Goal: Task Accomplishment & Management: Complete application form

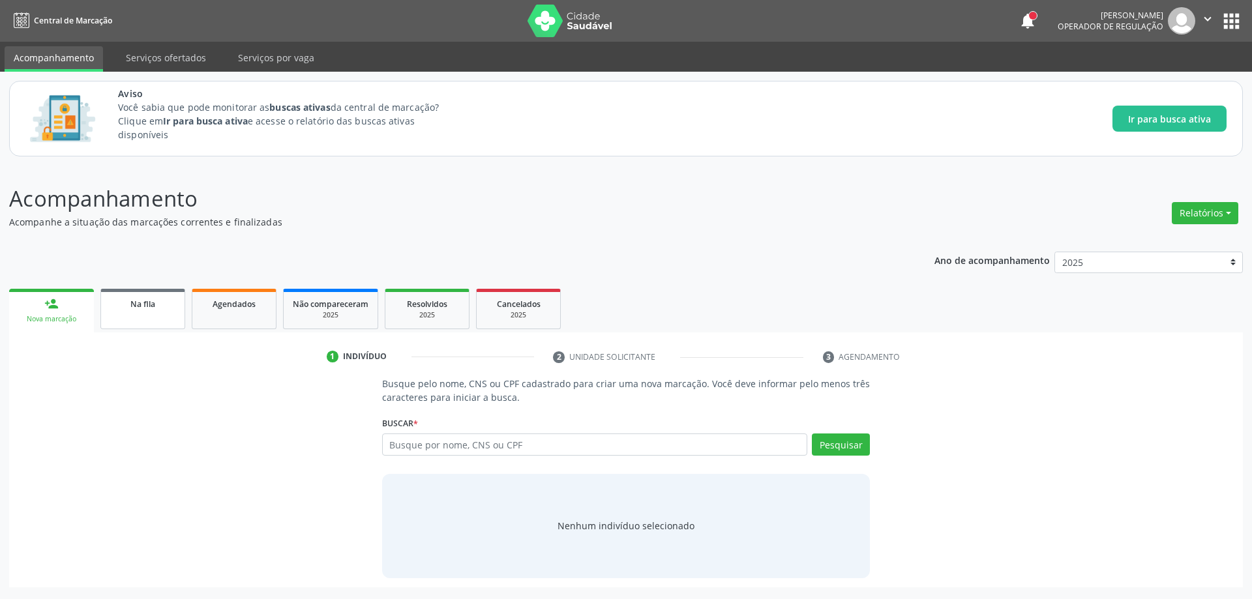
click at [133, 320] on link "Na fila" at bounding box center [142, 309] width 85 height 40
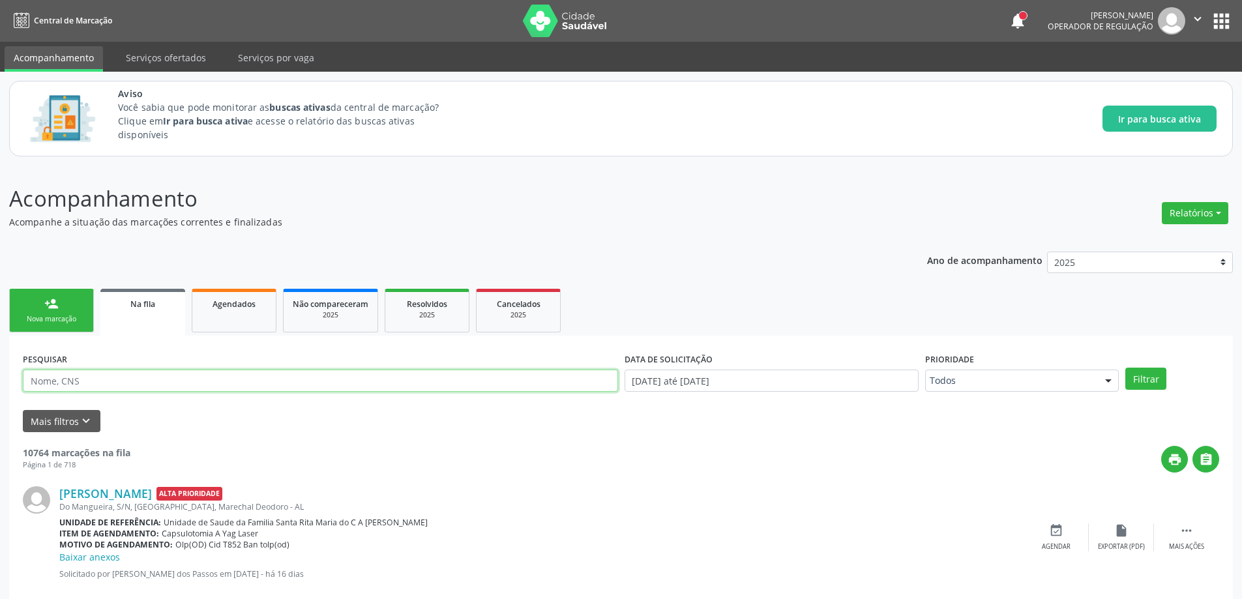
paste input "703407377850200"
type input "703407377850200"
click at [1142, 377] on button "Filtrar" at bounding box center [1145, 379] width 41 height 22
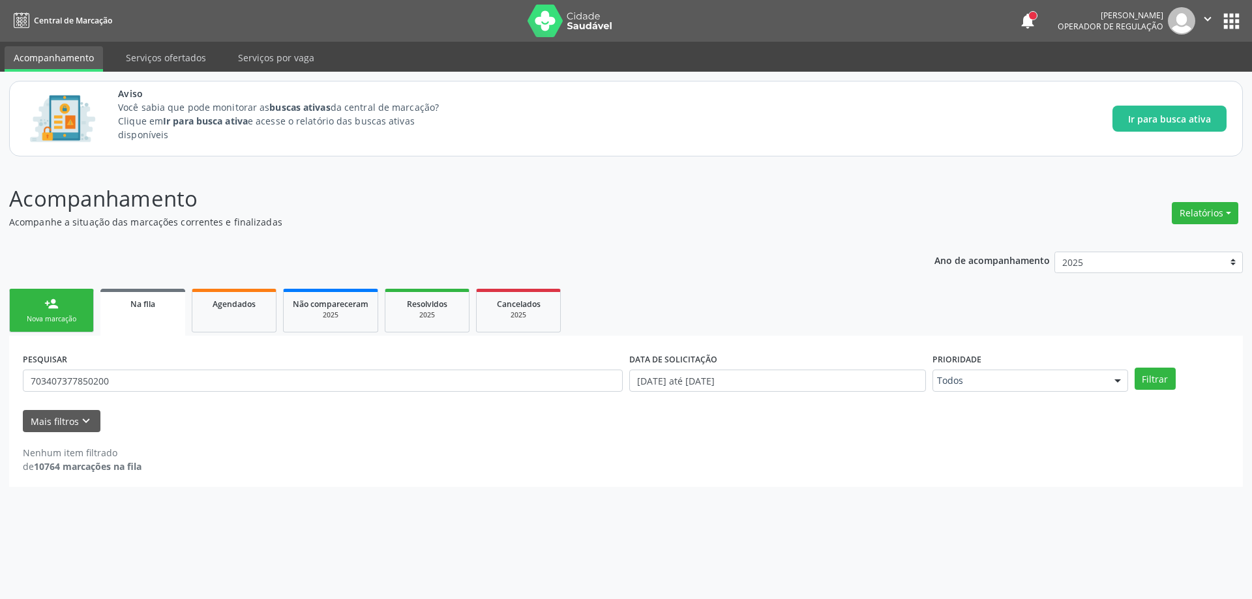
click at [152, 316] on link "Na fila" at bounding box center [142, 312] width 85 height 47
click at [147, 319] on link "Na fila" at bounding box center [142, 312] width 85 height 47
click at [1165, 385] on button "Filtrar" at bounding box center [1154, 379] width 41 height 22
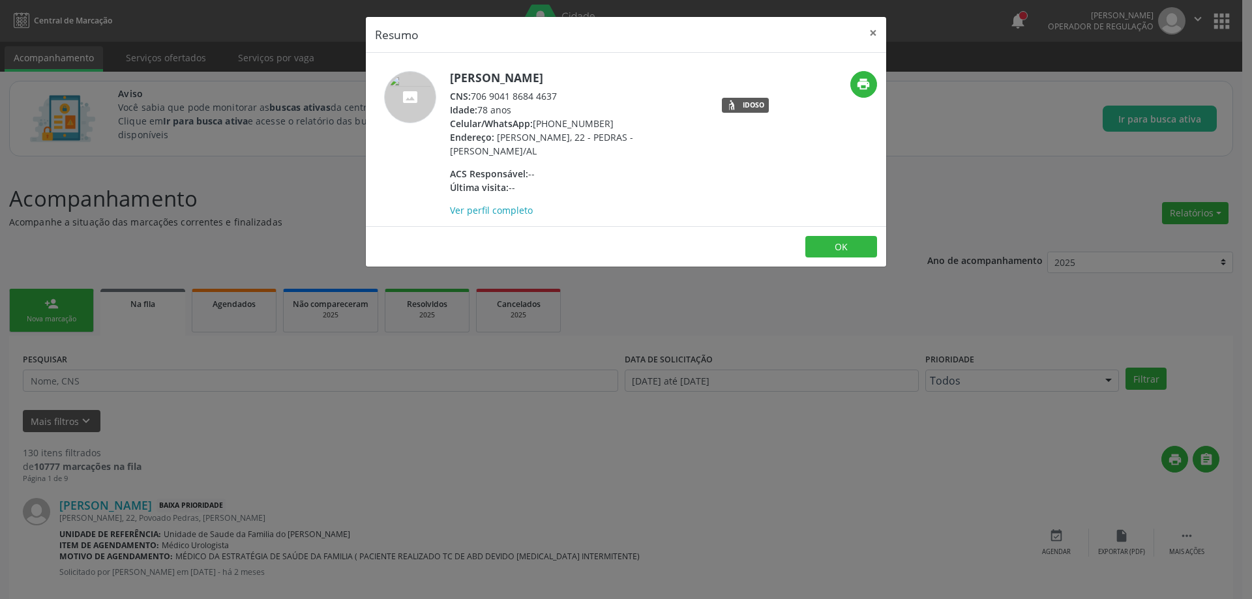
click at [473, 98] on div "CNS: 706 9041 8684 4637" at bounding box center [577, 96] width 254 height 14
click at [870, 33] on button "×" at bounding box center [873, 33] width 26 height 32
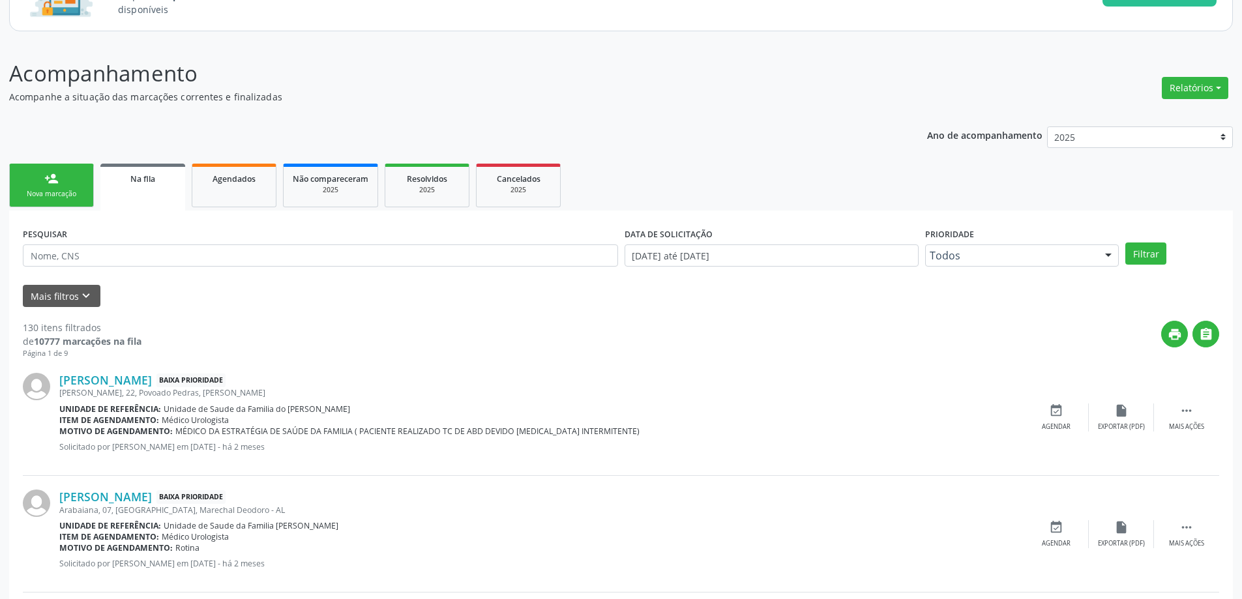
scroll to position [130, 0]
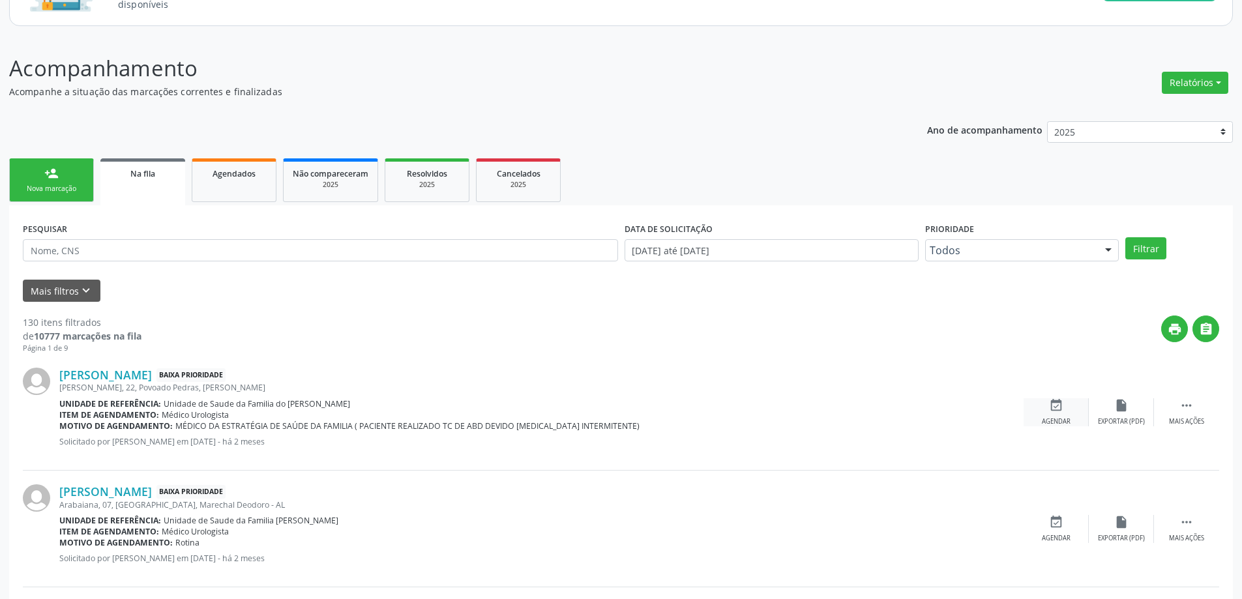
click at [1069, 407] on div "event_available Agendar" at bounding box center [1056, 412] width 65 height 28
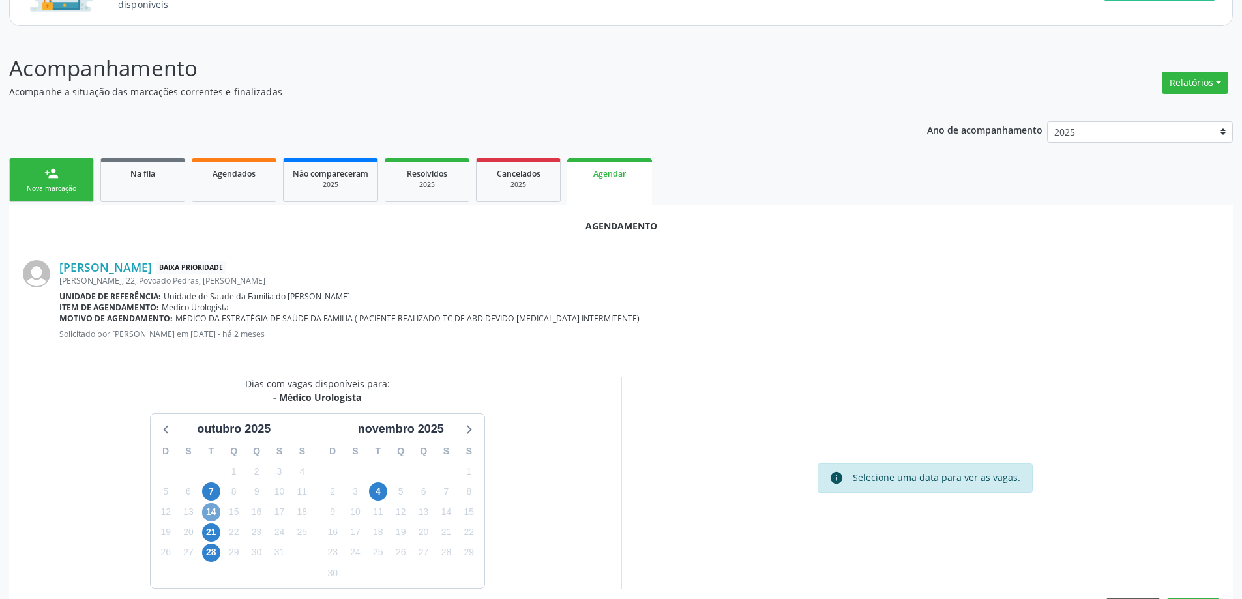
click at [215, 515] on span "14" at bounding box center [211, 512] width 18 height 18
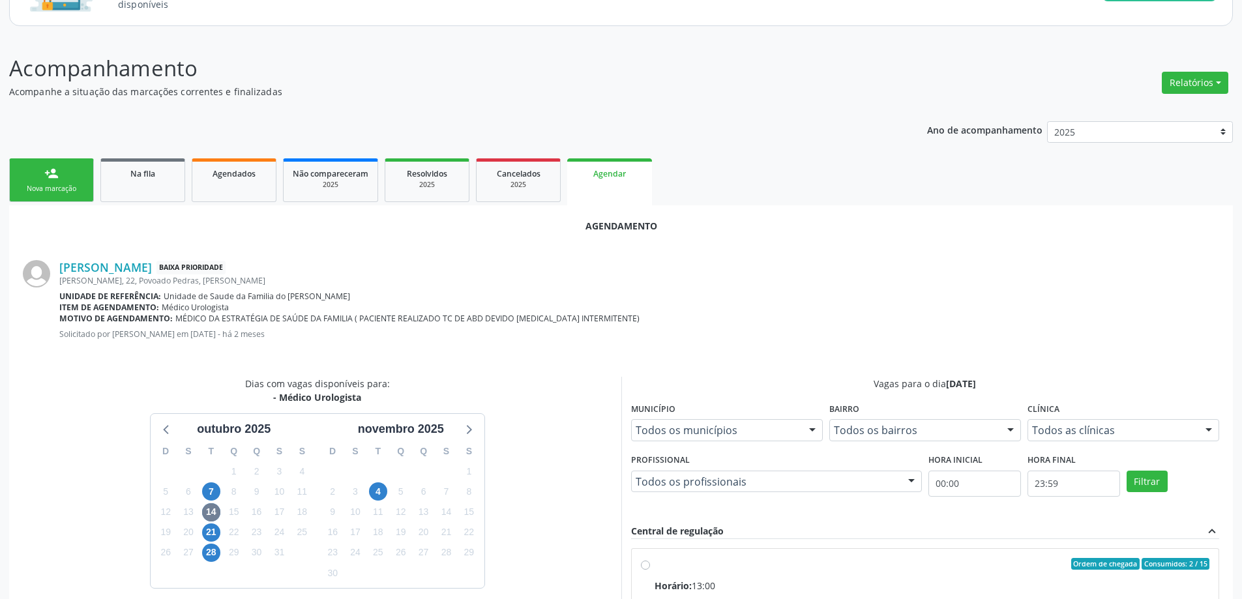
drag, startPoint x: 642, startPoint y: 563, endPoint x: 696, endPoint y: 570, distance: 54.7
click at [645, 563] on input "Ordem de chegada Consumidos: 2 / 15 Horário: 13:00 Clínica: Centro de Saude Pro…" at bounding box center [645, 564] width 9 height 12
radio input "true"
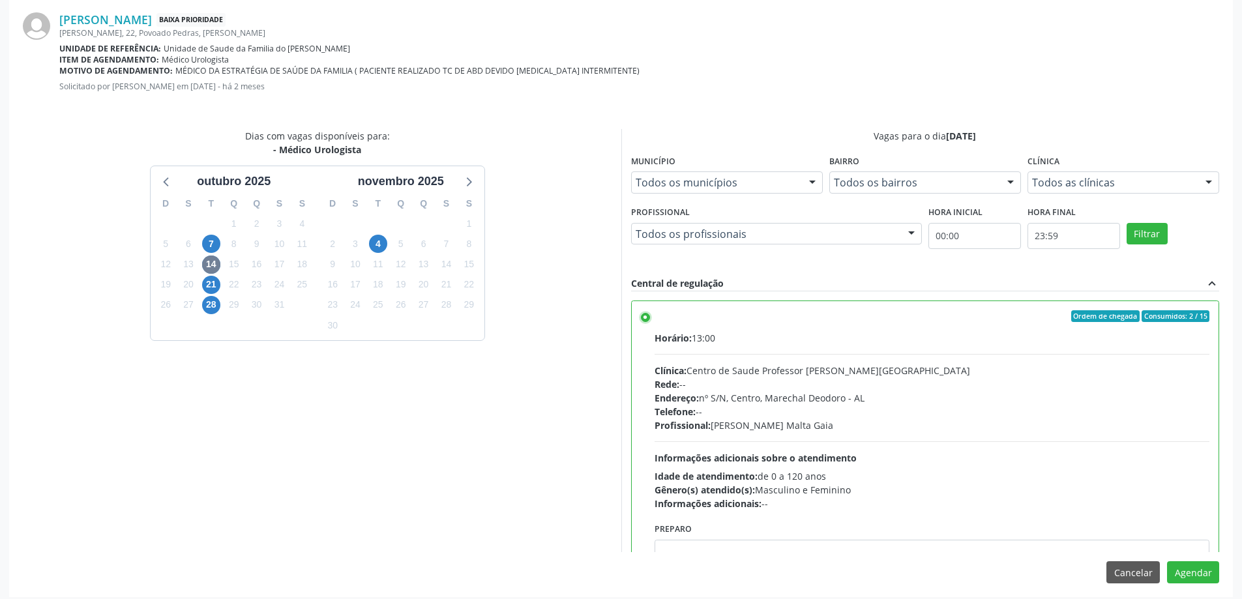
scroll to position [385, 0]
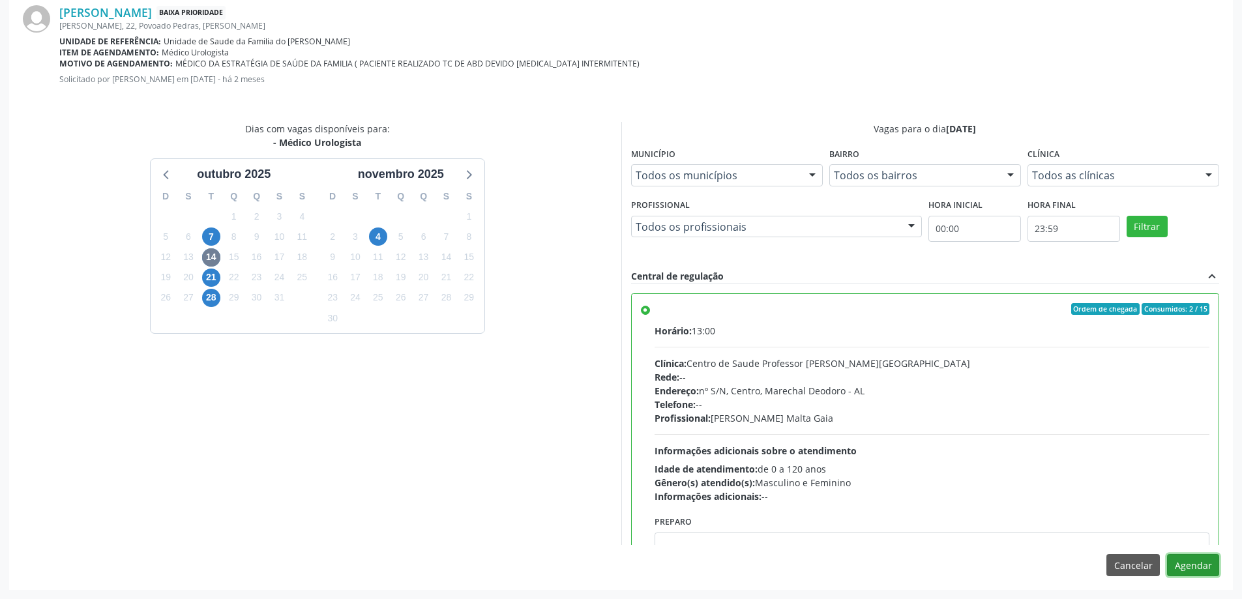
click at [1199, 568] on button "Agendar" at bounding box center [1193, 565] width 52 height 22
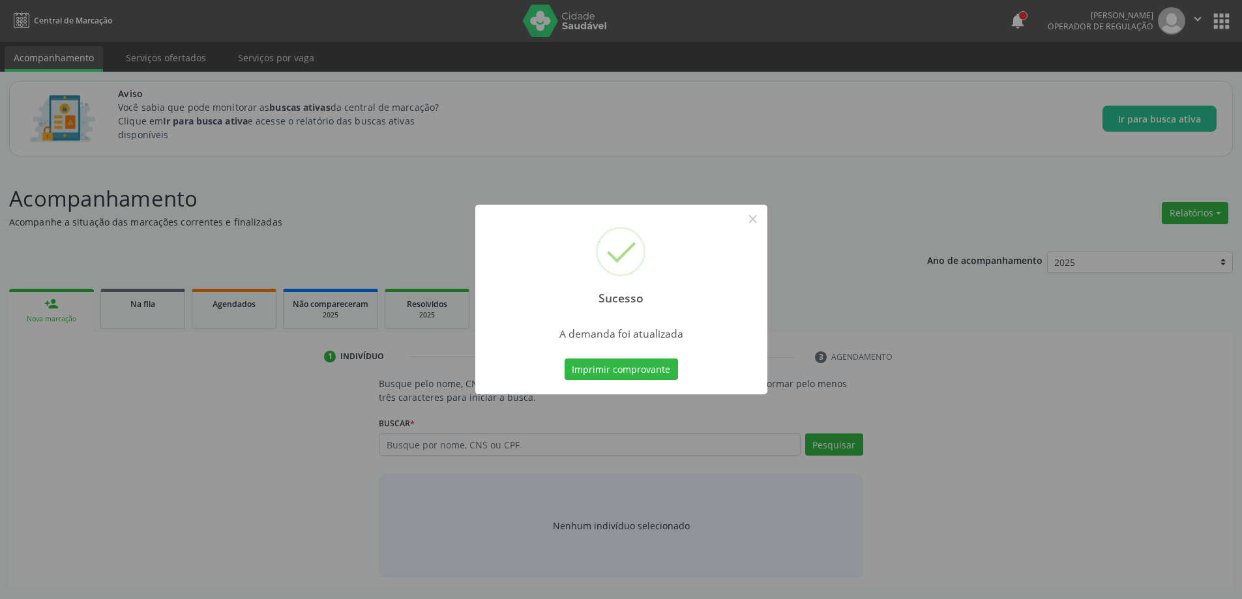
scroll to position [0, 0]
click at [756, 221] on button "×" at bounding box center [758, 219] width 22 height 22
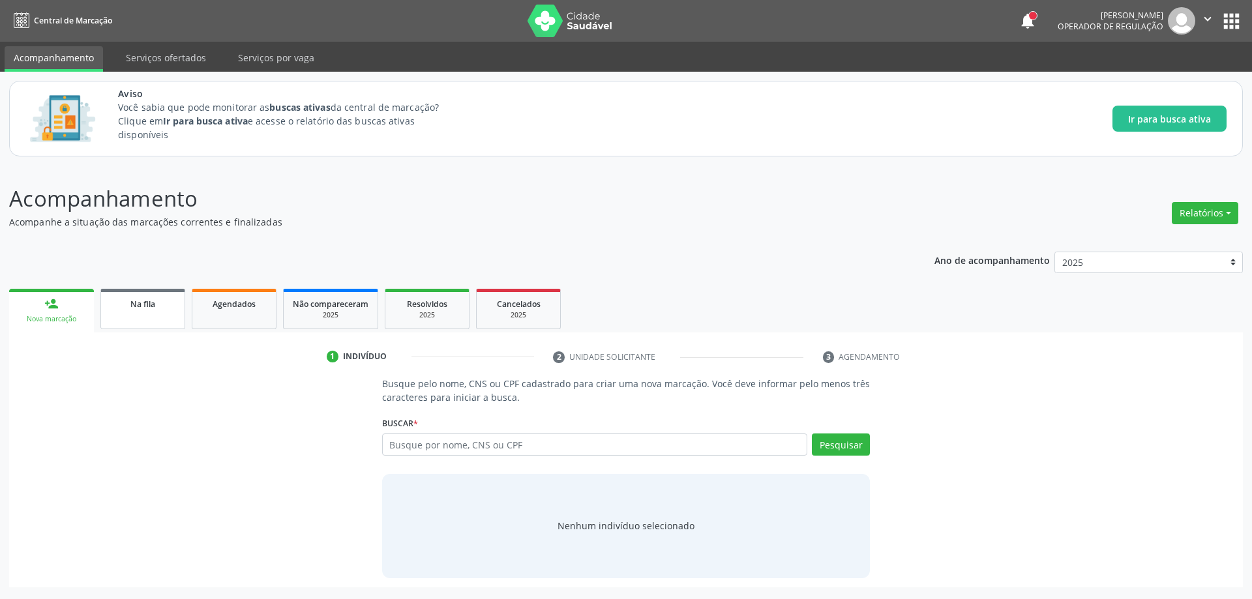
click at [125, 308] on div "Na fila" at bounding box center [142, 304] width 65 height 14
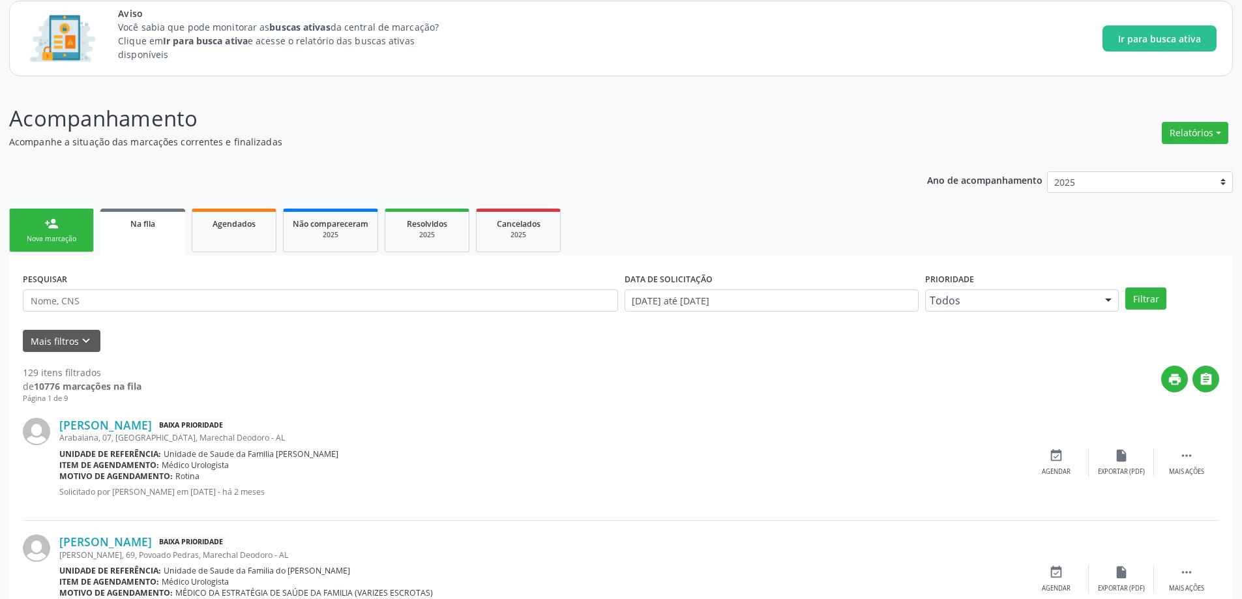
scroll to position [130, 0]
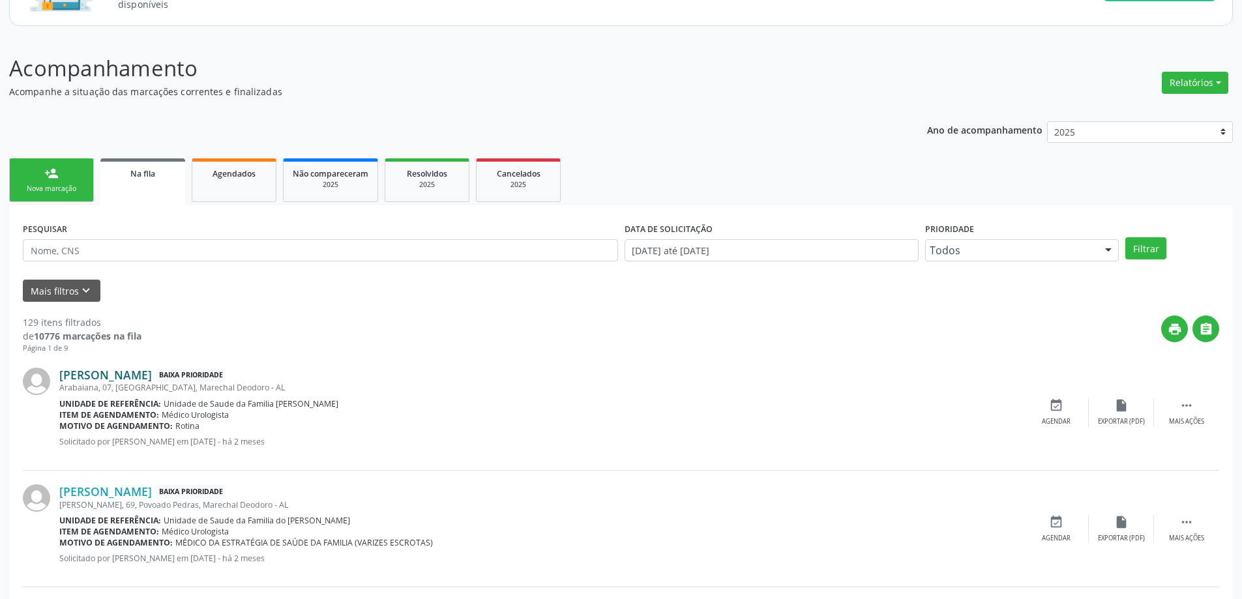
click at [108, 377] on link "[PERSON_NAME]" at bounding box center [105, 375] width 93 height 14
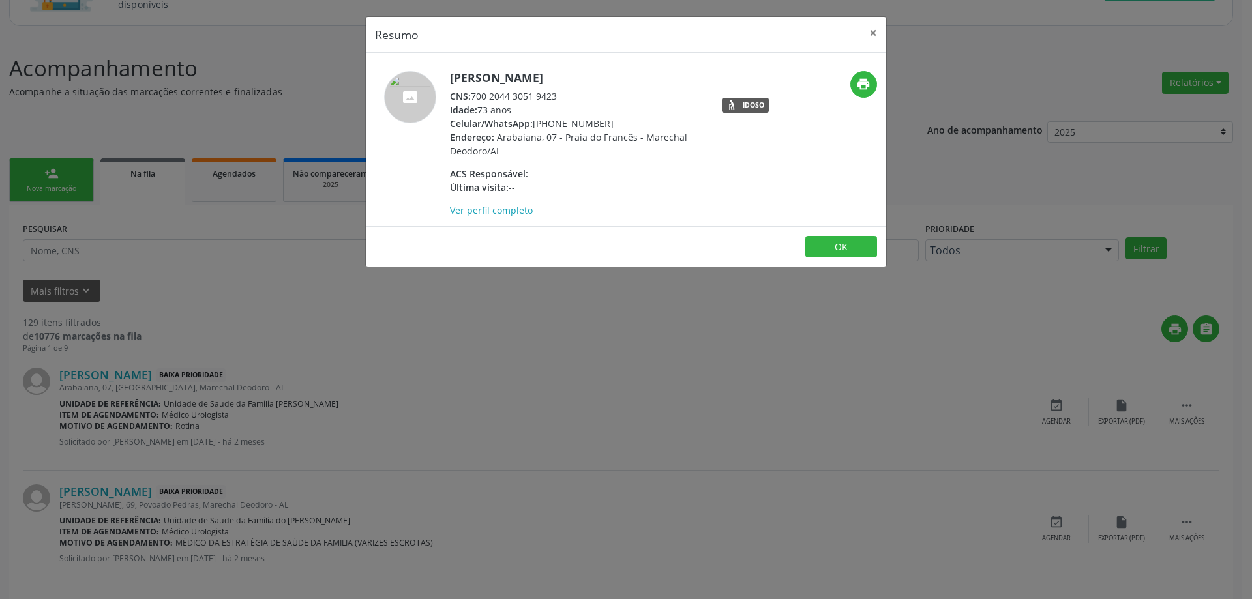
drag, startPoint x: 560, startPoint y: 96, endPoint x: 473, endPoint y: 97, distance: 87.4
click at [473, 97] on div "CNS: 700 2044 3051 9423" at bounding box center [577, 96] width 254 height 14
copy div "700 2044 3051 9423"
click at [868, 31] on button "×" at bounding box center [873, 33] width 26 height 32
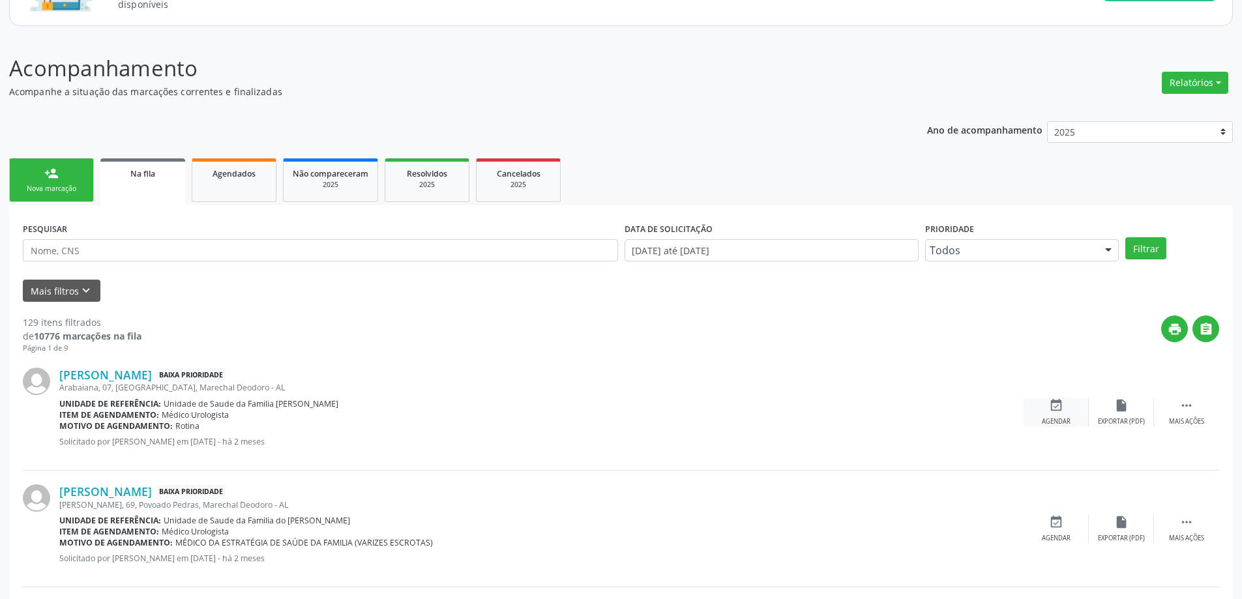
click at [1055, 411] on icon "event_available" at bounding box center [1056, 405] width 14 height 14
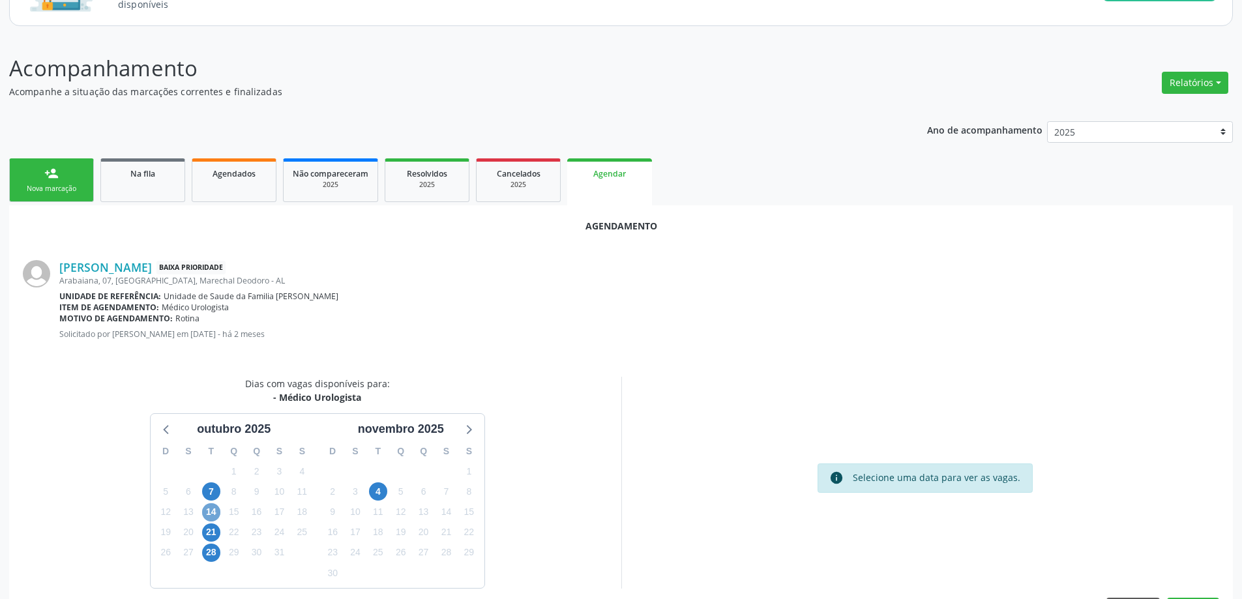
click at [212, 514] on span "14" at bounding box center [211, 512] width 18 height 18
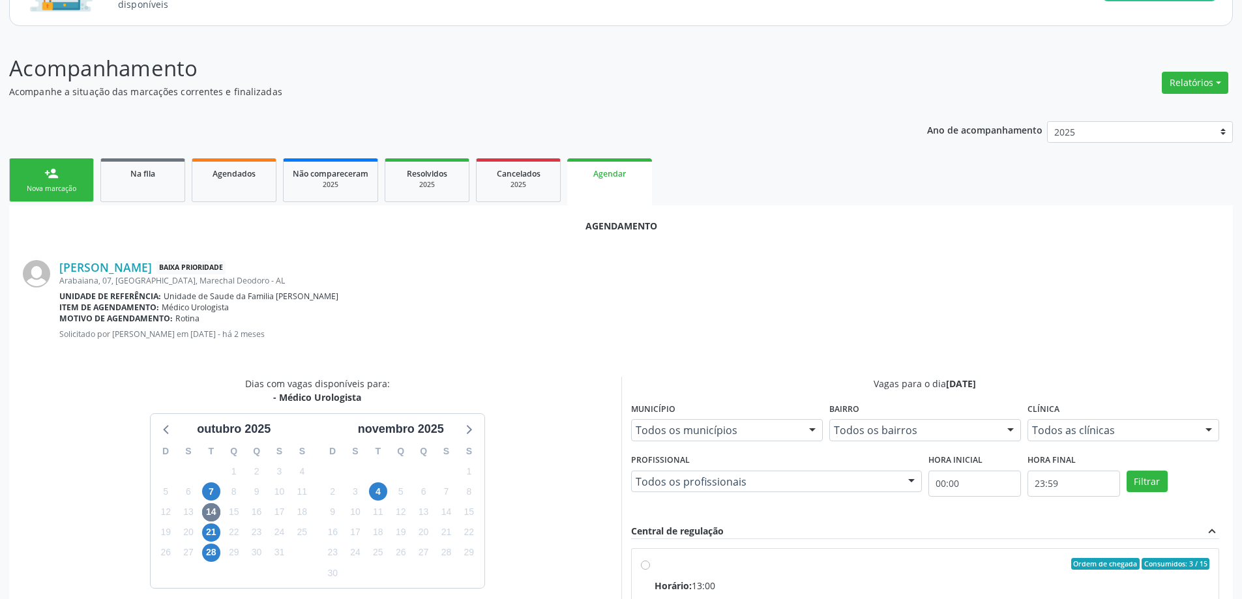
click at [645, 563] on input "Ordem de chegada Consumidos: 3 / 15 Horário: 13:00 Clínica: Centro de Saude Pro…" at bounding box center [645, 564] width 9 height 12
radio input "true"
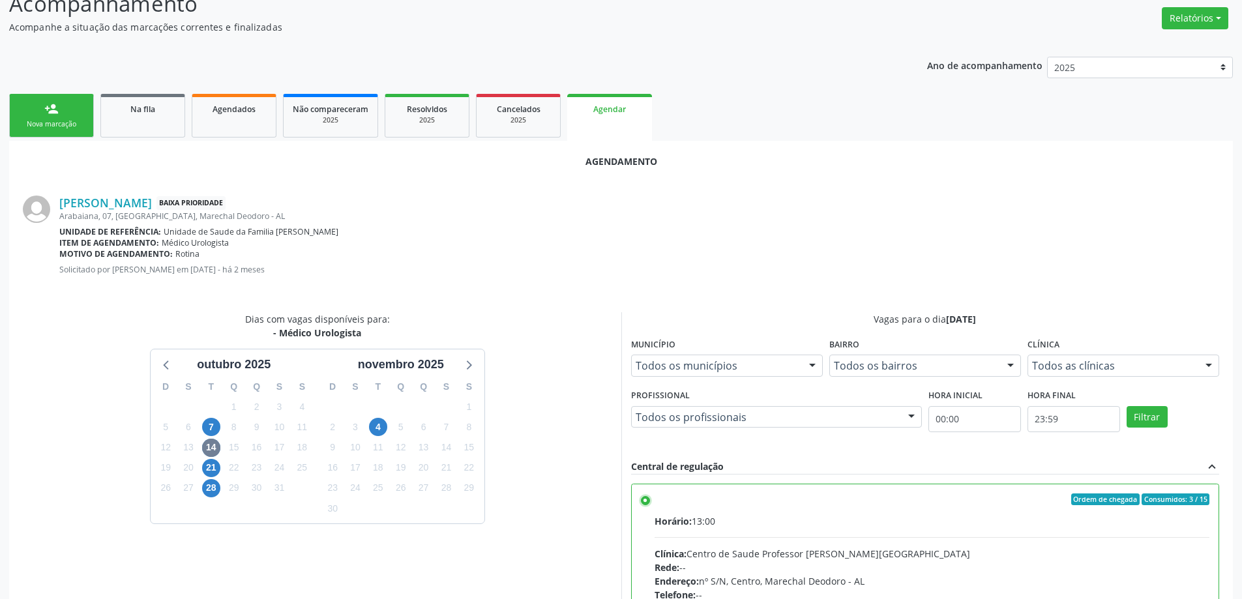
scroll to position [385, 0]
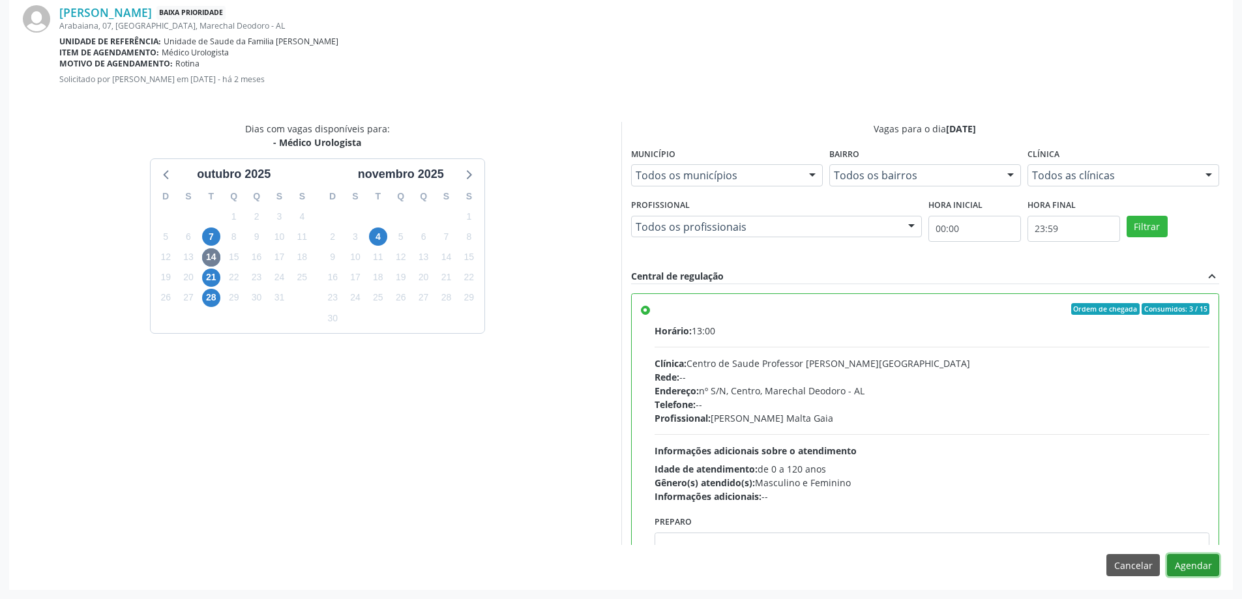
click at [1204, 571] on button "Agendar" at bounding box center [1193, 565] width 52 height 22
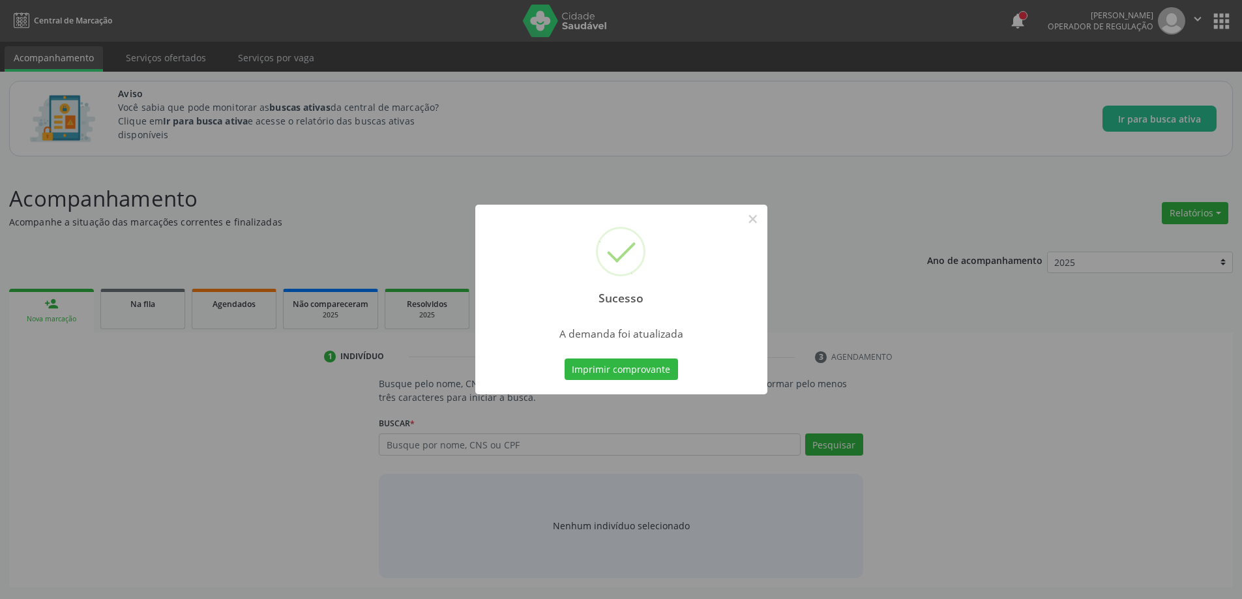
scroll to position [0, 0]
click at [754, 218] on button "×" at bounding box center [758, 219] width 22 height 22
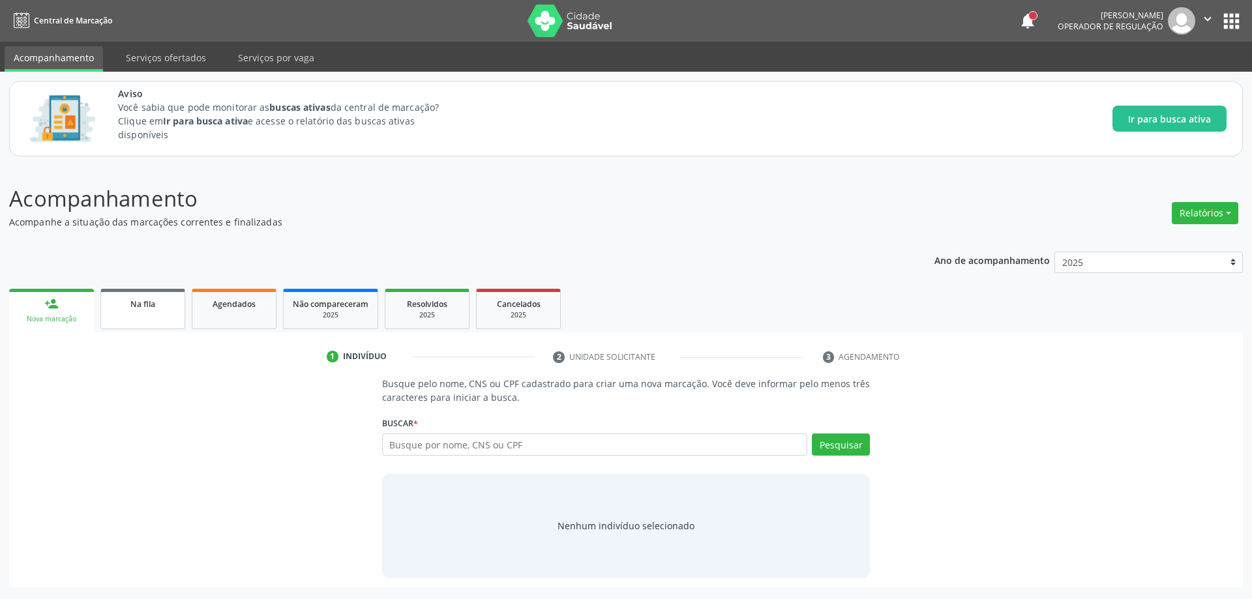
click at [119, 312] on link "Na fila" at bounding box center [142, 309] width 85 height 40
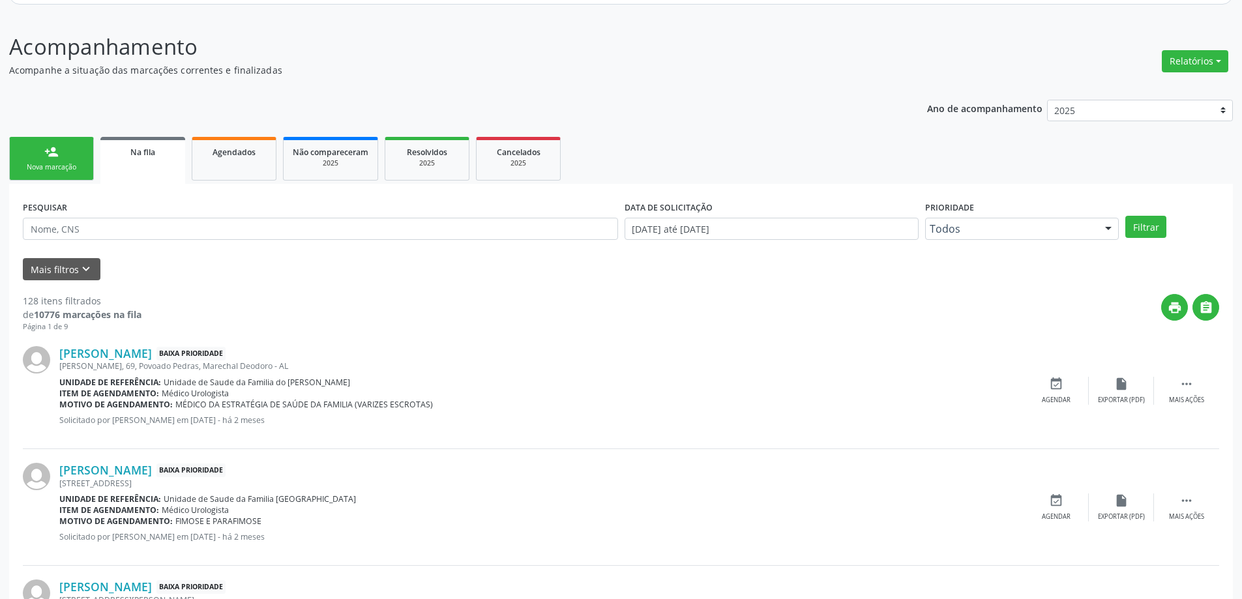
scroll to position [196, 0]
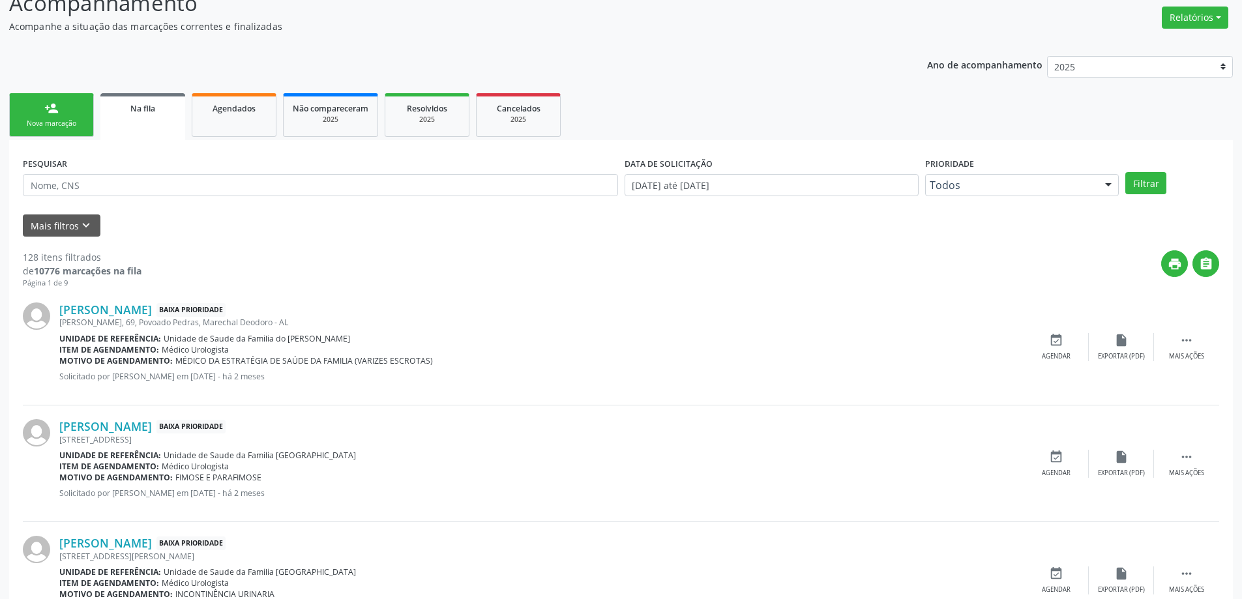
click at [101, 318] on div "[PERSON_NAME], 69, Povoado Pedras, Marechal Deodoro - AL" at bounding box center [541, 322] width 964 height 11
click at [108, 307] on link "[PERSON_NAME]" at bounding box center [105, 310] width 93 height 14
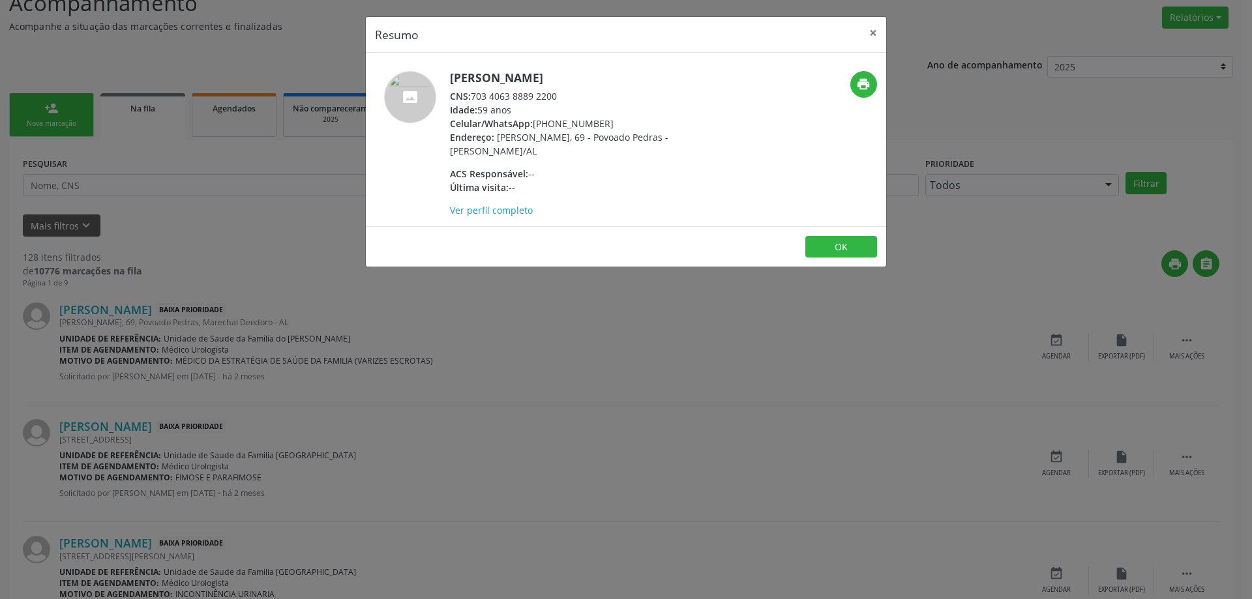
drag, startPoint x: 564, startPoint y: 98, endPoint x: 475, endPoint y: 98, distance: 88.7
click at [475, 98] on div "CNS: 703 4063 8889 2200" at bounding box center [577, 96] width 254 height 14
copy div "703 4063 8889 2200"
click at [874, 25] on button "×" at bounding box center [873, 33] width 26 height 32
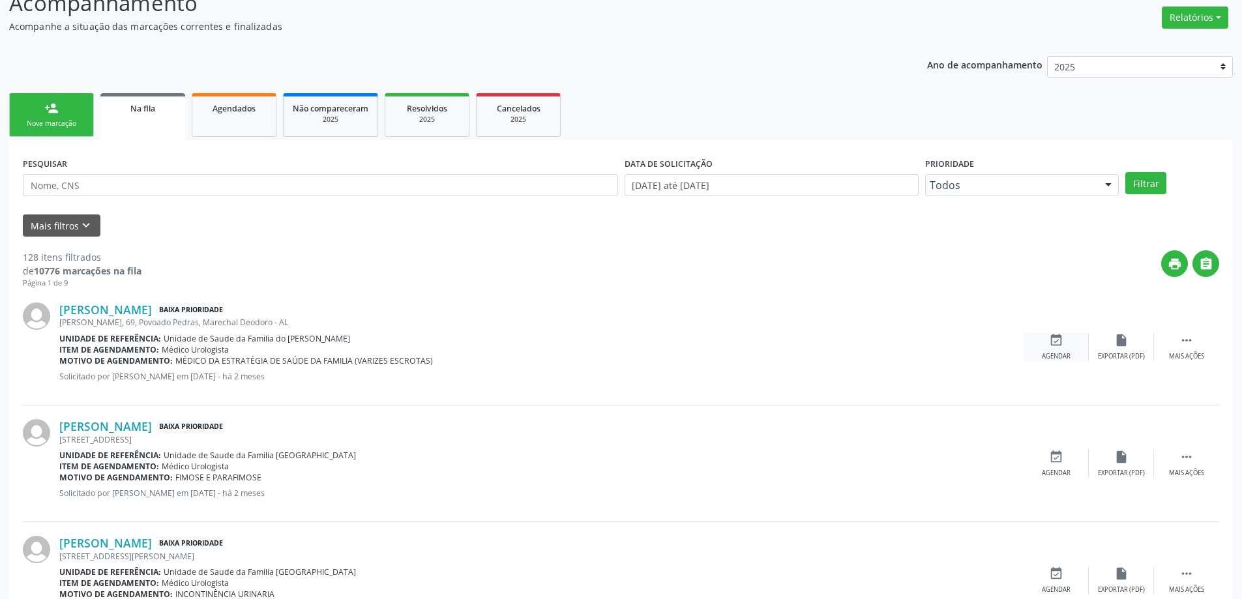
click at [1065, 341] on div "event_available Agendar" at bounding box center [1056, 347] width 65 height 28
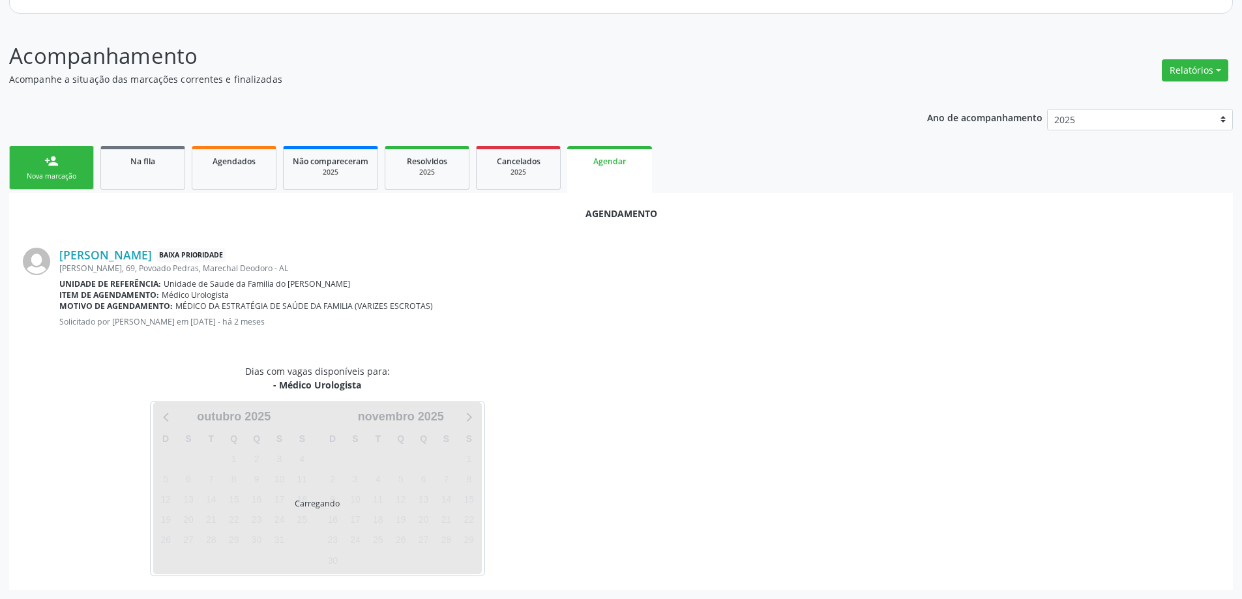
scroll to position [173, 0]
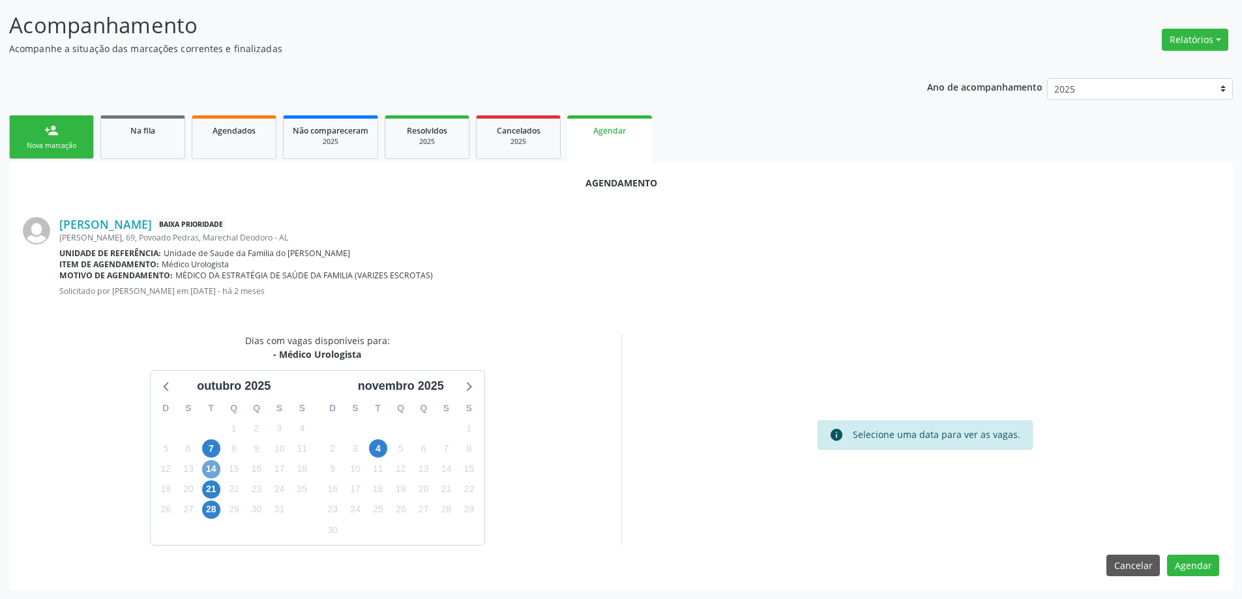
click at [207, 470] on span "14" at bounding box center [211, 469] width 18 height 18
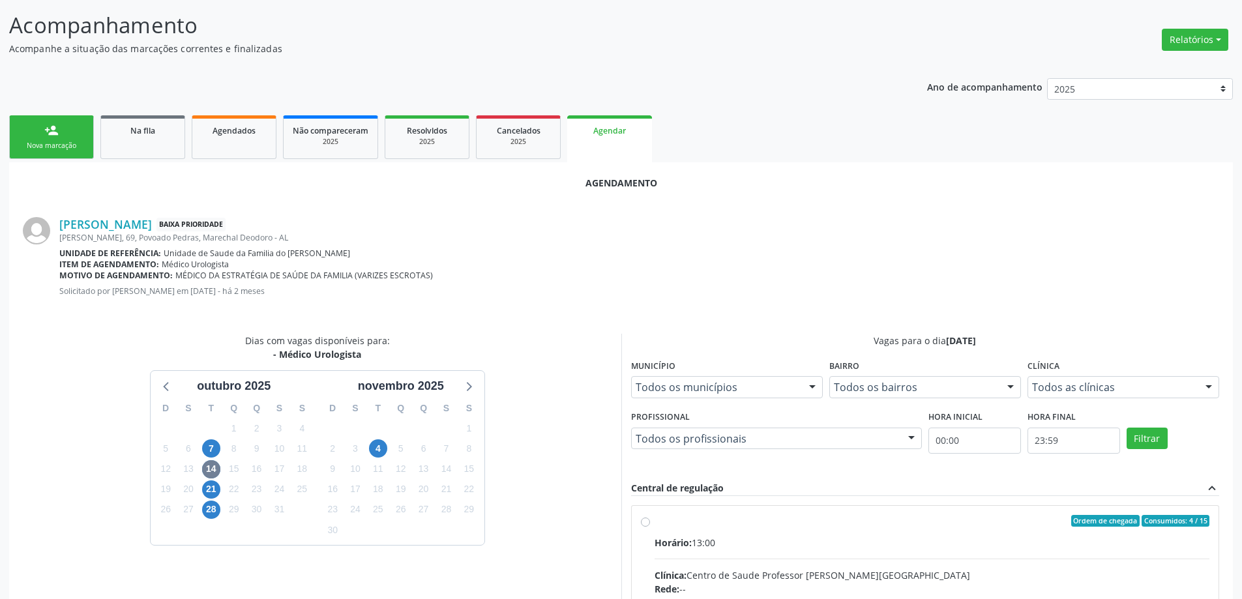
click at [641, 522] on input "Ordem de chegada Consumidos: 4 / 15 Horário: 13:00 Clínica: Centro de Saude Pro…" at bounding box center [645, 521] width 9 height 12
radio input "true"
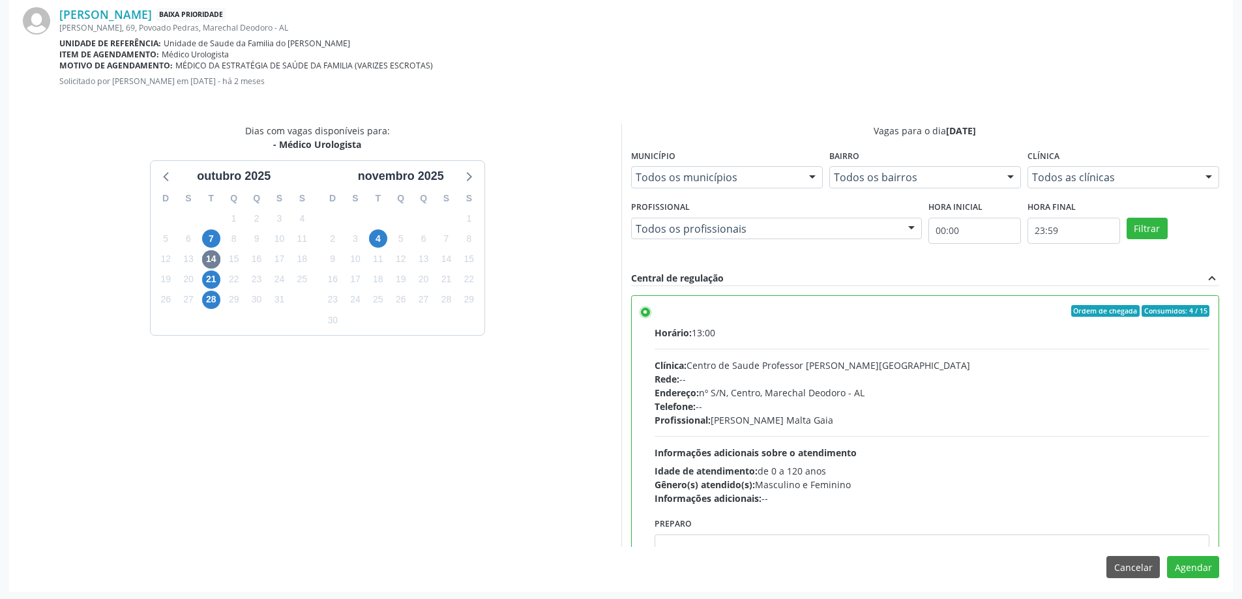
scroll to position [385, 0]
click at [1192, 571] on button "Agendar" at bounding box center [1193, 565] width 52 height 22
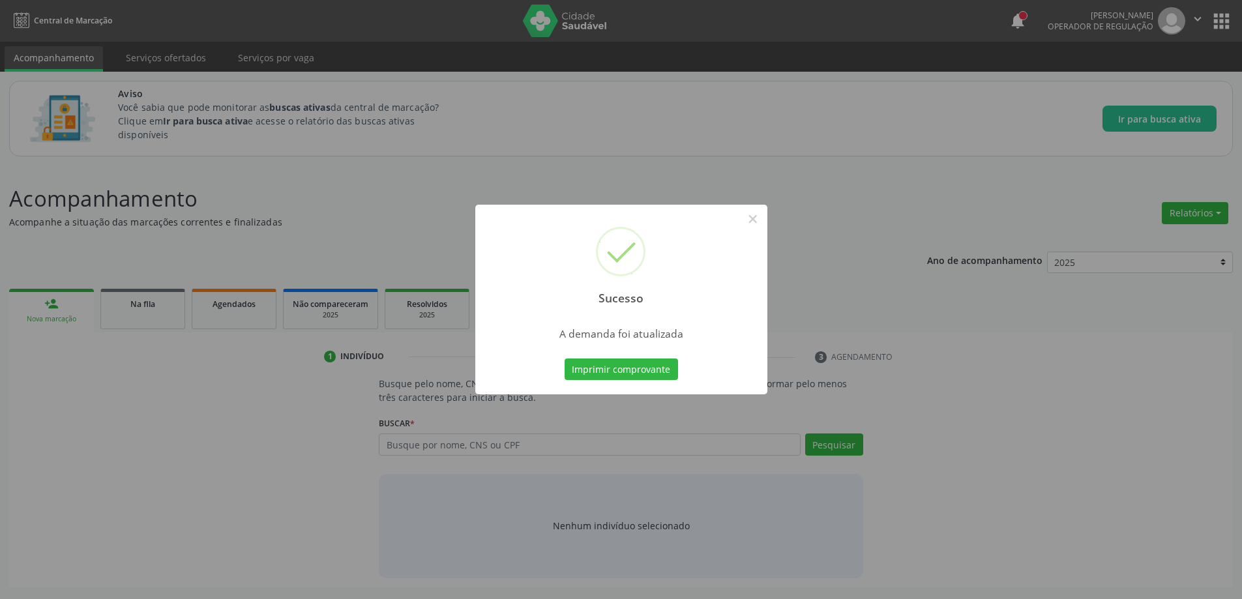
scroll to position [0, 0]
click at [755, 220] on button "×" at bounding box center [758, 219] width 22 height 22
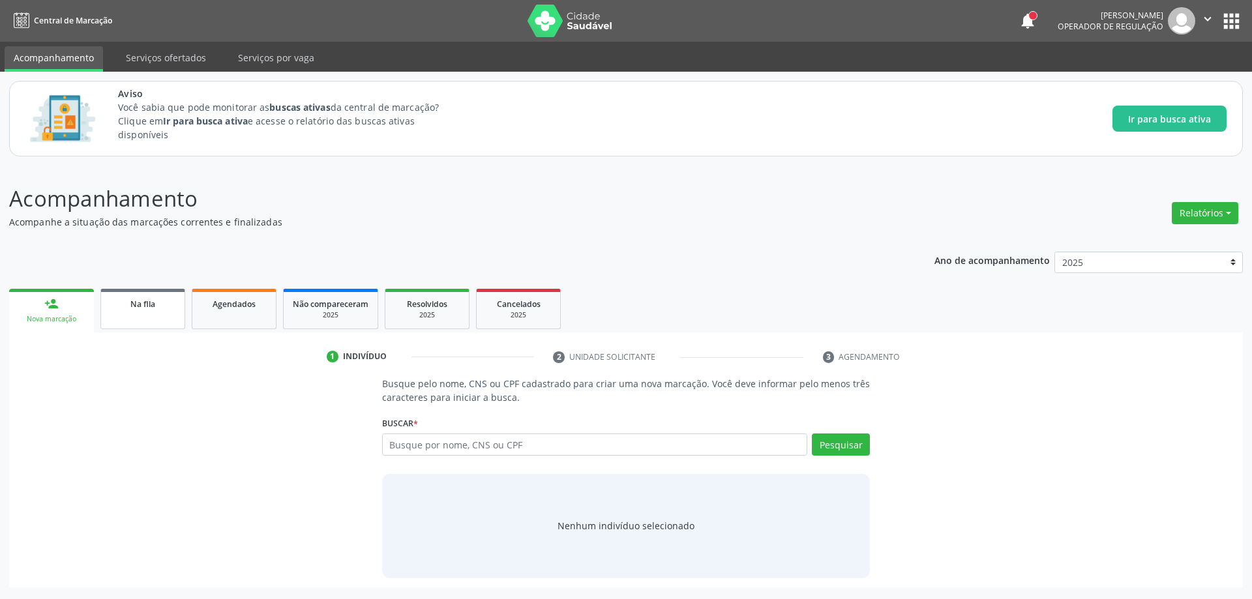
click at [139, 318] on link "Na fila" at bounding box center [142, 309] width 85 height 40
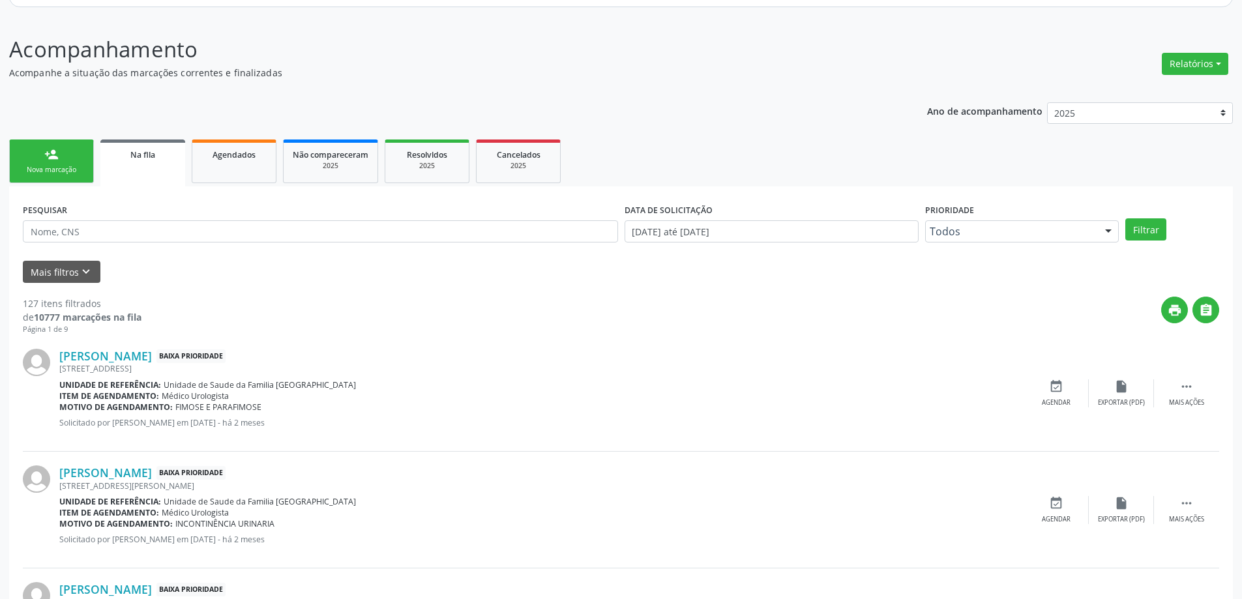
scroll to position [196, 0]
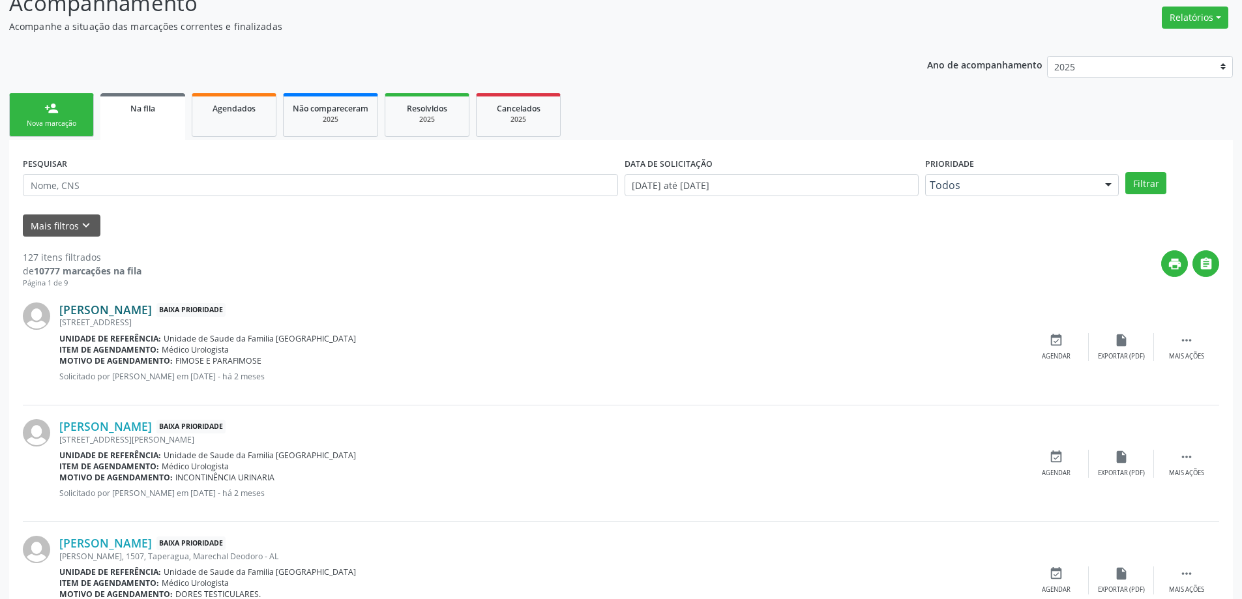
click at [97, 311] on link "[PERSON_NAME]" at bounding box center [105, 310] width 93 height 14
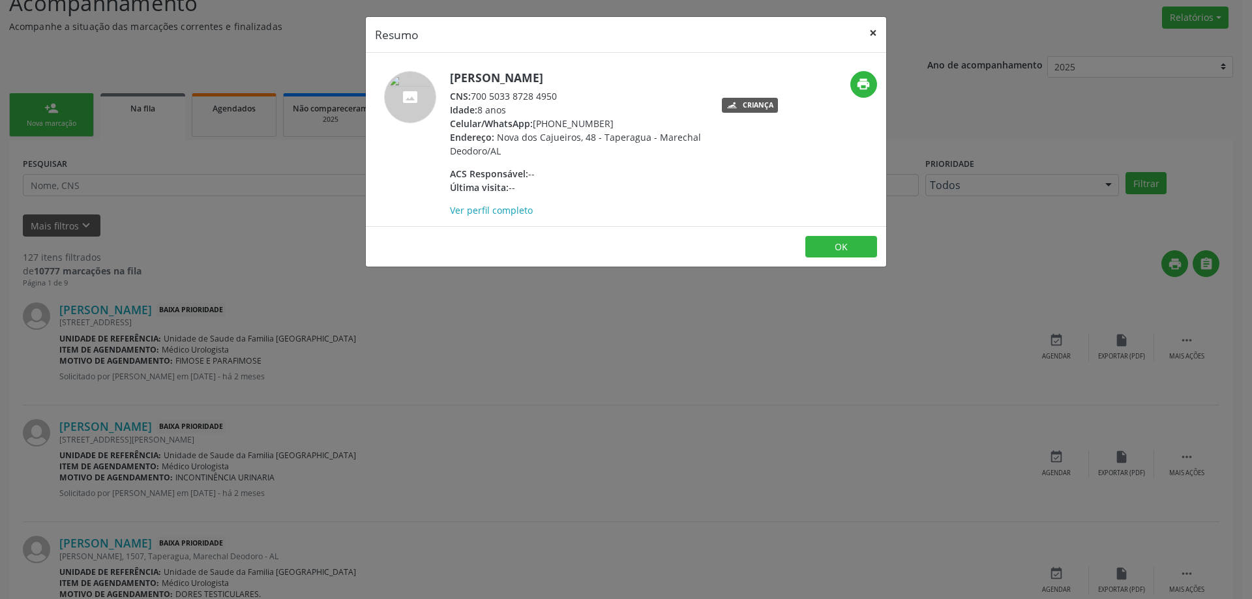
click at [868, 29] on button "×" at bounding box center [873, 33] width 26 height 32
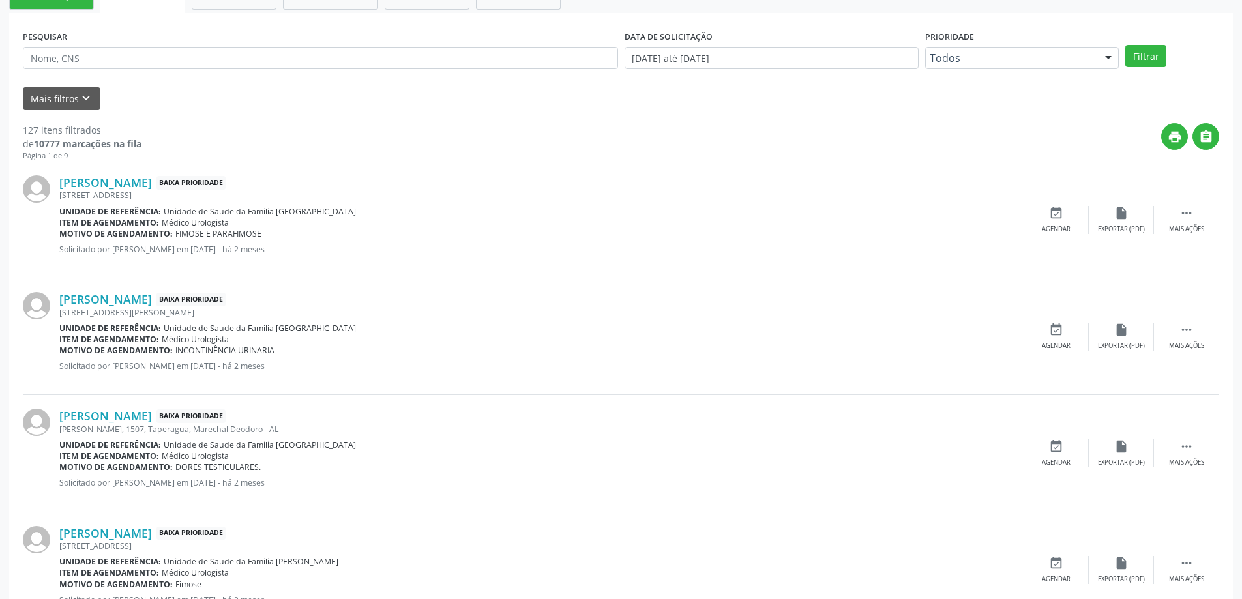
scroll to position [326, 0]
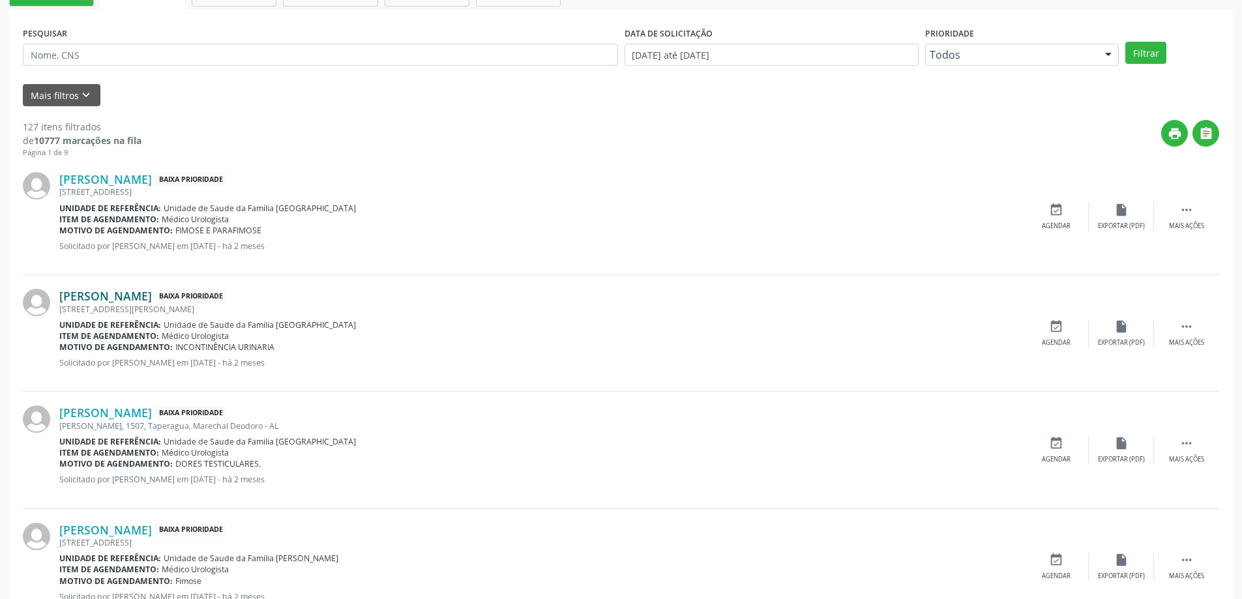
click at [111, 293] on link "[PERSON_NAME]" at bounding box center [105, 296] width 93 height 14
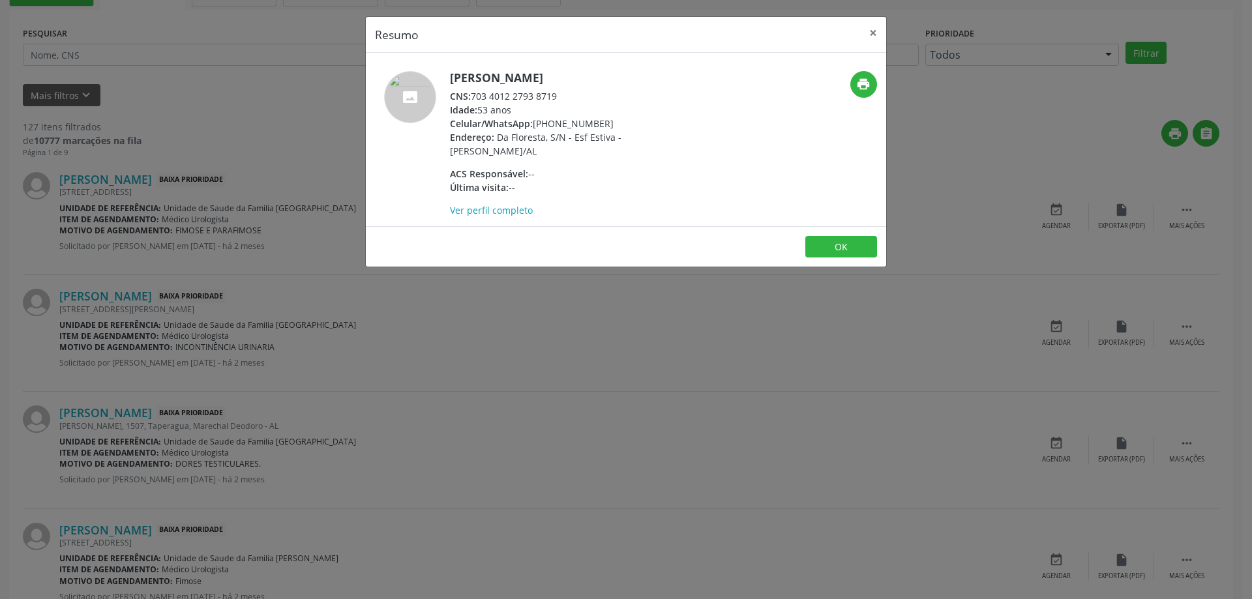
drag, startPoint x: 562, startPoint y: 96, endPoint x: 473, endPoint y: 98, distance: 88.7
click at [473, 98] on div "CNS: 703 4012 2793 8719" at bounding box center [577, 96] width 254 height 14
copy div "703 4012 2793 8719"
click at [580, 113] on div "Idade: 53 anos" at bounding box center [577, 110] width 254 height 14
click at [868, 31] on button "×" at bounding box center [873, 33] width 26 height 32
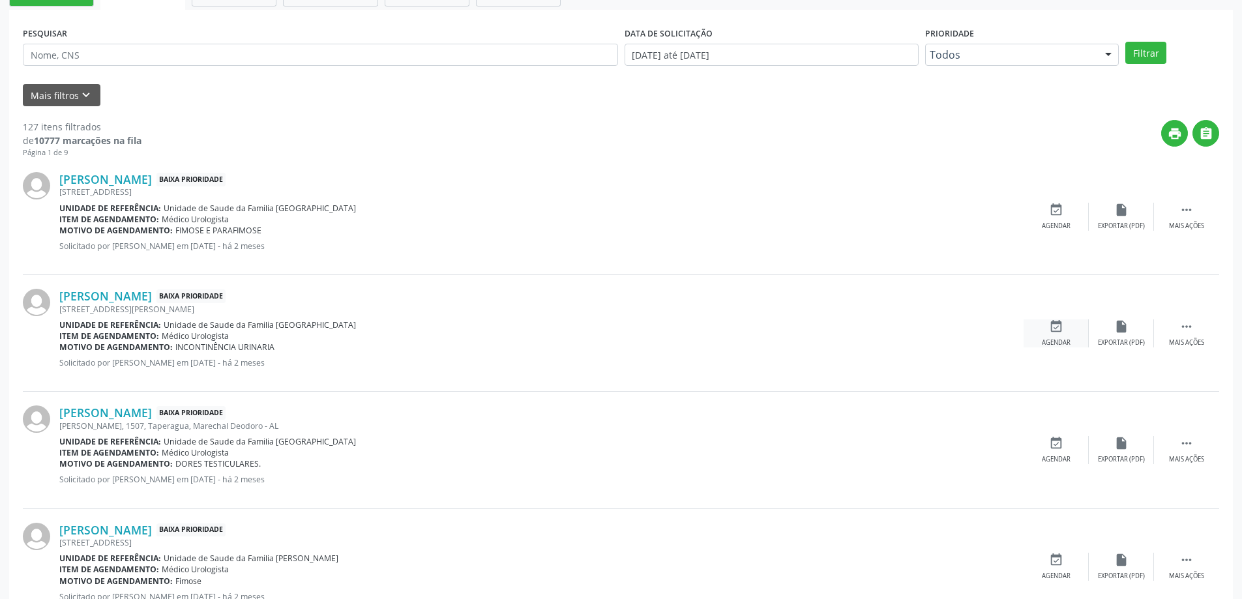
click at [1054, 334] on div "event_available Agendar" at bounding box center [1056, 333] width 65 height 28
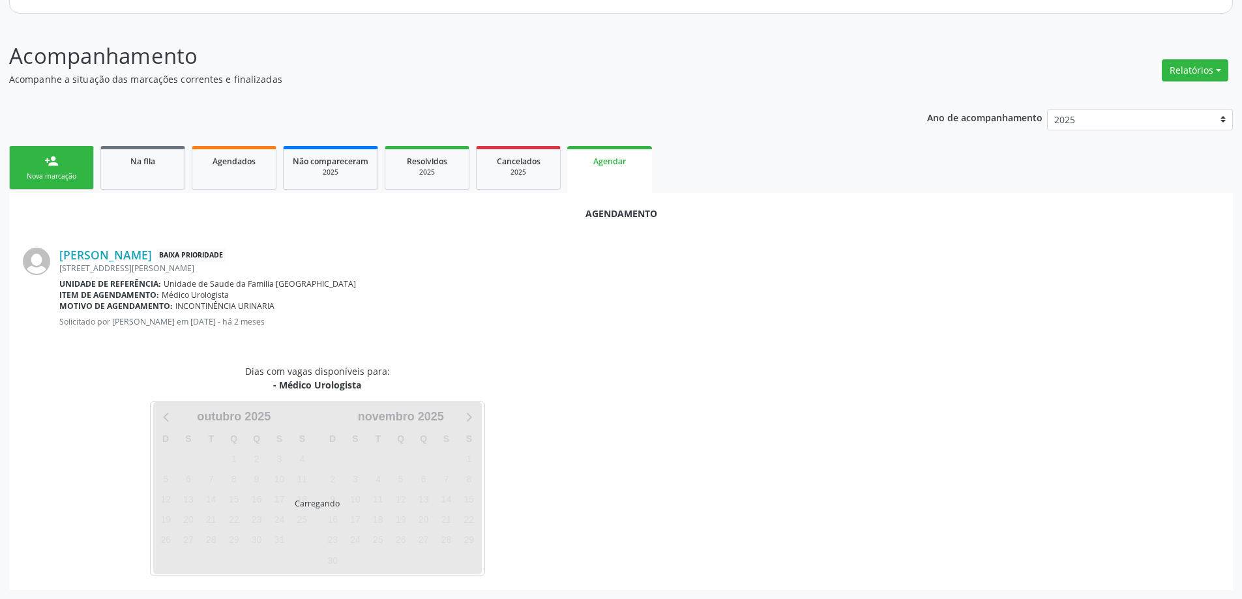
scroll to position [173, 0]
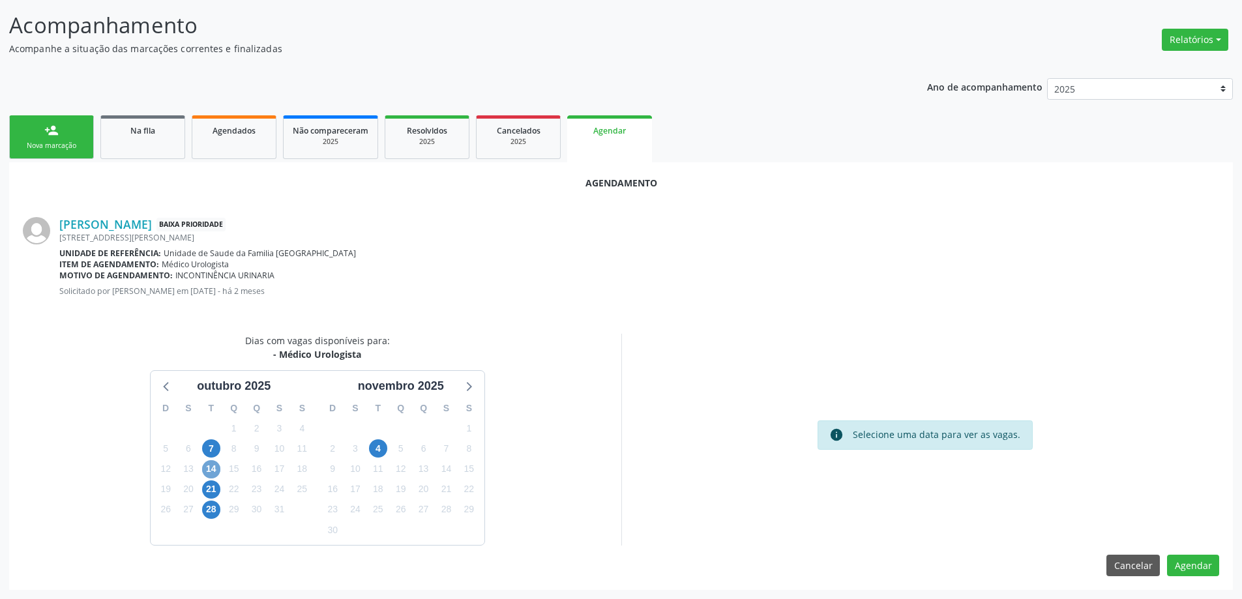
click at [206, 467] on span "14" at bounding box center [211, 469] width 18 height 18
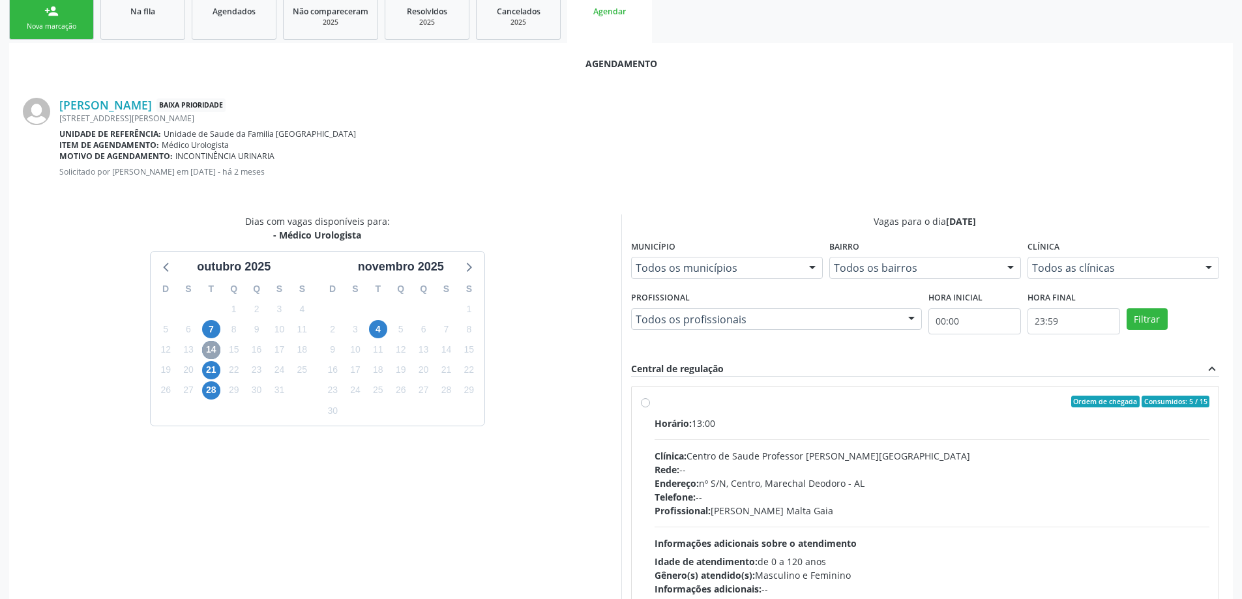
scroll to position [304, 0]
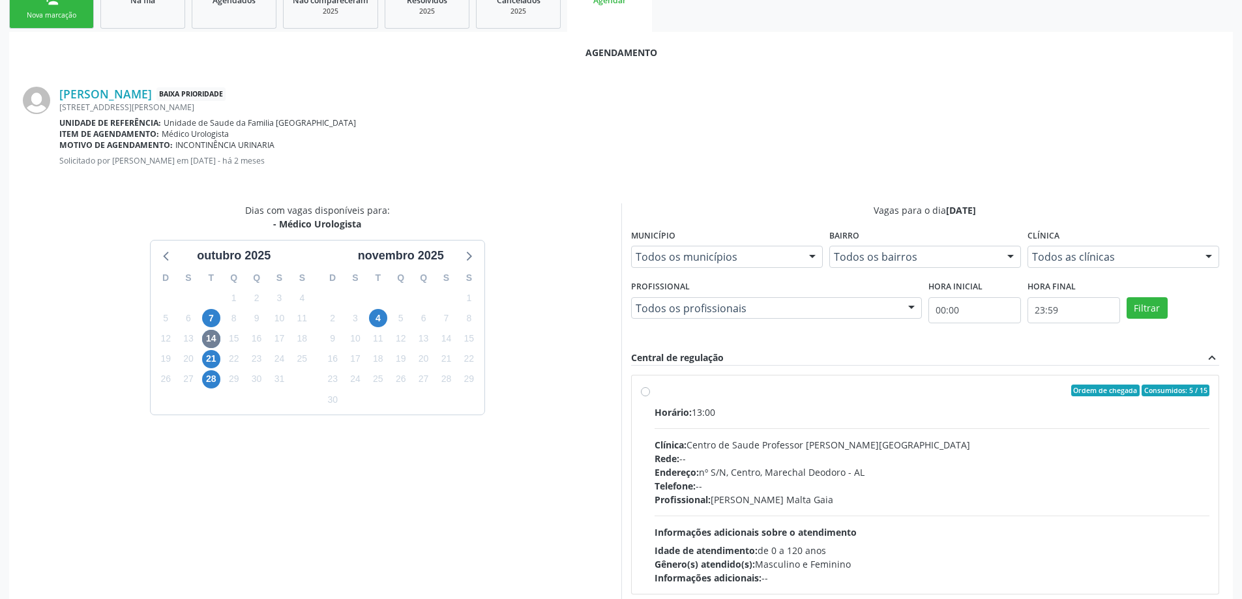
click at [655, 396] on label "Ordem de chegada Consumidos: 5 / 15 Horário: 13:00 Clínica: Centro de Saude Pro…" at bounding box center [932, 485] width 555 height 200
click at [645, 396] on input "Ordem de chegada Consumidos: 5 / 15 Horário: 13:00 Clínica: Centro de Saude Pro…" at bounding box center [645, 391] width 9 height 12
radio input "true"
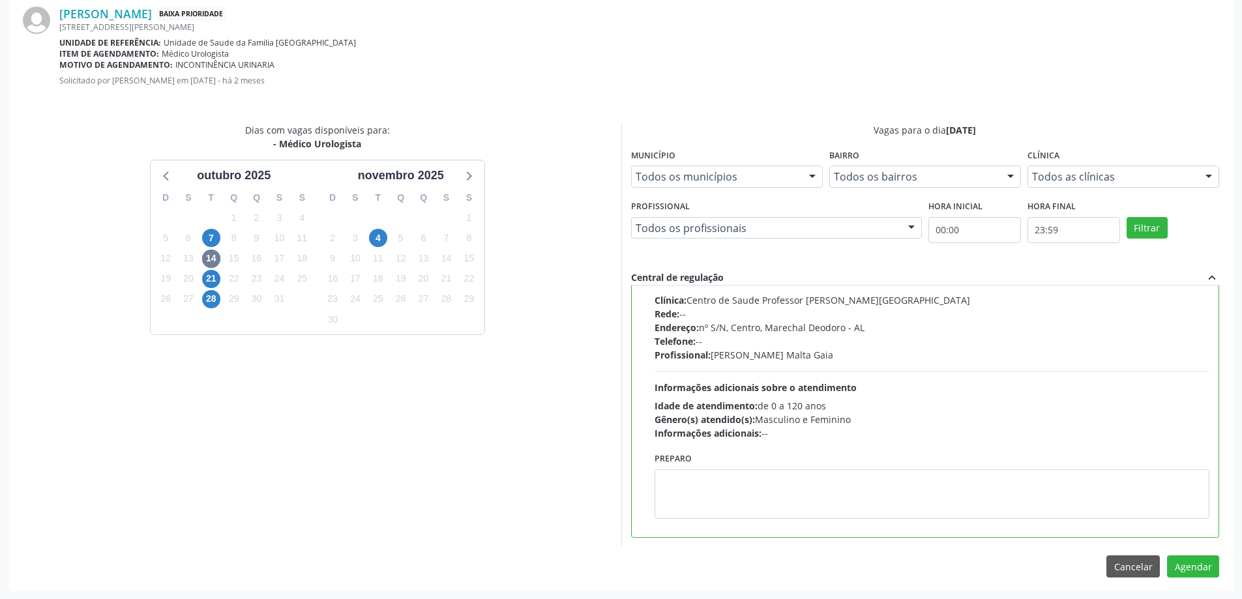
scroll to position [385, 0]
click at [1183, 576] on button "Agendar" at bounding box center [1193, 565] width 52 height 22
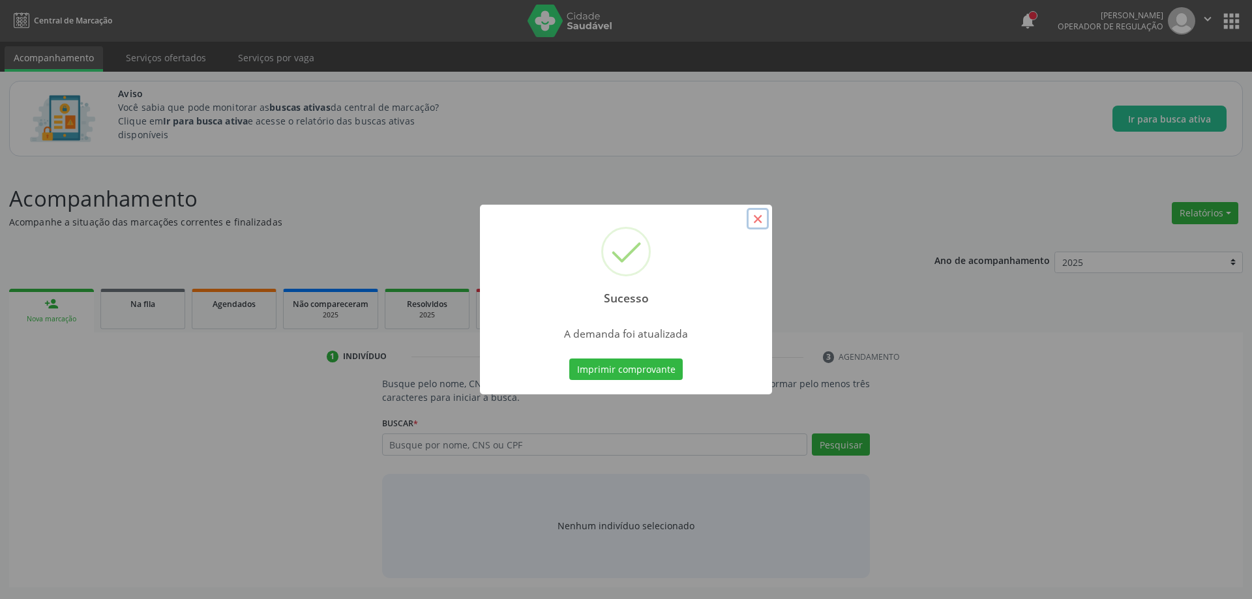
click at [756, 218] on button "×" at bounding box center [758, 219] width 22 height 22
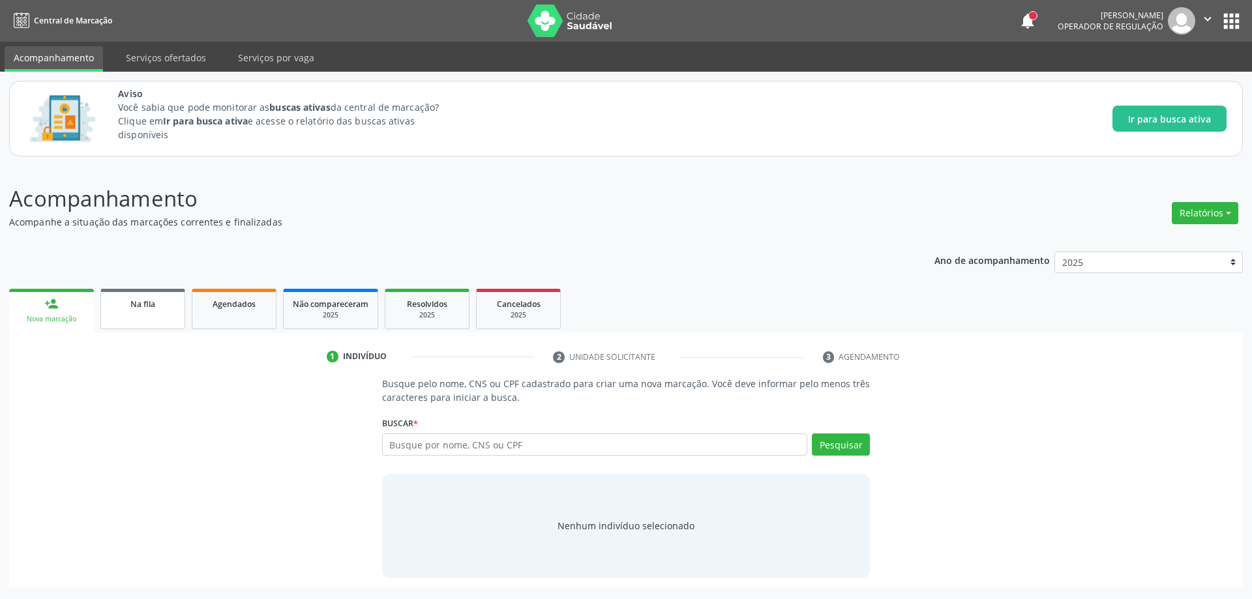
click at [113, 312] on link "Na fila" at bounding box center [142, 309] width 85 height 40
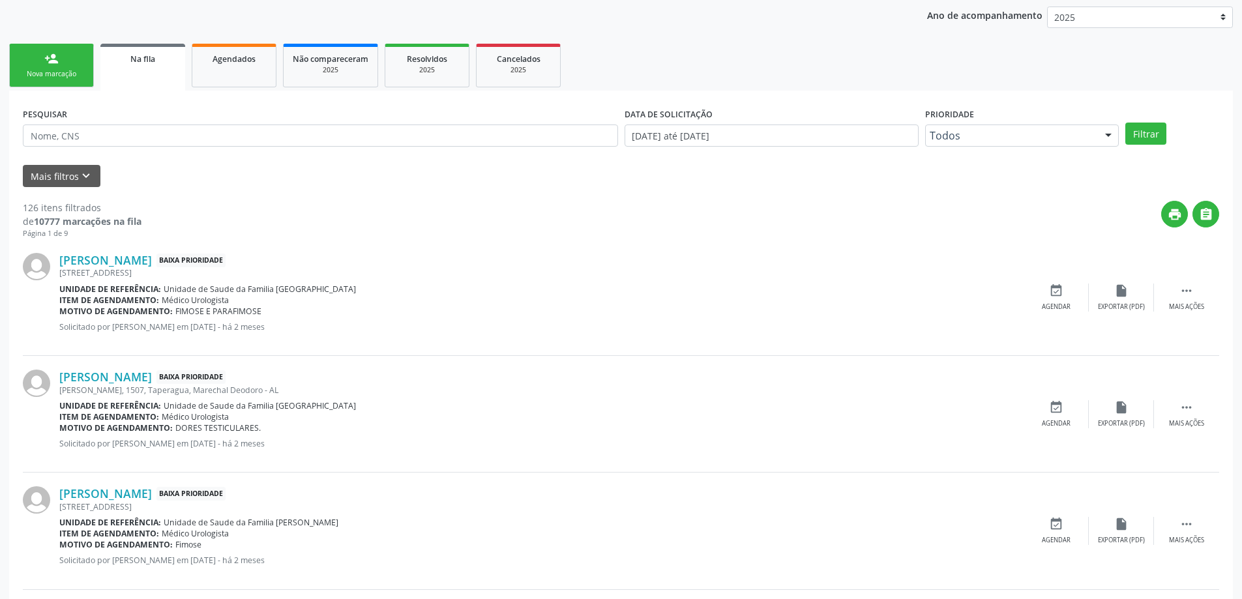
scroll to position [326, 0]
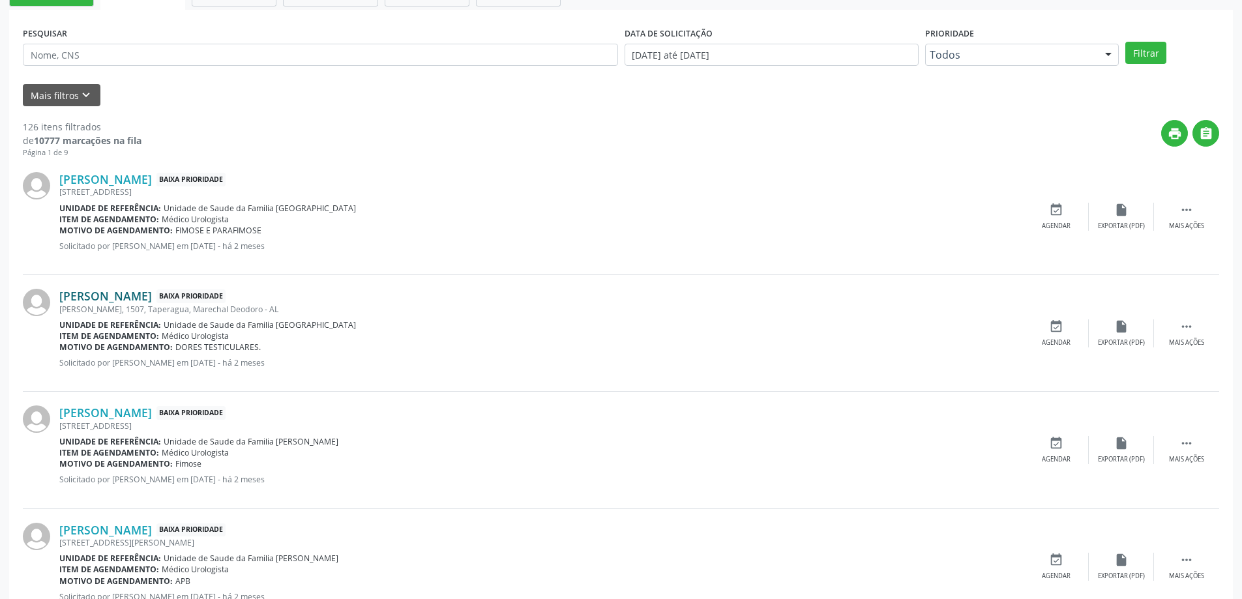
click at [76, 297] on link "[PERSON_NAME]" at bounding box center [105, 296] width 93 height 14
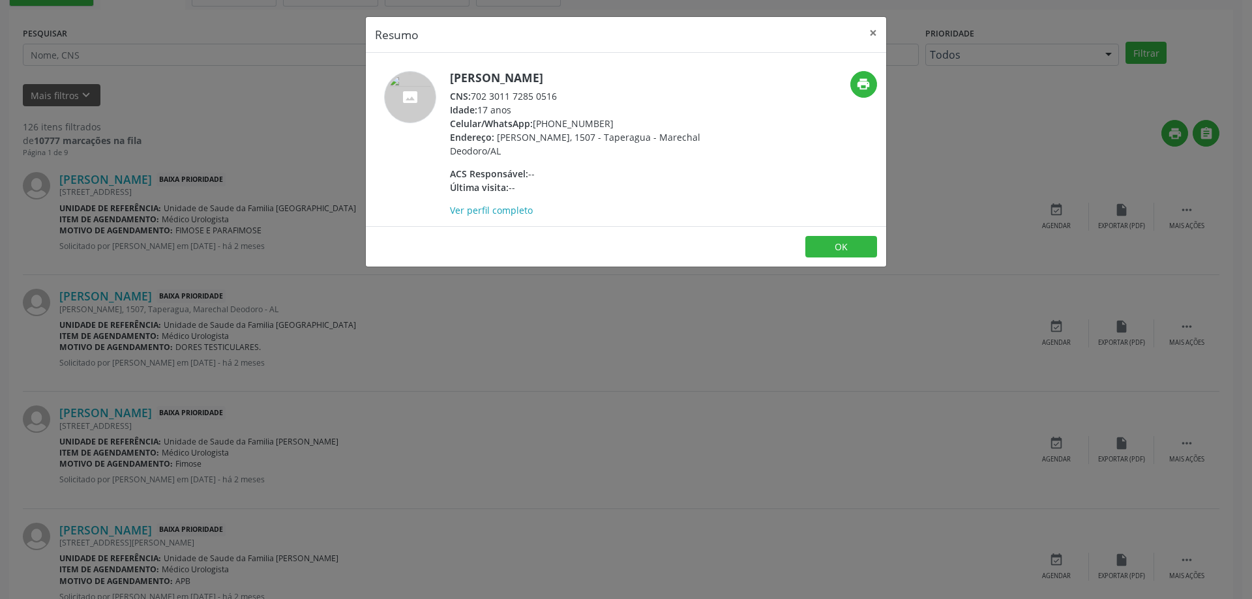
drag, startPoint x: 561, startPoint y: 96, endPoint x: 473, endPoint y: 96, distance: 88.7
click at [473, 96] on div "CNS: 702 3011 7285 0516" at bounding box center [577, 96] width 254 height 14
copy div "702 3011 7285 0516"
click at [872, 34] on button "×" at bounding box center [873, 33] width 26 height 32
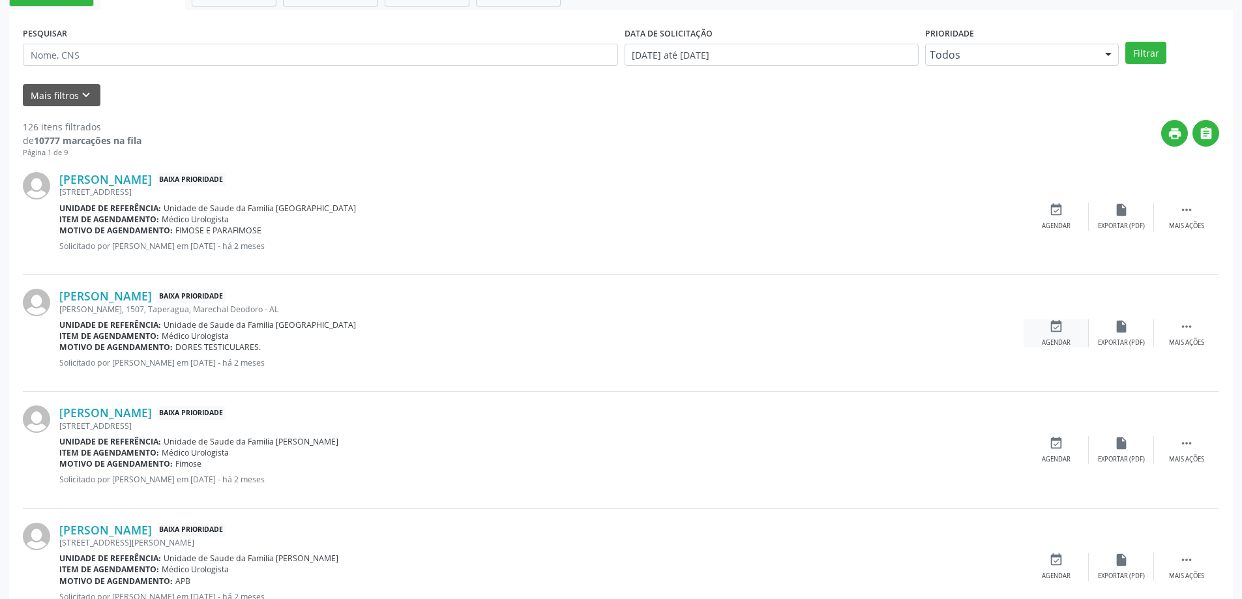
click at [1048, 334] on div "event_available Agendar" at bounding box center [1056, 333] width 65 height 28
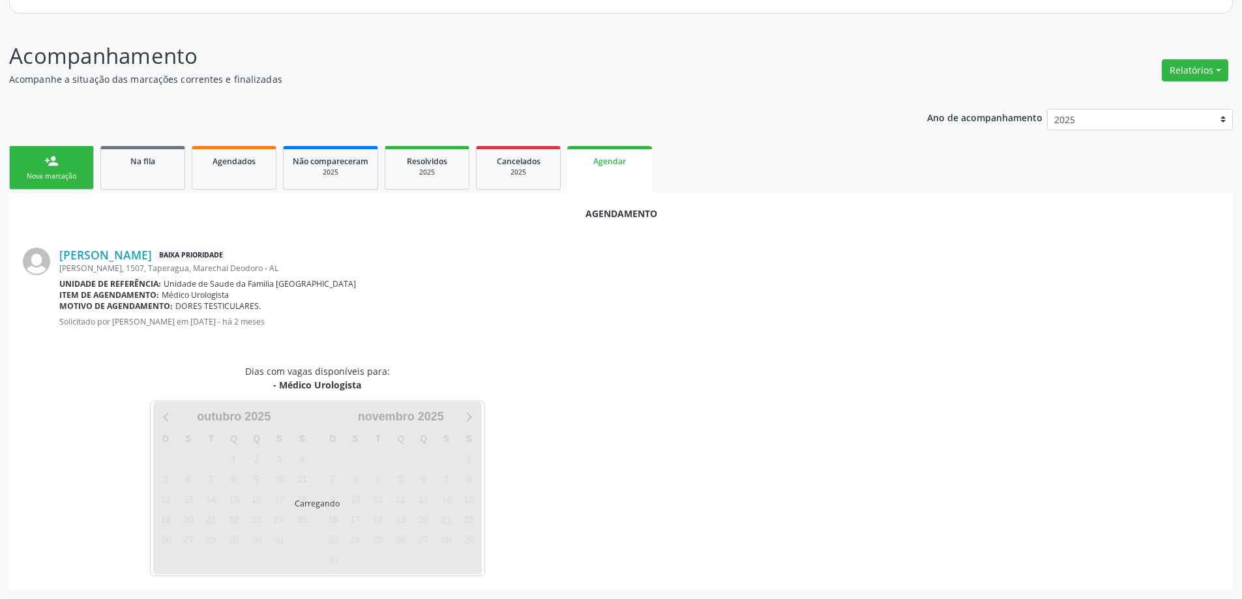
scroll to position [173, 0]
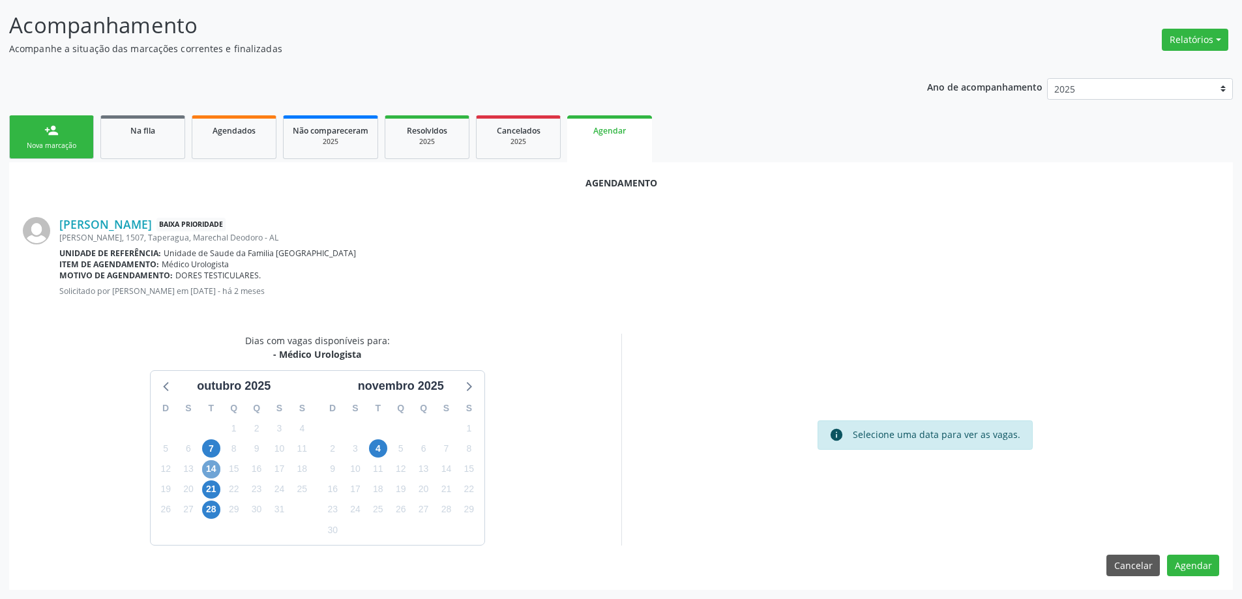
click at [215, 473] on span "14" at bounding box center [211, 469] width 18 height 18
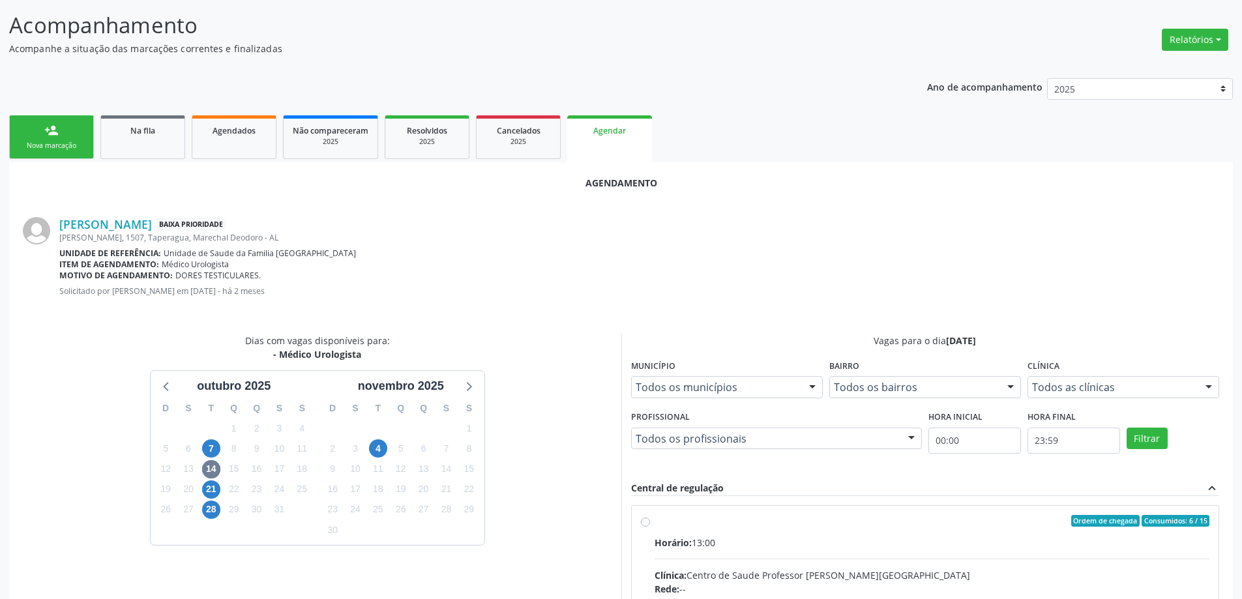
radio input "true"
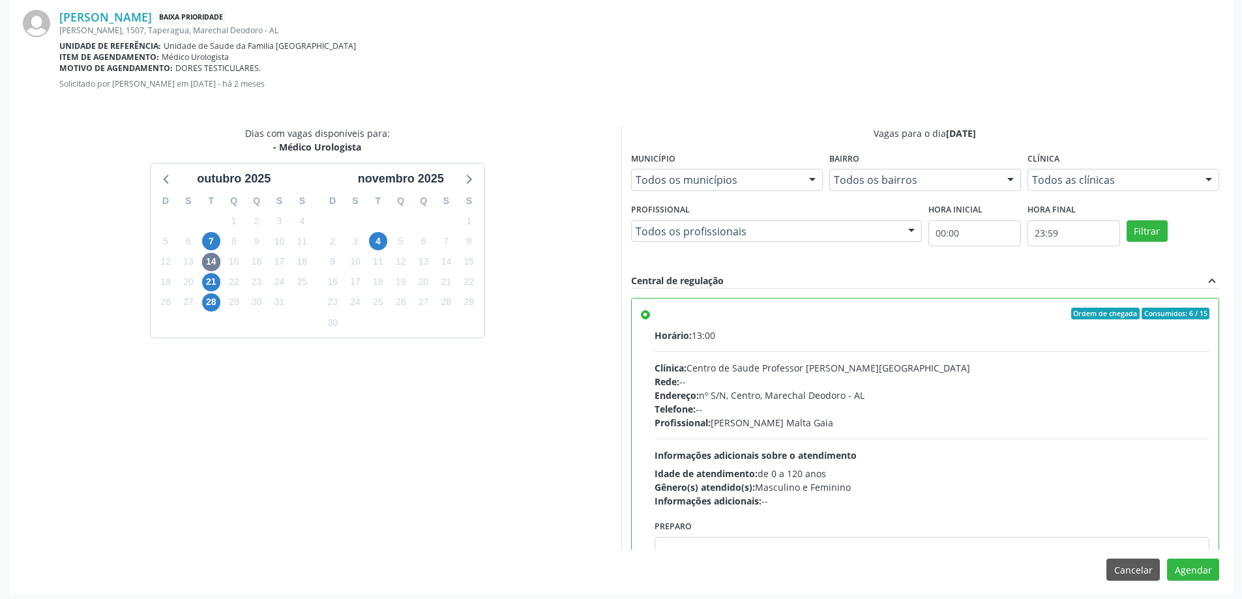
scroll to position [385, 0]
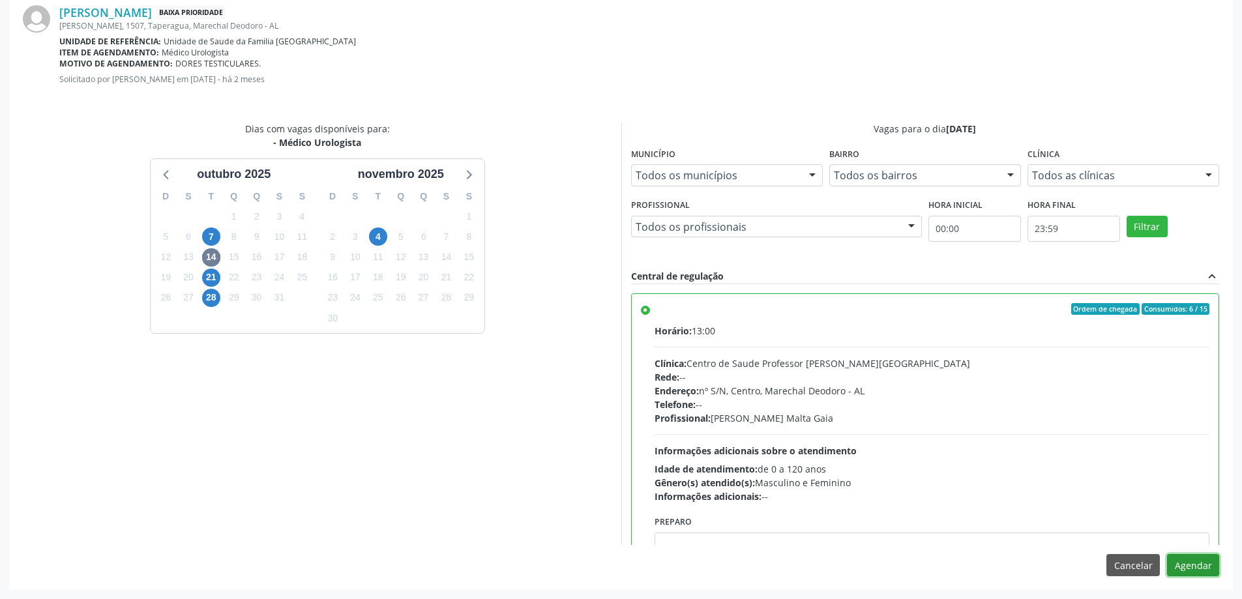
click at [1196, 568] on button "Agendar" at bounding box center [1193, 565] width 52 height 22
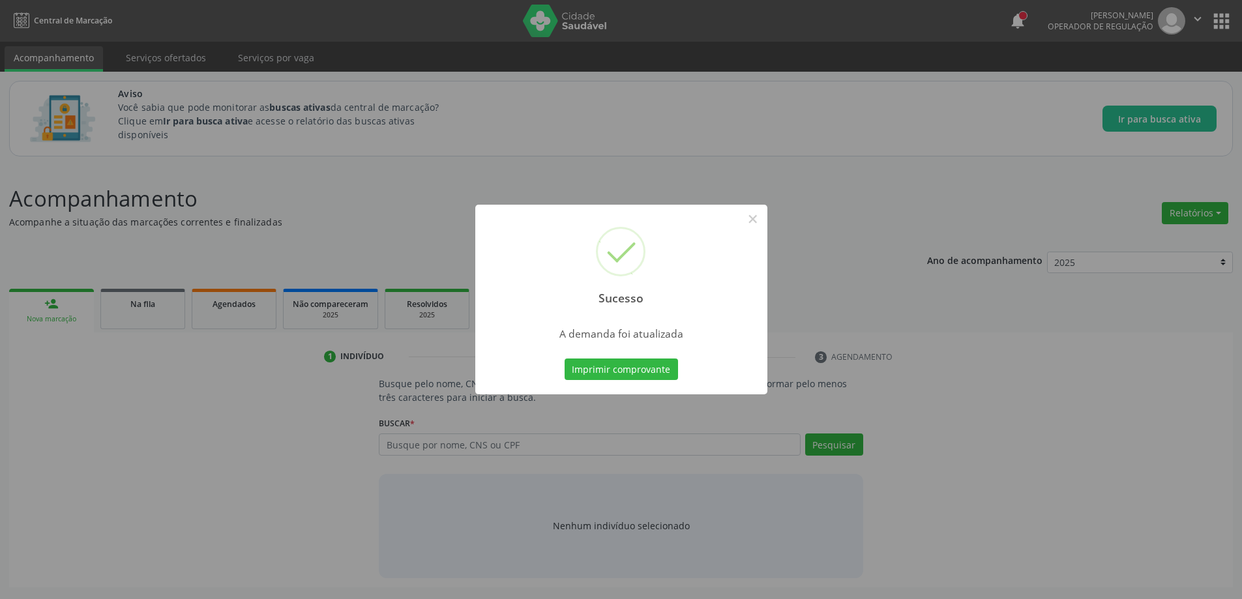
scroll to position [0, 0]
click at [758, 216] on button "×" at bounding box center [758, 219] width 22 height 22
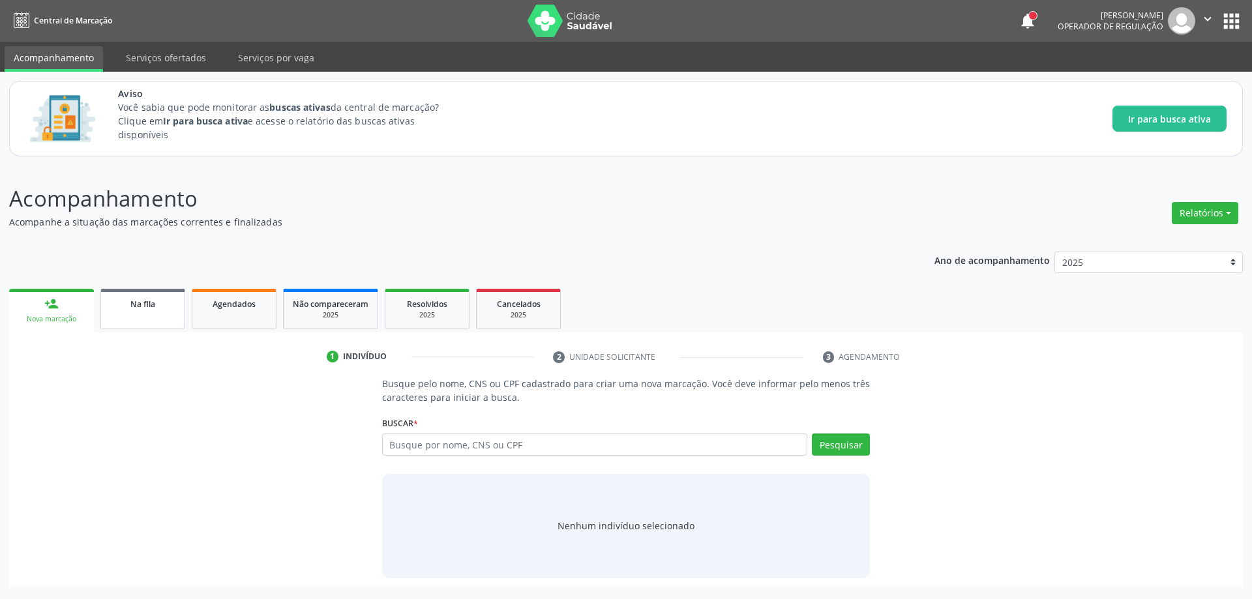
click at [123, 325] on link "Na fila" at bounding box center [142, 309] width 85 height 40
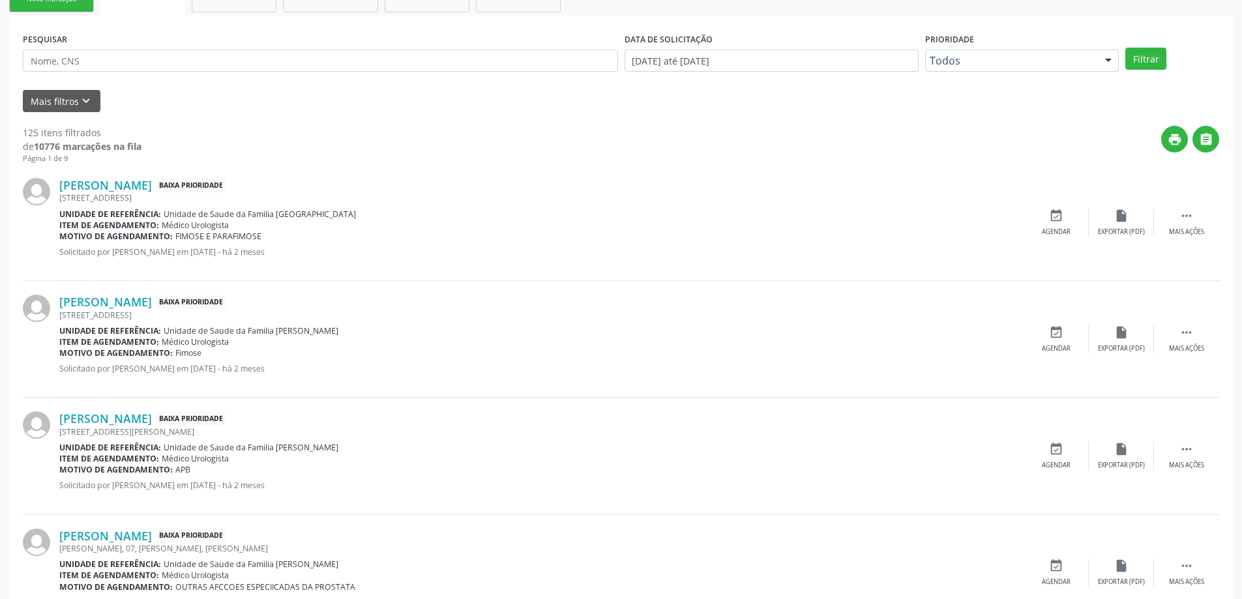
scroll to position [326, 0]
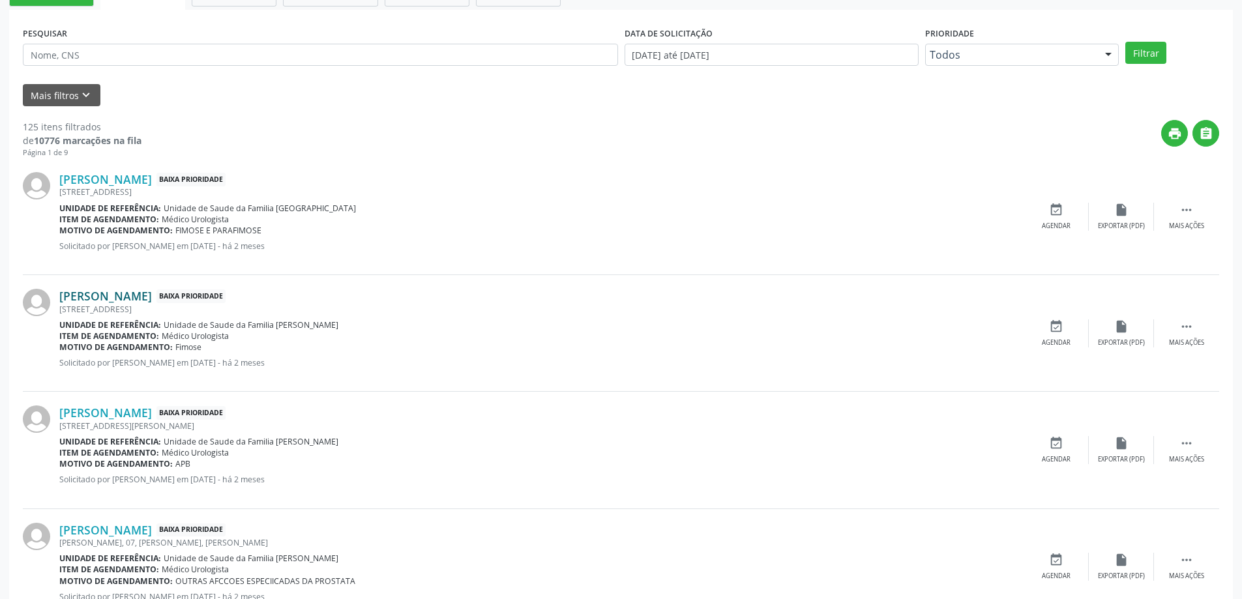
click at [126, 295] on link "[PERSON_NAME]" at bounding box center [105, 296] width 93 height 14
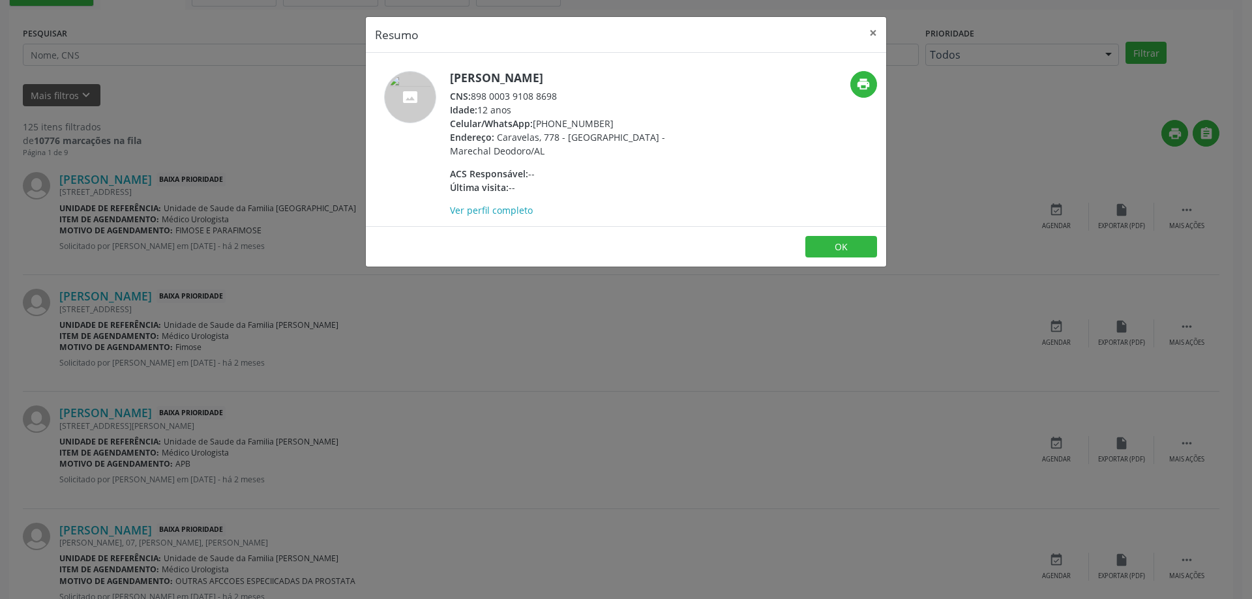
drag, startPoint x: 559, startPoint y: 96, endPoint x: 474, endPoint y: 97, distance: 85.4
click at [474, 97] on div "CNS: 898 0003 9108 8698" at bounding box center [577, 96] width 254 height 14
copy div "898 0003 9108 8698"
click at [874, 34] on button "×" at bounding box center [873, 33] width 26 height 32
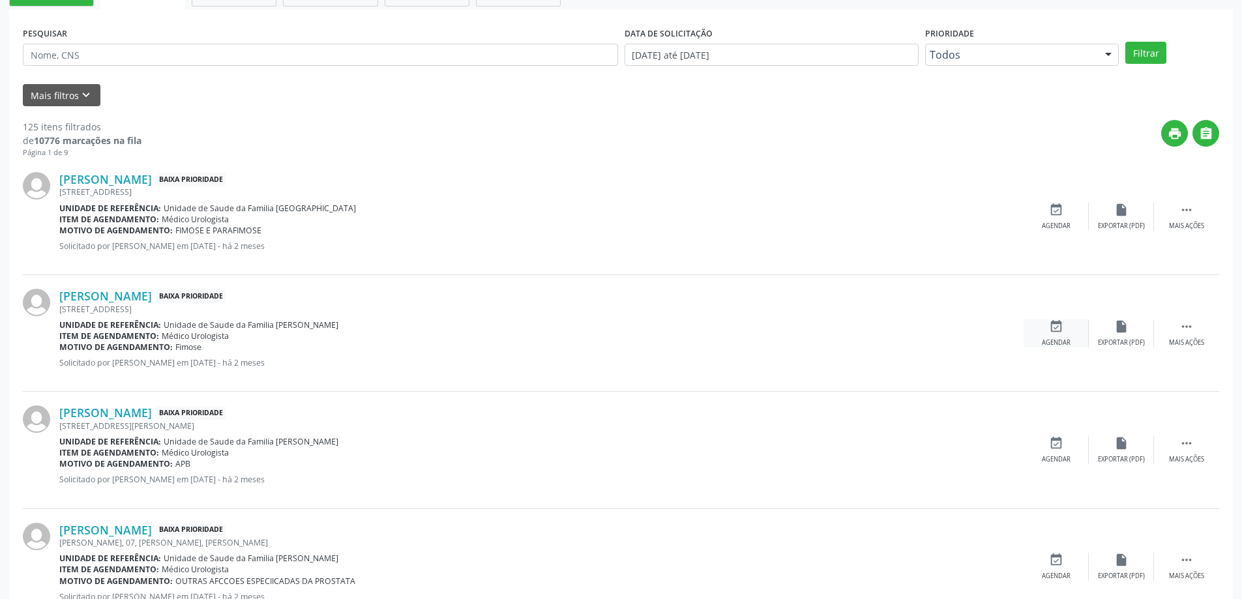
click at [1061, 337] on div "event_available Agendar" at bounding box center [1056, 333] width 65 height 28
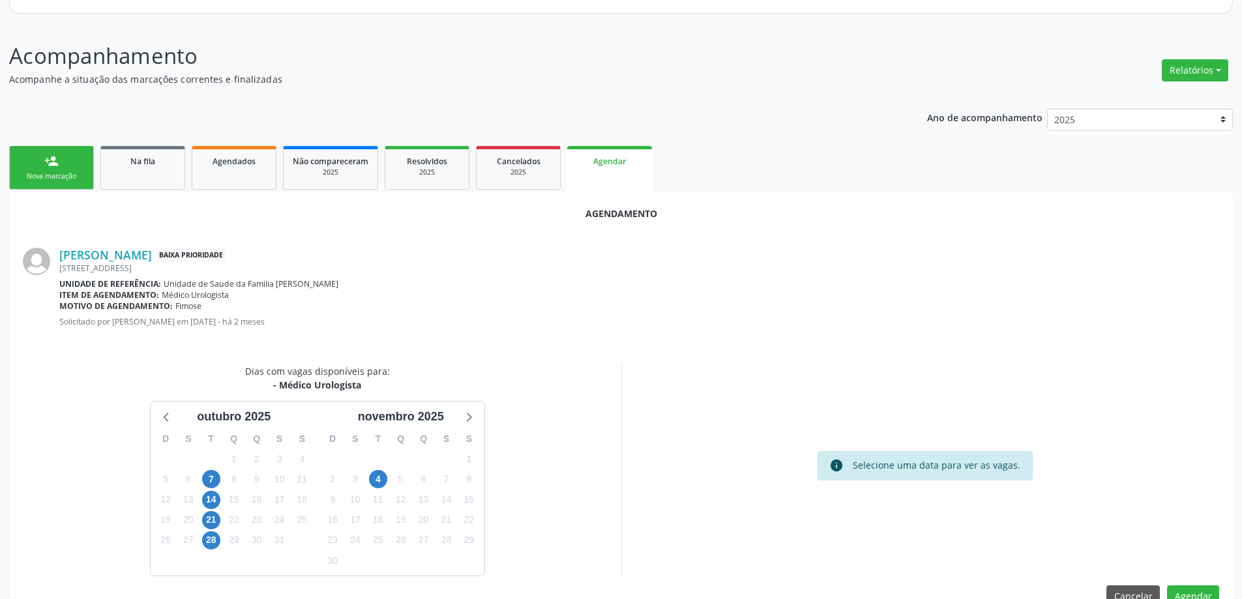
scroll to position [173, 0]
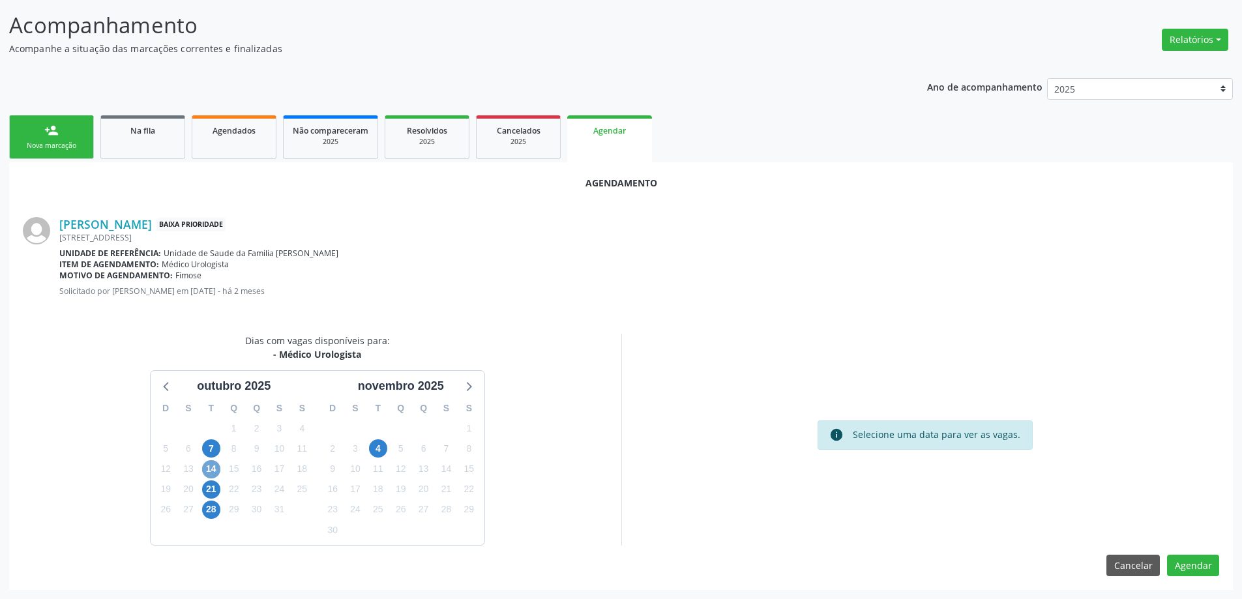
click at [207, 470] on span "14" at bounding box center [211, 469] width 18 height 18
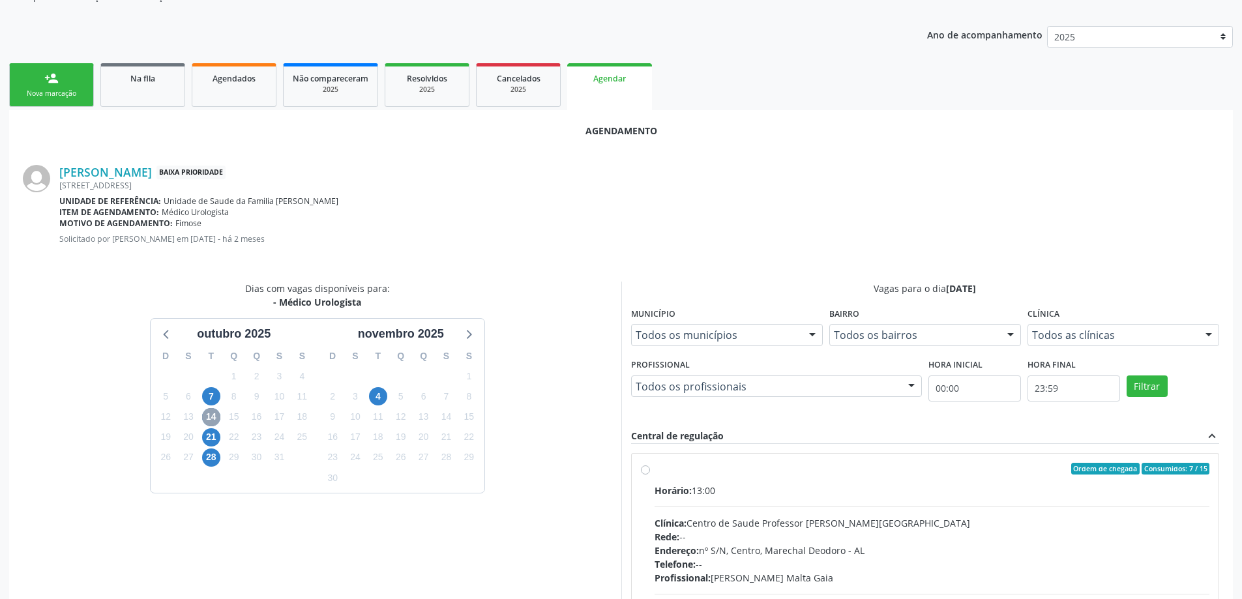
scroll to position [362, 0]
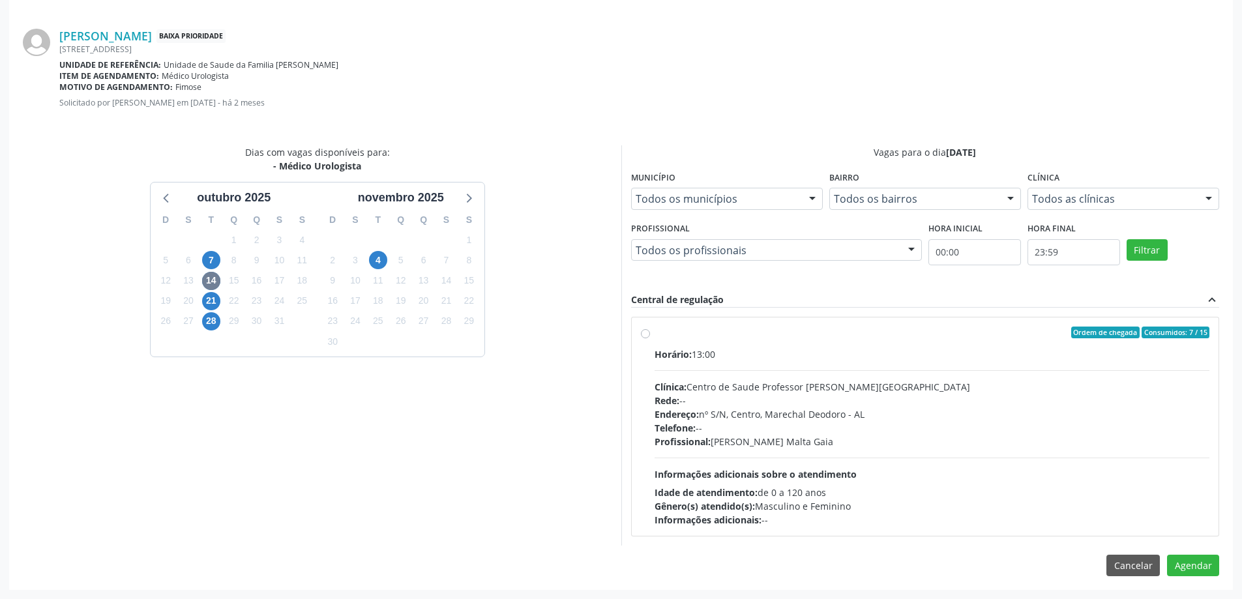
click at [655, 334] on label "Ordem de chegada Consumidos: 7 / 15 Horário: 13:00 Clínica: Centro de Saude Pro…" at bounding box center [932, 427] width 555 height 200
click at [644, 334] on input "Ordem de chegada Consumidos: 7 / 15 Horário: 13:00 Clínica: Centro de Saude Pro…" at bounding box center [645, 333] width 9 height 12
radio input "true"
click at [1206, 597] on button "Agendar" at bounding box center [1193, 589] width 52 height 22
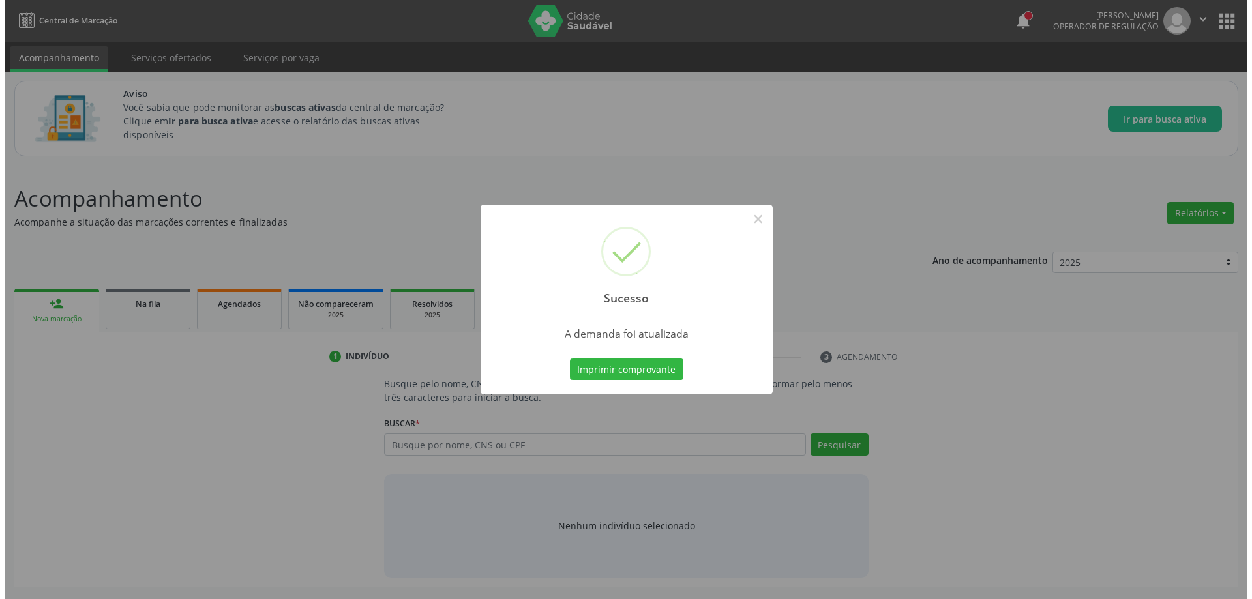
scroll to position [0, 0]
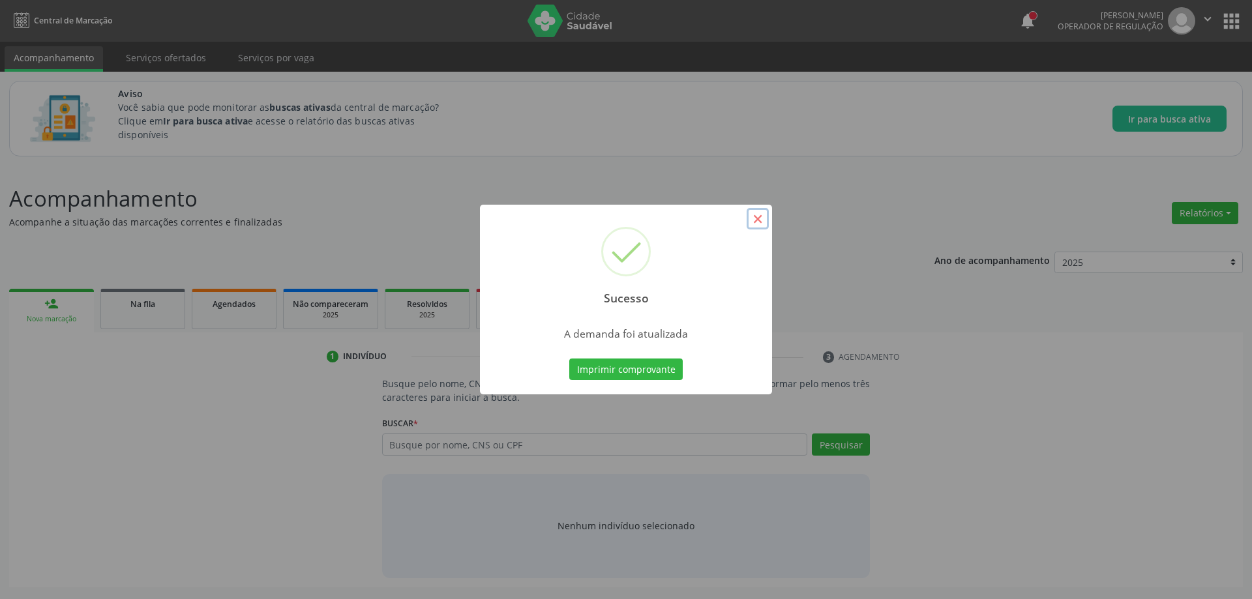
click at [756, 221] on button "×" at bounding box center [758, 219] width 22 height 22
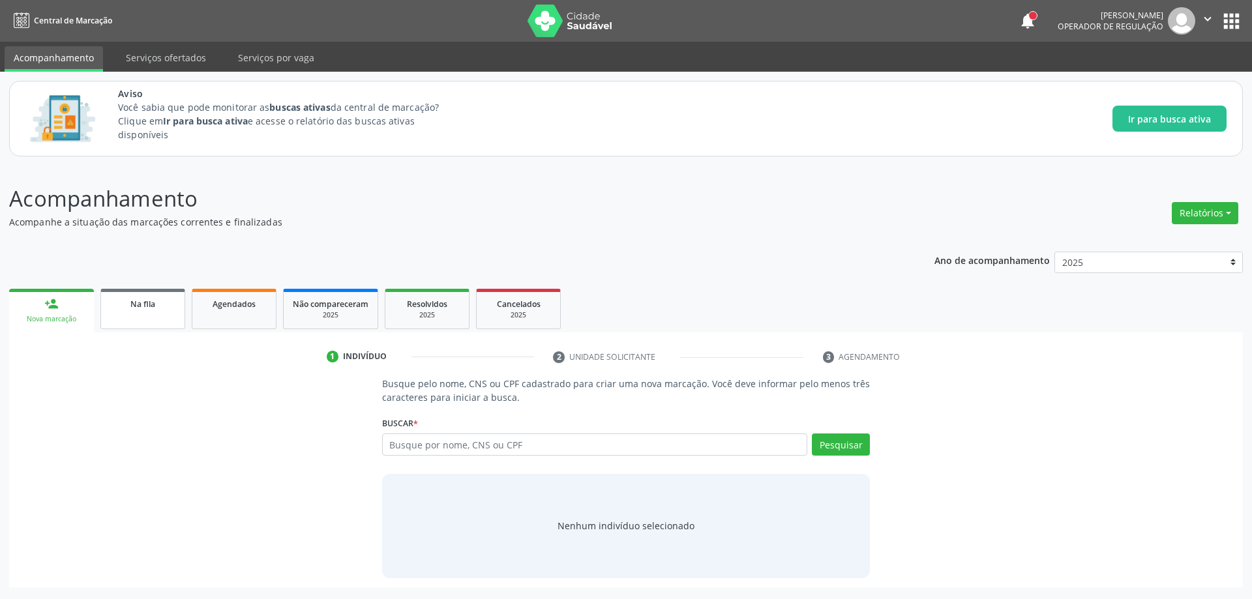
click at [170, 299] on div "Na fila" at bounding box center [142, 304] width 65 height 14
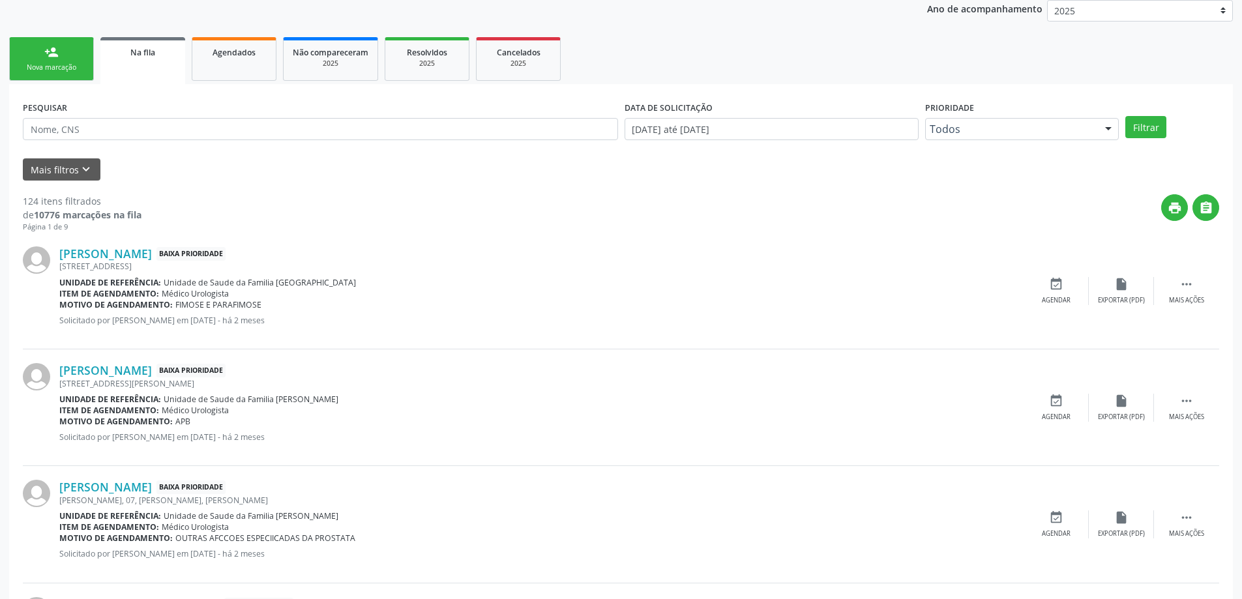
scroll to position [261, 0]
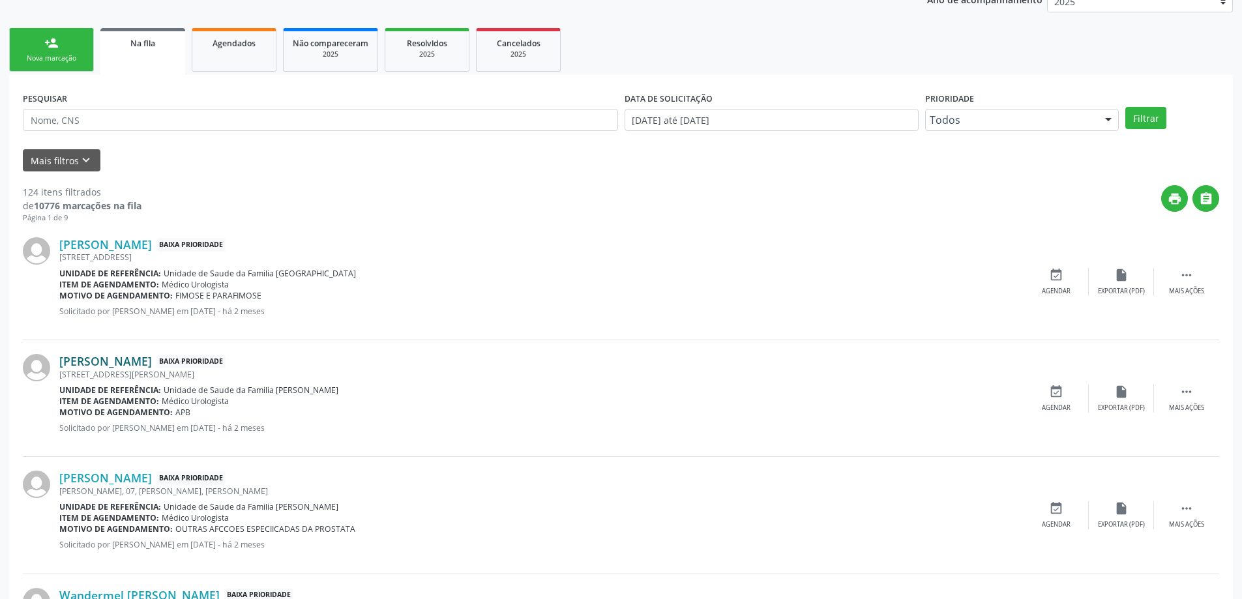
click at [80, 366] on link "[PERSON_NAME]" at bounding box center [105, 361] width 93 height 14
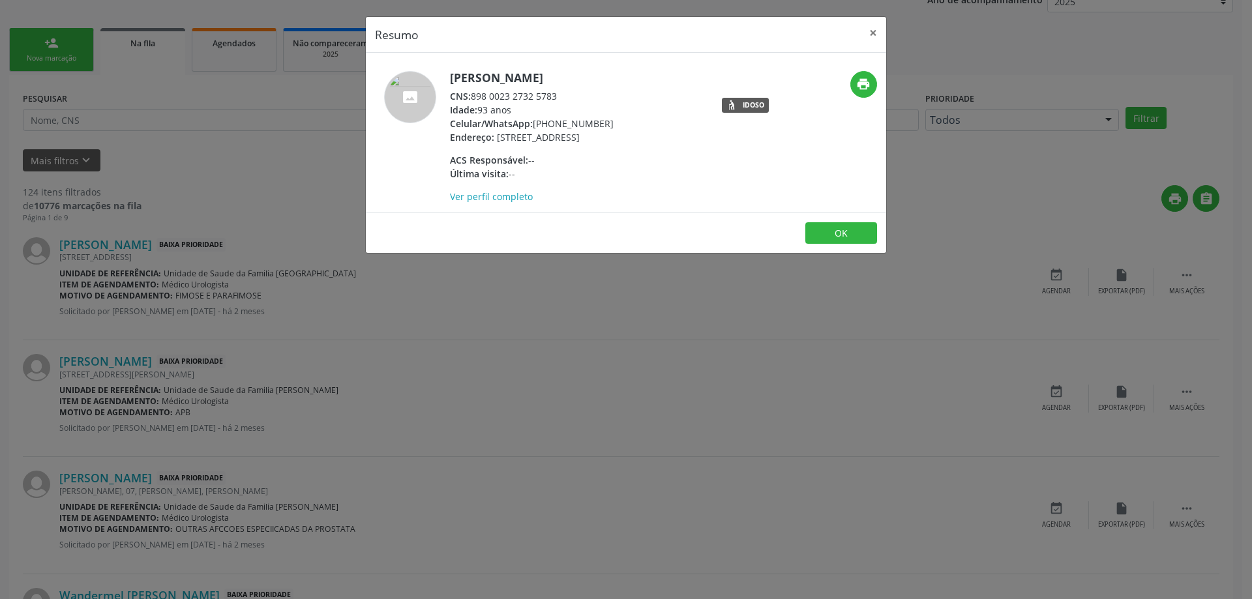
drag, startPoint x: 559, startPoint y: 94, endPoint x: 474, endPoint y: 98, distance: 85.5
click at [474, 98] on div "CNS: 898 0023 2732 5783" at bounding box center [532, 96] width 164 height 14
copy div "898 0023 2732 5783"
click at [870, 33] on button "×" at bounding box center [873, 33] width 26 height 32
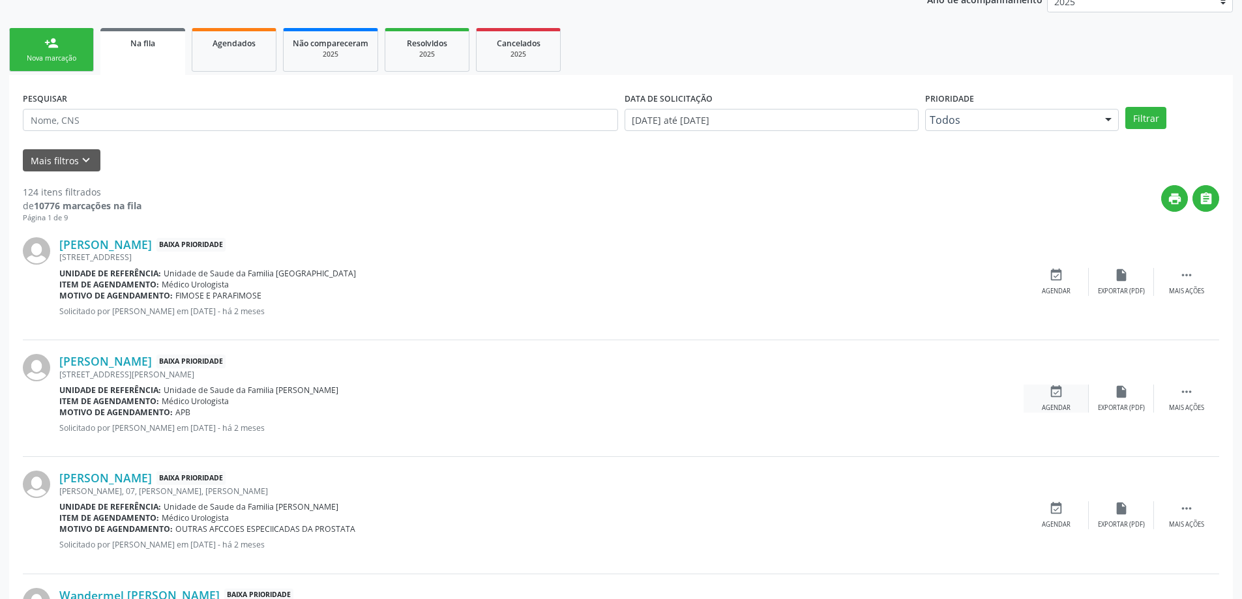
click at [1055, 398] on icon "event_available" at bounding box center [1056, 392] width 14 height 14
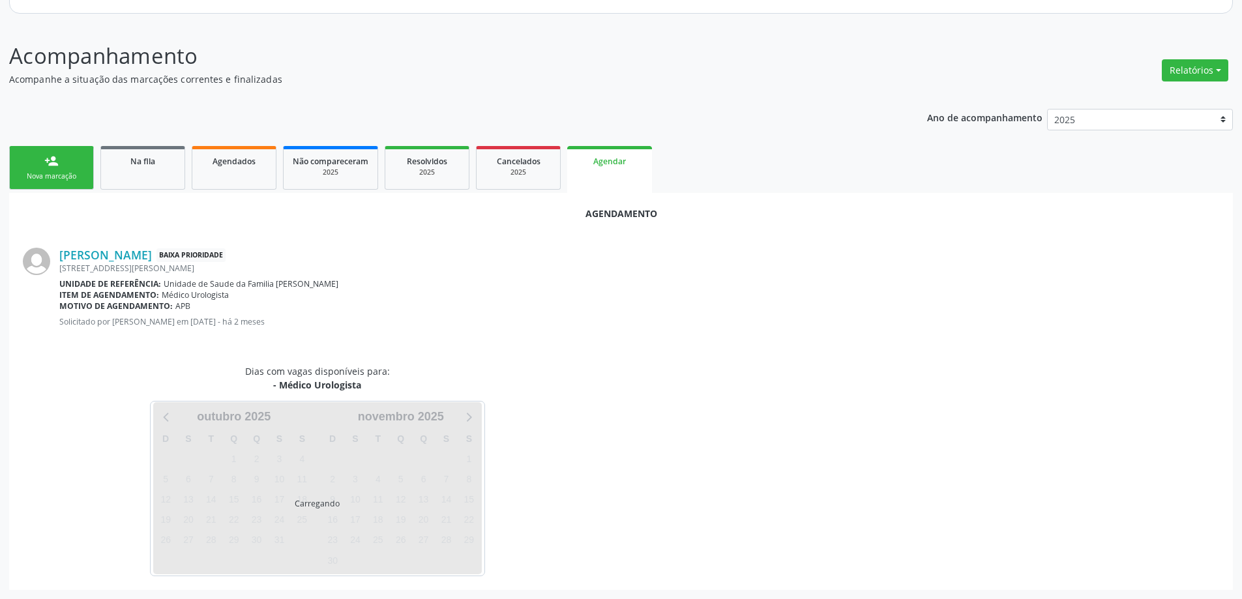
scroll to position [173, 0]
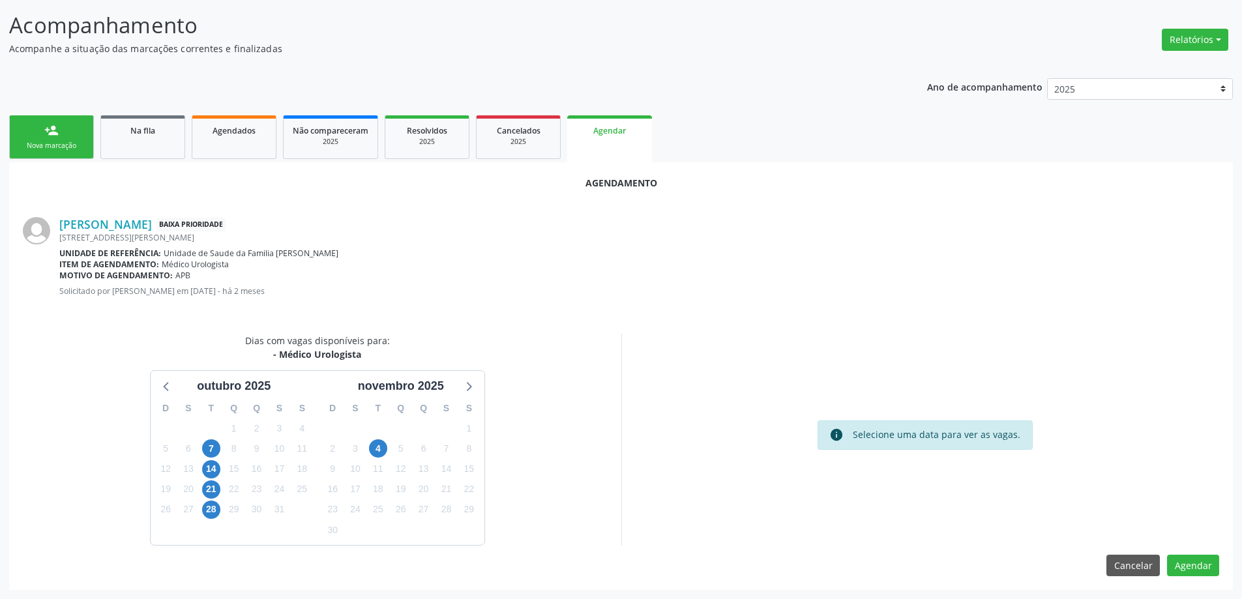
click at [201, 471] on div "14" at bounding box center [211, 469] width 23 height 20
click at [211, 469] on span "14" at bounding box center [211, 469] width 18 height 18
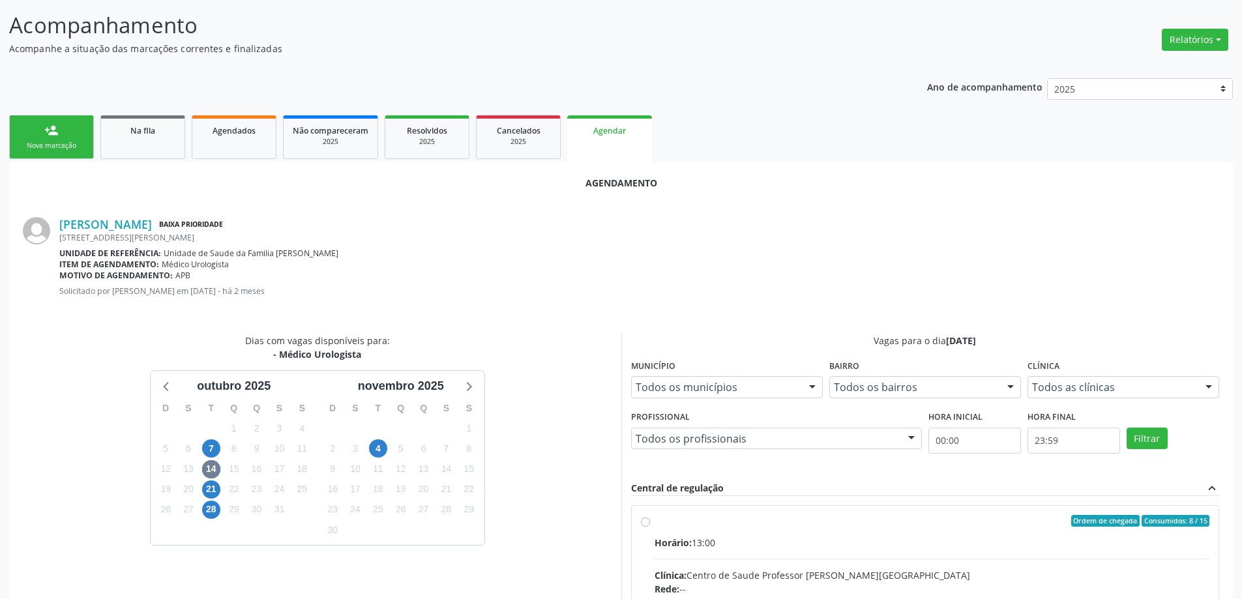
click at [649, 525] on input "Ordem de chegada Consumidos: 8 / 15 Horário: 13:00 Clínica: Centro de Saude Pro…" at bounding box center [645, 521] width 9 height 12
radio input "true"
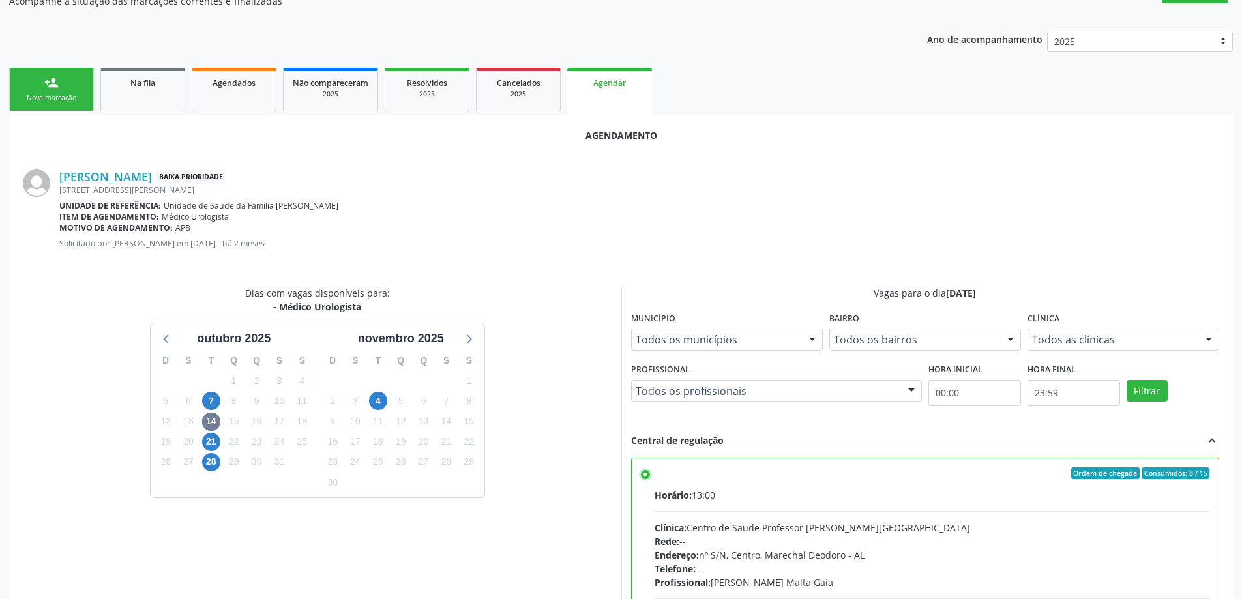
scroll to position [385, 0]
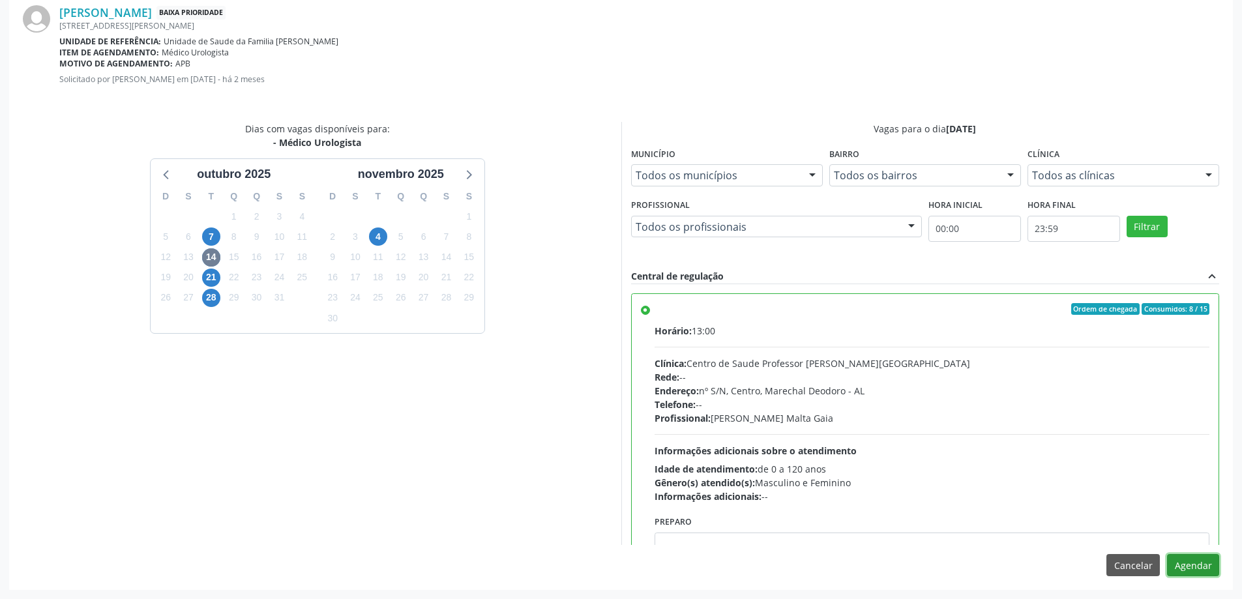
click at [1216, 567] on button "Agendar" at bounding box center [1193, 565] width 52 height 22
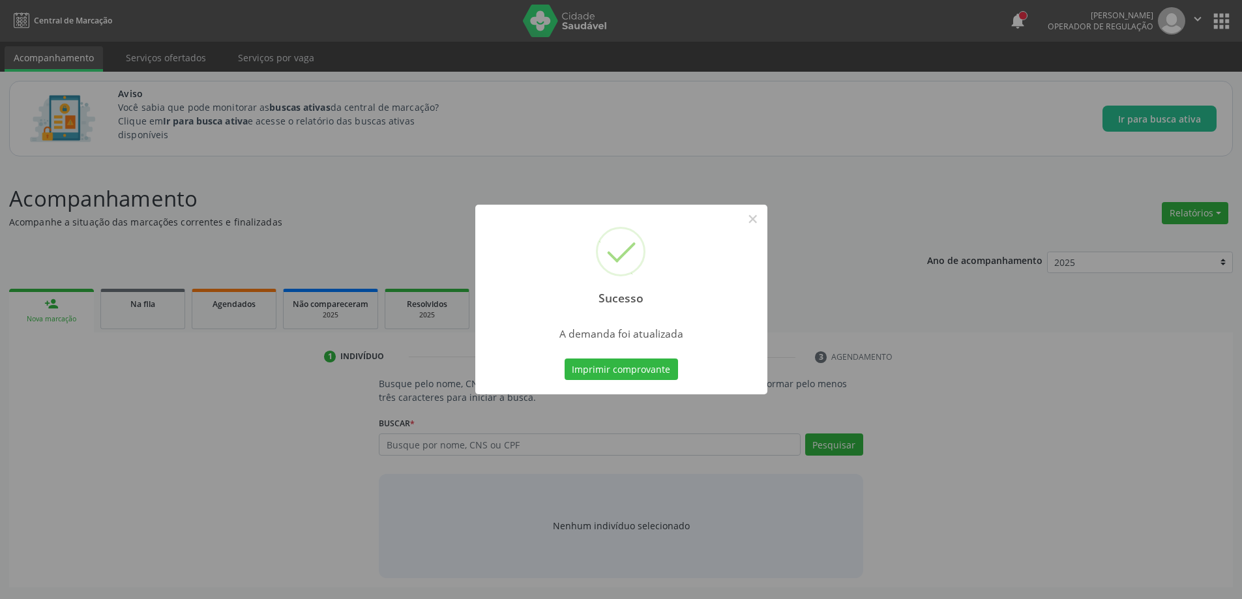
scroll to position [0, 0]
click at [757, 226] on button "×" at bounding box center [758, 219] width 22 height 22
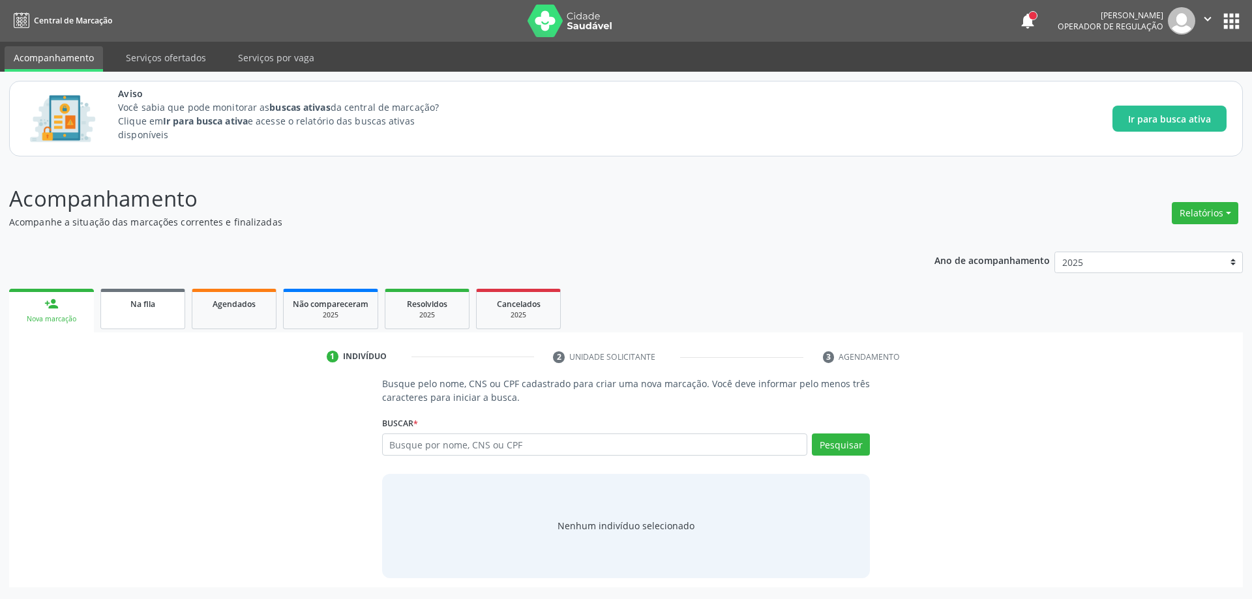
click at [127, 303] on div "Na fila" at bounding box center [142, 304] width 65 height 14
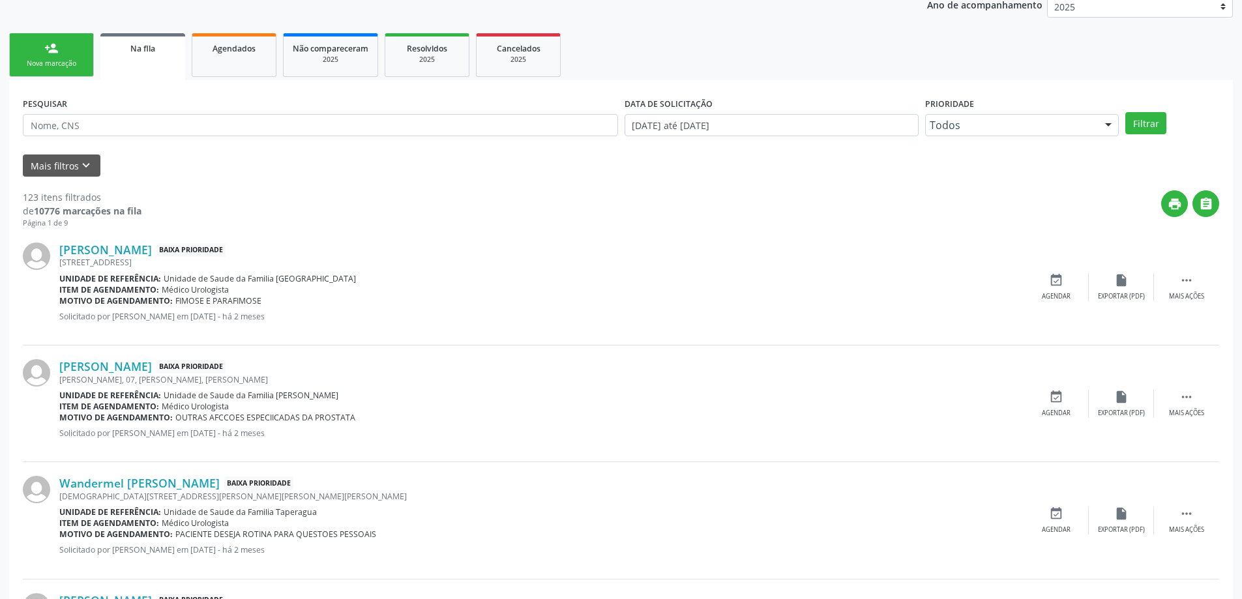
scroll to position [261, 0]
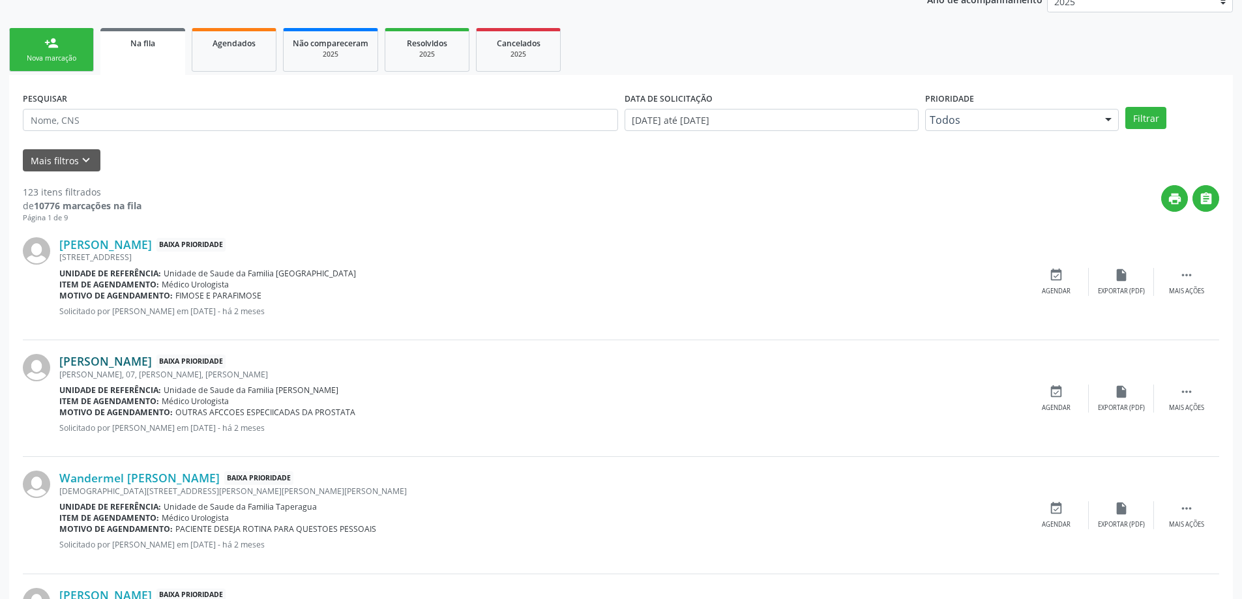
click at [108, 361] on link "[PERSON_NAME]" at bounding box center [105, 361] width 93 height 14
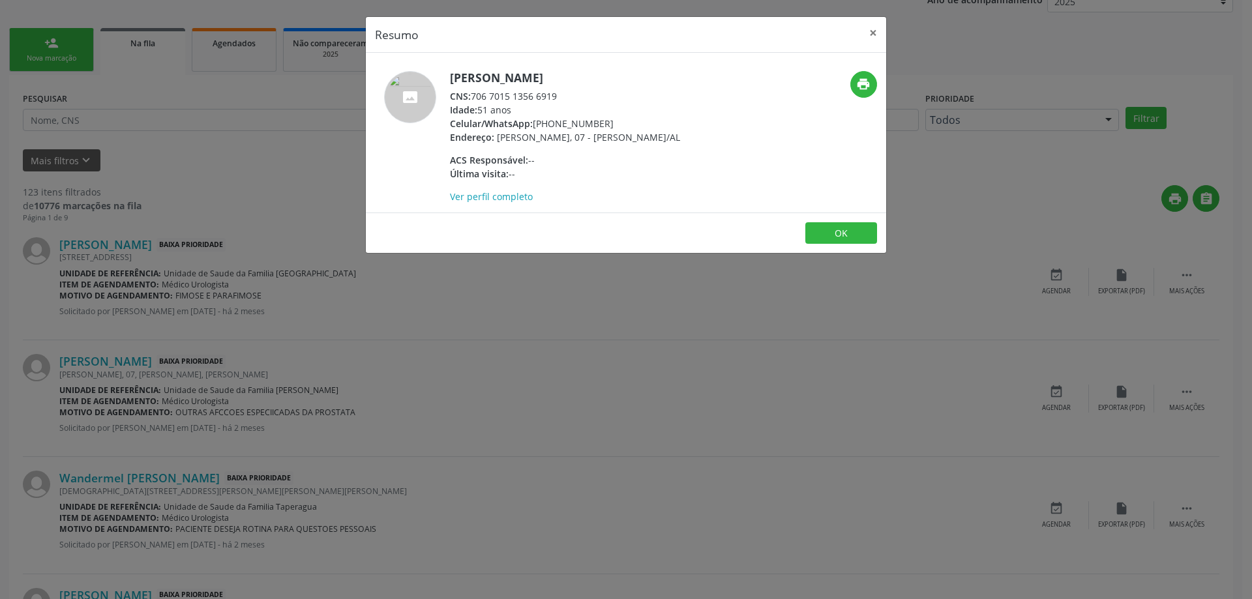
drag, startPoint x: 560, startPoint y: 91, endPoint x: 472, endPoint y: 93, distance: 88.0
click at [472, 93] on div "CNS: 706 7015 1356 6919" at bounding box center [565, 96] width 230 height 14
copy div "706 7015 1356 6919"
click at [865, 36] on button "×" at bounding box center [873, 33] width 26 height 32
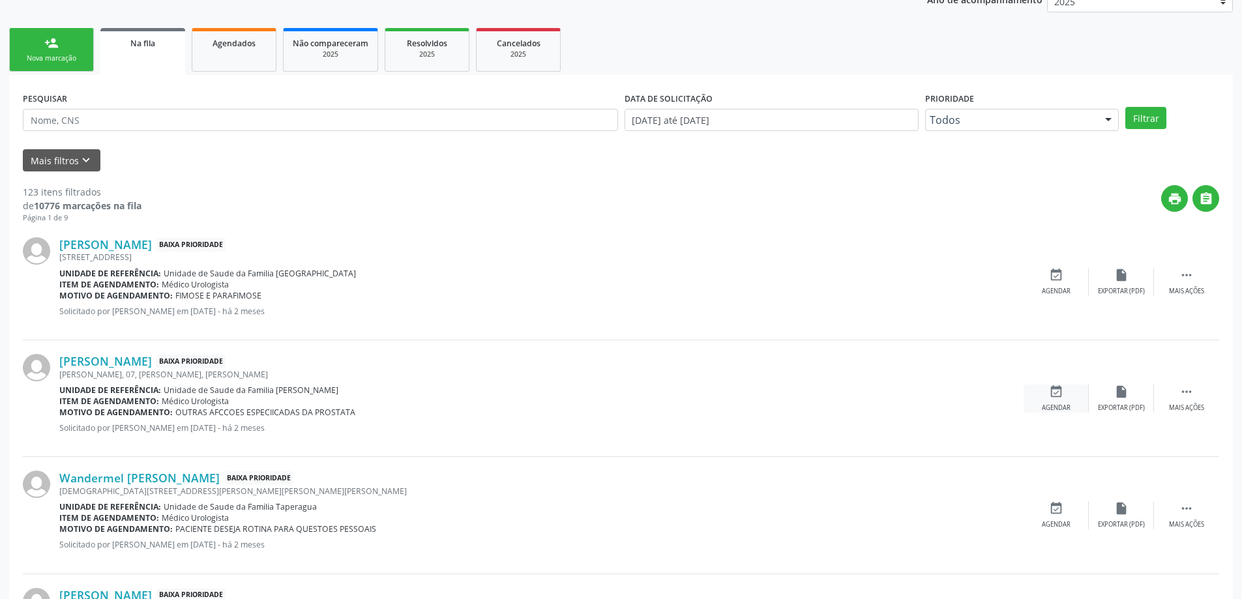
click at [1039, 404] on div "event_available Agendar" at bounding box center [1056, 399] width 65 height 28
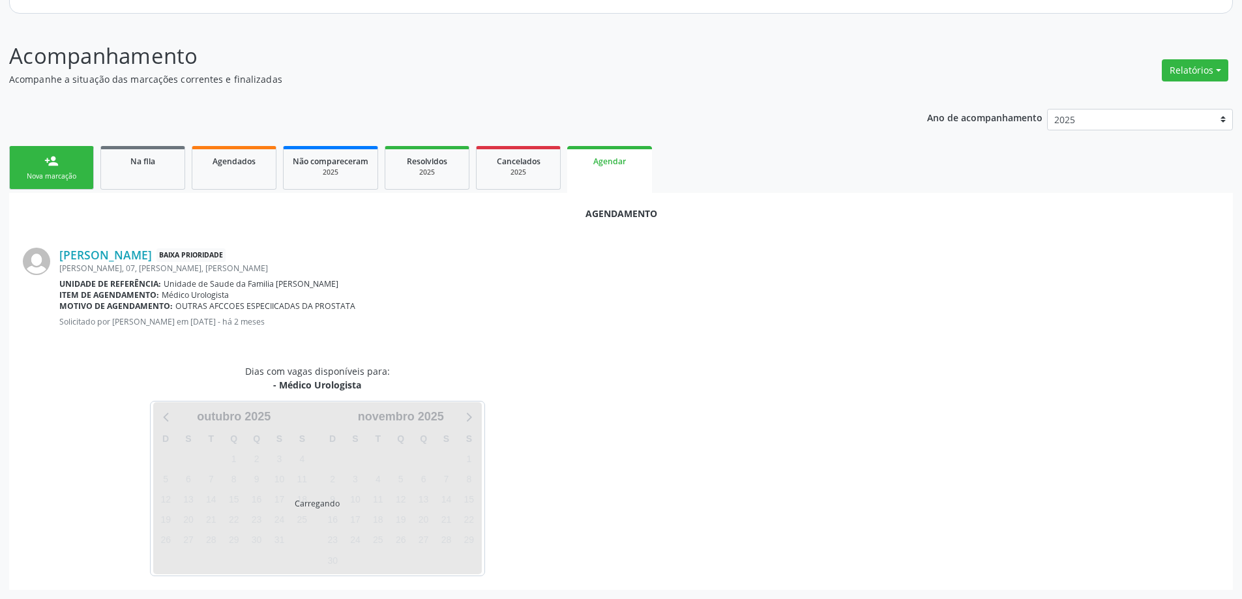
scroll to position [173, 0]
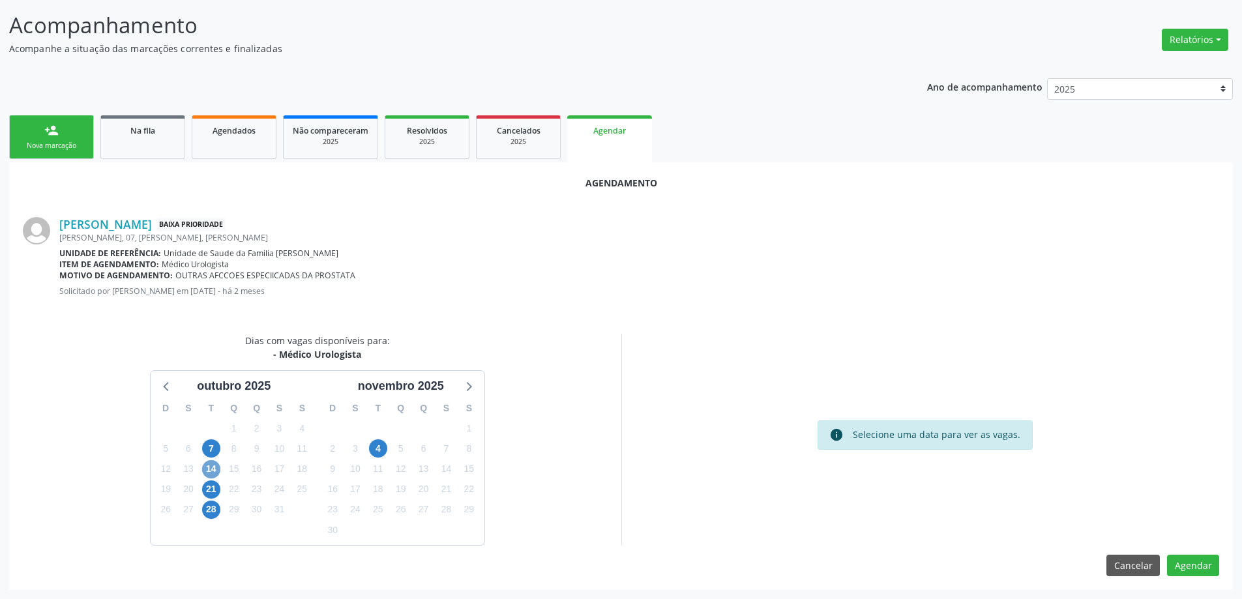
click at [206, 472] on span "14" at bounding box center [211, 469] width 18 height 18
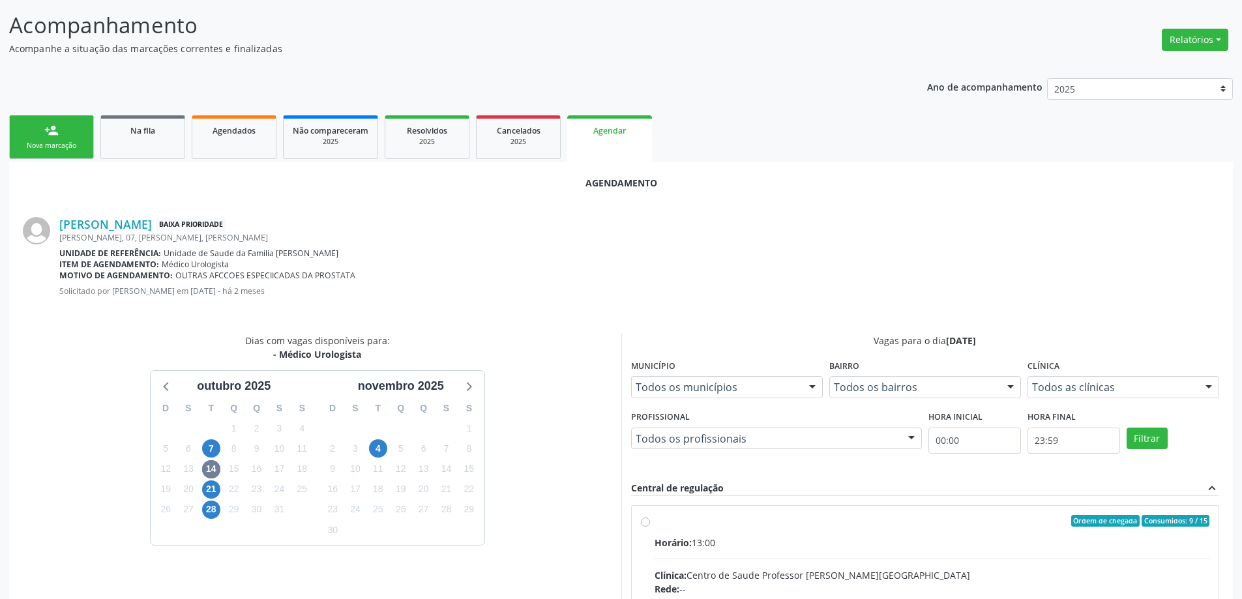
click at [644, 525] on input "Ordem de chegada Consumidos: 9 / 15 Horário: 13:00 Clínica: Centro de Saude Pro…" at bounding box center [645, 521] width 9 height 12
radio input "true"
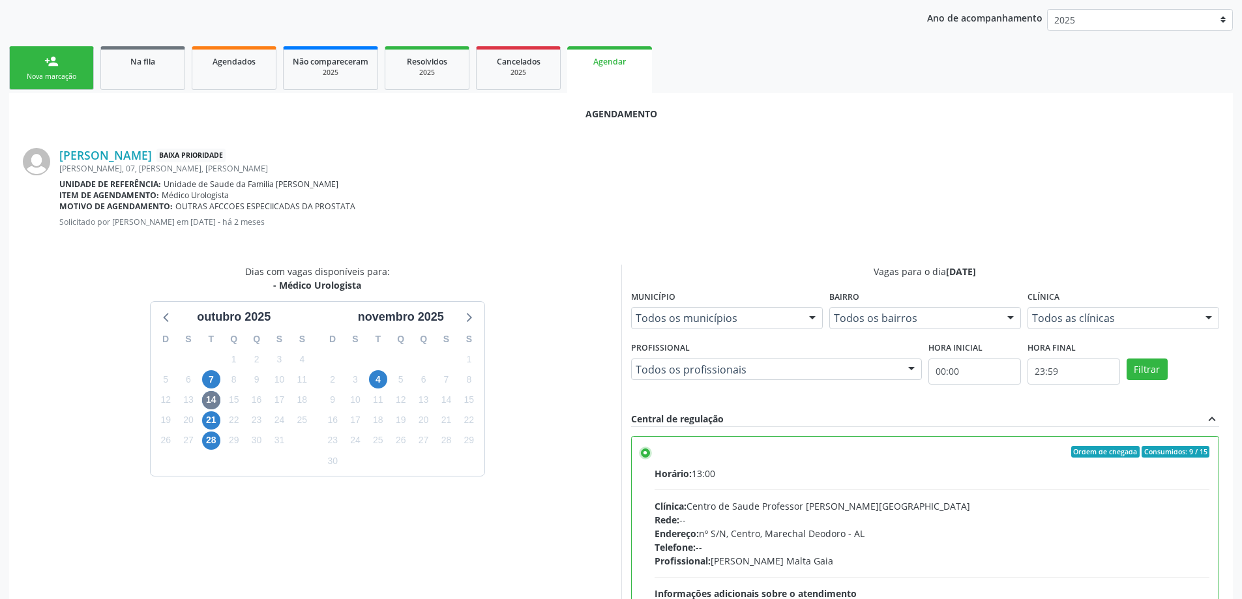
scroll to position [385, 0]
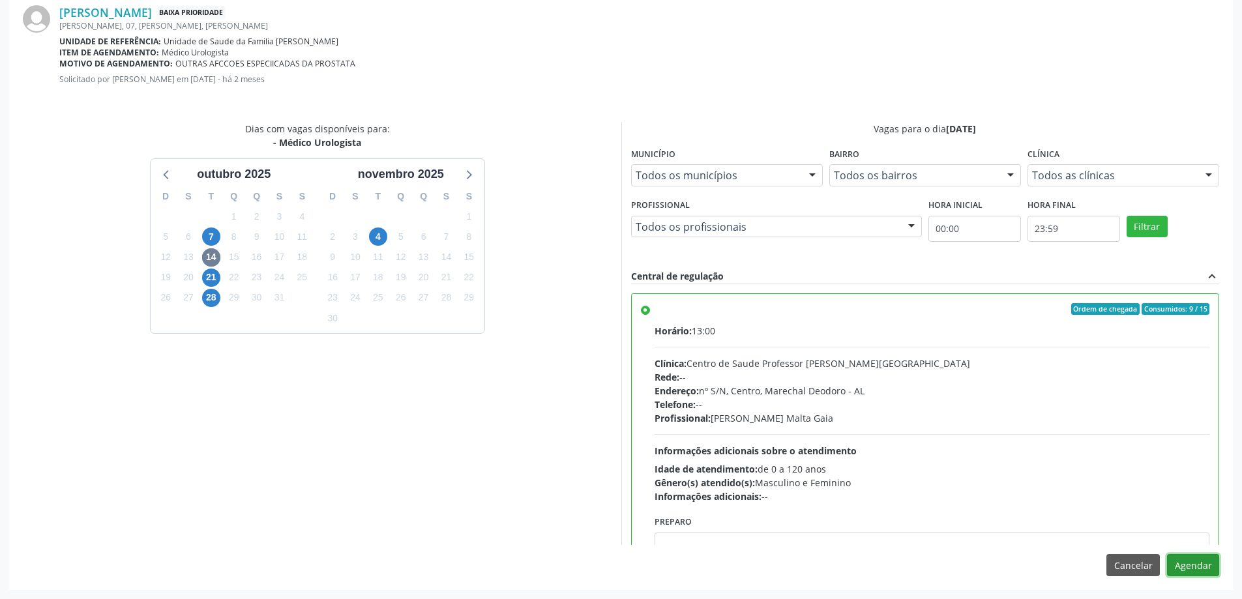
click at [1195, 569] on button "Agendar" at bounding box center [1193, 565] width 52 height 22
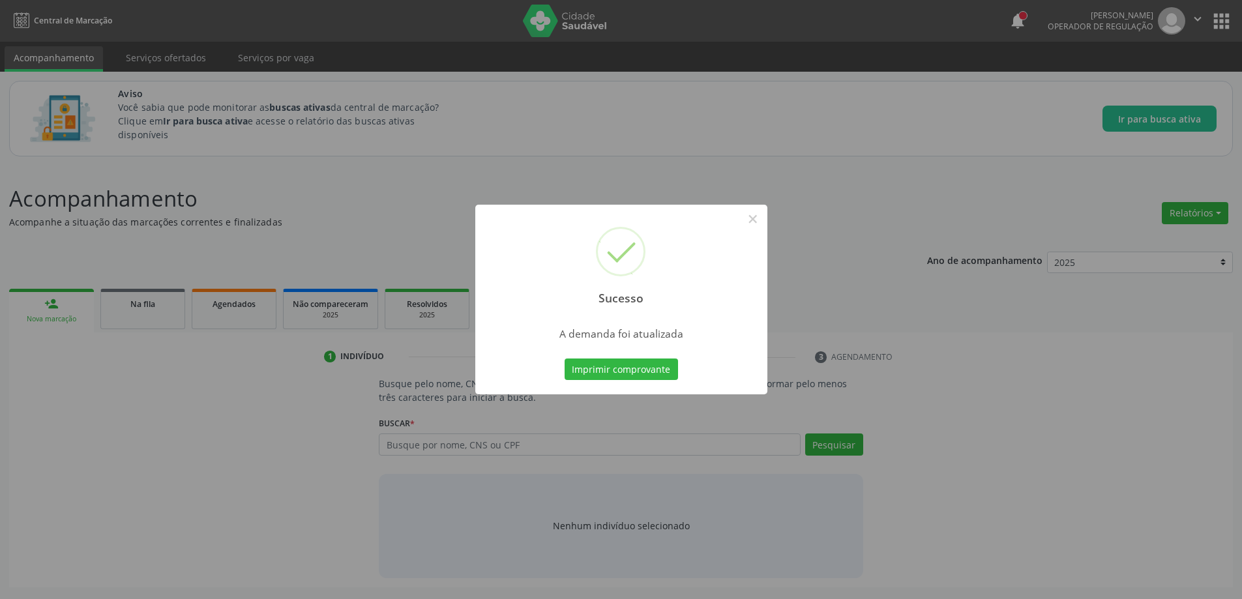
scroll to position [0, 0]
click at [752, 223] on button "×" at bounding box center [758, 219] width 22 height 22
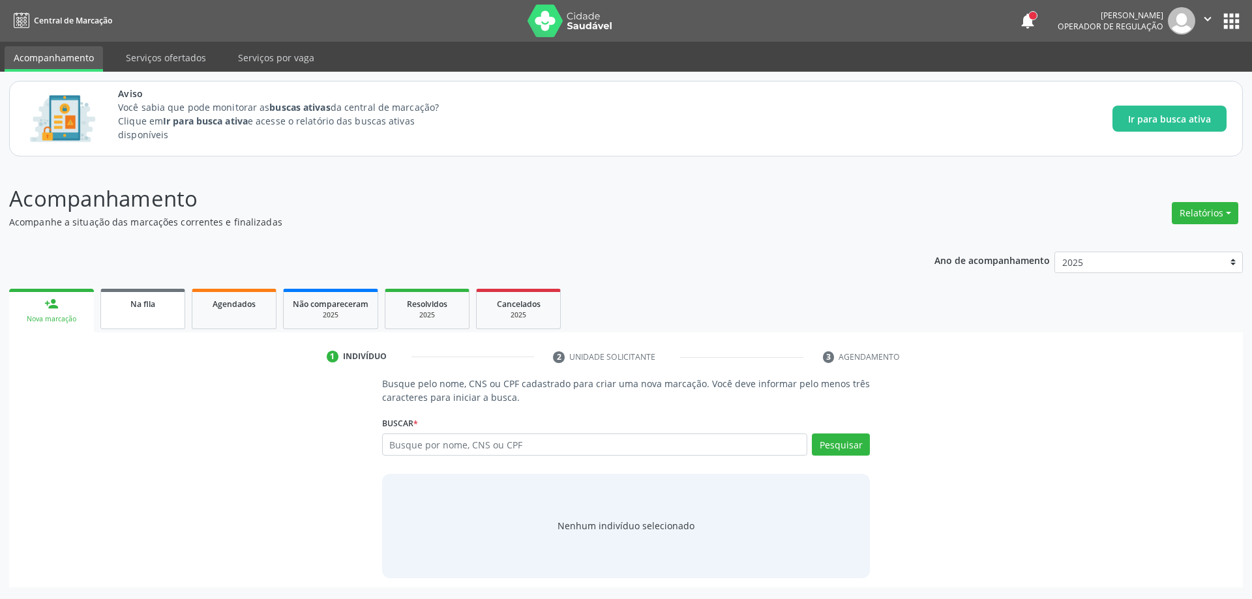
click at [141, 317] on link "Na fila" at bounding box center [142, 309] width 85 height 40
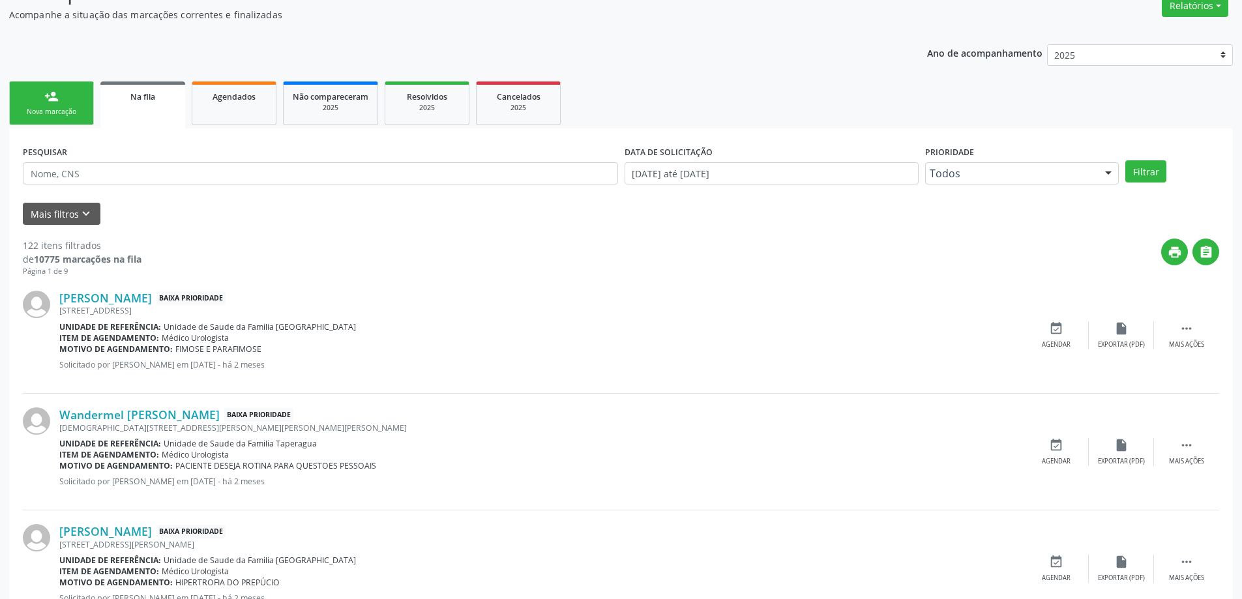
scroll to position [261, 0]
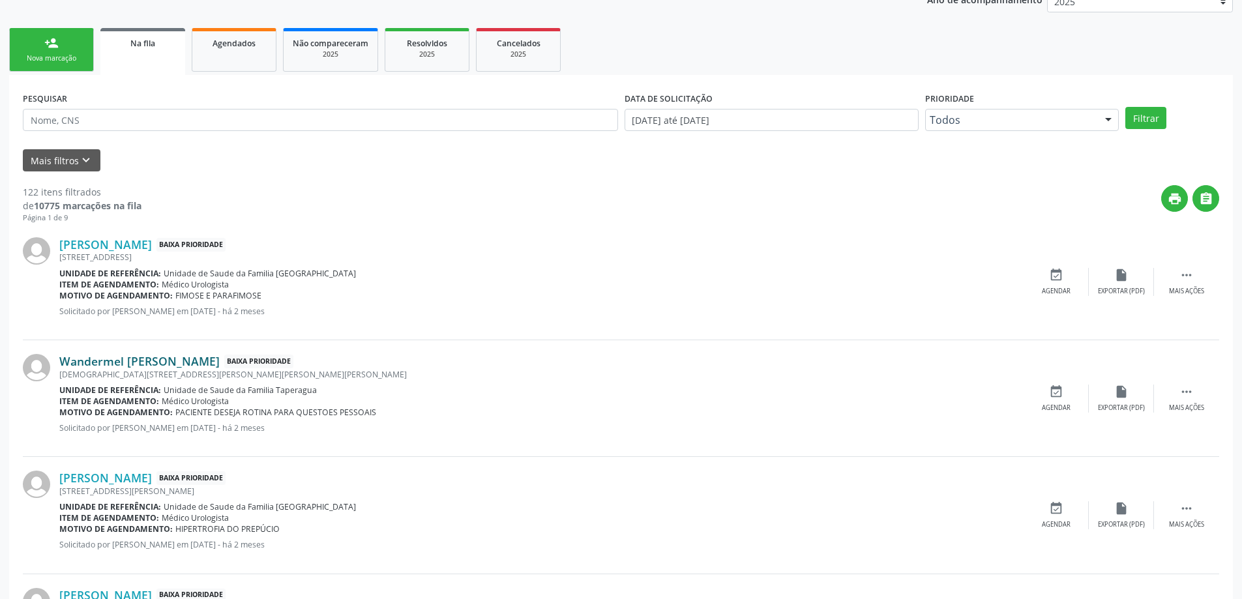
click at [126, 365] on link "Wandermel [PERSON_NAME]" at bounding box center [139, 361] width 160 height 14
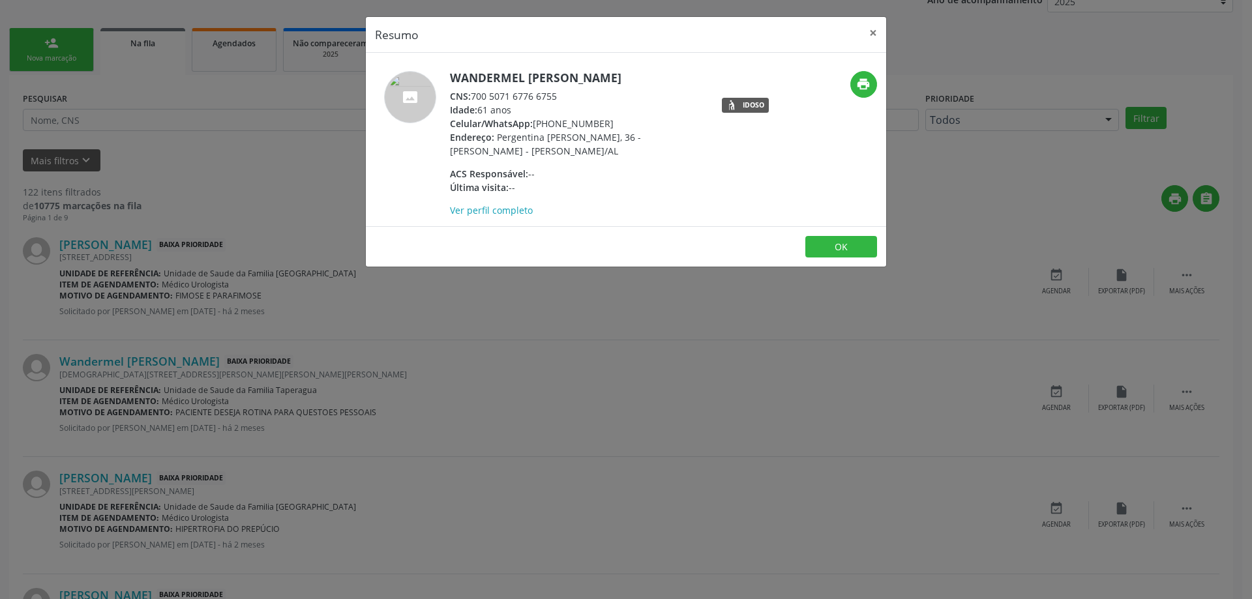
drag, startPoint x: 563, startPoint y: 96, endPoint x: 475, endPoint y: 97, distance: 87.4
click at [475, 97] on div "CNS: 700 5071 6776 6755" at bounding box center [577, 96] width 254 height 14
copy div "700 5071 6776 6755"
click at [857, 33] on header "Resumo ×" at bounding box center [626, 35] width 520 height 36
click at [872, 33] on button "×" at bounding box center [873, 33] width 26 height 32
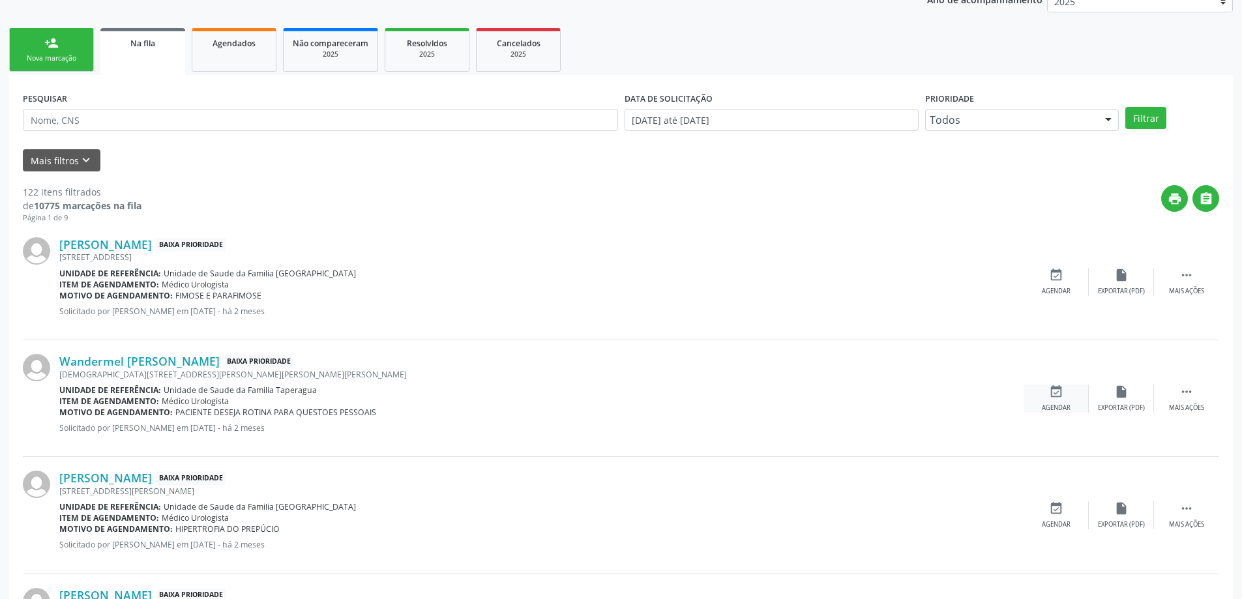
click at [1062, 398] on icon "event_available" at bounding box center [1056, 392] width 14 height 14
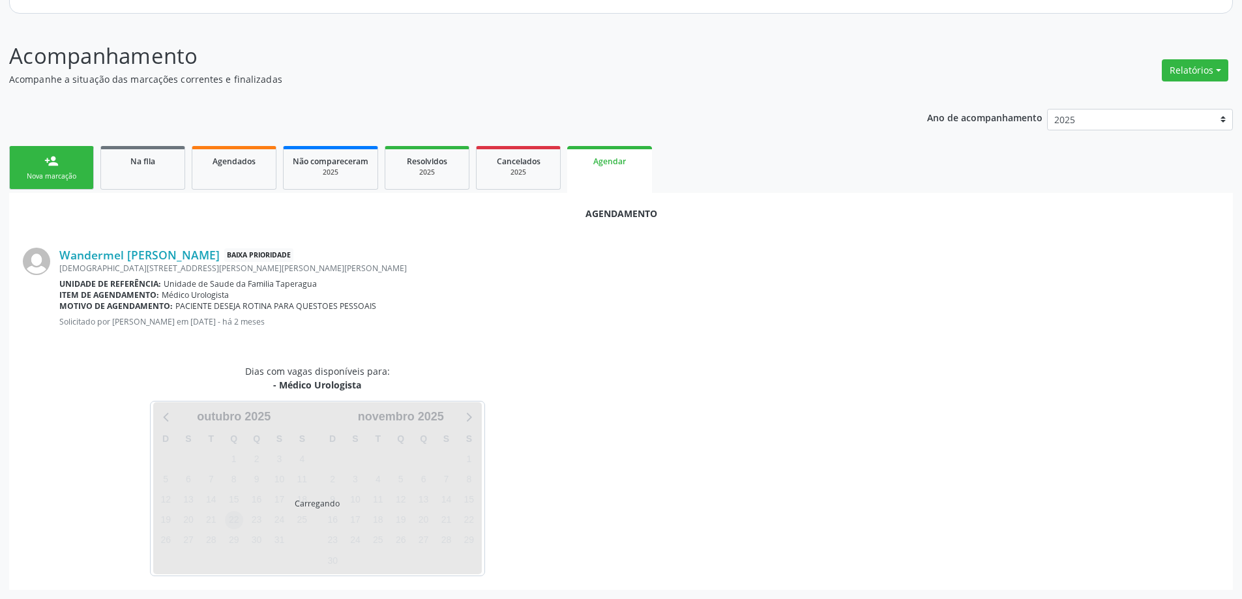
scroll to position [173, 0]
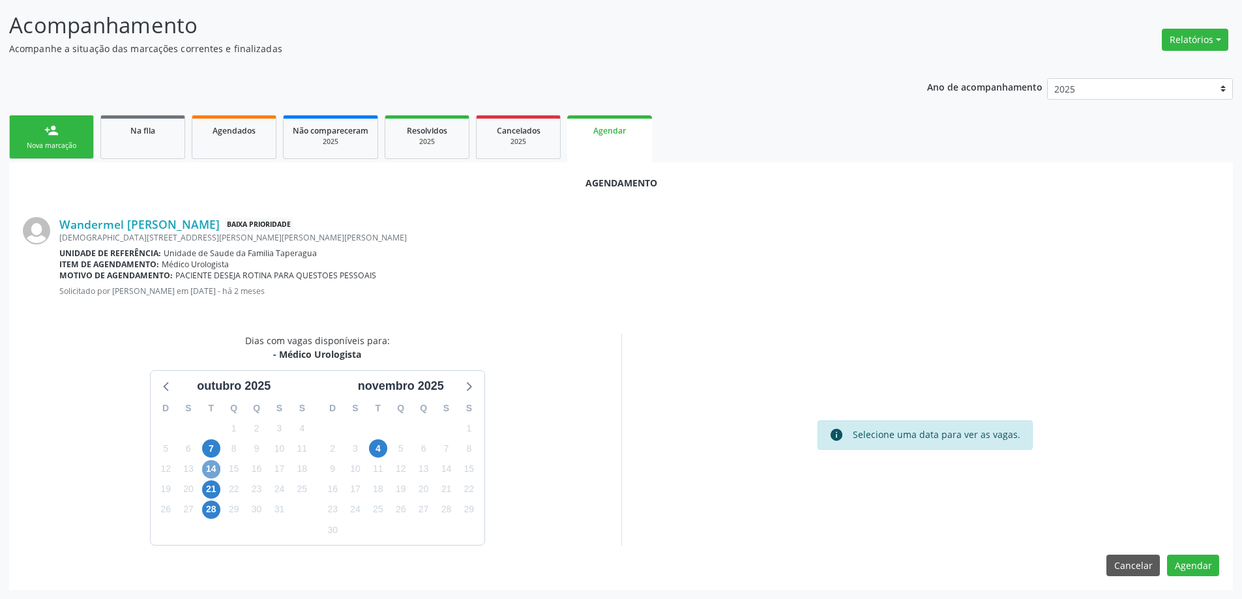
click at [211, 464] on span "14" at bounding box center [211, 469] width 18 height 18
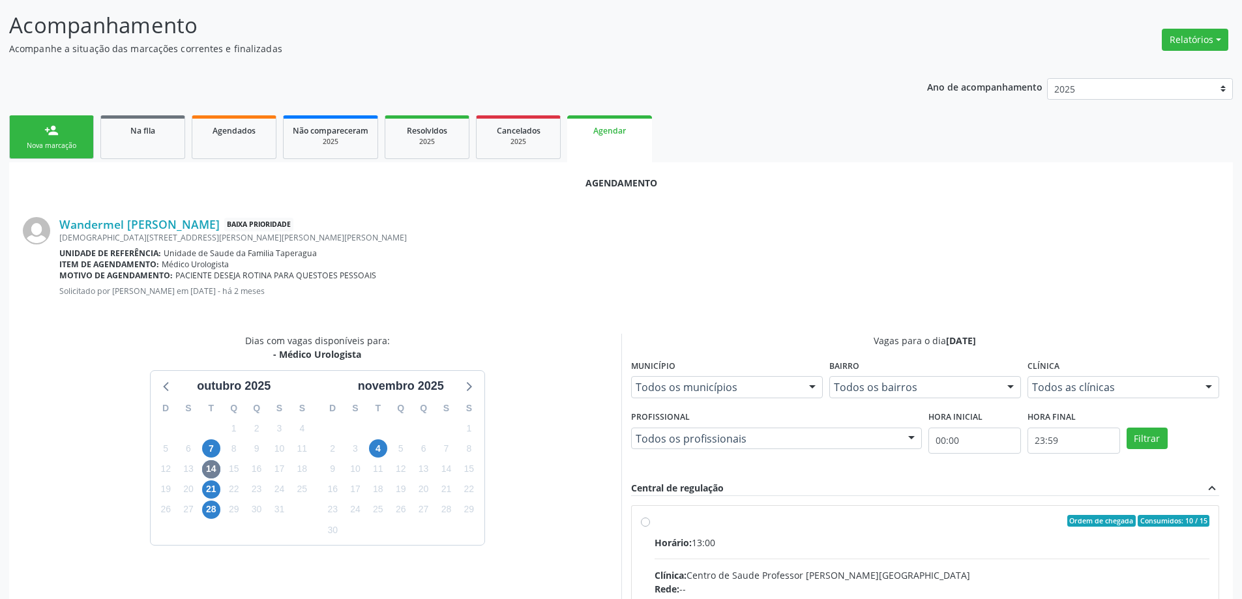
click at [647, 522] on input "Ordem de chegada Consumidos: 10 / 15 Horário: 13:00 Clínica: Centro de Saude Pr…" at bounding box center [645, 521] width 9 height 12
radio input "true"
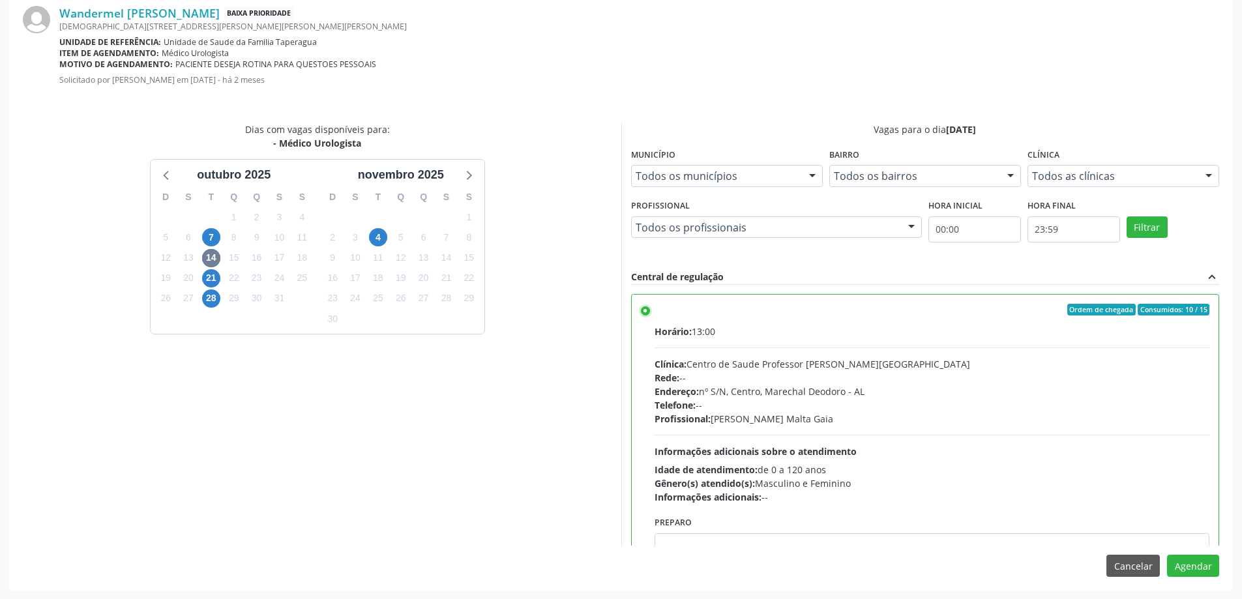
scroll to position [385, 0]
click at [1203, 572] on button "Agendar" at bounding box center [1193, 565] width 52 height 22
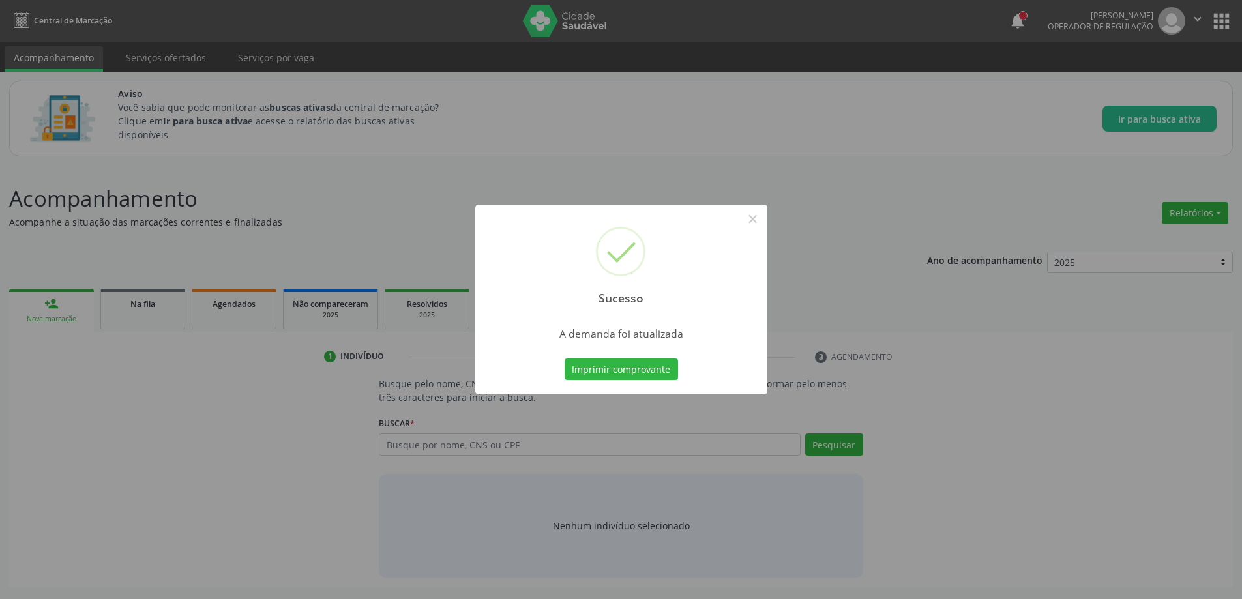
scroll to position [0, 0]
click at [760, 220] on button "×" at bounding box center [758, 219] width 22 height 22
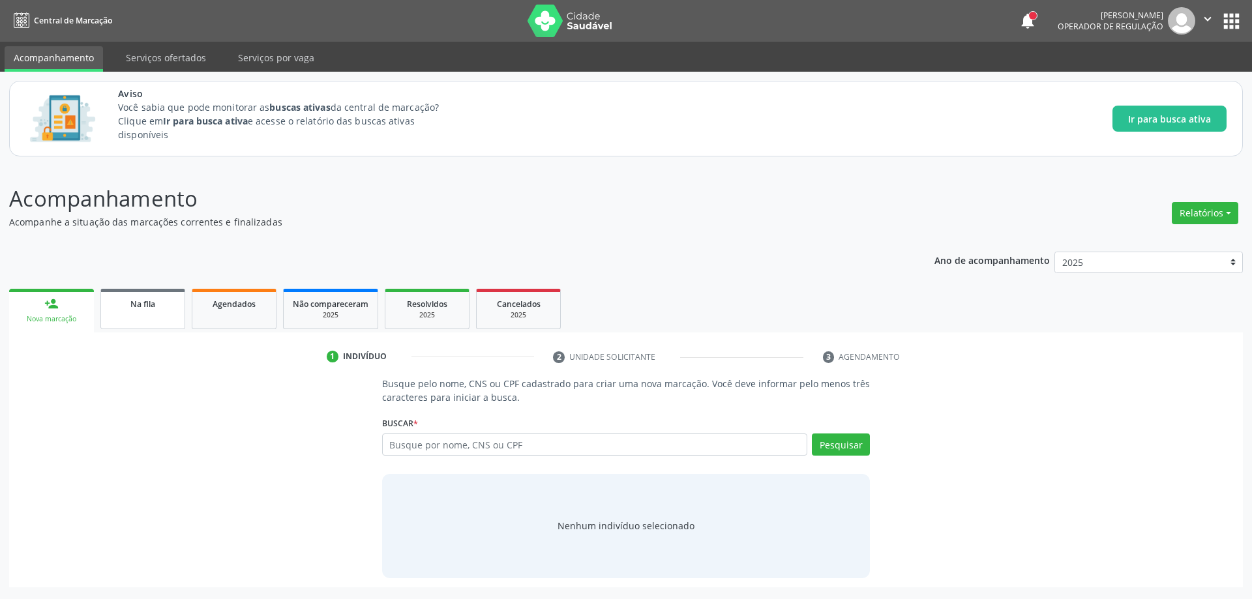
click at [110, 317] on link "Na fila" at bounding box center [142, 309] width 85 height 40
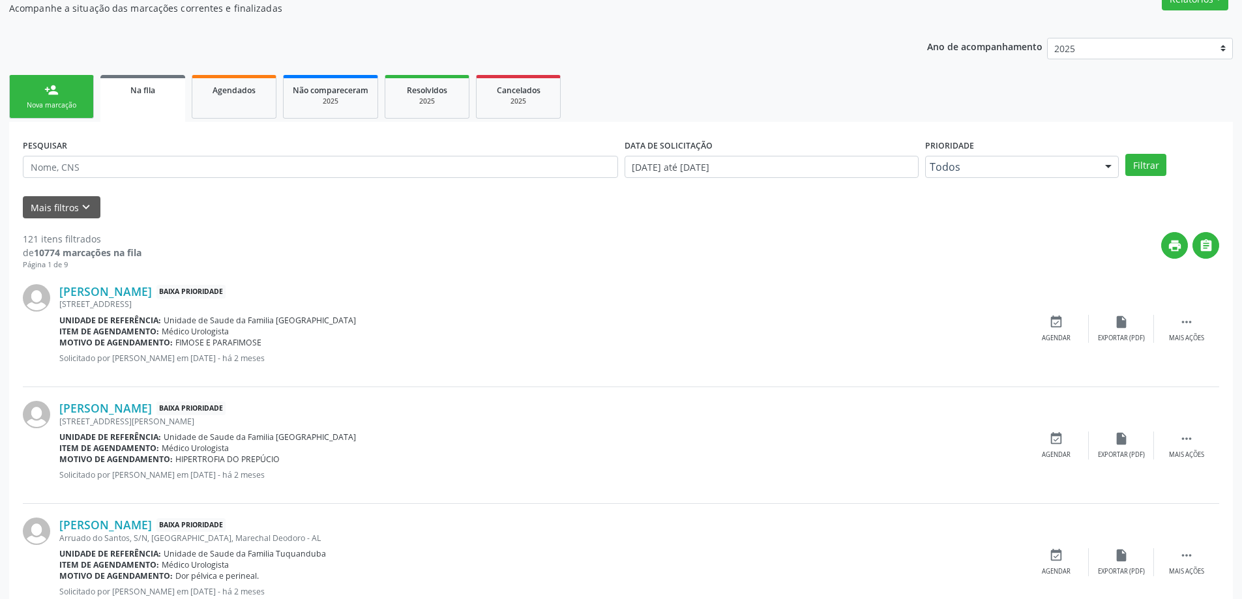
scroll to position [261, 0]
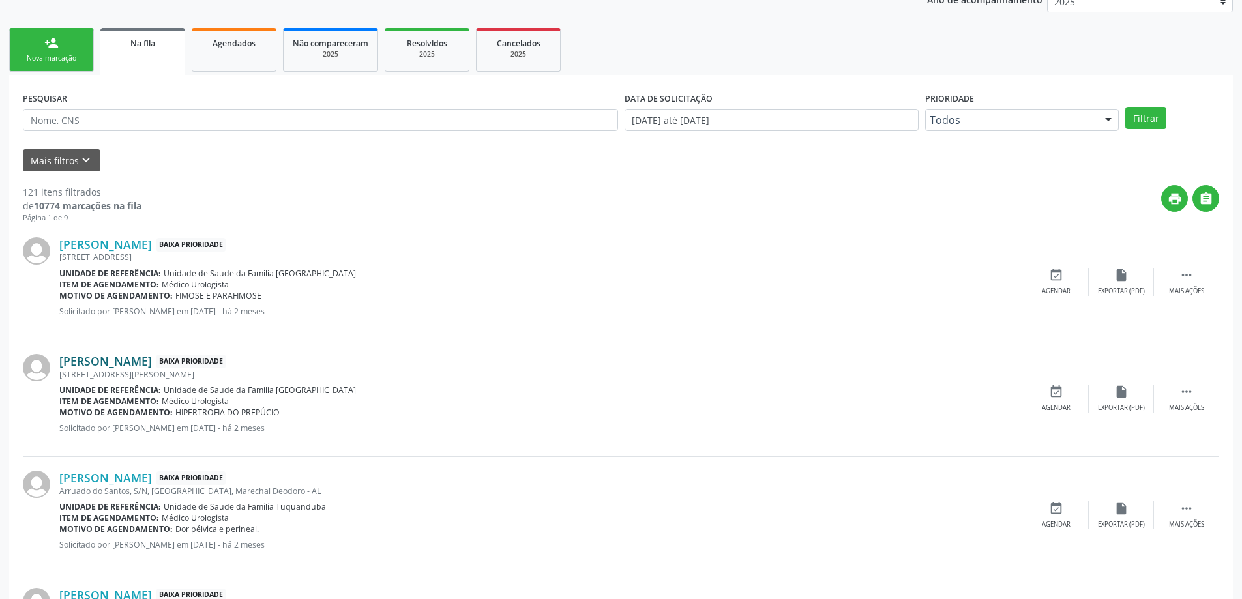
click at [108, 368] on link "[PERSON_NAME]" at bounding box center [105, 361] width 93 height 14
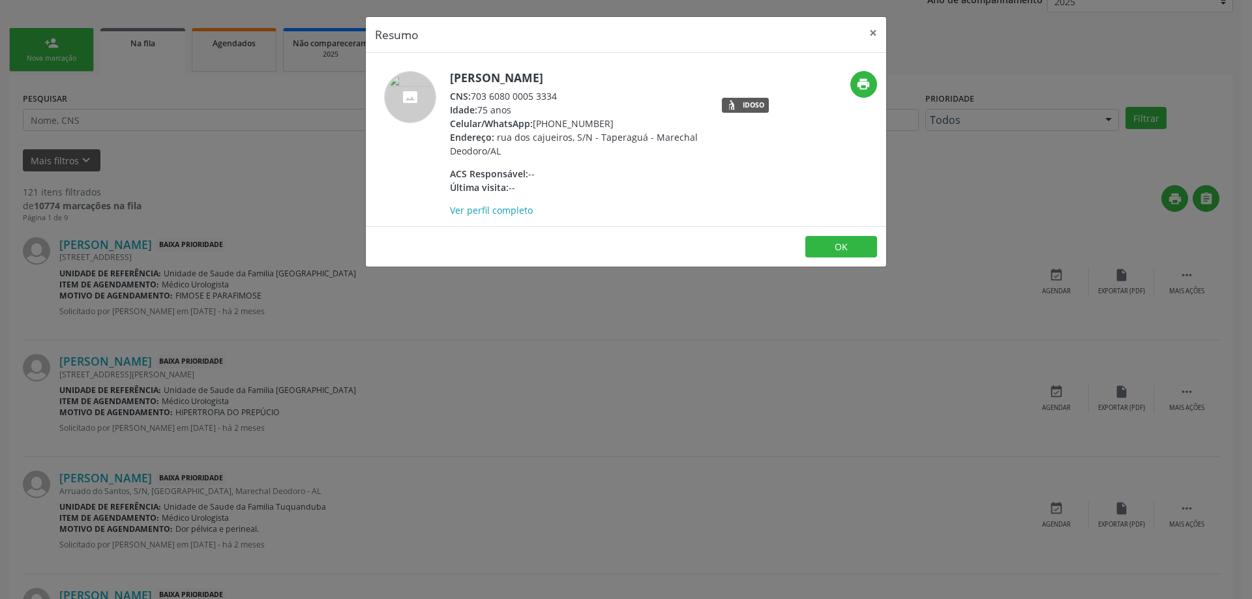
drag, startPoint x: 557, startPoint y: 98, endPoint x: 474, endPoint y: 98, distance: 83.5
click at [474, 98] on div "CNS: 703 6080 0005 3334" at bounding box center [577, 96] width 254 height 14
copy div "703 6080 0005 3334"
click at [871, 36] on button "×" at bounding box center [873, 33] width 26 height 32
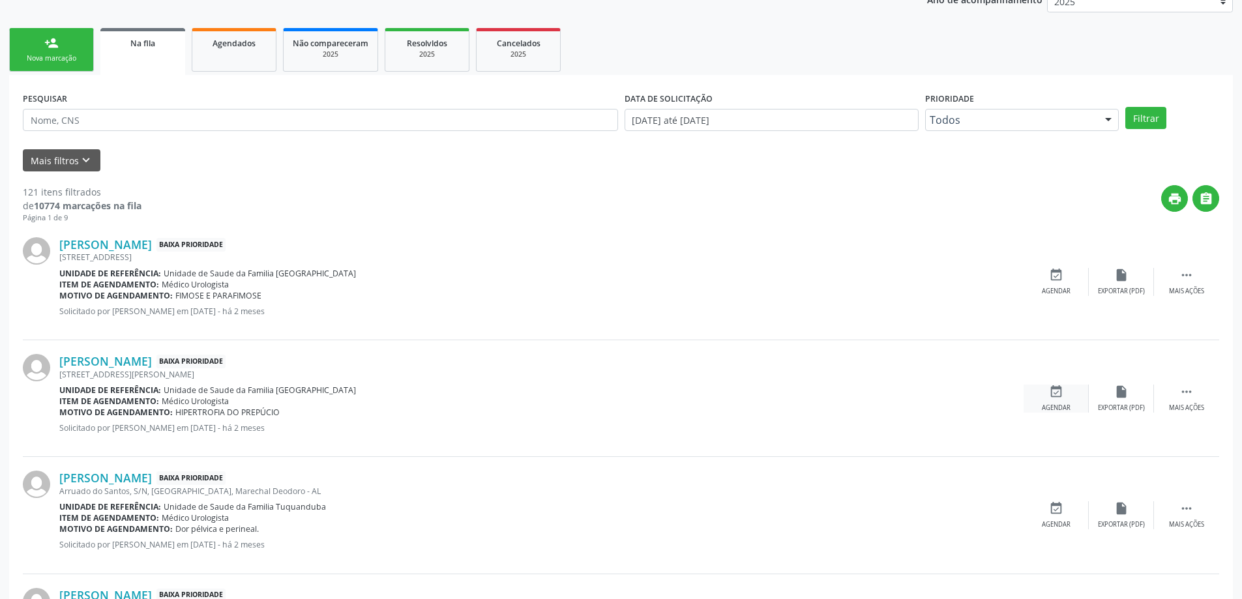
click at [1067, 398] on div "event_available Agendar" at bounding box center [1056, 399] width 65 height 28
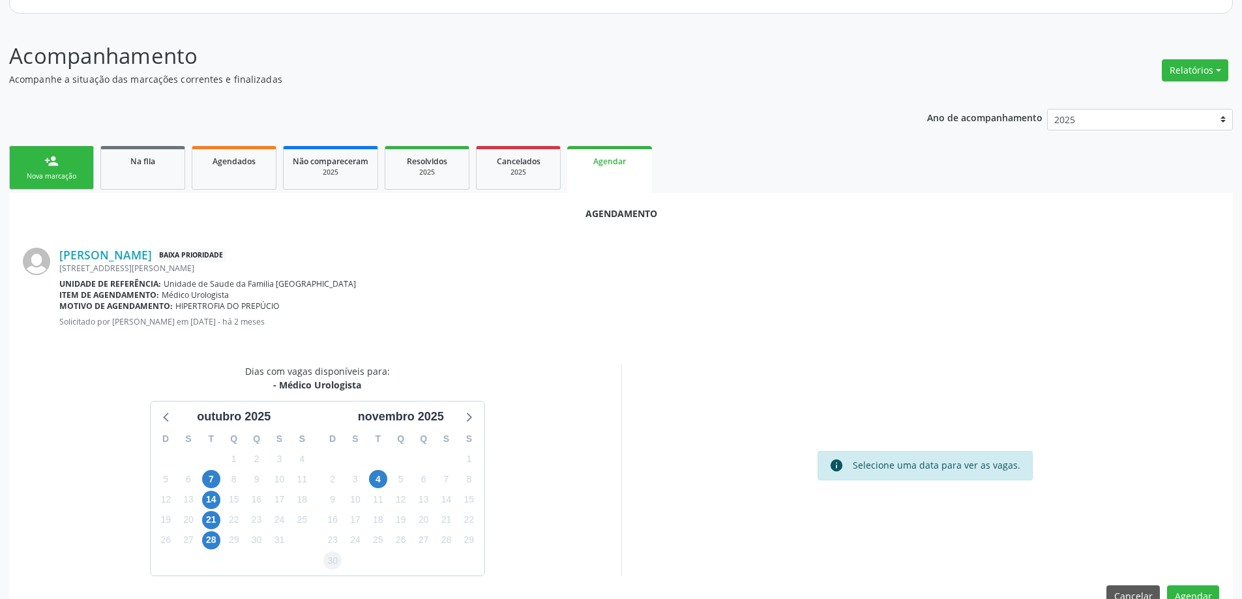
scroll to position [173, 0]
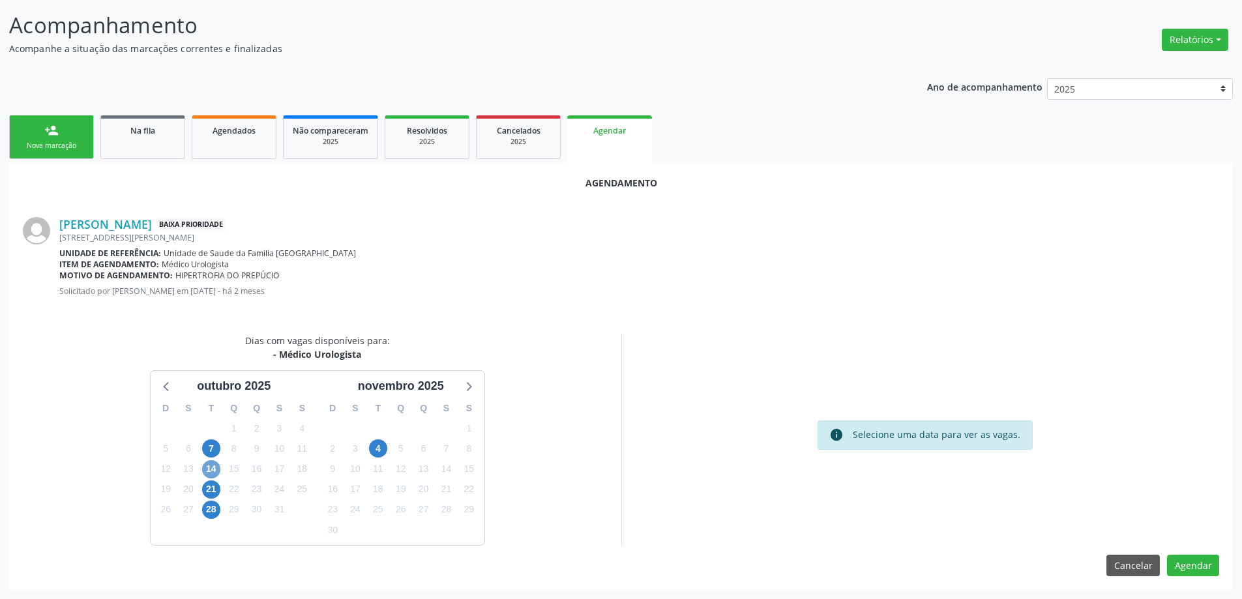
click at [213, 470] on span "14" at bounding box center [211, 469] width 18 height 18
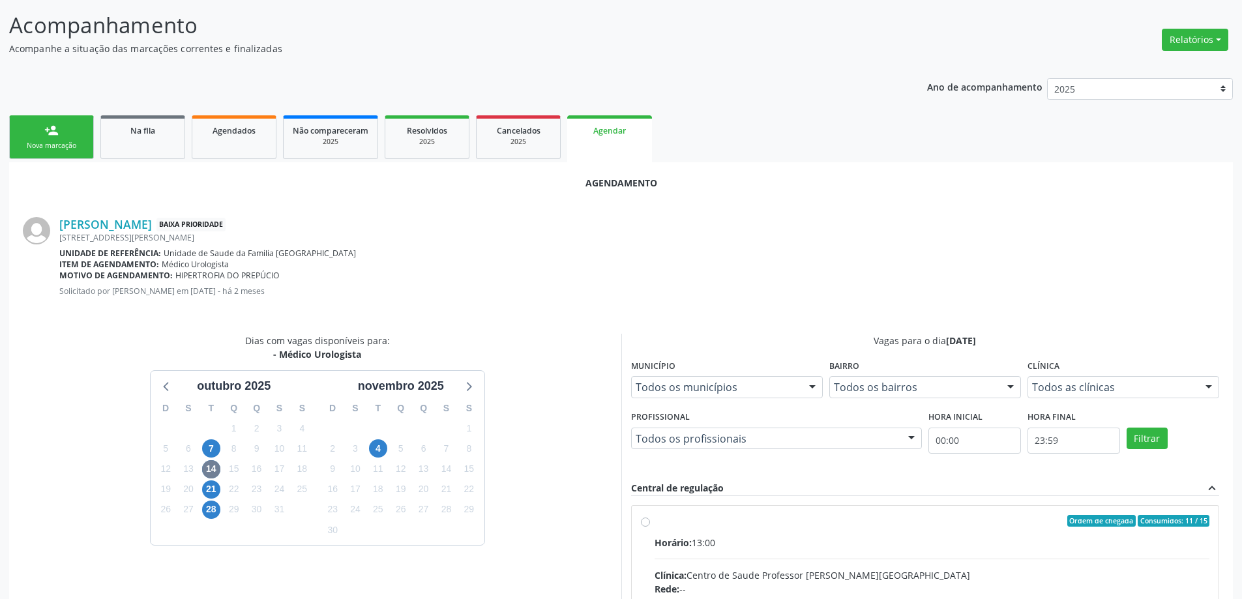
click at [644, 523] on input "Ordem de chegada Consumidos: 11 / 15 Horário: 13:00 Clínica: Centro de Saude Pr…" at bounding box center [645, 521] width 9 height 12
radio input "true"
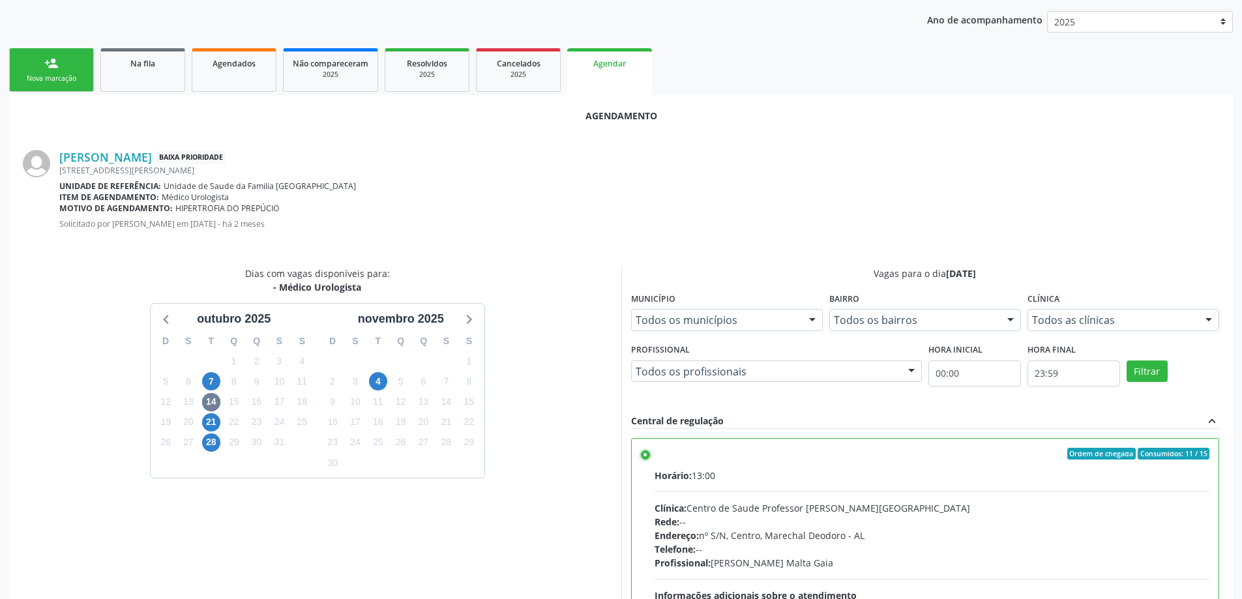
scroll to position [385, 0]
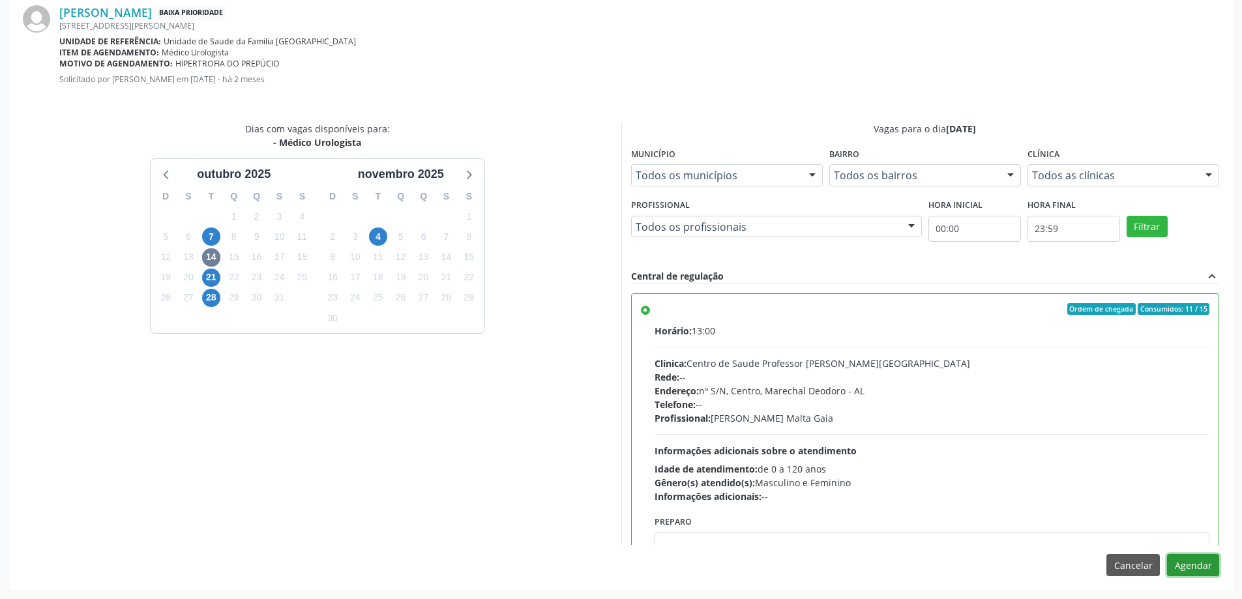
click at [1192, 573] on button "Agendar" at bounding box center [1193, 565] width 52 height 22
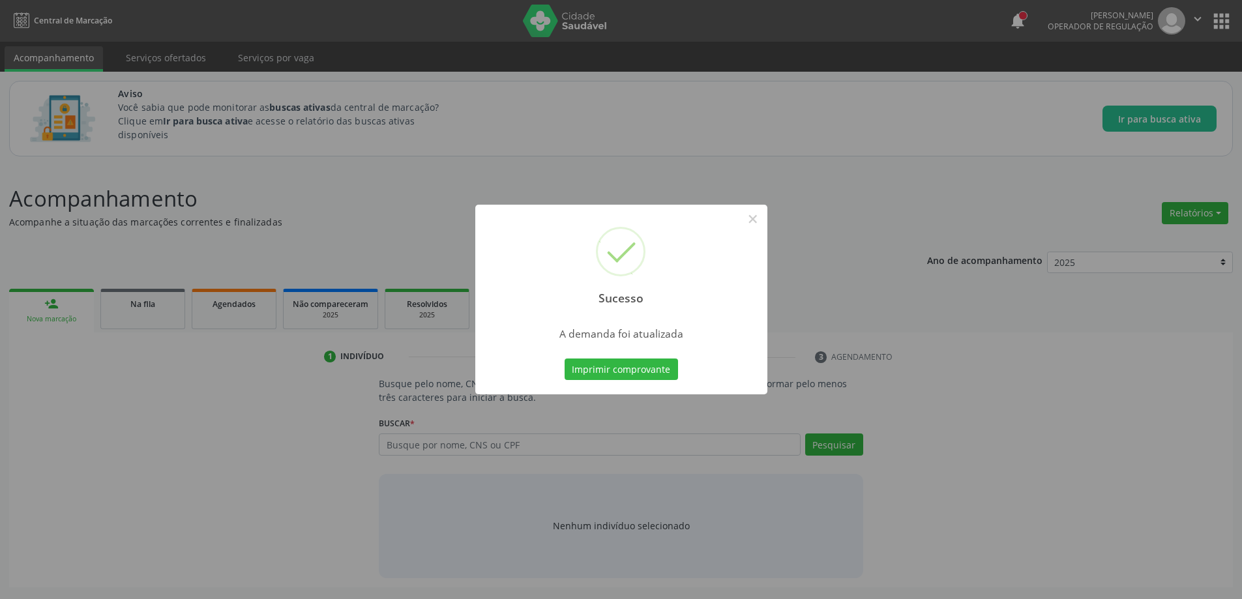
scroll to position [0, 0]
click at [752, 217] on button "×" at bounding box center [758, 219] width 22 height 22
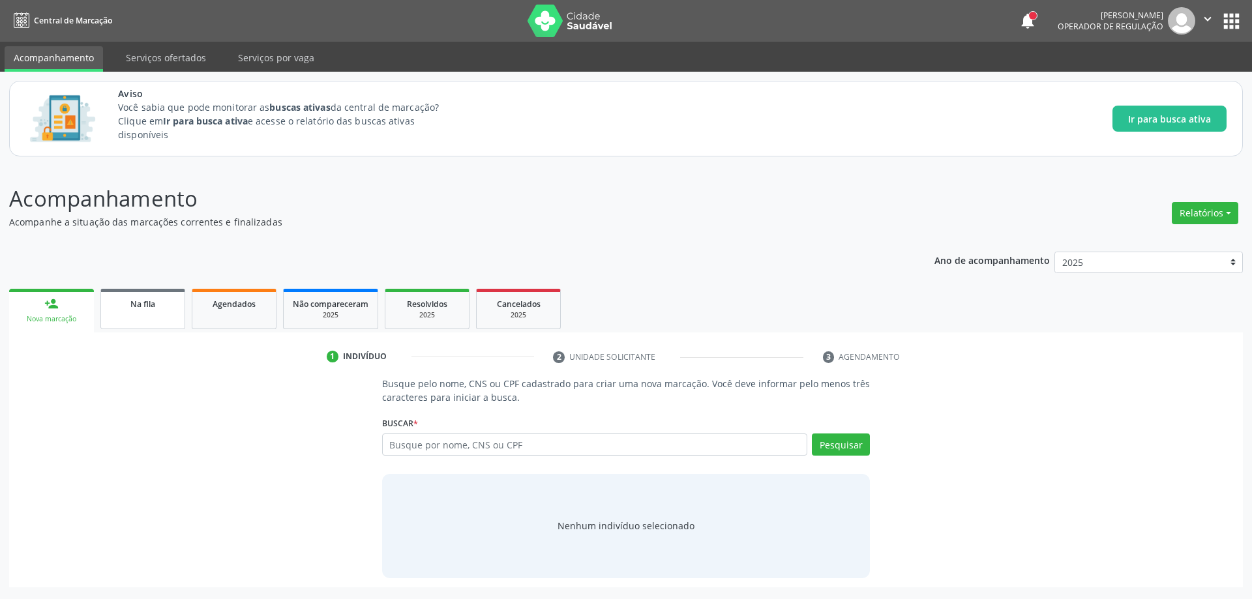
click at [138, 306] on span "Na fila" at bounding box center [142, 304] width 25 height 11
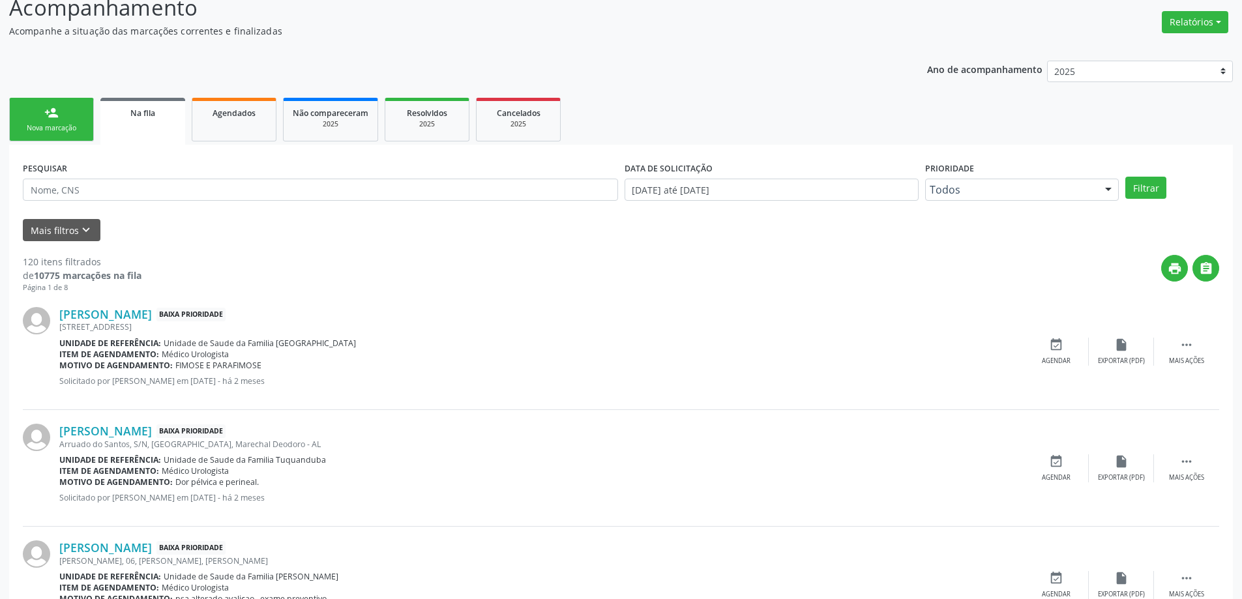
scroll to position [196, 0]
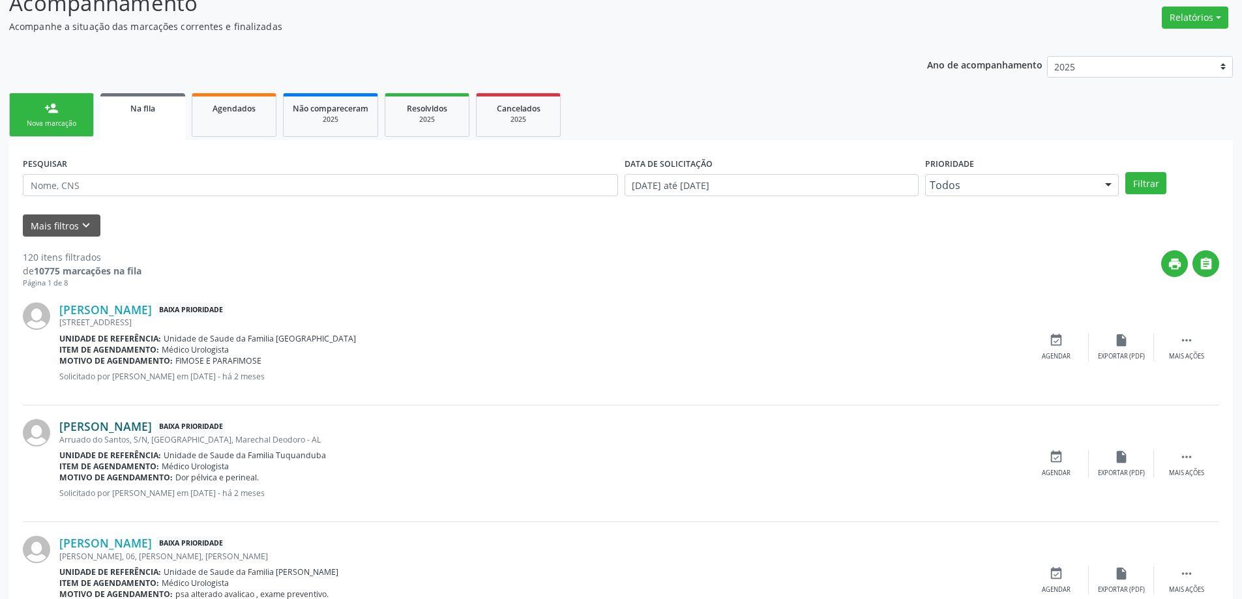
click at [140, 428] on link "[PERSON_NAME]" at bounding box center [105, 426] width 93 height 14
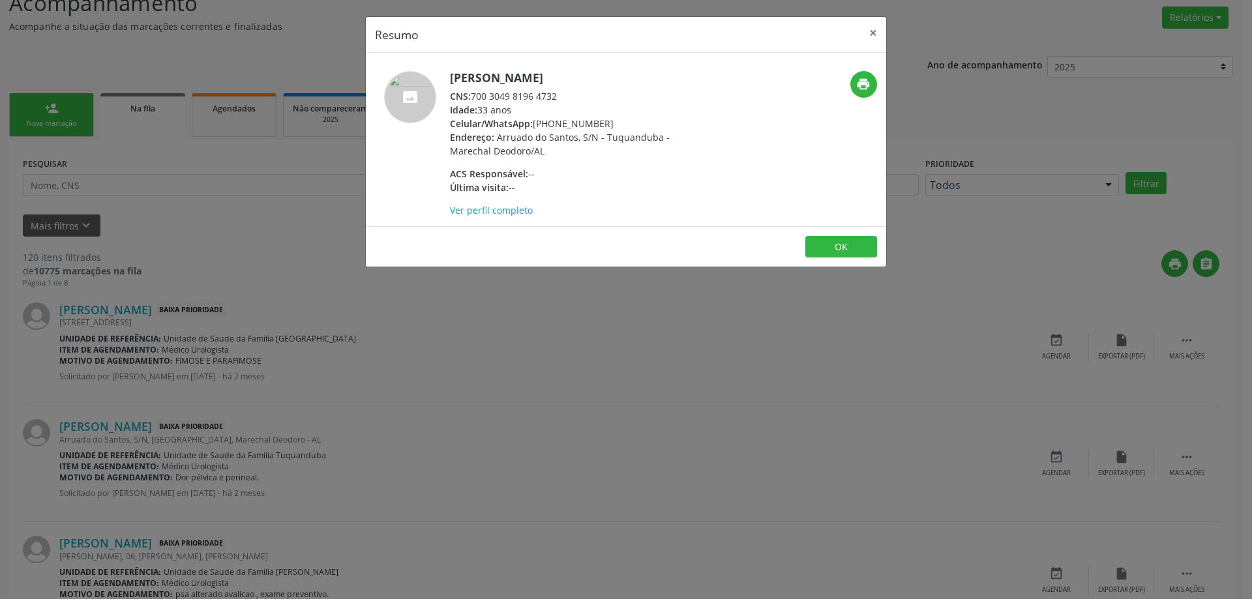
drag, startPoint x: 558, startPoint y: 95, endPoint x: 473, endPoint y: 98, distance: 85.5
click at [473, 98] on div "CNS: 700 3049 8196 4732" at bounding box center [577, 96] width 254 height 14
copy div "700 3049 8196 4732"
click at [868, 35] on button "×" at bounding box center [873, 33] width 26 height 32
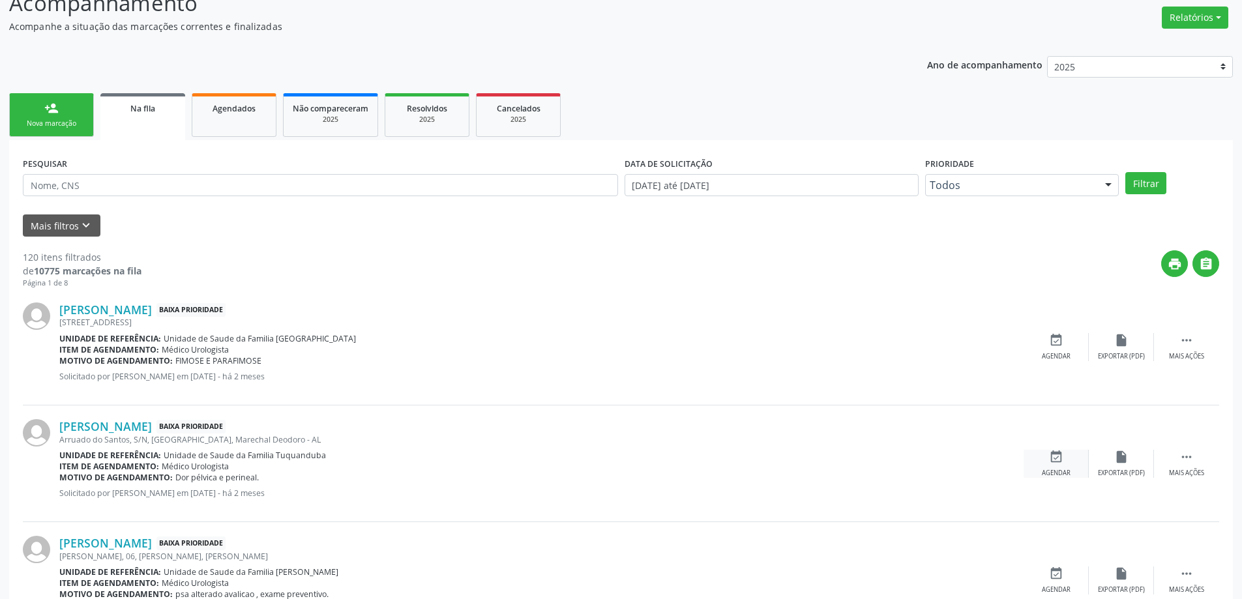
click at [1050, 461] on icon "event_available" at bounding box center [1056, 457] width 14 height 14
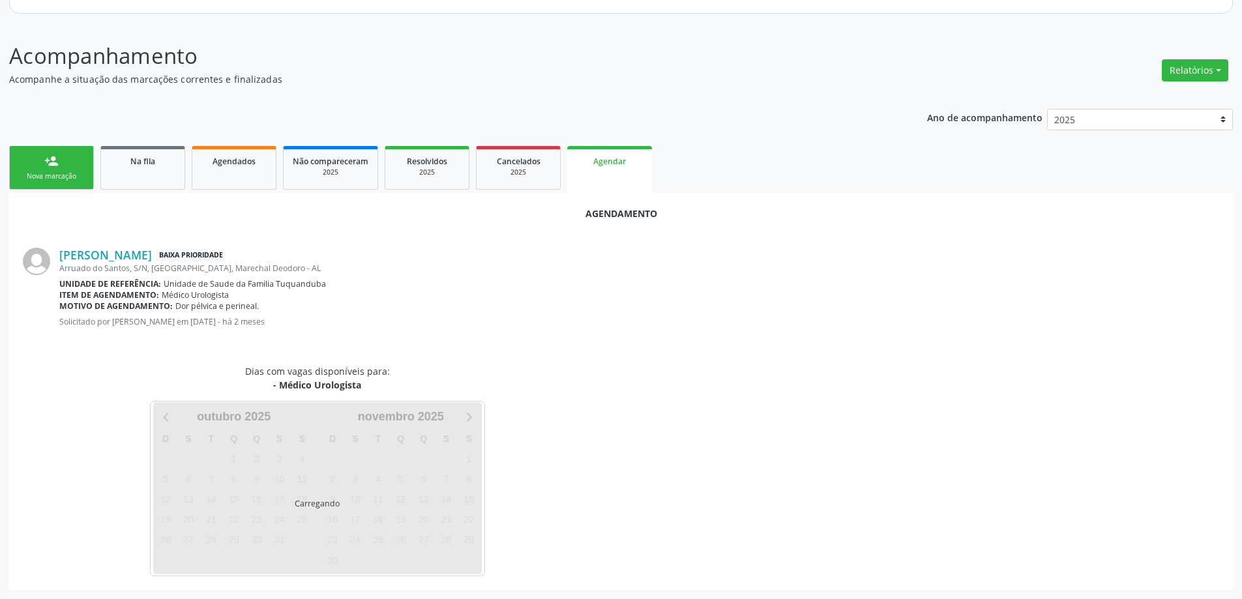
scroll to position [173, 0]
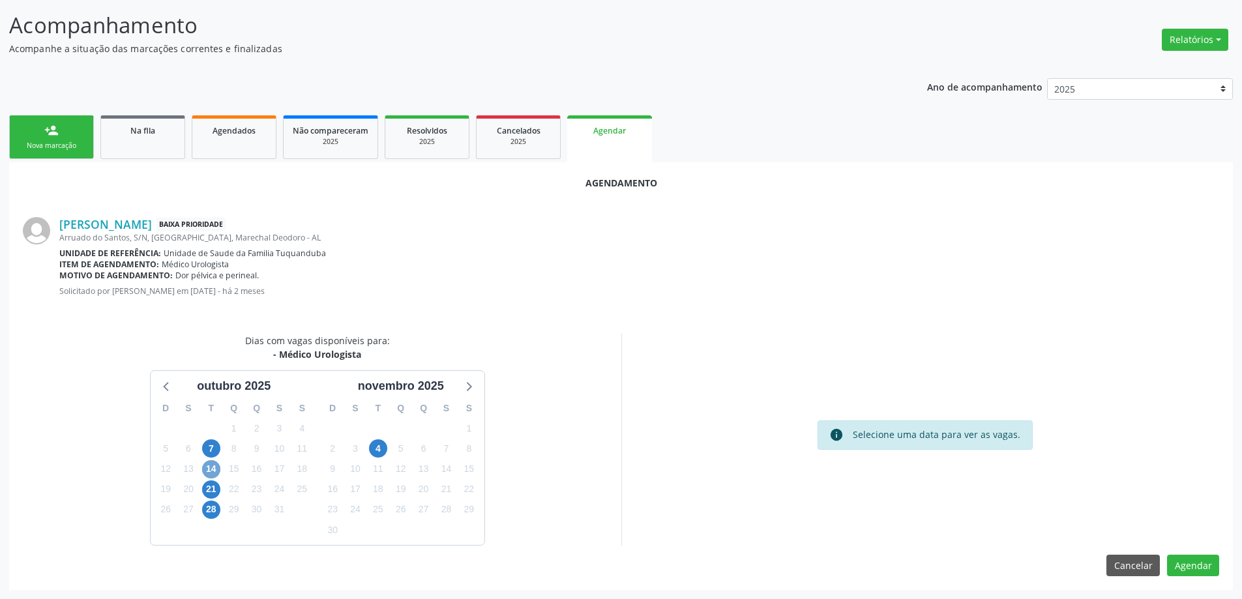
click at [215, 471] on span "14" at bounding box center [211, 469] width 18 height 18
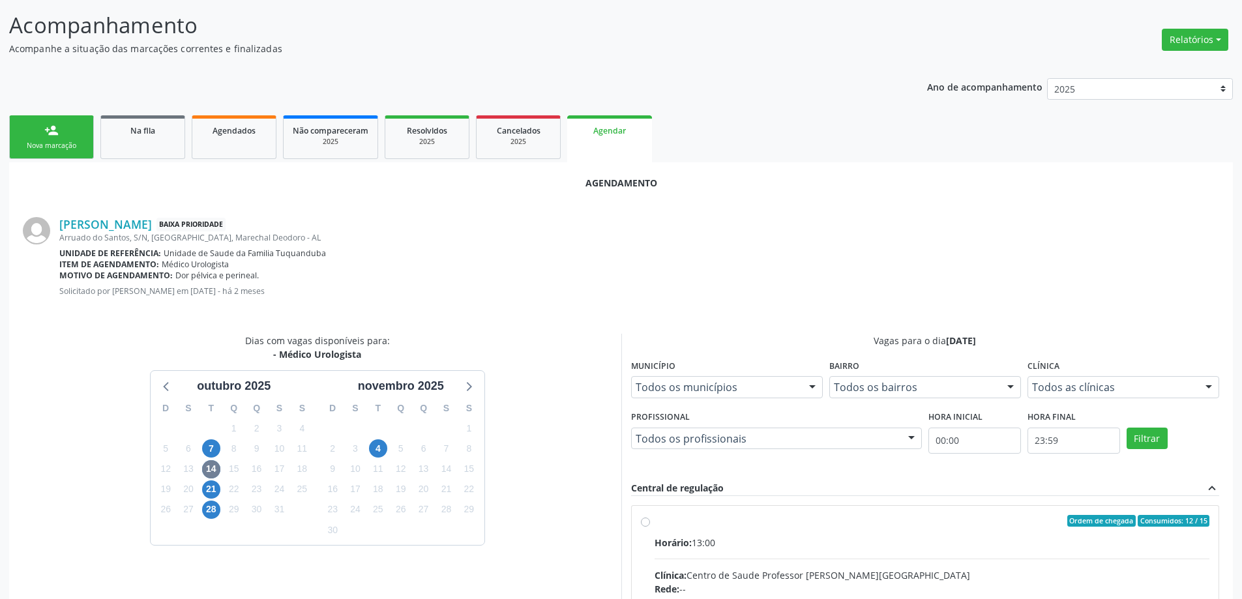
click at [641, 524] on input "Ordem de chegada Consumidos: 12 / 15 Horário: 13:00 Clínica: Centro de Saude Pr…" at bounding box center [645, 521] width 9 height 12
radio input "true"
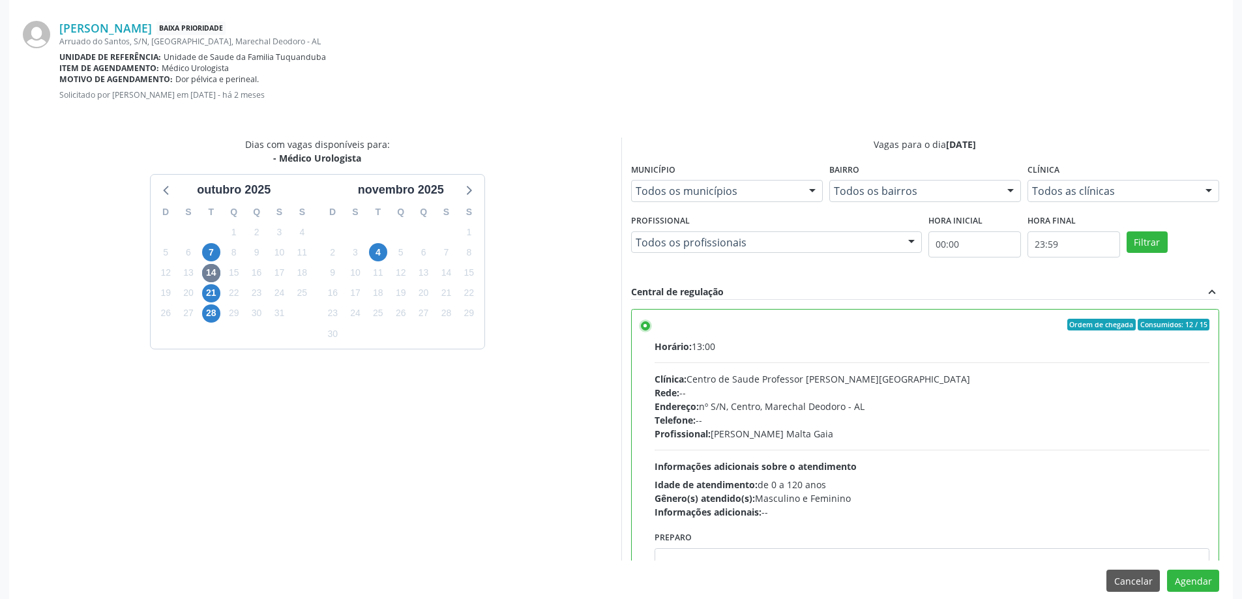
scroll to position [385, 0]
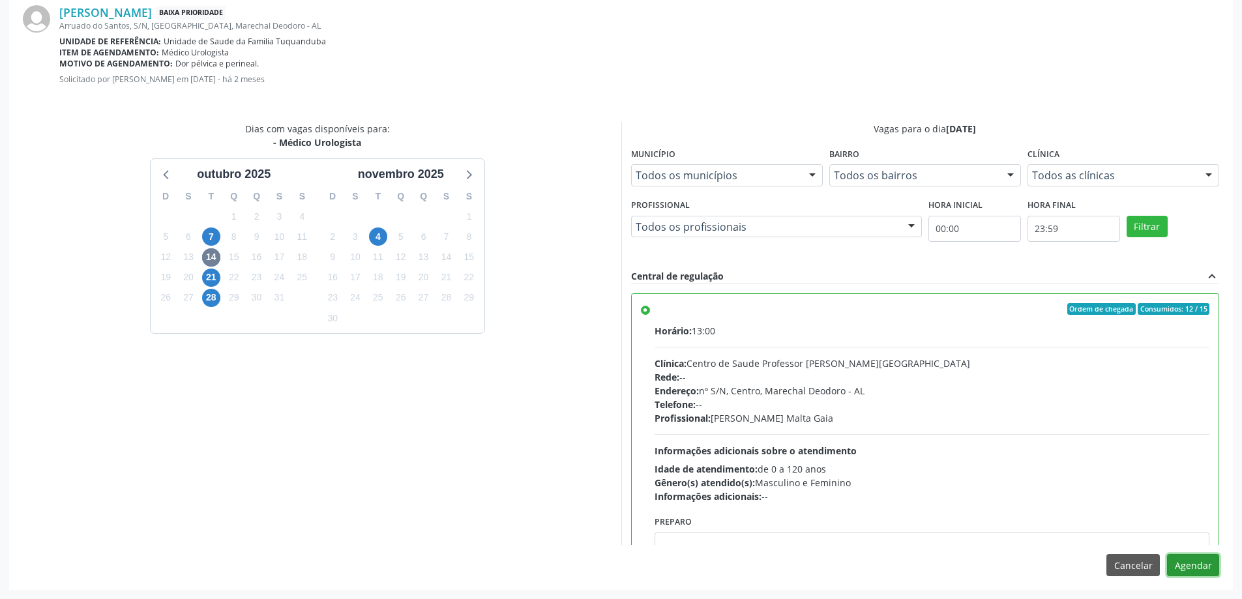
click at [1200, 574] on button "Agendar" at bounding box center [1193, 565] width 52 height 22
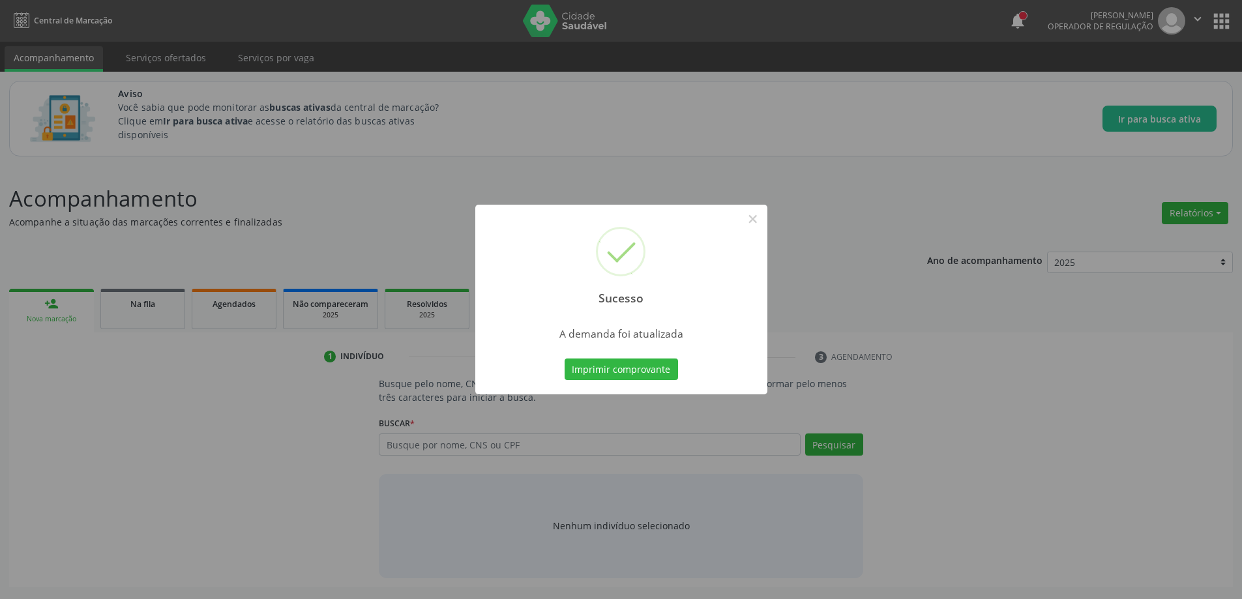
scroll to position [0, 0]
click at [749, 216] on button "×" at bounding box center [758, 219] width 22 height 22
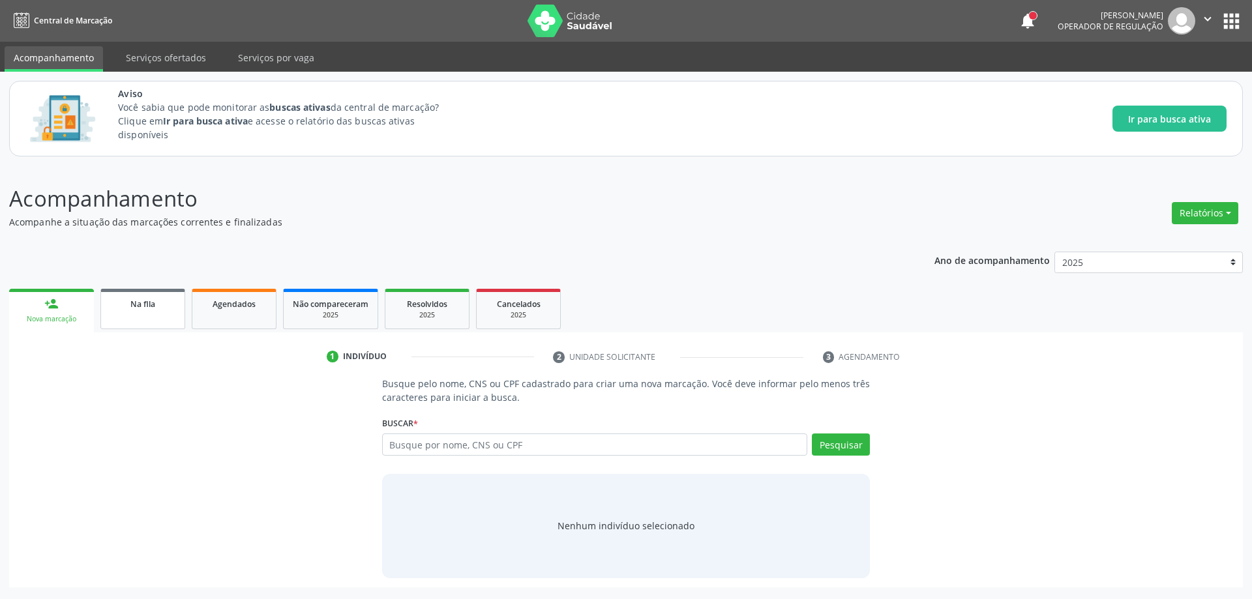
click at [111, 309] on div "Na fila" at bounding box center [142, 304] width 65 height 14
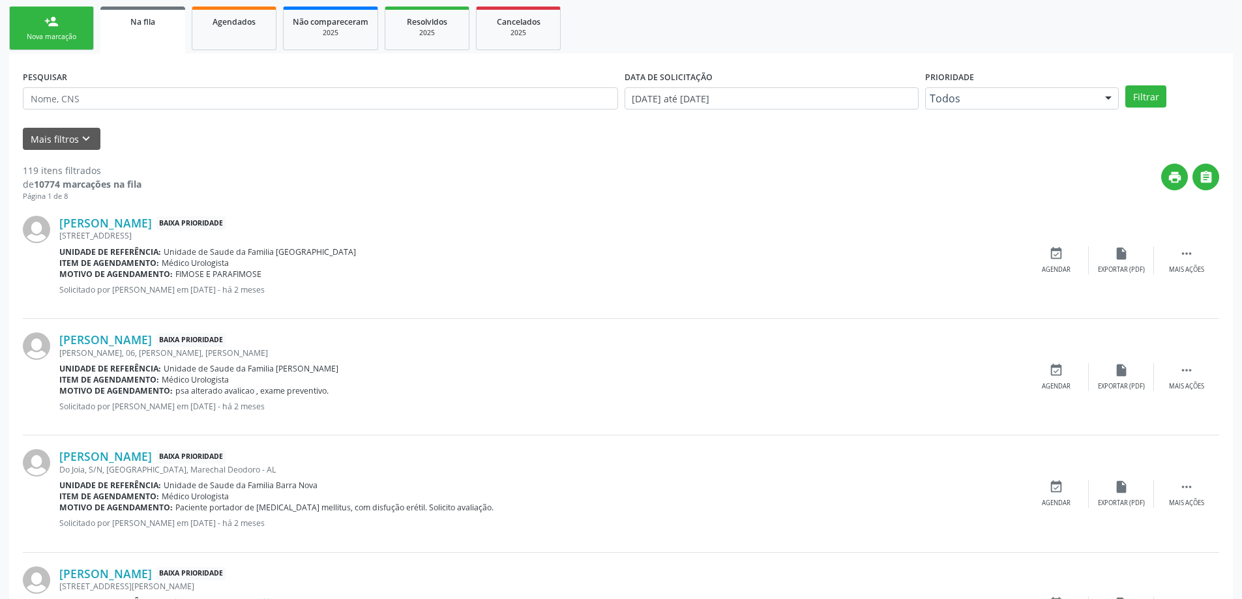
scroll to position [326, 0]
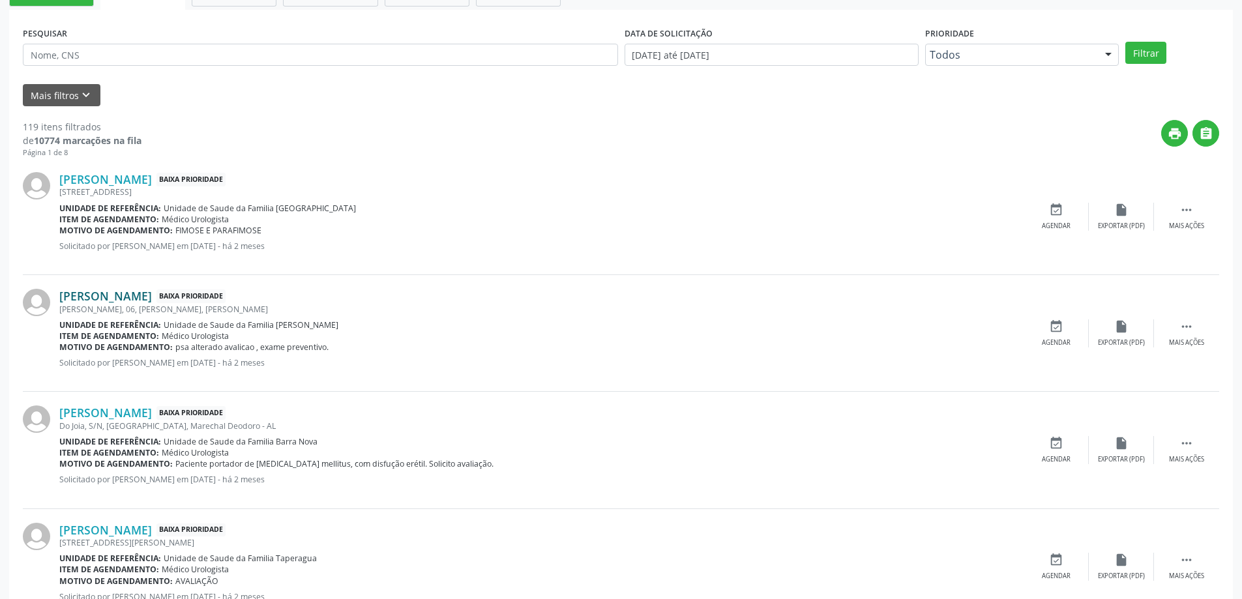
click at [89, 299] on link "[PERSON_NAME]" at bounding box center [105, 296] width 93 height 14
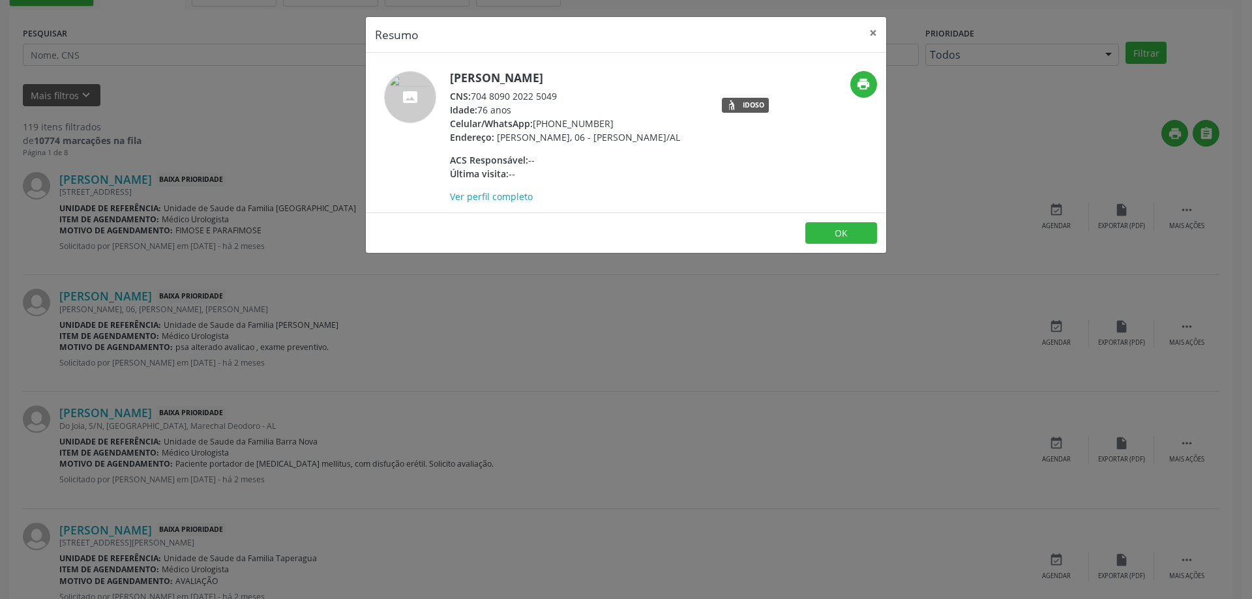
drag, startPoint x: 561, startPoint y: 96, endPoint x: 474, endPoint y: 94, distance: 87.4
click at [474, 94] on div "CNS: 704 8090 2022 5049" at bounding box center [565, 96] width 230 height 14
click at [870, 38] on button "×" at bounding box center [873, 33] width 26 height 32
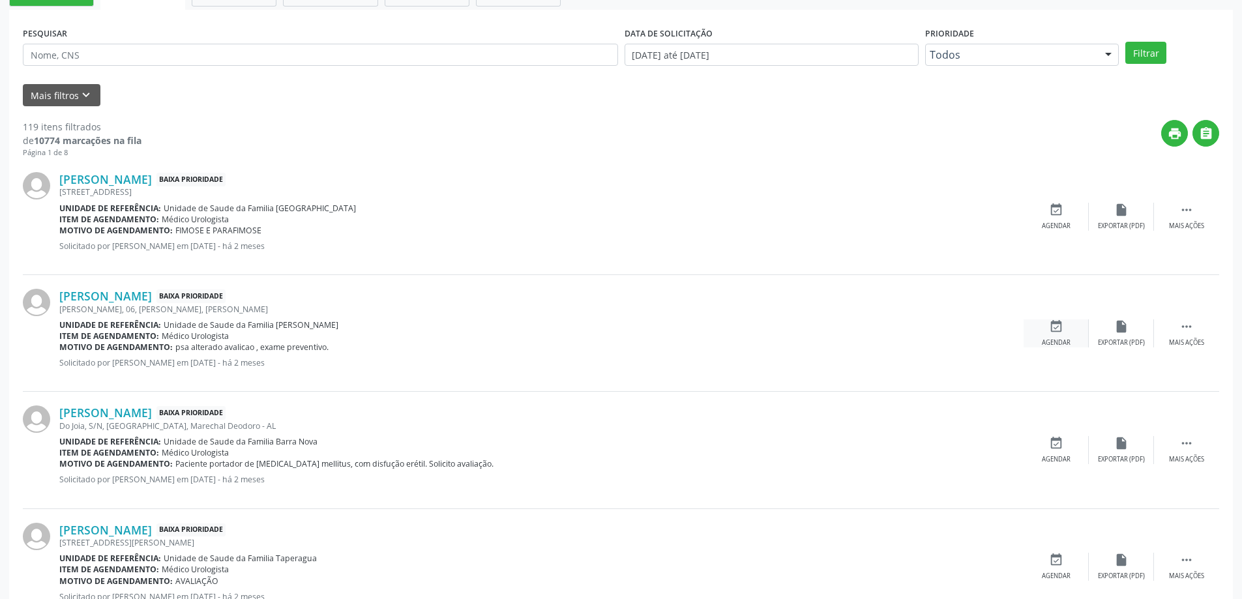
click at [1049, 320] on icon "event_available" at bounding box center [1056, 326] width 14 height 14
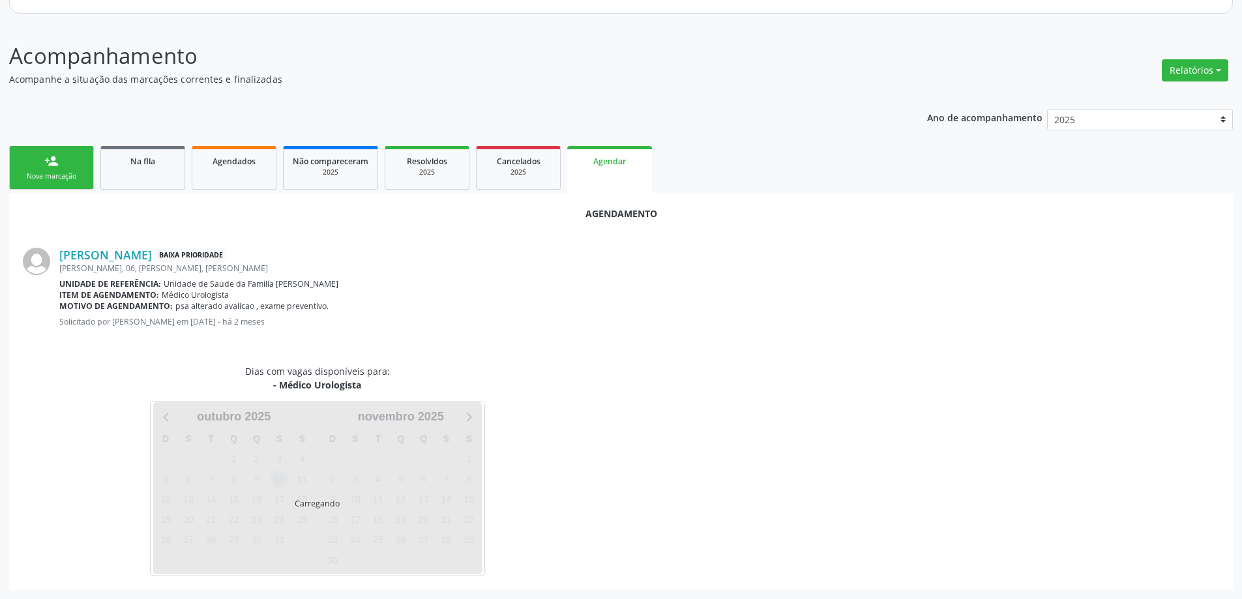
scroll to position [173, 0]
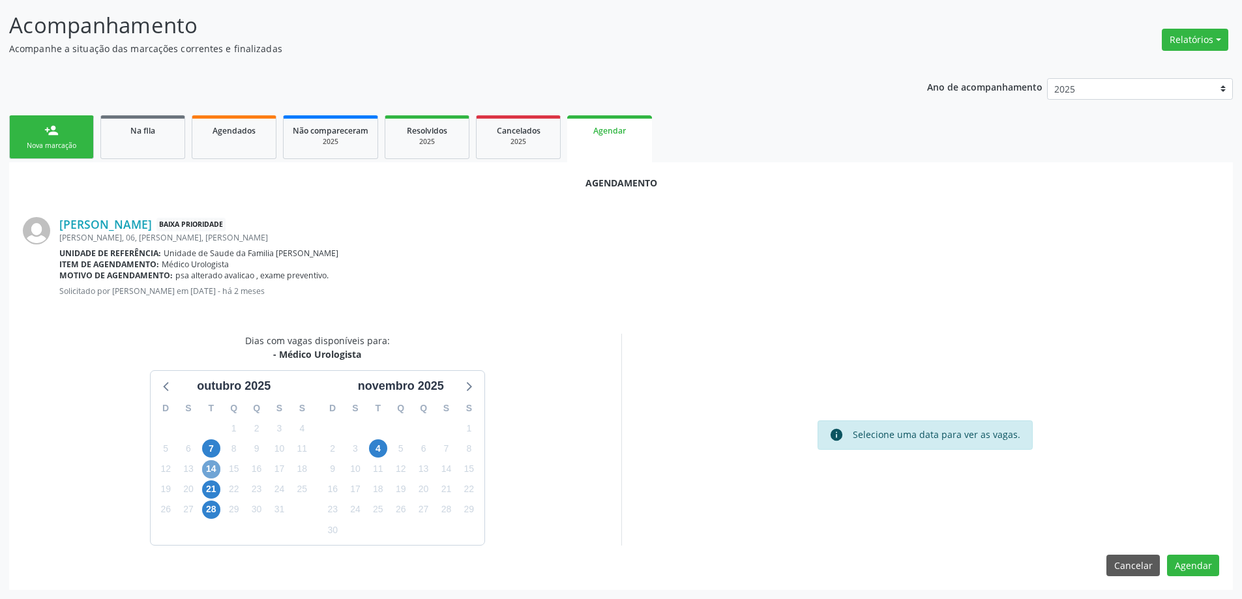
click at [209, 470] on span "14" at bounding box center [211, 469] width 18 height 18
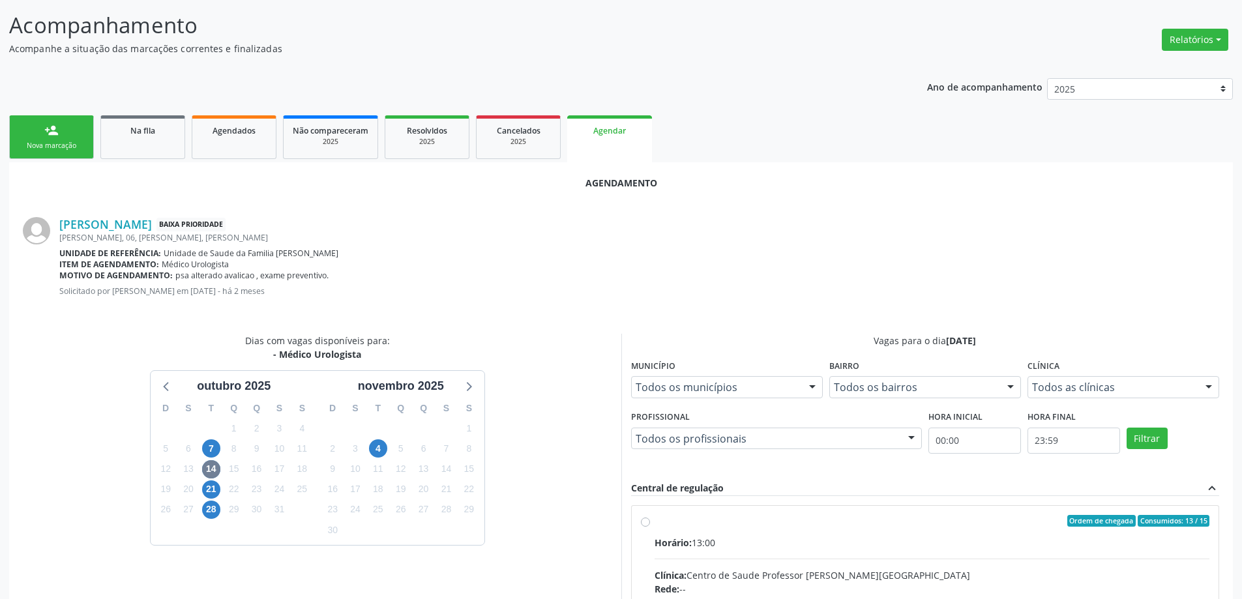
radio input "true"
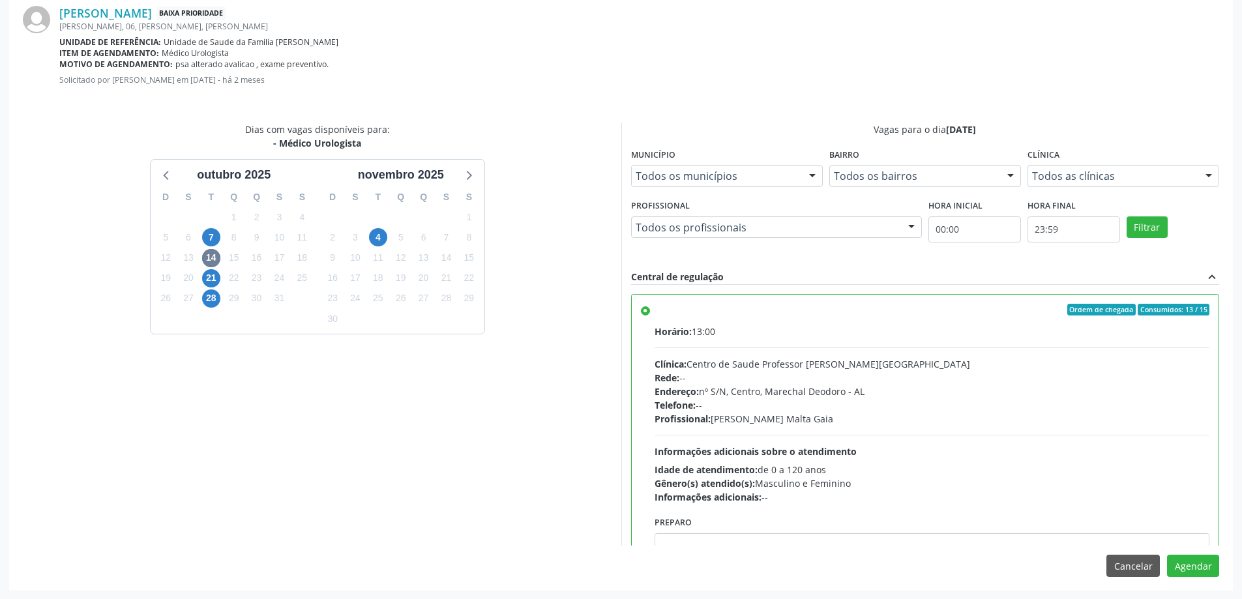
scroll to position [385, 0]
click at [1197, 560] on button "Agendar" at bounding box center [1193, 565] width 52 height 22
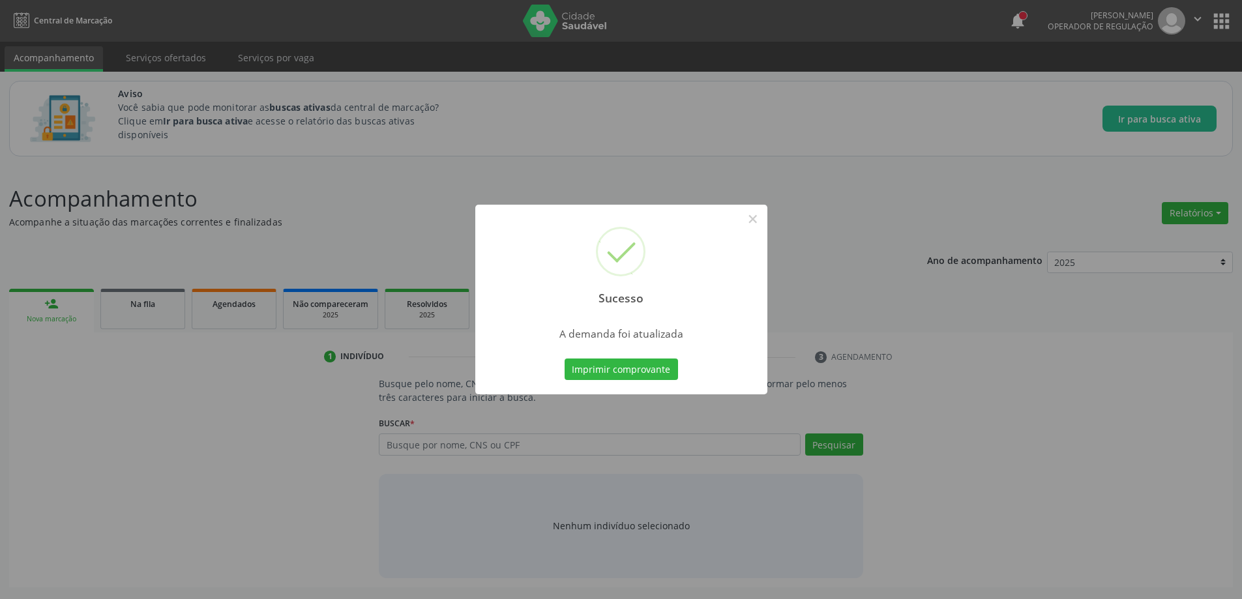
scroll to position [0, 0]
click at [755, 219] on button "×" at bounding box center [758, 219] width 22 height 22
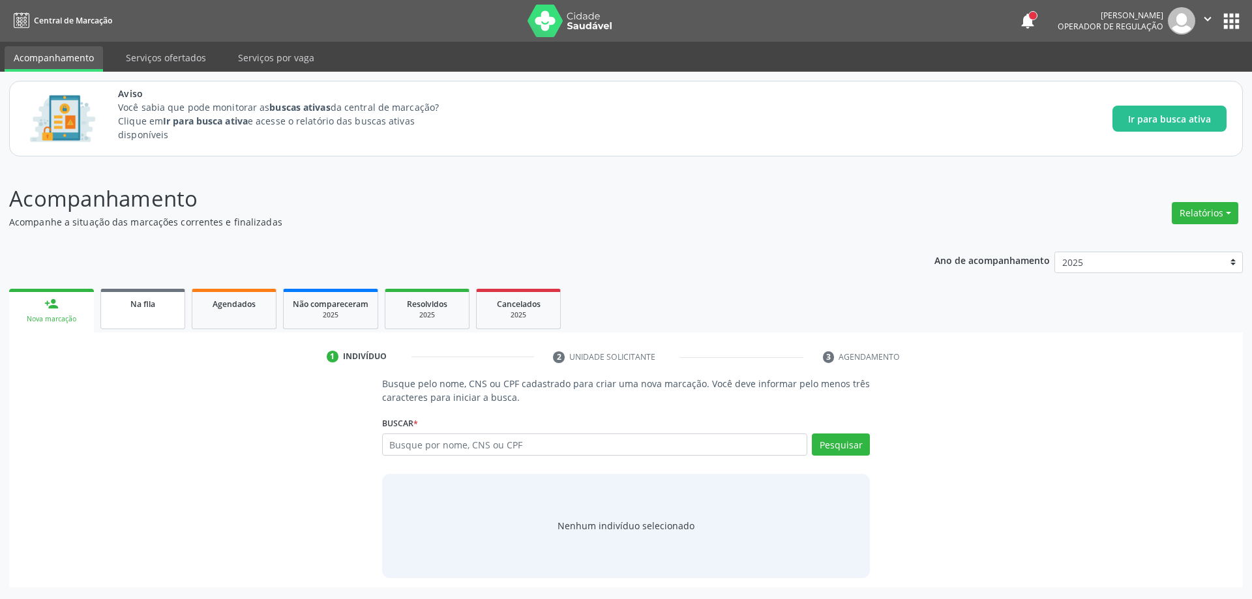
click at [130, 313] on link "Na fila" at bounding box center [142, 309] width 85 height 40
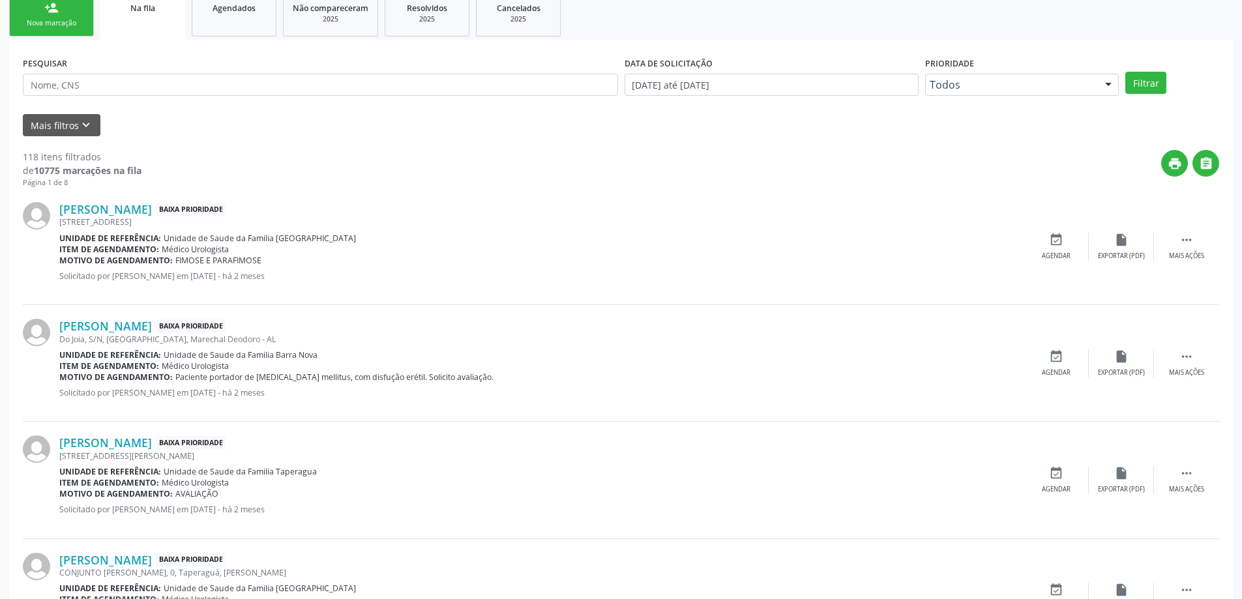
scroll to position [326, 0]
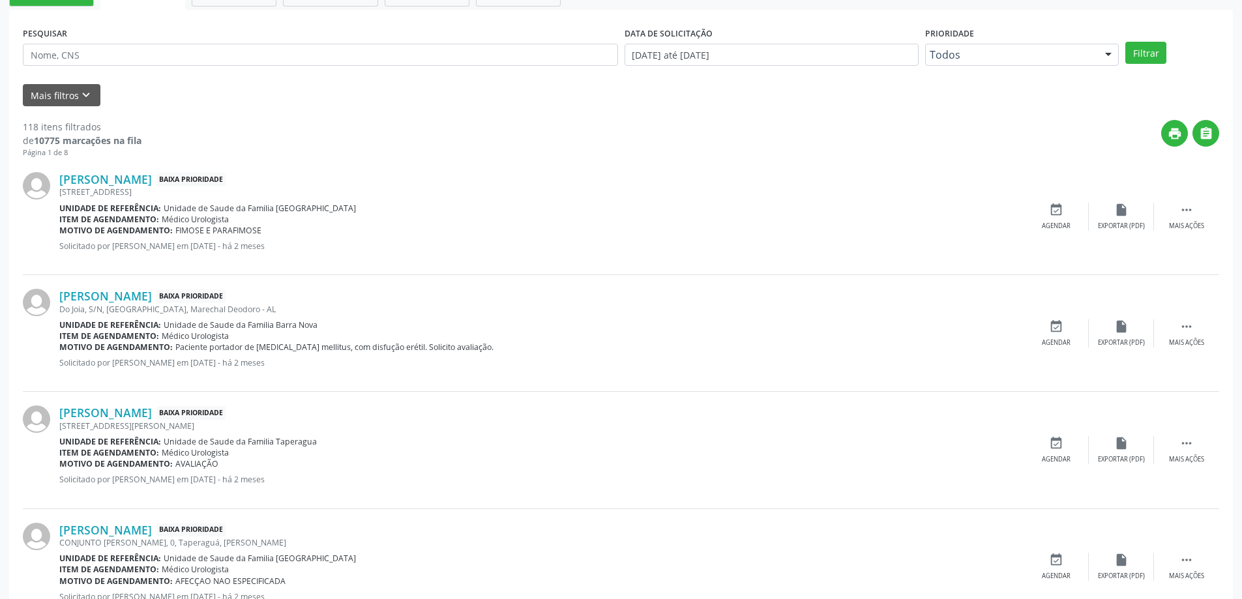
click at [111, 304] on div "Do Joia, S/N, [GEOGRAPHIC_DATA], Marechal Deodoro - AL" at bounding box center [541, 309] width 964 height 11
click at [109, 294] on link "[PERSON_NAME]" at bounding box center [105, 296] width 93 height 14
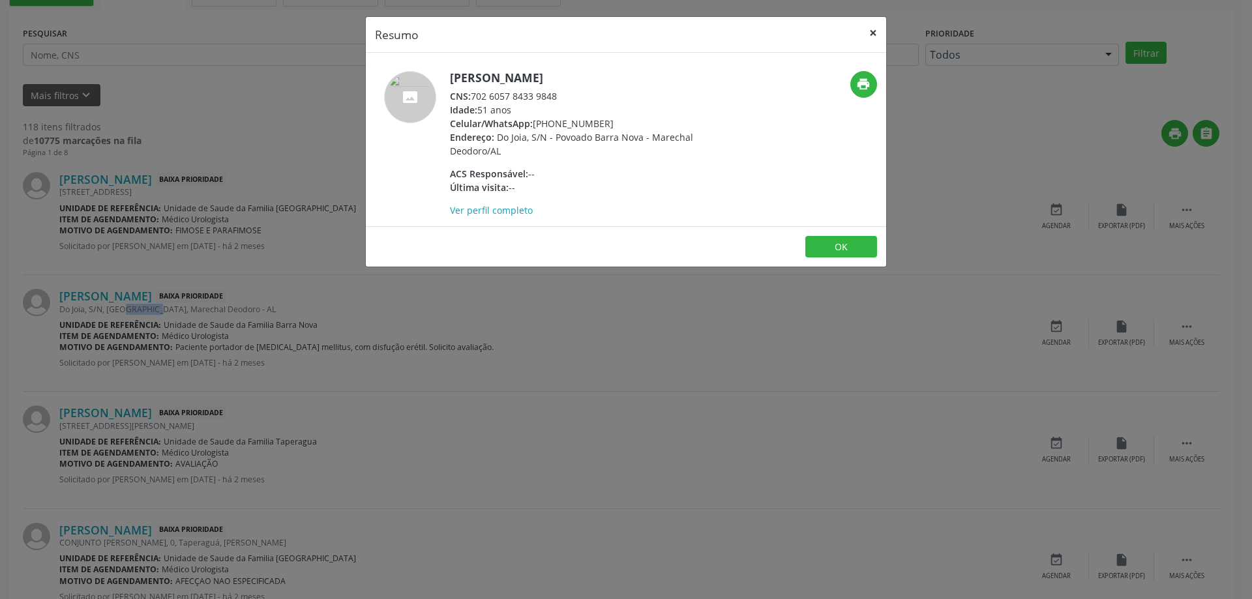
click at [873, 33] on button "×" at bounding box center [873, 33] width 26 height 32
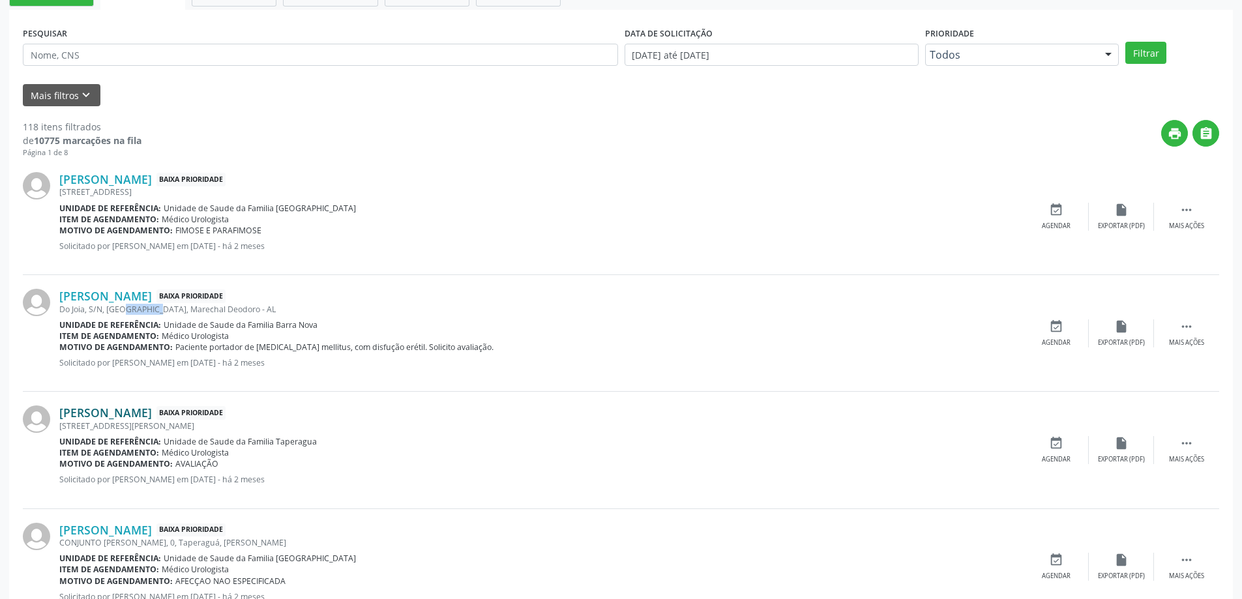
click at [119, 416] on link "[PERSON_NAME]" at bounding box center [105, 413] width 93 height 14
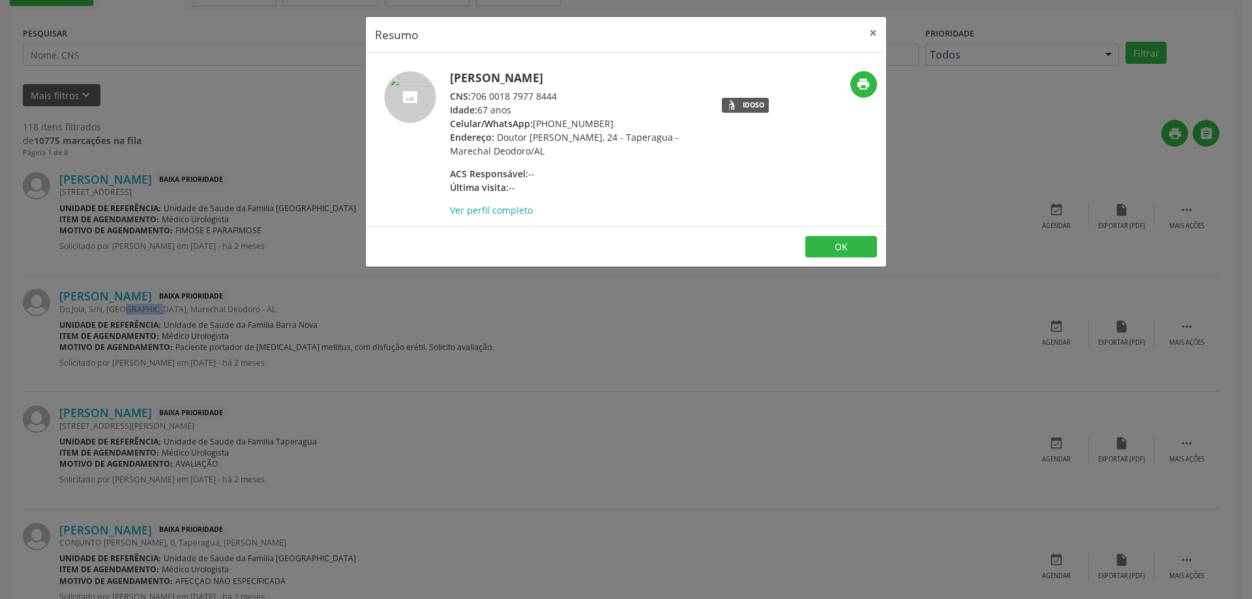
drag, startPoint x: 560, startPoint y: 93, endPoint x: 474, endPoint y: 97, distance: 86.2
click at [474, 97] on div "CNS: 706 0018 7977 8444" at bounding box center [577, 96] width 254 height 14
click at [556, 113] on div "Idade: 67 anos" at bounding box center [577, 110] width 254 height 14
click at [866, 36] on button "×" at bounding box center [873, 33] width 26 height 32
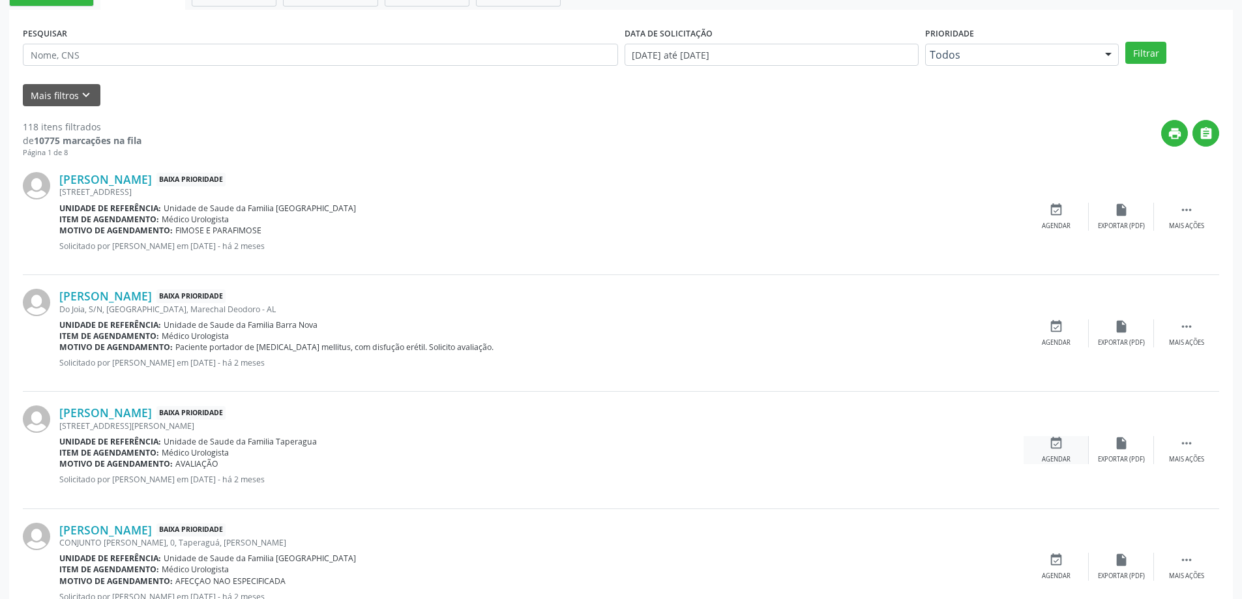
click at [1063, 452] on div "event_available Agendar" at bounding box center [1056, 450] width 65 height 28
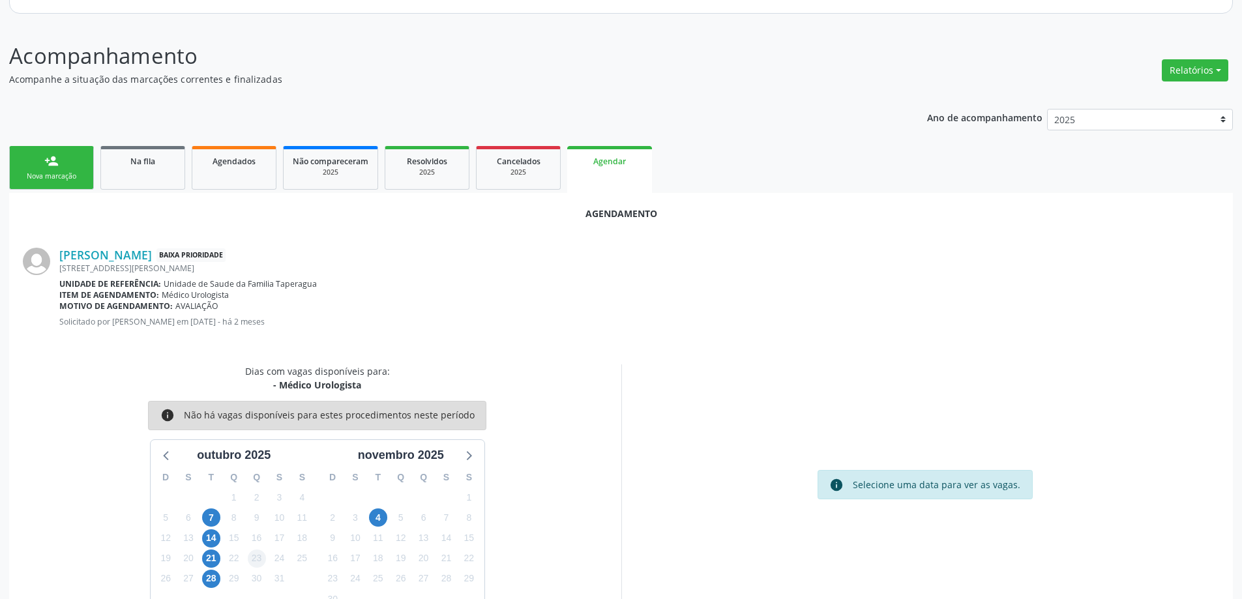
scroll to position [173, 0]
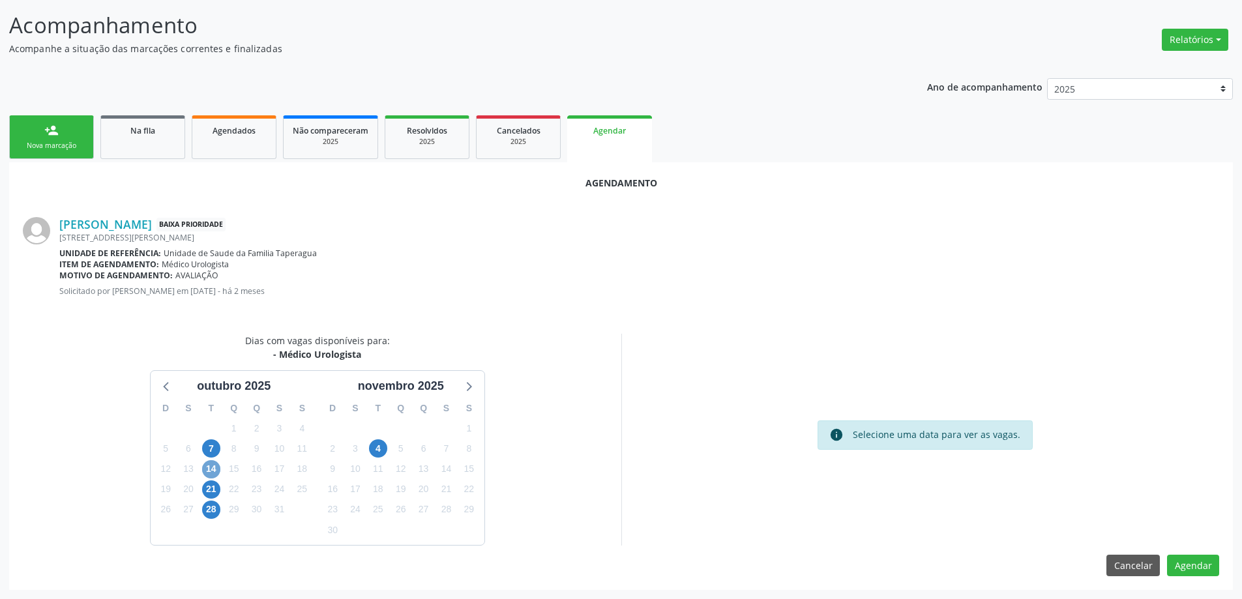
click at [215, 472] on span "14" at bounding box center [211, 469] width 18 height 18
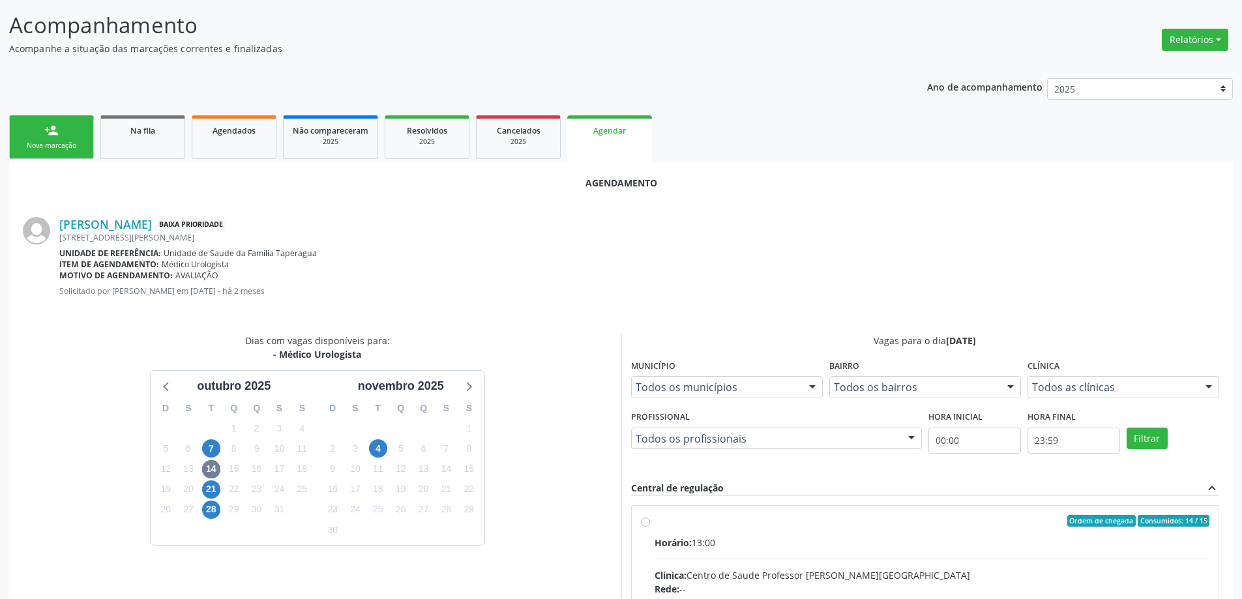
click at [647, 525] on input "Ordem de chegada Consumidos: 14 / 15 Horário: 13:00 Clínica: Centro de Saude Pr…" at bounding box center [645, 521] width 9 height 12
radio input "true"
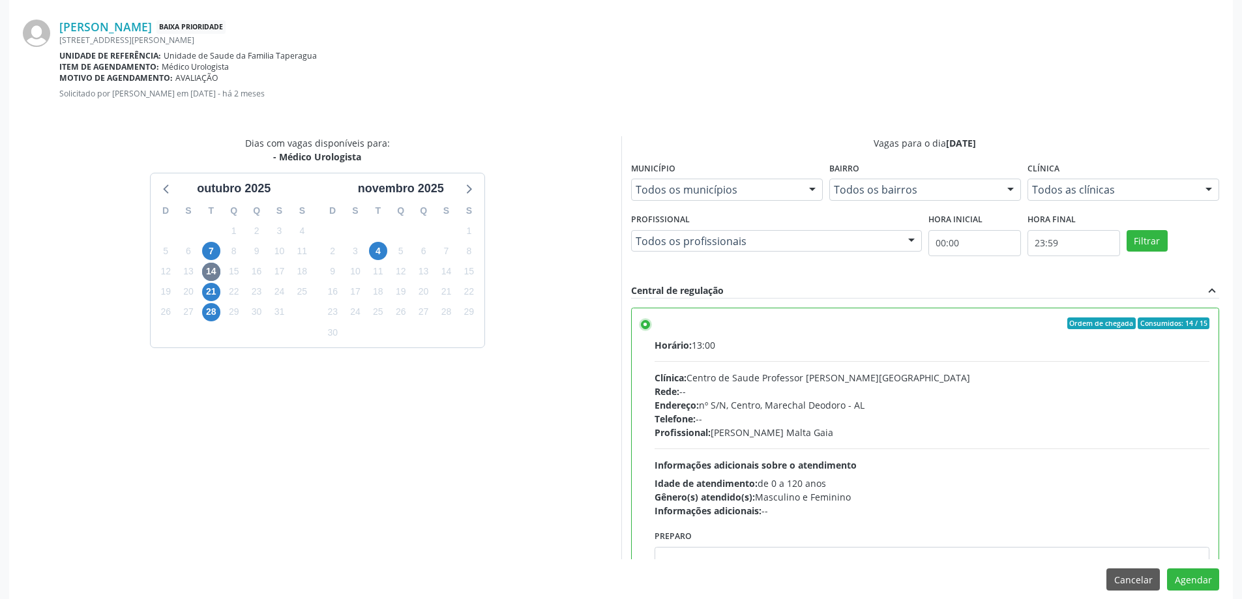
scroll to position [385, 0]
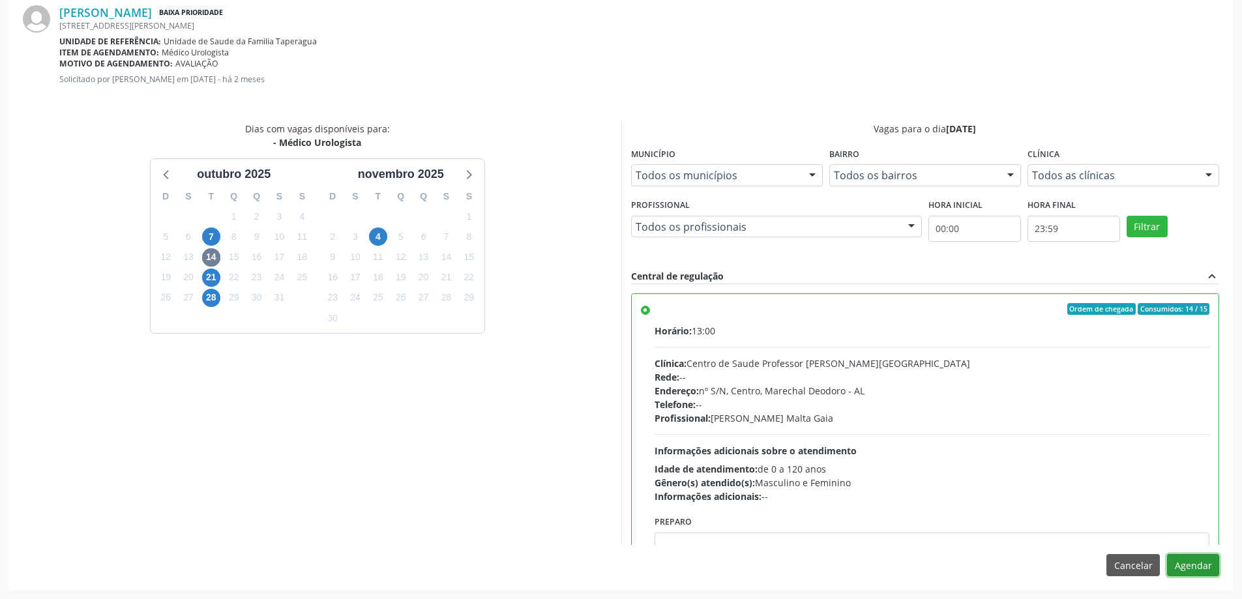
click at [1192, 566] on button "Agendar" at bounding box center [1193, 565] width 52 height 22
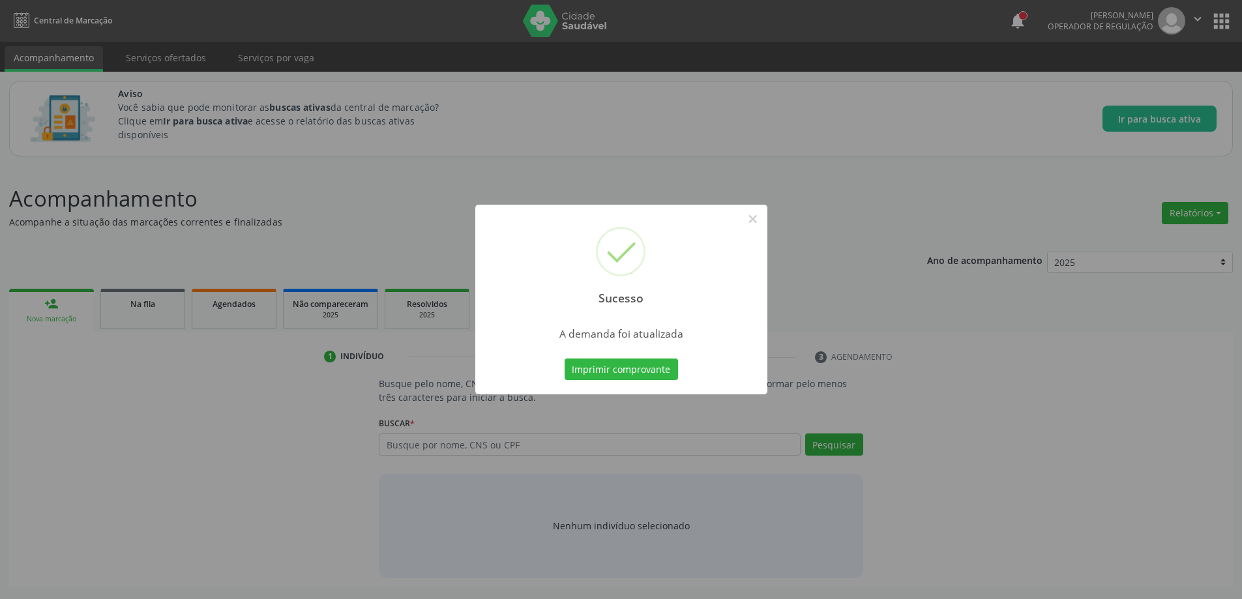
scroll to position [0, 0]
click at [762, 220] on button "×" at bounding box center [758, 219] width 22 height 22
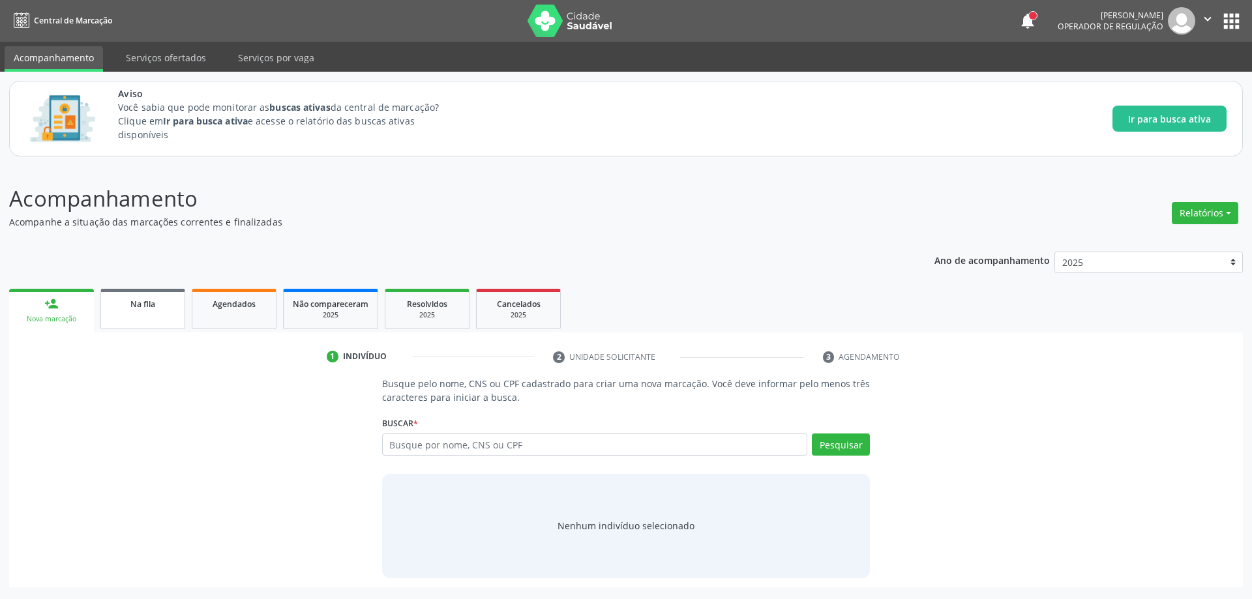
click at [112, 309] on div "Na fila" at bounding box center [142, 304] width 65 height 14
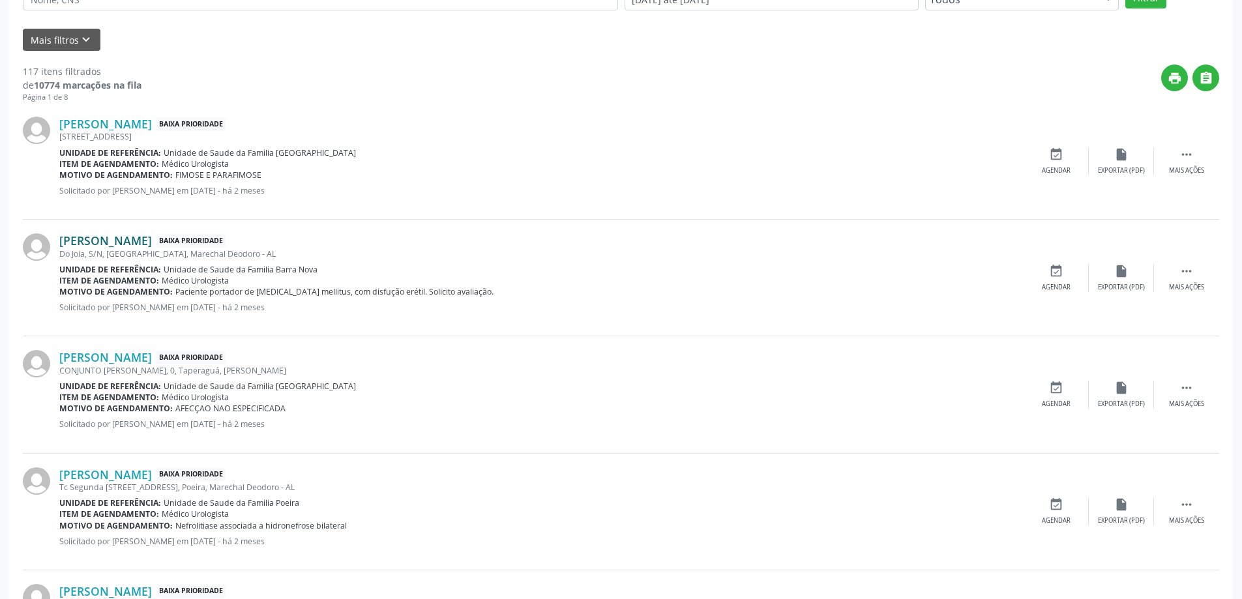
scroll to position [391, 0]
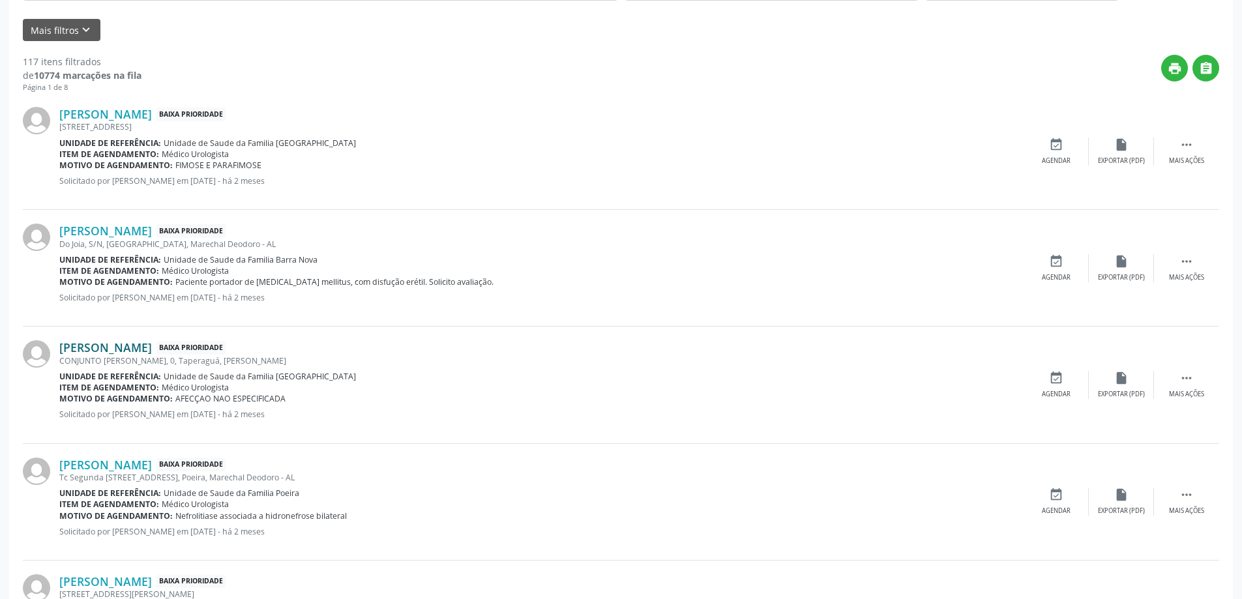
click at [102, 349] on link "[PERSON_NAME]" at bounding box center [105, 347] width 93 height 14
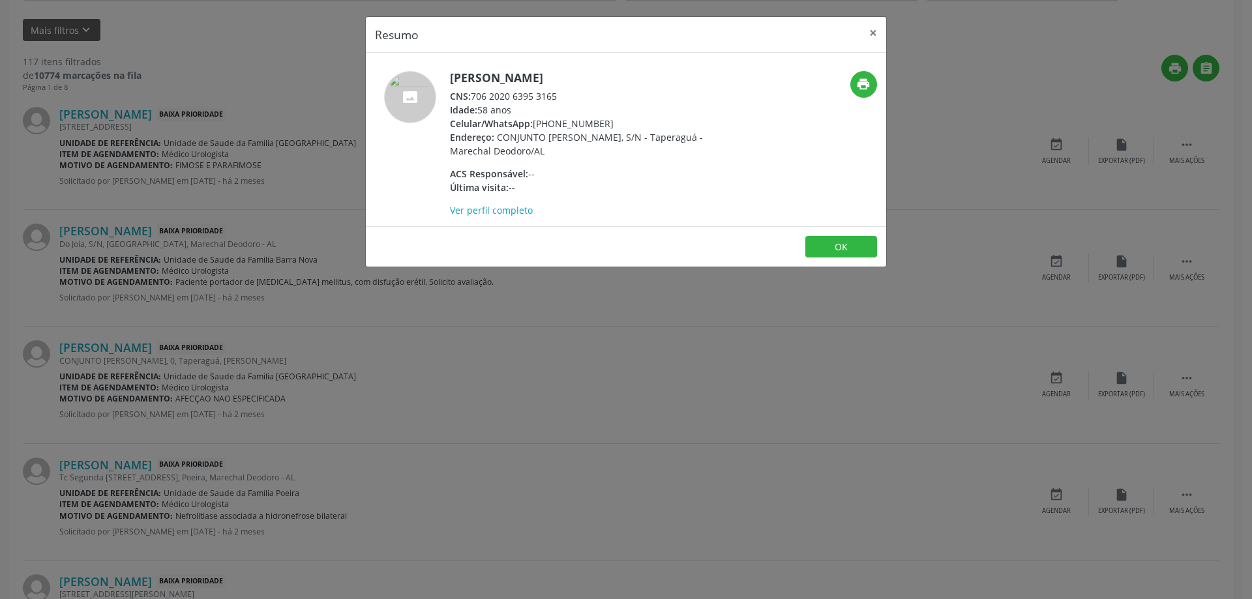
drag, startPoint x: 560, startPoint y: 95, endPoint x: 473, endPoint y: 96, distance: 86.7
click at [473, 96] on div "CNS: 706 2020 6395 3165" at bounding box center [577, 96] width 254 height 14
click at [867, 28] on button "×" at bounding box center [873, 33] width 26 height 32
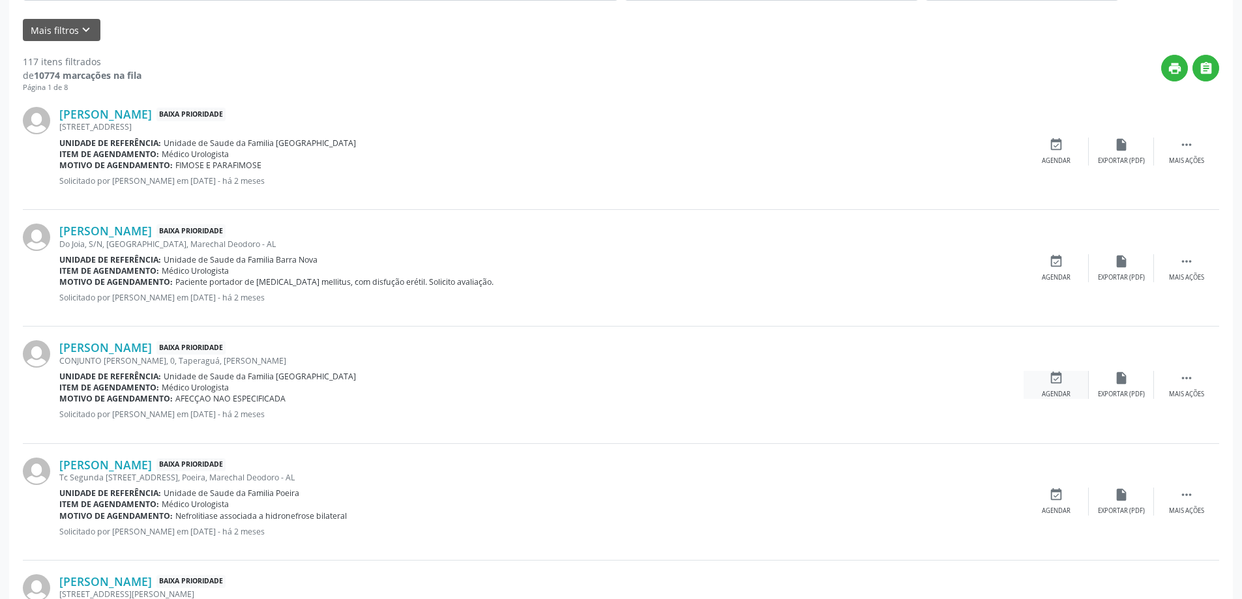
click at [1057, 376] on icon "event_available" at bounding box center [1056, 378] width 14 height 14
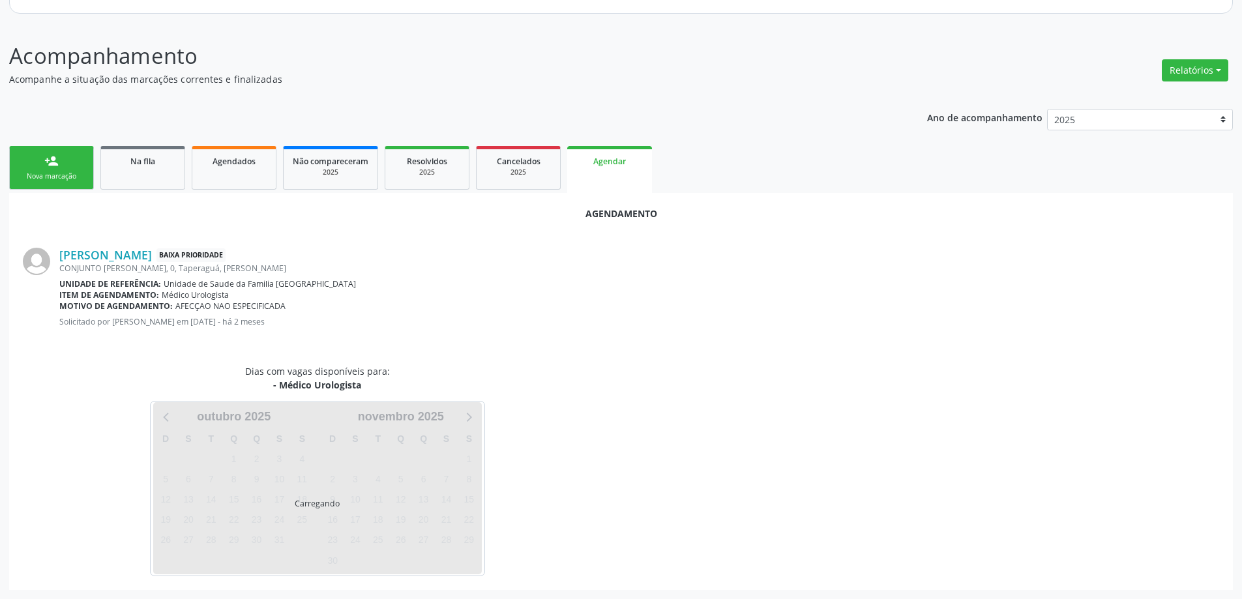
scroll to position [173, 0]
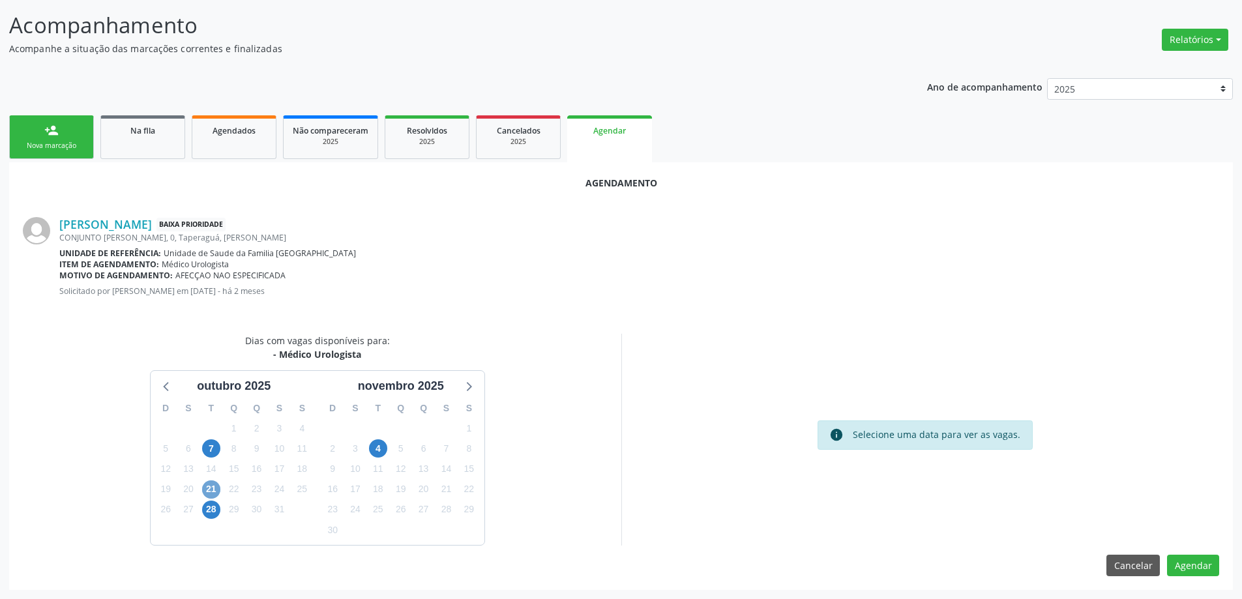
click at [205, 488] on span "21" at bounding box center [211, 490] width 18 height 18
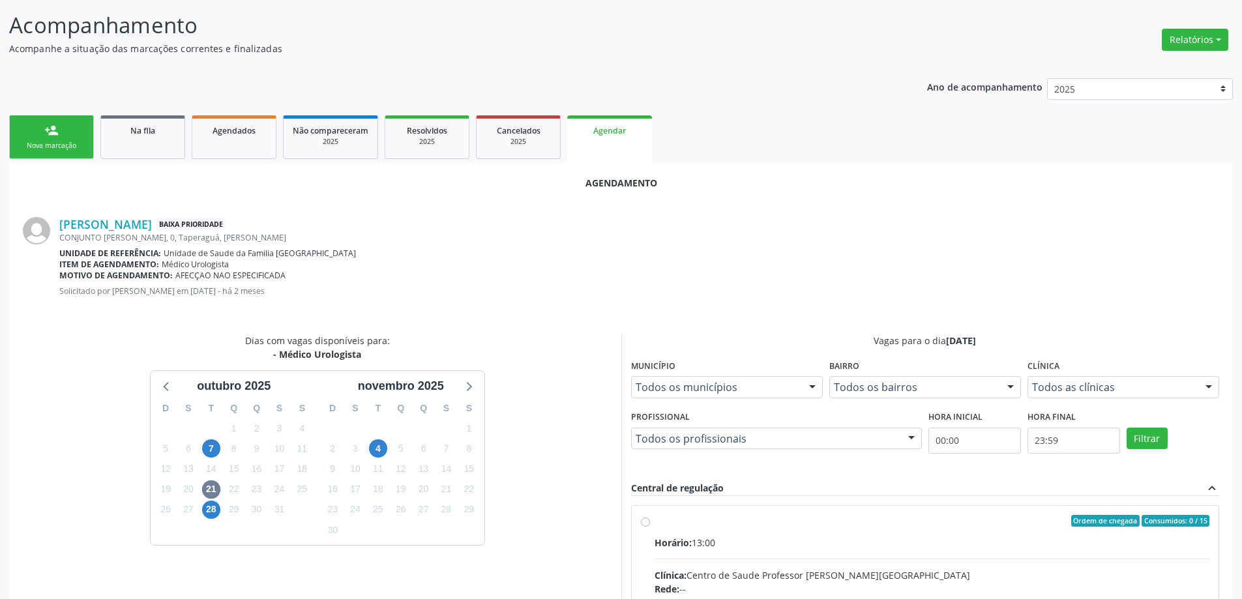
click at [641, 520] on input "Ordem de chegada Consumidos: 0 / 15 Horário: 13:00 Clínica: Centro de Saude Pro…" at bounding box center [645, 521] width 9 height 12
radio input "true"
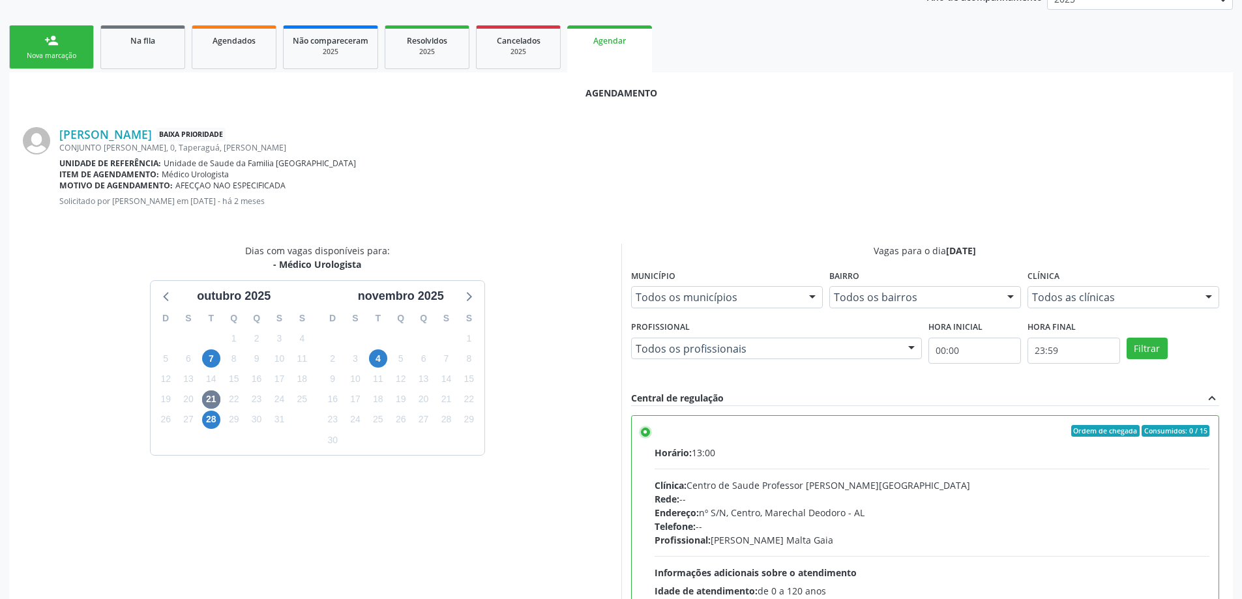
scroll to position [385, 0]
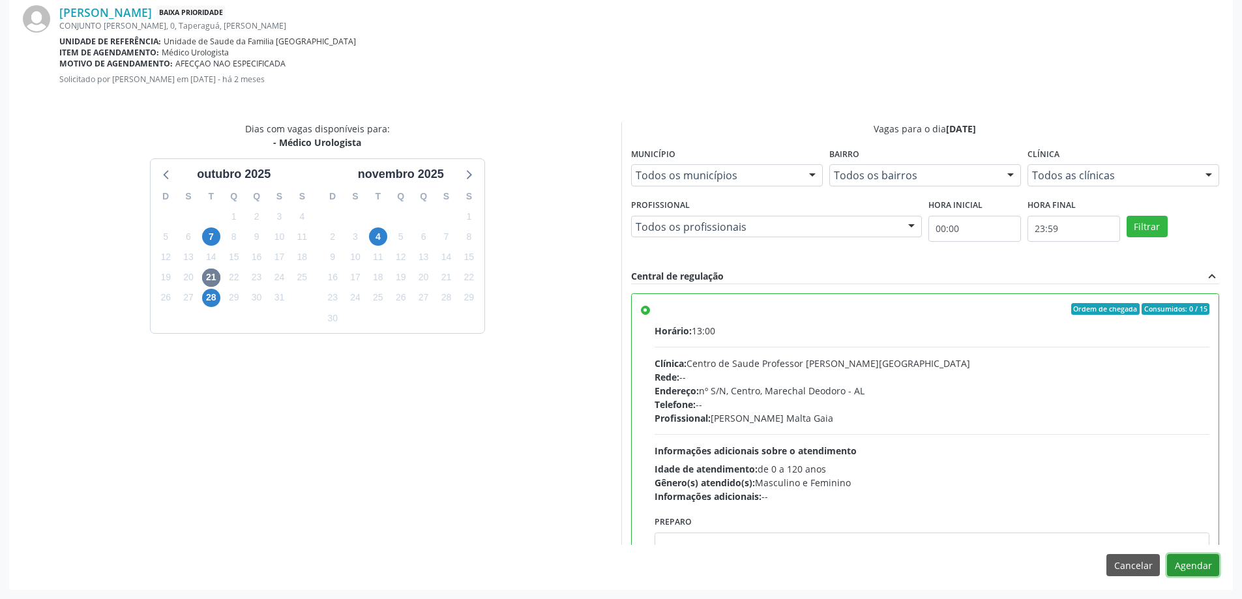
click at [1209, 565] on button "Agendar" at bounding box center [1193, 565] width 52 height 22
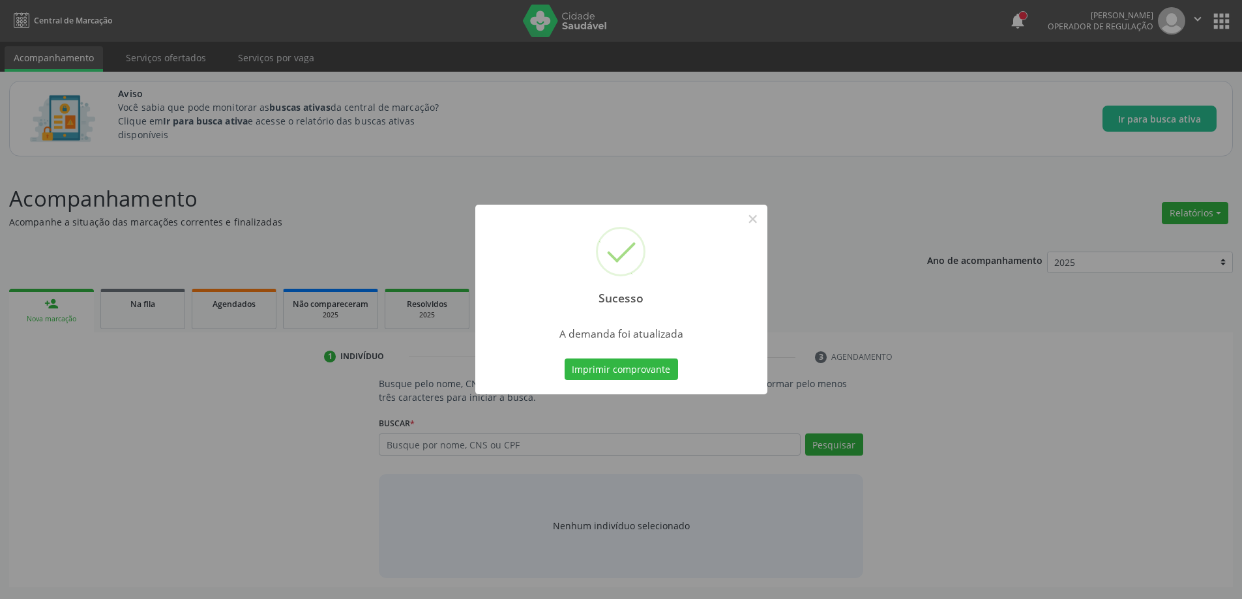
scroll to position [0, 0]
click at [753, 219] on button "×" at bounding box center [758, 219] width 22 height 22
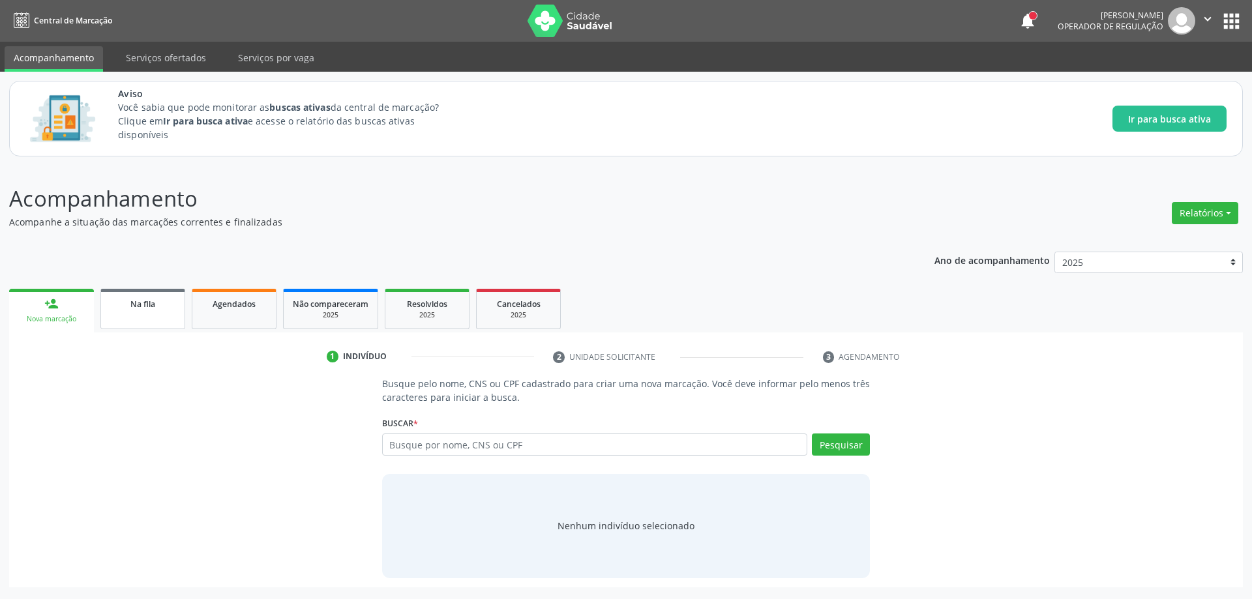
click at [156, 314] on link "Na fila" at bounding box center [142, 309] width 85 height 40
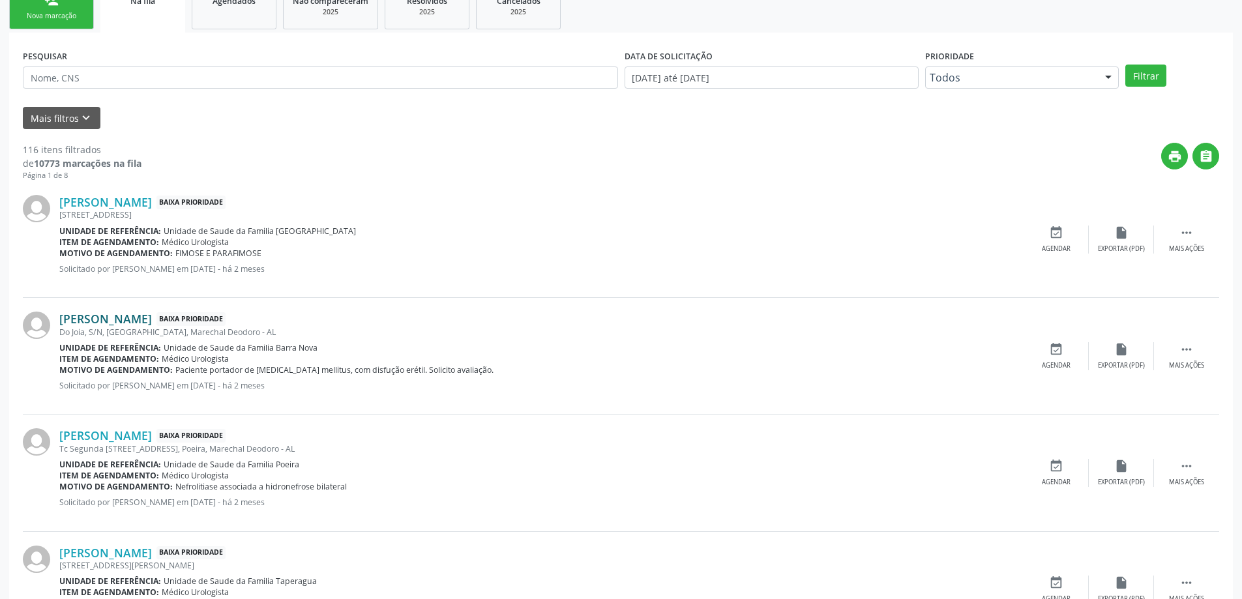
scroll to position [326, 0]
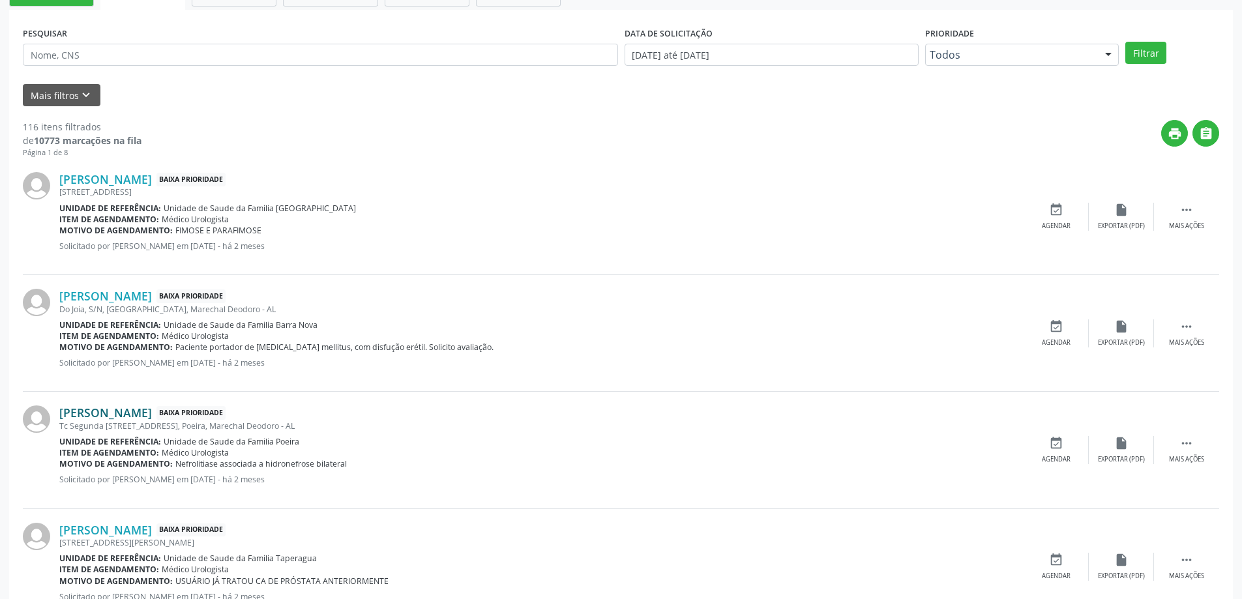
click at [111, 412] on link "[PERSON_NAME]" at bounding box center [105, 413] width 93 height 14
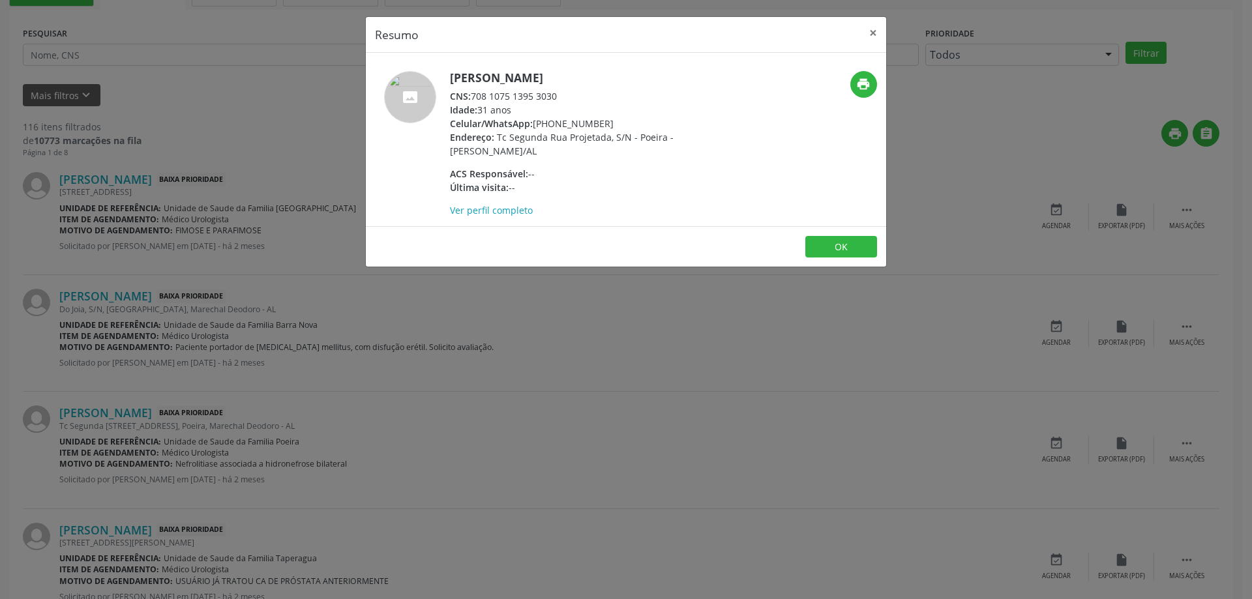
drag, startPoint x: 563, startPoint y: 99, endPoint x: 475, endPoint y: 99, distance: 87.4
click at [475, 99] on div "CNS: 708 1075 1395 3030" at bounding box center [577, 96] width 254 height 14
click at [874, 33] on button "×" at bounding box center [873, 33] width 26 height 32
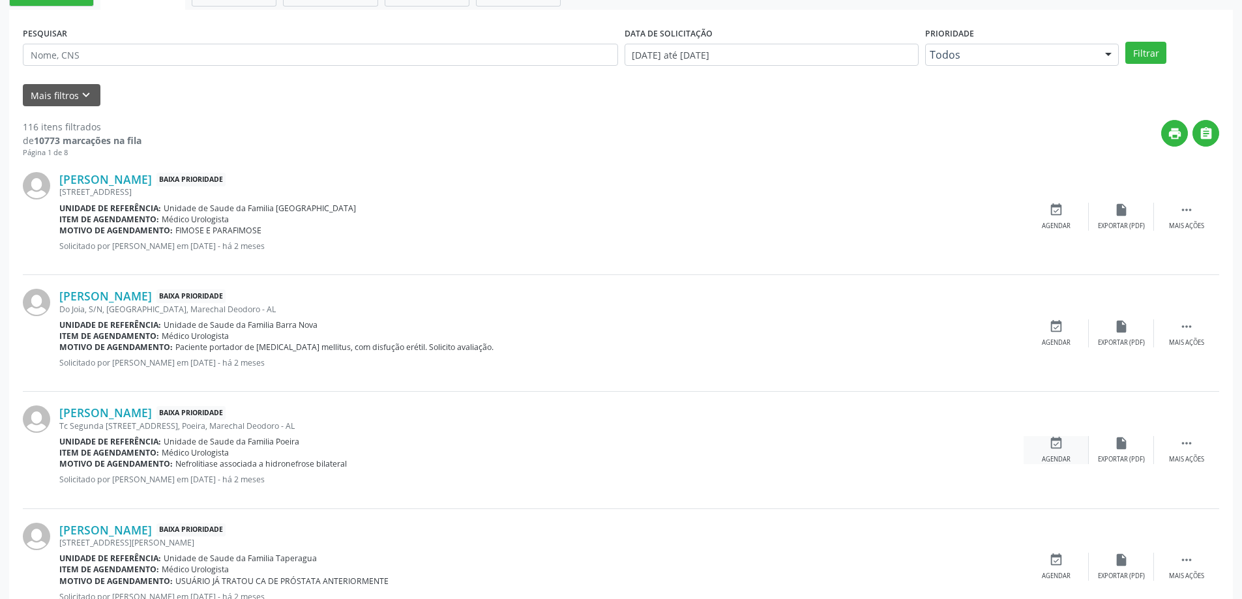
click at [1053, 459] on div "Agendar" at bounding box center [1056, 459] width 29 height 9
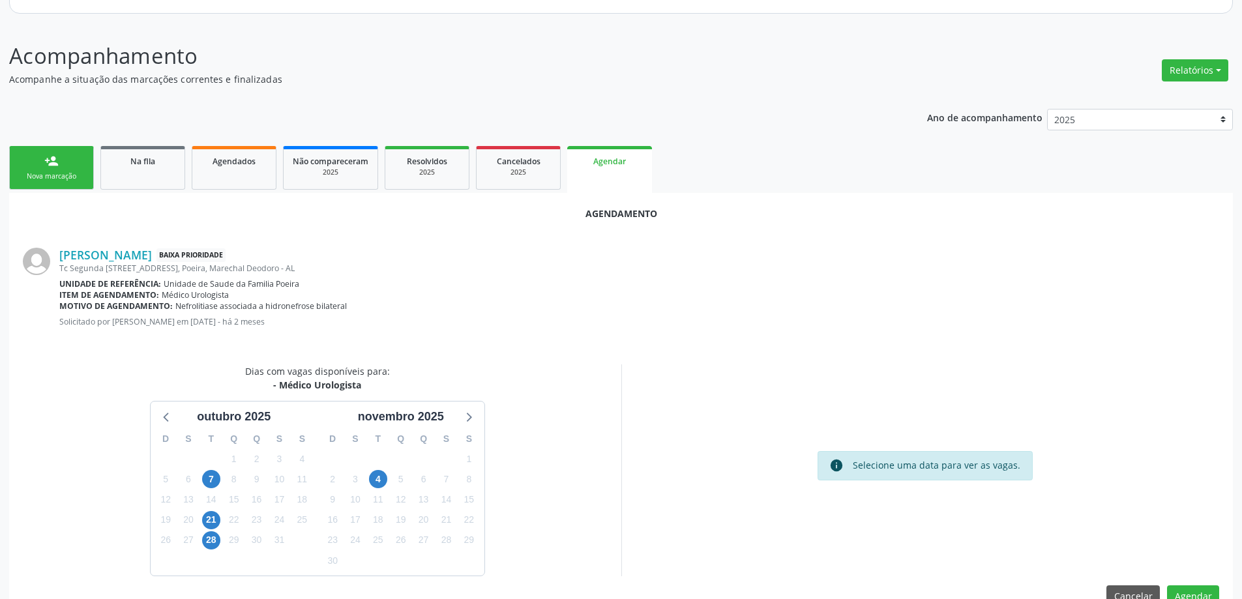
scroll to position [173, 0]
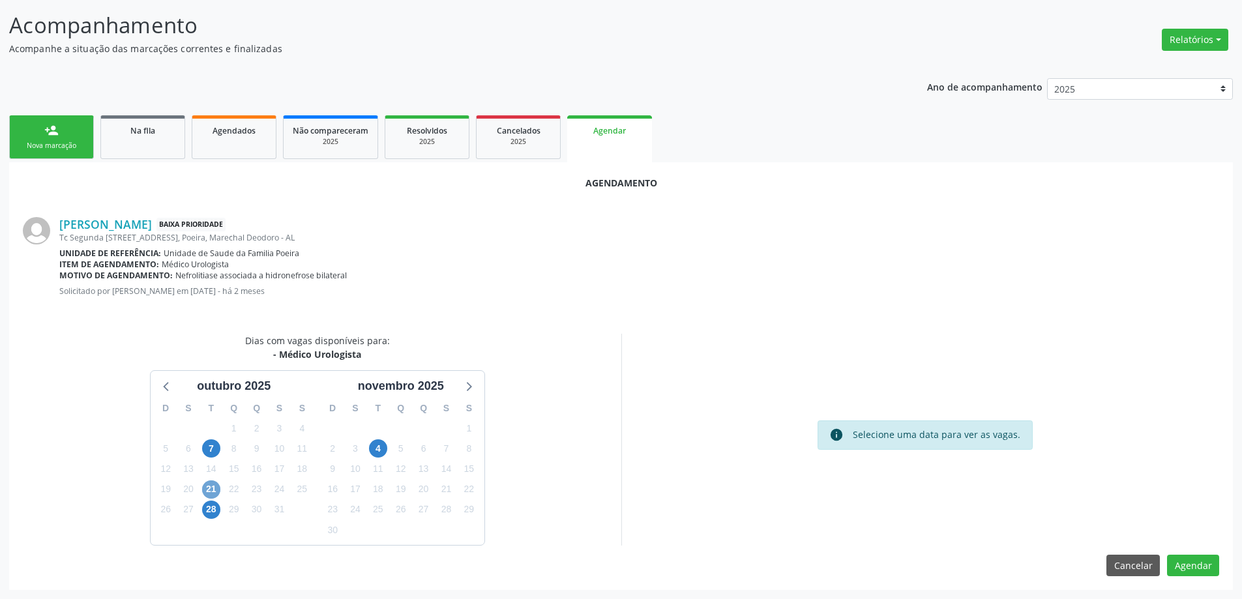
click at [214, 490] on span "21" at bounding box center [211, 490] width 18 height 18
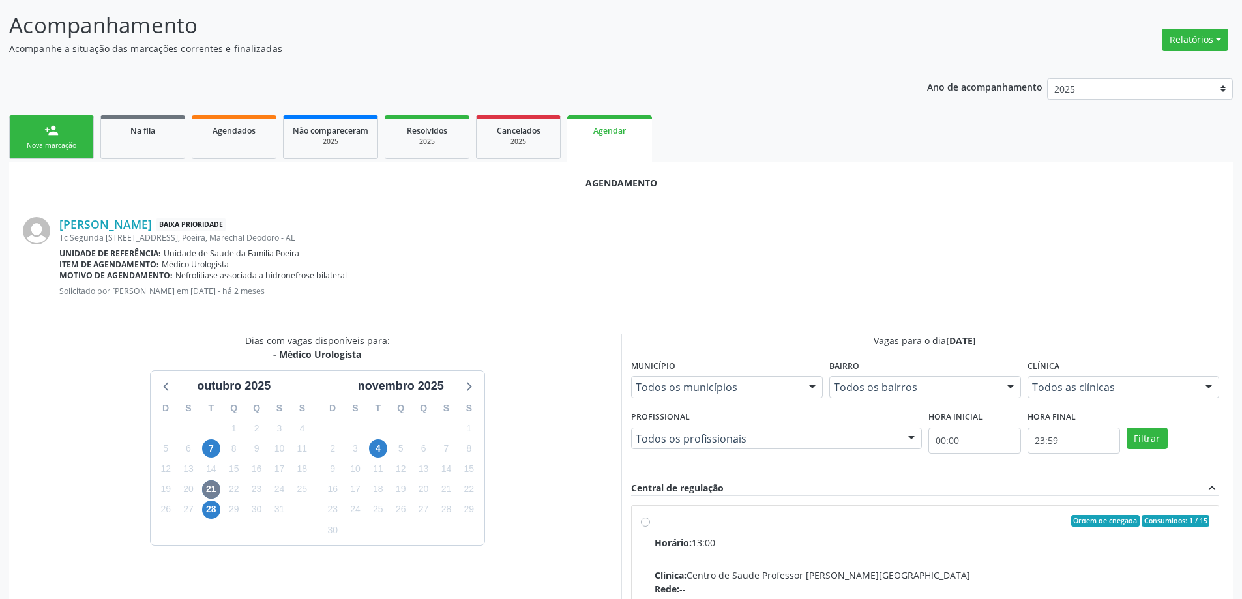
radio input "true"
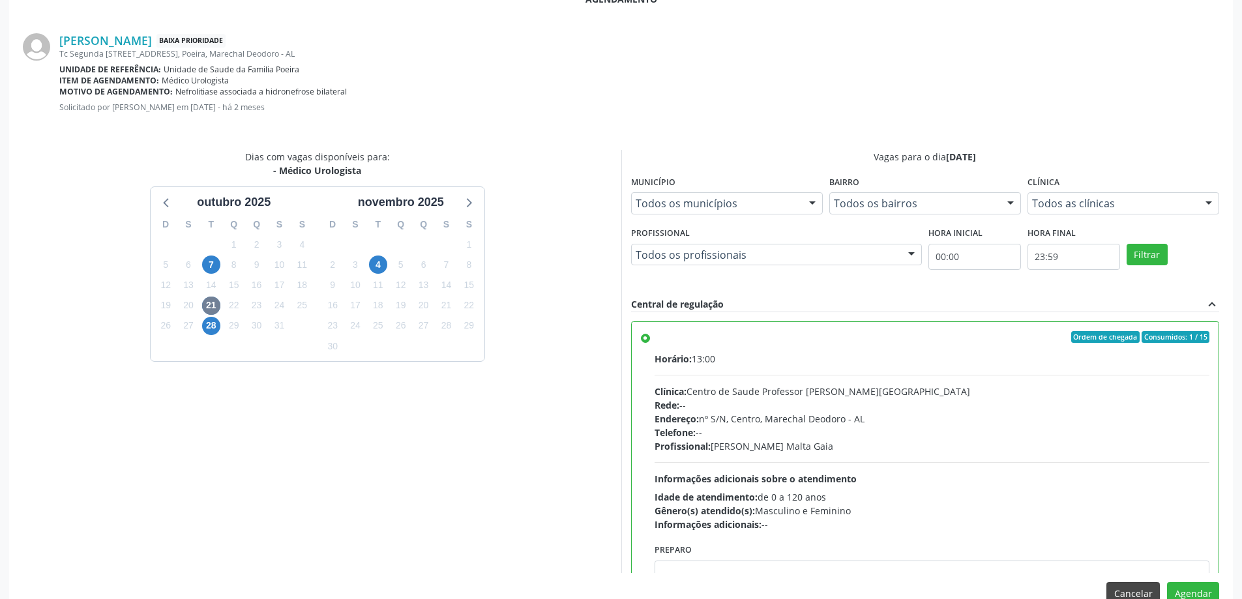
scroll to position [385, 0]
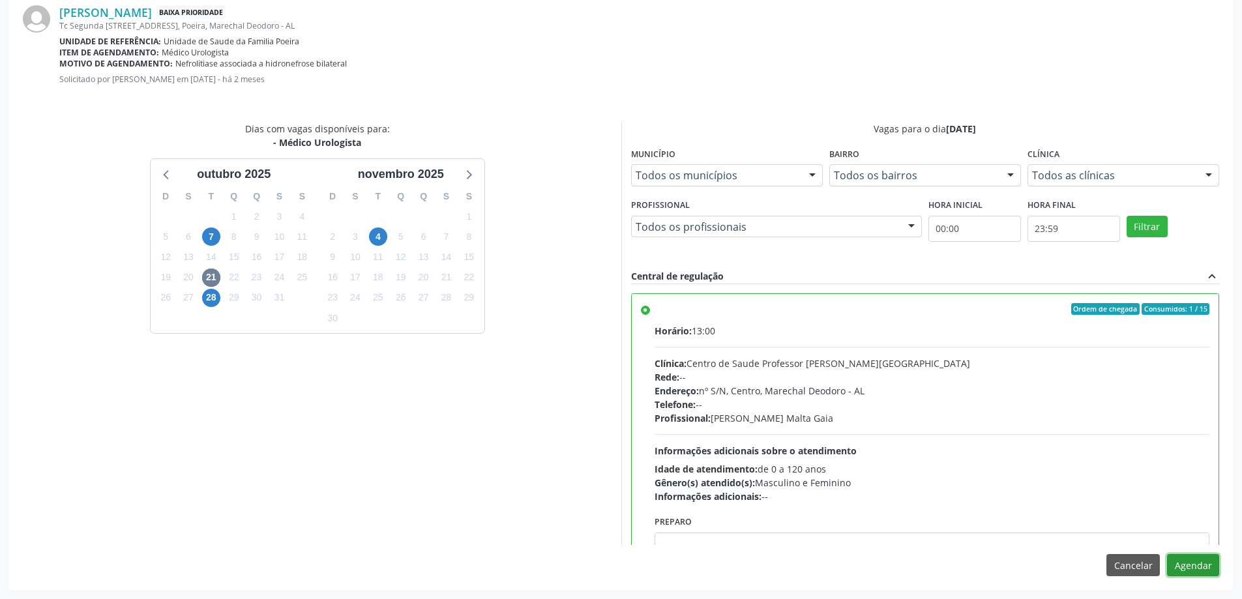
click at [1199, 559] on button "Agendar" at bounding box center [1193, 565] width 52 height 22
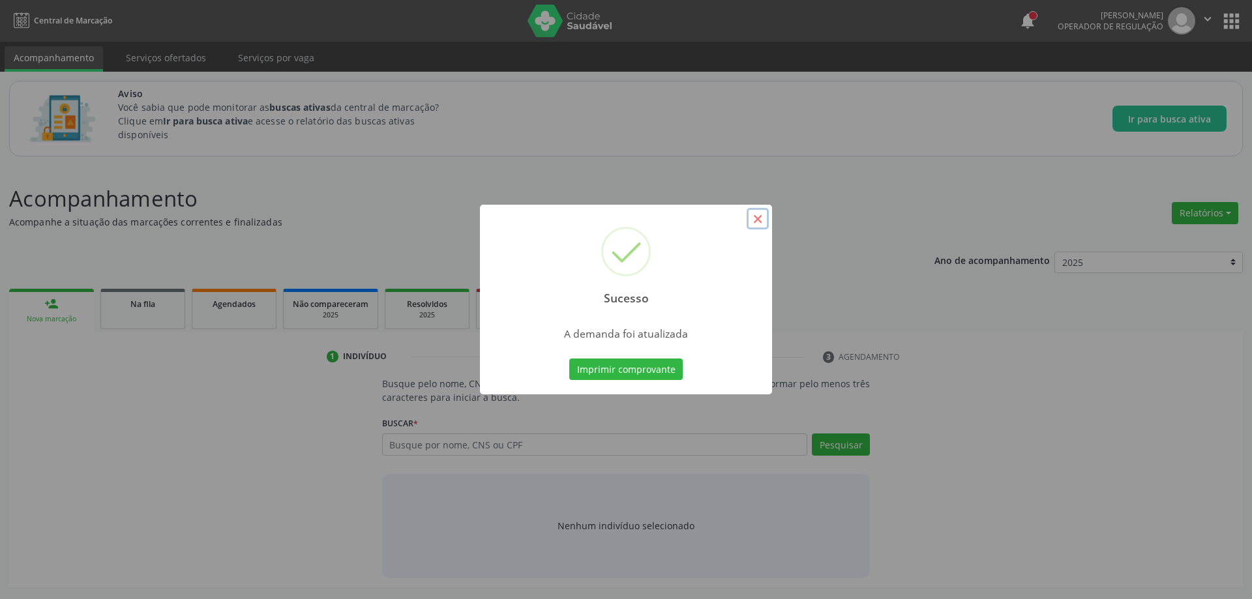
click at [752, 220] on button "×" at bounding box center [758, 219] width 22 height 22
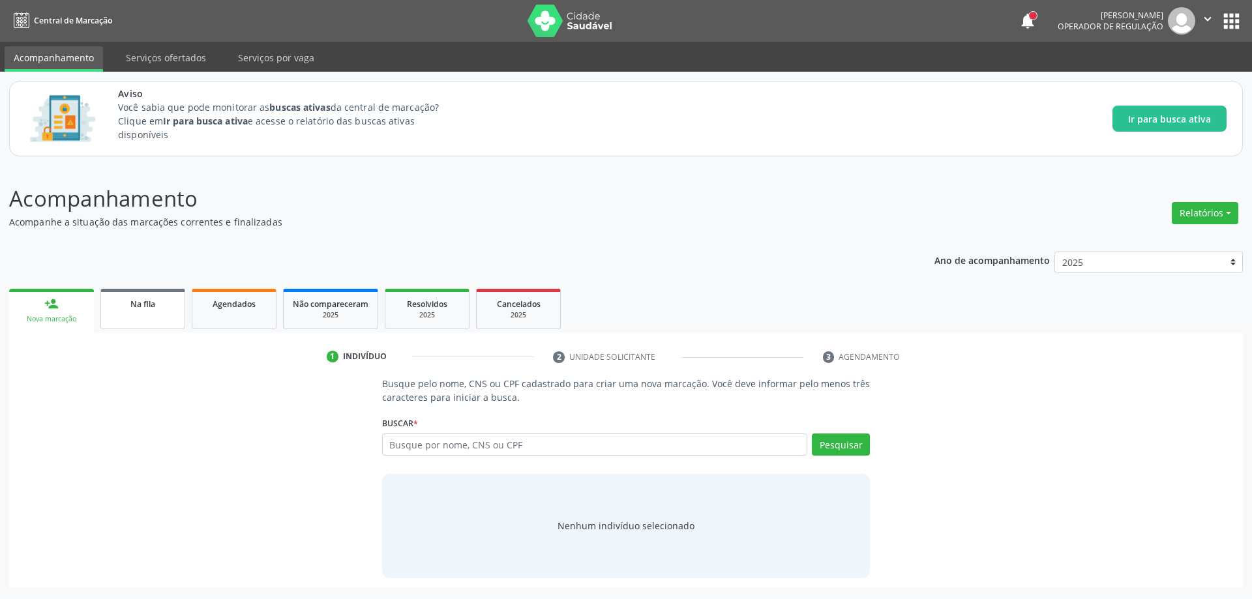
click at [125, 318] on link "Na fila" at bounding box center [142, 309] width 85 height 40
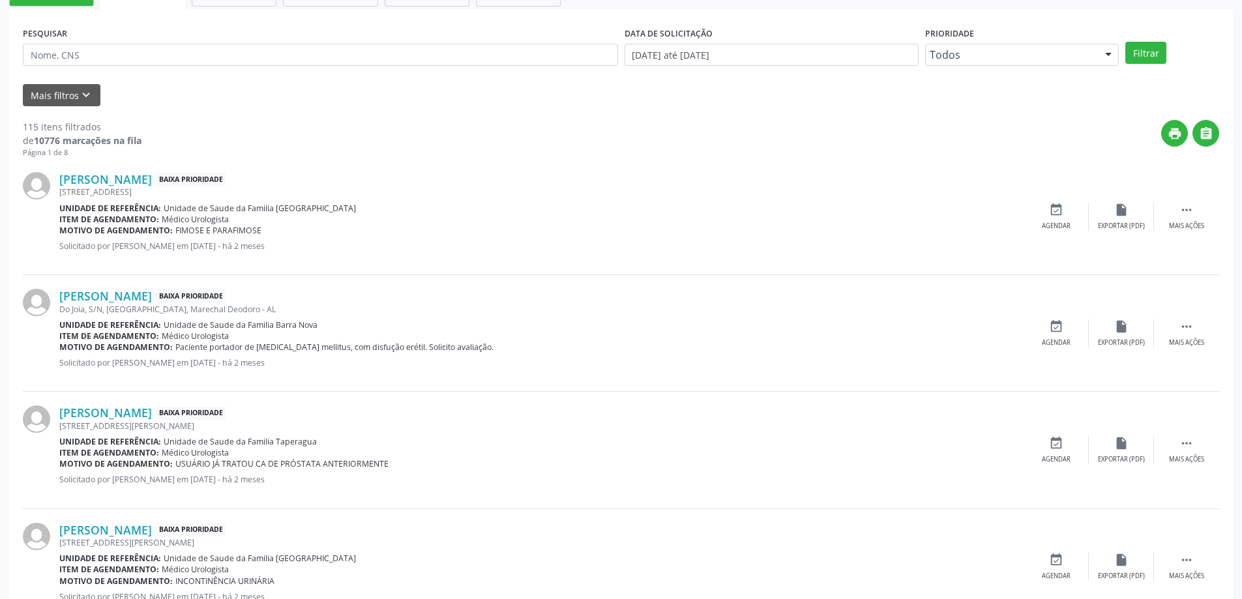
scroll to position [391, 0]
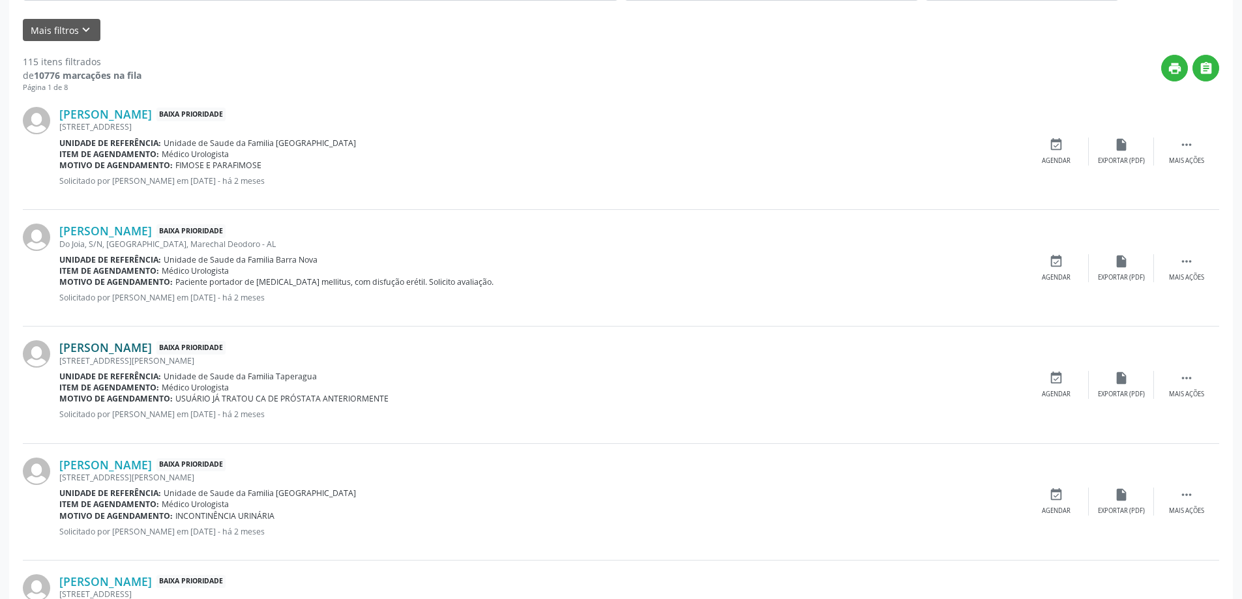
click at [128, 345] on link "[PERSON_NAME]" at bounding box center [105, 347] width 93 height 14
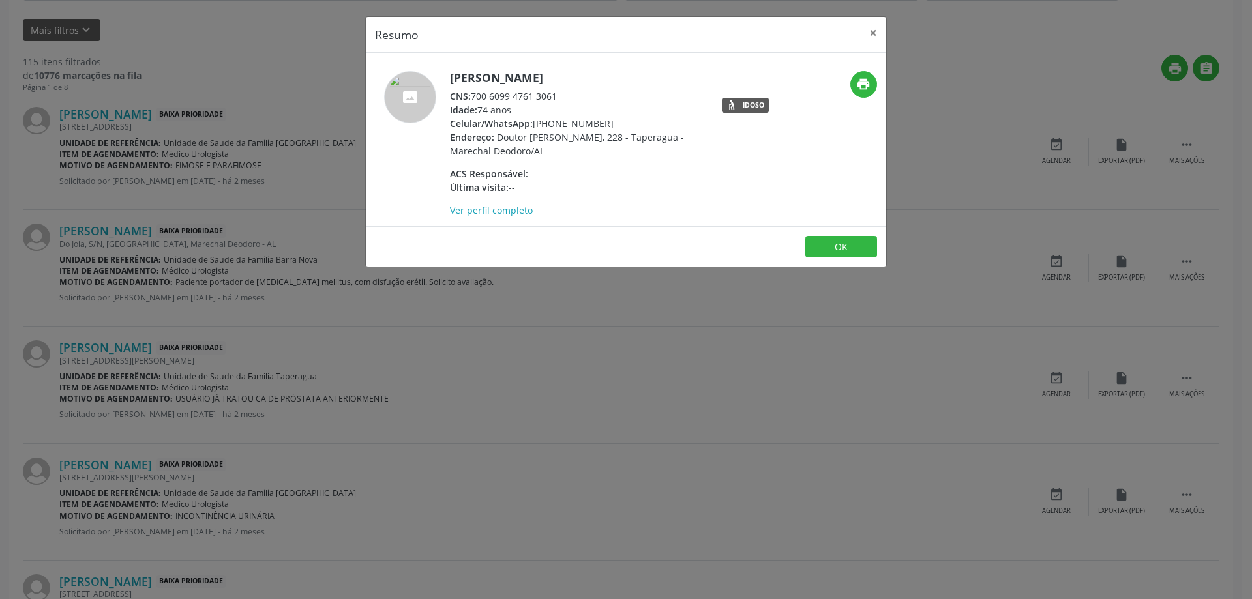
drag, startPoint x: 557, startPoint y: 96, endPoint x: 474, endPoint y: 99, distance: 82.8
click at [474, 99] on div "CNS: 700 6099 4761 3061" at bounding box center [577, 96] width 254 height 14
click at [866, 33] on button "×" at bounding box center [873, 33] width 26 height 32
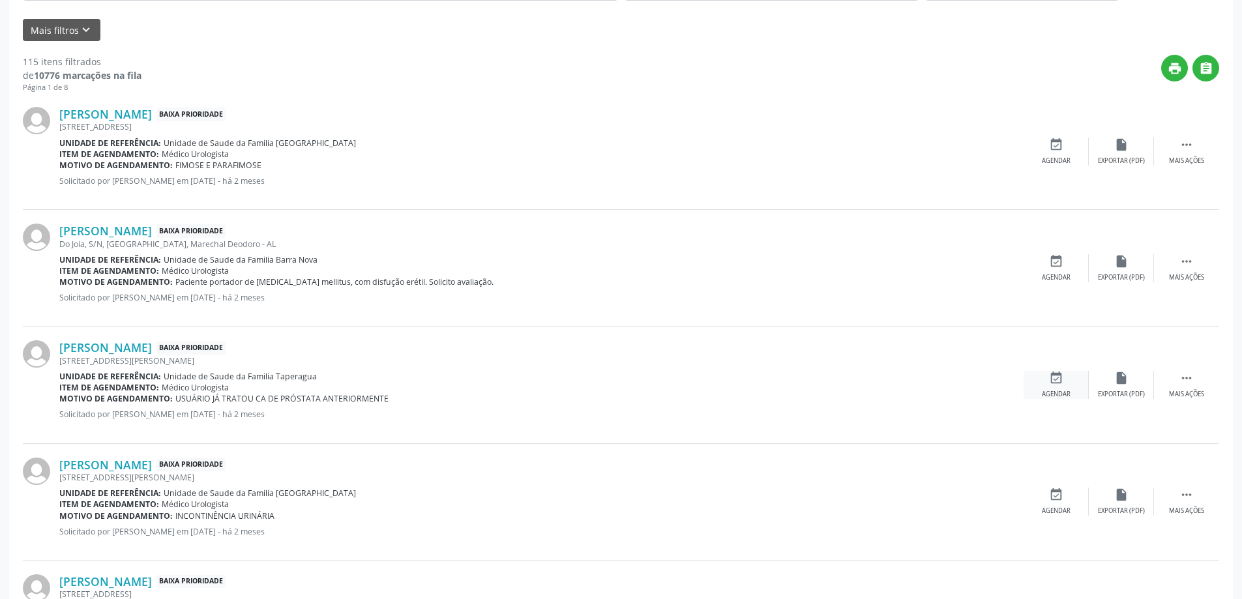
click at [1059, 386] on div "event_available Agendar" at bounding box center [1056, 385] width 65 height 28
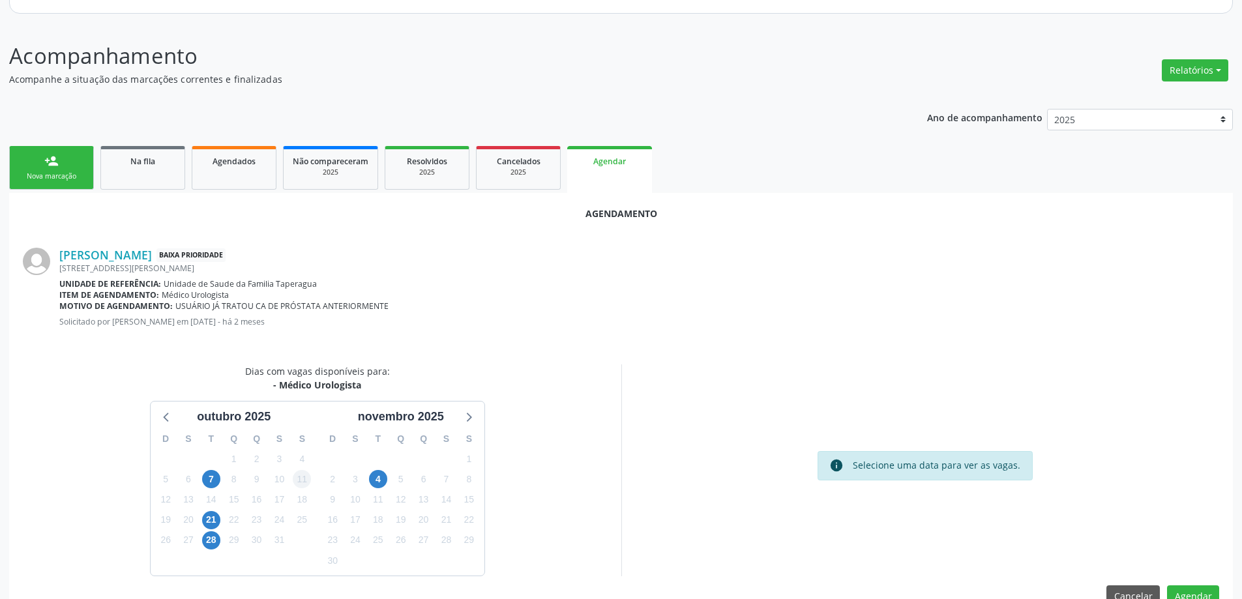
scroll to position [173, 0]
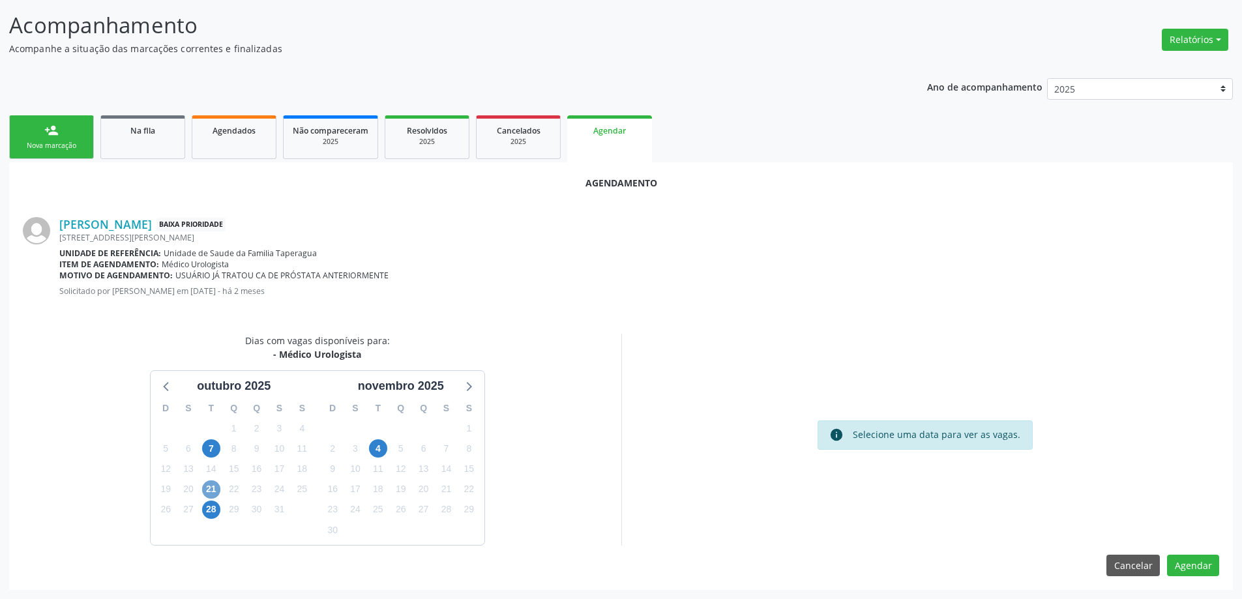
click at [215, 491] on span "21" at bounding box center [211, 490] width 18 height 18
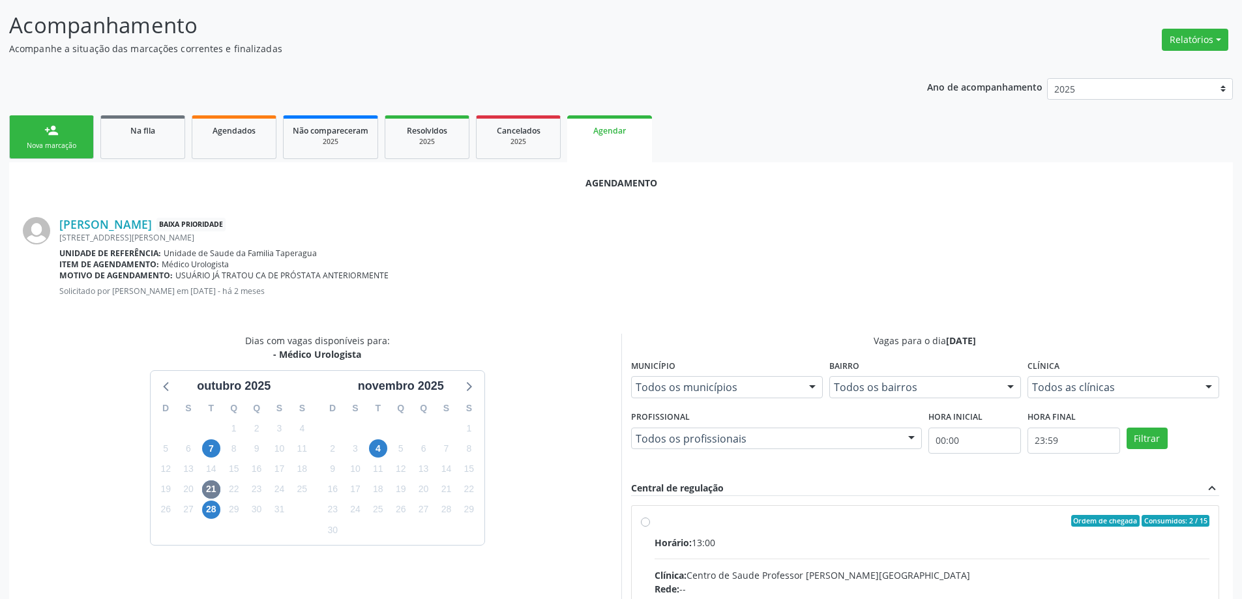
radio input "true"
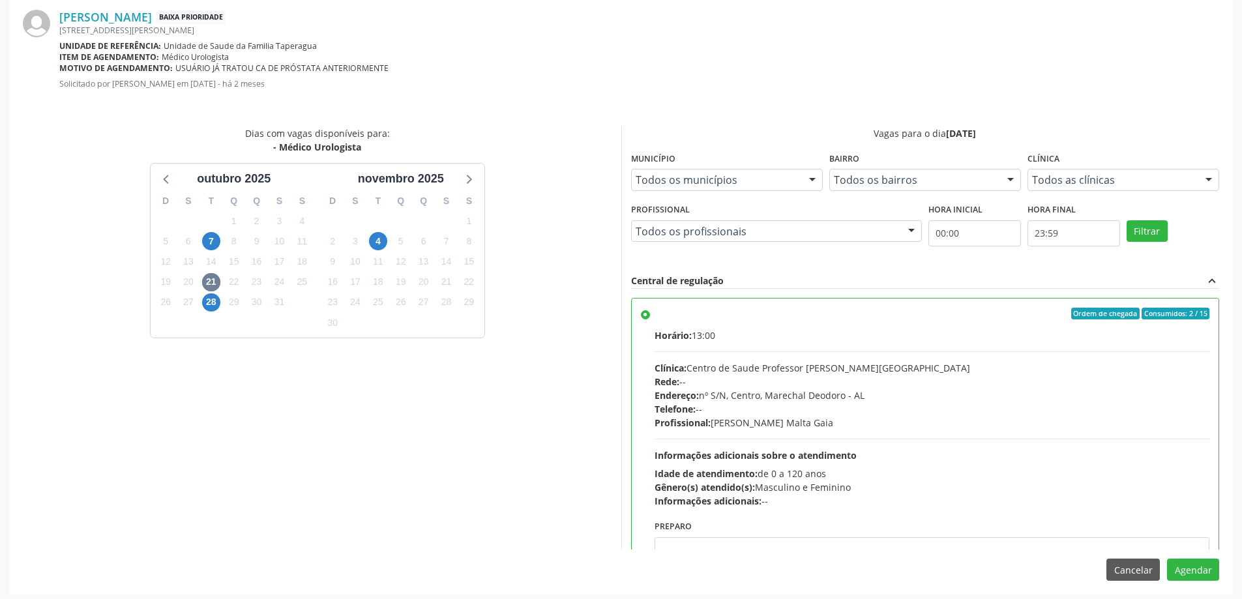
scroll to position [385, 0]
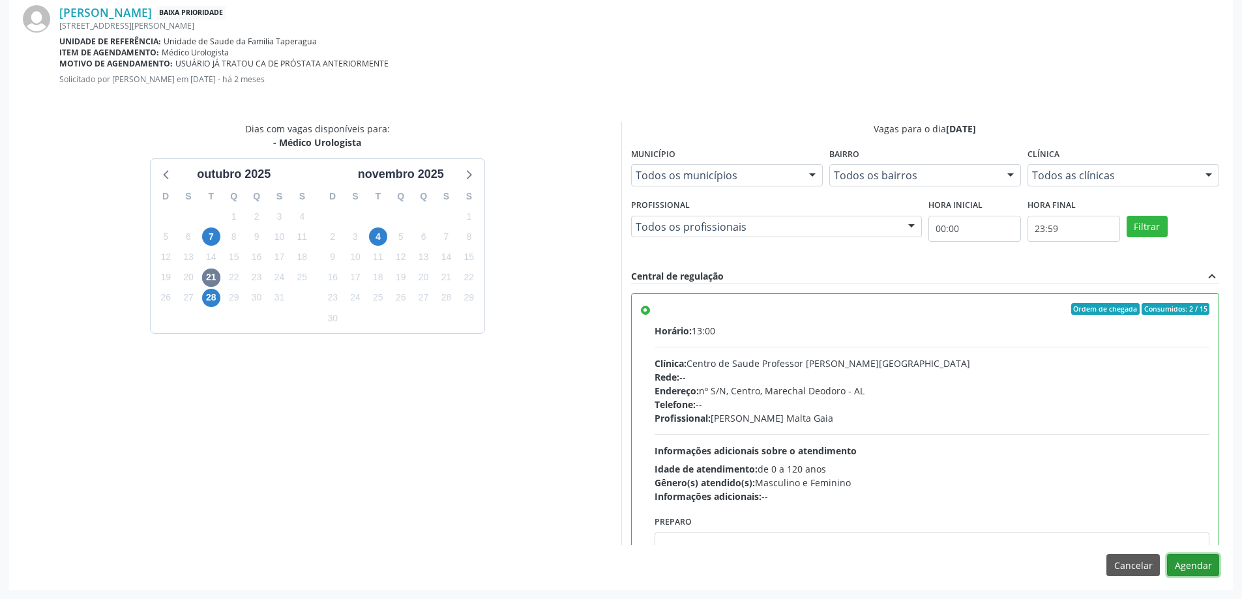
click at [1204, 568] on button "Agendar" at bounding box center [1193, 565] width 52 height 22
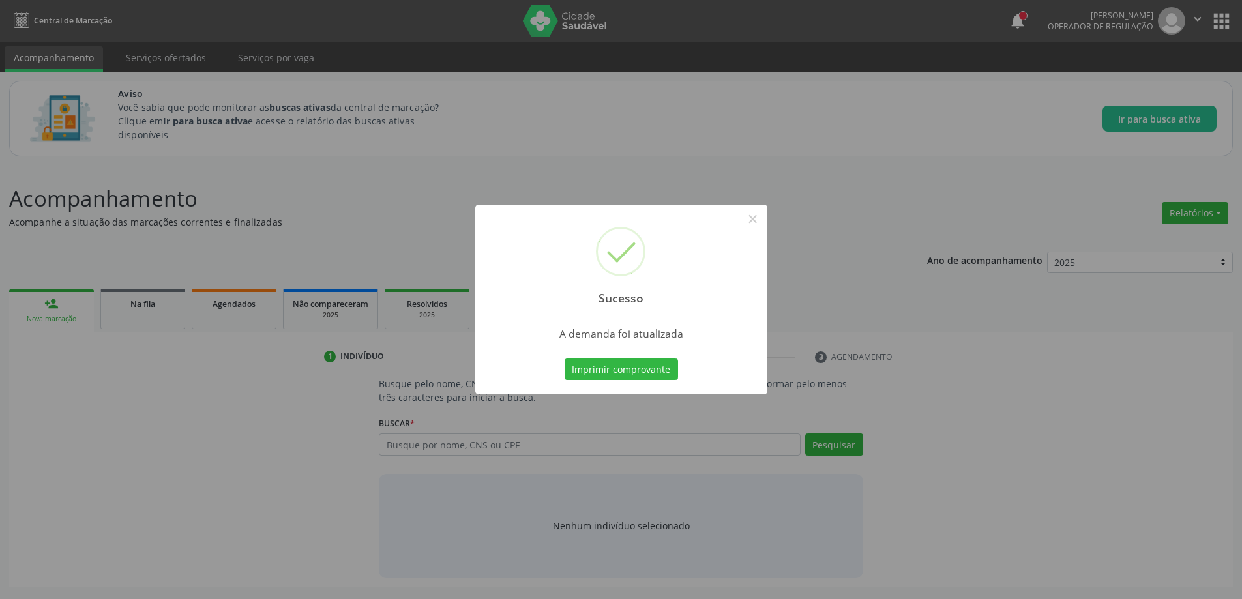
scroll to position [0, 0]
click at [754, 218] on button "×" at bounding box center [758, 219] width 22 height 22
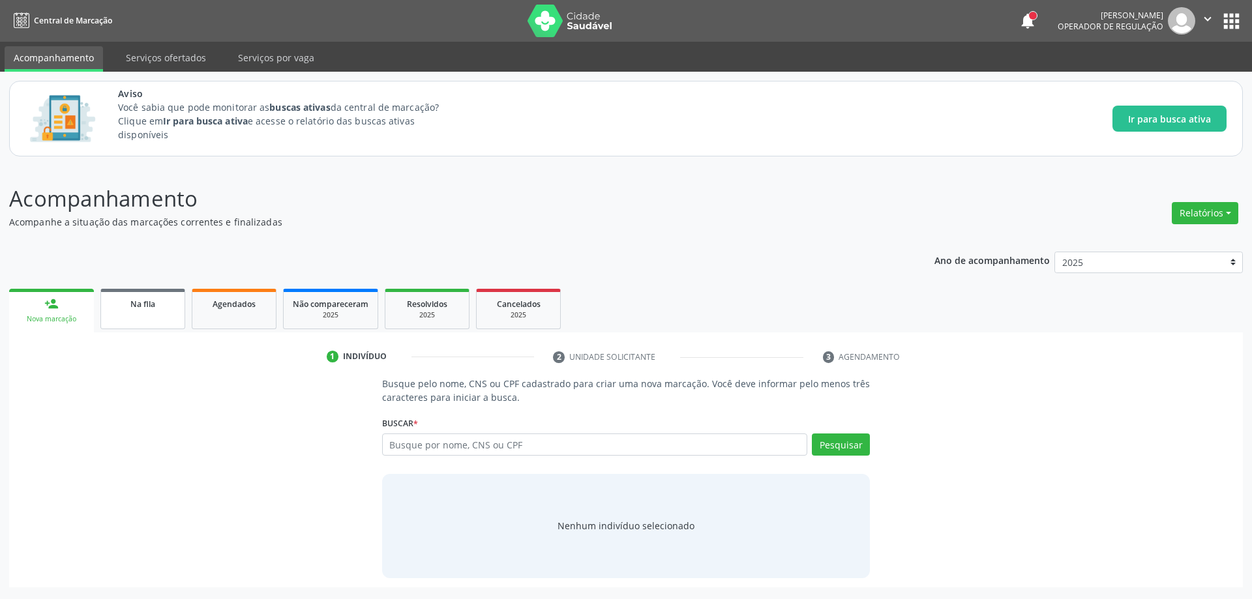
click at [134, 313] on link "Na fila" at bounding box center [142, 309] width 85 height 40
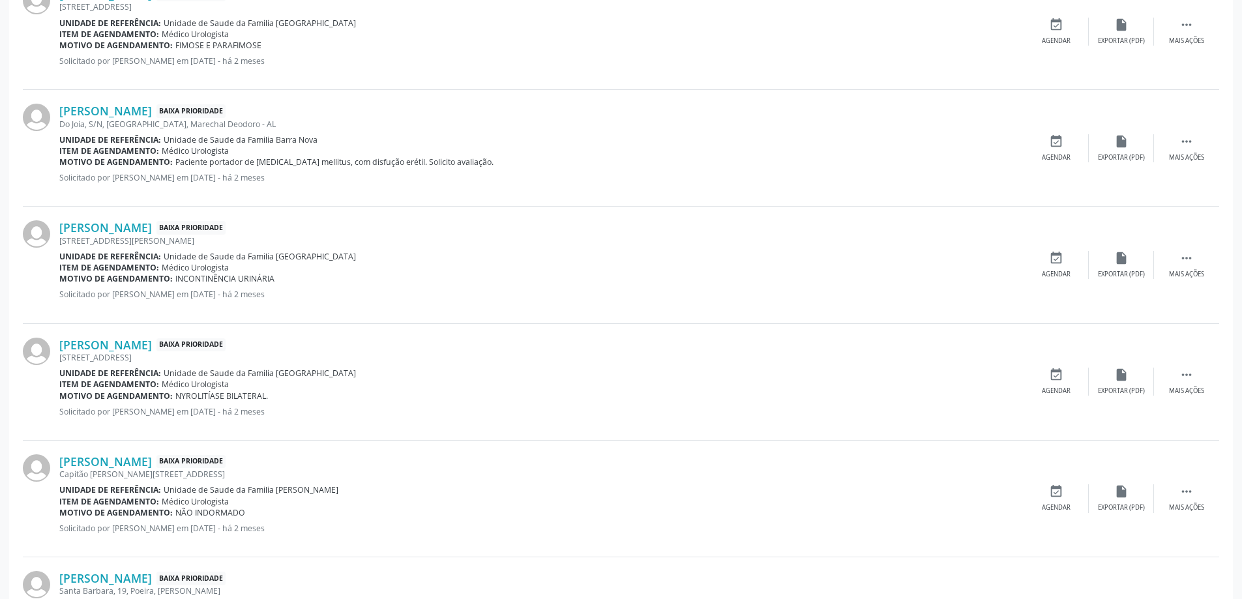
scroll to position [522, 0]
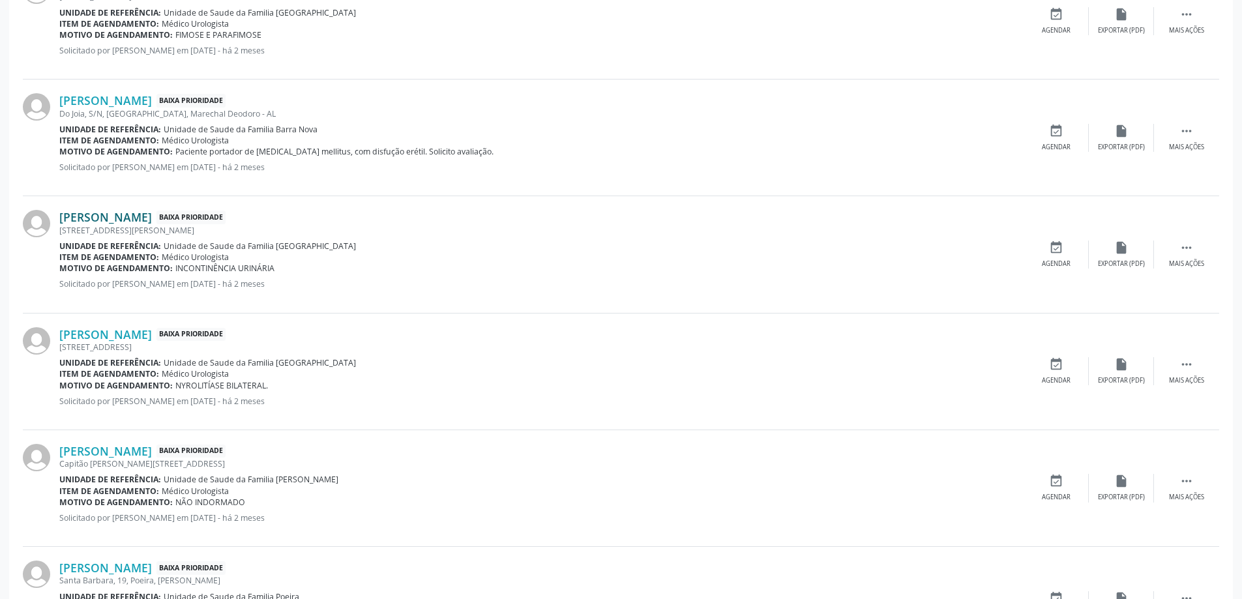
click at [129, 215] on link "[PERSON_NAME]" at bounding box center [105, 217] width 93 height 14
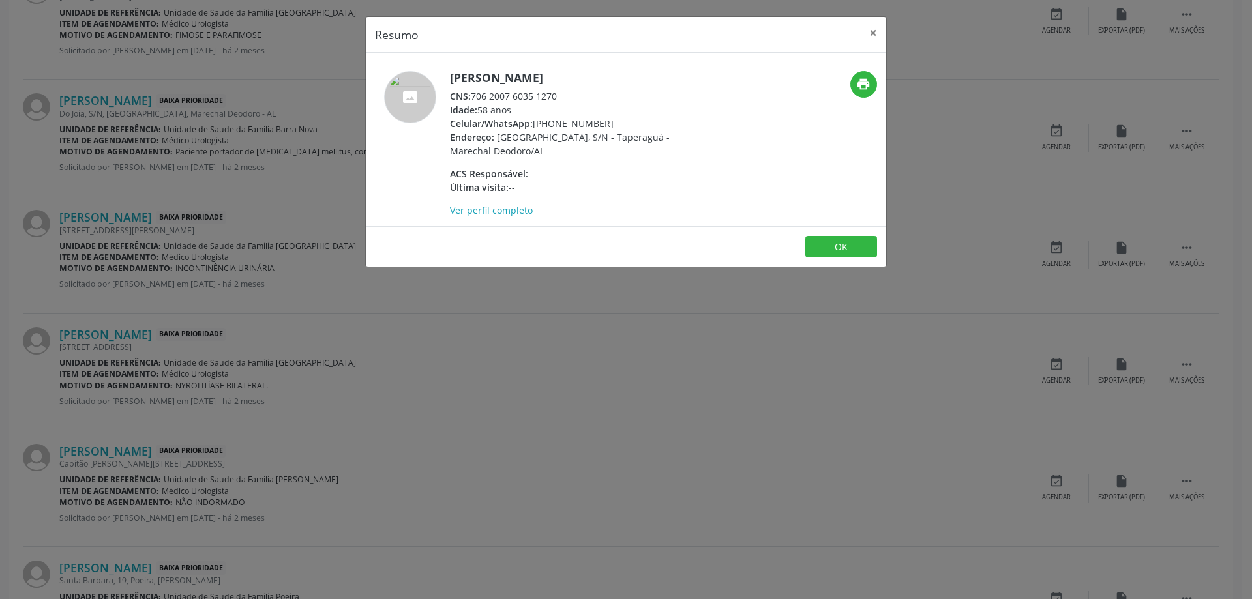
drag, startPoint x: 561, startPoint y: 96, endPoint x: 474, endPoint y: 99, distance: 86.8
click at [474, 99] on div "CNS: 706 2007 6035 1270" at bounding box center [577, 96] width 254 height 14
click at [878, 33] on button "×" at bounding box center [873, 33] width 26 height 32
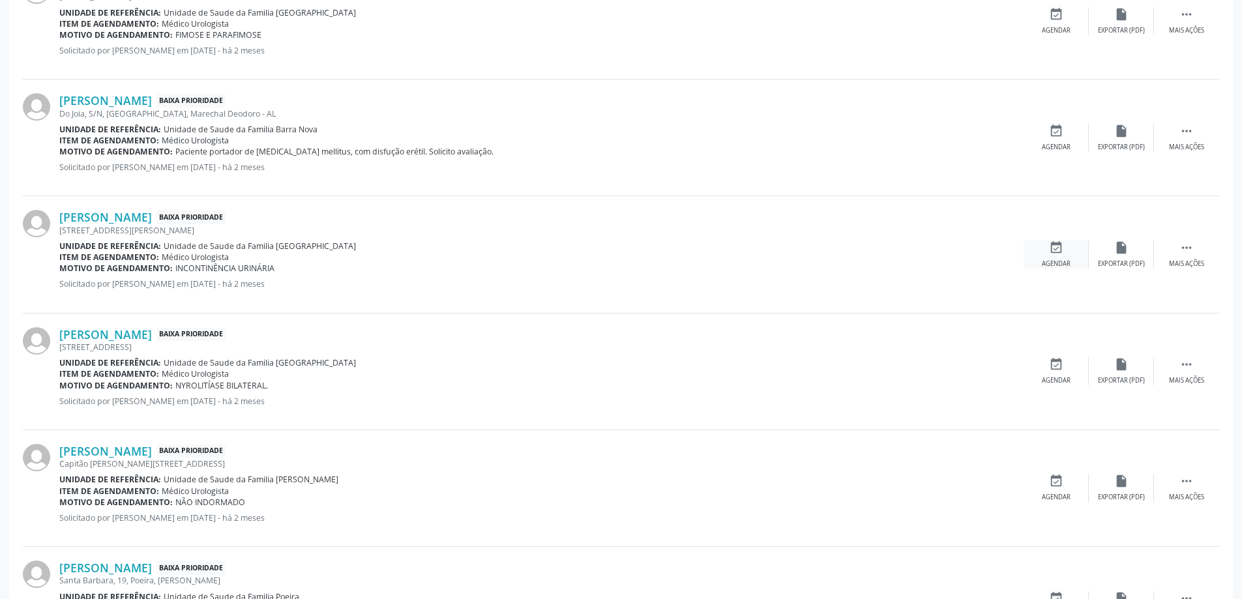
click at [1064, 256] on div "event_available Agendar" at bounding box center [1056, 255] width 65 height 28
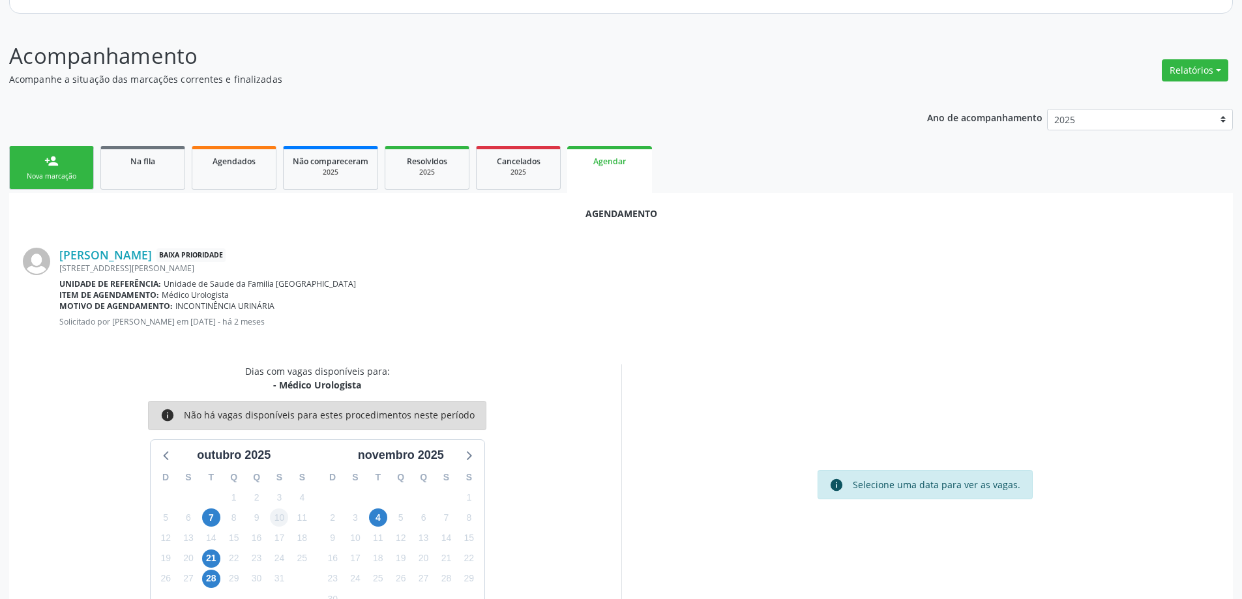
scroll to position [173, 0]
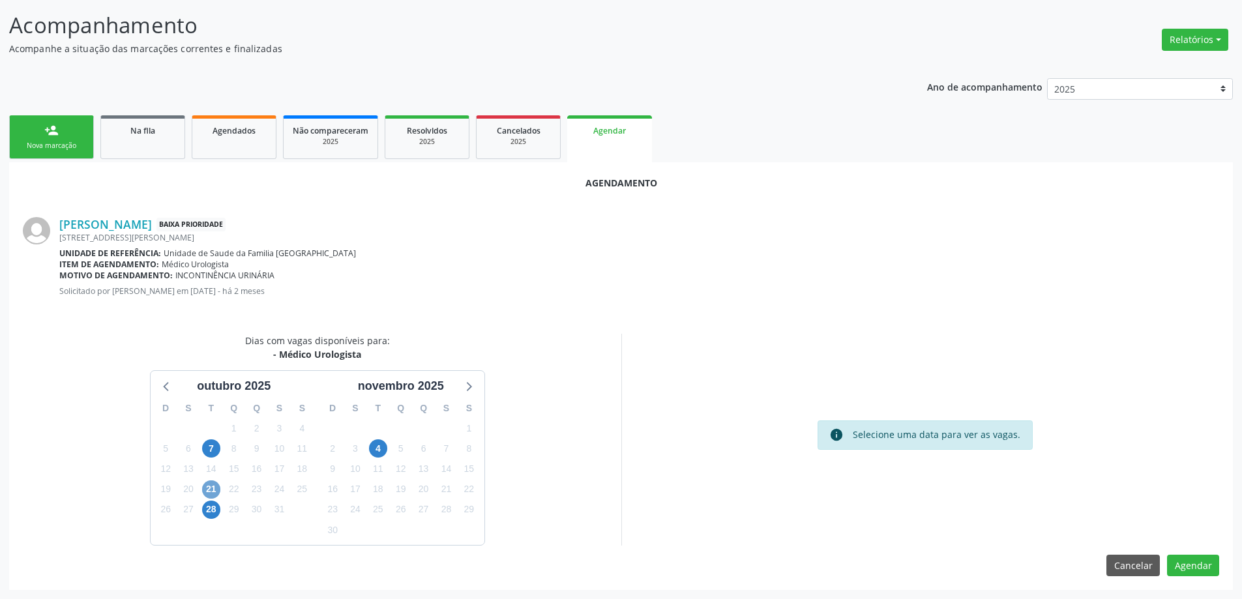
click at [211, 494] on span "21" at bounding box center [211, 490] width 18 height 18
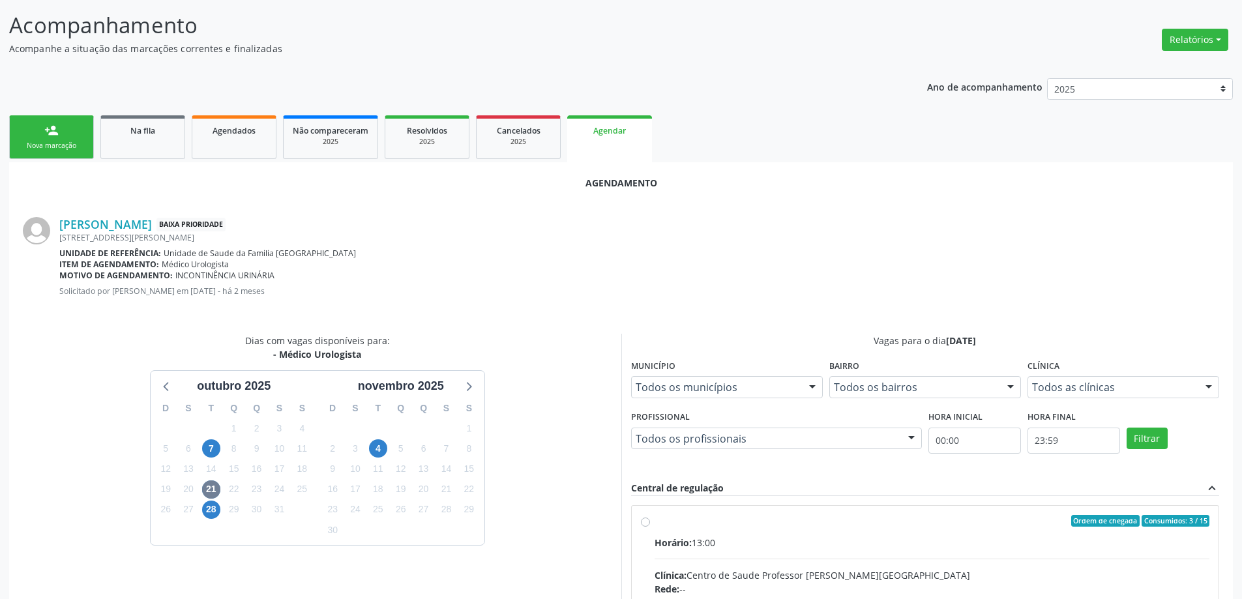
radio input "true"
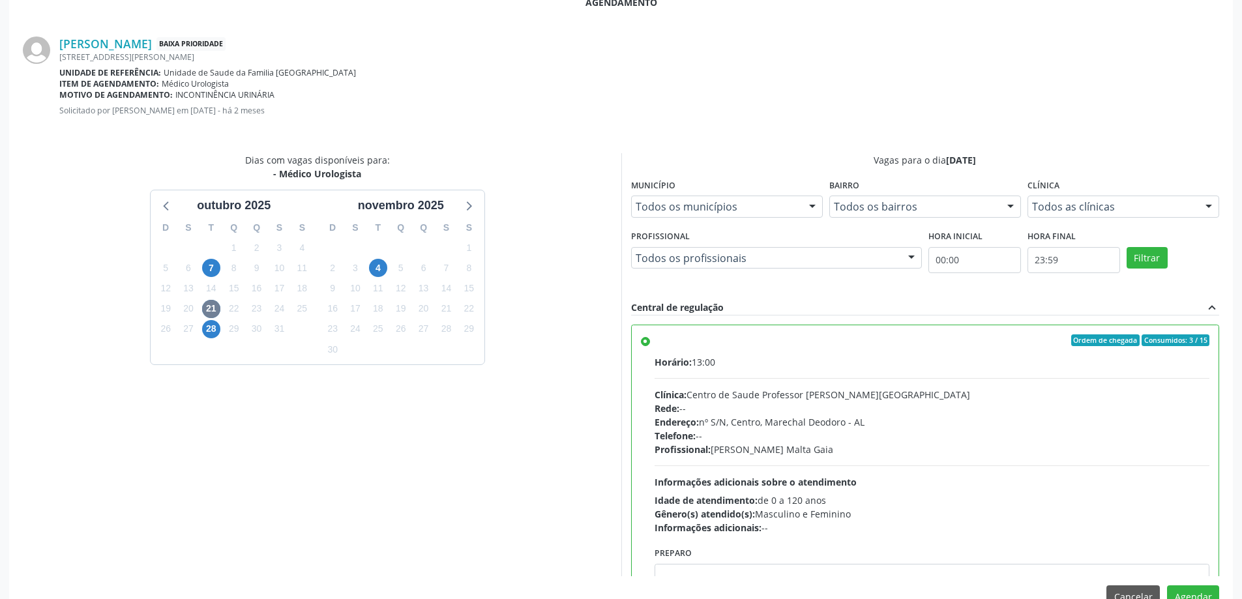
scroll to position [385, 0]
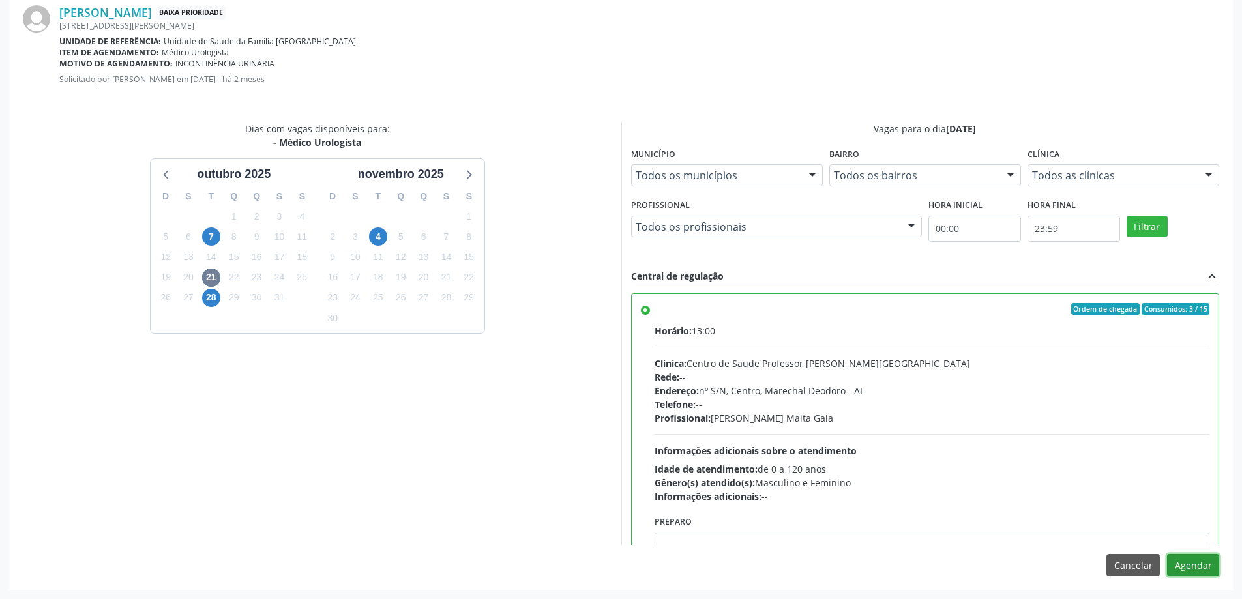
click at [1191, 567] on button "Agendar" at bounding box center [1193, 565] width 52 height 22
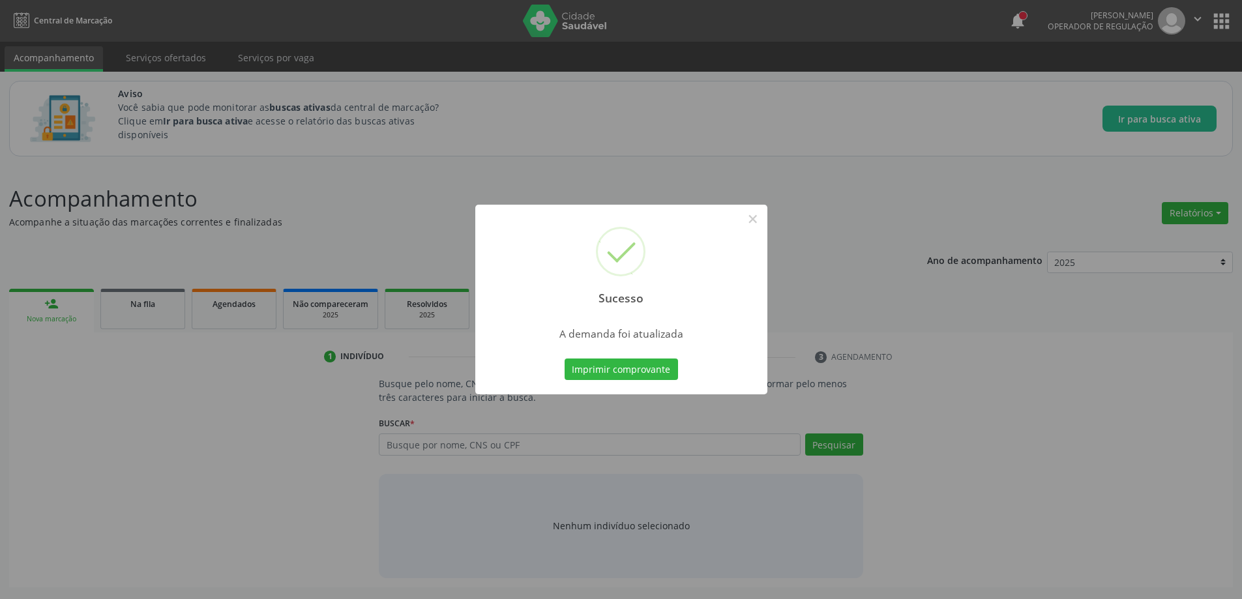
scroll to position [0, 0]
click at [755, 216] on button "×" at bounding box center [758, 219] width 22 height 22
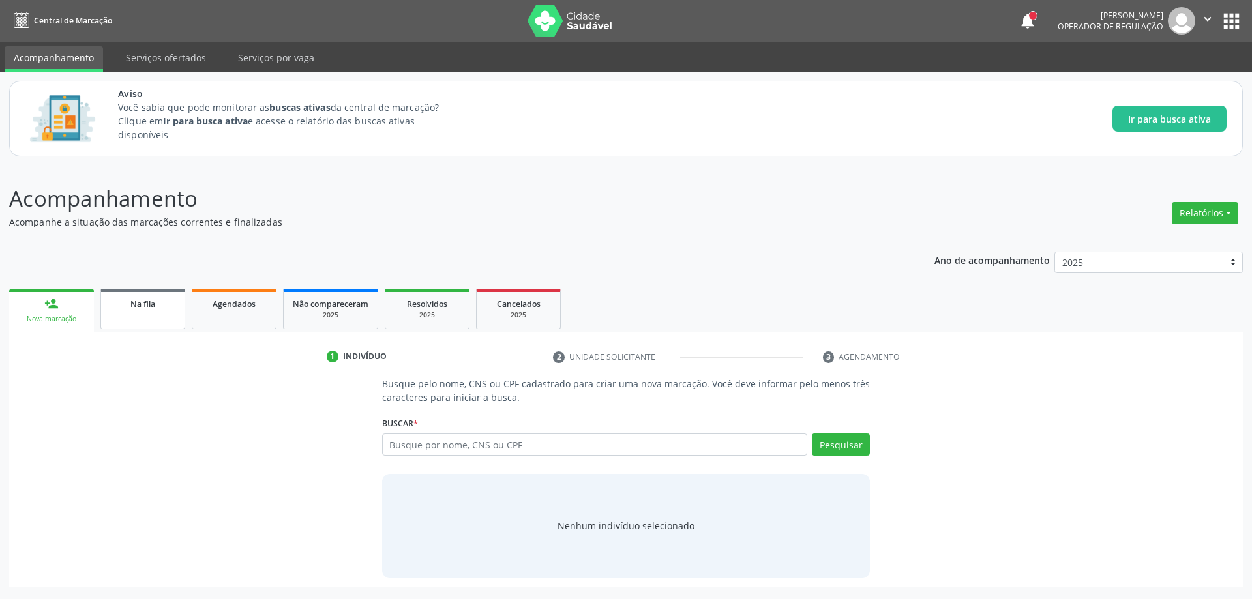
click at [143, 310] on link "Na fila" at bounding box center [142, 309] width 85 height 40
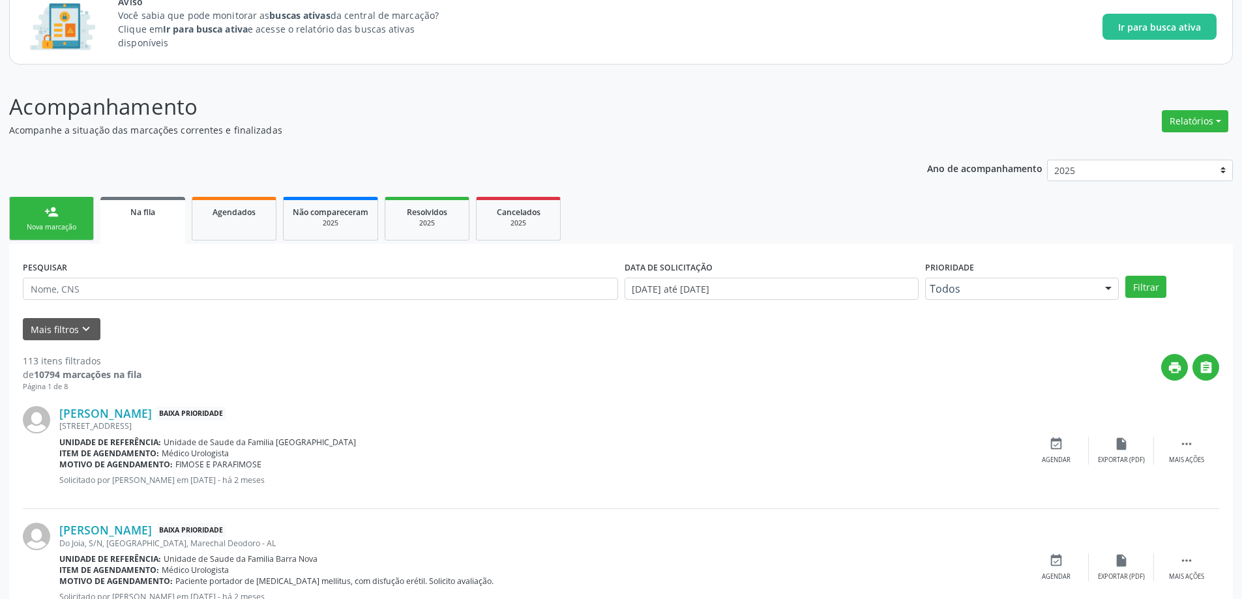
scroll to position [65, 0]
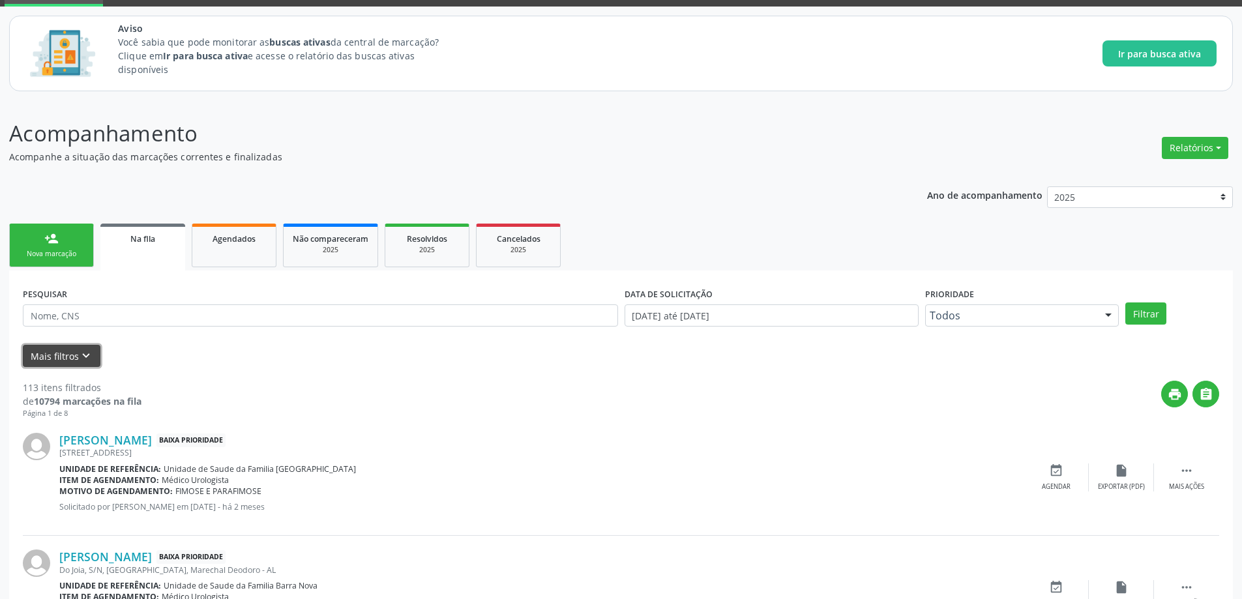
click at [74, 355] on button "Mais filtros keyboard_arrow_down" at bounding box center [62, 356] width 78 height 23
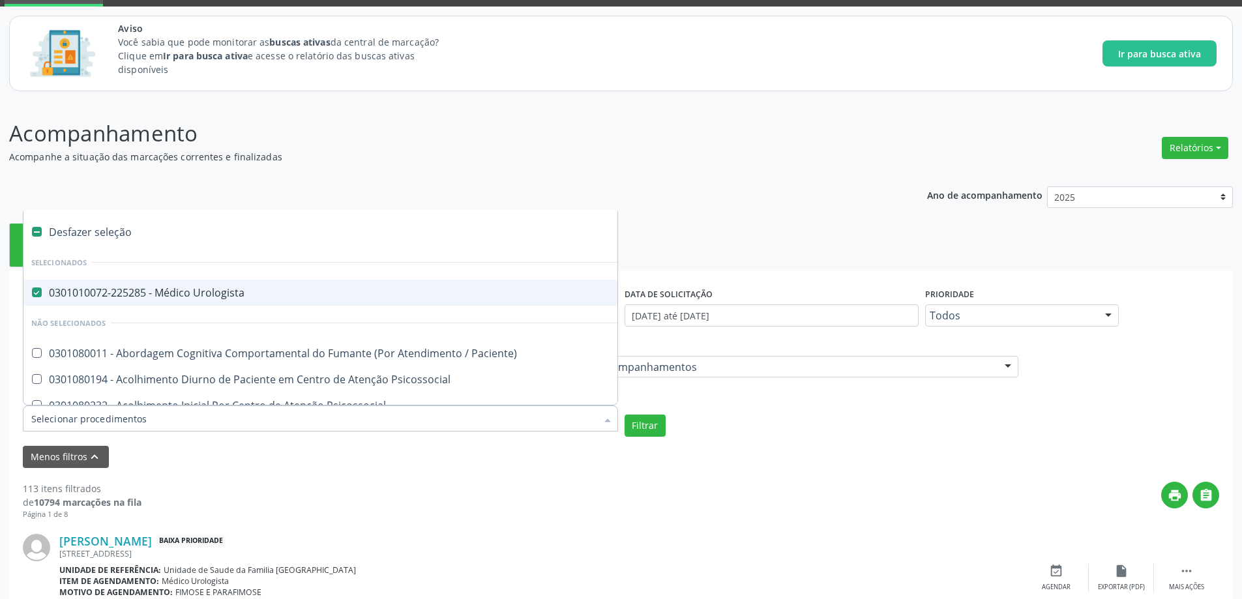
click at [39, 289] on Urologista at bounding box center [37, 293] width 10 height 10
click at [32, 289] on Urologista "checkbox" at bounding box center [27, 292] width 8 height 8
checkbox Urologista "false"
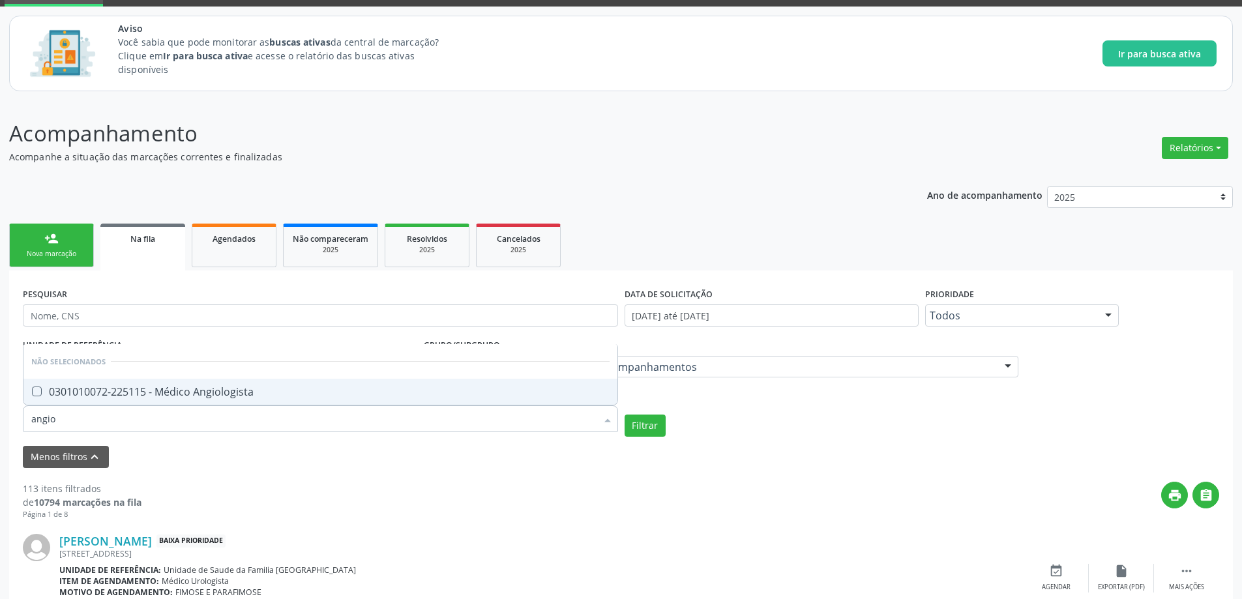
type input "angiol"
click at [197, 397] on div "0301010072-225115 - Médico Angiologista" at bounding box center [320, 392] width 578 height 10
checkbox Angiologista "true"
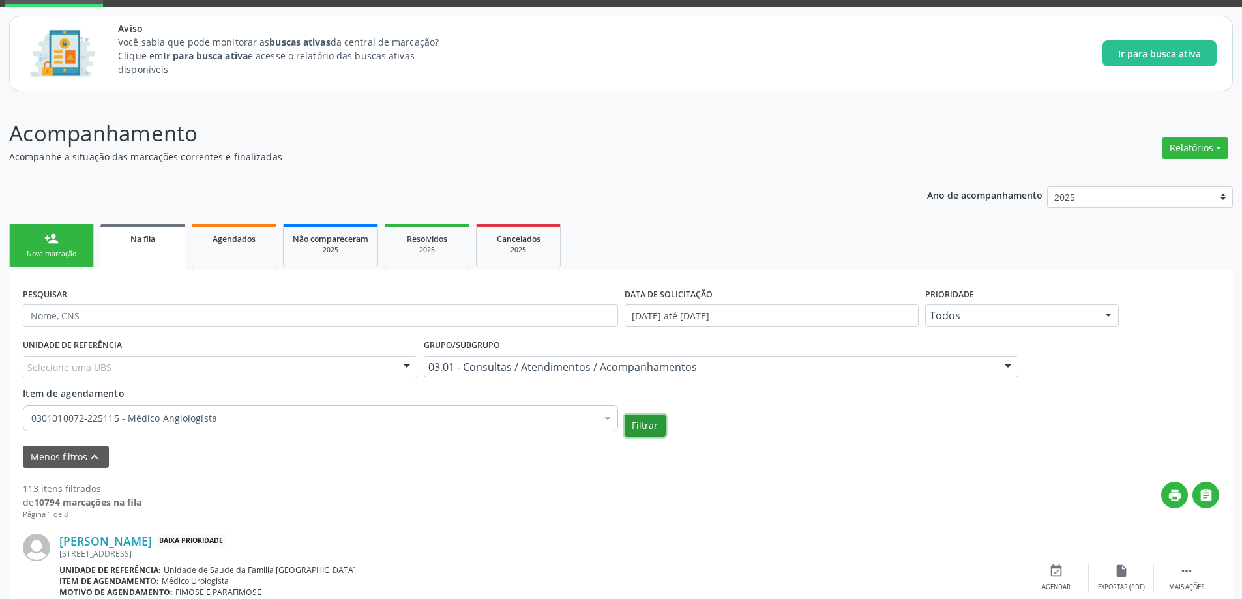
click at [655, 419] on button "Filtrar" at bounding box center [645, 426] width 41 height 22
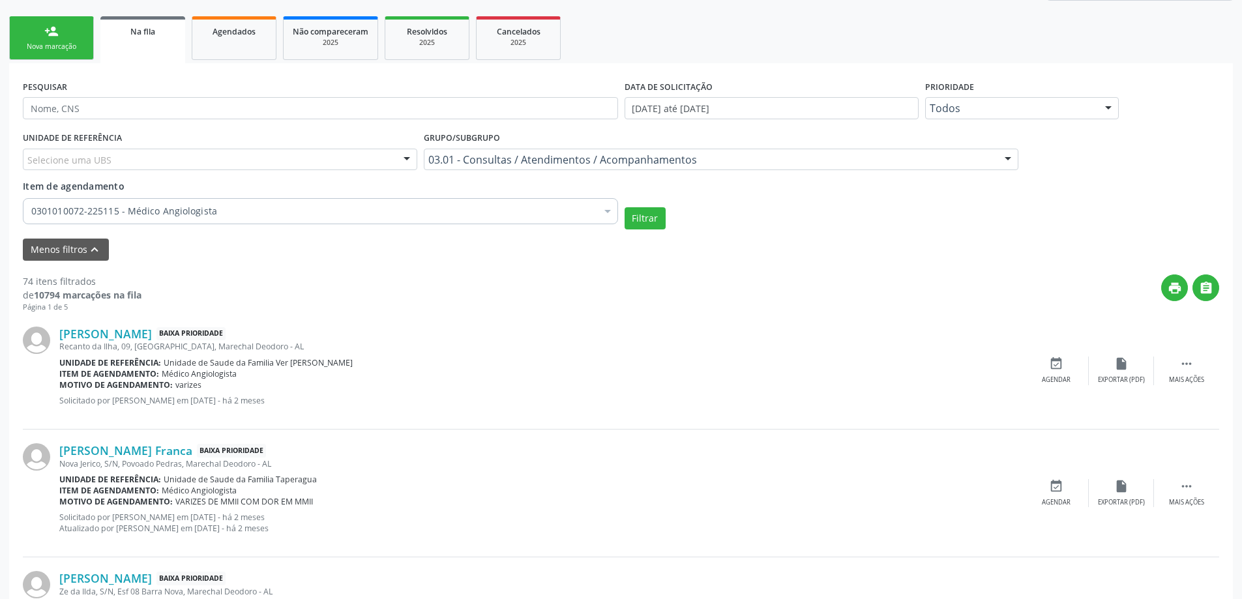
scroll to position [326, 0]
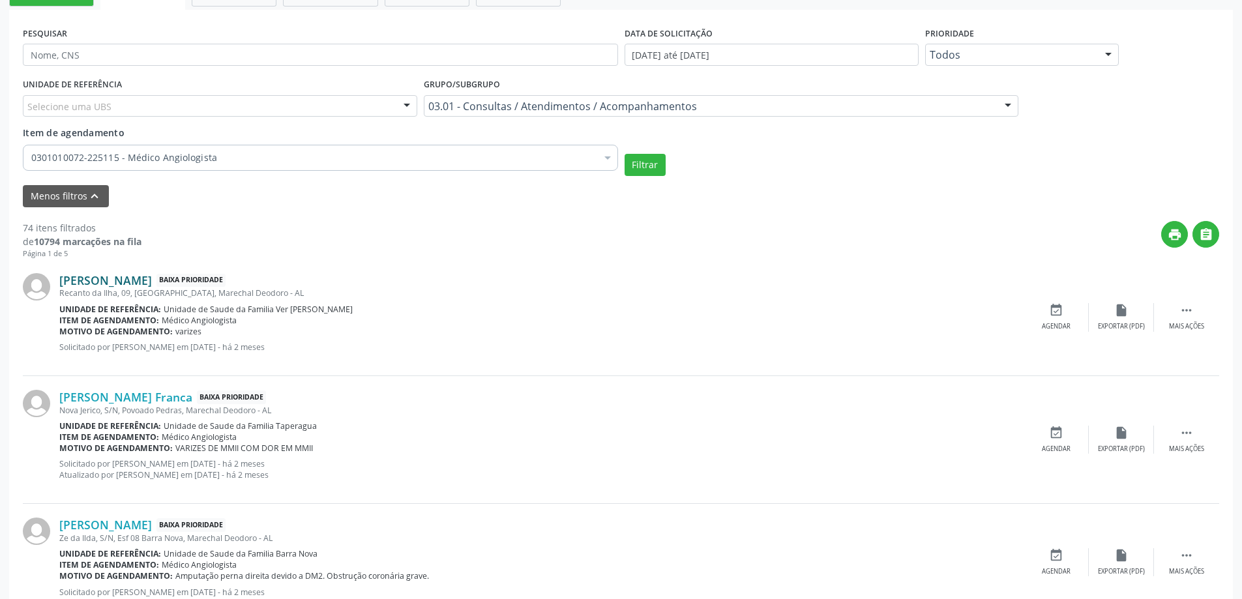
click at [130, 281] on link "[PERSON_NAME]" at bounding box center [105, 280] width 93 height 14
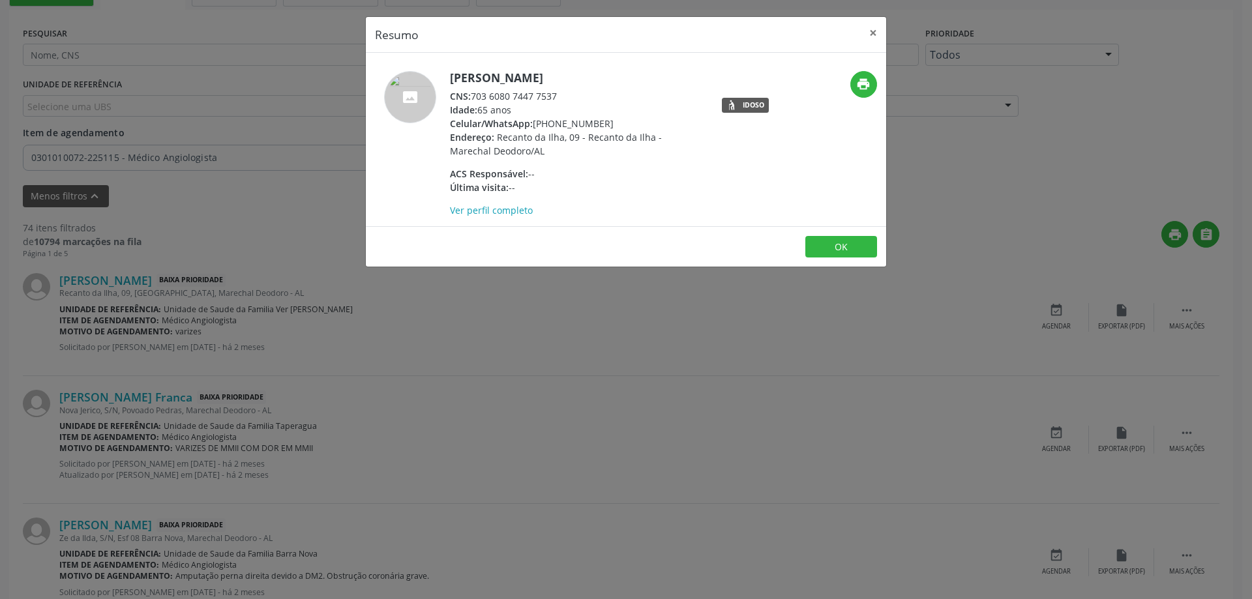
drag, startPoint x: 559, startPoint y: 95, endPoint x: 474, endPoint y: 94, distance: 85.4
click at [474, 94] on div "CNS: 703 6080 7447 7537" at bounding box center [577, 96] width 254 height 14
click at [863, 25] on button "×" at bounding box center [873, 33] width 26 height 32
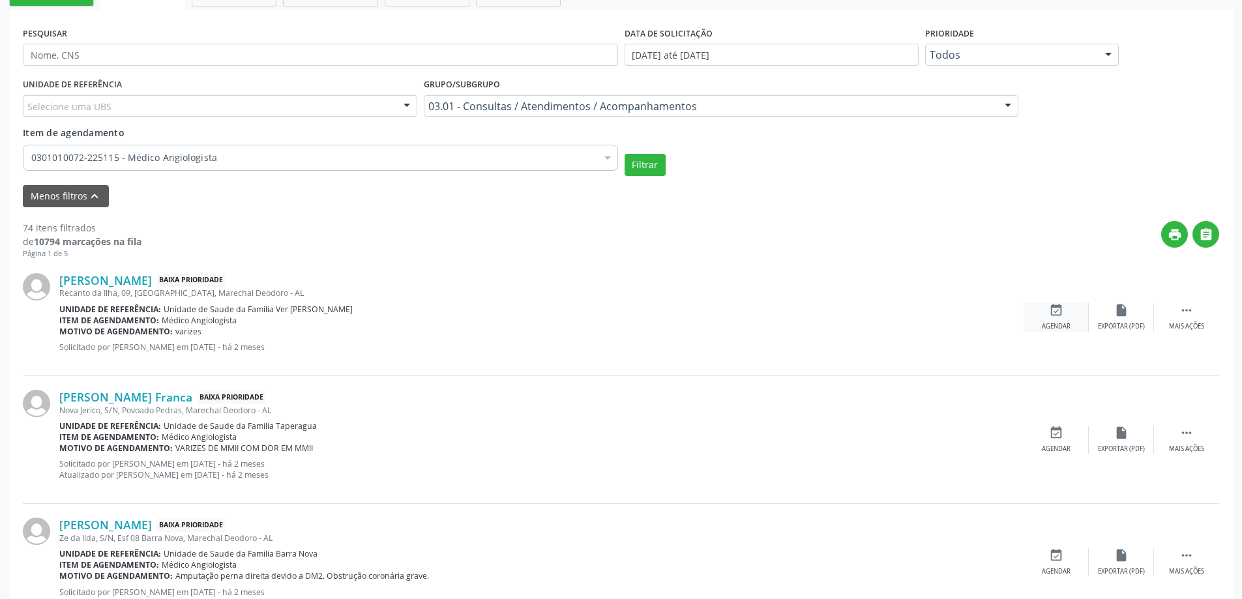
click at [1049, 321] on div "event_available Agendar" at bounding box center [1056, 317] width 65 height 28
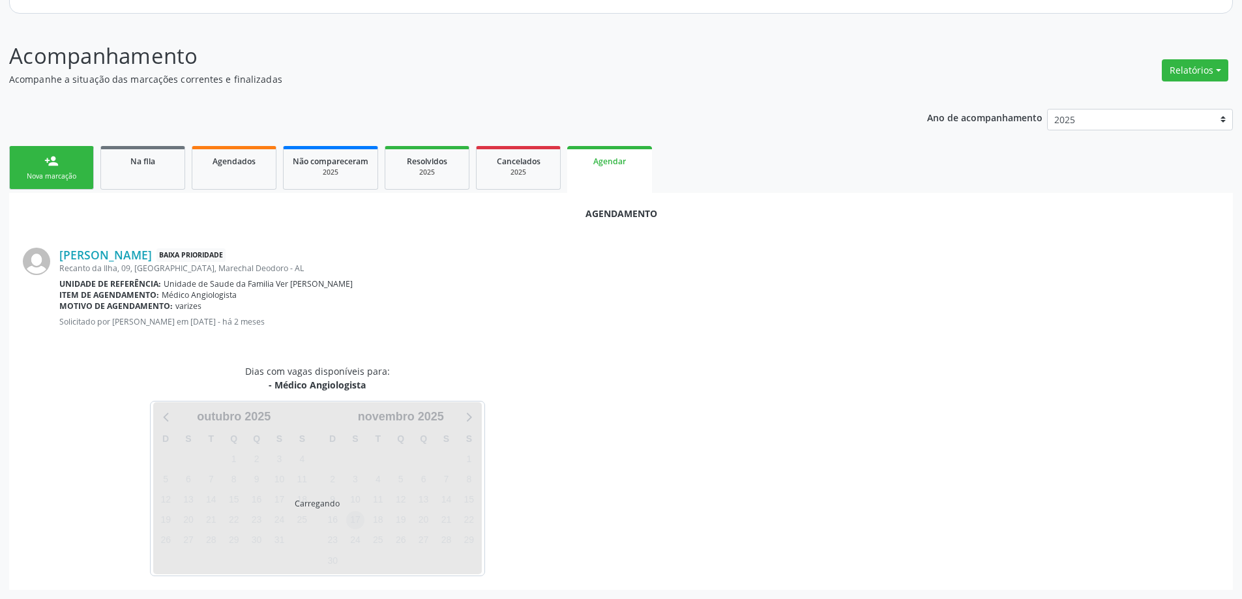
scroll to position [173, 0]
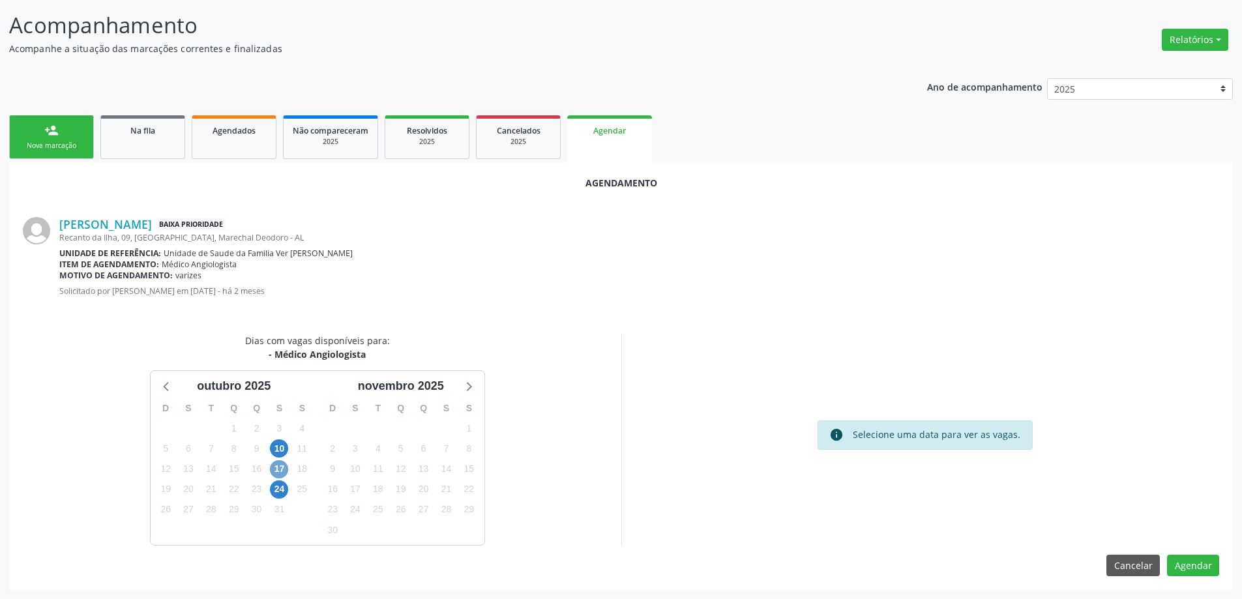
click at [286, 471] on span "17" at bounding box center [279, 469] width 18 height 18
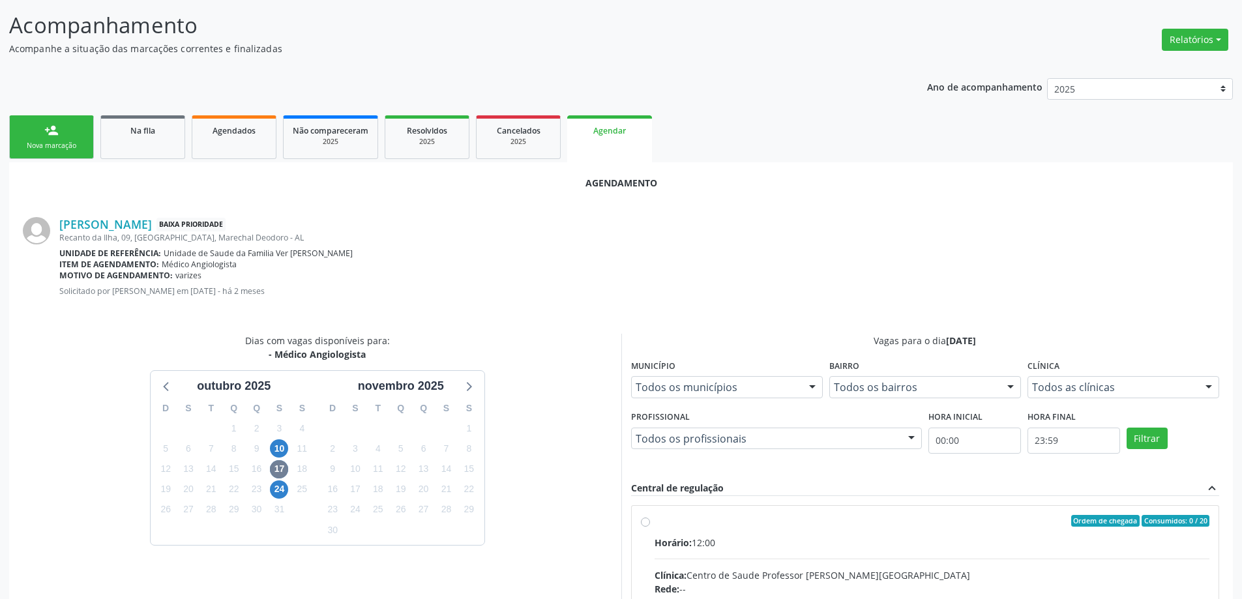
radio input "true"
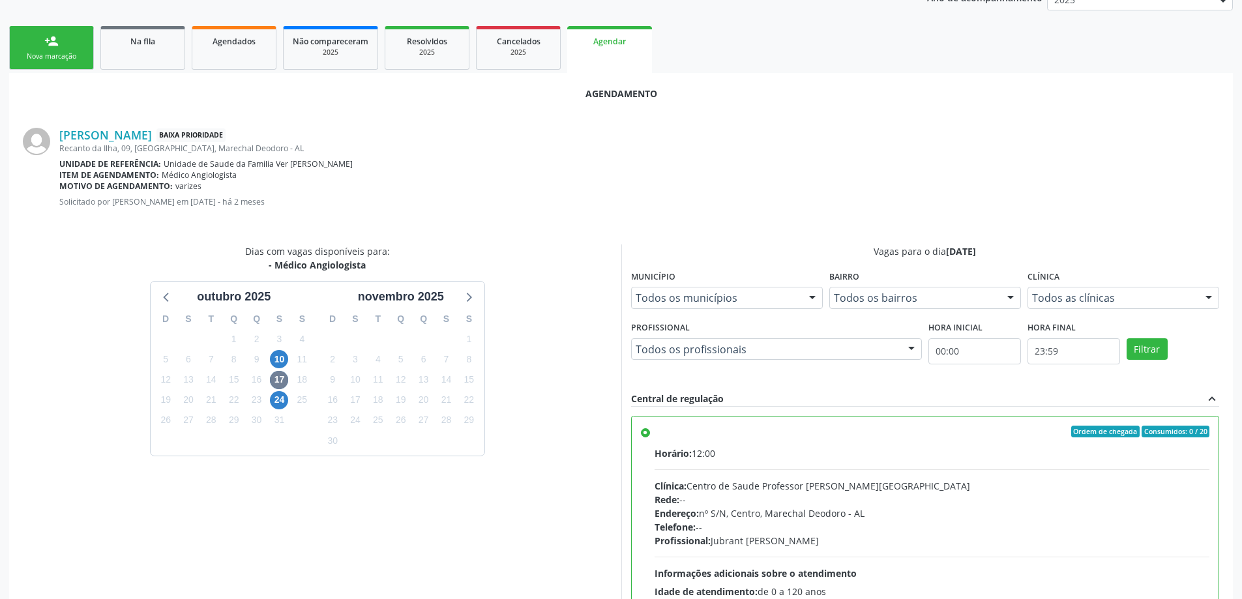
scroll to position [385, 0]
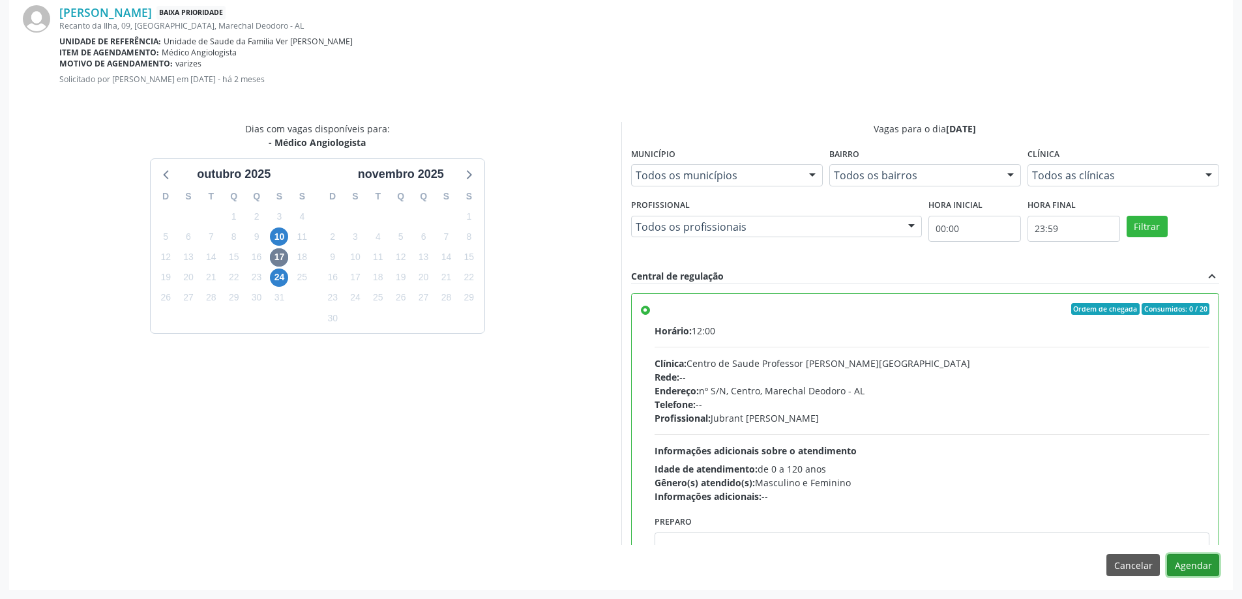
click at [1194, 567] on button "Agendar" at bounding box center [1193, 565] width 52 height 22
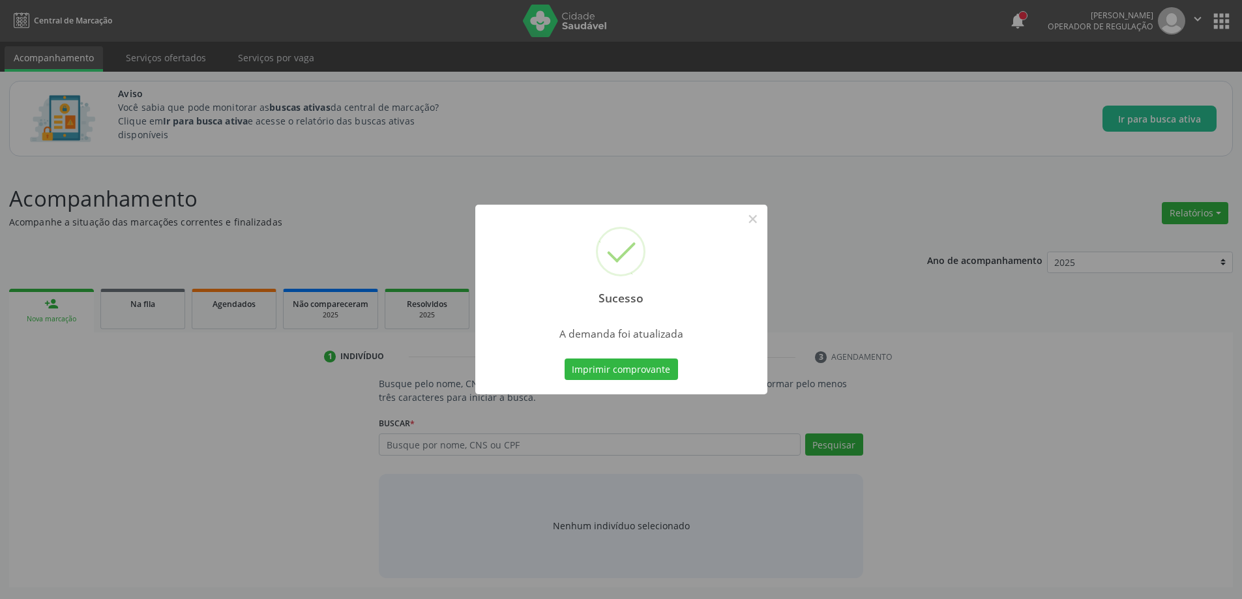
scroll to position [0, 0]
click at [760, 220] on button "×" at bounding box center [758, 219] width 22 height 22
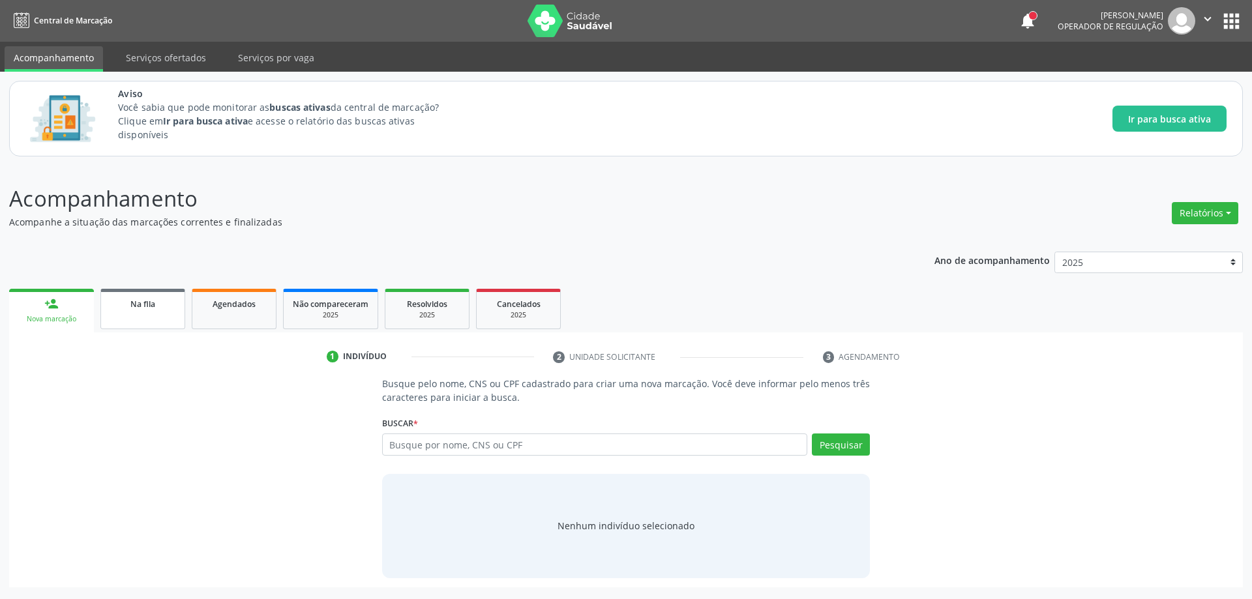
click at [136, 309] on span "Na fila" at bounding box center [142, 304] width 25 height 11
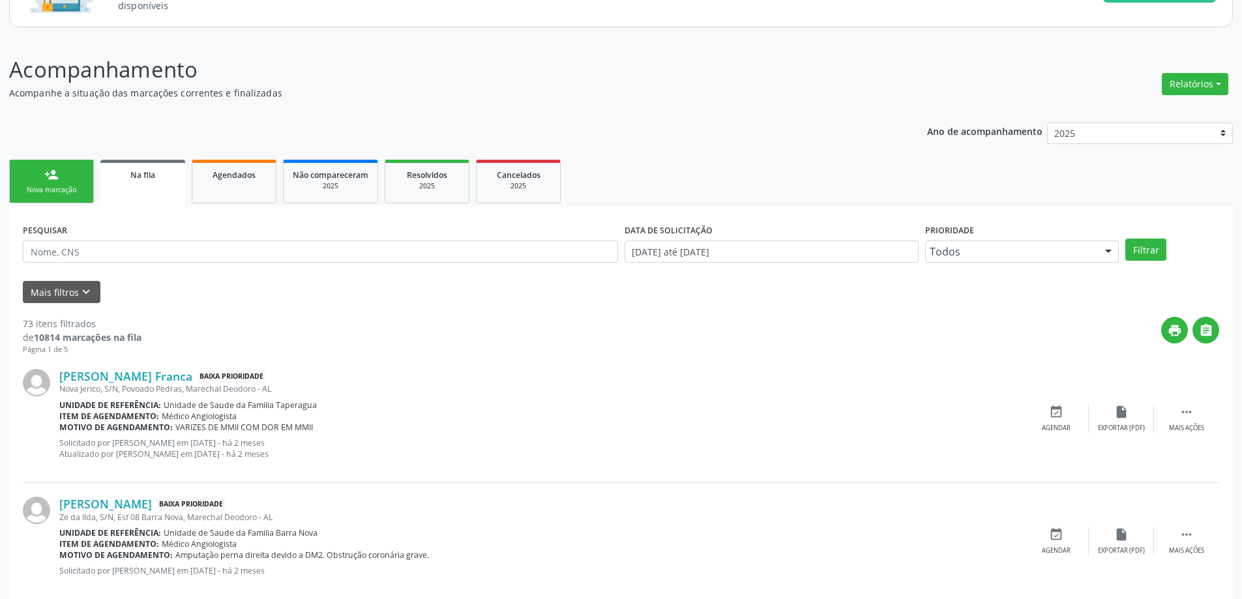
scroll to position [130, 0]
click at [117, 374] on link "[PERSON_NAME] Franca" at bounding box center [125, 375] width 133 height 14
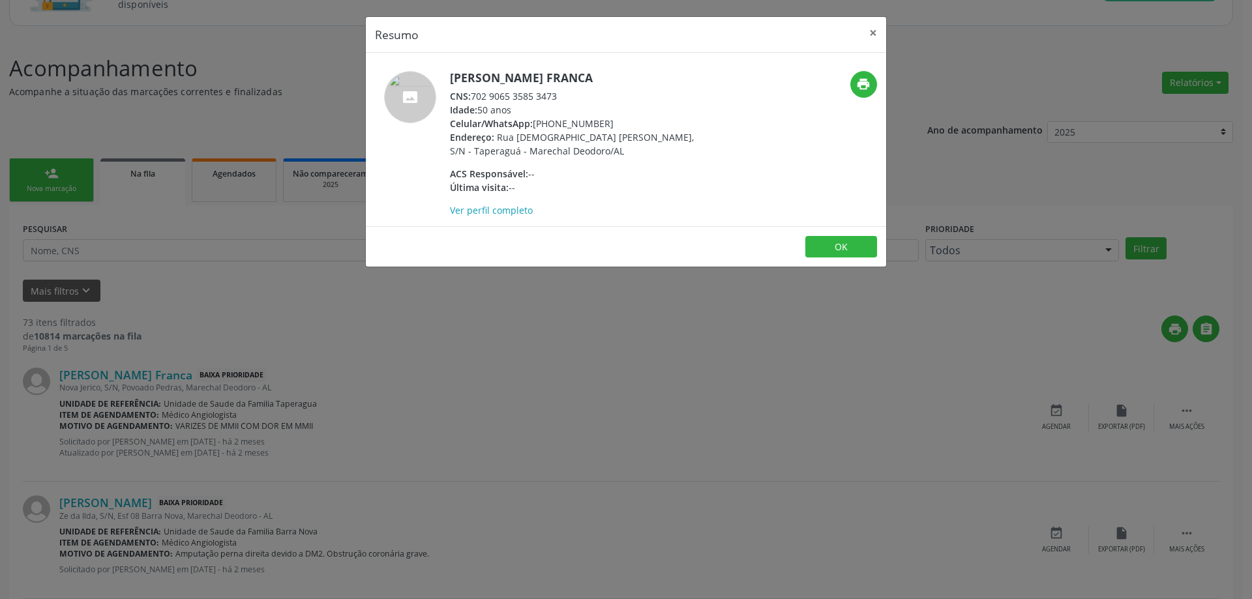
drag, startPoint x: 560, startPoint y: 93, endPoint x: 474, endPoint y: 96, distance: 86.1
click at [474, 96] on div "CNS: 702 9065 3585 3473" at bounding box center [577, 96] width 254 height 14
click at [867, 35] on button "×" at bounding box center [873, 33] width 26 height 32
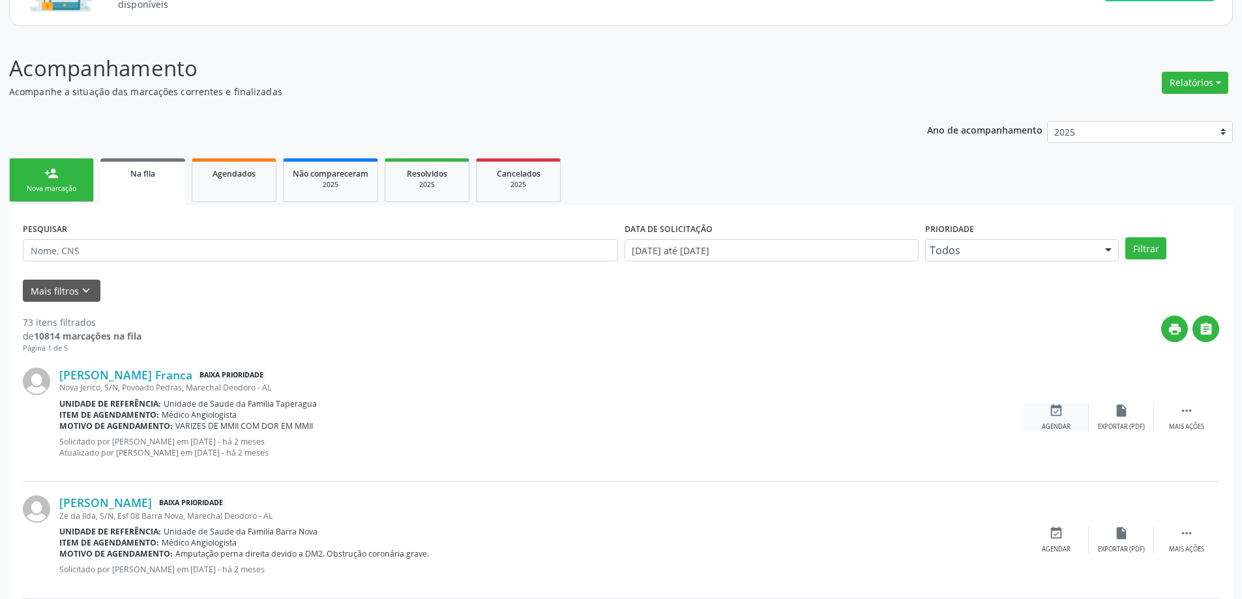
click at [1055, 420] on div "event_available Agendar" at bounding box center [1056, 418] width 65 height 28
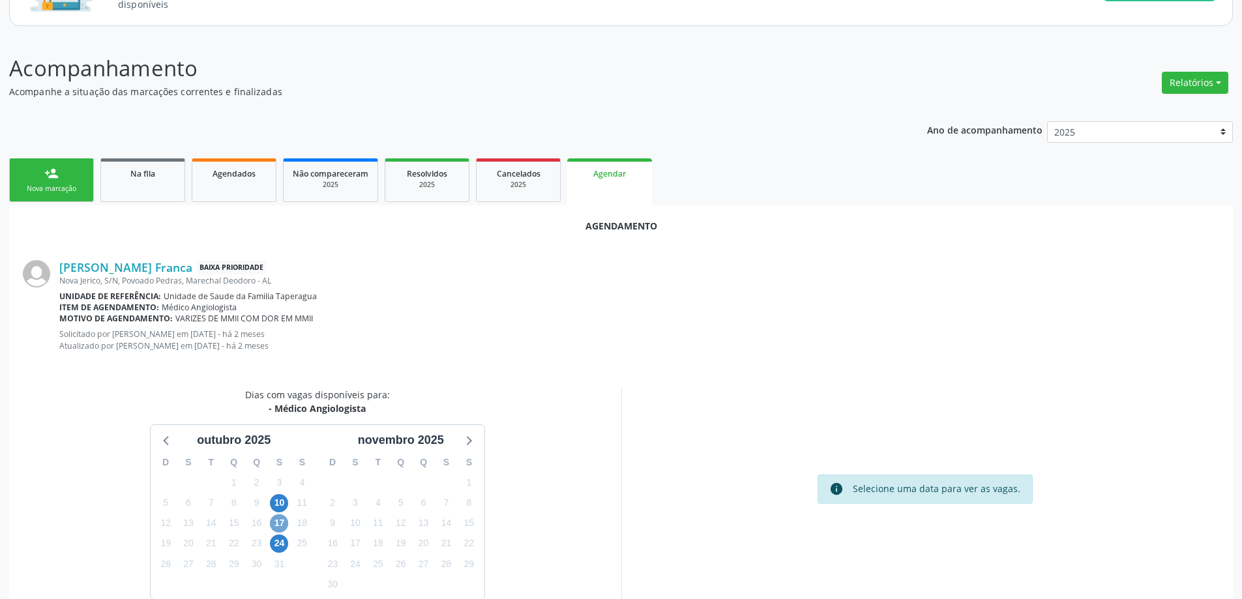
click at [275, 524] on span "17" at bounding box center [279, 523] width 18 height 18
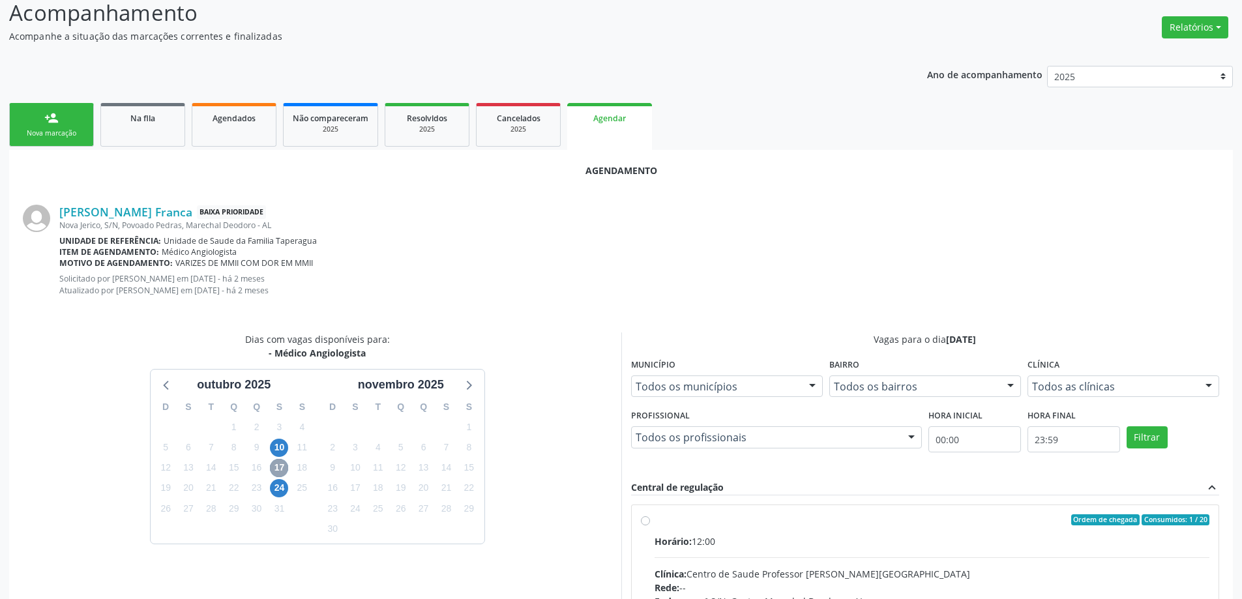
scroll to position [374, 0]
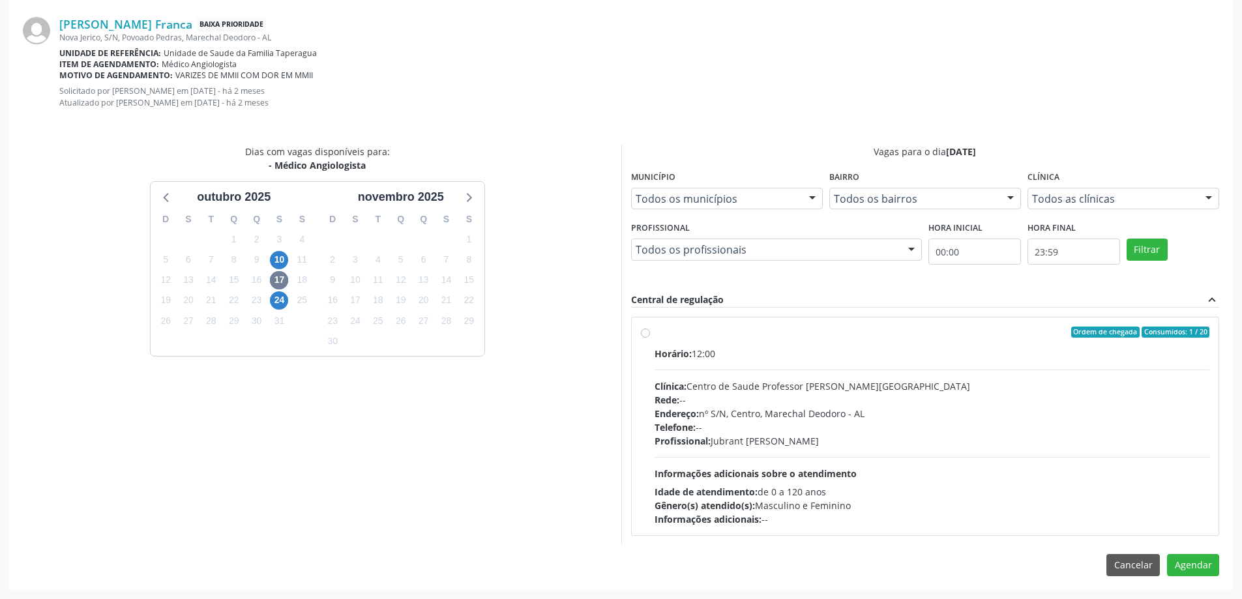
click at [655, 335] on label "Ordem de chegada Consumidos: 1 / 20 Horário: 12:00 Clínica: Centro de Saude Pro…" at bounding box center [932, 427] width 555 height 200
click at [647, 335] on input "Ordem de chegada Consumidos: 1 / 20 Horário: 12:00 Clínica: Centro de Saude Pro…" at bounding box center [645, 333] width 9 height 12
radio input "true"
click at [1198, 597] on button "Agendar" at bounding box center [1193, 589] width 52 height 22
click at [1198, 597] on div "Agendamento Arlene dos Santos Franca Baixa Prioridade [GEOGRAPHIC_DATA], S/N, […" at bounding box center [621, 287] width 1224 height 651
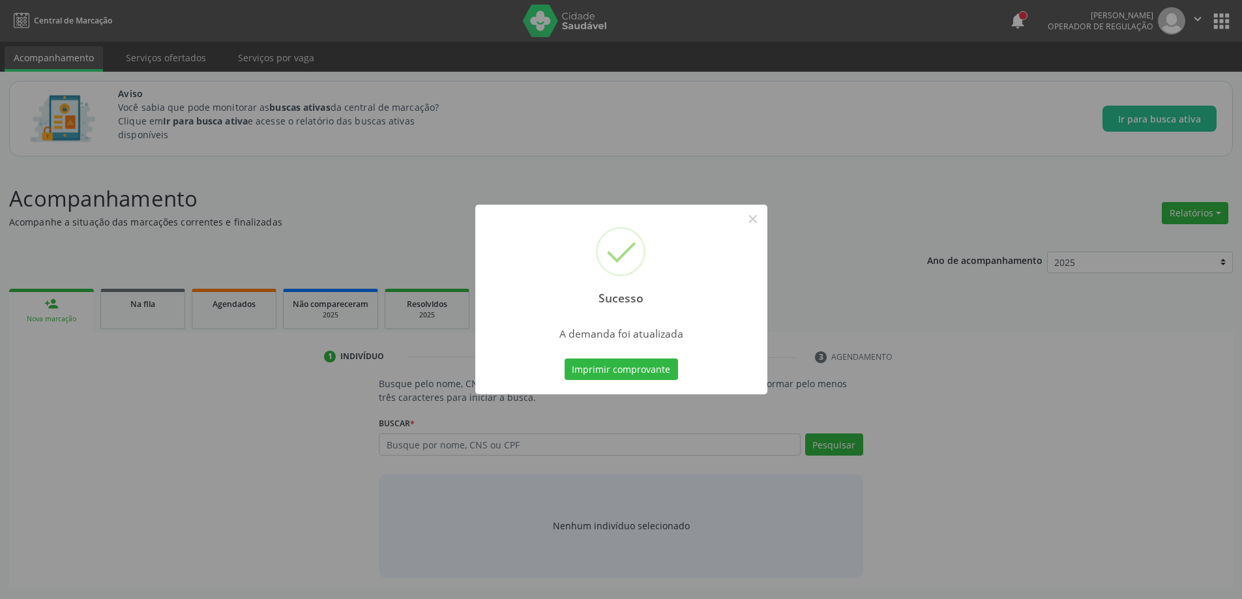
scroll to position [0, 0]
click at [762, 224] on button "×" at bounding box center [758, 219] width 22 height 22
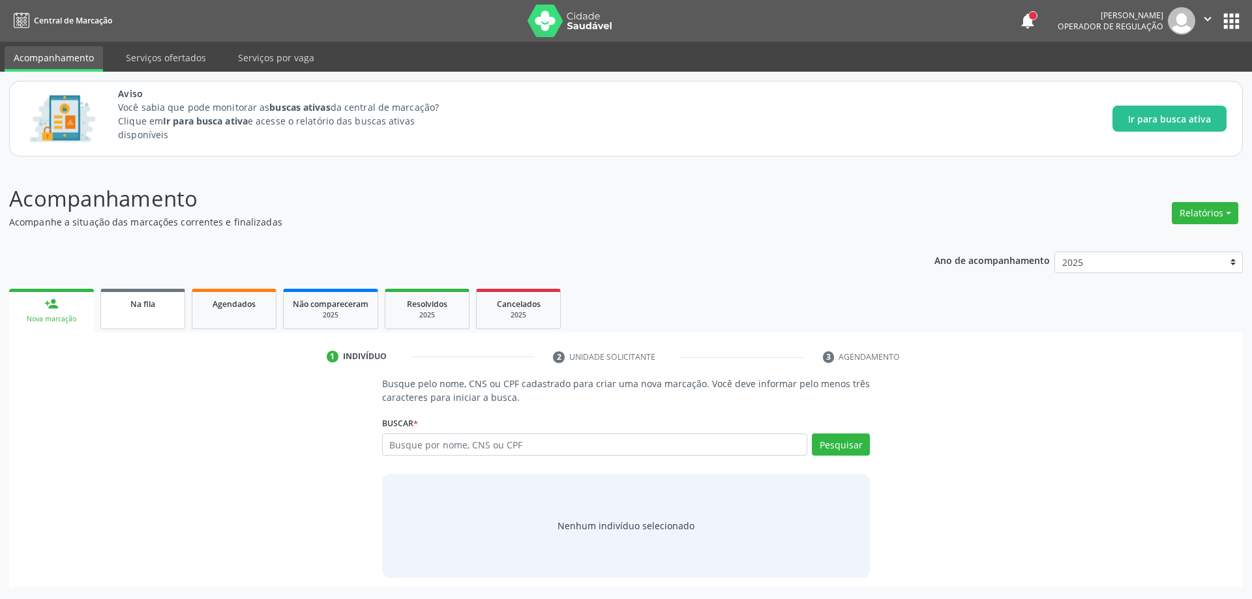
click at [128, 309] on div "Na fila" at bounding box center [142, 304] width 65 height 14
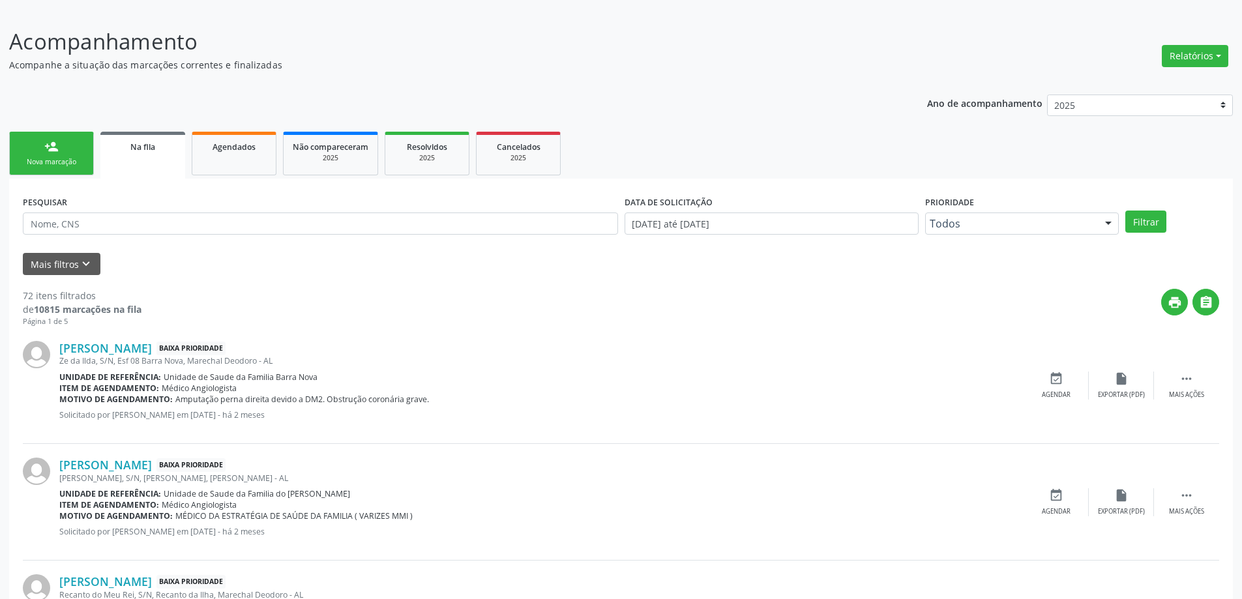
scroll to position [196, 0]
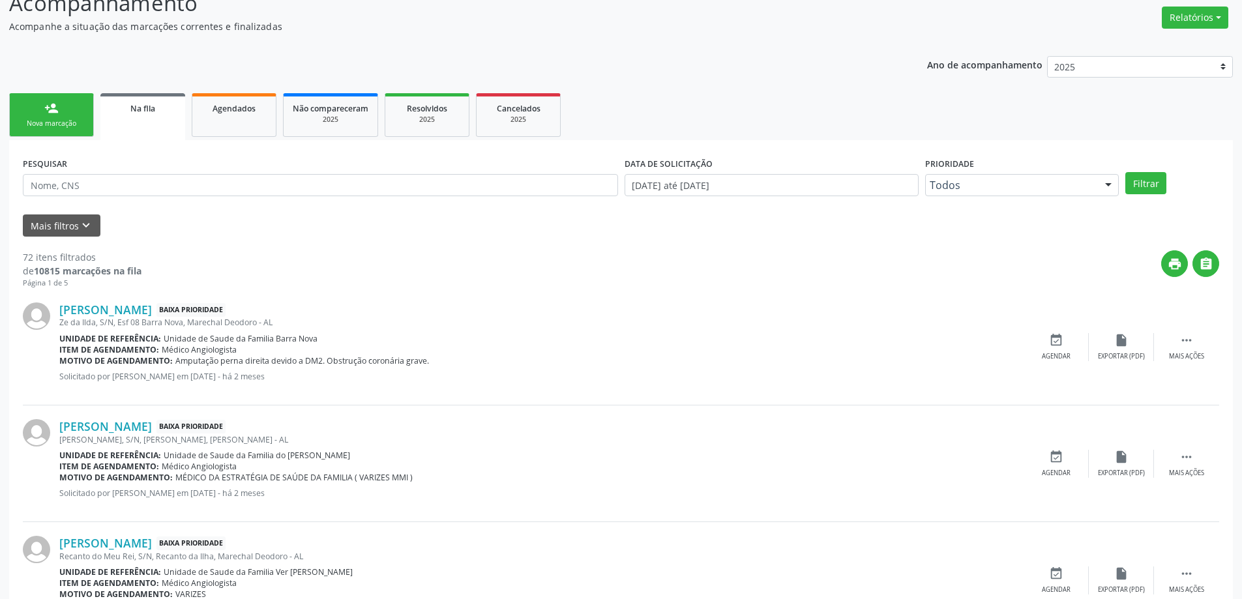
click at [110, 318] on div "Ze da Ilda, S/N, Esf 08 Barra Nova, Marechal Deodoro - AL" at bounding box center [541, 322] width 964 height 11
click at [114, 305] on link "[PERSON_NAME]" at bounding box center [105, 310] width 93 height 14
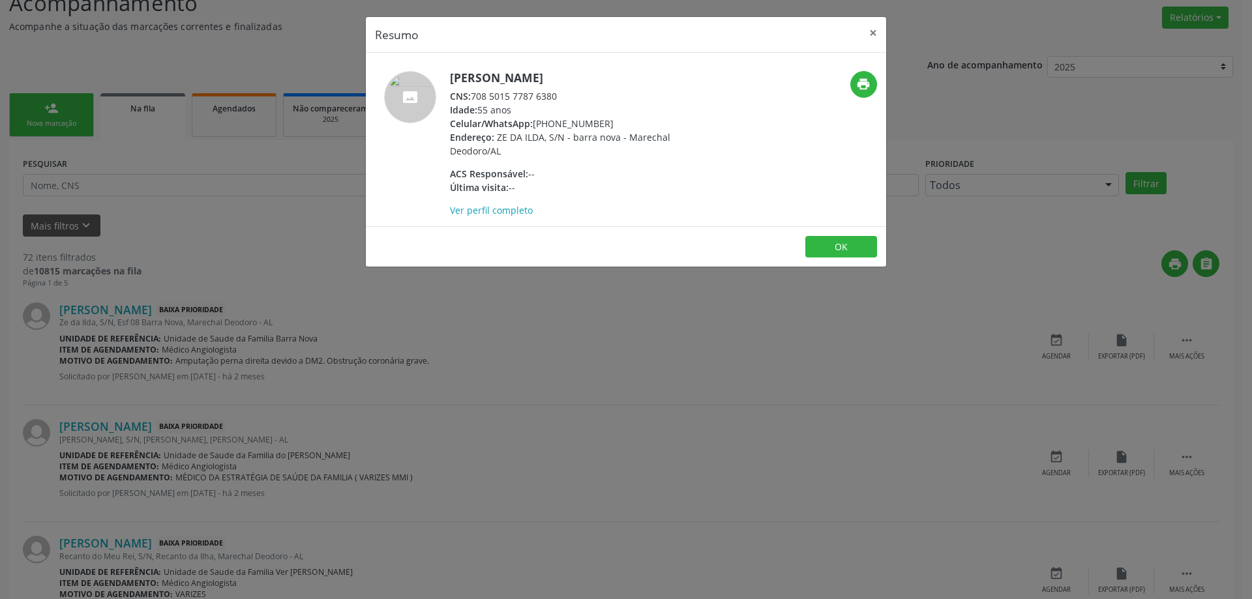
drag, startPoint x: 557, startPoint y: 97, endPoint x: 474, endPoint y: 95, distance: 82.8
click at [474, 95] on div "CNS: 708 5015 7787 6380" at bounding box center [577, 96] width 254 height 14
click at [878, 36] on button "×" at bounding box center [873, 33] width 26 height 32
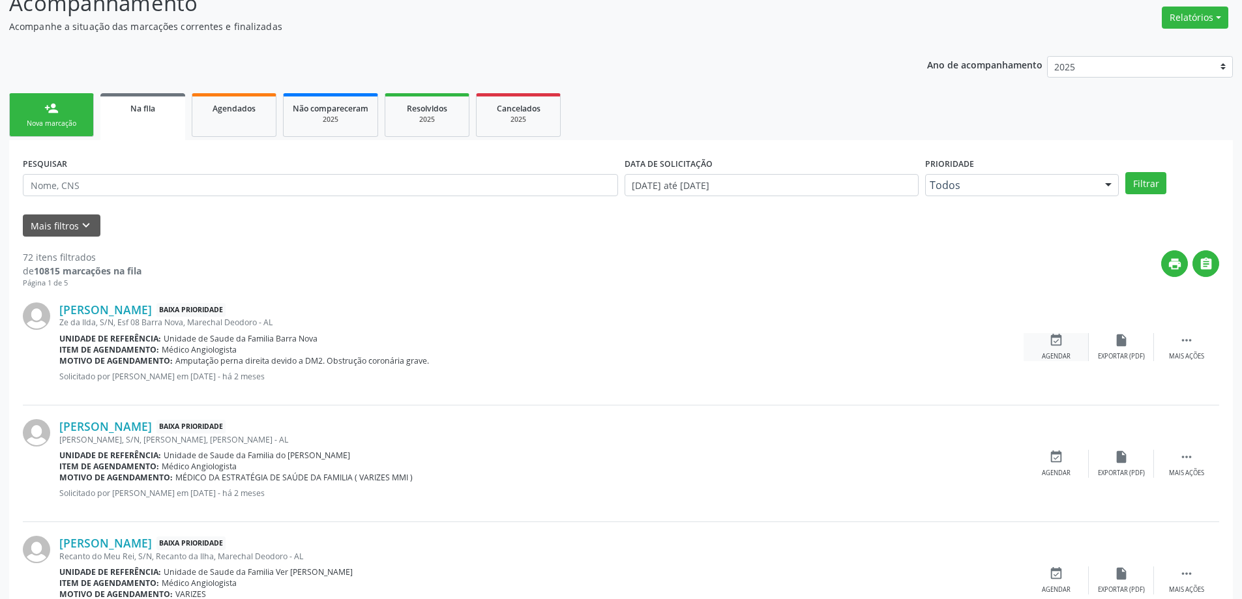
click at [1061, 352] on div "Agendar" at bounding box center [1056, 356] width 29 height 9
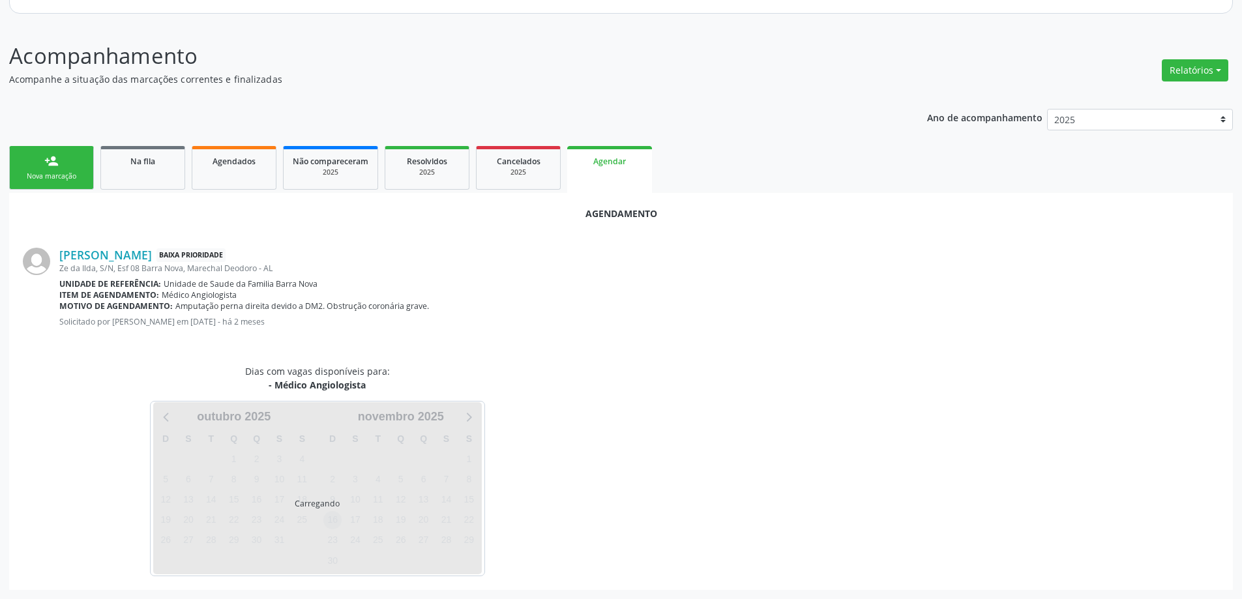
scroll to position [173, 0]
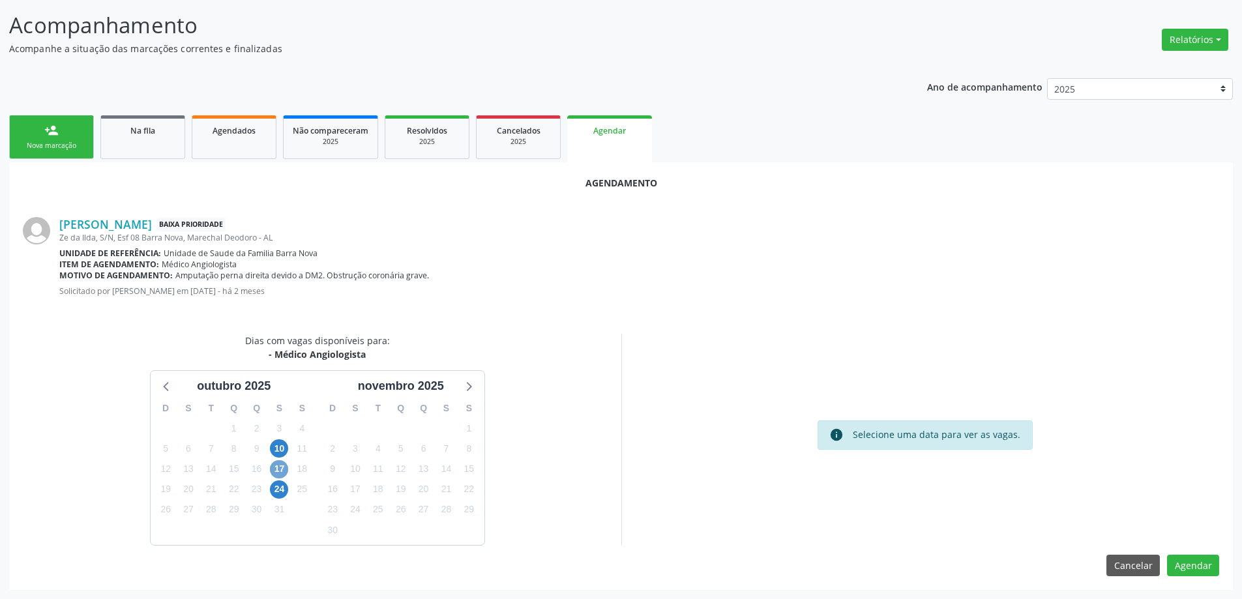
click at [282, 470] on span "17" at bounding box center [279, 469] width 18 height 18
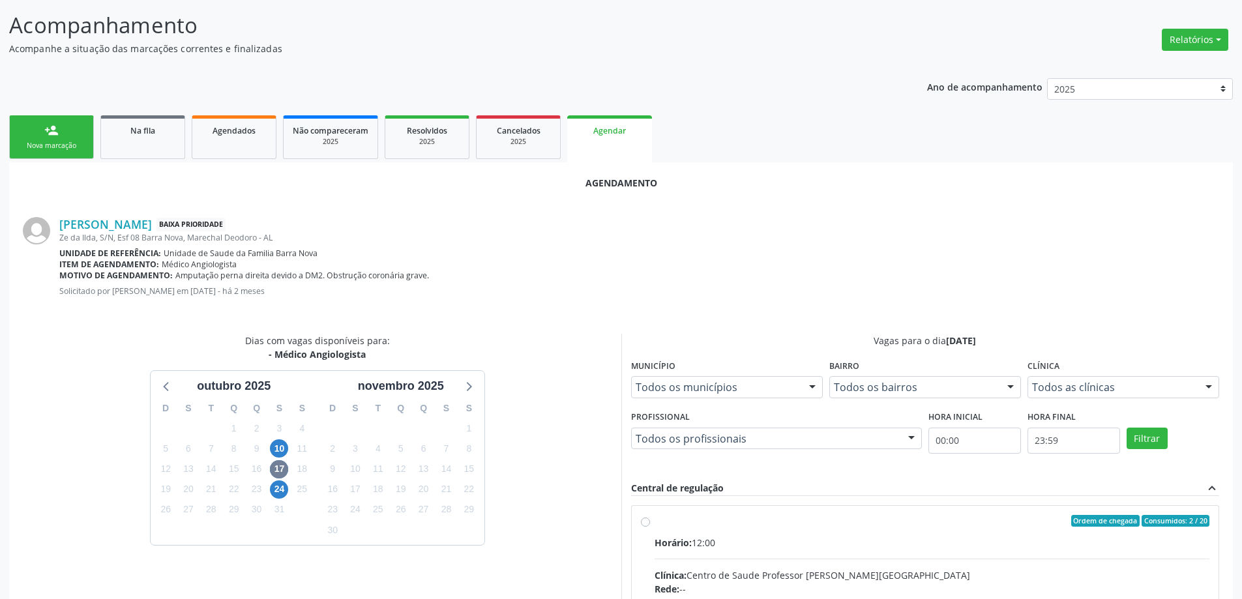
click at [642, 523] on input "Ordem de chegada Consumidos: 2 / 20 Horário: 12:00 Clínica: Centro de Saude Pro…" at bounding box center [645, 521] width 9 height 12
radio input "true"
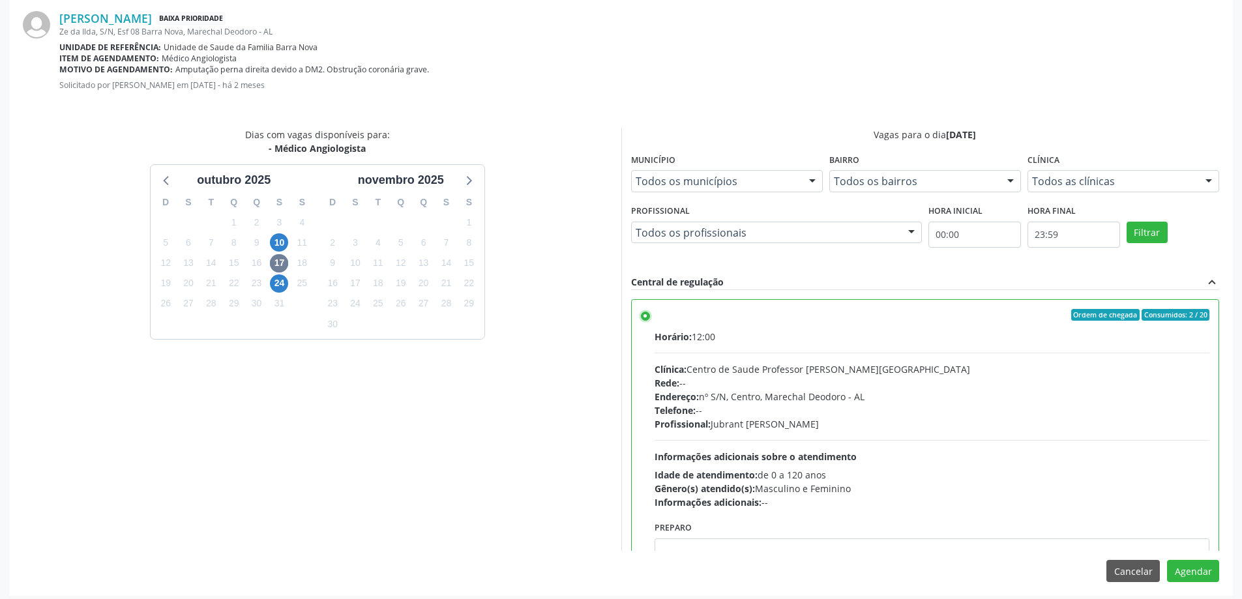
scroll to position [385, 0]
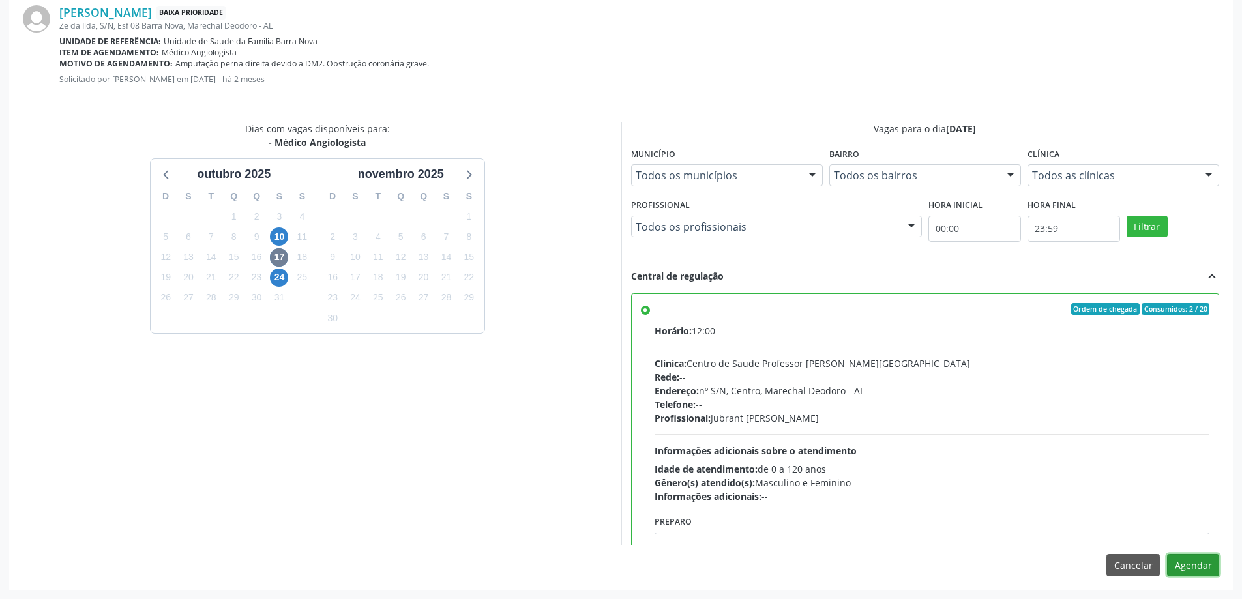
click at [1200, 569] on button "Agendar" at bounding box center [1193, 565] width 52 height 22
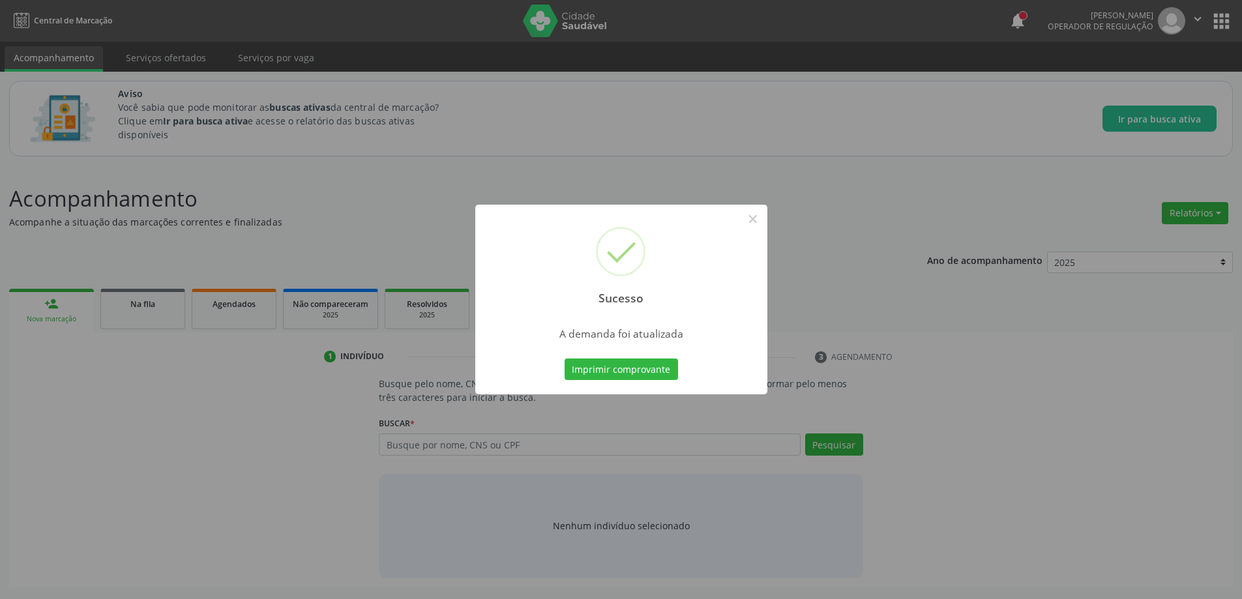
scroll to position [0, 0]
click at [756, 220] on button "×" at bounding box center [758, 219] width 22 height 22
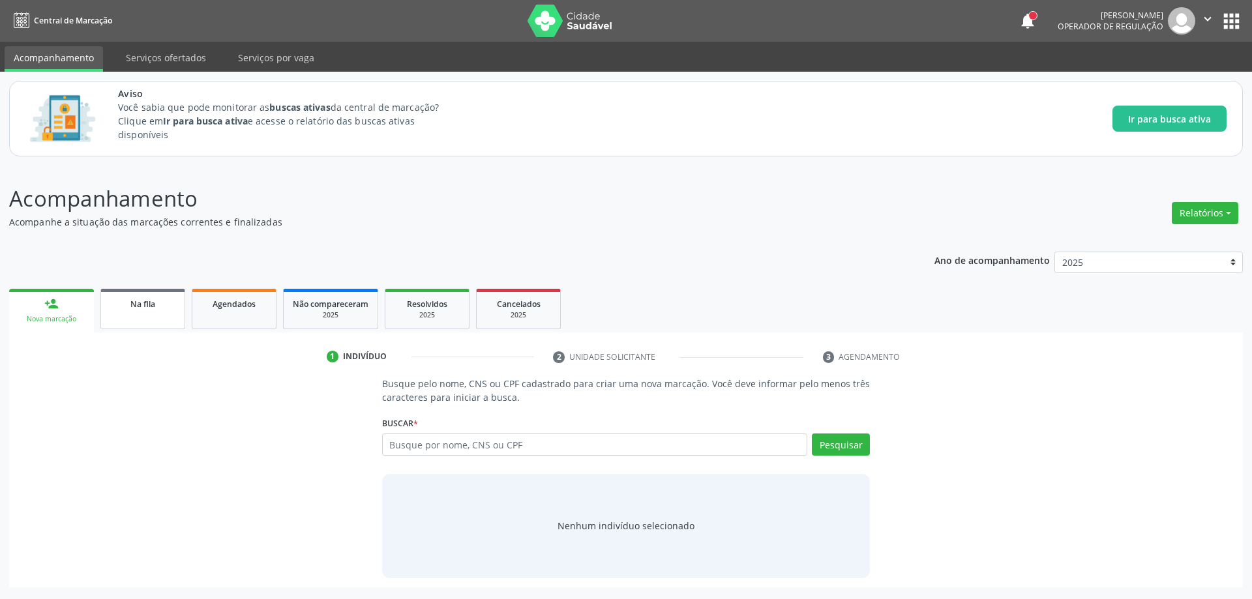
click at [136, 314] on link "Na fila" at bounding box center [142, 309] width 85 height 40
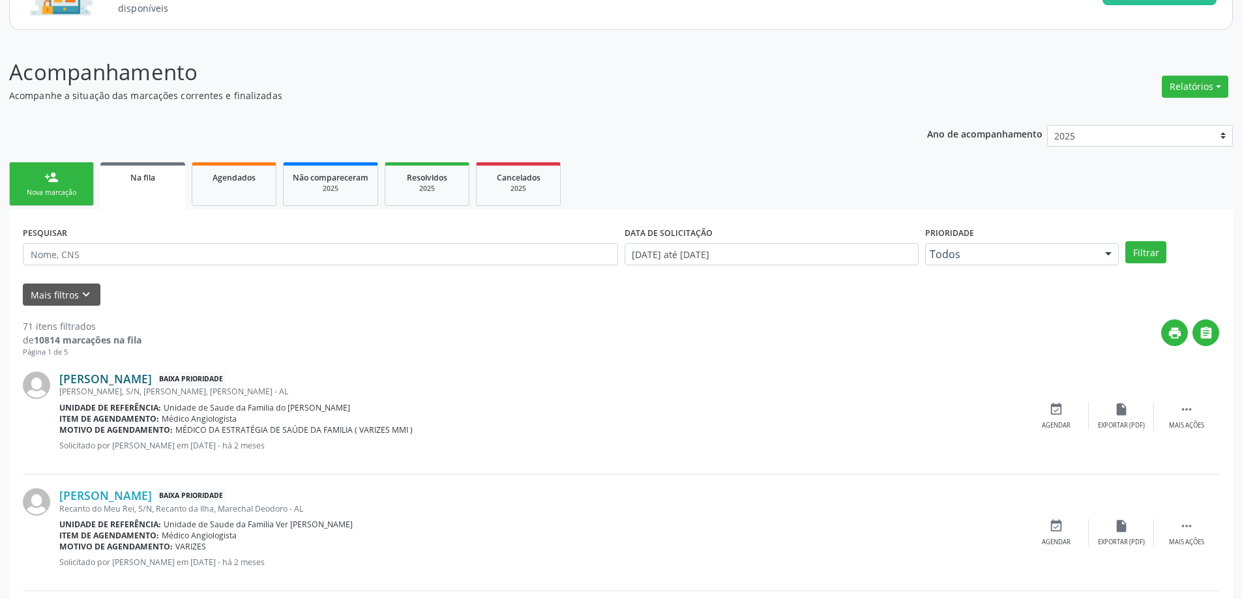
scroll to position [130, 0]
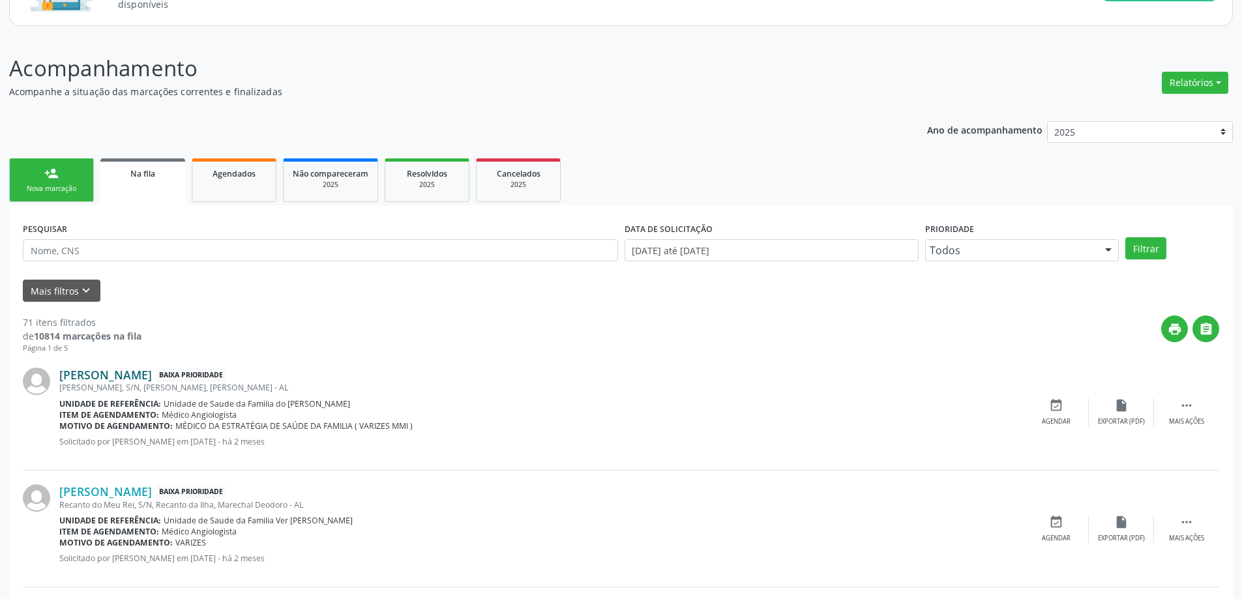
click at [96, 380] on link "[PERSON_NAME]" at bounding box center [105, 375] width 93 height 14
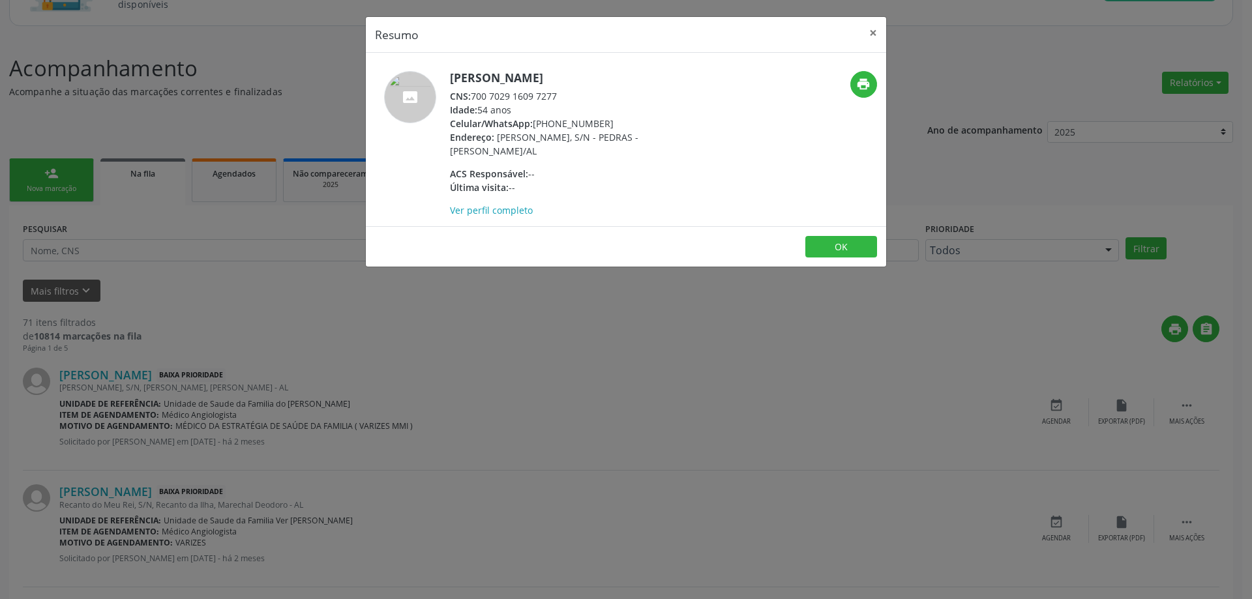
drag, startPoint x: 562, startPoint y: 95, endPoint x: 474, endPoint y: 95, distance: 88.0
click at [474, 95] on div "CNS: 700 7029 1609 7277" at bounding box center [577, 96] width 254 height 14
click at [867, 37] on button "×" at bounding box center [873, 33] width 26 height 32
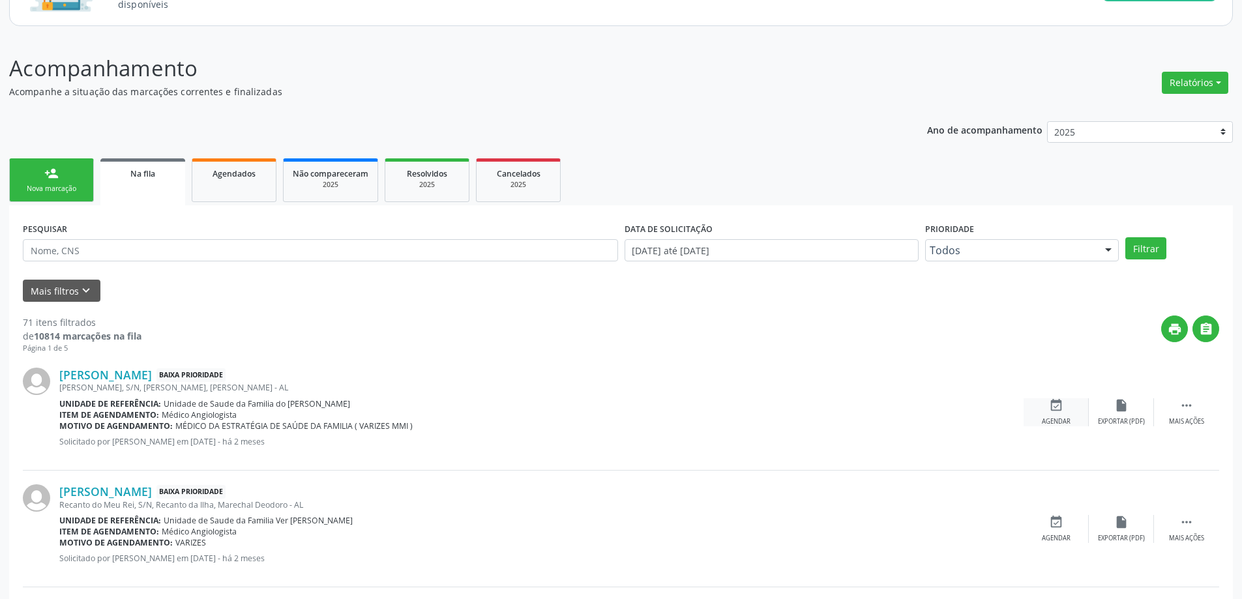
click at [1053, 410] on icon "event_available" at bounding box center [1056, 405] width 14 height 14
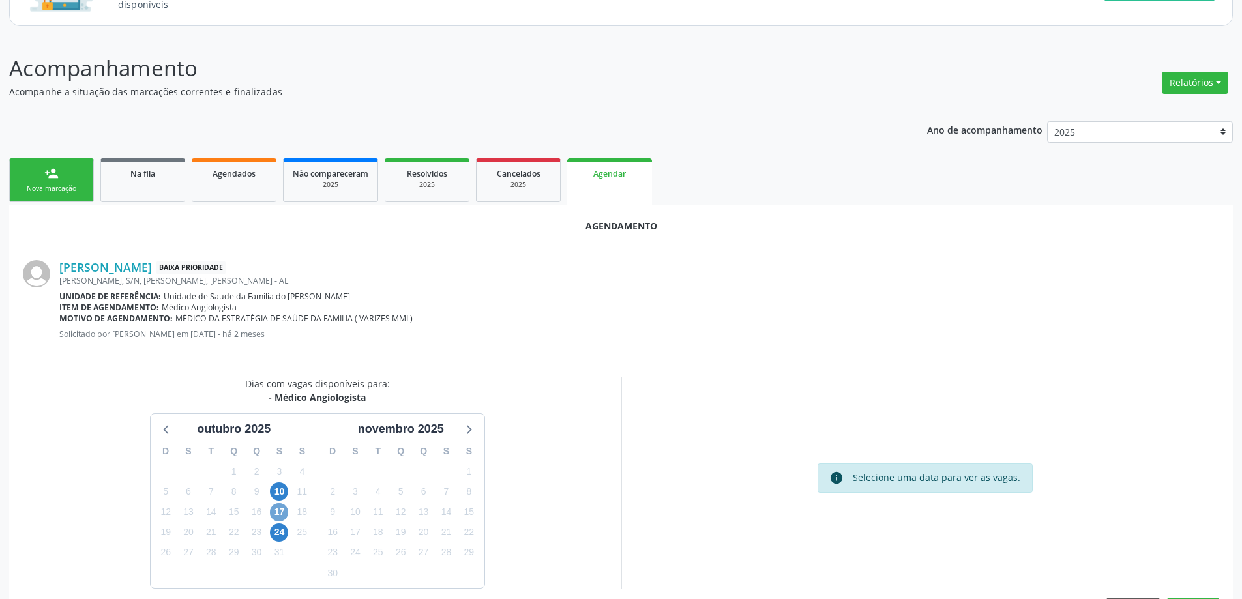
click at [281, 514] on span "17" at bounding box center [279, 512] width 18 height 18
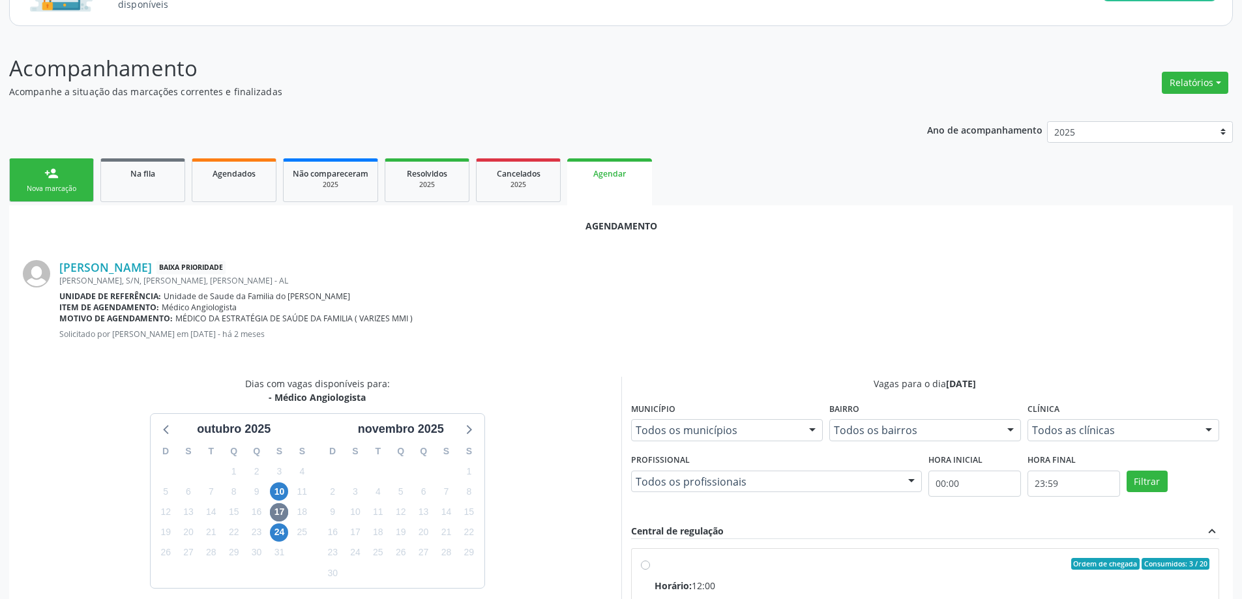
click at [646, 563] on input "Ordem de chegada Consumidos: 3 / 20 Horário: 12:00 Clínica: Centro de Saude Pro…" at bounding box center [645, 564] width 9 height 12
radio input "true"
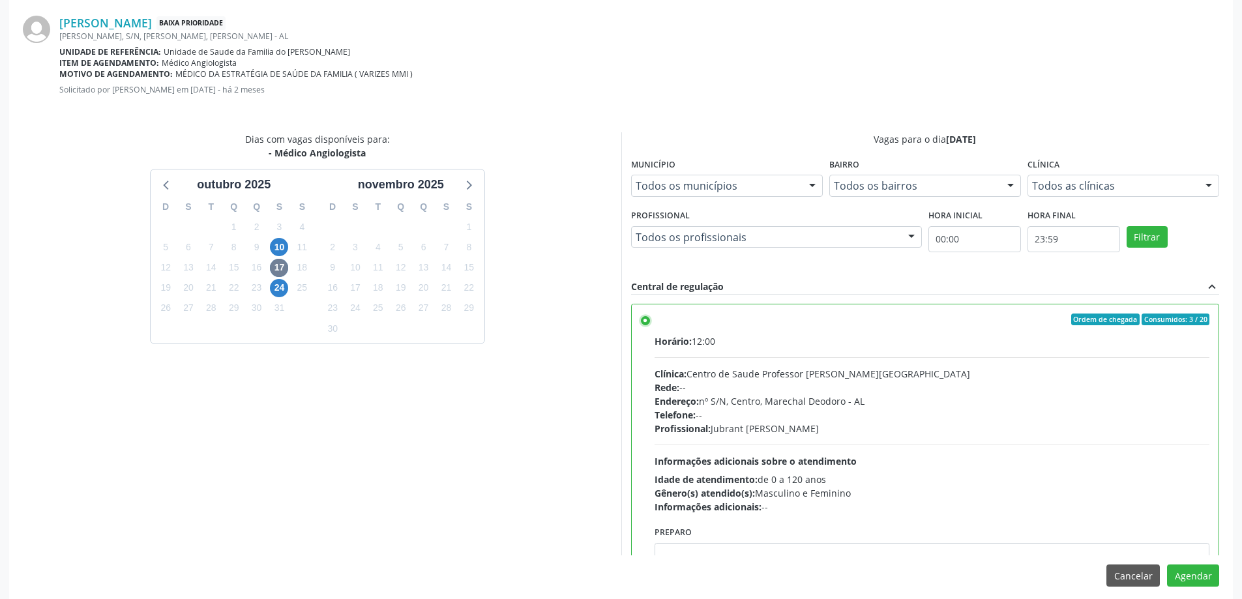
scroll to position [385, 0]
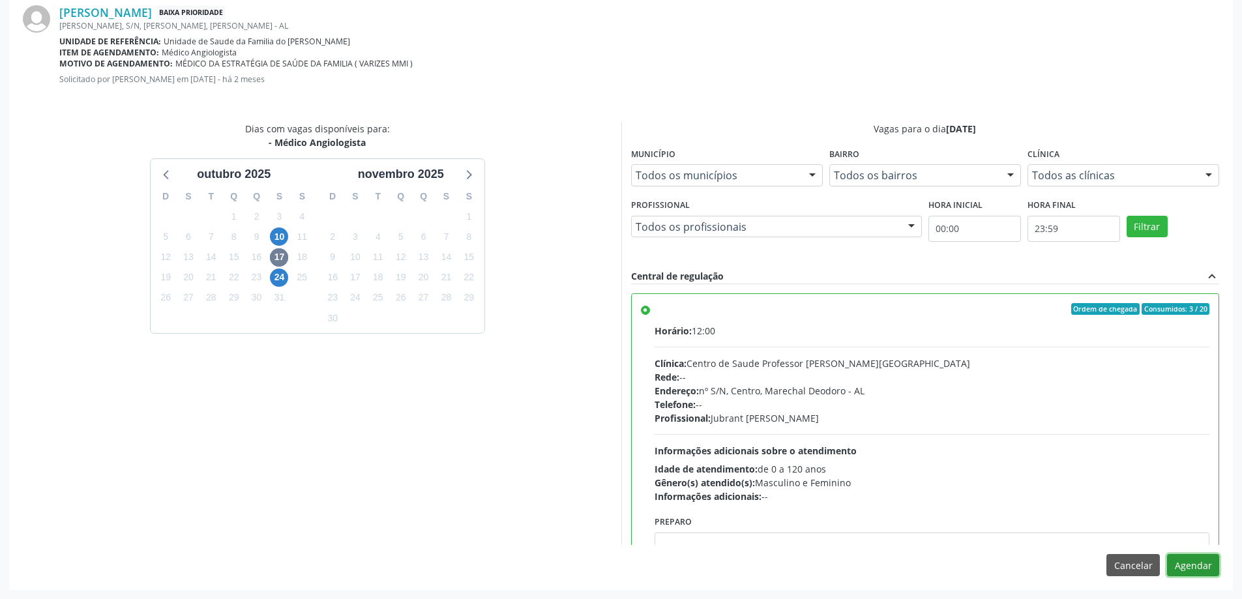
click at [1191, 572] on button "Agendar" at bounding box center [1193, 565] width 52 height 22
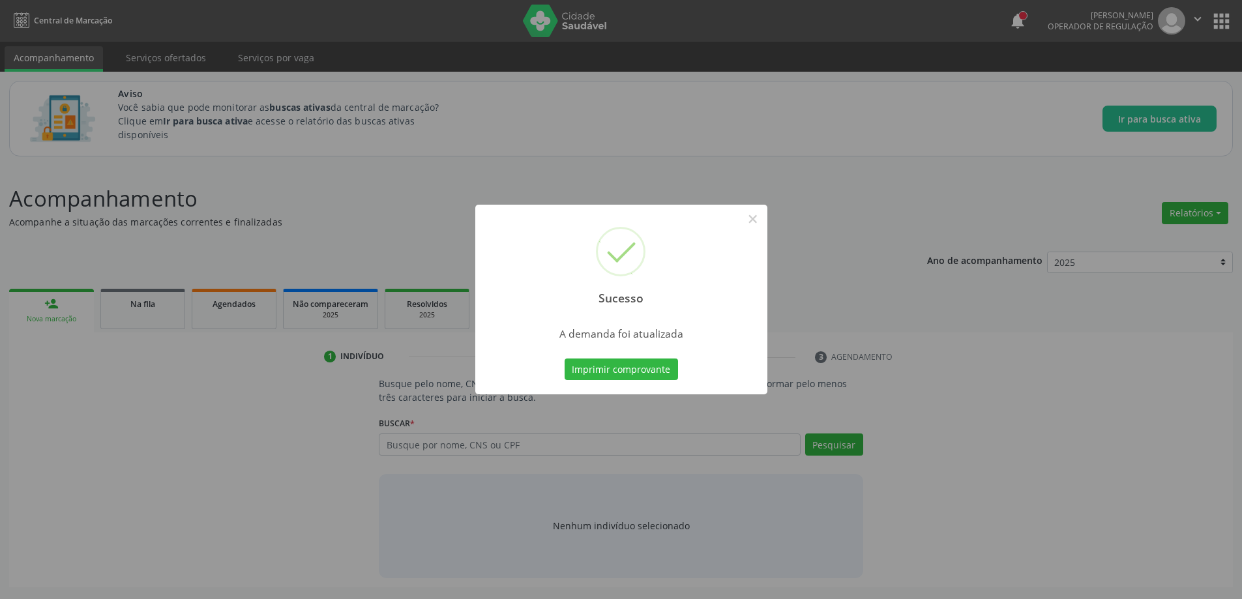
scroll to position [0, 0]
click at [753, 217] on button "×" at bounding box center [758, 219] width 22 height 22
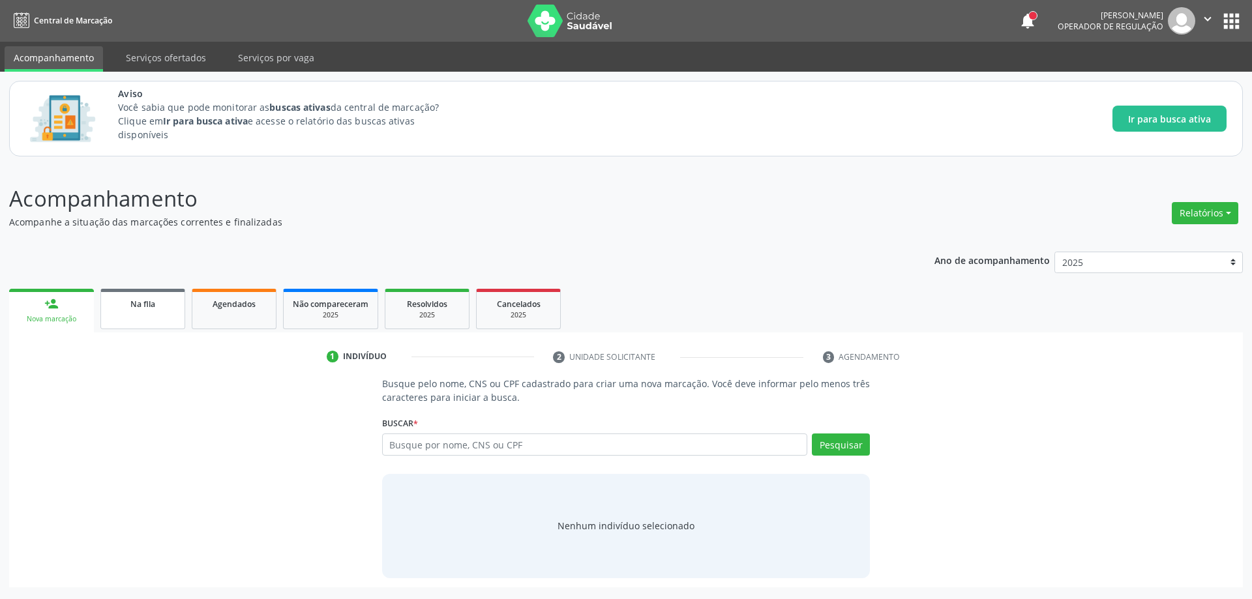
click at [126, 317] on link "Na fila" at bounding box center [142, 309] width 85 height 40
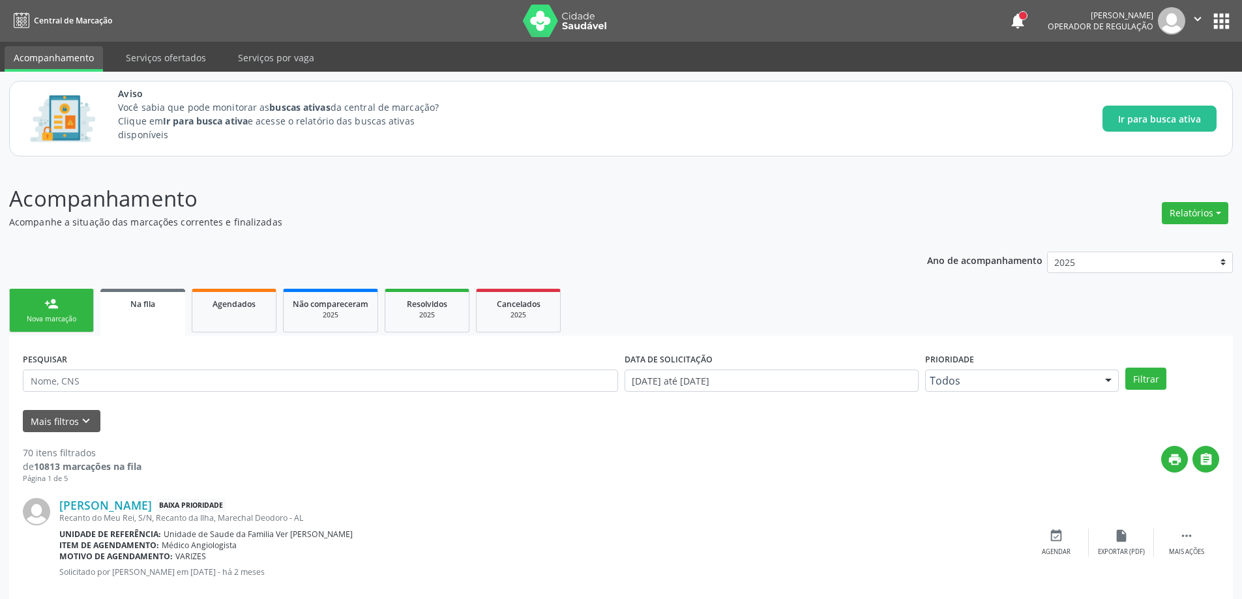
scroll to position [65, 0]
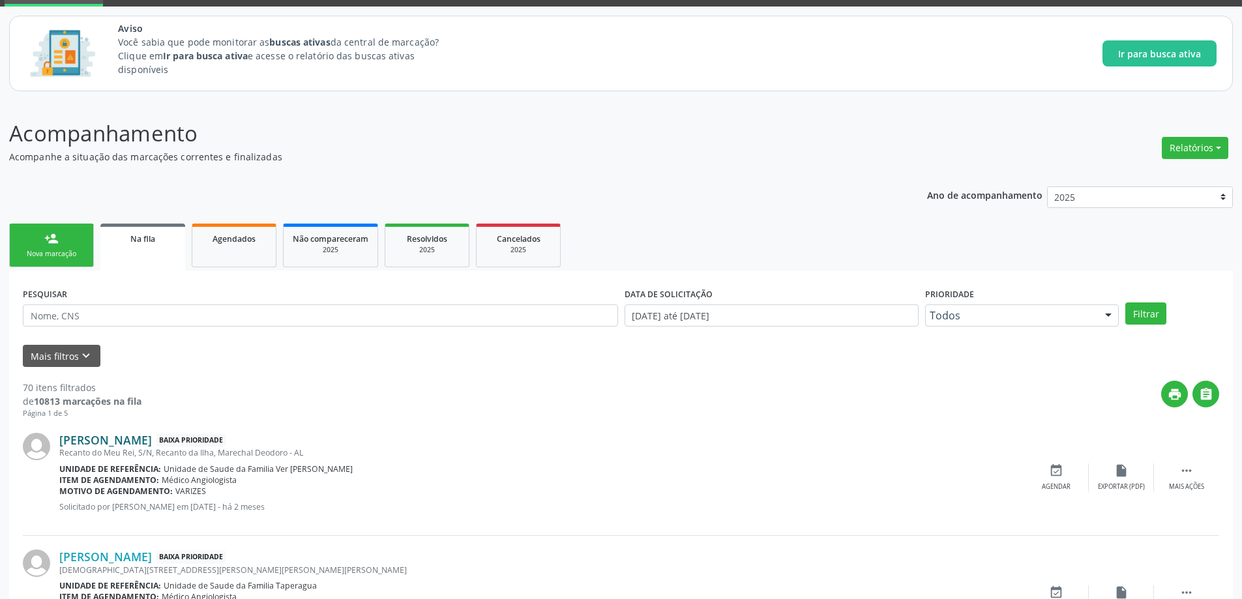
click at [152, 442] on link "[PERSON_NAME]" at bounding box center [105, 440] width 93 height 14
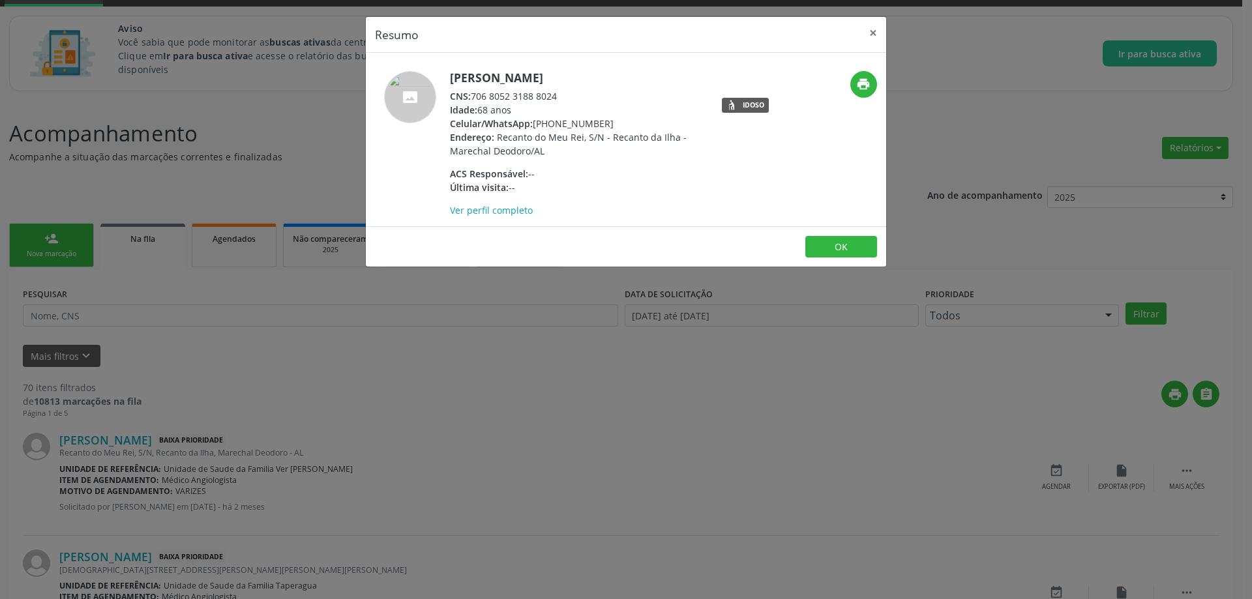
drag, startPoint x: 556, startPoint y: 95, endPoint x: 474, endPoint y: 96, distance: 82.2
click at [474, 96] on div "CNS: 706 8052 3188 8024" at bounding box center [577, 96] width 254 height 14
click at [872, 33] on button "×" at bounding box center [873, 33] width 26 height 32
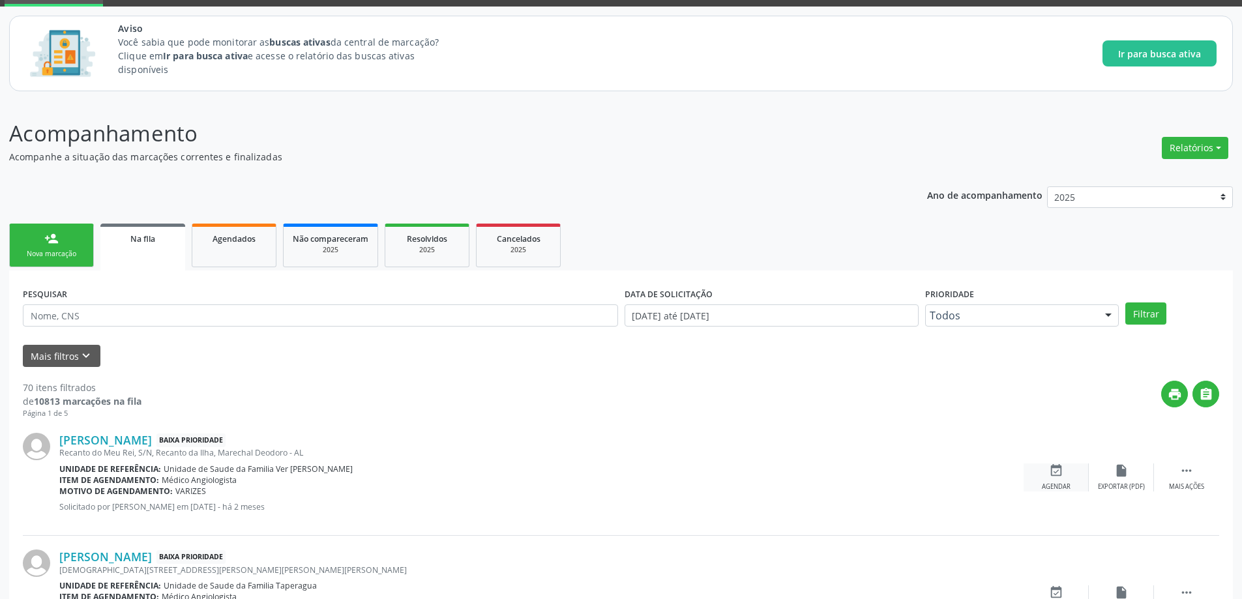
click at [1064, 482] on div "Agendar" at bounding box center [1056, 486] width 29 height 9
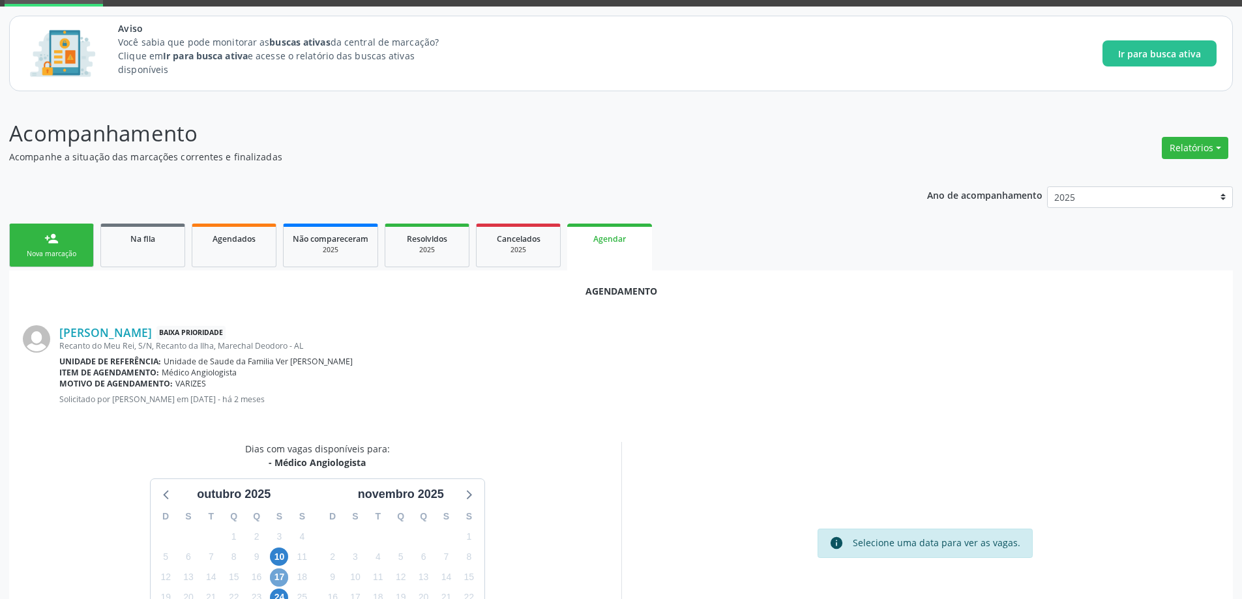
click at [274, 573] on span "17" at bounding box center [279, 578] width 18 height 18
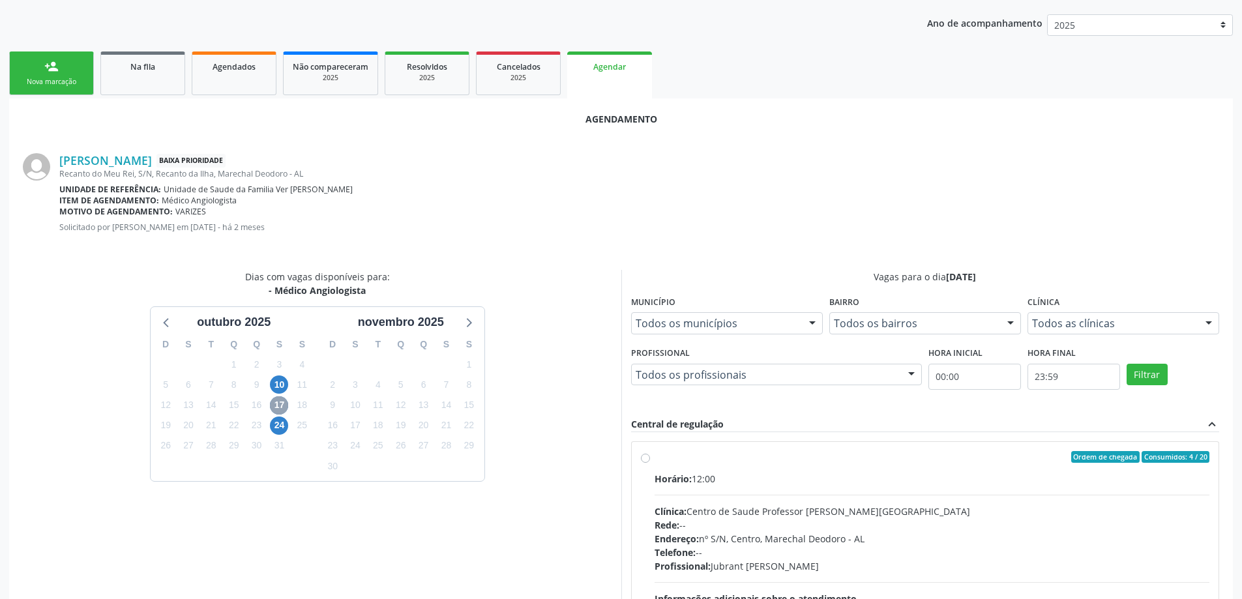
scroll to position [261, 0]
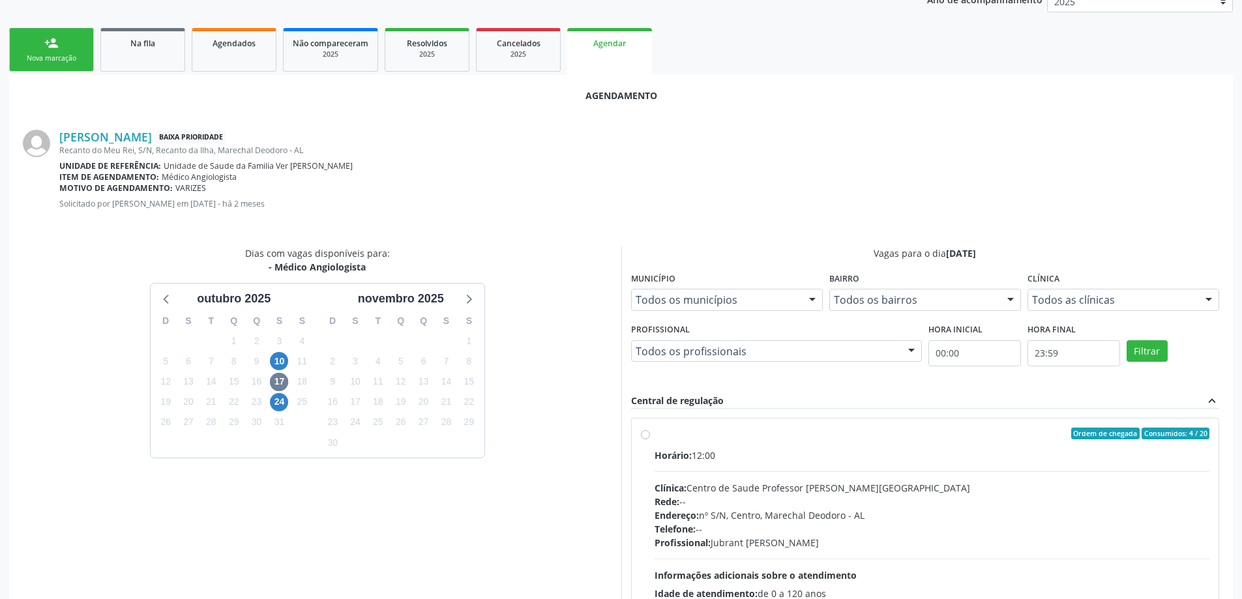
click at [644, 441] on div "Ordem de chegada Consumidos: 4 / 20 Horário: 12:00 Clínica: Centro de Saude Pro…" at bounding box center [925, 528] width 569 height 200
radio input "true"
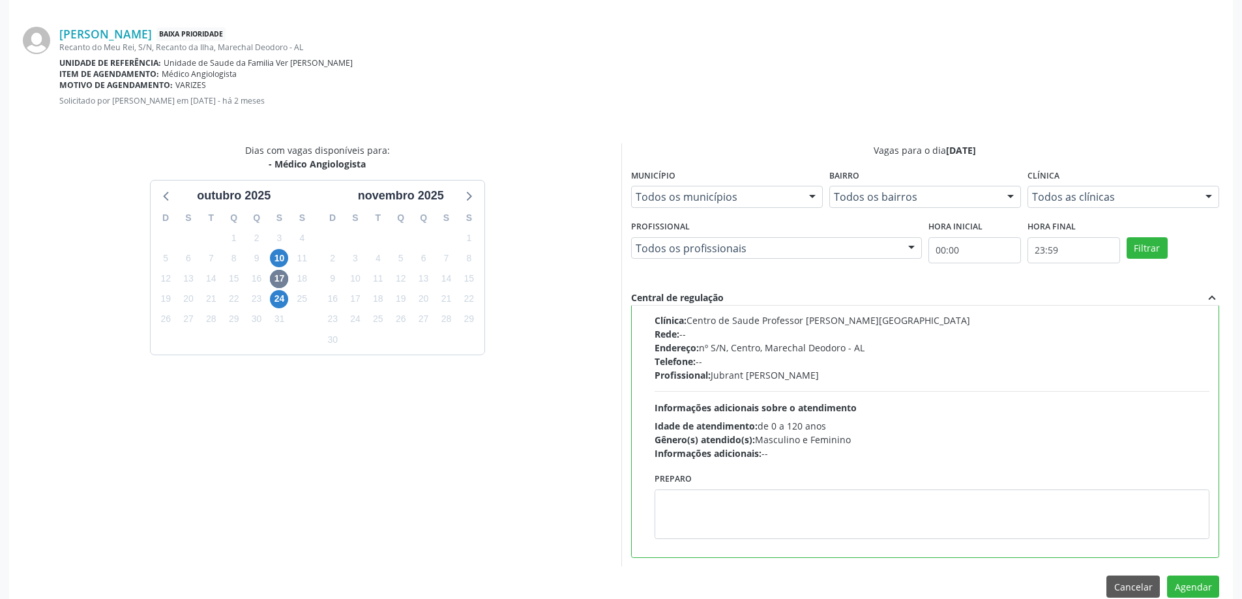
scroll to position [385, 0]
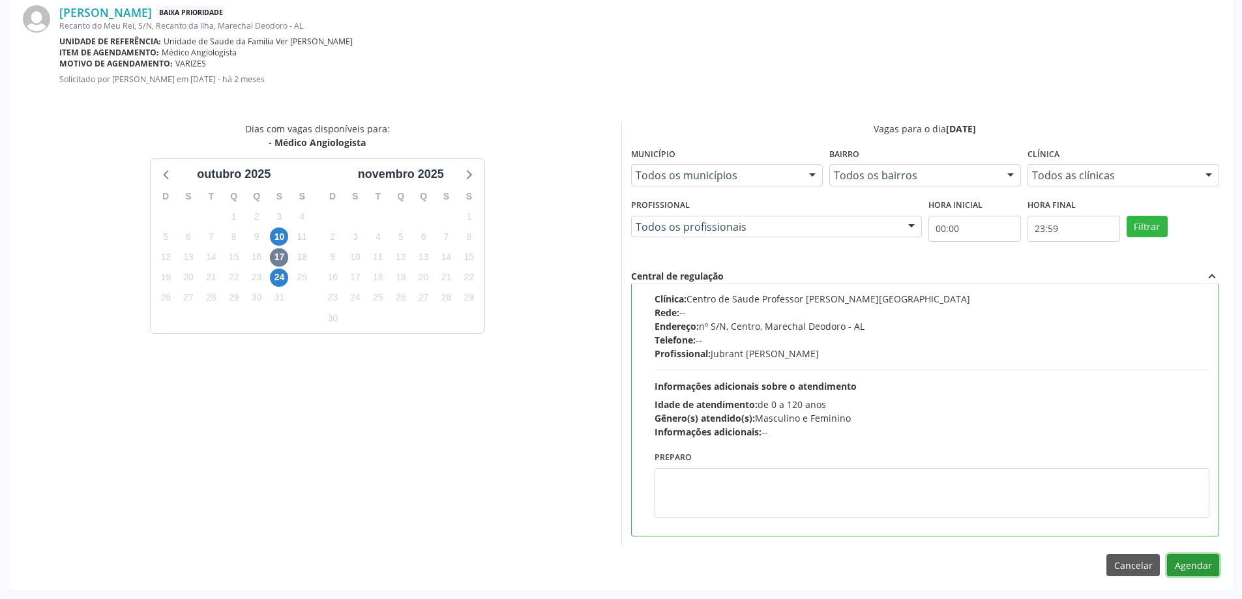
click at [1192, 567] on button "Agendar" at bounding box center [1193, 565] width 52 height 22
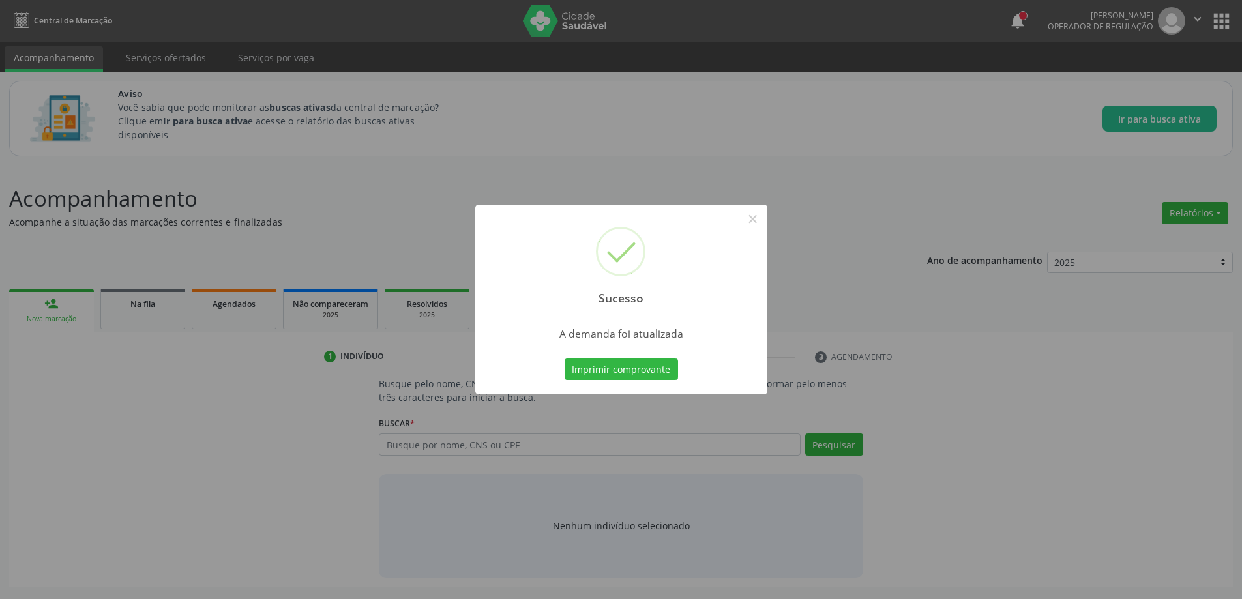
scroll to position [0, 0]
click at [763, 222] on button "×" at bounding box center [758, 219] width 22 height 22
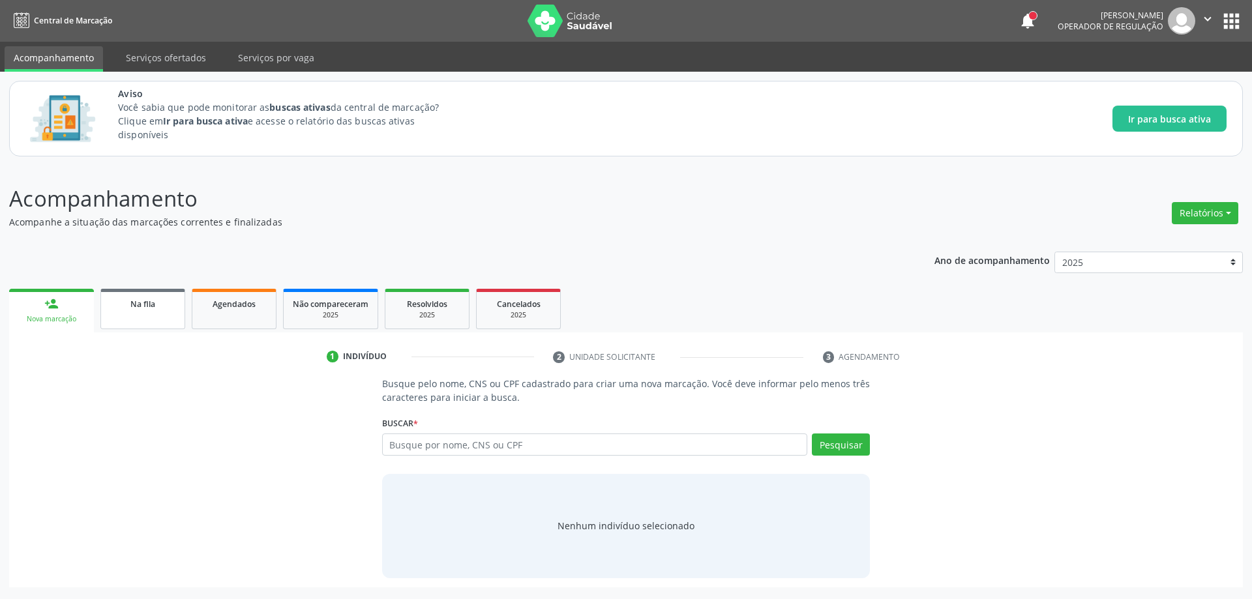
click at [154, 322] on link "Na fila" at bounding box center [142, 309] width 85 height 40
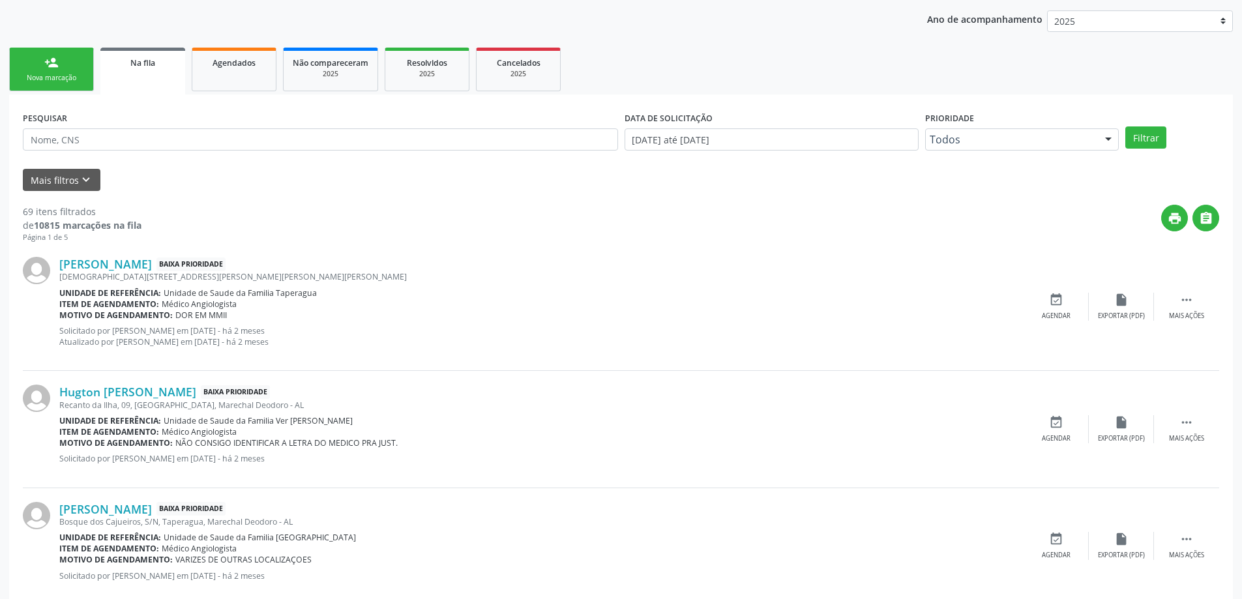
scroll to position [261, 0]
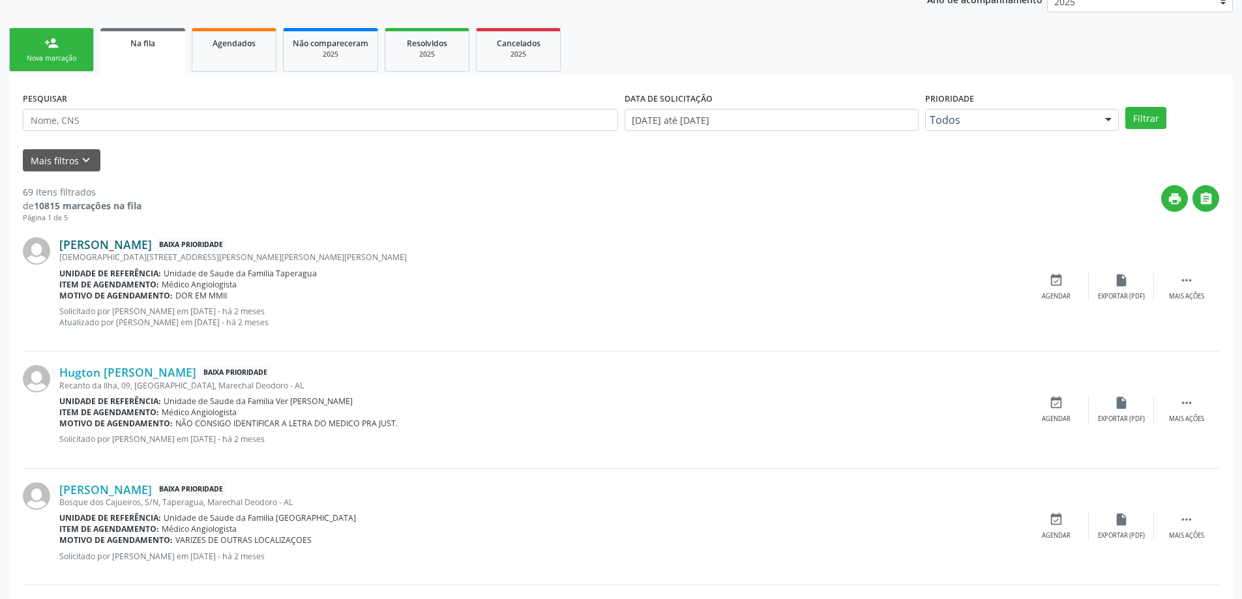
click at [152, 246] on link "[PERSON_NAME]" at bounding box center [105, 244] width 93 height 14
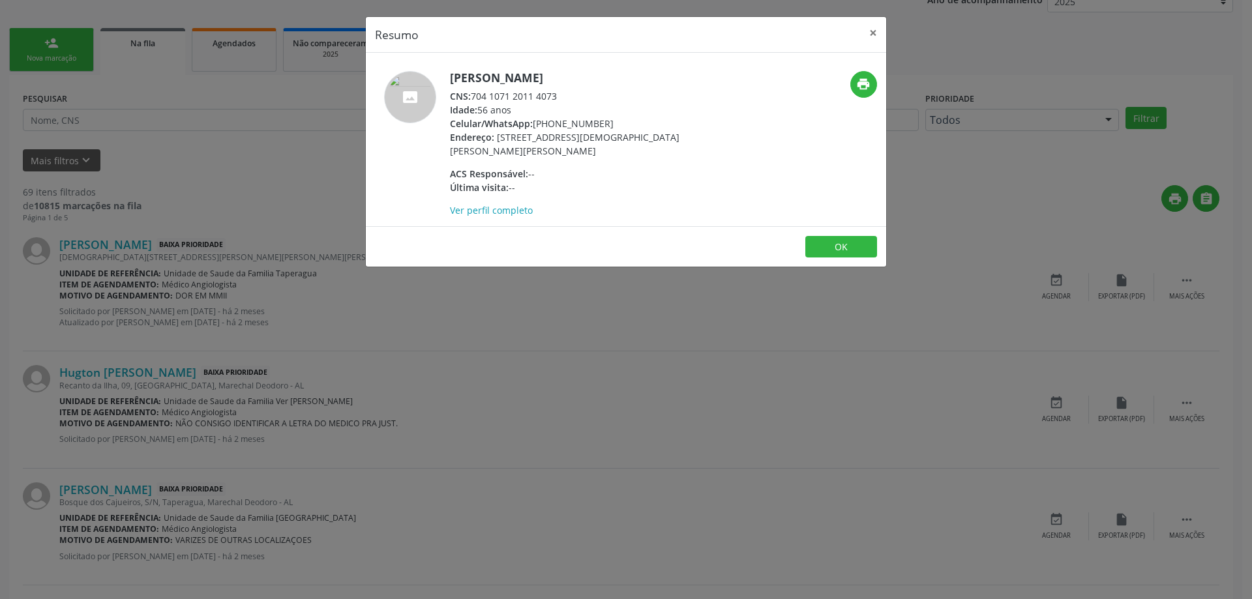
drag, startPoint x: 561, startPoint y: 93, endPoint x: 475, endPoint y: 93, distance: 85.4
click at [475, 93] on div "CNS: 704 1071 2011 4073" at bounding box center [577, 96] width 254 height 14
click at [870, 39] on button "×" at bounding box center [873, 33] width 26 height 32
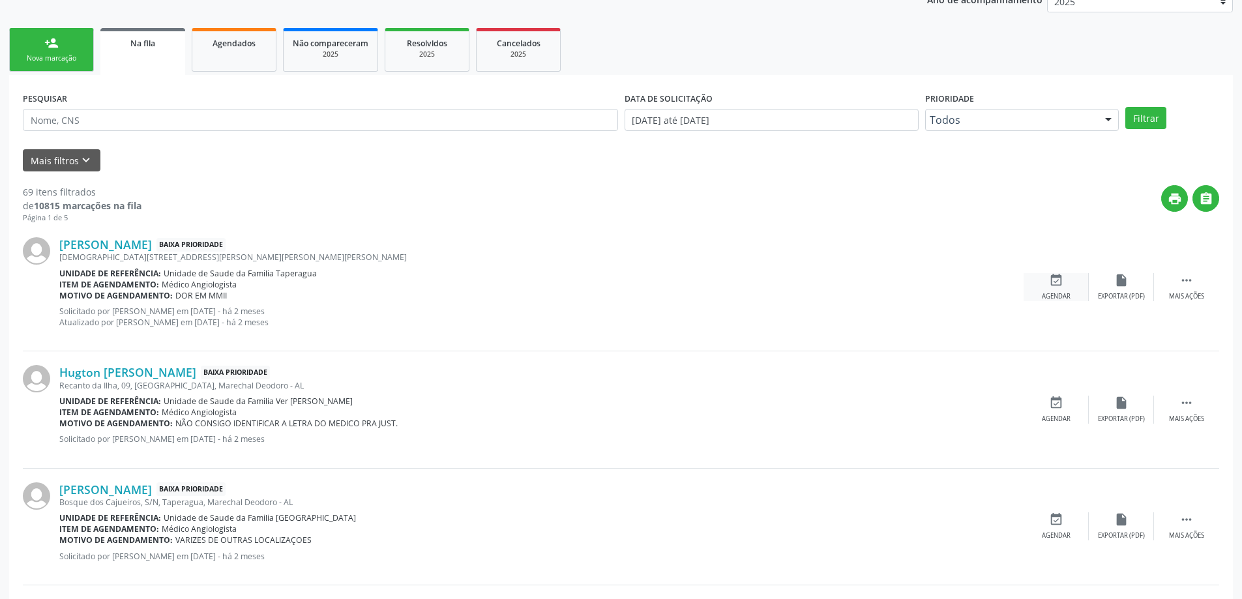
click at [1046, 285] on div "event_available Agendar" at bounding box center [1056, 287] width 65 height 28
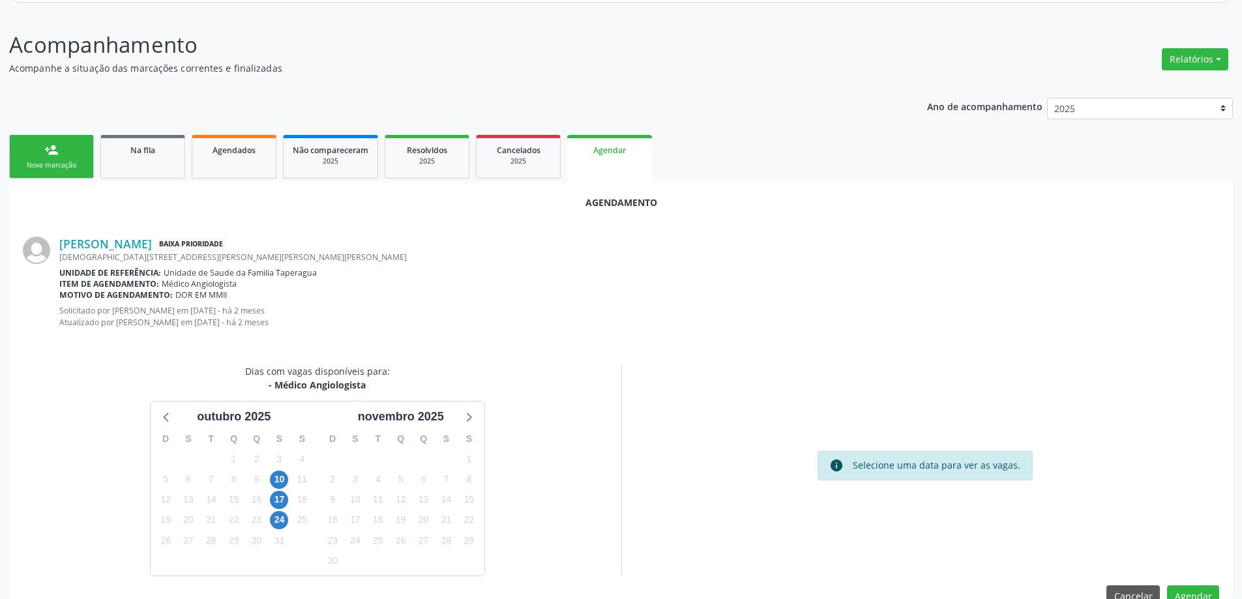
scroll to position [185, 0]
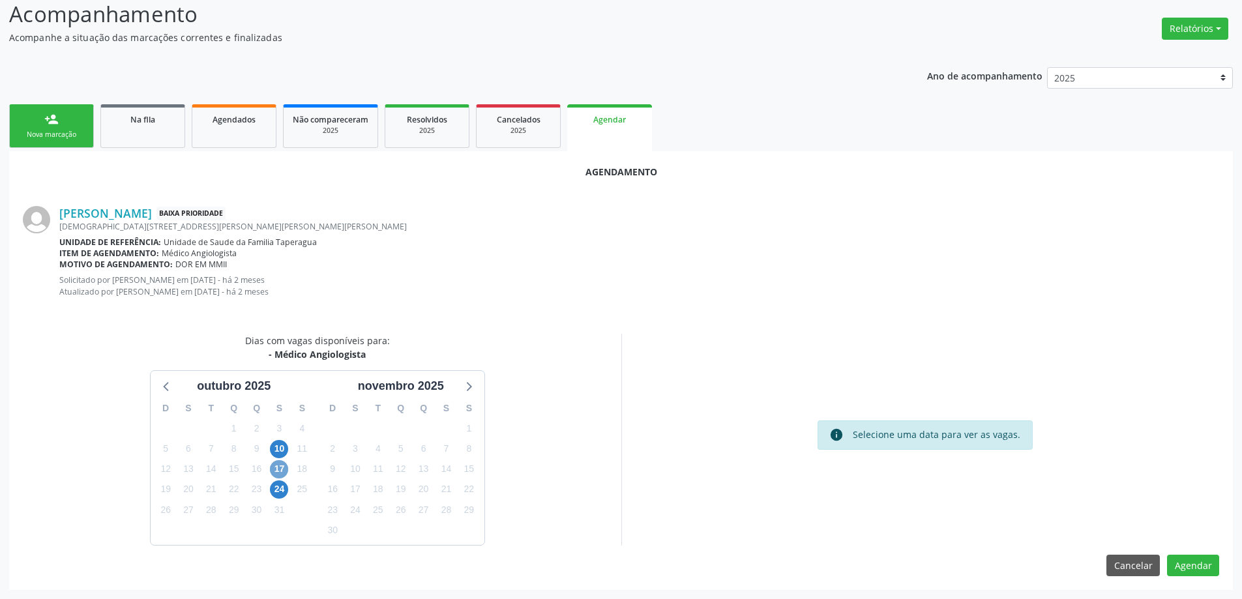
click at [286, 473] on span "17" at bounding box center [279, 469] width 18 height 18
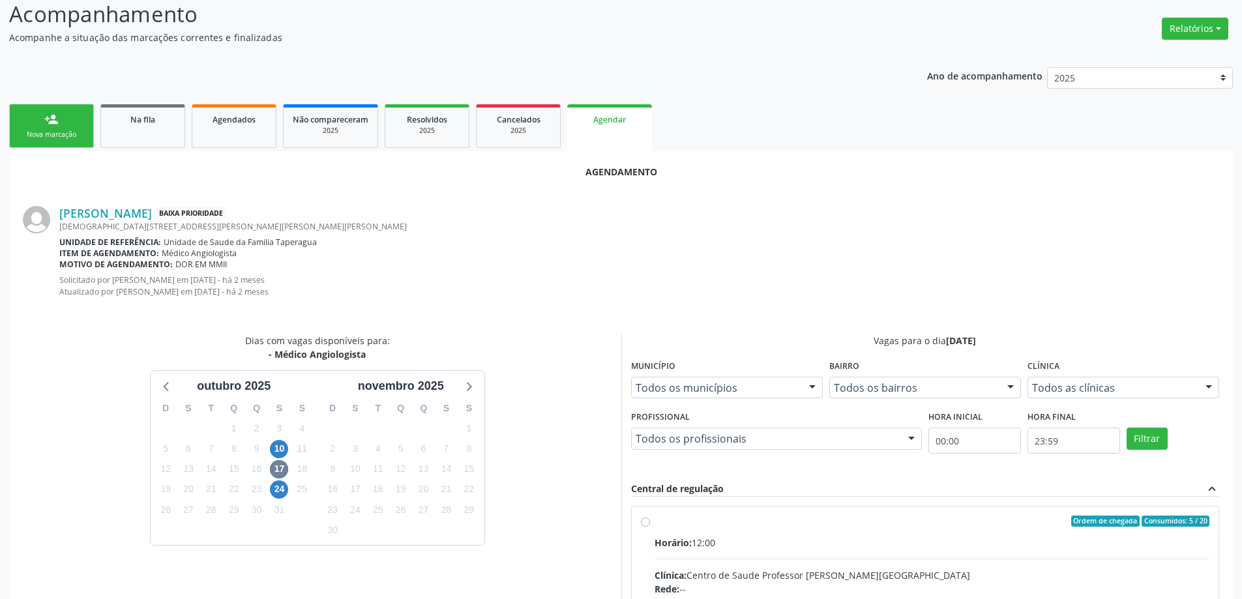
click at [641, 524] on input "Ordem de chegada Consumidos: 5 / 20 Horário: 12:00 Clínica: Centro de Saude Pro…" at bounding box center [645, 522] width 9 height 12
radio input "true"
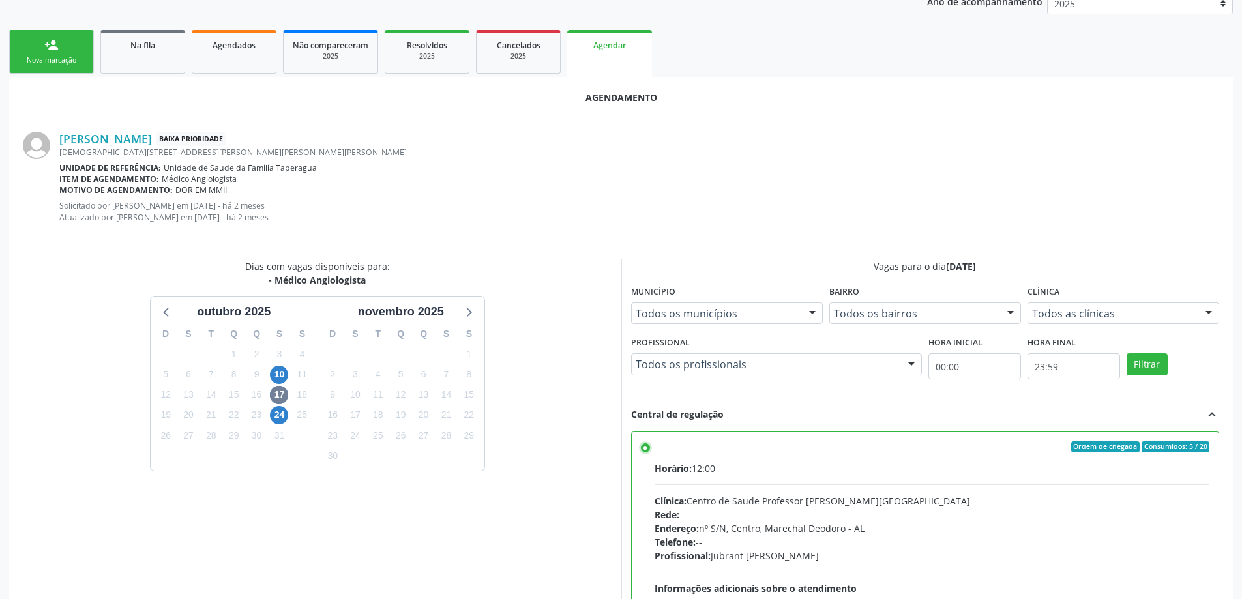
scroll to position [396, 0]
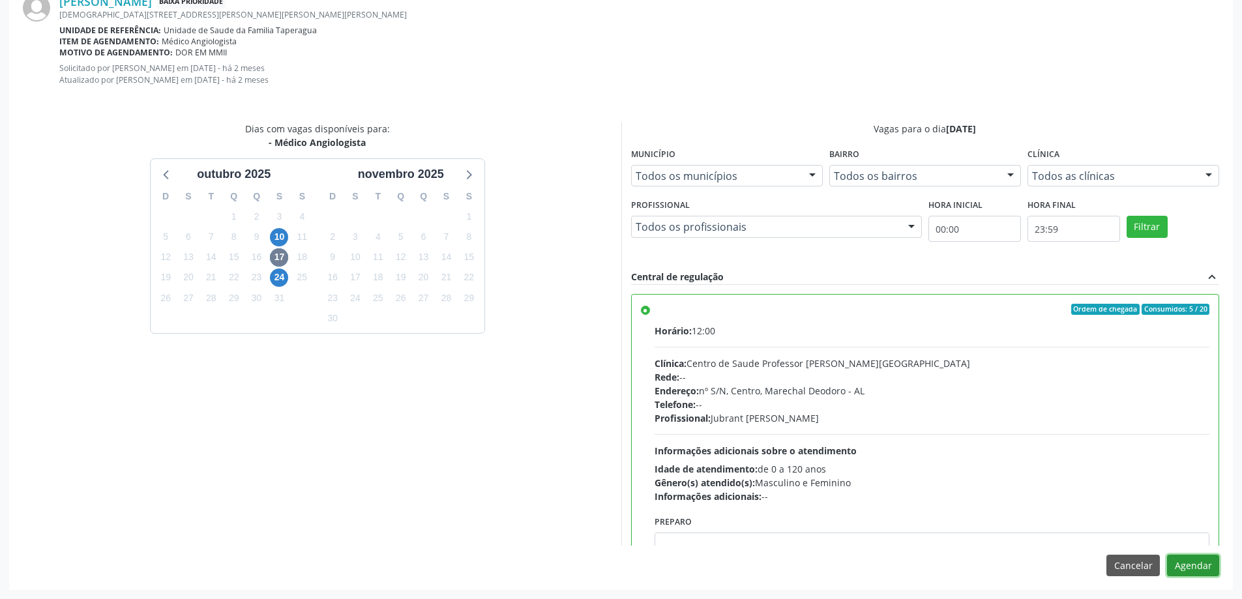
click at [1179, 569] on button "Agendar" at bounding box center [1193, 566] width 52 height 22
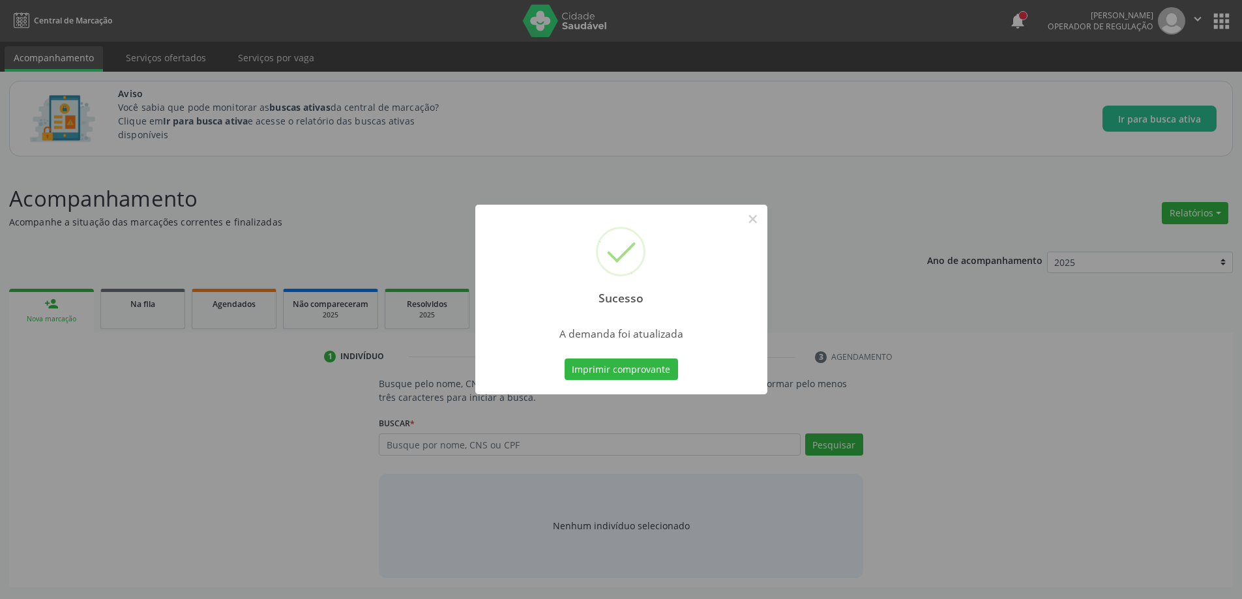
scroll to position [0, 0]
click at [761, 222] on button "×" at bounding box center [758, 219] width 22 height 22
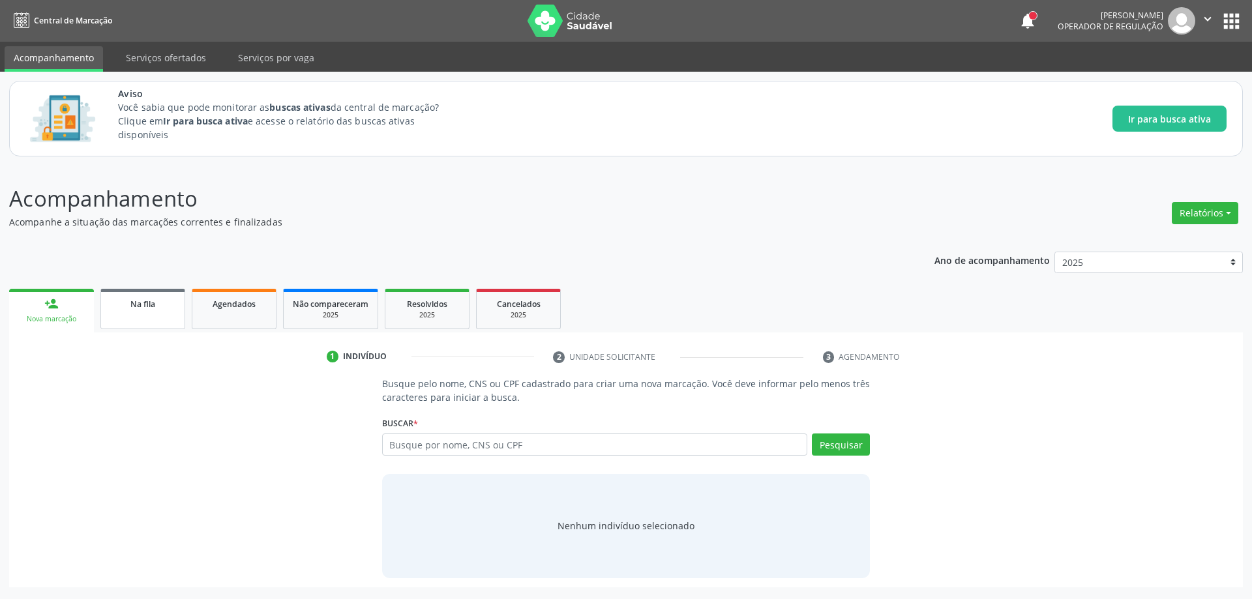
click at [130, 316] on link "Na fila" at bounding box center [142, 309] width 85 height 40
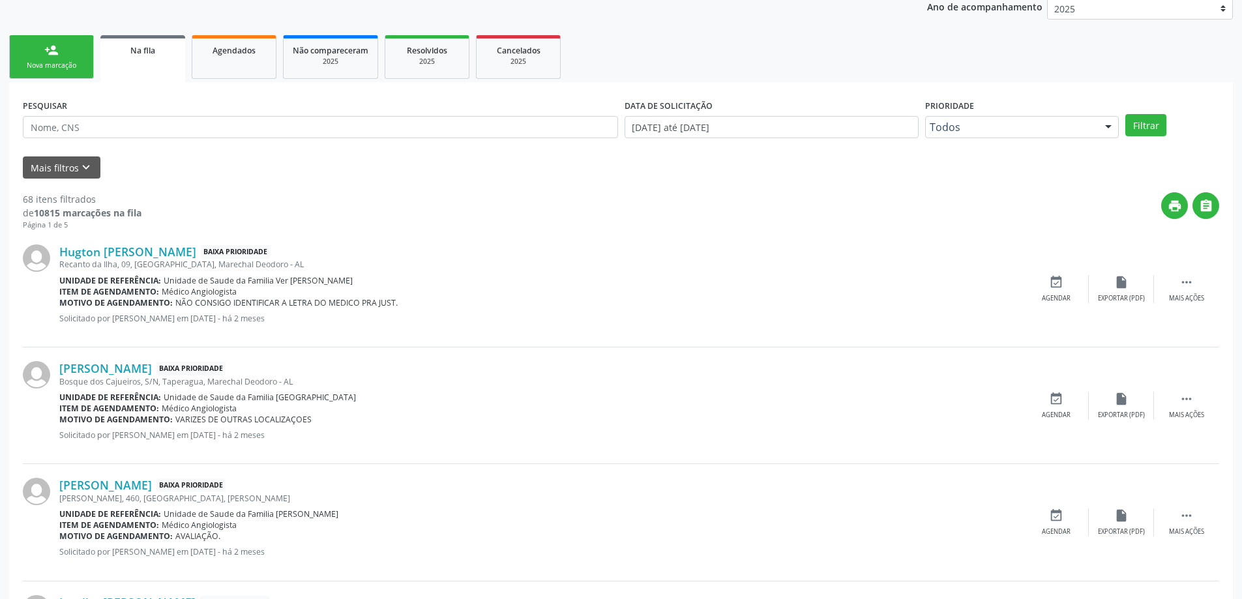
scroll to position [261, 0]
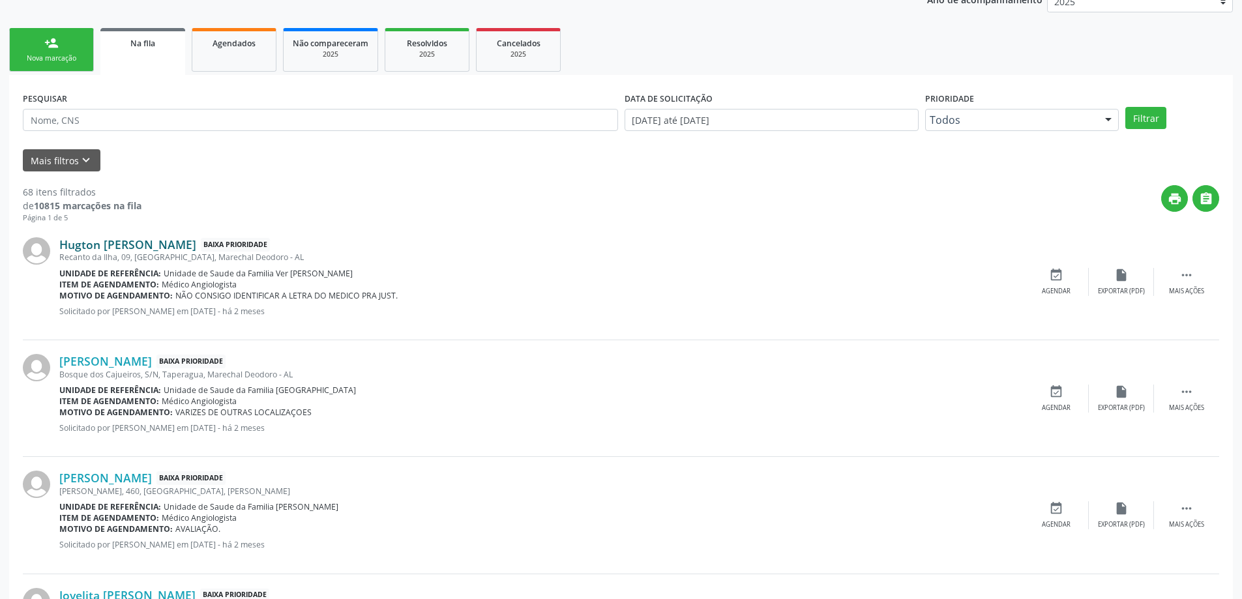
click at [136, 243] on link "Hugton [PERSON_NAME]" at bounding box center [127, 244] width 137 height 14
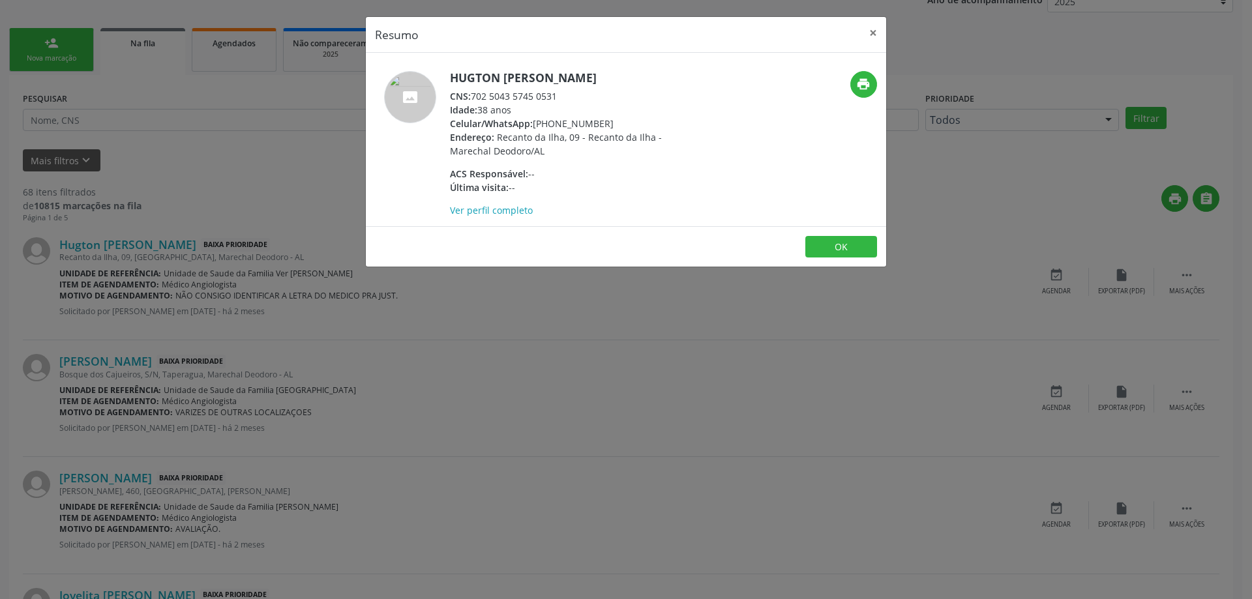
drag, startPoint x: 560, startPoint y: 97, endPoint x: 473, endPoint y: 100, distance: 87.4
click at [473, 100] on div "CNS: 702 5043 5745 0531" at bounding box center [577, 96] width 254 height 14
click at [874, 41] on button "×" at bounding box center [873, 33] width 26 height 32
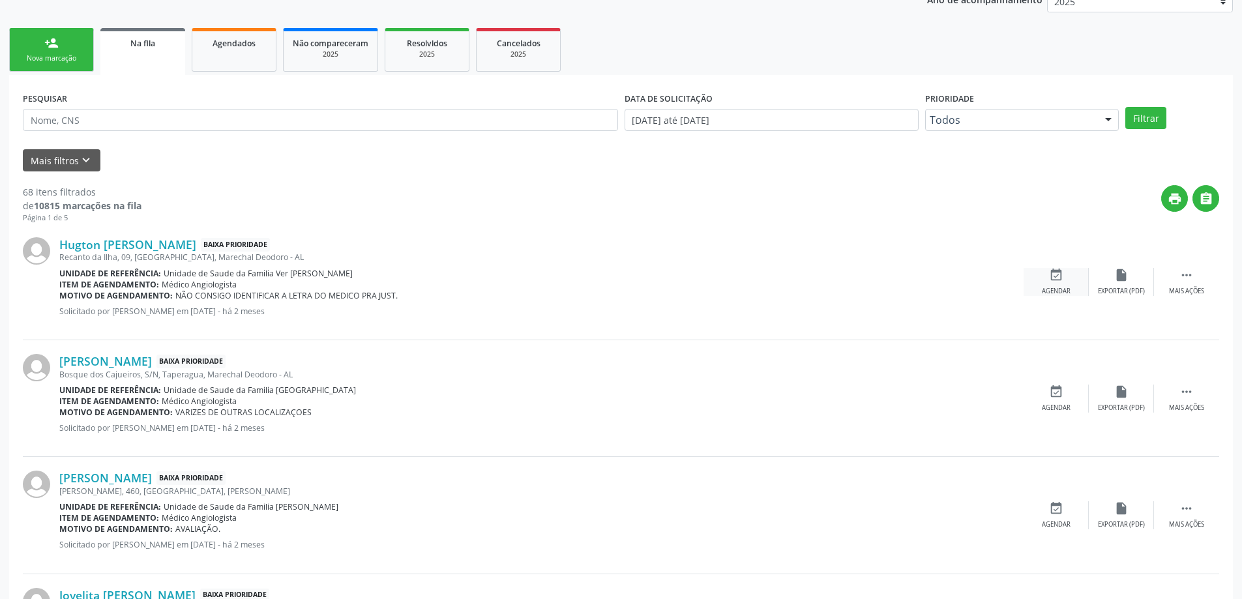
click at [1052, 282] on icon "event_available" at bounding box center [1056, 275] width 14 height 14
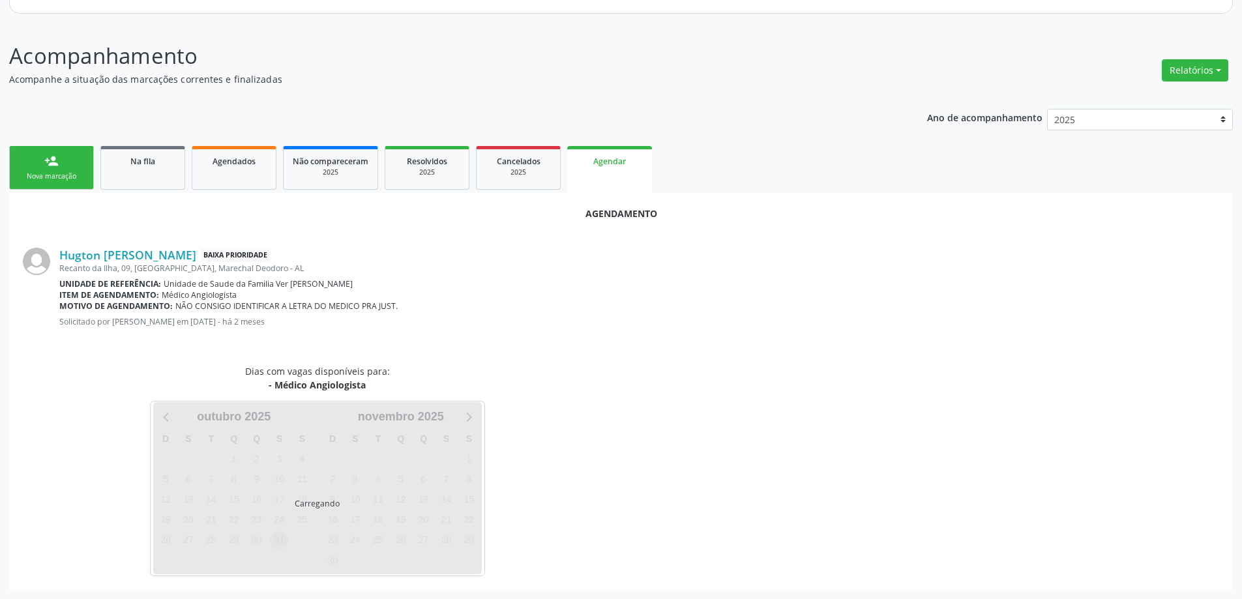
scroll to position [173, 0]
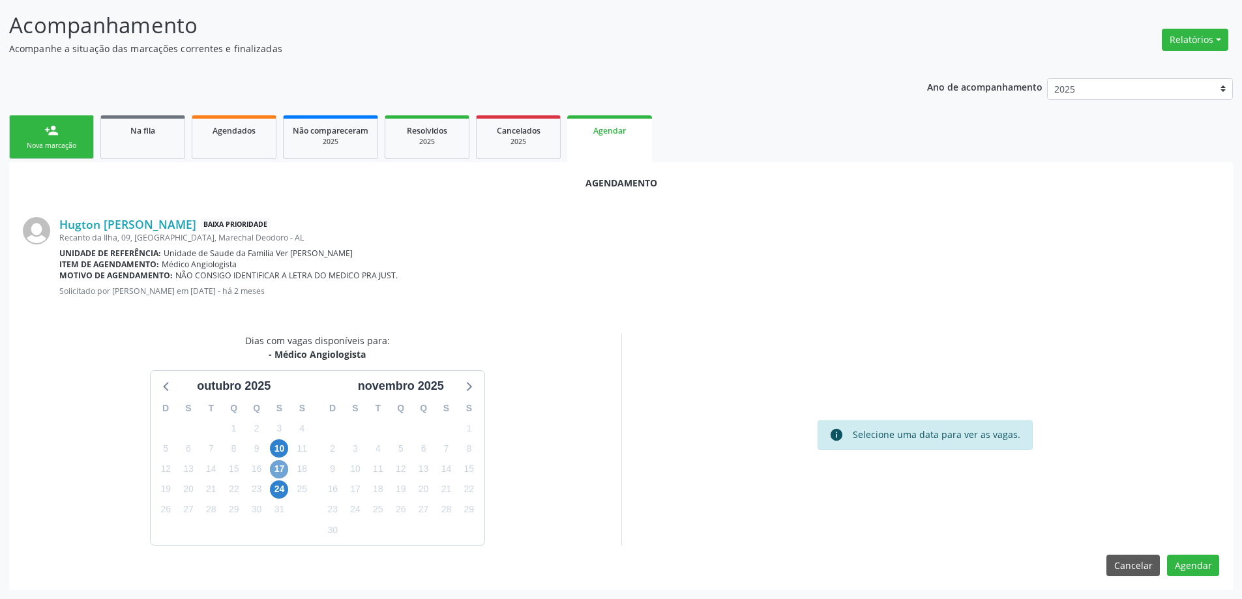
click at [278, 467] on span "17" at bounding box center [279, 469] width 18 height 18
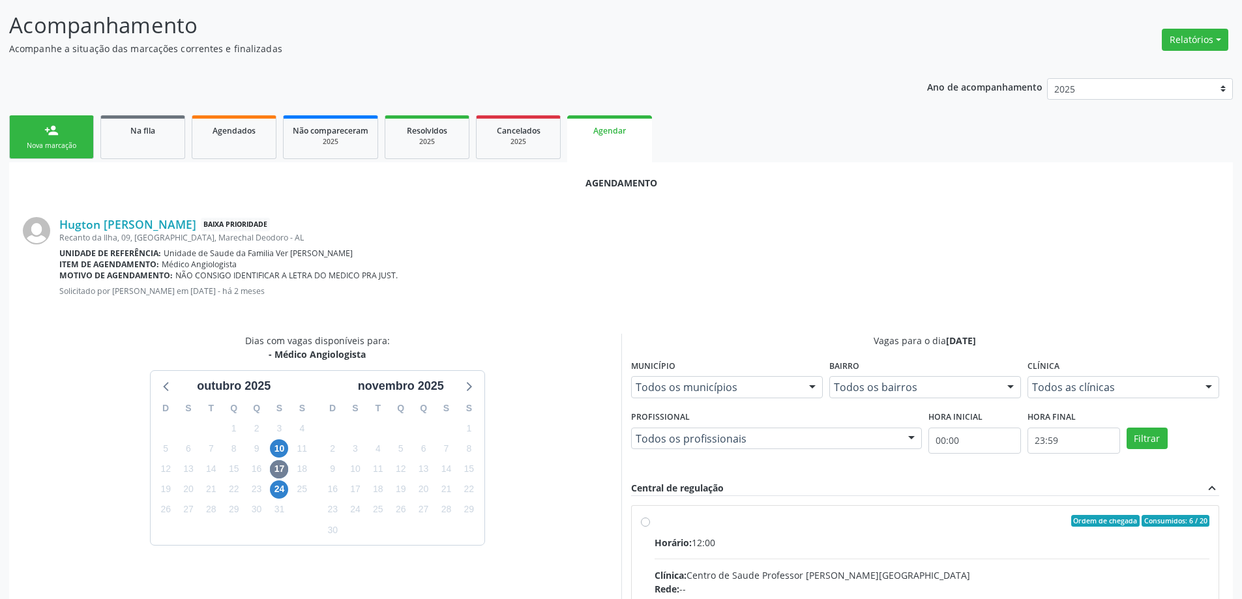
click at [646, 521] on input "Ordem de chegada Consumidos: 6 / 20 Horário: 12:00 Clínica: Centro de Saude Pro…" at bounding box center [645, 521] width 9 height 12
radio input "true"
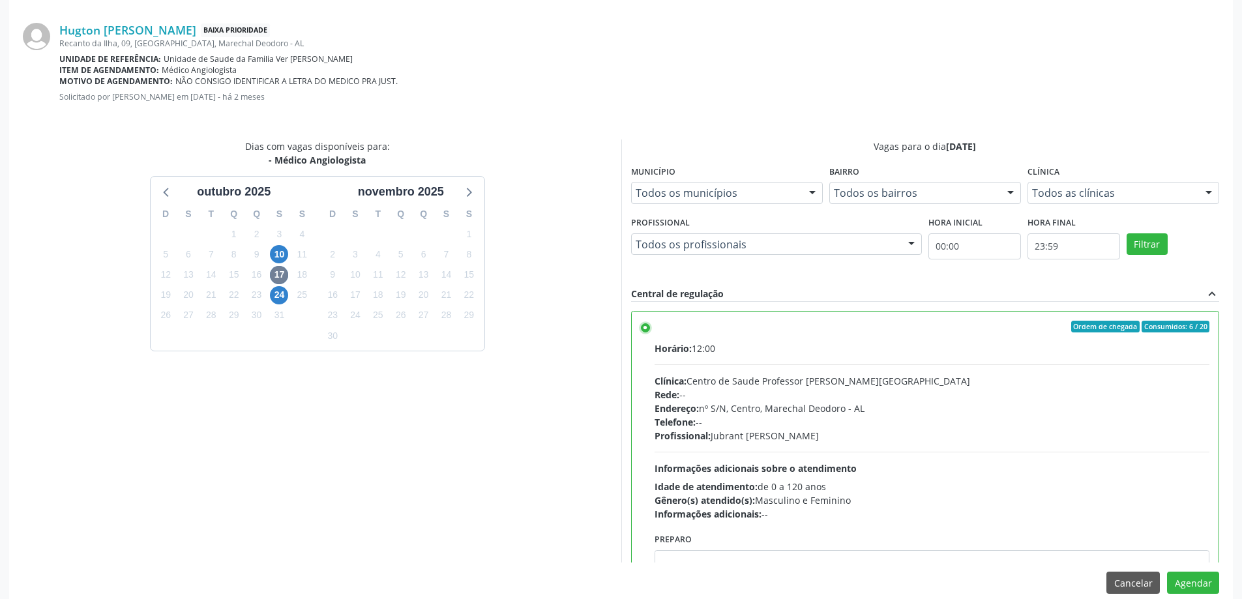
scroll to position [385, 0]
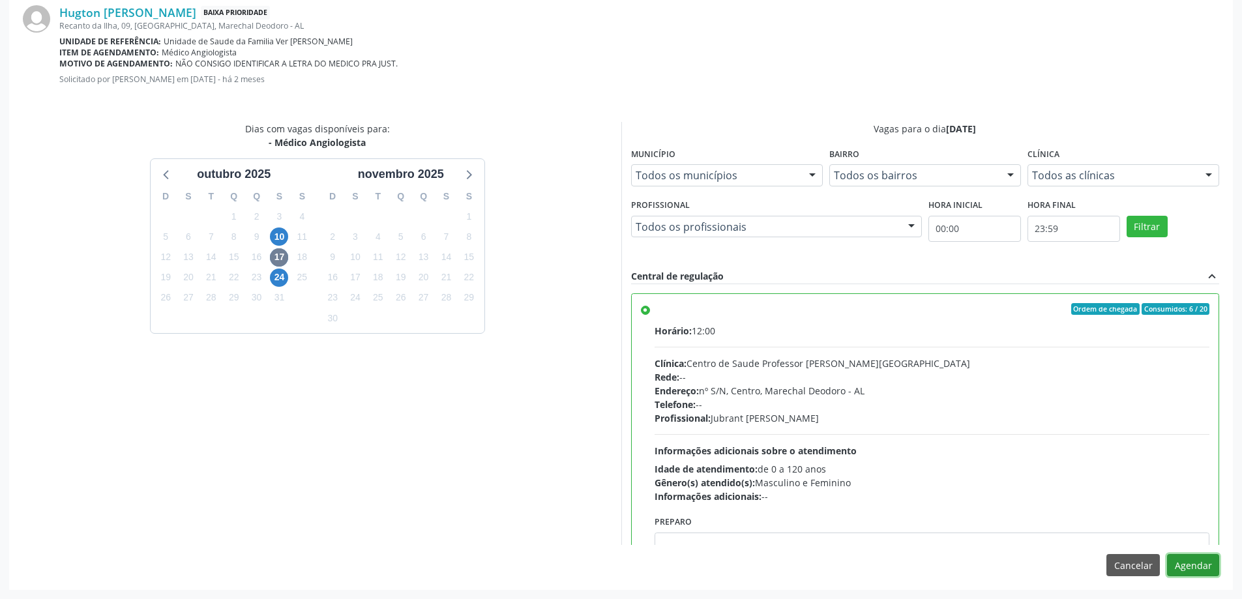
click at [1199, 566] on button "Agendar" at bounding box center [1193, 565] width 52 height 22
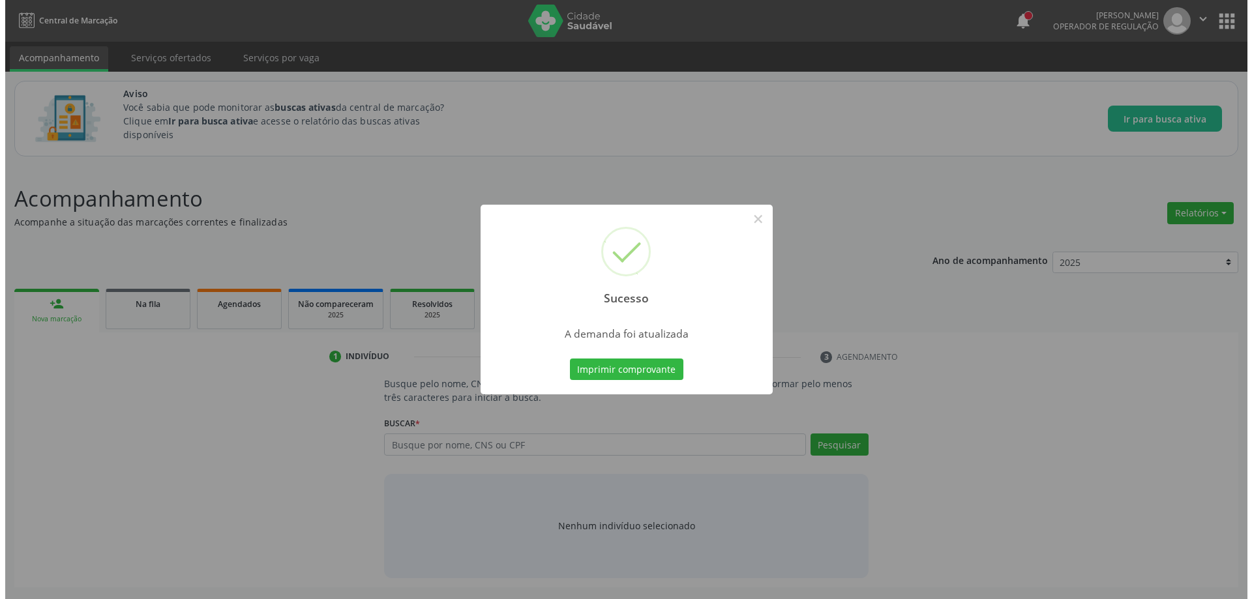
scroll to position [0, 0]
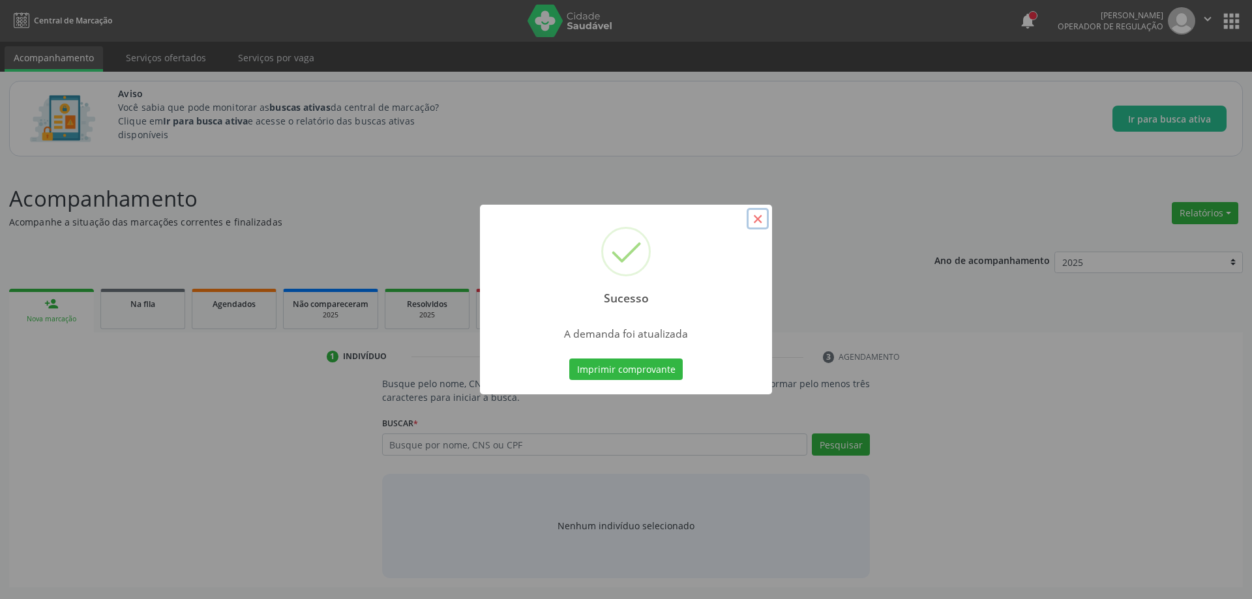
click at [752, 221] on button "×" at bounding box center [758, 219] width 22 height 22
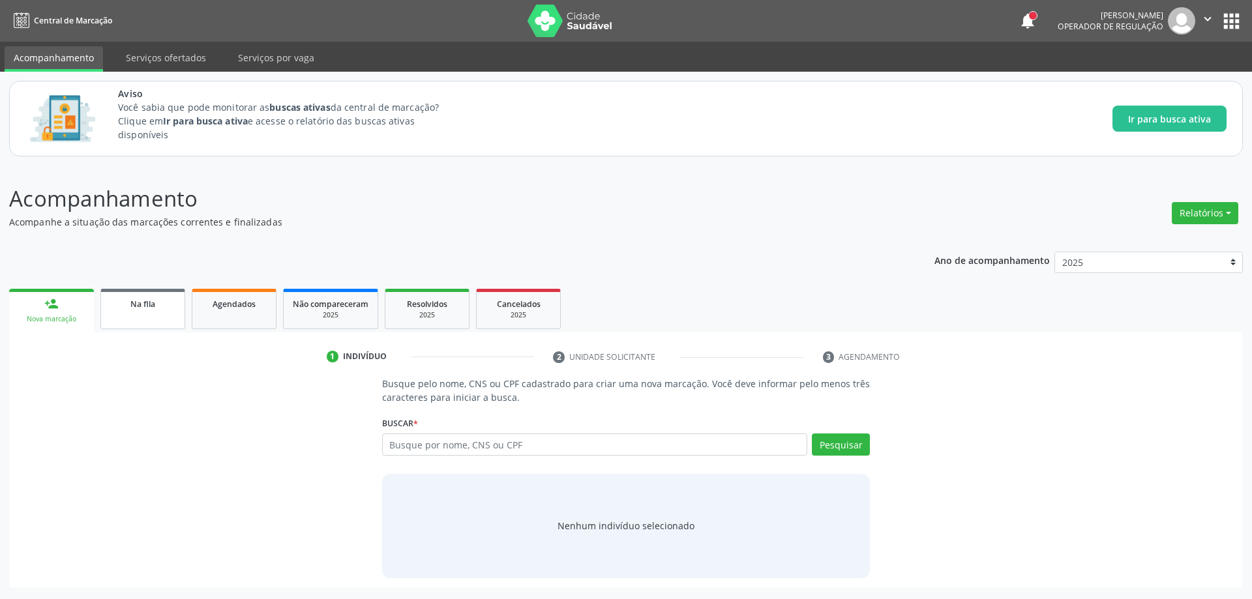
click at [107, 323] on link "Na fila" at bounding box center [142, 309] width 85 height 40
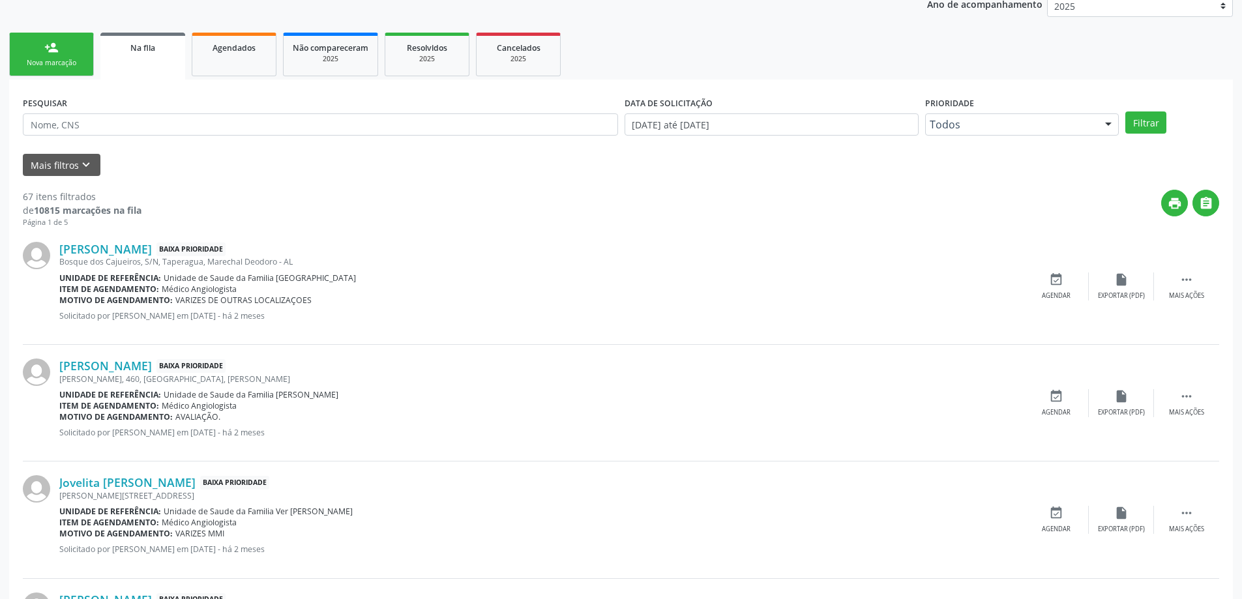
scroll to position [326, 0]
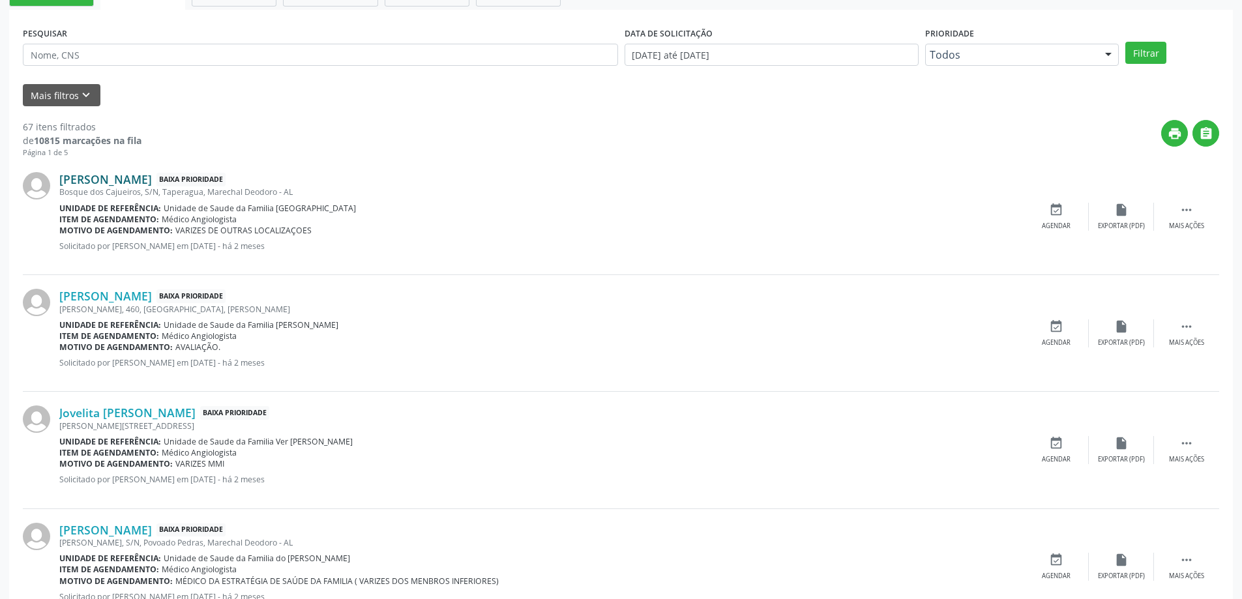
click at [104, 182] on link "[PERSON_NAME]" at bounding box center [105, 179] width 93 height 14
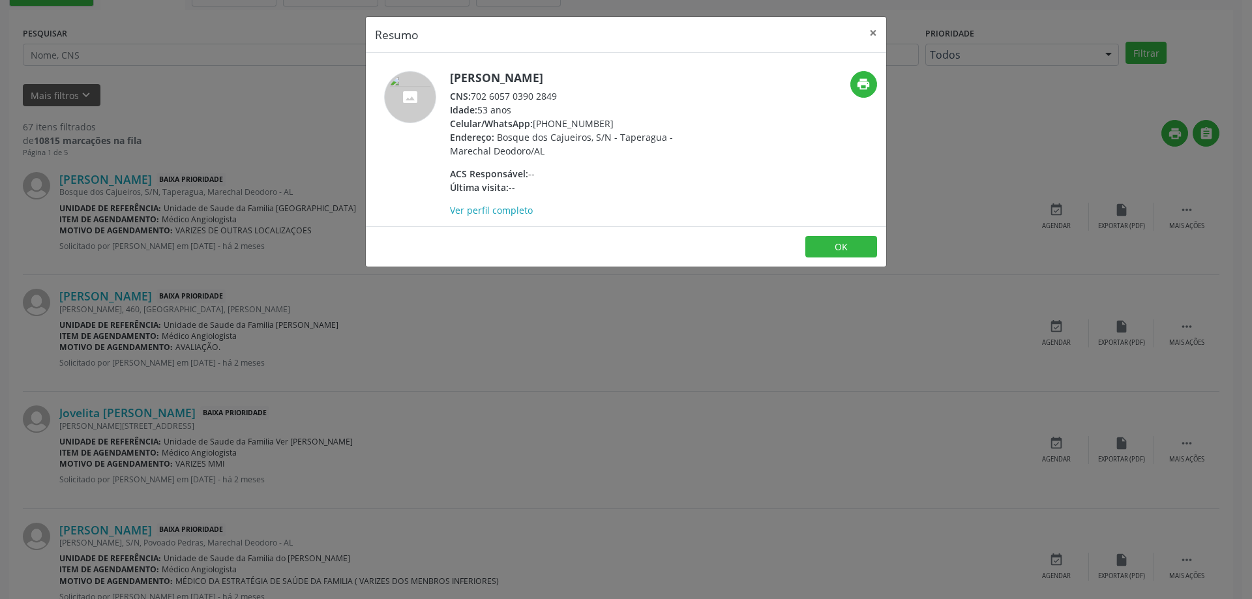
drag, startPoint x: 561, startPoint y: 94, endPoint x: 473, endPoint y: 96, distance: 88.1
click at [473, 96] on div "CNS: 702 6057 0390 2849" at bounding box center [577, 96] width 254 height 14
click at [873, 37] on button "×" at bounding box center [873, 33] width 26 height 32
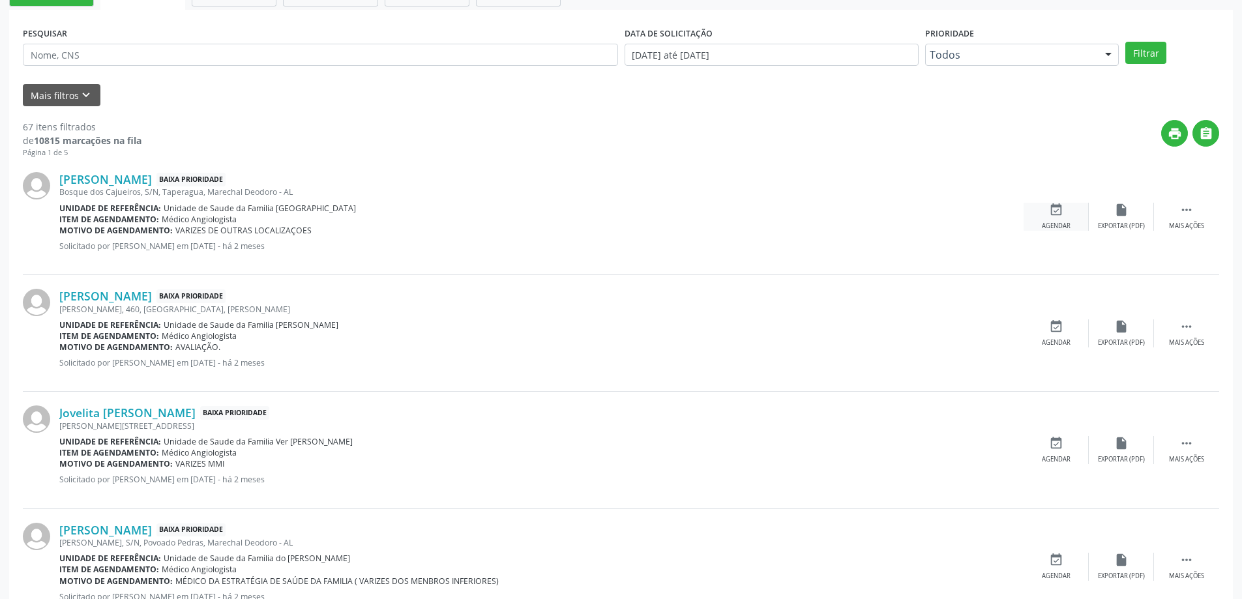
click at [1068, 211] on div "event_available Agendar" at bounding box center [1056, 217] width 65 height 28
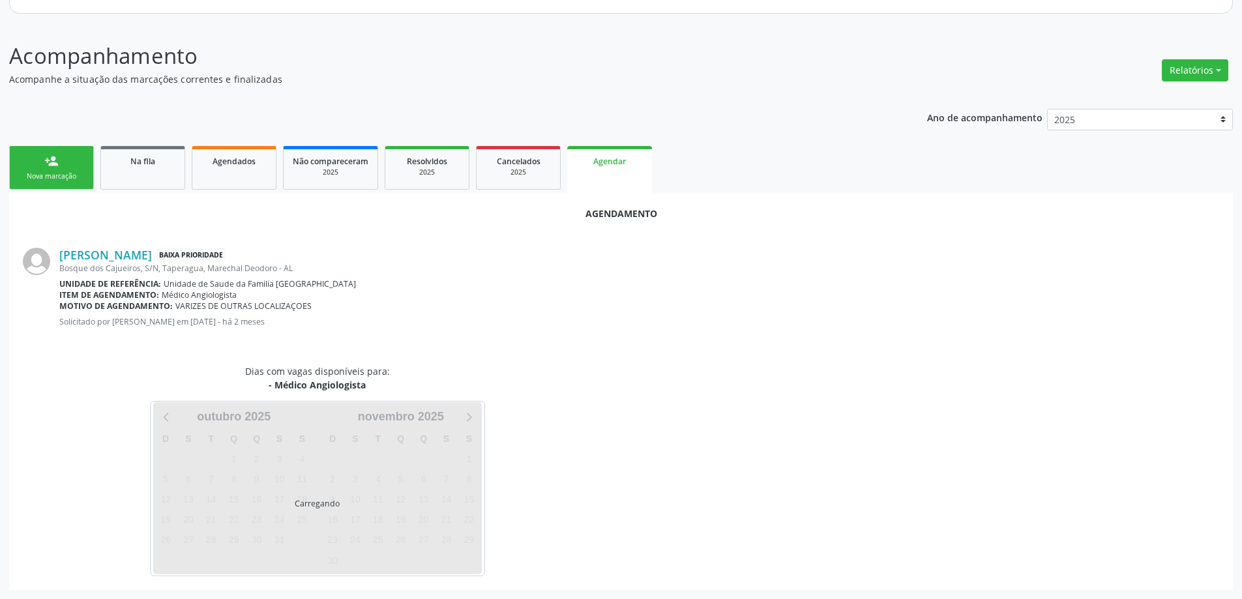
scroll to position [173, 0]
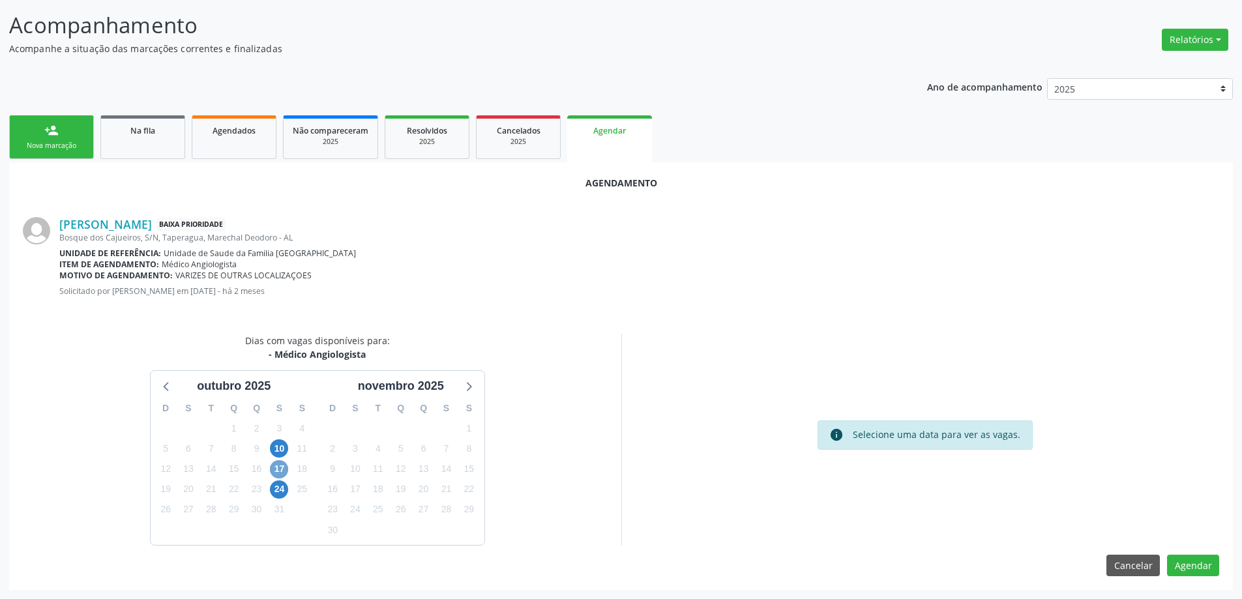
click at [282, 472] on span "17" at bounding box center [279, 469] width 18 height 18
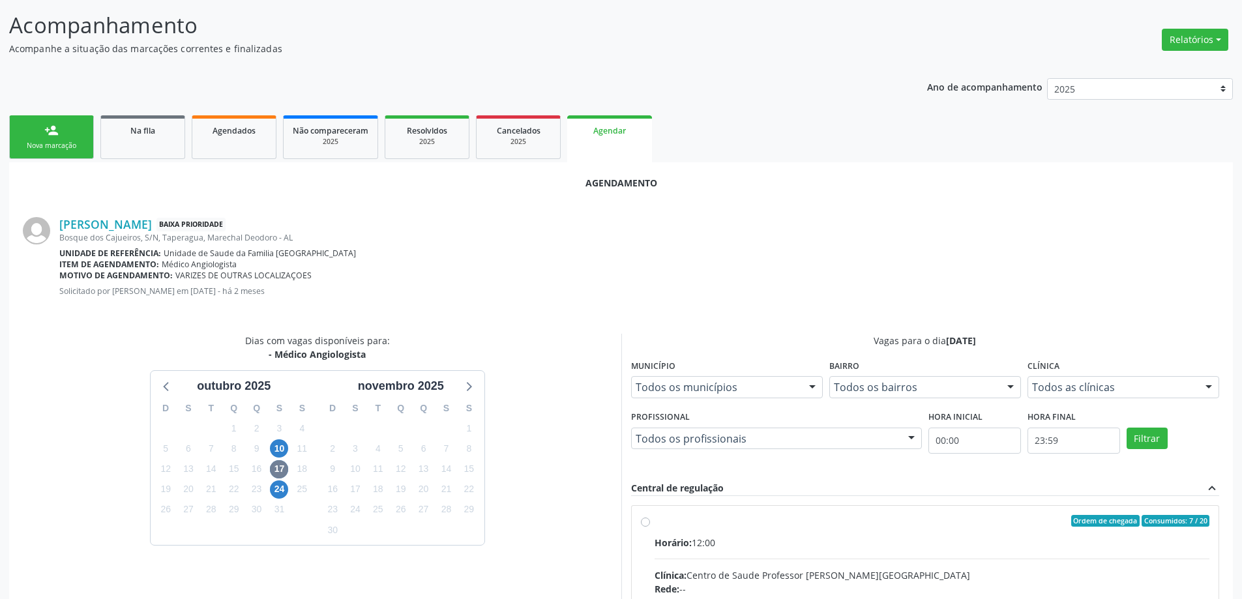
click at [641, 522] on input "Ordem de chegada Consumidos: 7 / 20 Horário: 12:00 Clínica: Centro de Saude Pro…" at bounding box center [645, 521] width 9 height 12
radio input "true"
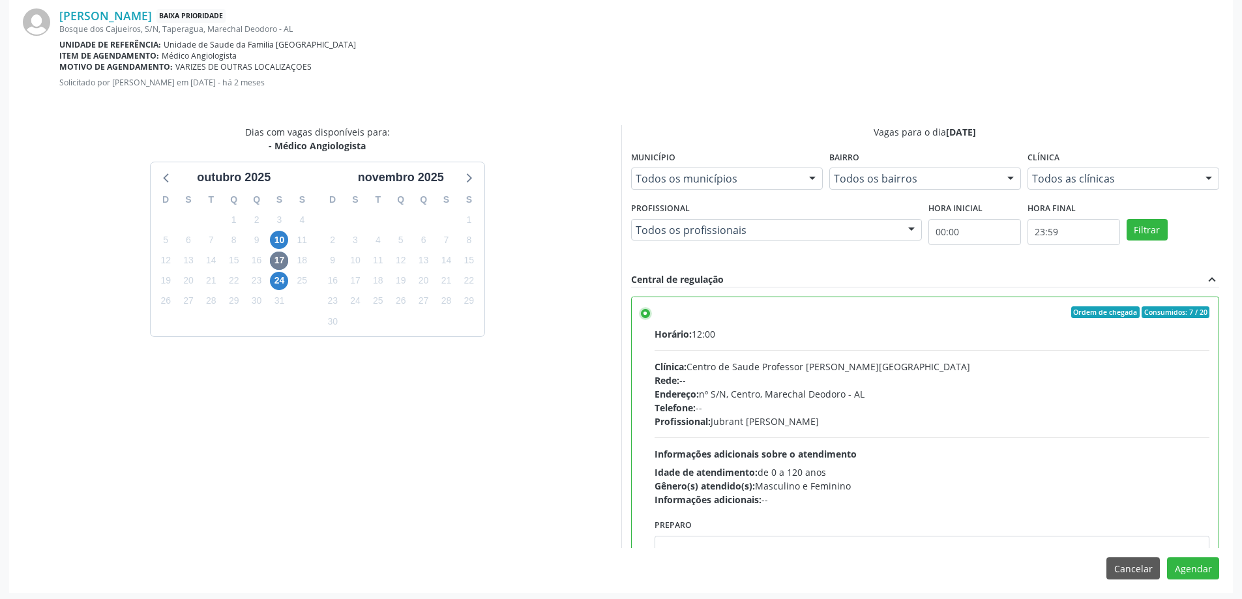
scroll to position [385, 0]
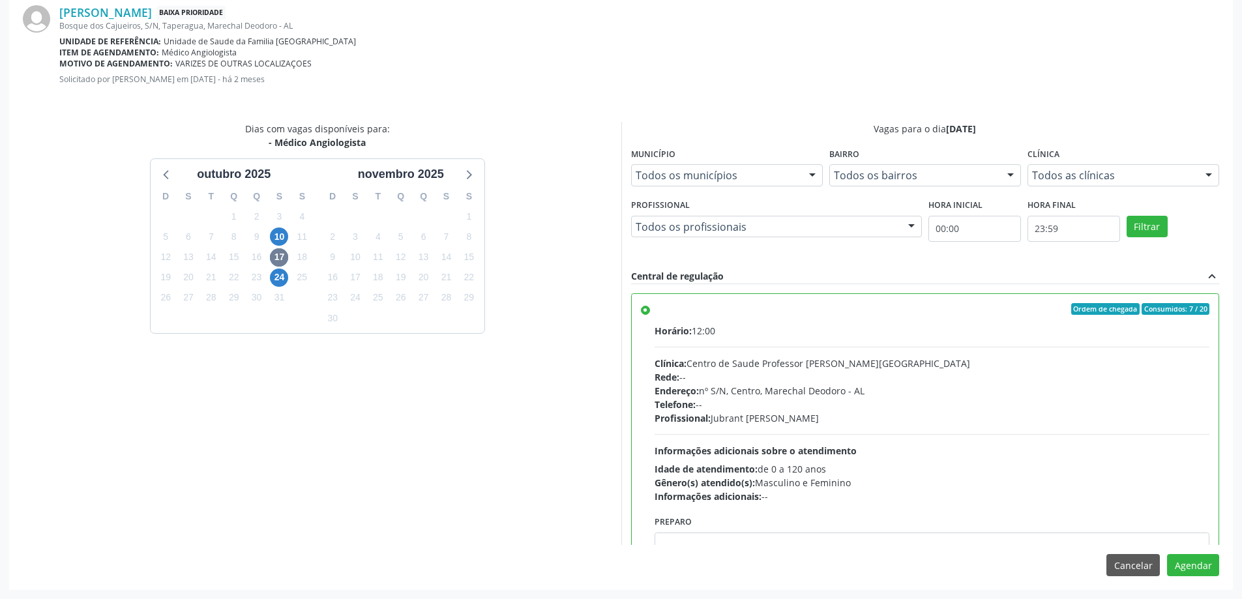
click at [1187, 576] on div "Agendamento [PERSON_NAME] Baixa Prioridade [GEOGRAPHIC_DATA], S/N, Taperagua, M…" at bounding box center [621, 269] width 1224 height 639
click at [1187, 571] on button "Agendar" at bounding box center [1193, 565] width 52 height 22
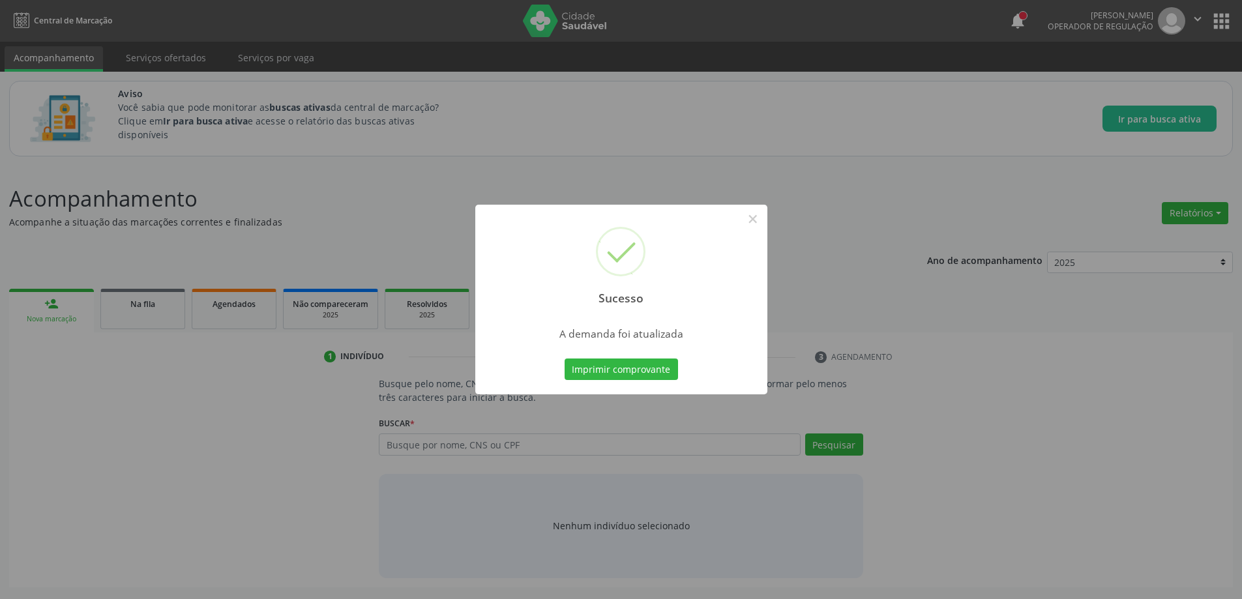
scroll to position [0, 0]
click at [751, 216] on button "×" at bounding box center [758, 219] width 22 height 22
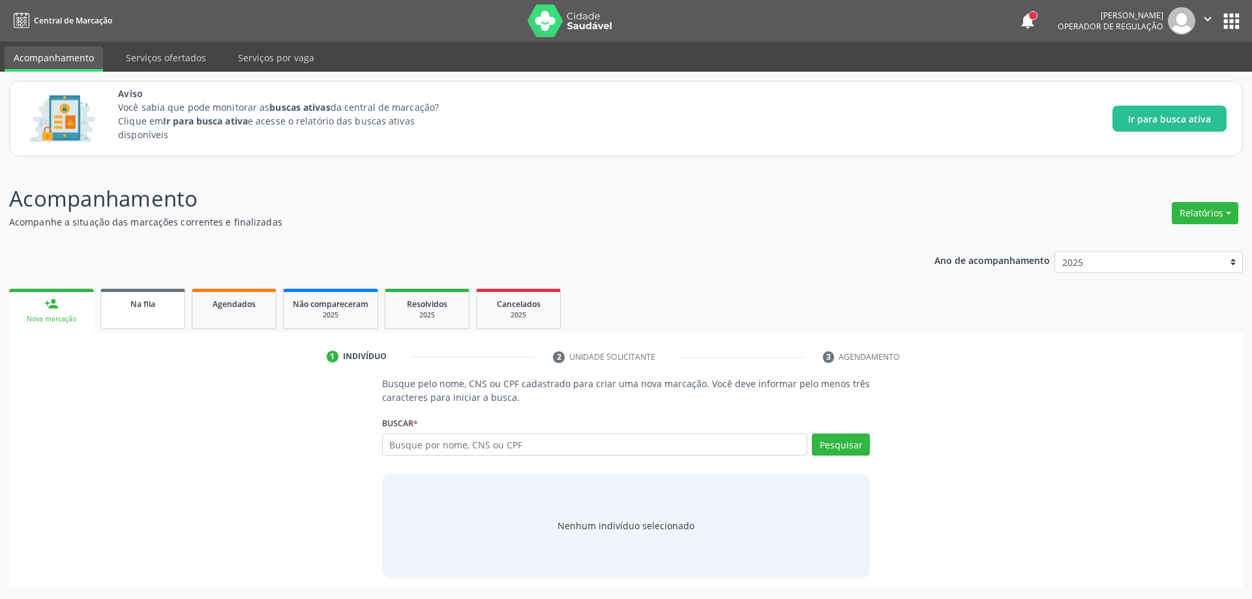
click at [150, 309] on span "Na fila" at bounding box center [142, 304] width 25 height 11
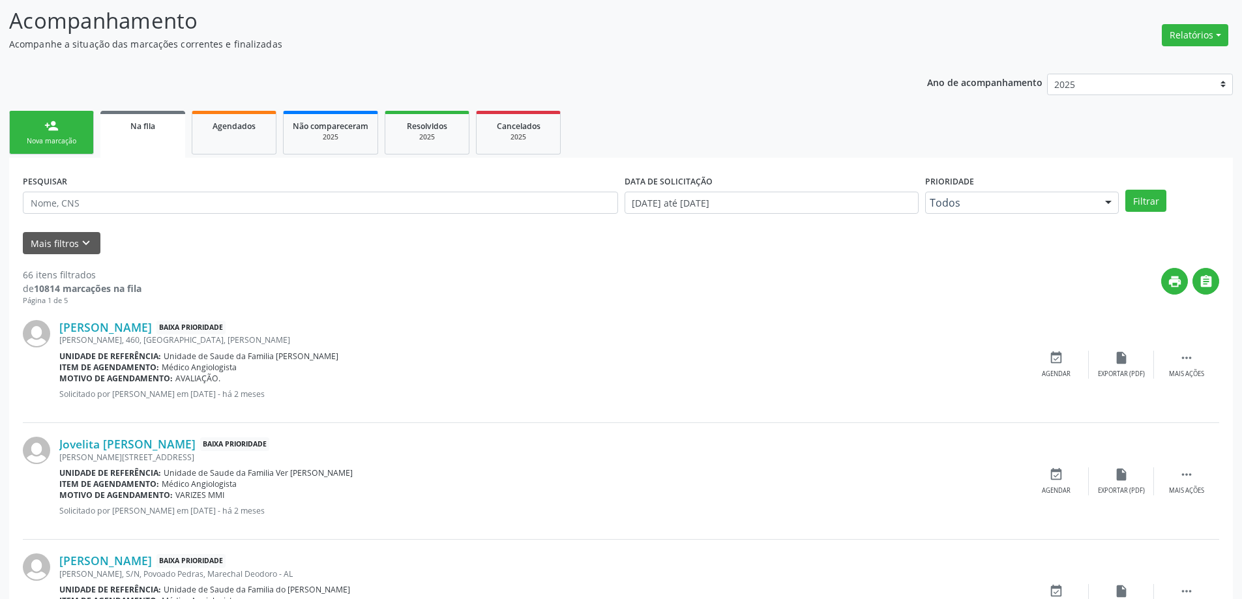
scroll to position [196, 0]
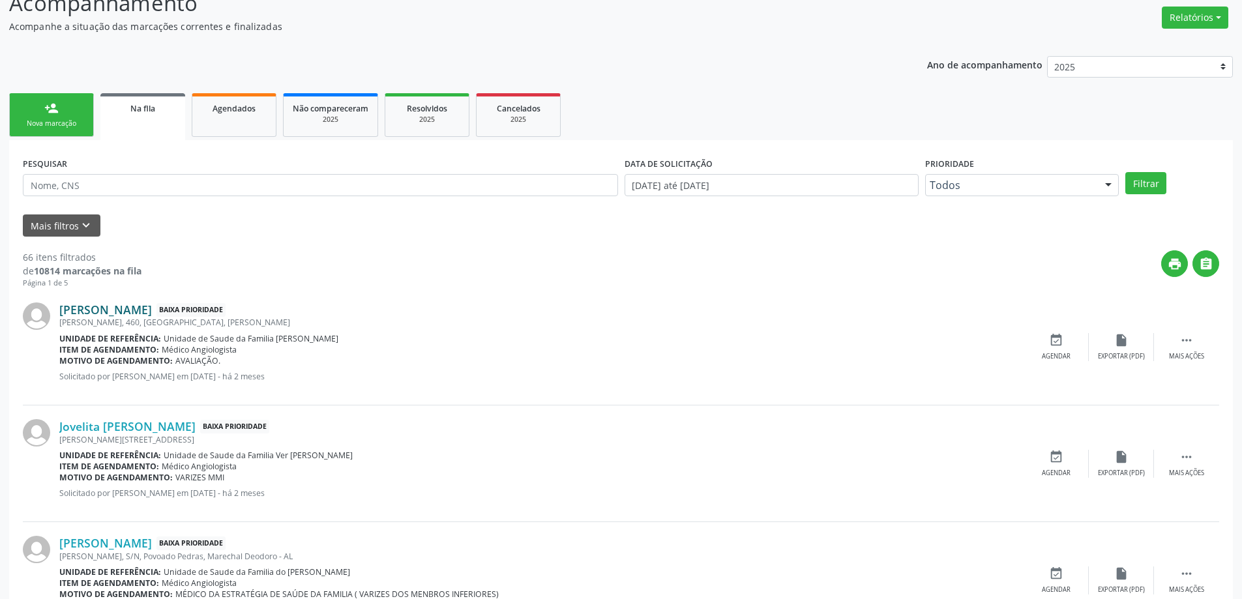
click at [113, 306] on link "[PERSON_NAME]" at bounding box center [105, 310] width 93 height 14
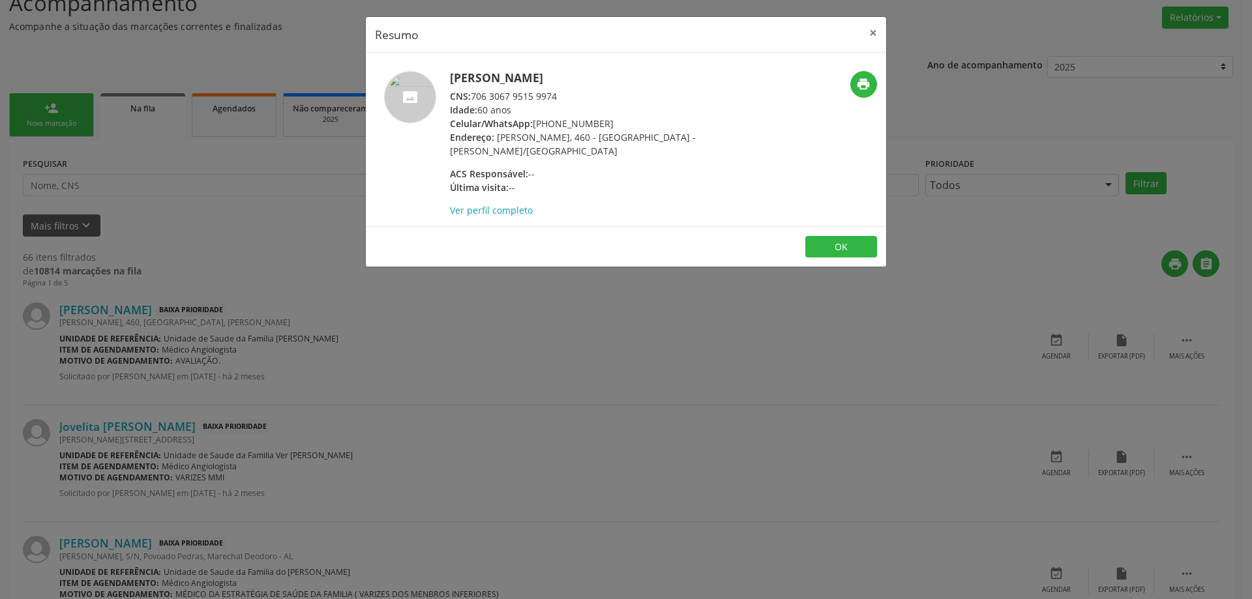
drag, startPoint x: 561, startPoint y: 96, endPoint x: 475, endPoint y: 97, distance: 86.1
click at [475, 97] on div "CNS: 706 3067 9515 9974" at bounding box center [577, 96] width 254 height 14
click at [865, 33] on button "×" at bounding box center [873, 33] width 26 height 32
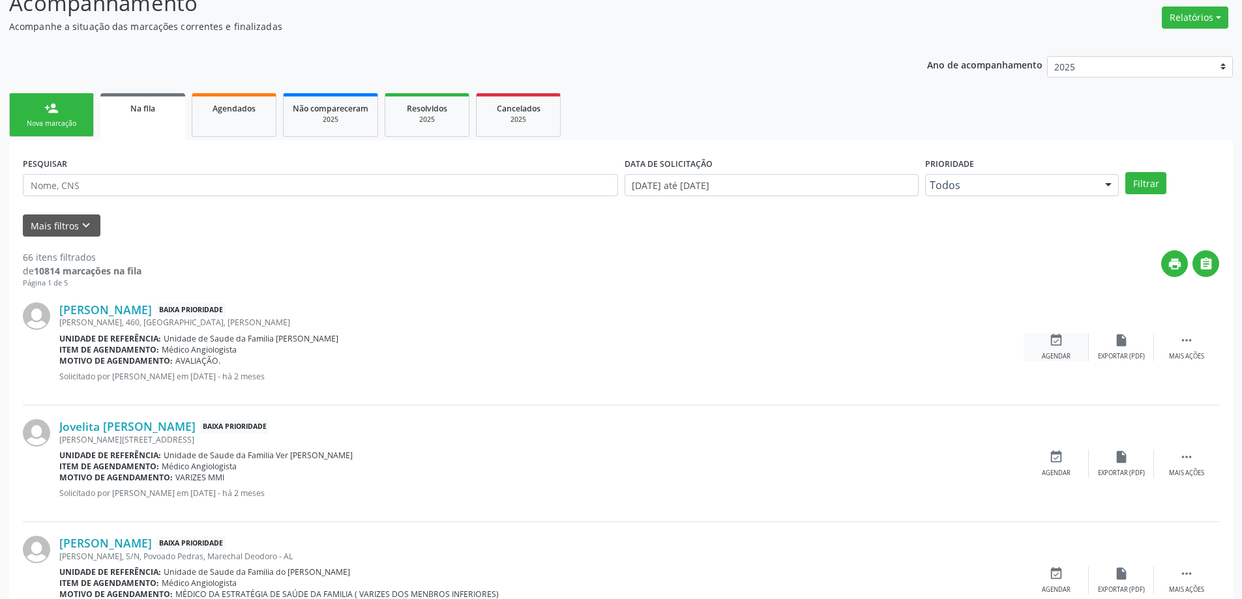
click at [1056, 359] on div "Agendar" at bounding box center [1056, 356] width 29 height 9
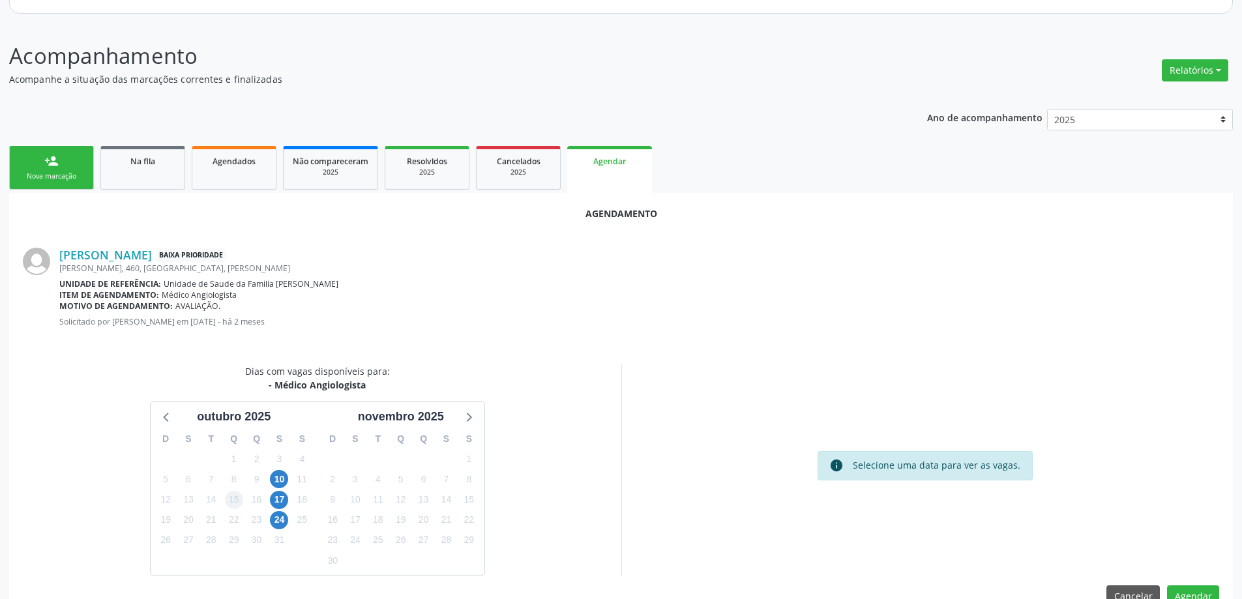
scroll to position [173, 0]
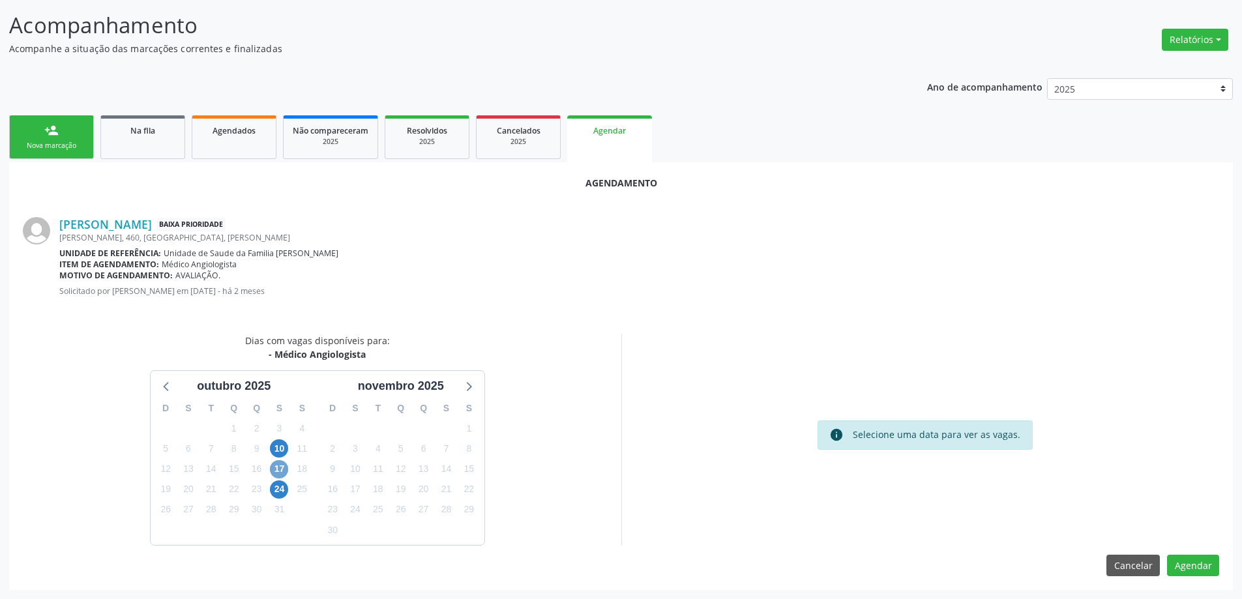
click at [278, 471] on span "17" at bounding box center [279, 469] width 18 height 18
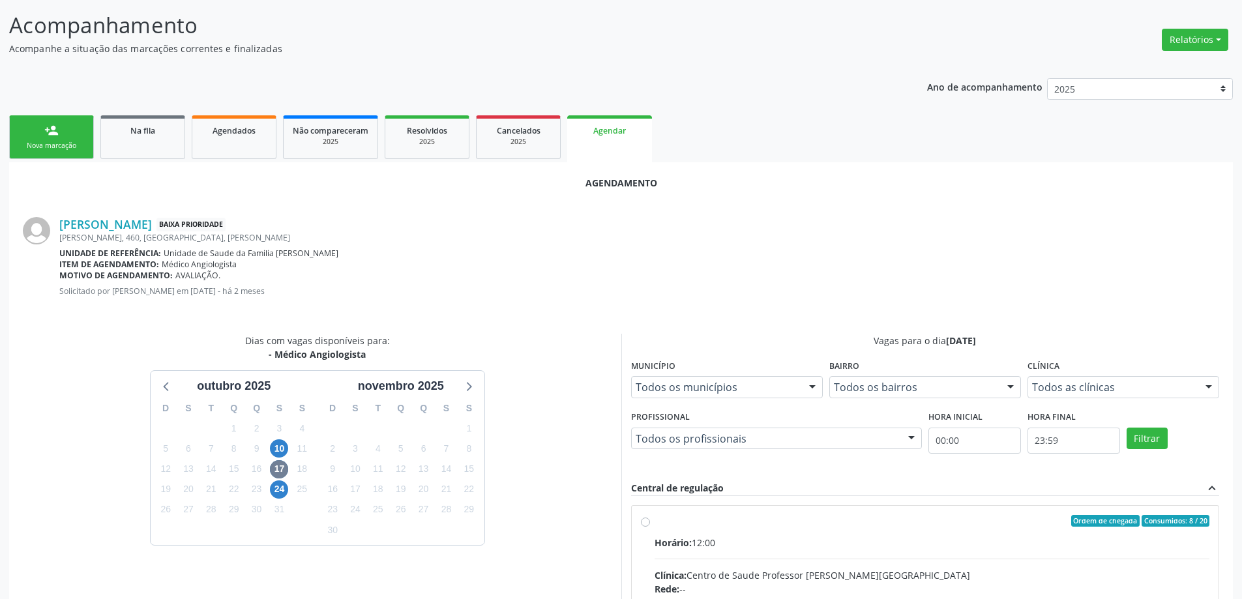
radio input "true"
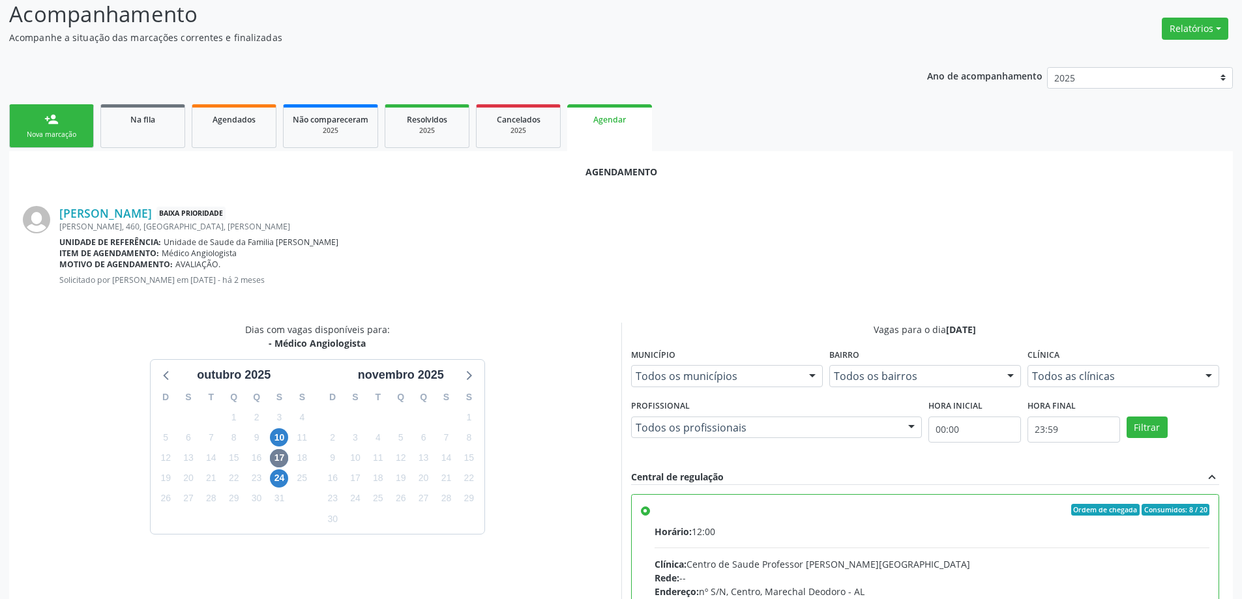
scroll to position [385, 0]
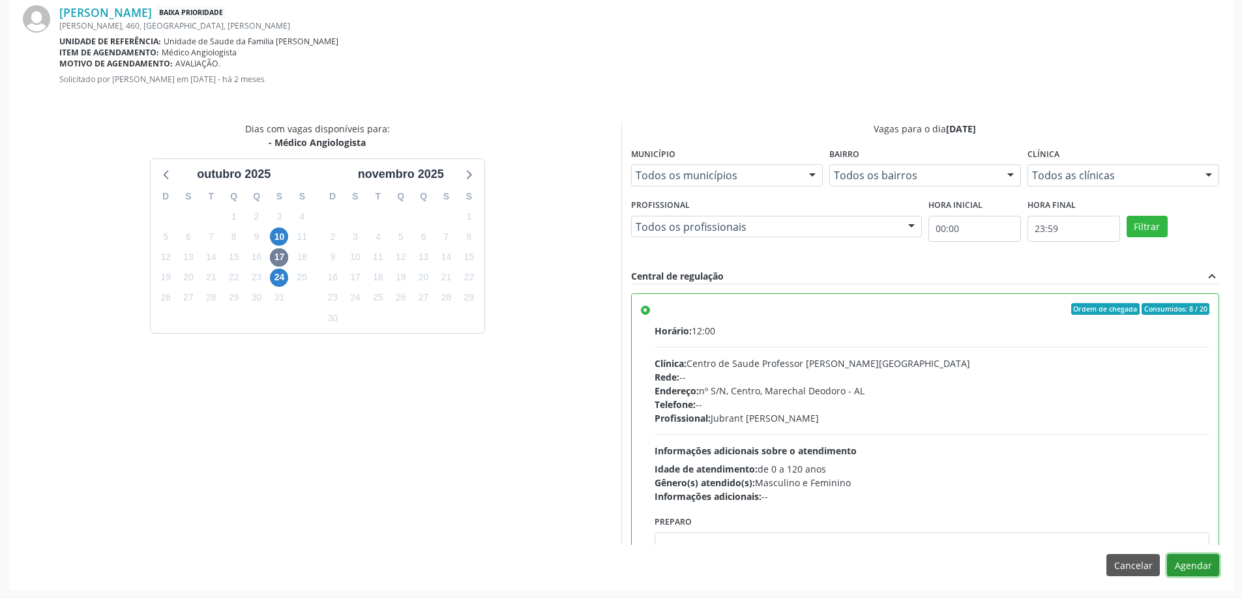
click at [1179, 561] on button "Agendar" at bounding box center [1193, 565] width 52 height 22
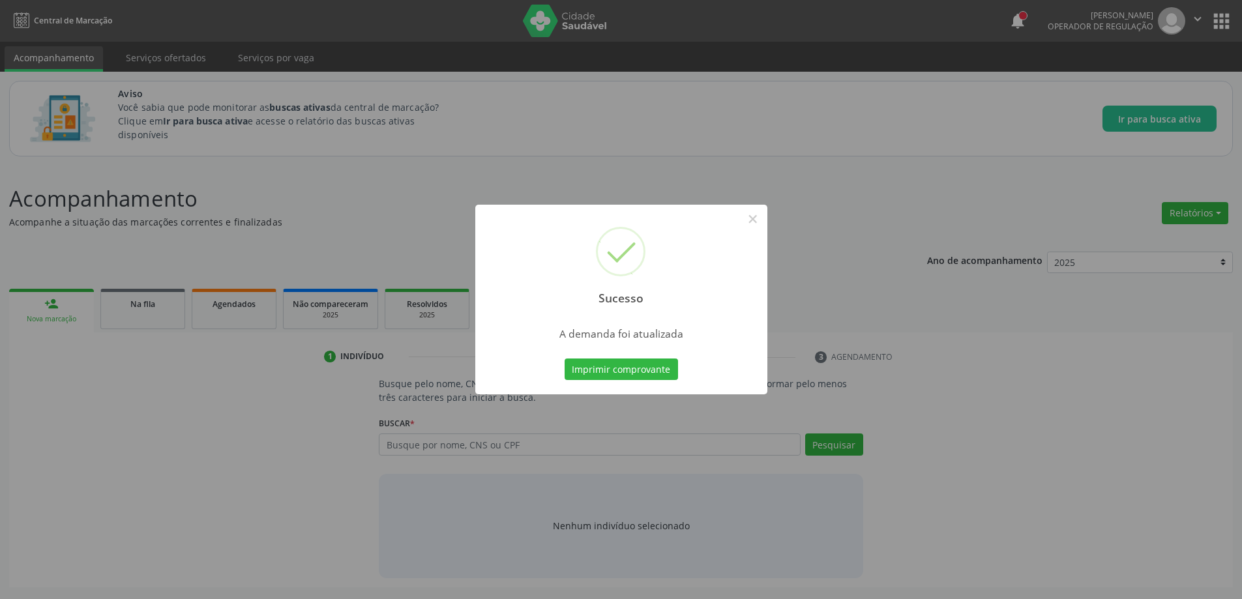
scroll to position [0, 0]
click at [754, 219] on button "×" at bounding box center [758, 219] width 22 height 22
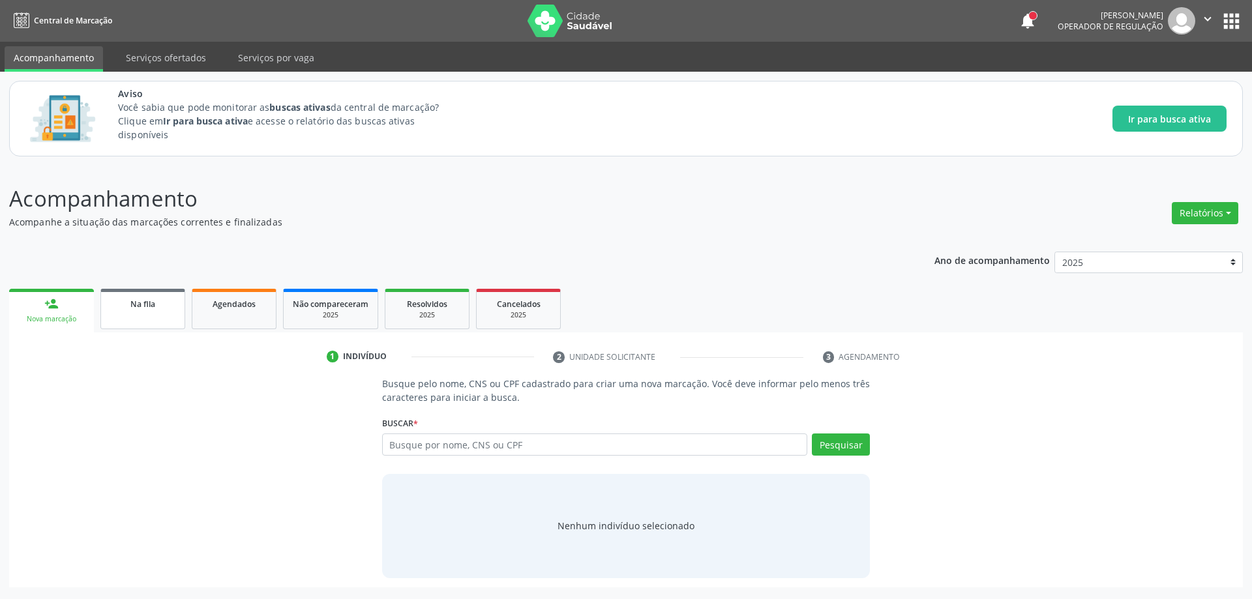
click at [155, 318] on link "Na fila" at bounding box center [142, 309] width 85 height 40
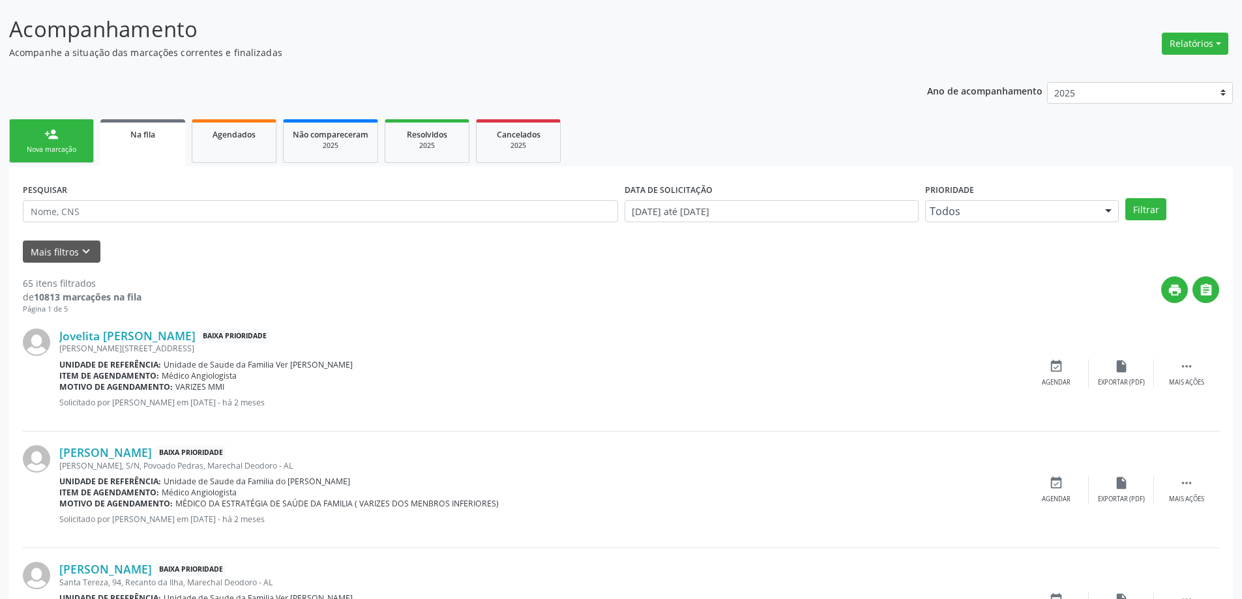
scroll to position [196, 0]
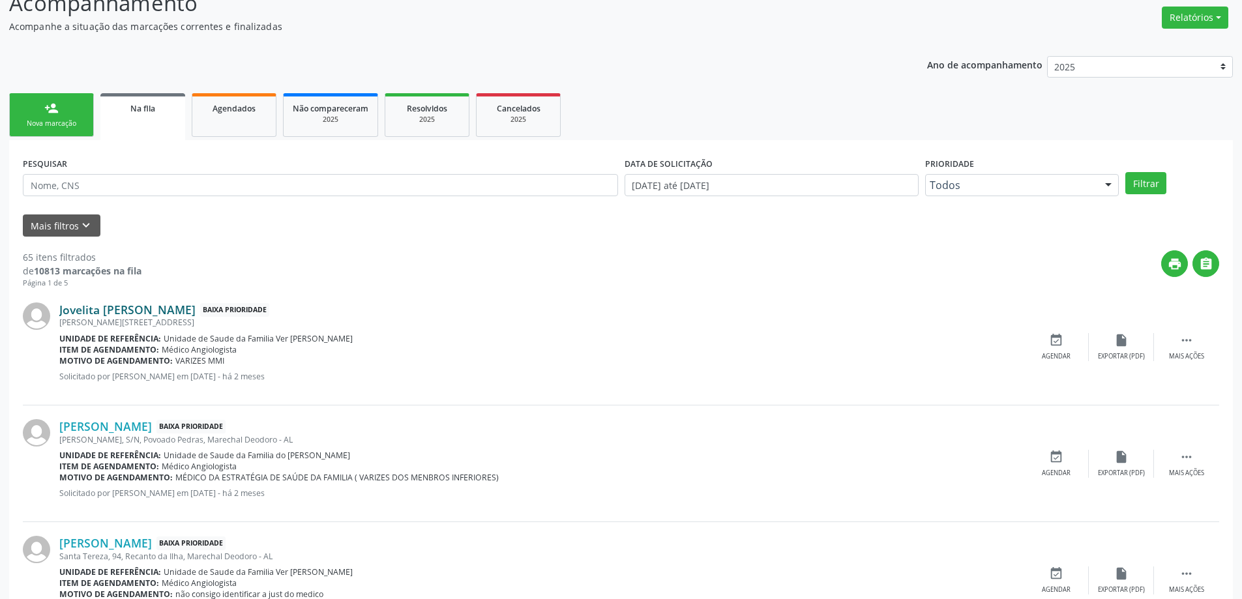
click at [97, 314] on link "Jovelita [PERSON_NAME]" at bounding box center [127, 310] width 136 height 14
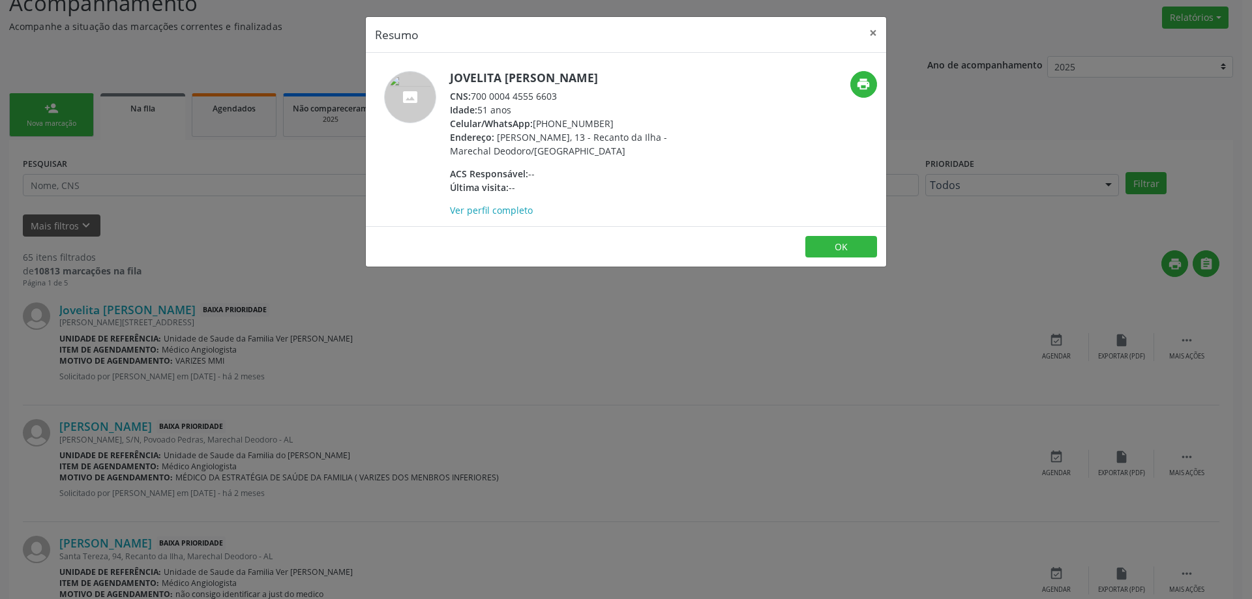
drag, startPoint x: 559, startPoint y: 98, endPoint x: 474, endPoint y: 97, distance: 84.8
click at [474, 97] on div "CNS: 700 0004 4555 6603" at bounding box center [577, 96] width 254 height 14
click at [866, 34] on button "×" at bounding box center [873, 33] width 26 height 32
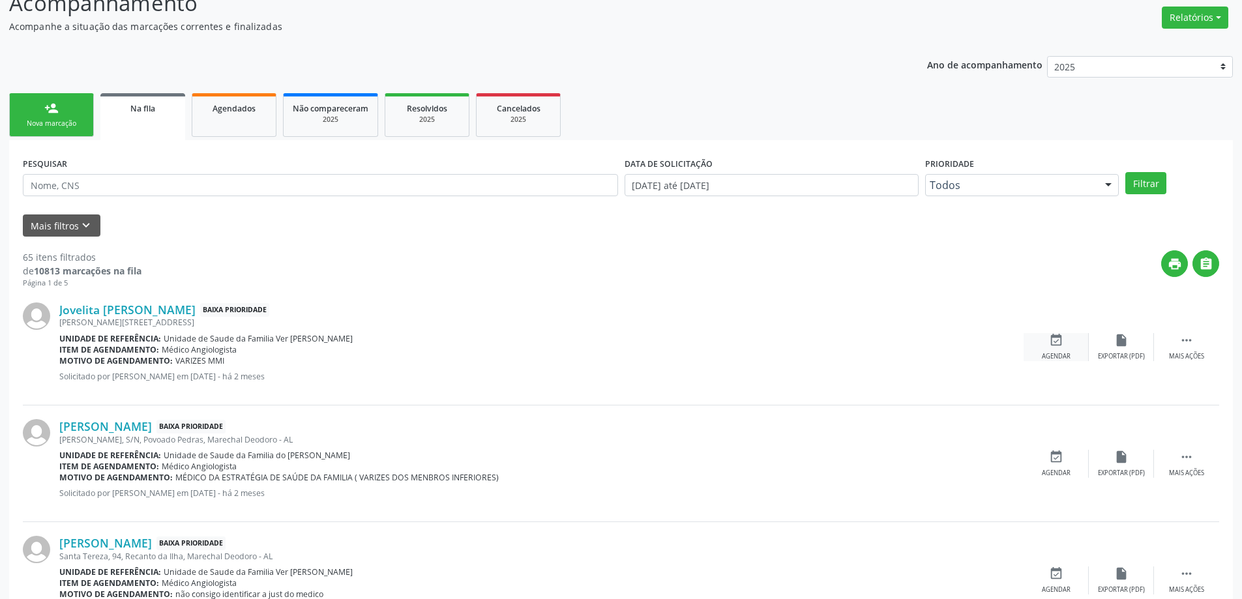
click at [1061, 344] on icon "event_available" at bounding box center [1056, 340] width 14 height 14
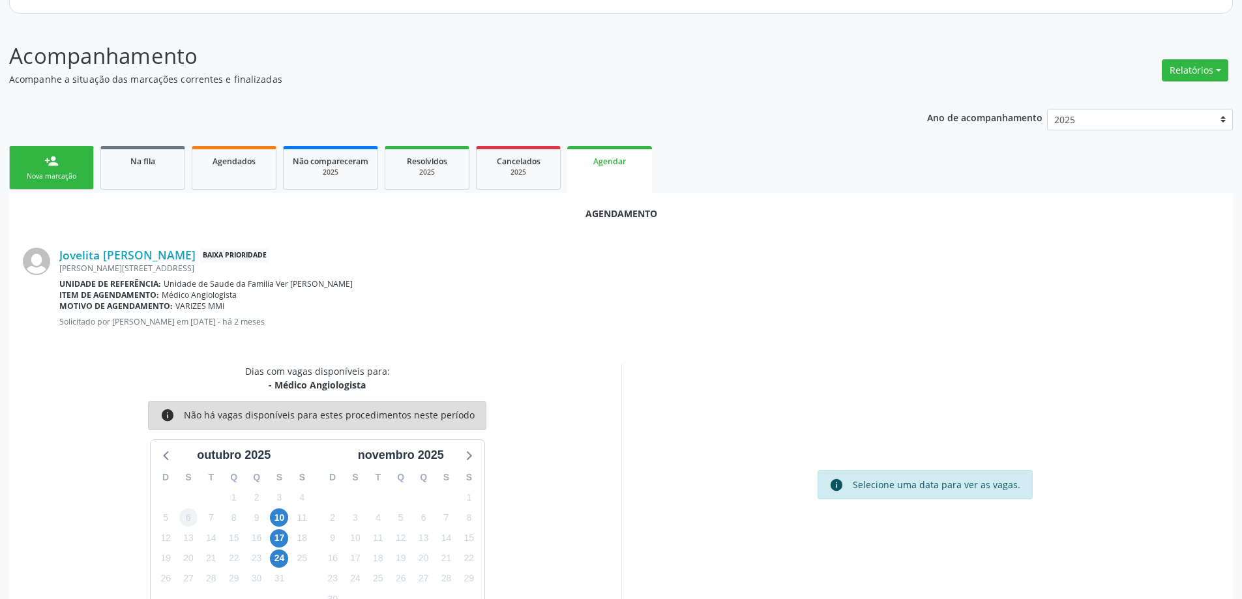
scroll to position [173, 0]
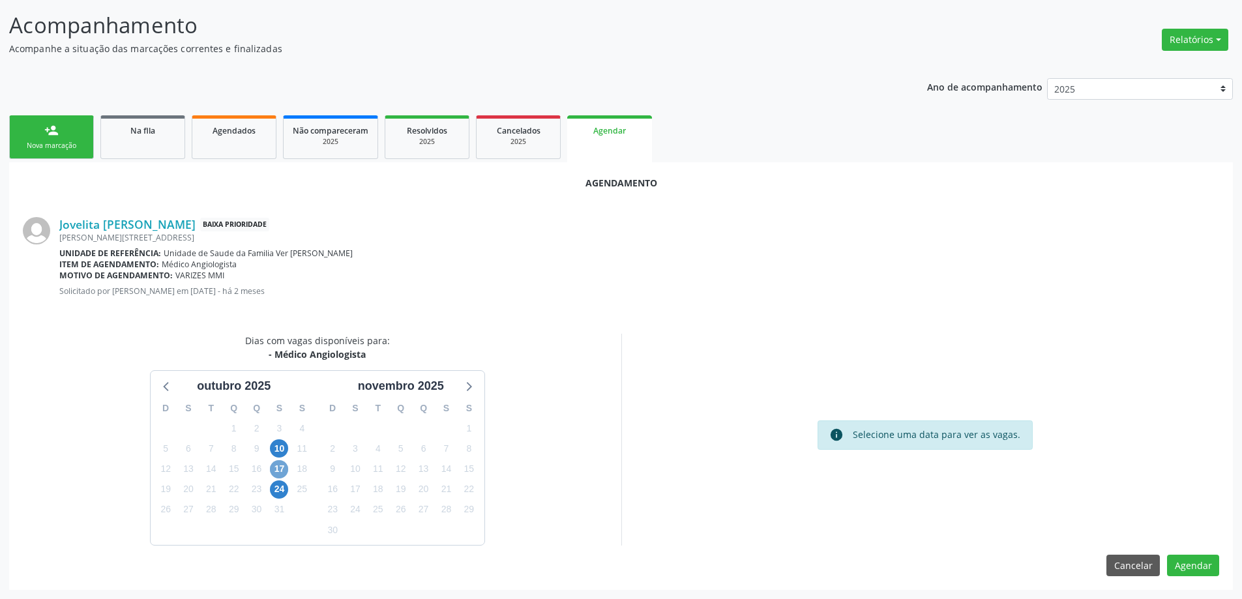
click at [285, 467] on span "17" at bounding box center [279, 469] width 18 height 18
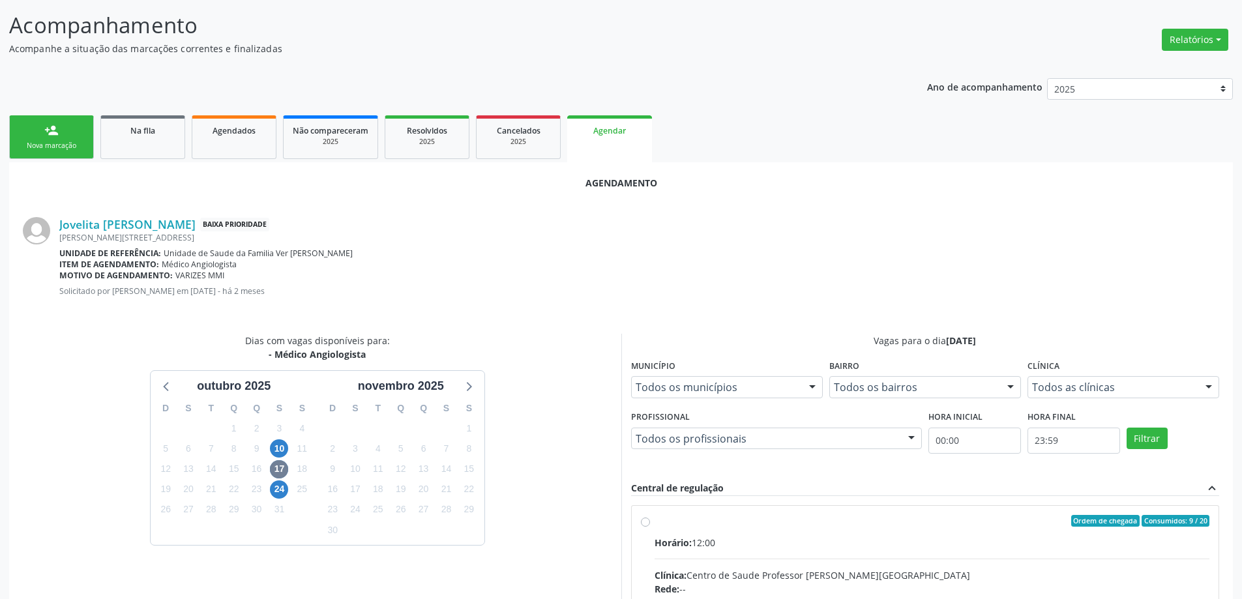
click at [642, 525] on input "Ordem de chegada Consumidos: 9 / 20 Horário: 12:00 Clínica: Centro de Saude Pro…" at bounding box center [645, 521] width 9 height 12
radio input "true"
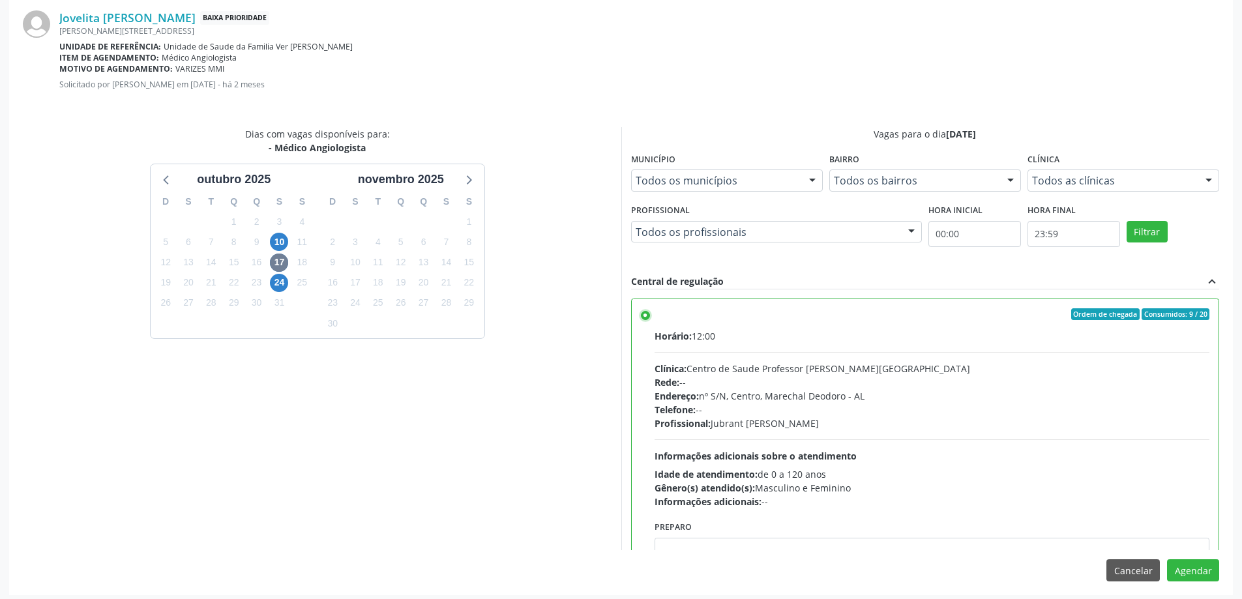
scroll to position [385, 0]
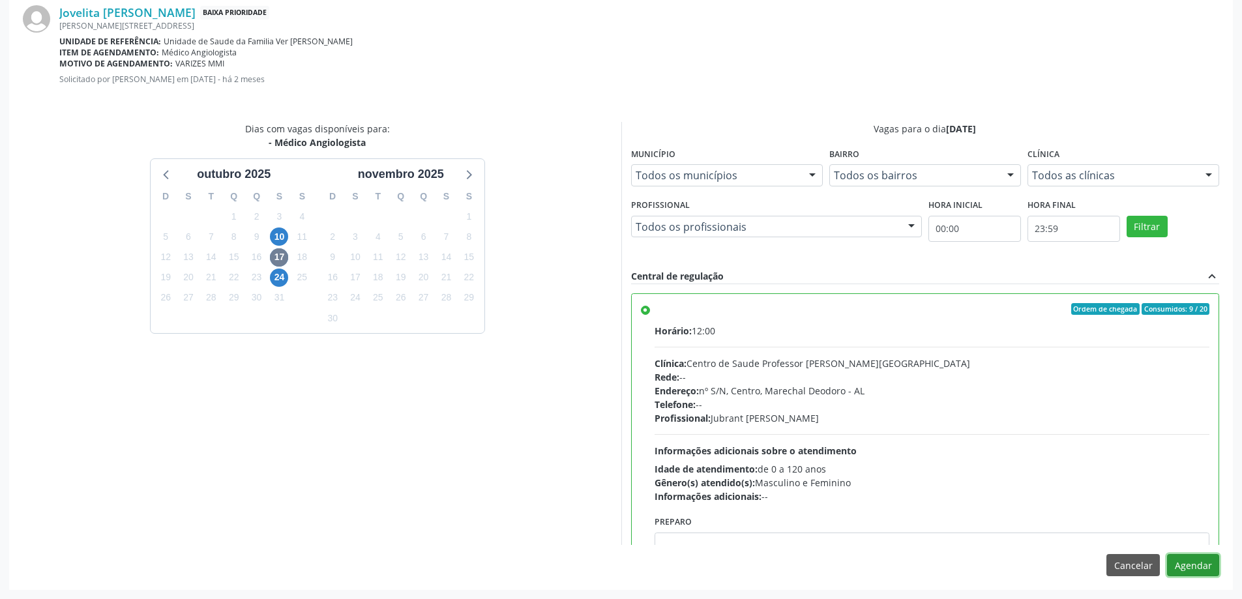
click at [1197, 564] on button "Agendar" at bounding box center [1193, 565] width 52 height 22
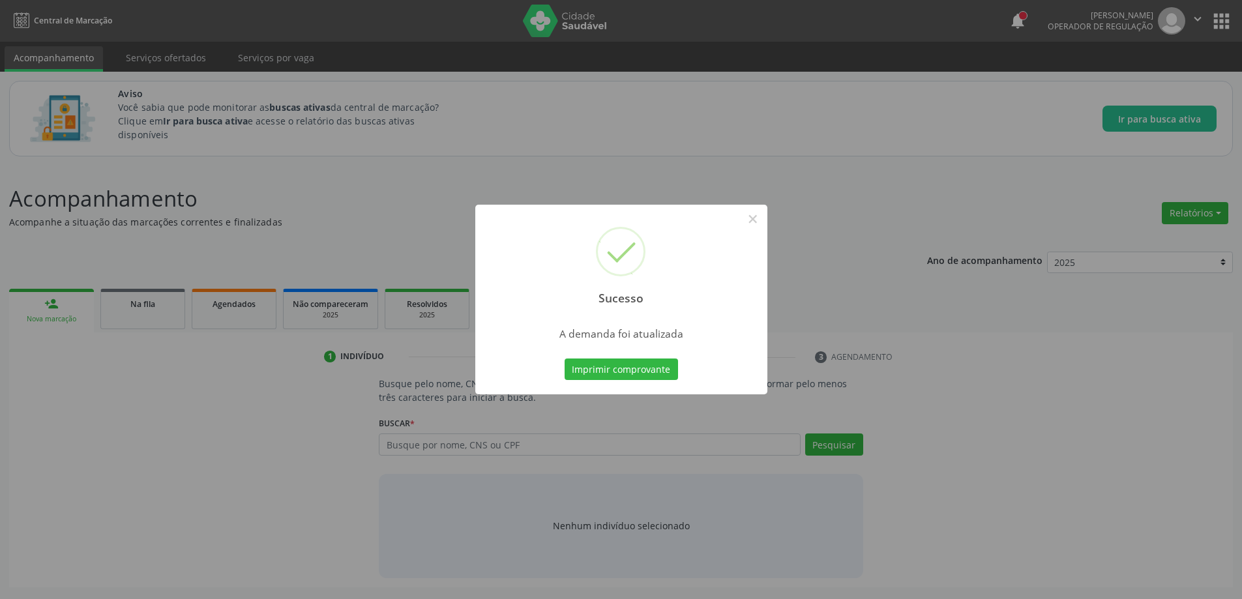
scroll to position [0, 0]
click at [754, 217] on button "×" at bounding box center [758, 219] width 22 height 22
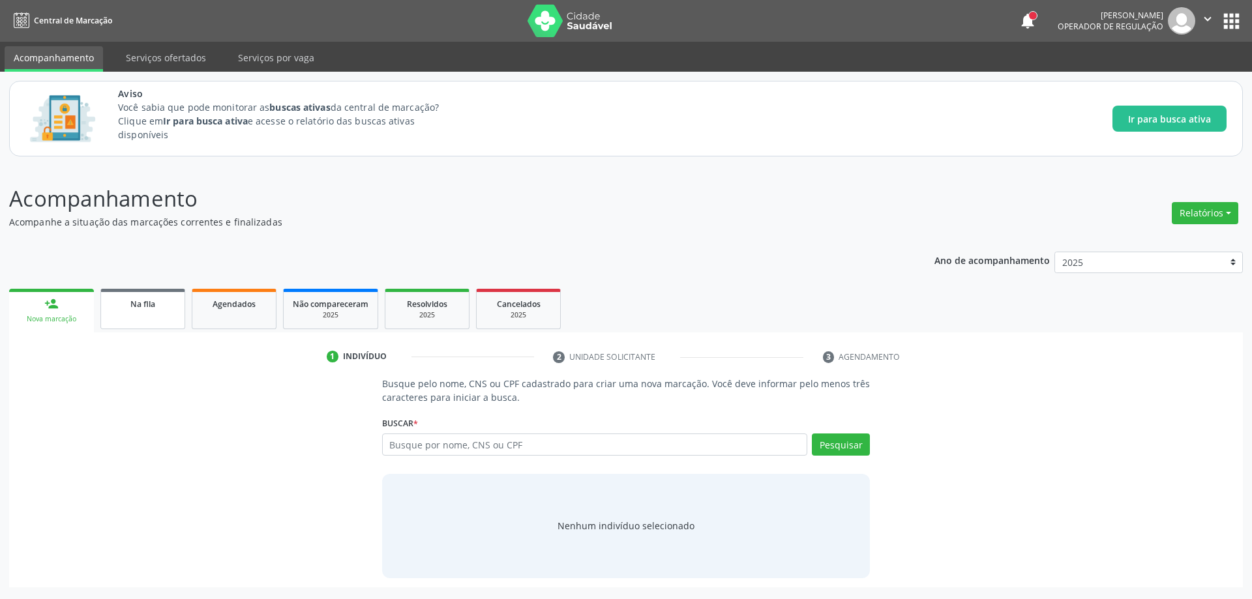
click at [148, 322] on link "Na fila" at bounding box center [142, 309] width 85 height 40
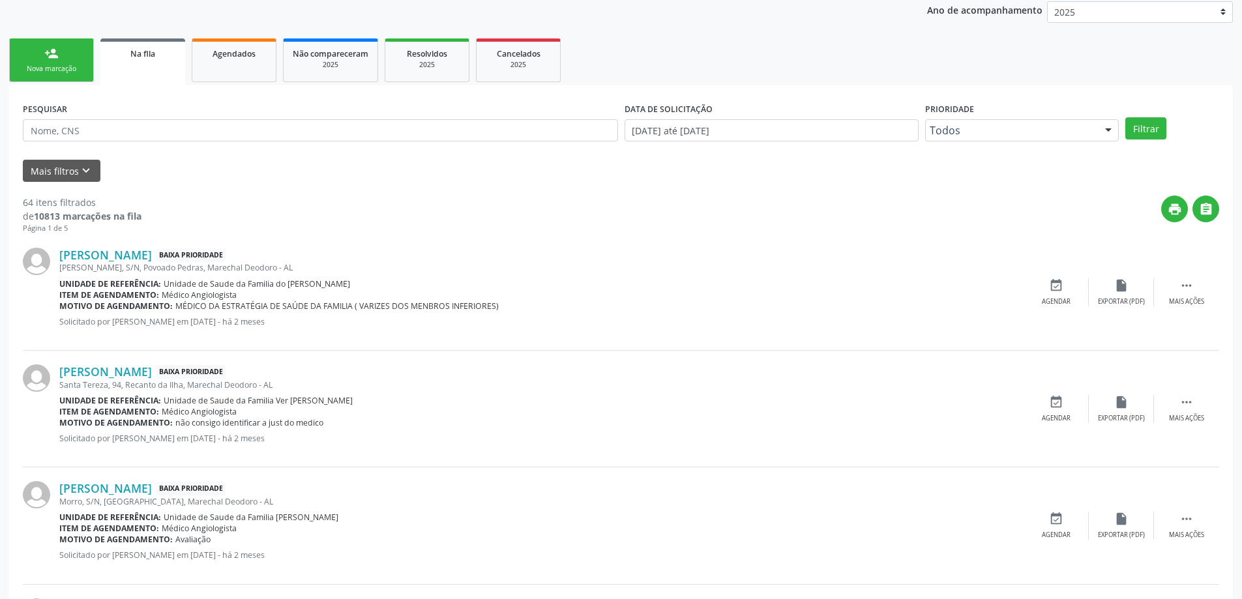
scroll to position [261, 0]
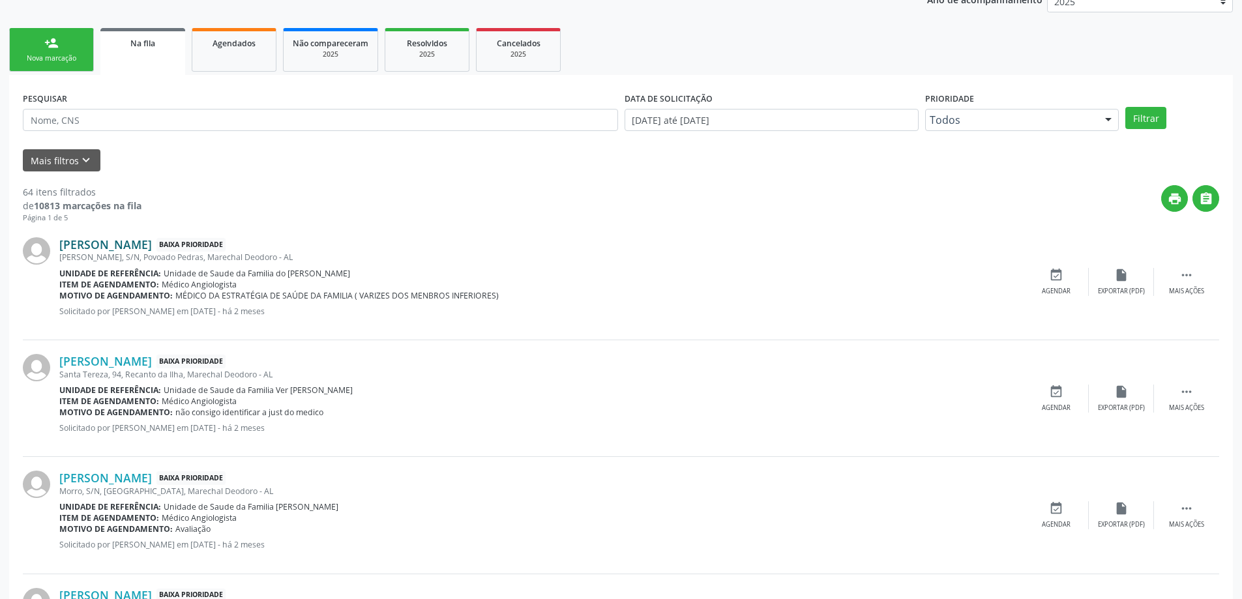
click at [98, 245] on link "[PERSON_NAME]" at bounding box center [105, 244] width 93 height 14
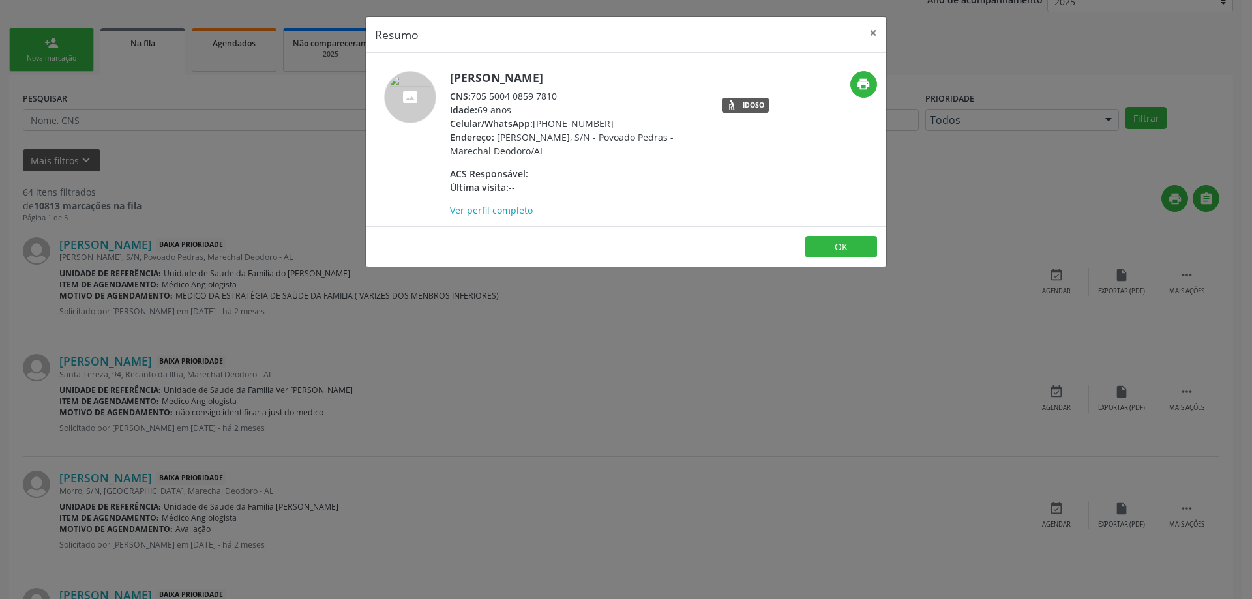
drag, startPoint x: 560, startPoint y: 98, endPoint x: 475, endPoint y: 101, distance: 85.5
click at [475, 101] on div "CNS: 705 5004 0859 7810" at bounding box center [577, 96] width 254 height 14
click at [865, 29] on button "×" at bounding box center [873, 33] width 26 height 32
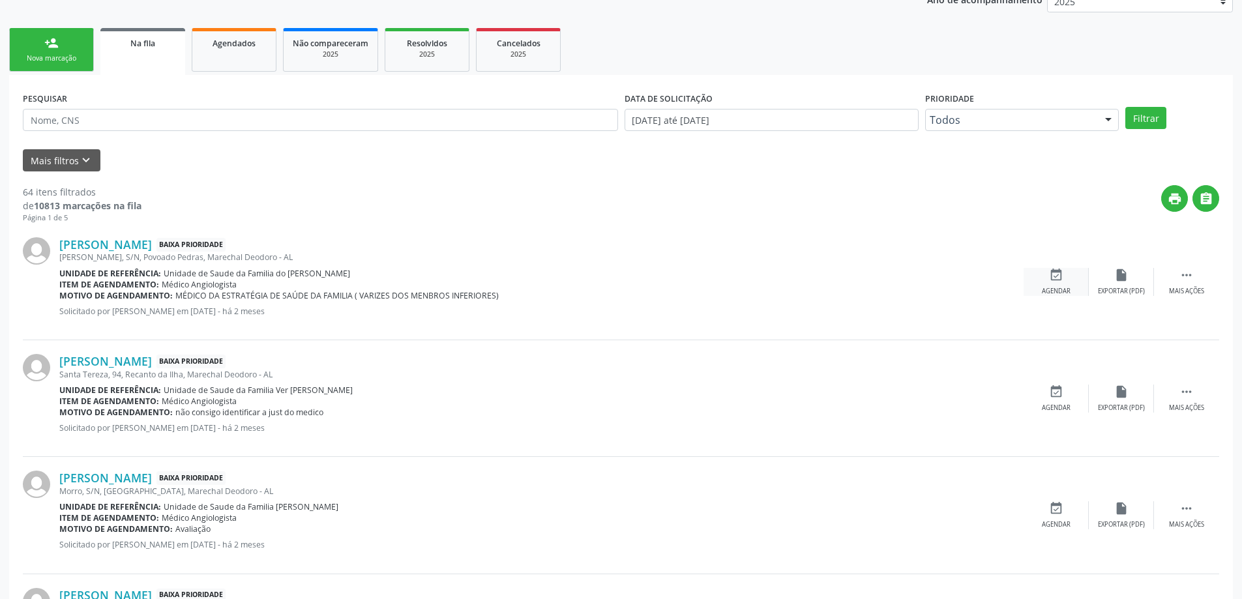
click at [1062, 274] on icon "event_available" at bounding box center [1056, 275] width 14 height 14
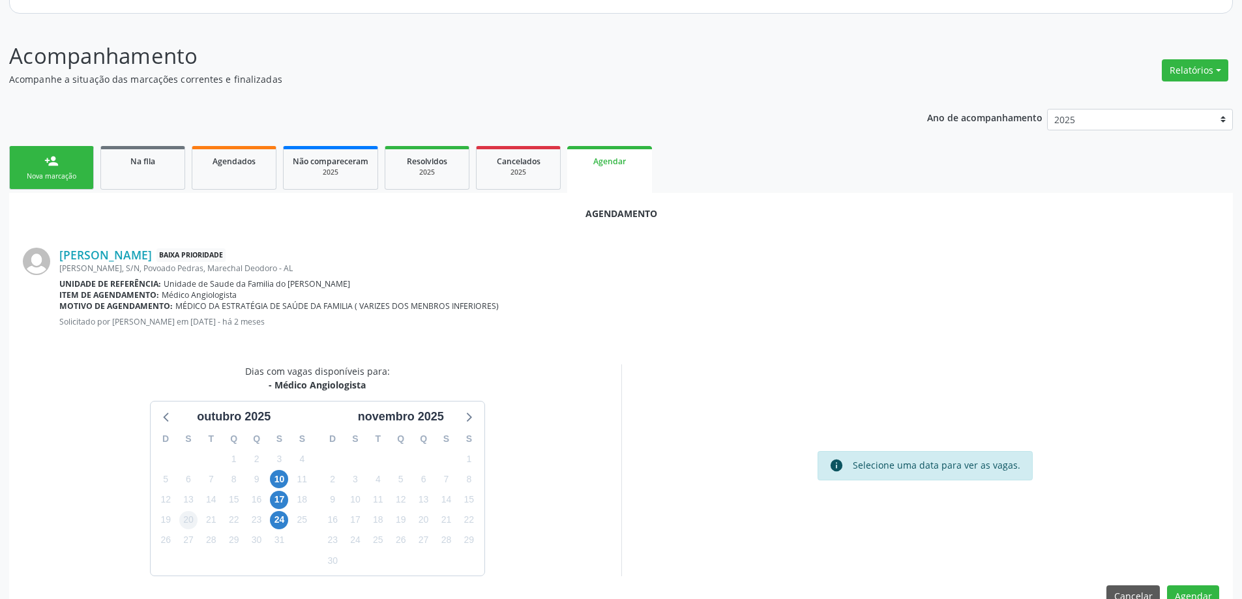
scroll to position [173, 0]
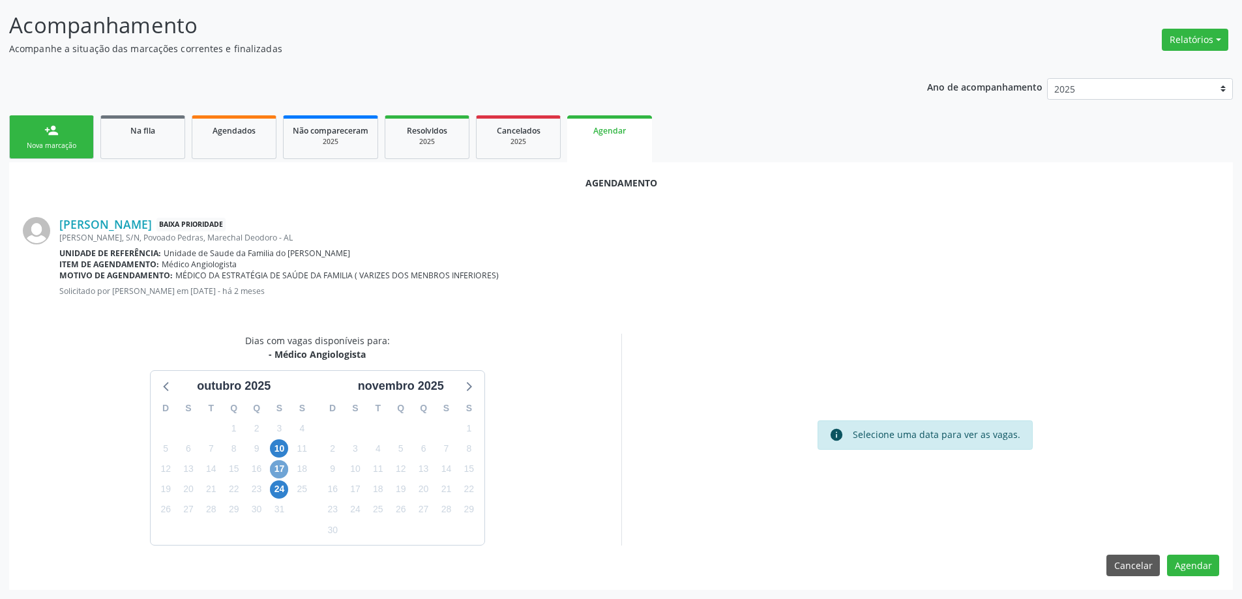
click at [275, 467] on span "17" at bounding box center [279, 469] width 18 height 18
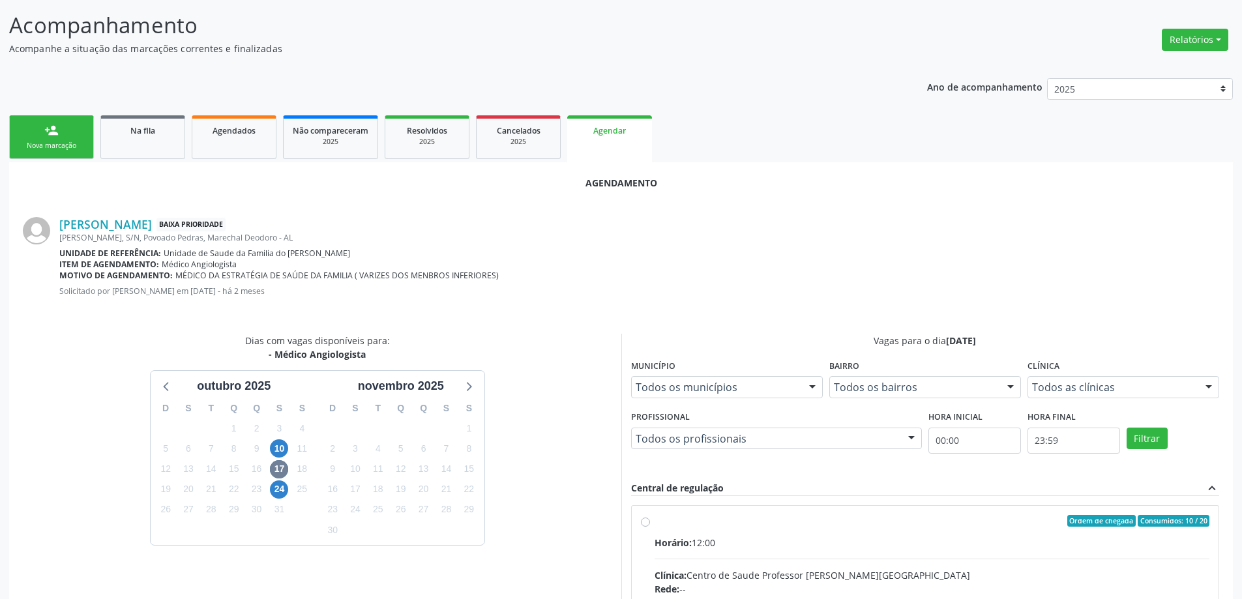
click at [647, 526] on input "Ordem de chegada Consumidos: 10 / 20 Horário: 12:00 Clínica: Centro de Saude Pr…" at bounding box center [645, 521] width 9 height 12
radio input "true"
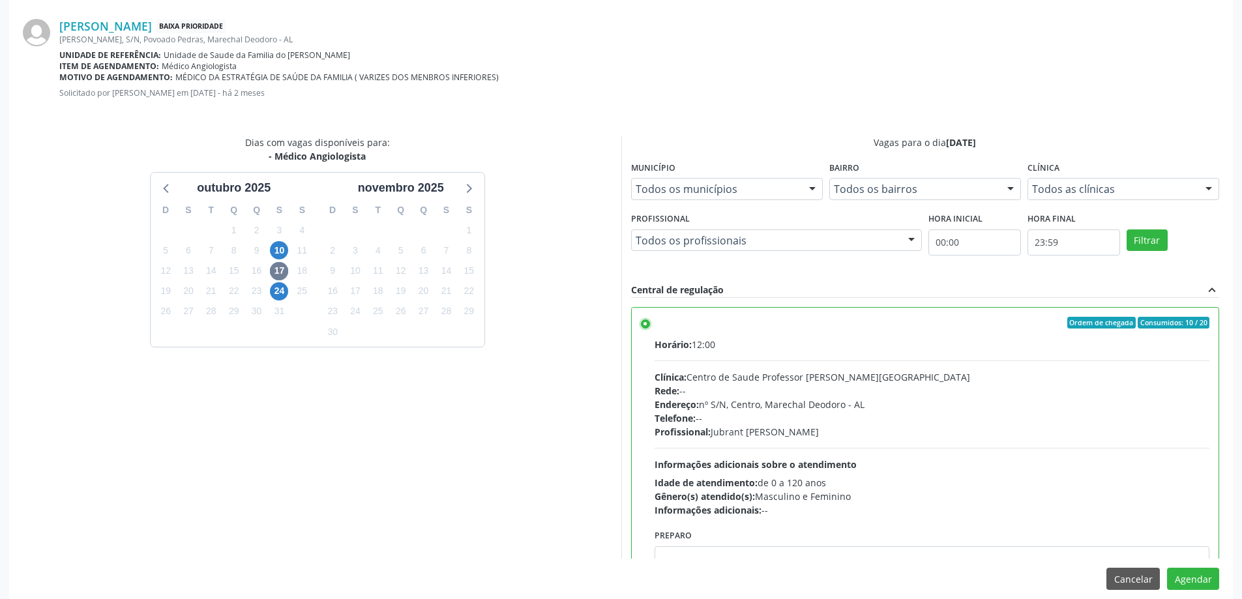
scroll to position [385, 0]
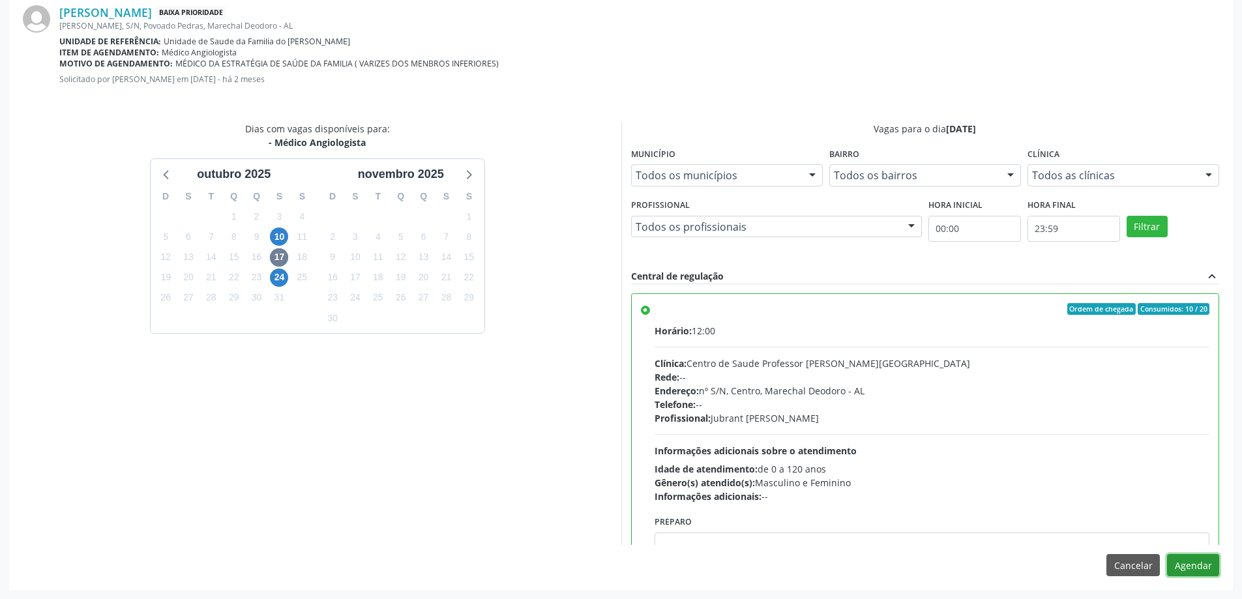
click at [1194, 565] on button "Agendar" at bounding box center [1193, 565] width 52 height 22
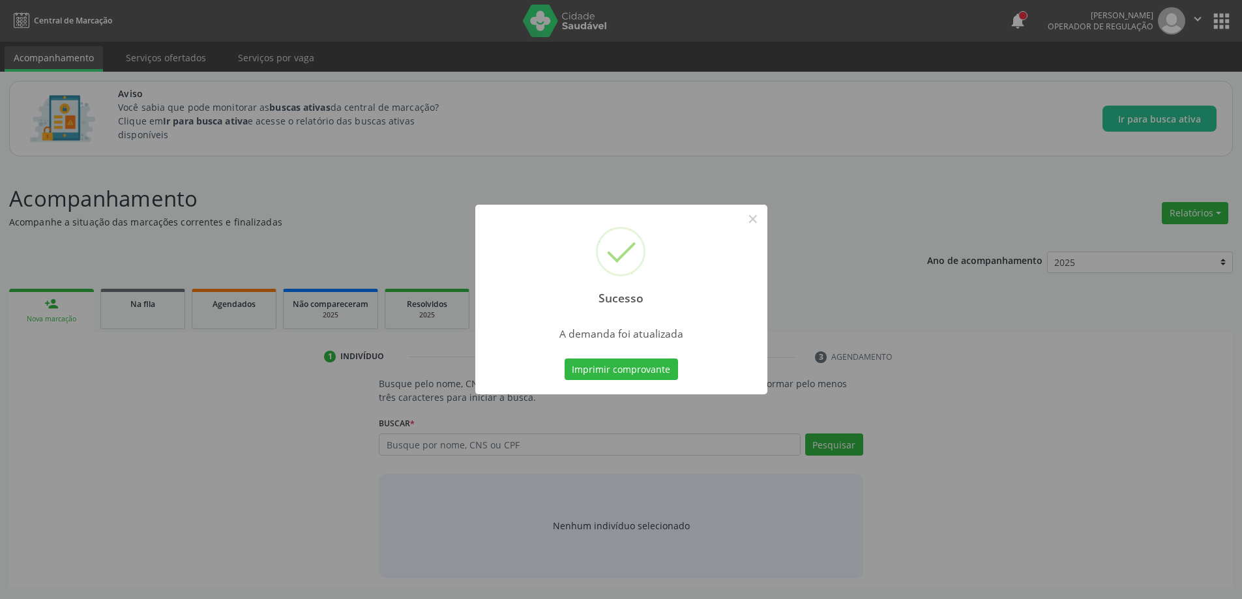
scroll to position [0, 0]
click at [759, 229] on button "×" at bounding box center [758, 219] width 22 height 22
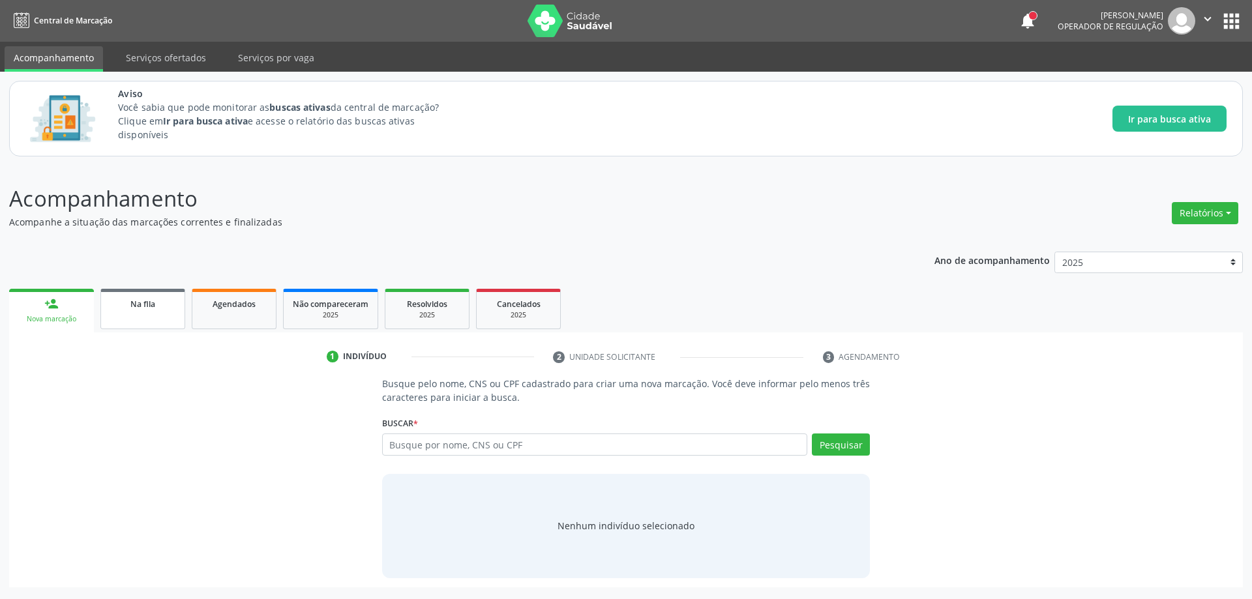
click at [141, 318] on link "Na fila" at bounding box center [142, 309] width 85 height 40
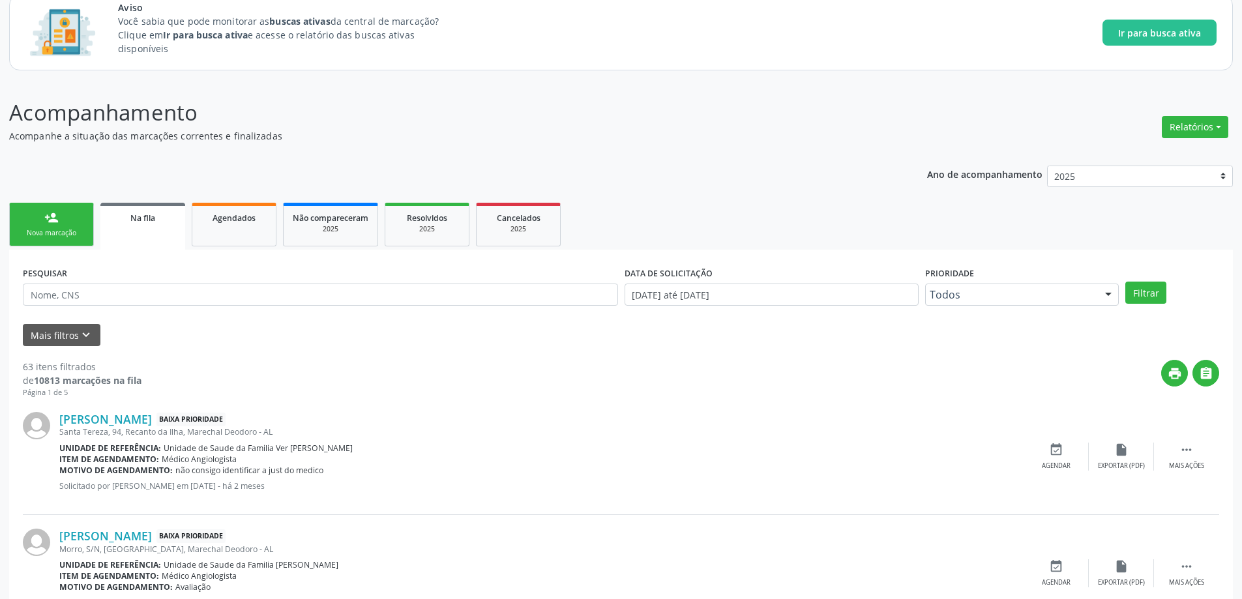
scroll to position [130, 0]
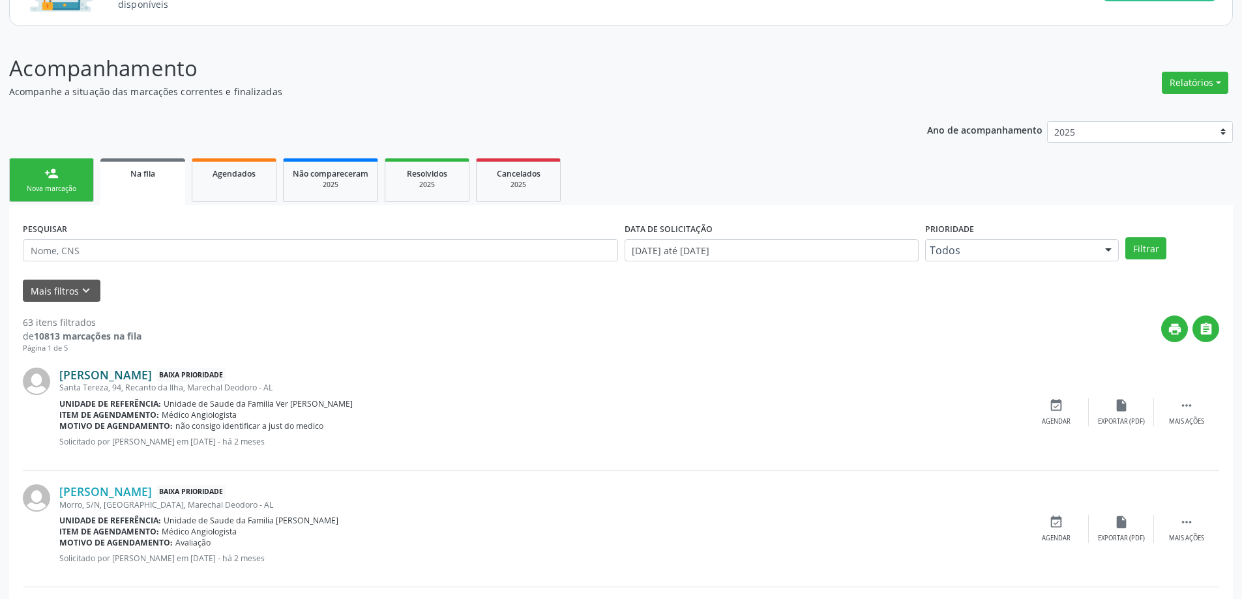
click at [72, 381] on link "[PERSON_NAME]" at bounding box center [105, 375] width 93 height 14
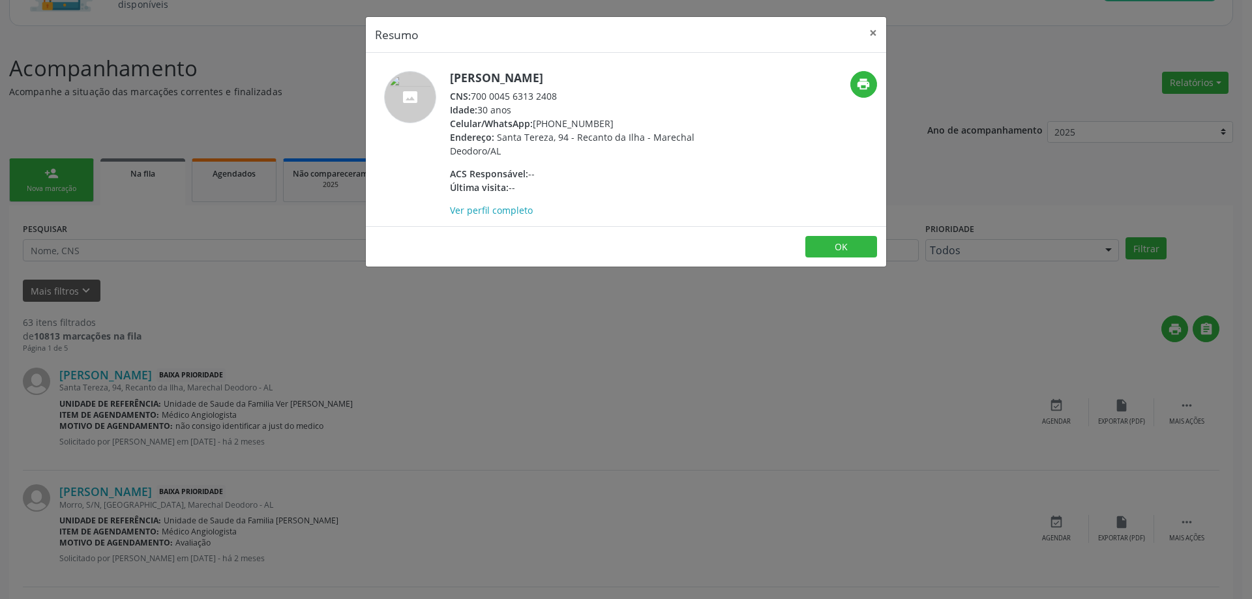
drag, startPoint x: 561, startPoint y: 97, endPoint x: 475, endPoint y: 98, distance: 85.4
click at [475, 98] on div "CNS: 700 0045 6313 2408" at bounding box center [577, 96] width 254 height 14
click at [867, 36] on button "×" at bounding box center [873, 33] width 26 height 32
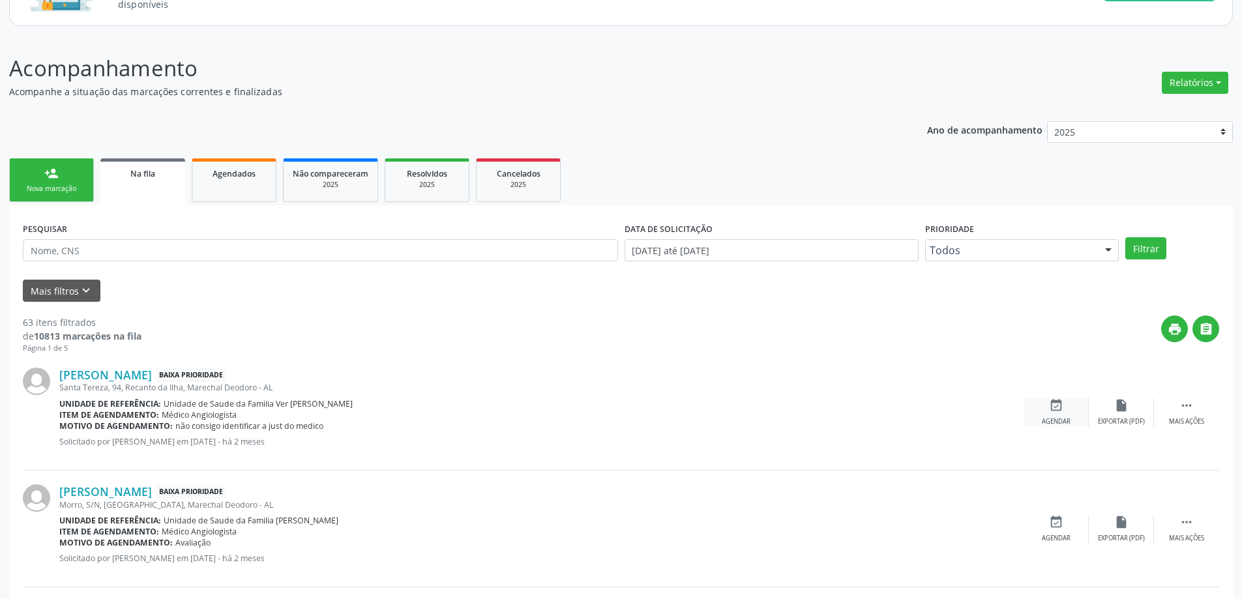
click at [1061, 417] on div "Agendar" at bounding box center [1056, 421] width 29 height 9
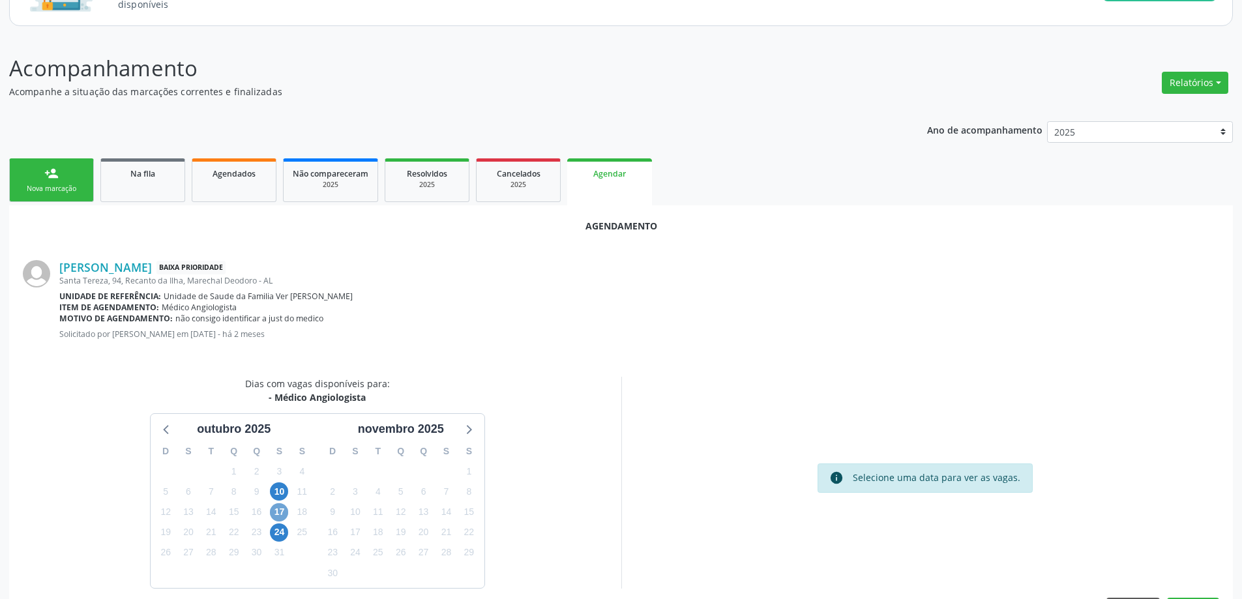
click at [283, 511] on span "17" at bounding box center [279, 512] width 18 height 18
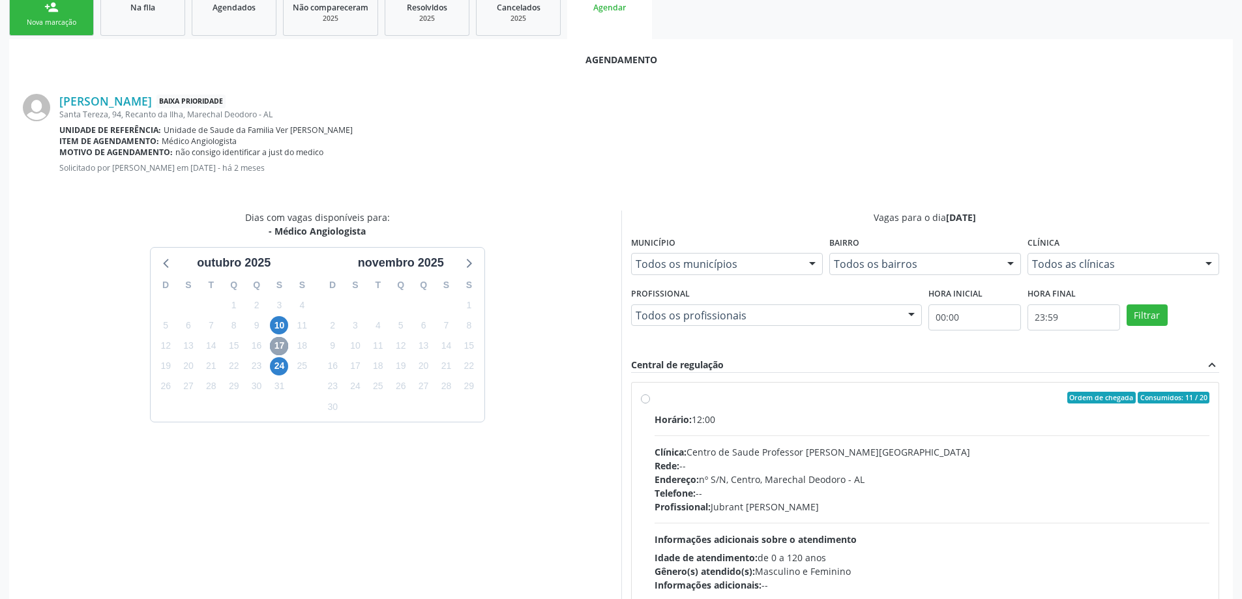
scroll to position [326, 0]
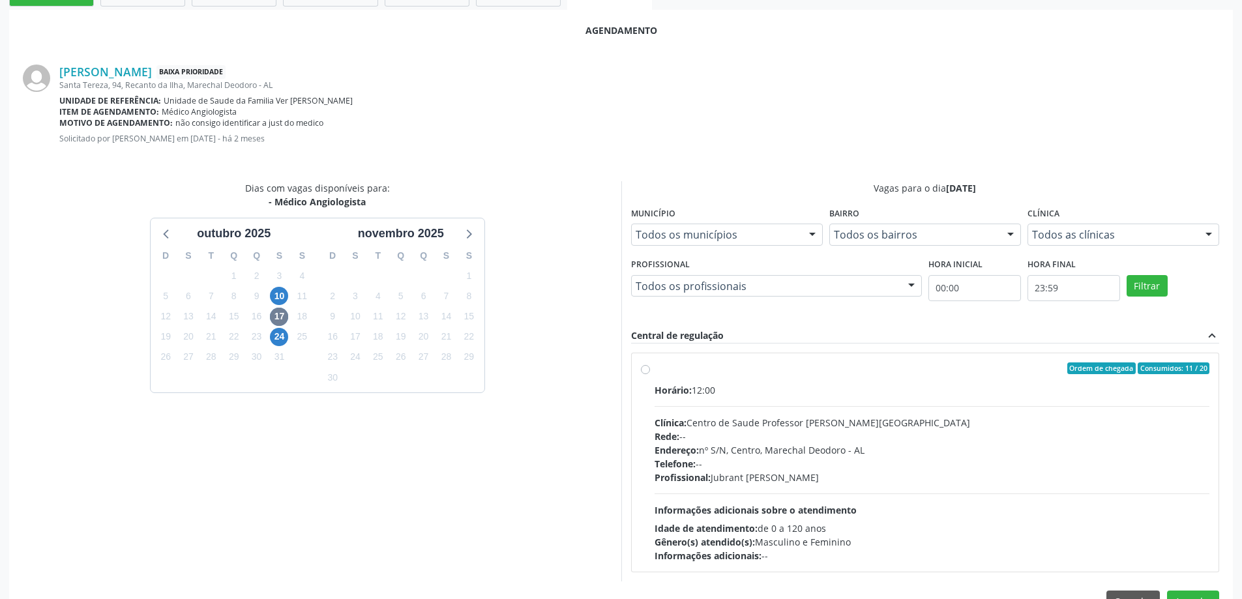
click at [655, 372] on label "Ordem de chegada Consumidos: 11 / 20 Horário: 12:00 Clínica: Centro de Saude Pr…" at bounding box center [932, 463] width 555 height 200
click at [641, 372] on input "Ordem de chegada Consumidos: 11 / 20 Horário: 12:00 Clínica: Centro de Saude Pr…" at bounding box center [645, 369] width 9 height 12
radio input "true"
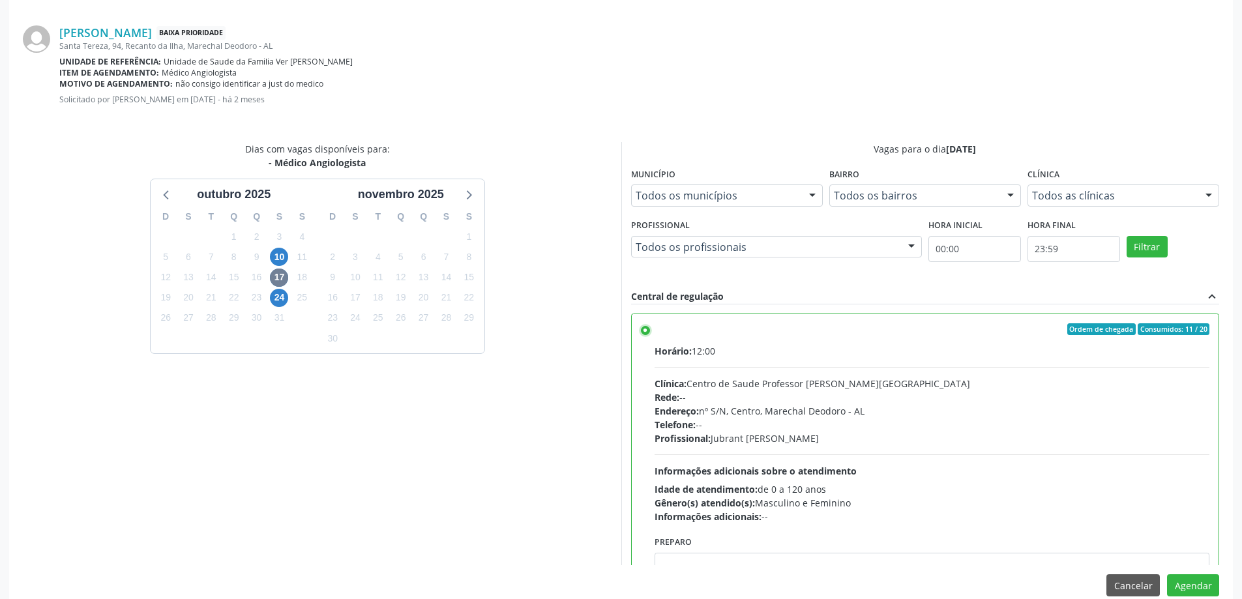
scroll to position [385, 0]
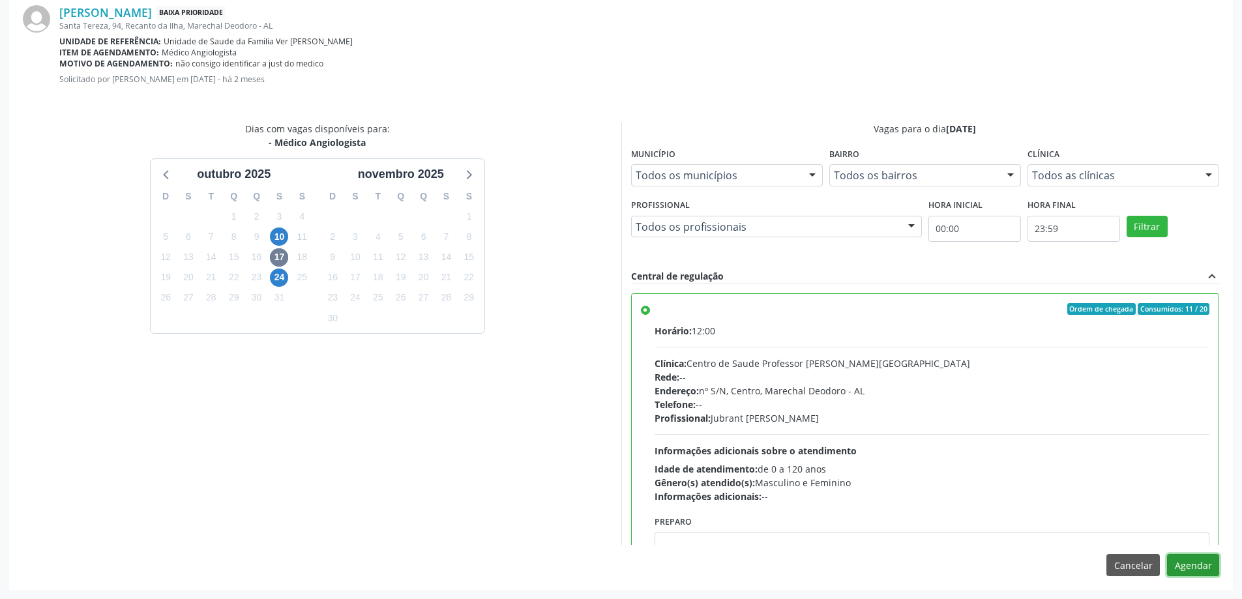
click at [1207, 564] on button "Agendar" at bounding box center [1193, 565] width 52 height 22
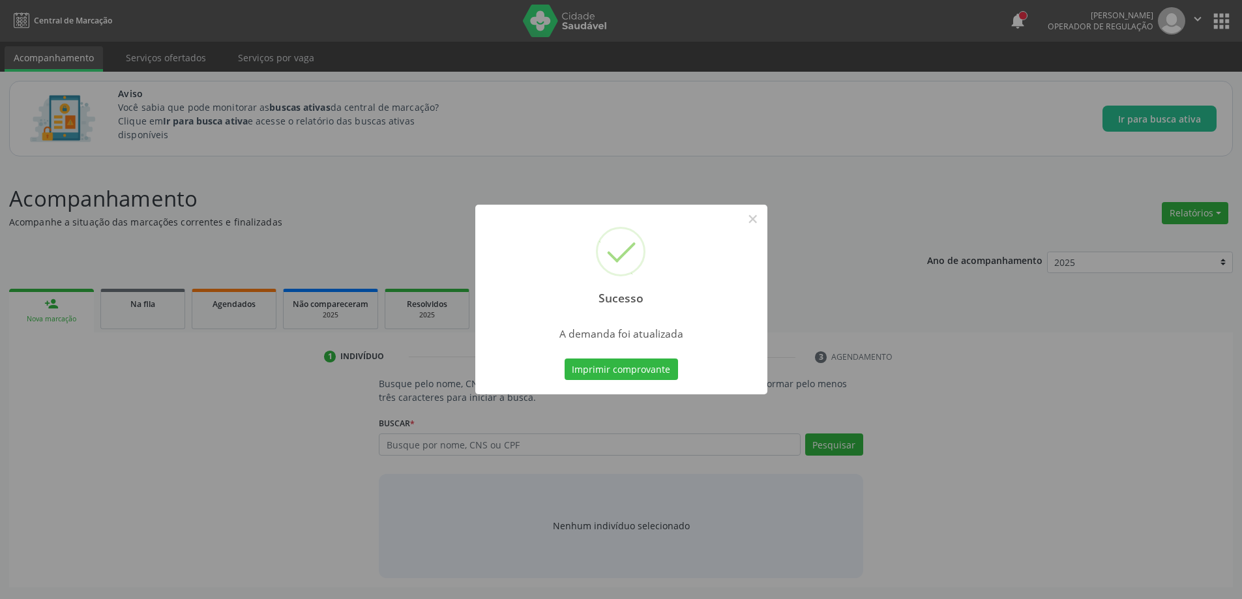
scroll to position [0, 0]
click at [756, 215] on button "×" at bounding box center [758, 219] width 22 height 22
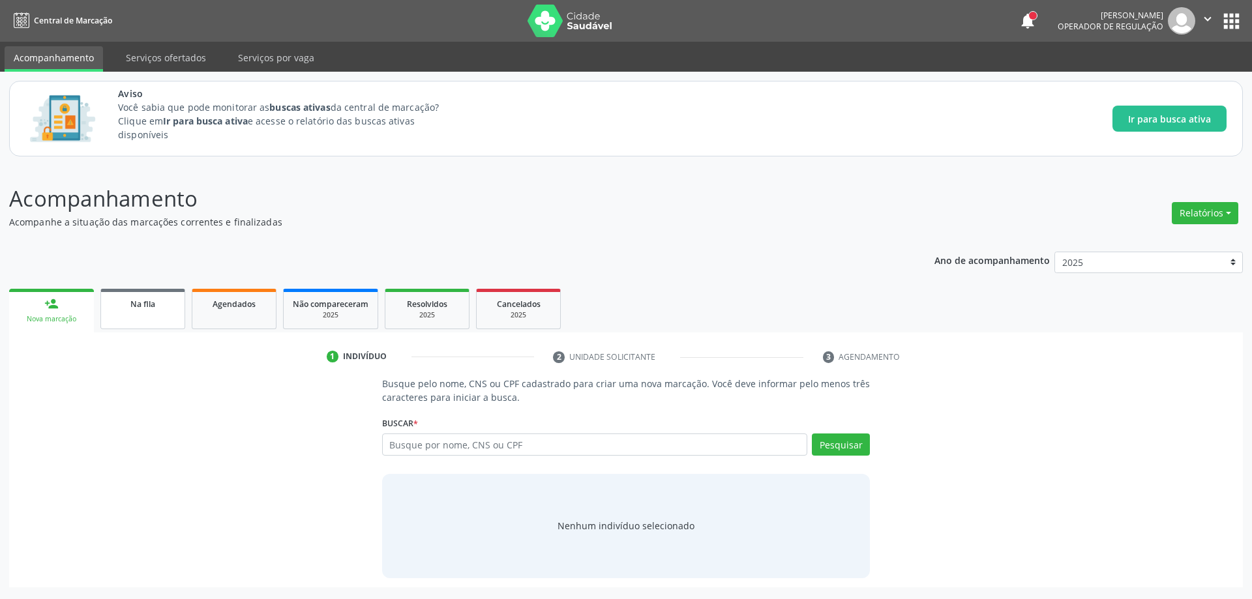
click at [136, 317] on link "Na fila" at bounding box center [142, 309] width 85 height 40
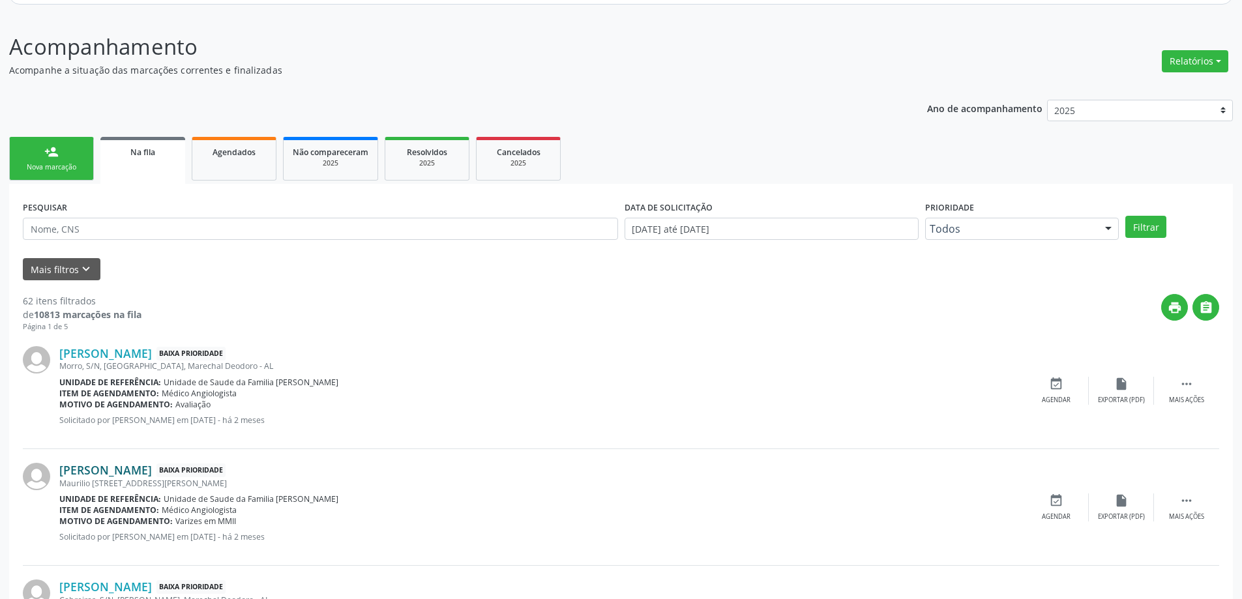
scroll to position [196, 0]
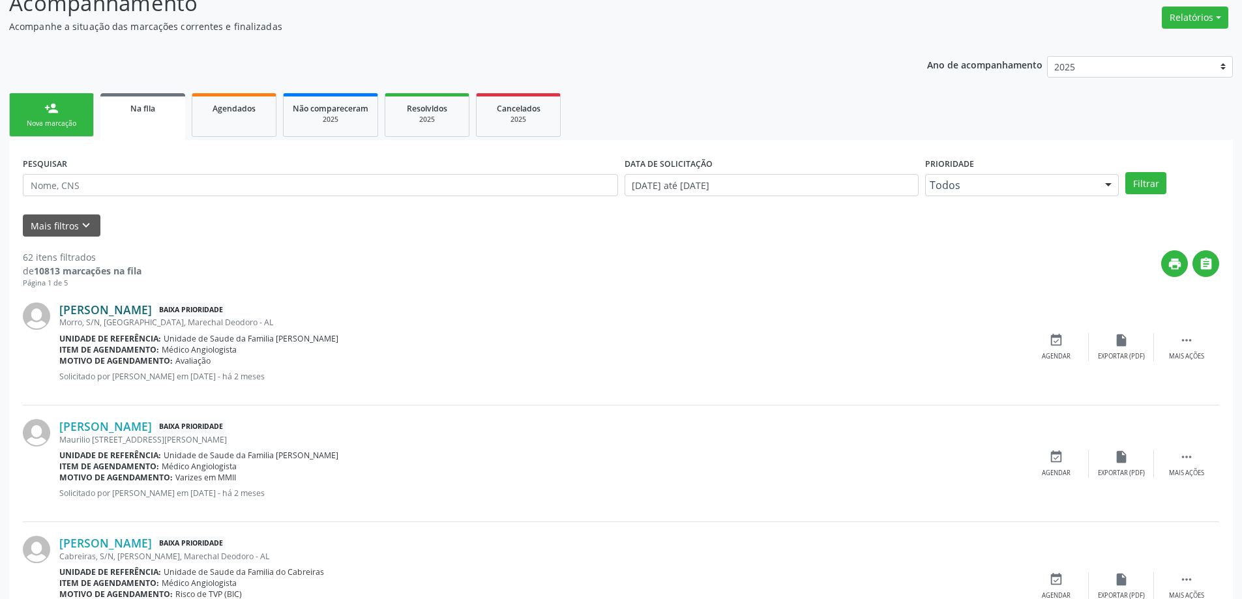
click at [87, 312] on link "[PERSON_NAME]" at bounding box center [105, 310] width 93 height 14
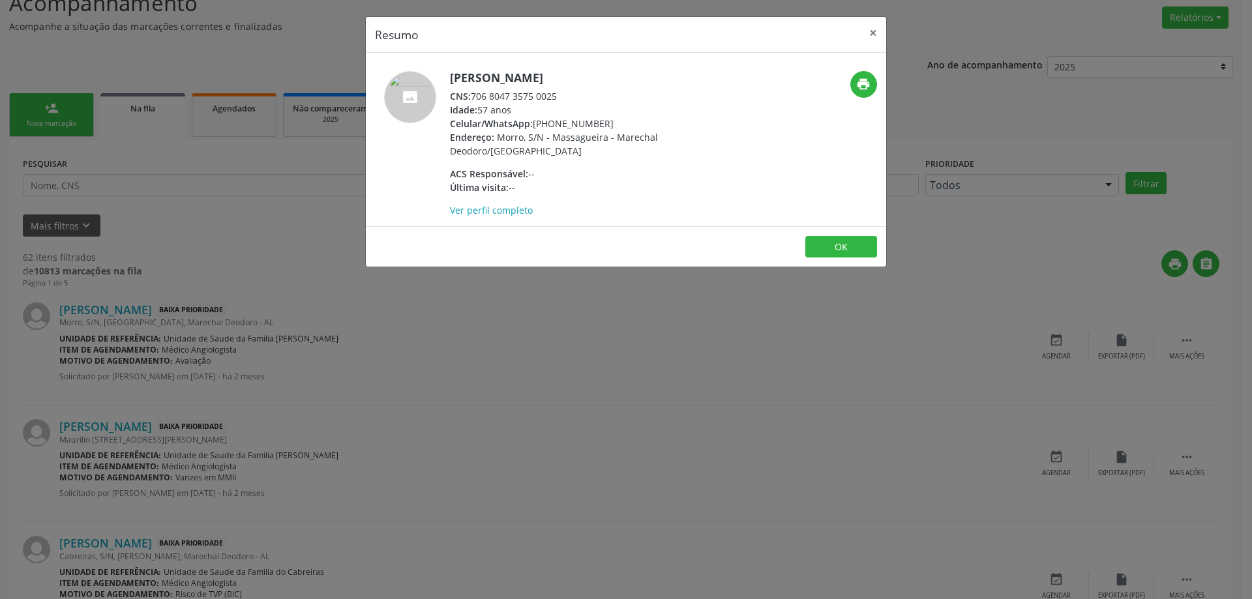
drag, startPoint x: 560, startPoint y: 95, endPoint x: 475, endPoint y: 96, distance: 85.4
click at [475, 96] on div "CNS: 706 8047 3575 0025" at bounding box center [577, 96] width 254 height 14
click at [874, 34] on button "×" at bounding box center [873, 33] width 26 height 32
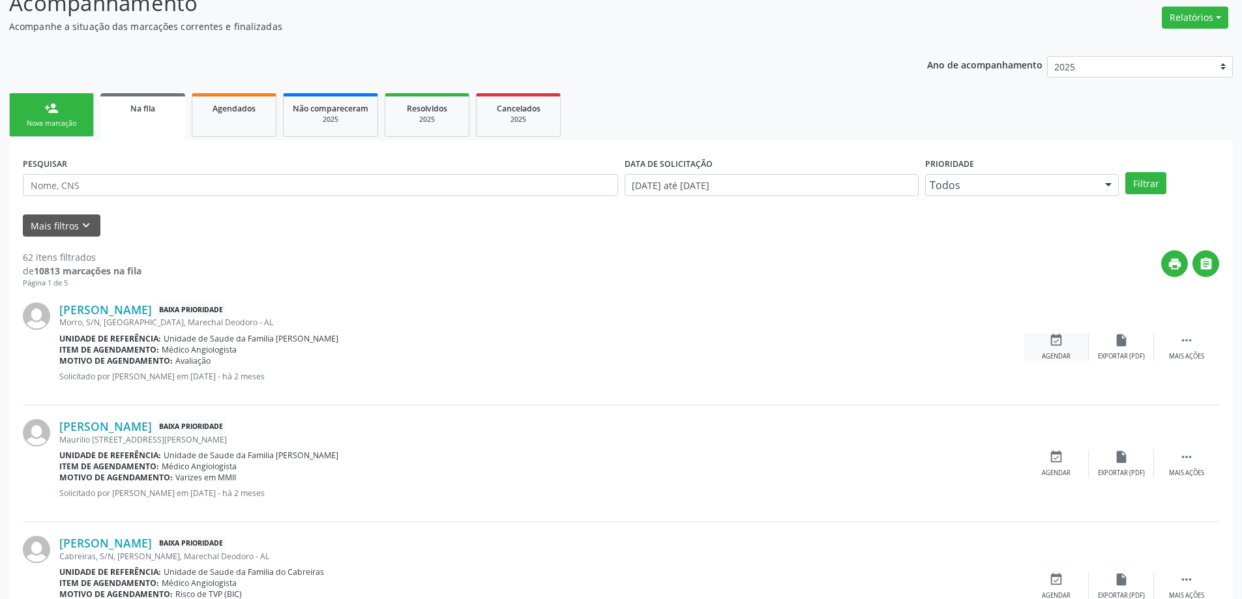
click at [1061, 340] on icon "event_available" at bounding box center [1056, 340] width 14 height 14
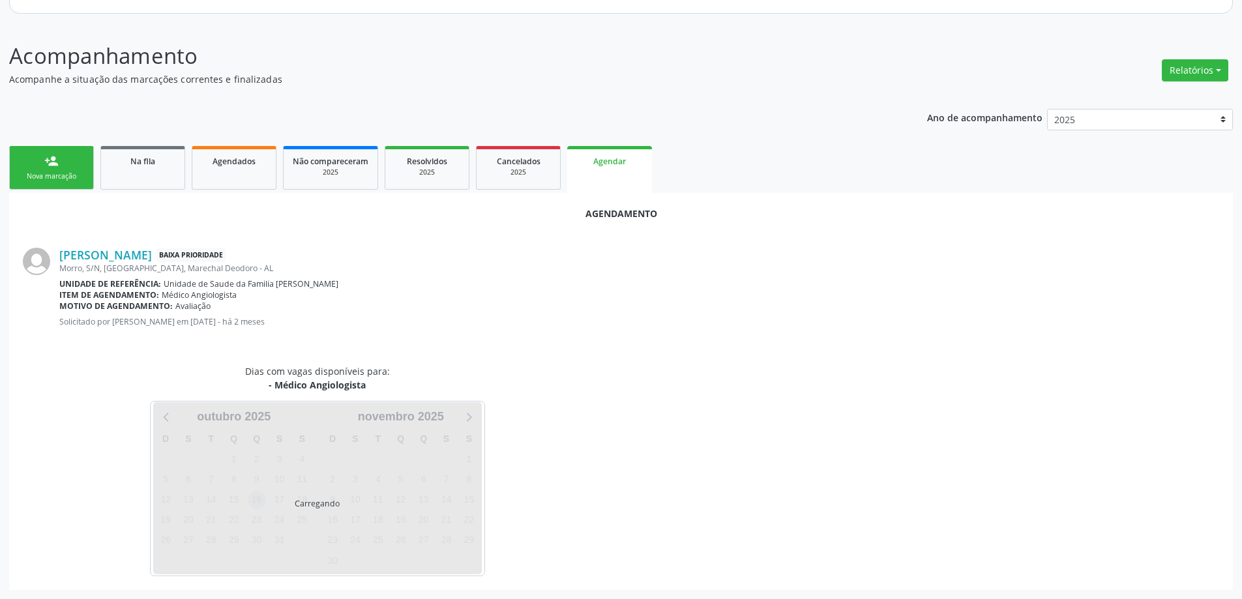
scroll to position [173, 0]
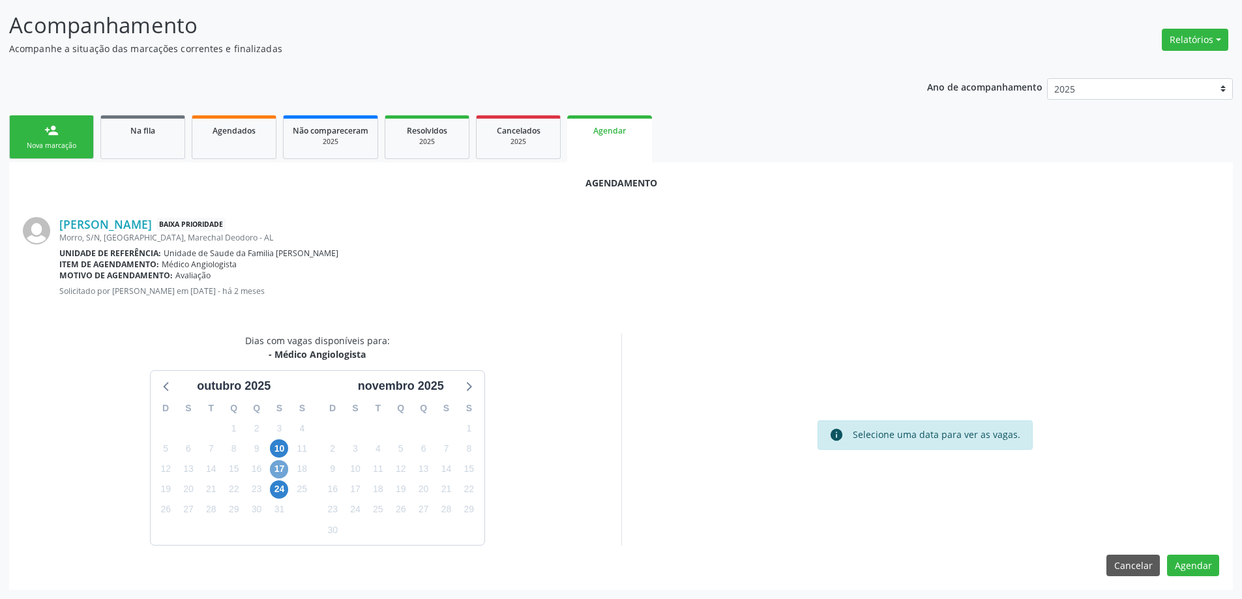
click at [282, 471] on span "17" at bounding box center [279, 469] width 18 height 18
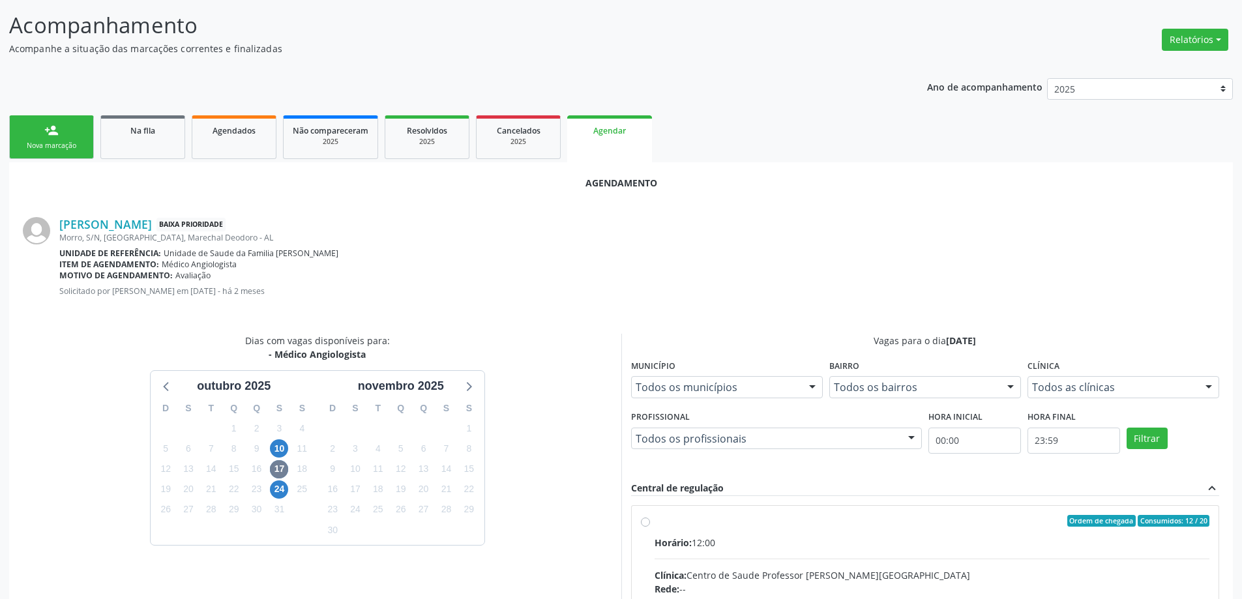
click at [646, 523] on input "Ordem de chegada Consumidos: 12 / 20 Horário: 12:00 Clínica: Centro de Saude Pr…" at bounding box center [645, 521] width 9 height 12
radio input "true"
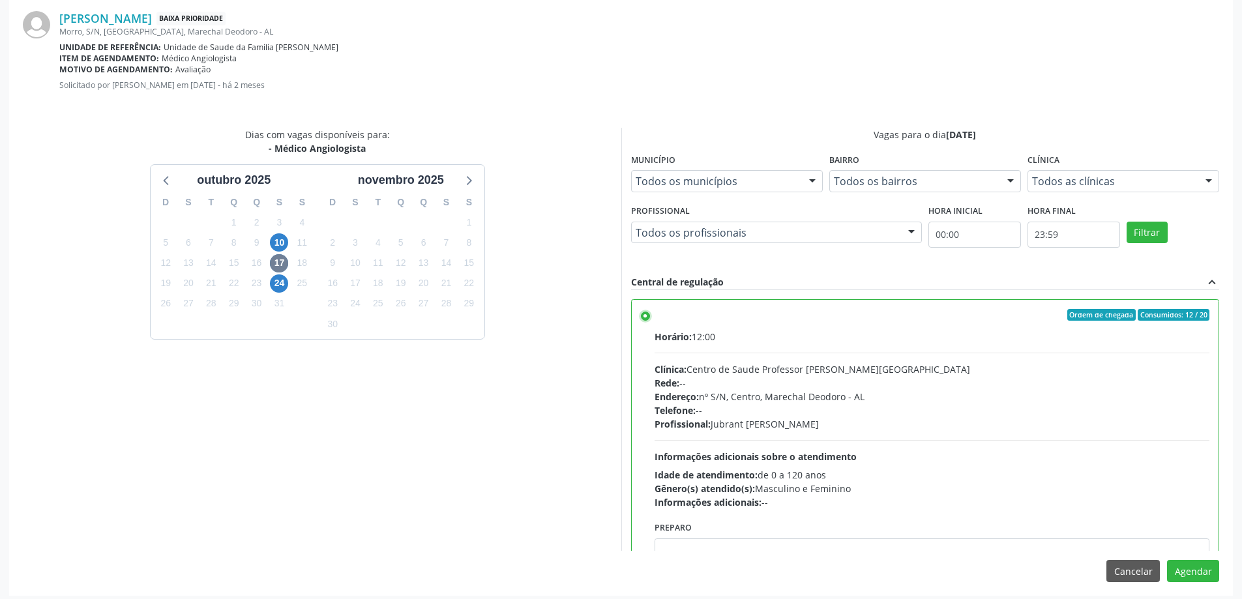
scroll to position [385, 0]
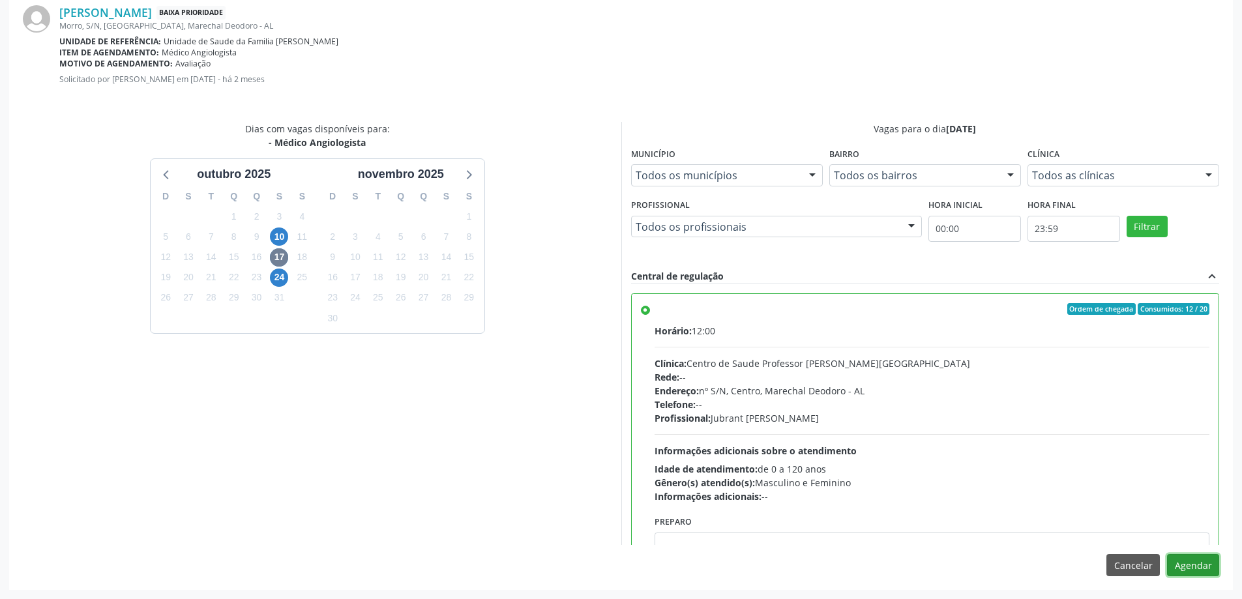
click at [1217, 570] on button "Agendar" at bounding box center [1193, 565] width 52 height 22
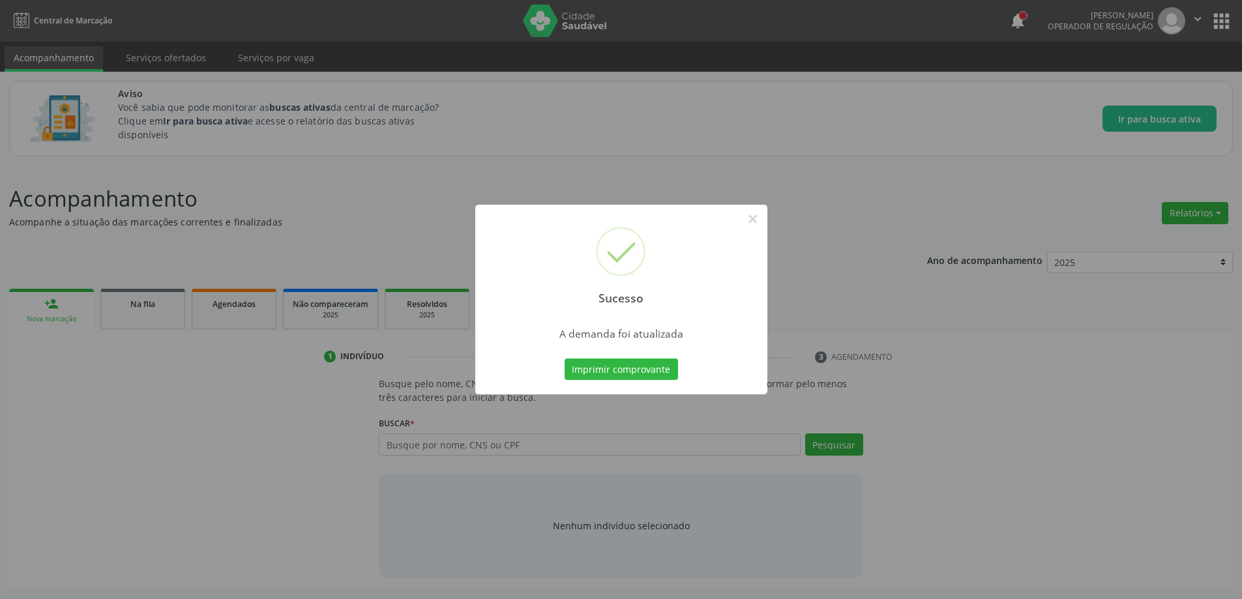
scroll to position [0, 0]
click at [765, 224] on button "×" at bounding box center [758, 219] width 22 height 22
drag, startPoint x: 765, startPoint y: 224, endPoint x: 725, endPoint y: 224, distance: 39.8
click at [765, 224] on div "Sucesso × A demanda foi atualizada Imprimir comprovante Cancel" at bounding box center [626, 299] width 1252 height 599
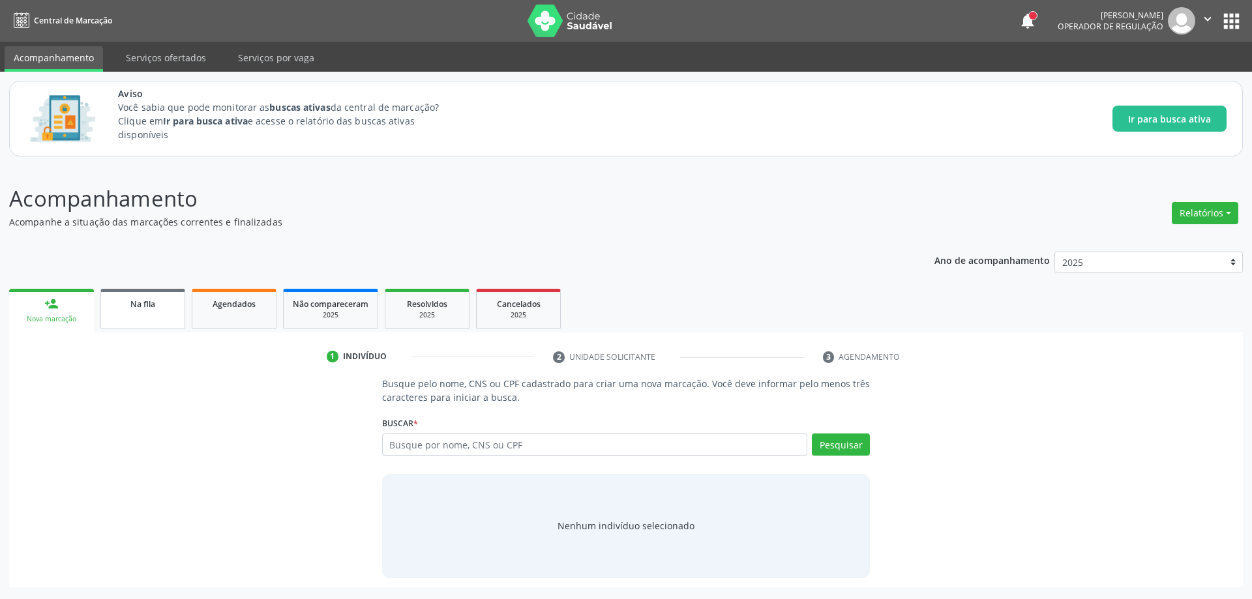
click at [162, 308] on div "Na fila" at bounding box center [142, 304] width 65 height 14
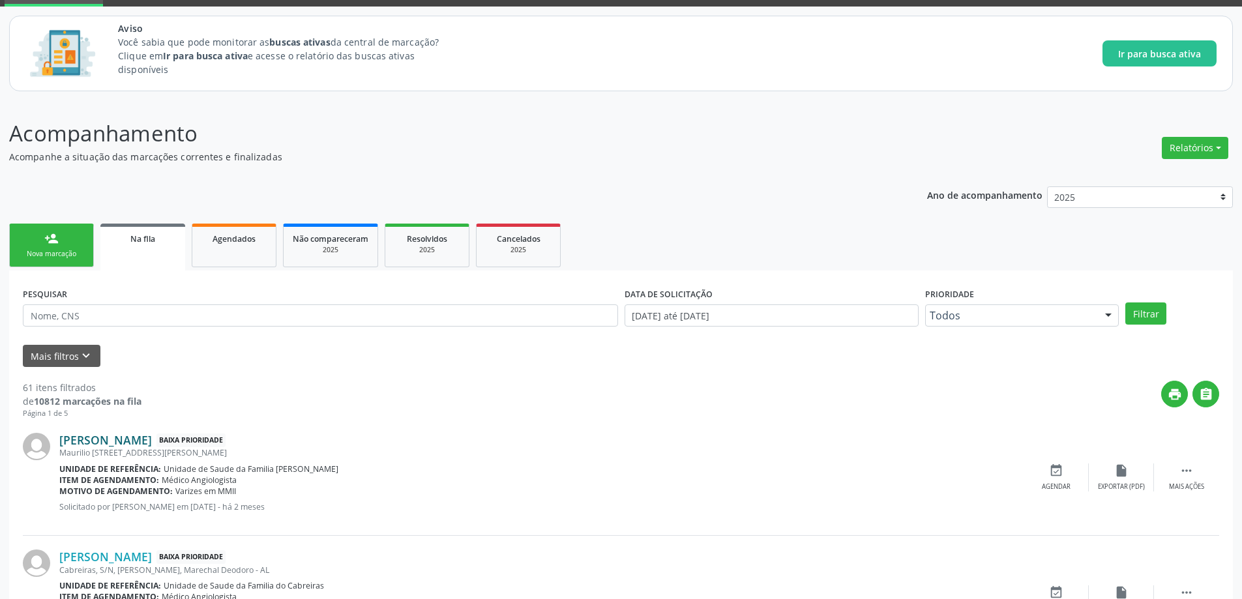
scroll to position [130, 0]
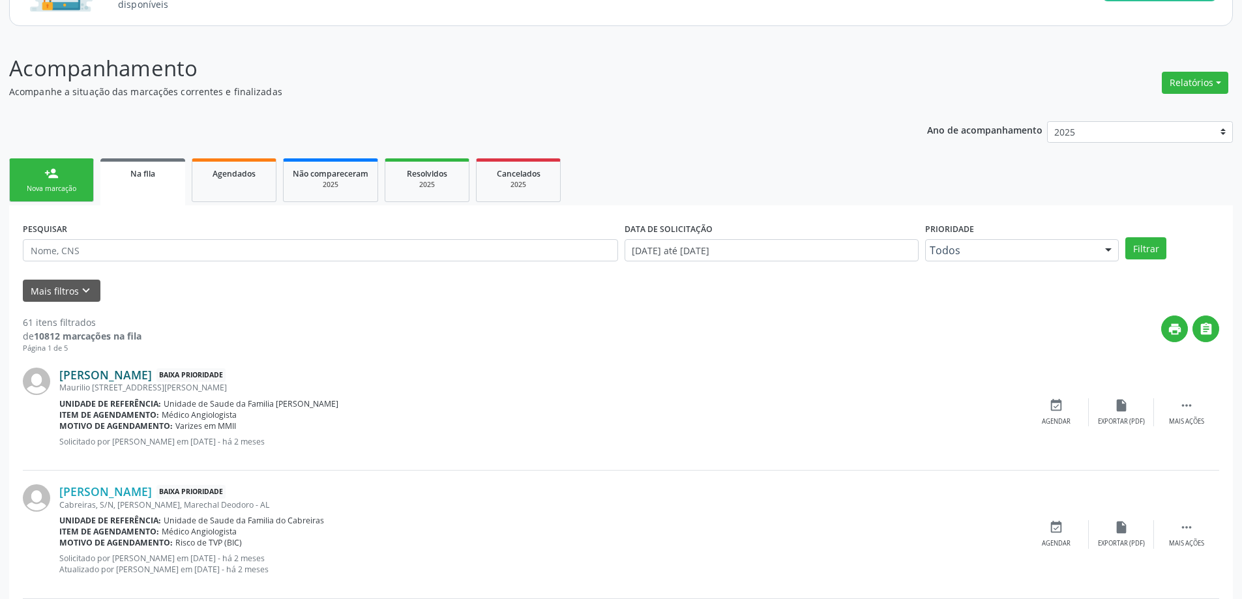
click at [106, 369] on link "[PERSON_NAME]" at bounding box center [105, 375] width 93 height 14
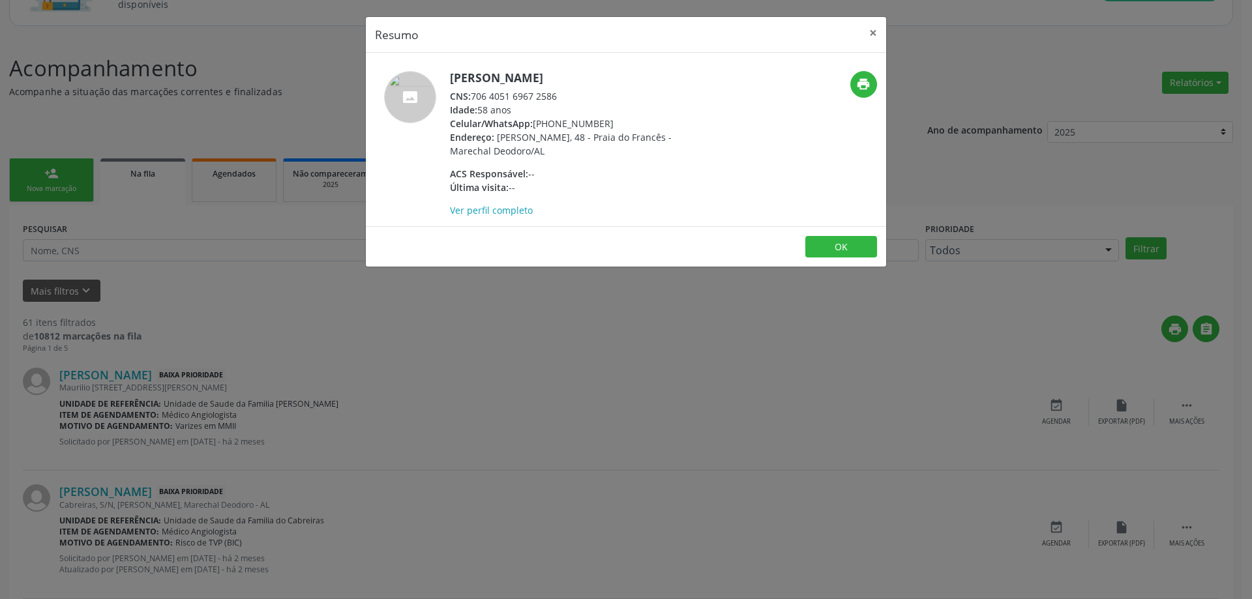
drag, startPoint x: 558, startPoint y: 97, endPoint x: 475, endPoint y: 94, distance: 83.5
click at [475, 94] on div "CNS: 706 4051 6967 2586" at bounding box center [577, 96] width 254 height 14
click at [869, 34] on button "×" at bounding box center [873, 33] width 26 height 32
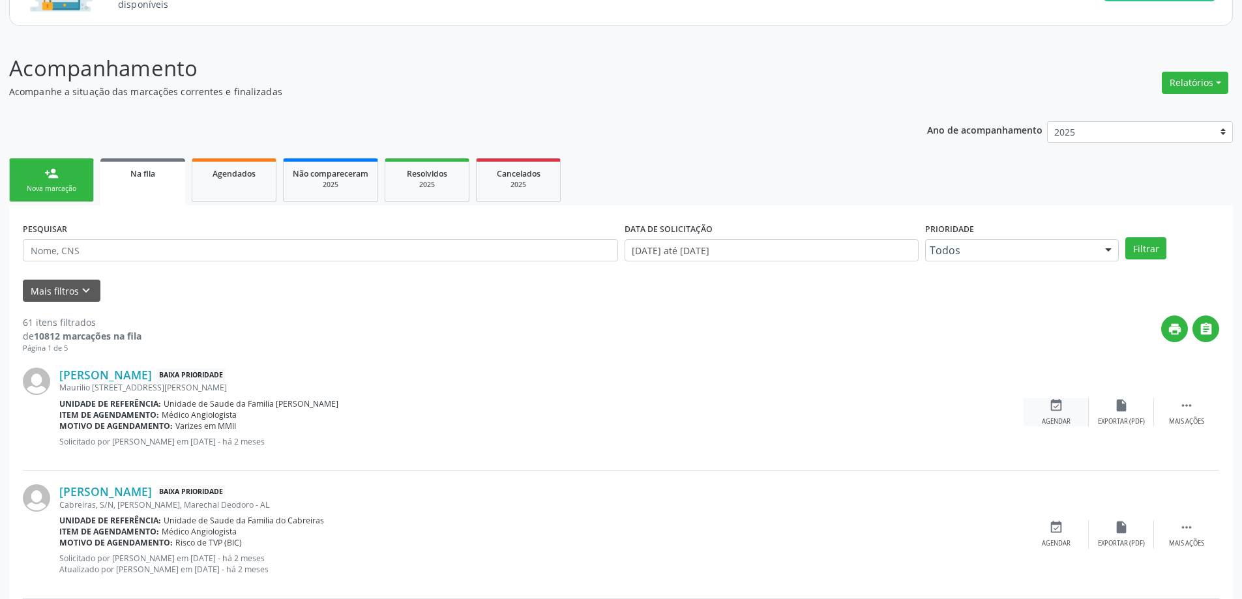
click at [1055, 416] on div "event_available Agendar" at bounding box center [1056, 412] width 65 height 28
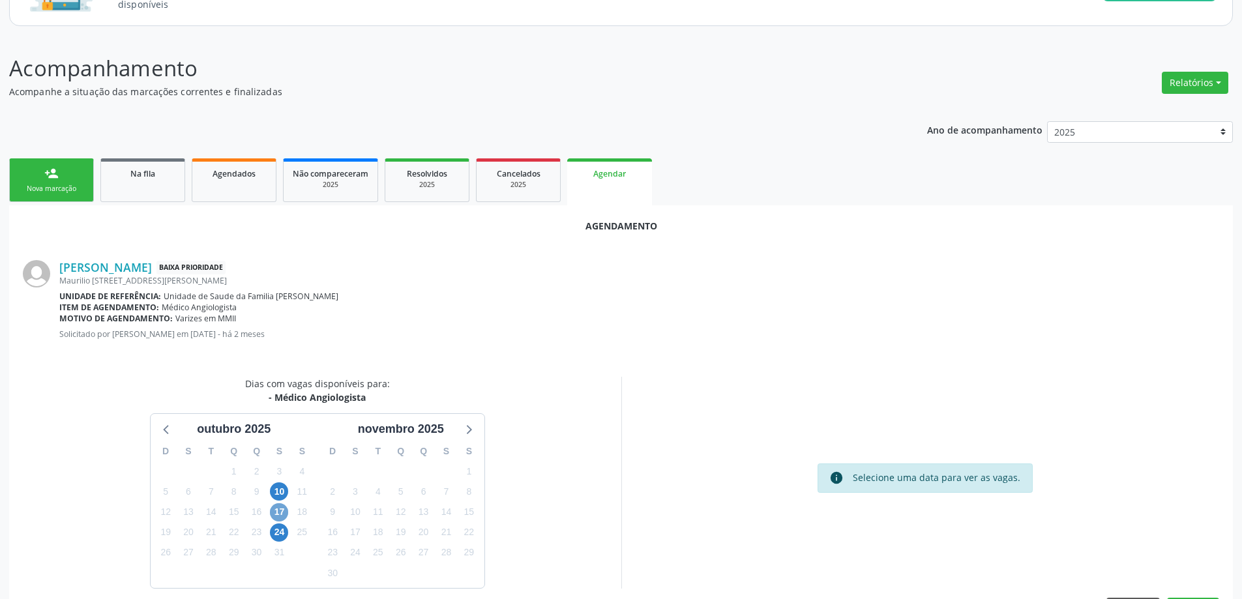
click at [279, 512] on span "17" at bounding box center [279, 512] width 18 height 18
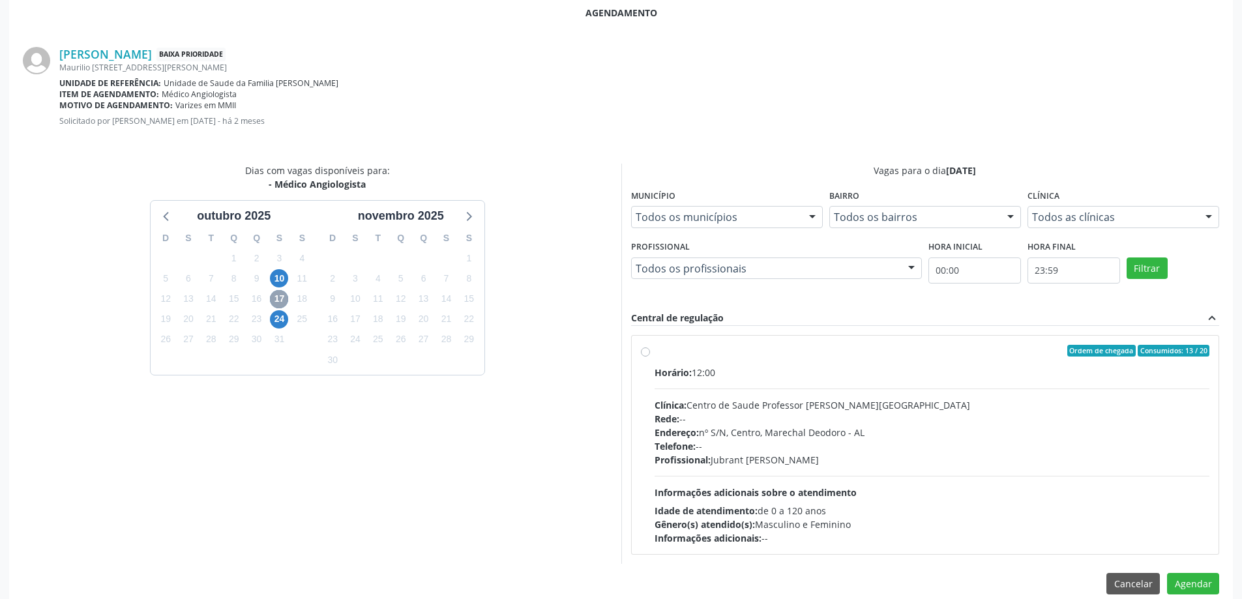
scroll to position [362, 0]
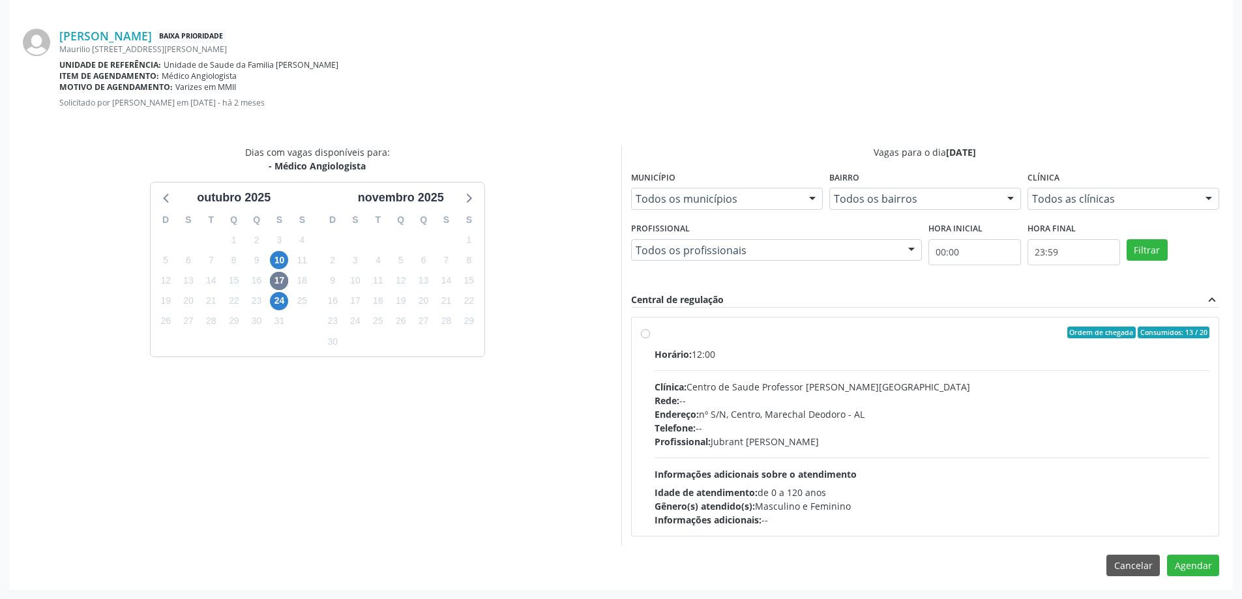
click at [638, 333] on div "Ordem de chegada Consumidos: 13 / 20 Horário: 12:00 Clínica: Centro de Saude Pr…" at bounding box center [925, 427] width 587 height 218
radio input "true"
click at [1200, 586] on button "Agendar" at bounding box center [1193, 589] width 52 height 22
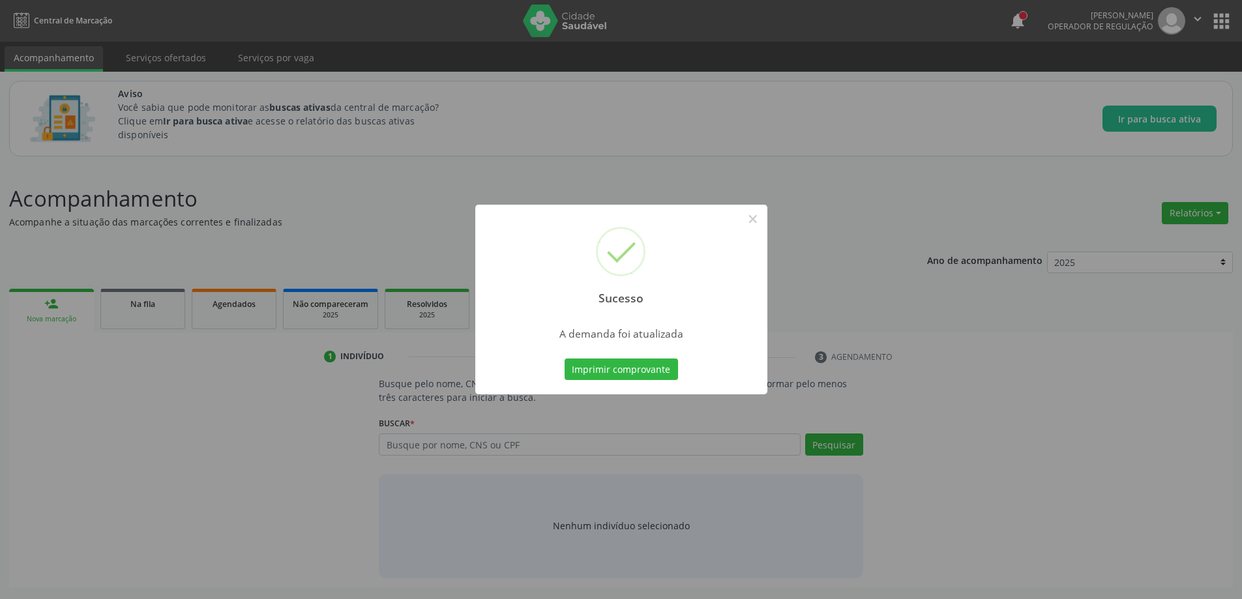
scroll to position [0, 0]
click at [758, 222] on button "×" at bounding box center [758, 219] width 22 height 22
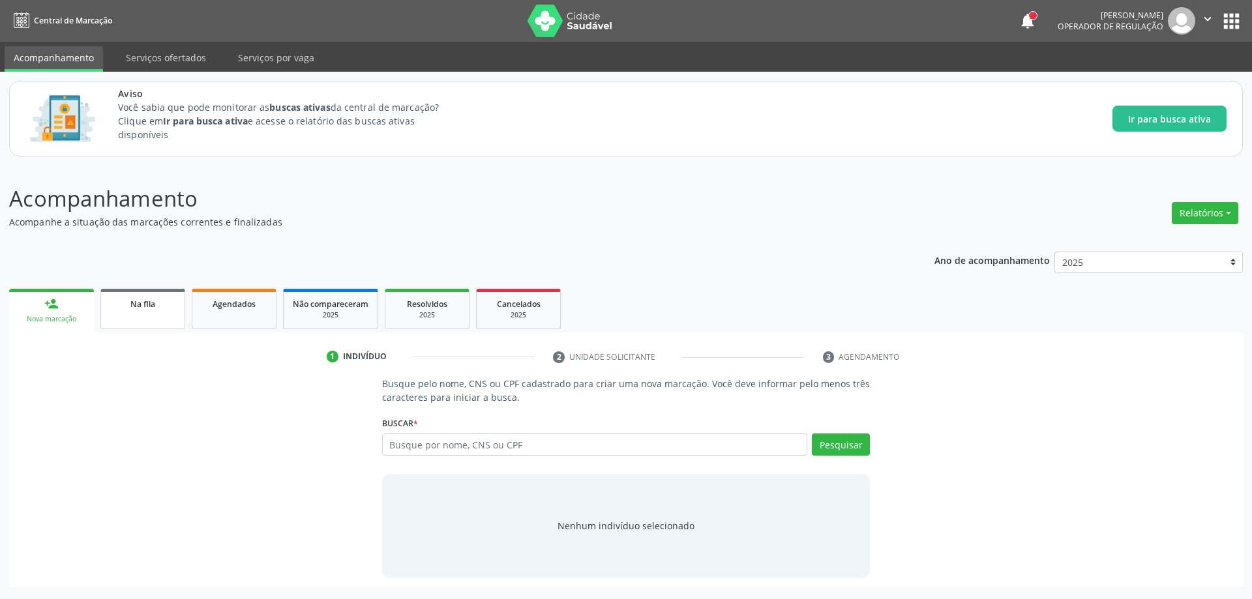
click at [146, 310] on link "Na fila" at bounding box center [142, 309] width 85 height 40
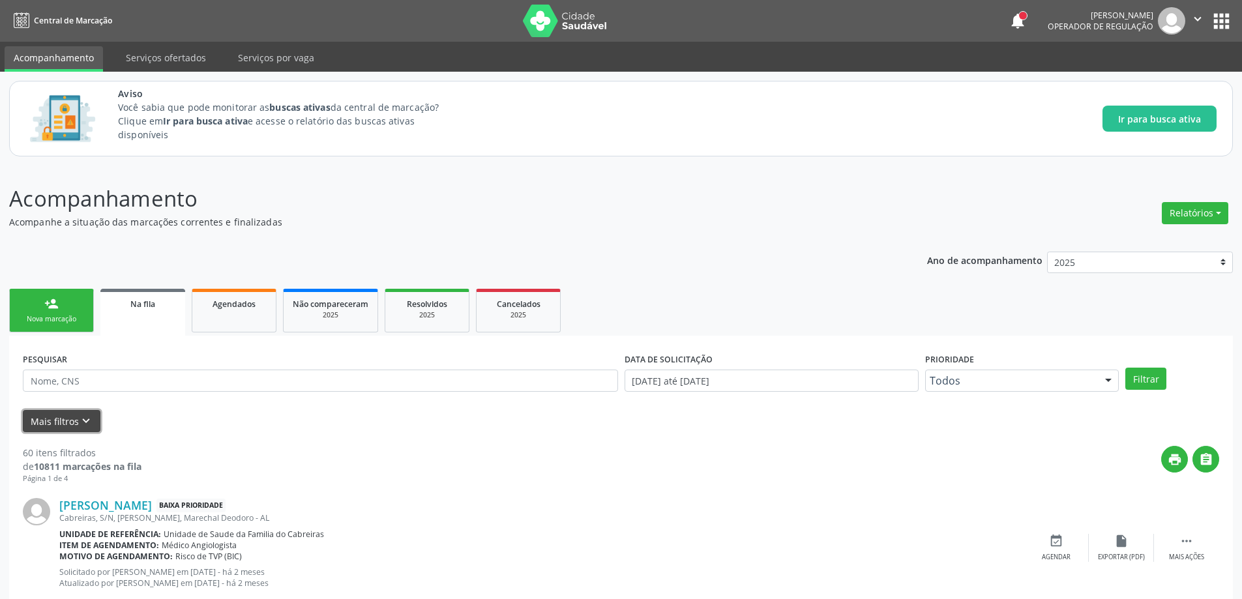
click at [60, 421] on button "Mais filtros keyboard_arrow_down" at bounding box center [62, 421] width 78 height 23
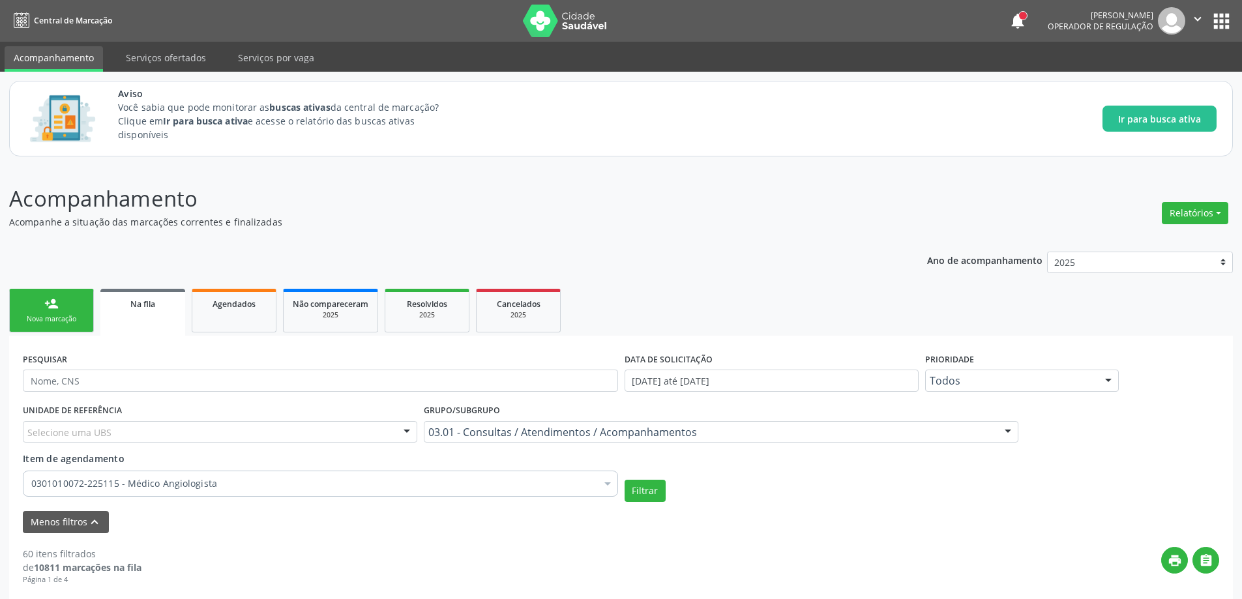
click at [353, 494] on div "0301010072-225115 - Médico Angiologista" at bounding box center [320, 484] width 595 height 26
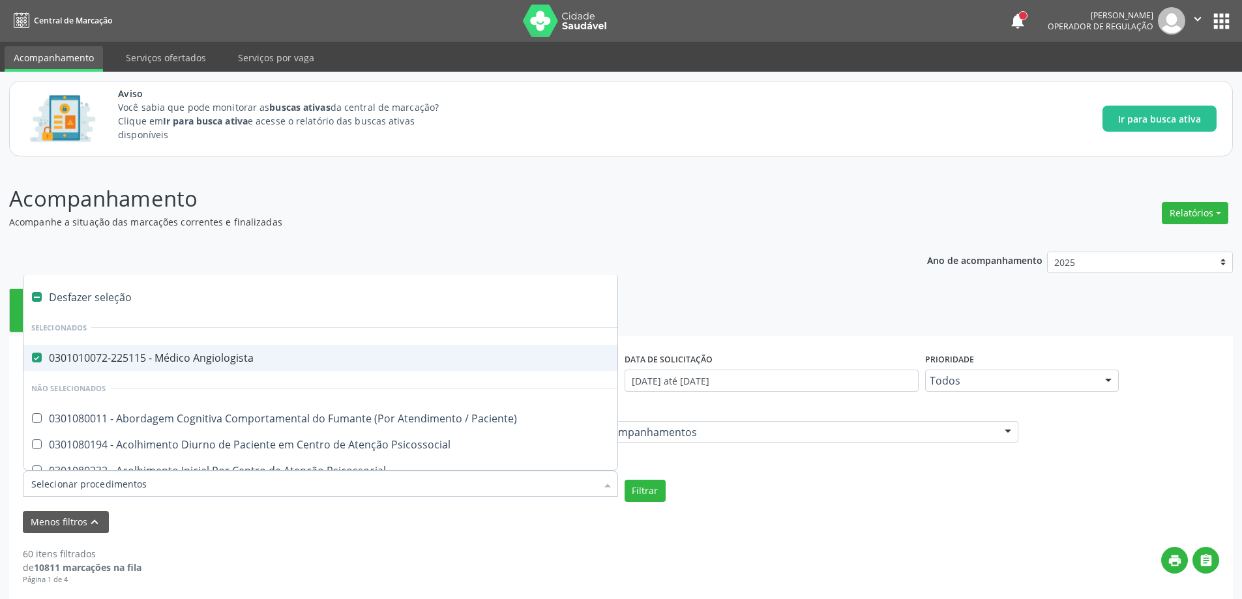
click at [37, 355] on Angiologista at bounding box center [37, 358] width 10 height 10
click at [32, 355] on Angiologista "checkbox" at bounding box center [27, 357] width 8 height 8
checkbox Angiologista "false"
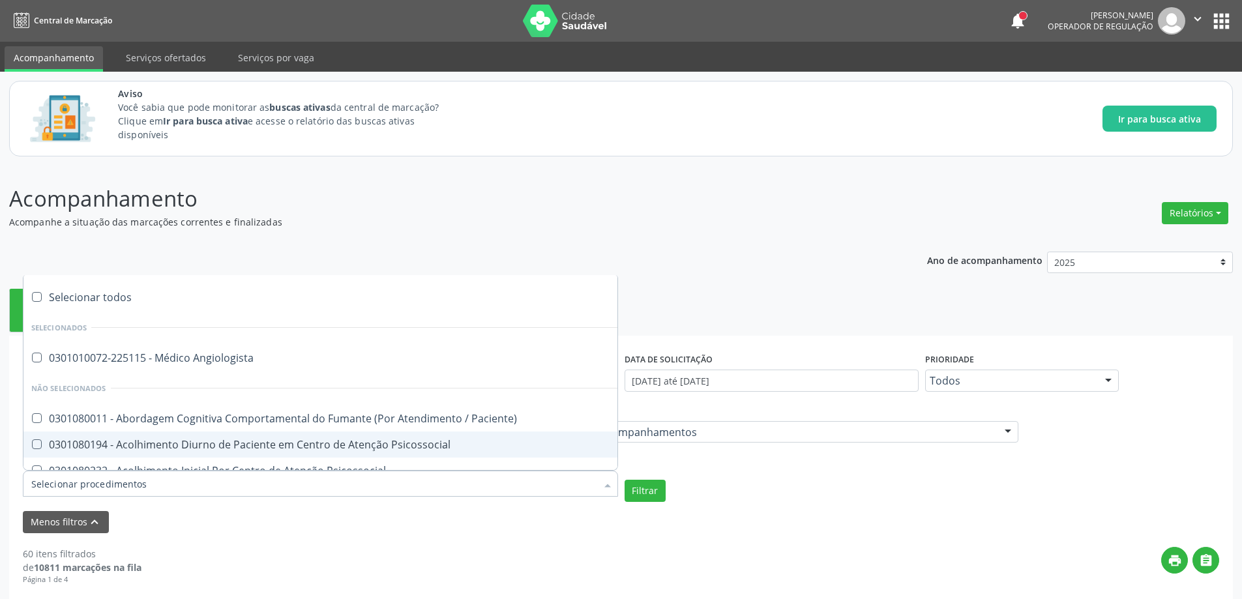
click at [158, 488] on input "Item de agendamento" at bounding box center [313, 484] width 565 height 26
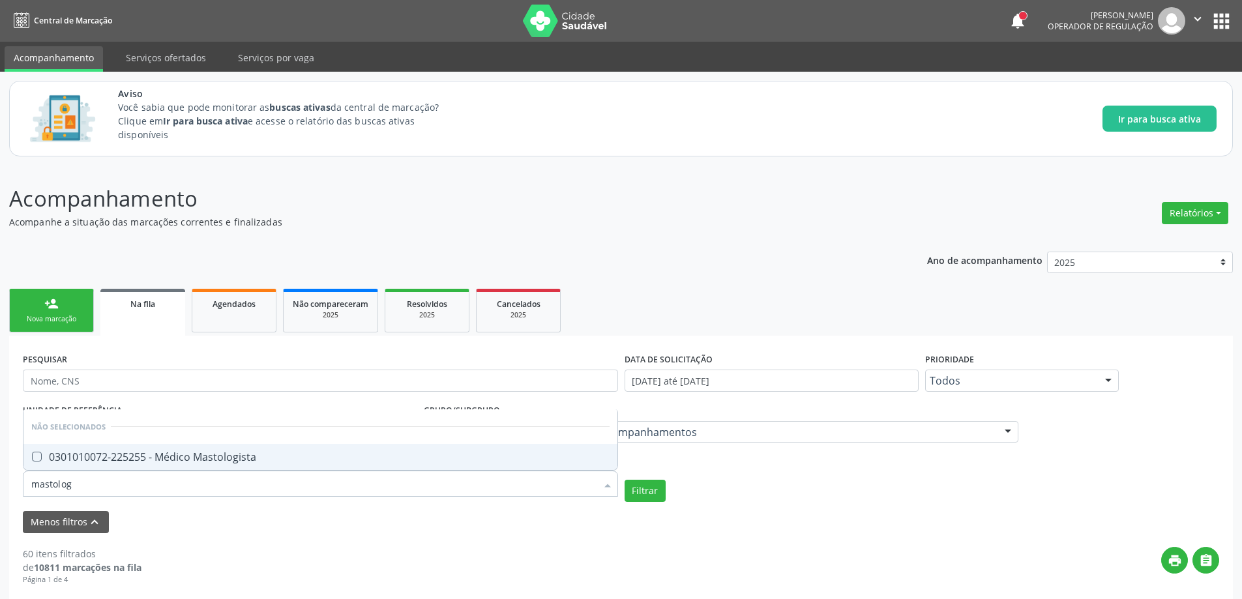
type input "mastologi"
click at [223, 454] on div "0301010072-225255 - Médico Mastologista" at bounding box center [320, 457] width 578 height 10
checkbox Mastologista "true"
click at [633, 489] on button "Filtrar" at bounding box center [645, 491] width 41 height 22
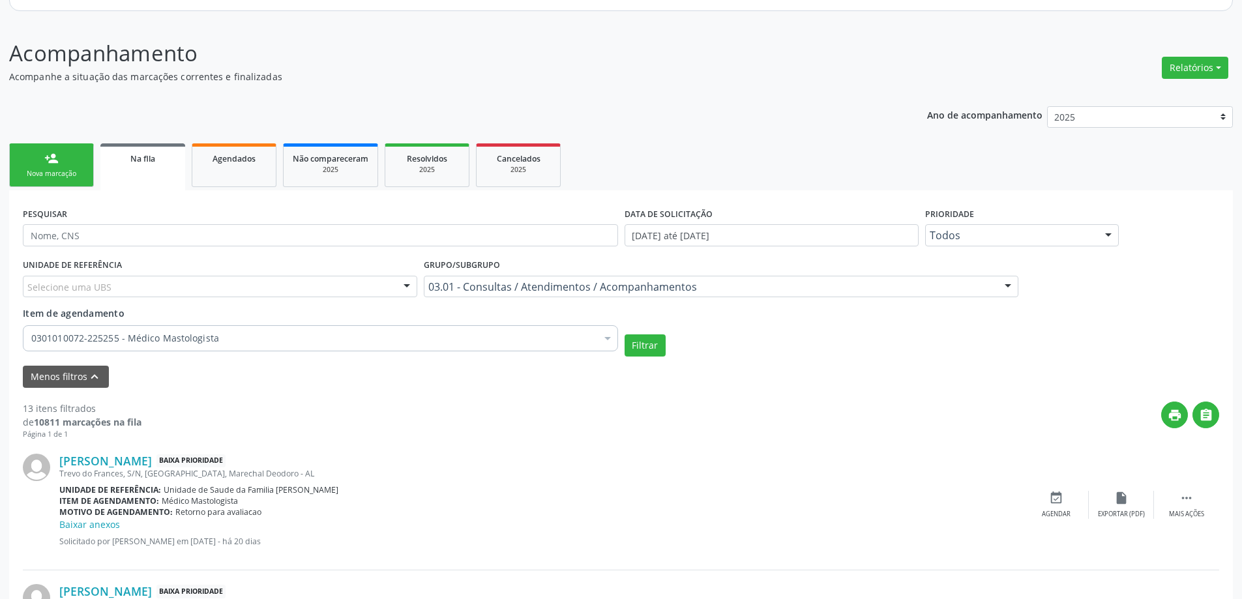
scroll to position [196, 0]
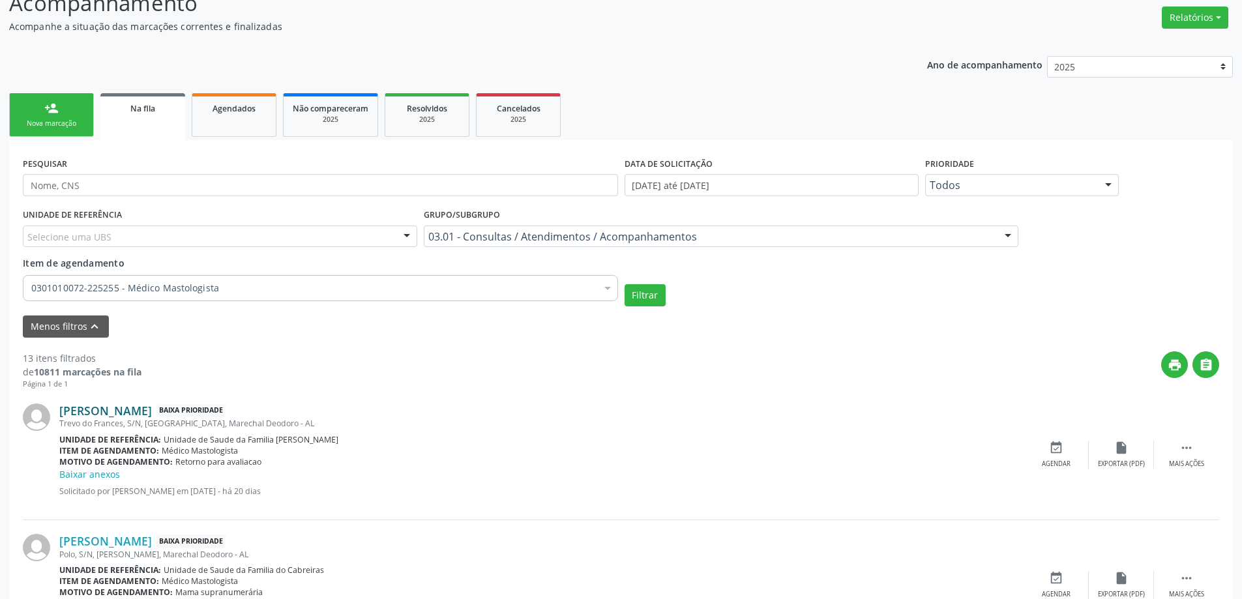
click at [134, 407] on link "[PERSON_NAME]" at bounding box center [105, 411] width 93 height 14
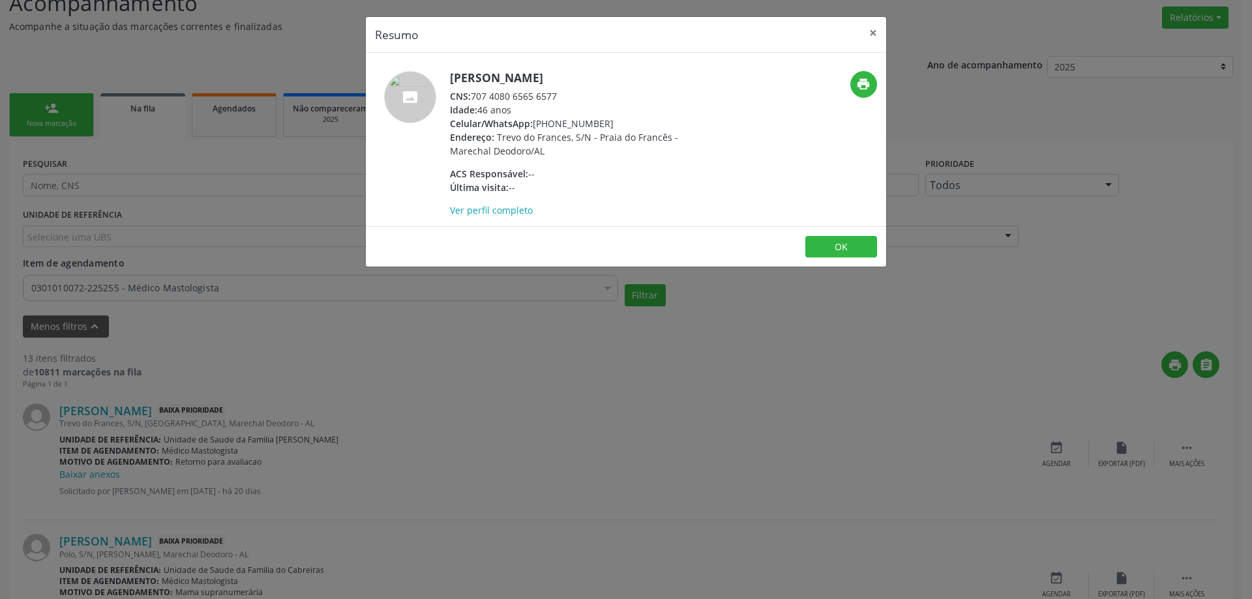
drag, startPoint x: 559, startPoint y: 91, endPoint x: 472, endPoint y: 95, distance: 86.8
click at [472, 95] on div "CNS: 707 4080 6565 6577" at bounding box center [577, 96] width 254 height 14
click at [867, 35] on button "×" at bounding box center [873, 33] width 26 height 32
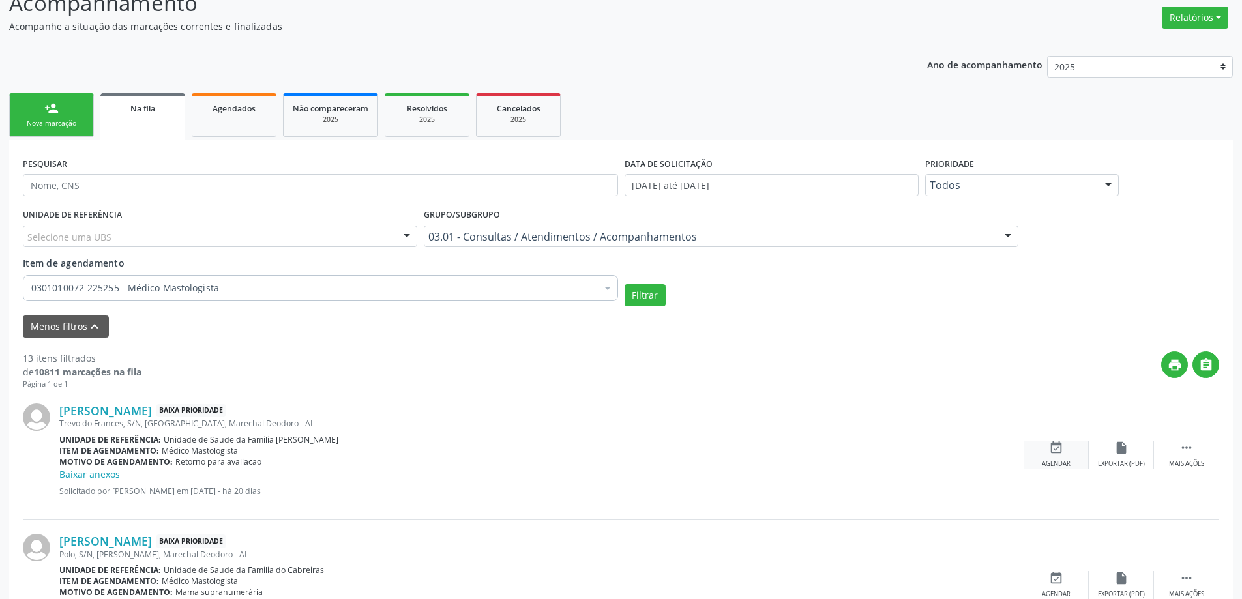
click at [1048, 466] on div "Agendar" at bounding box center [1056, 464] width 29 height 9
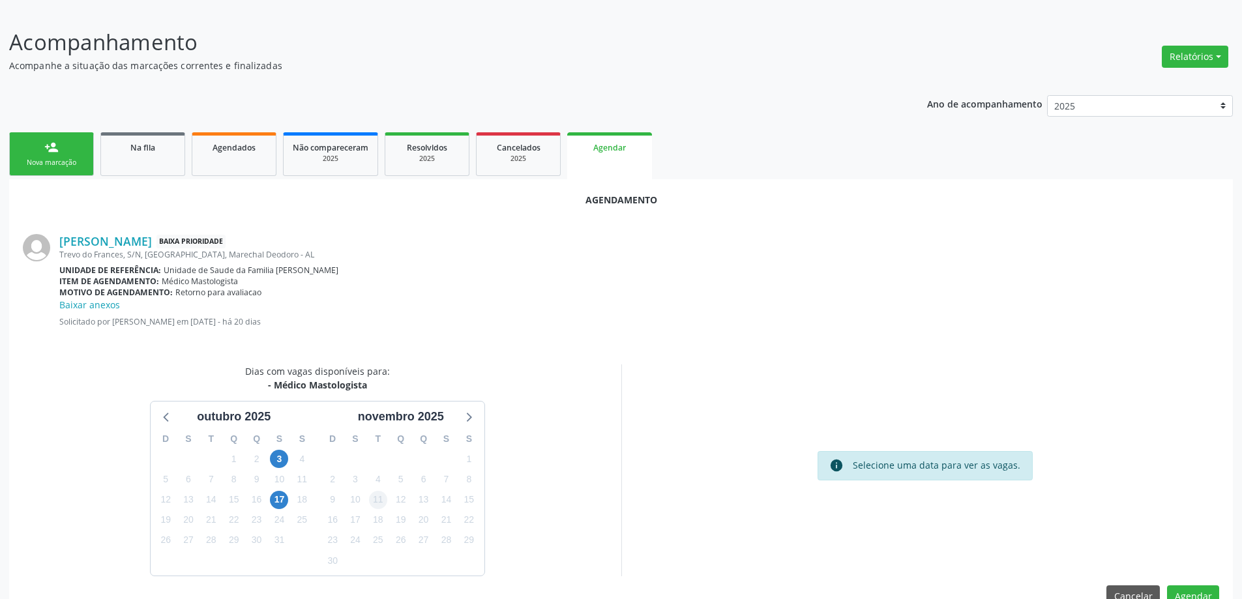
scroll to position [187, 0]
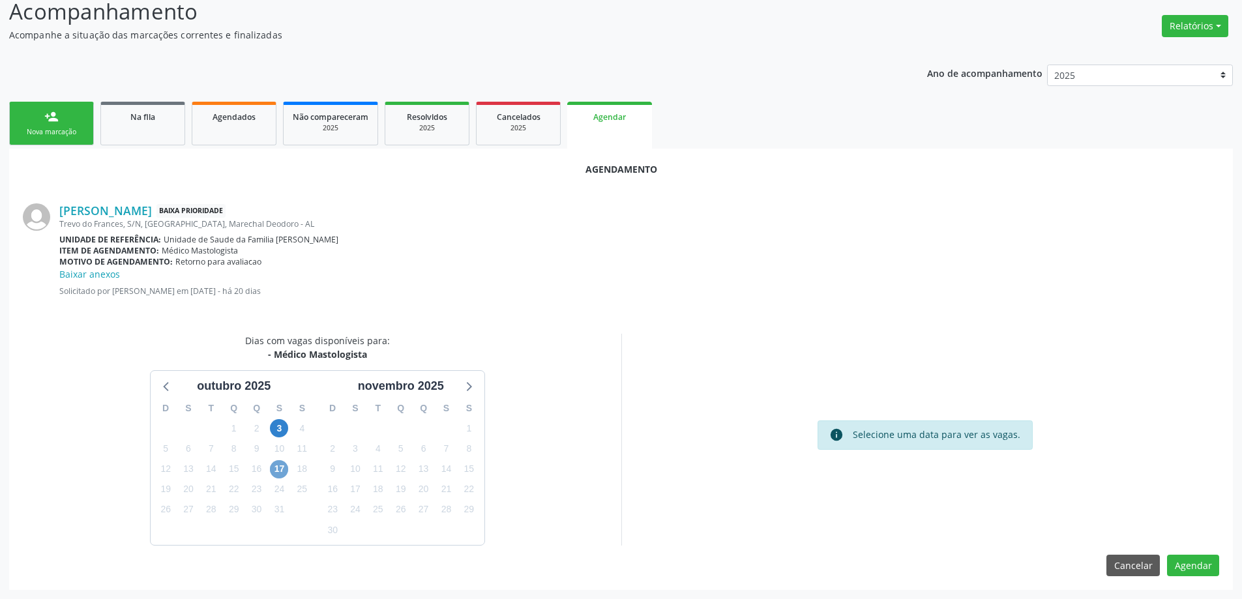
click at [278, 467] on span "17" at bounding box center [279, 469] width 18 height 18
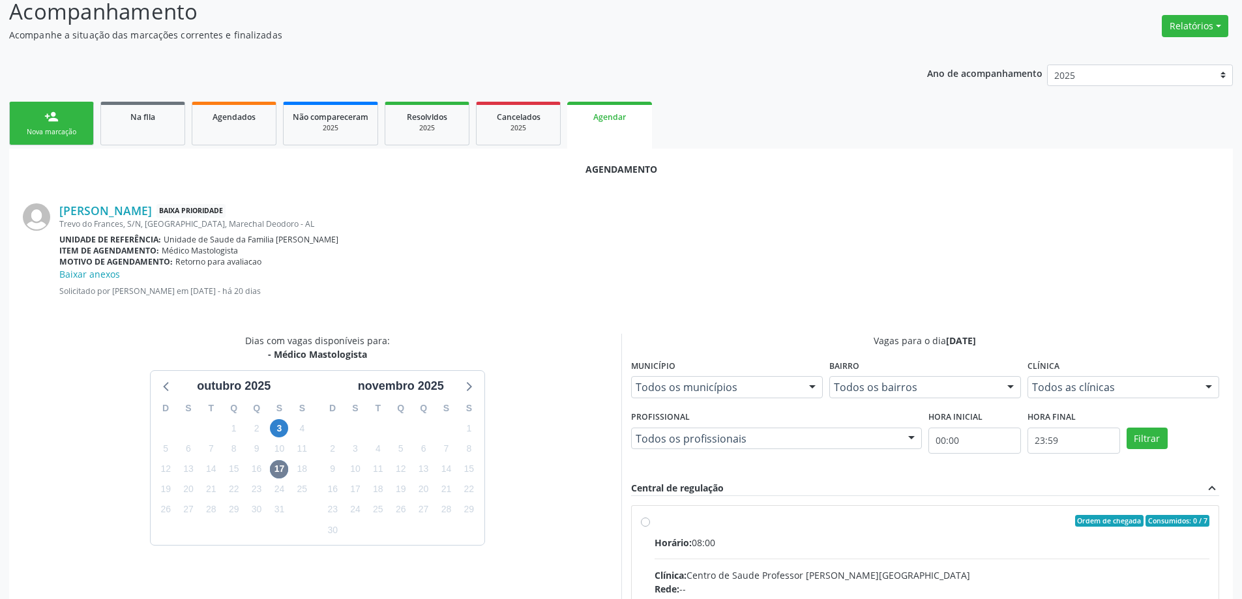
click at [645, 520] on input "Ordem de chegada Consumidos: 0 / 7 Horário: 08:00 Clínica: Centro de Saude Prof…" at bounding box center [645, 521] width 9 height 12
radio input "true"
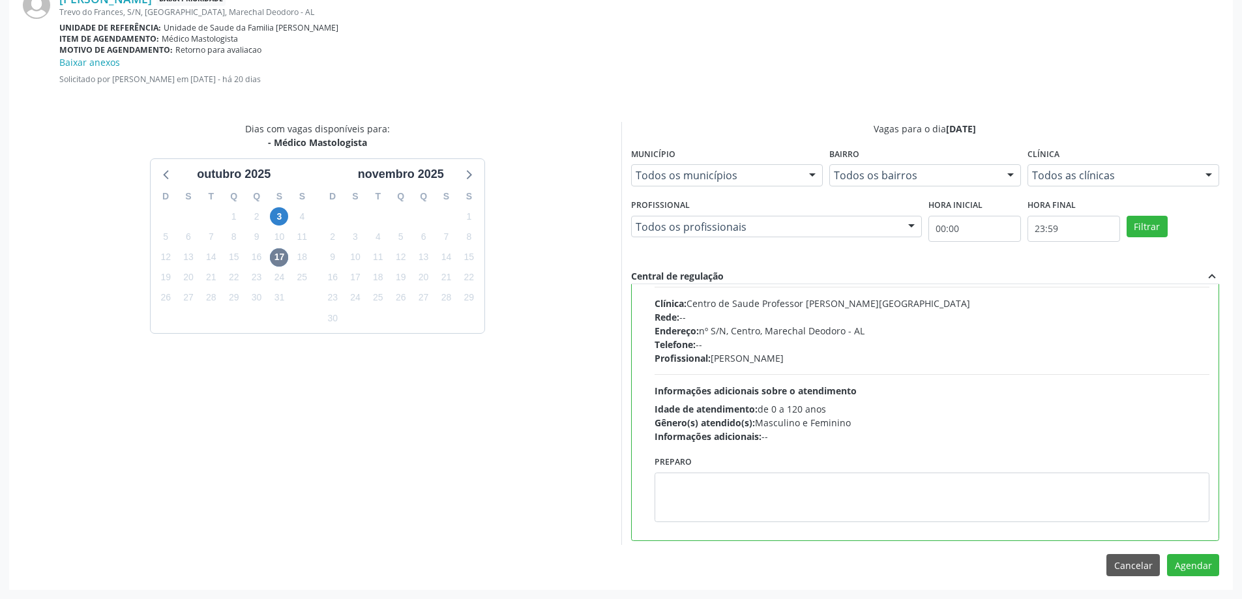
scroll to position [0, 0]
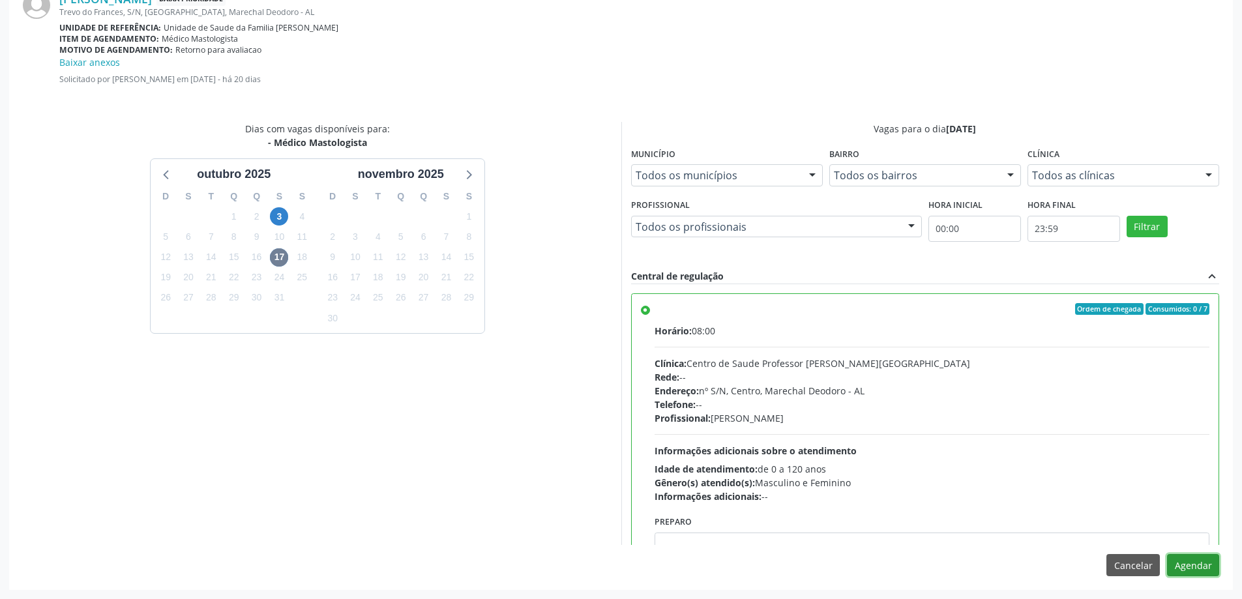
click at [1192, 568] on button "Agendar" at bounding box center [1193, 565] width 52 height 22
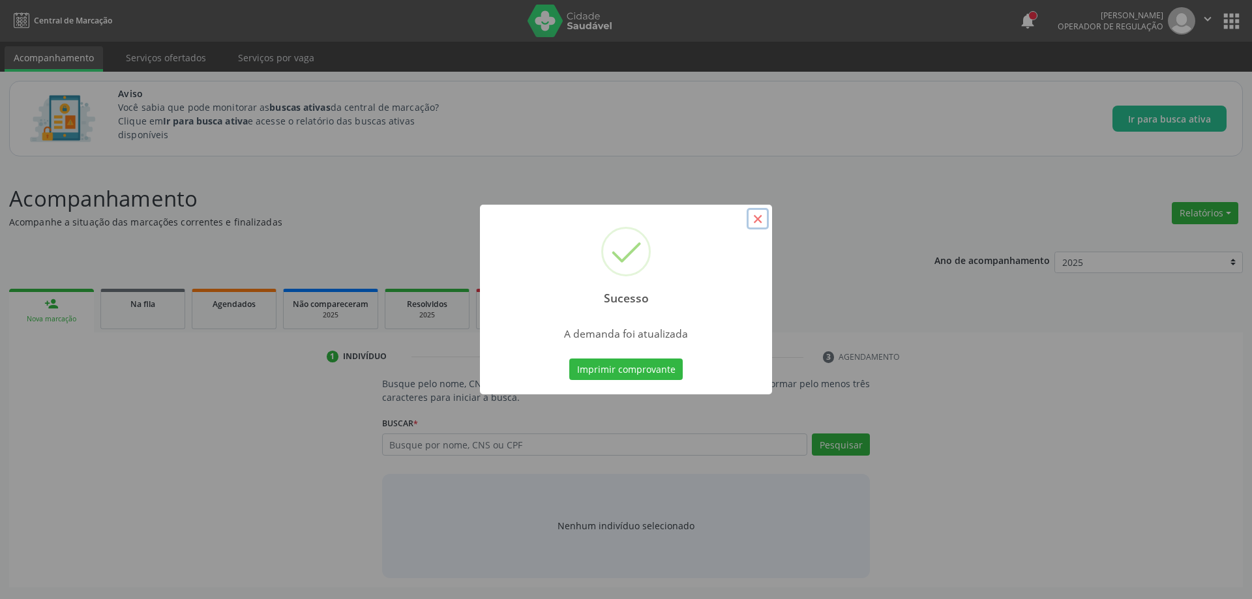
click at [757, 223] on button "×" at bounding box center [758, 219] width 22 height 22
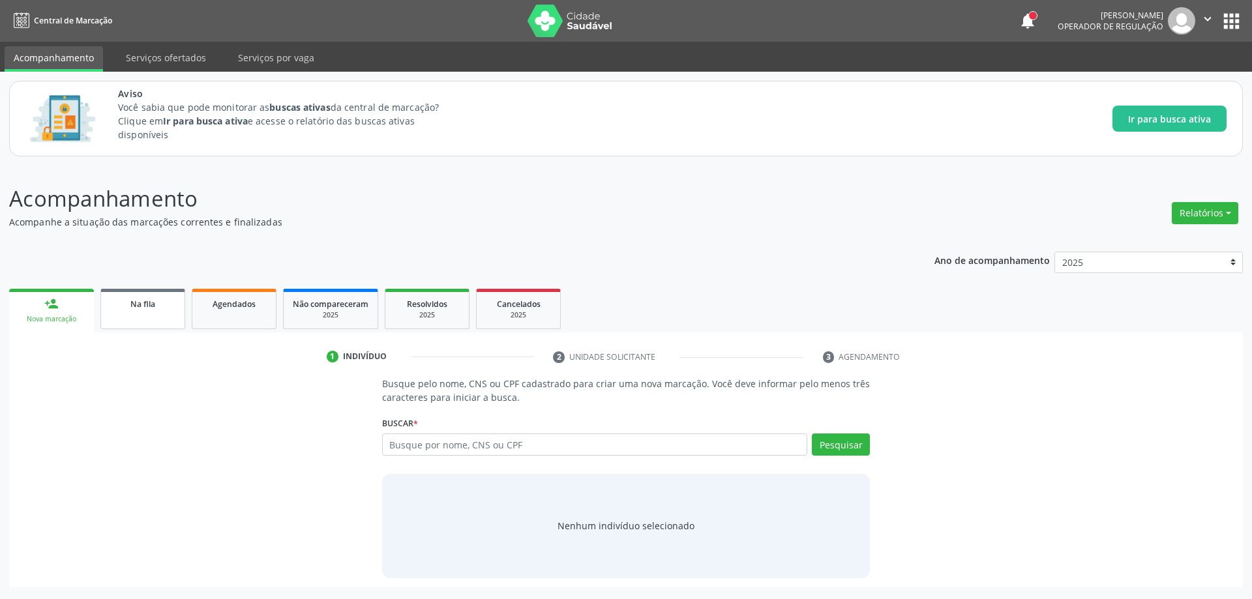
click at [140, 315] on link "Na fila" at bounding box center [142, 309] width 85 height 40
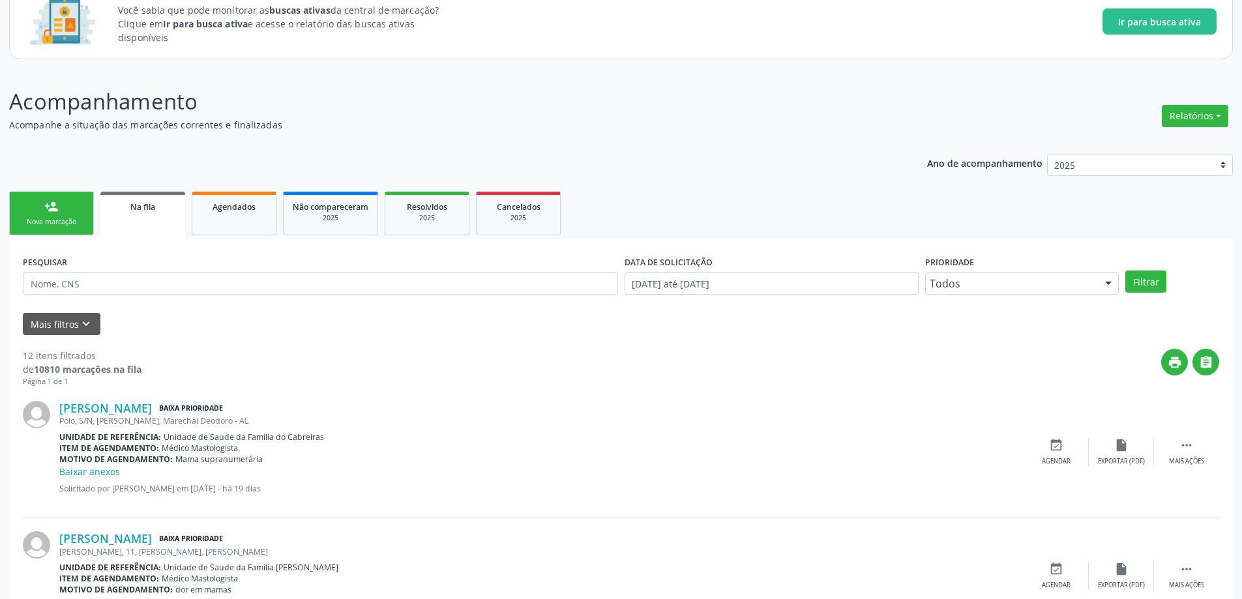
scroll to position [130, 0]
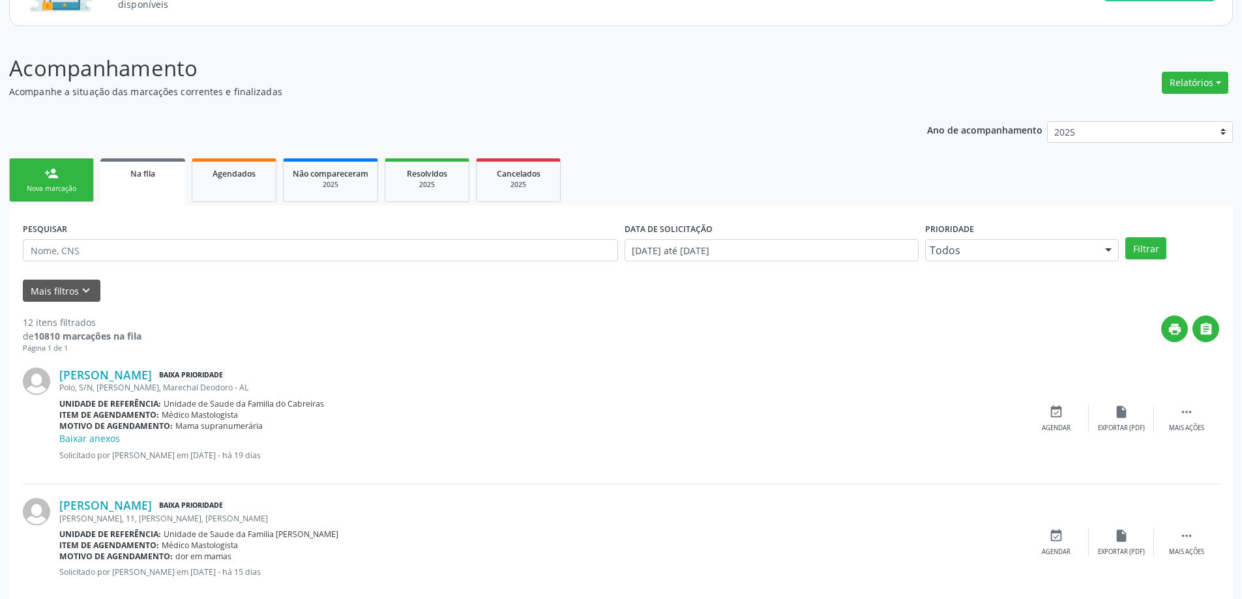
click at [128, 386] on div "Polo, S/N, [PERSON_NAME], Marechal Deodoro - AL" at bounding box center [541, 387] width 964 height 11
click at [128, 377] on link "[PERSON_NAME]" at bounding box center [105, 375] width 93 height 14
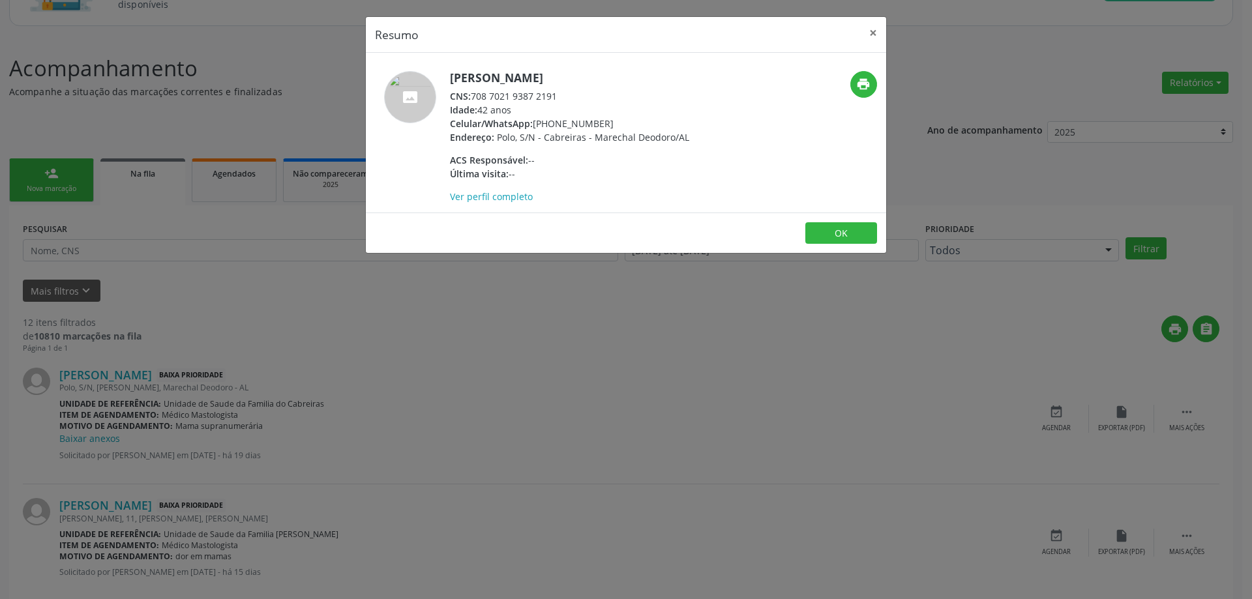
drag, startPoint x: 561, startPoint y: 98, endPoint x: 475, endPoint y: 97, distance: 86.7
click at [475, 97] on div "CNS: 708 7021 9387 2191" at bounding box center [569, 96] width 239 height 14
click at [871, 33] on button "×" at bounding box center [873, 33] width 26 height 32
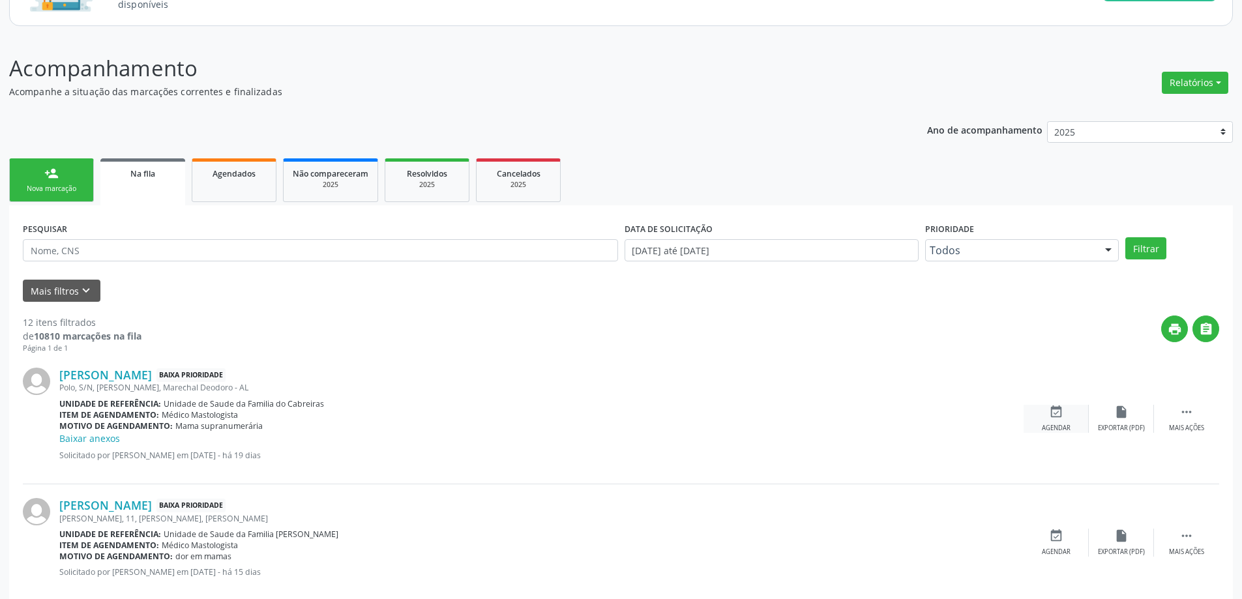
click at [1064, 419] on div "event_available Agendar" at bounding box center [1056, 419] width 65 height 28
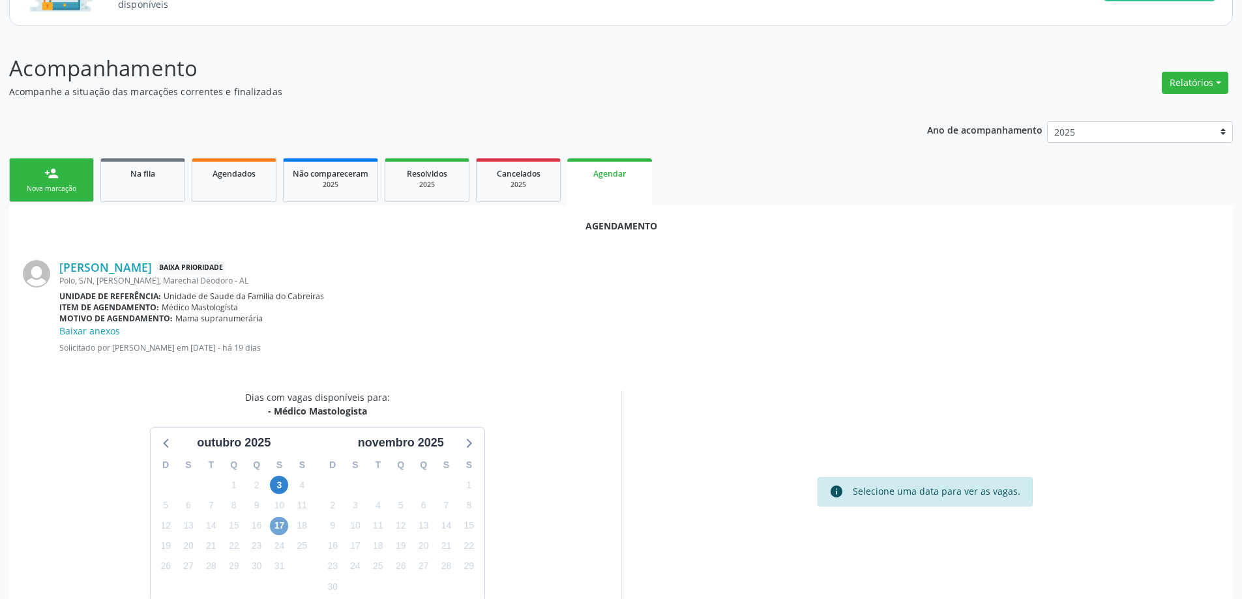
click at [276, 532] on span "17" at bounding box center [279, 526] width 18 height 18
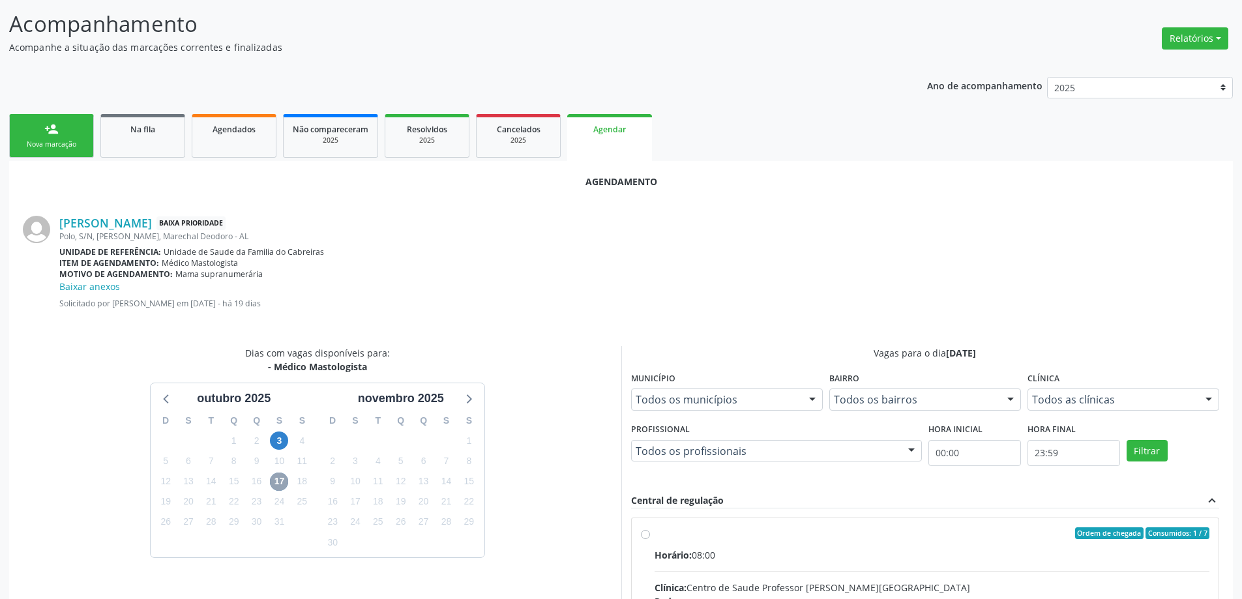
scroll to position [196, 0]
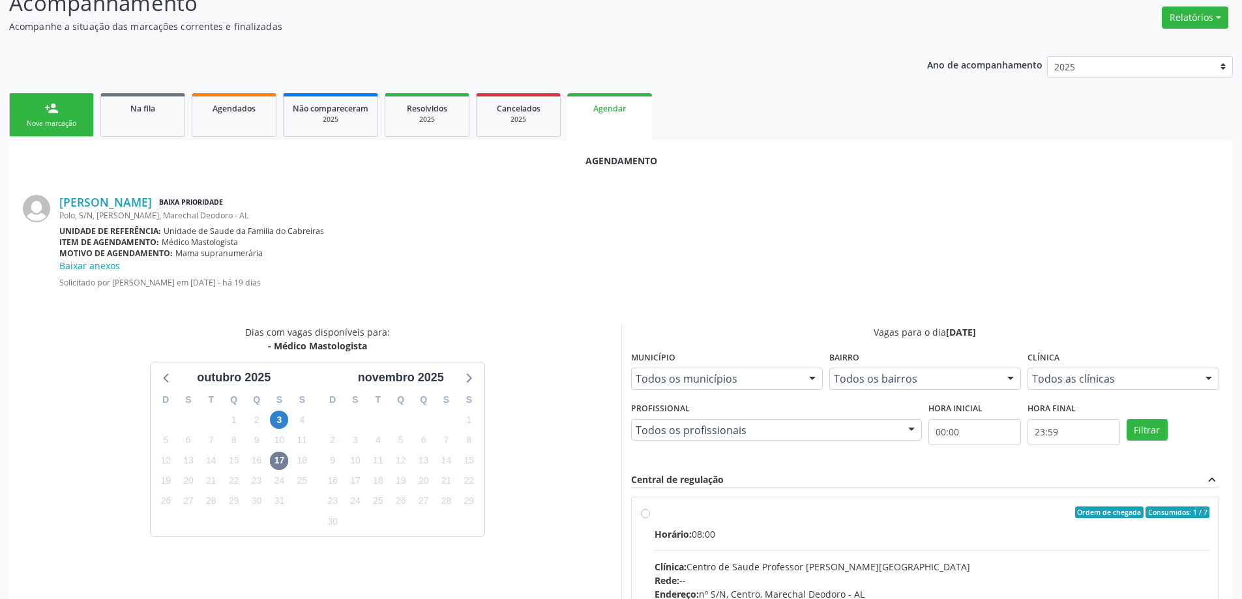
click at [655, 514] on label "Ordem de chegada Consumidos: 1 / 7 Horário: 08:00 Clínica: Centro de Saude Prof…" at bounding box center [932, 607] width 555 height 200
click at [644, 514] on input "Ordem de chegada Consumidos: 1 / 7 Horário: 08:00 Clínica: Centro de Saude Prof…" at bounding box center [645, 513] width 9 height 12
radio input "true"
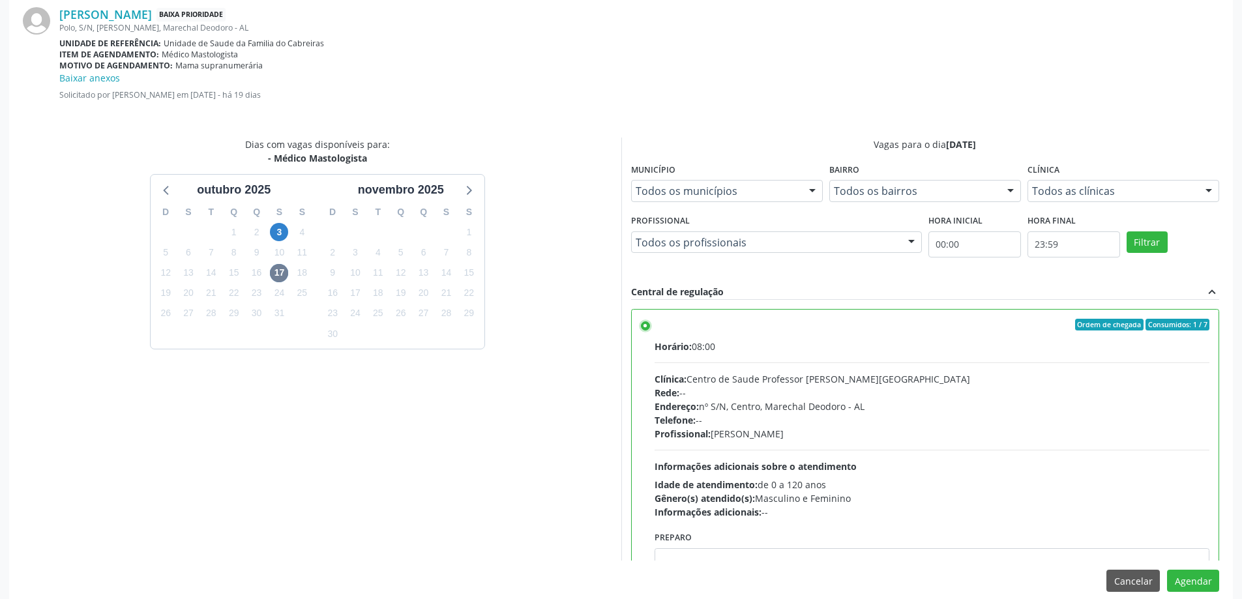
scroll to position [399, 0]
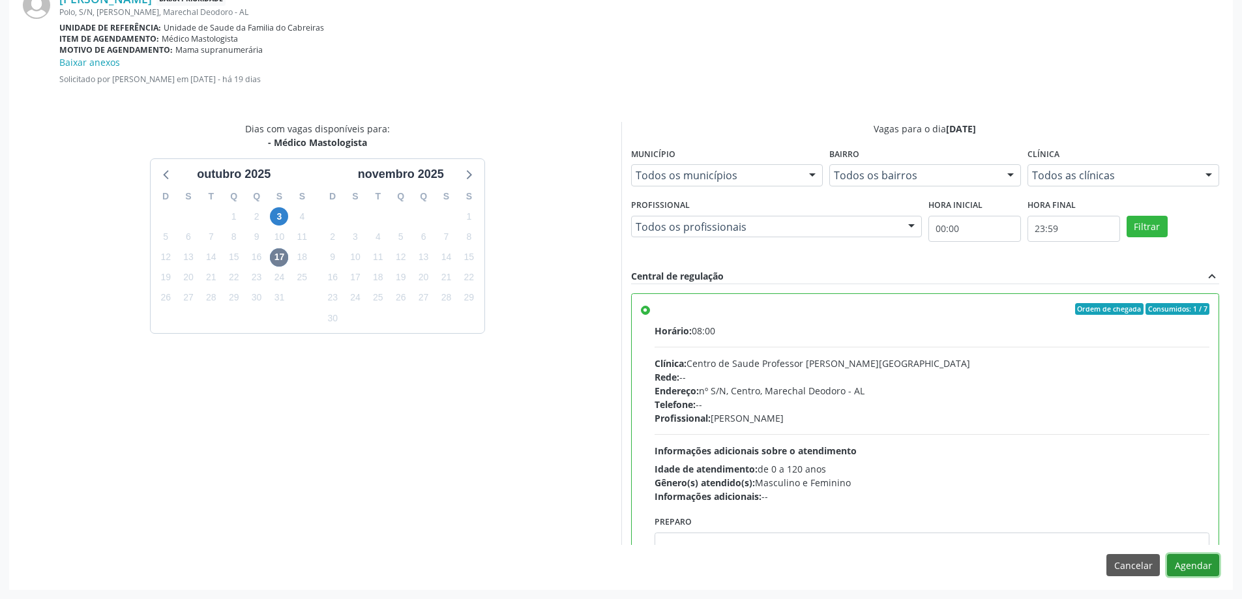
click at [1187, 573] on button "Agendar" at bounding box center [1193, 565] width 52 height 22
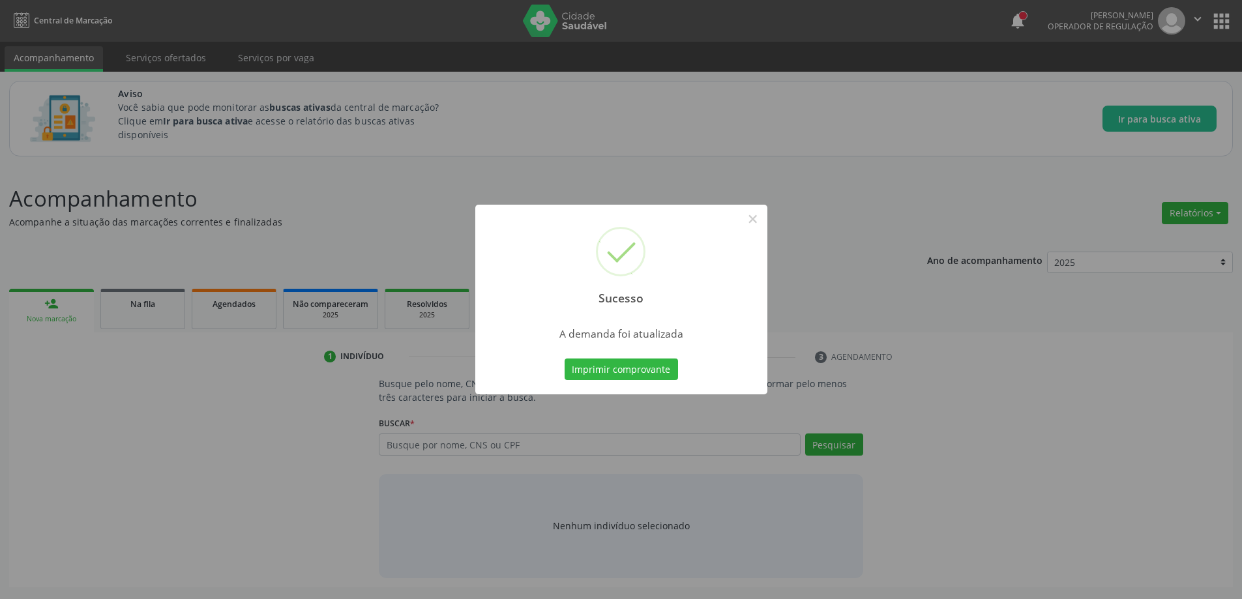
scroll to position [0, 0]
click at [746, 219] on div "Sucesso ×" at bounding box center [626, 261] width 292 height 112
click at [759, 221] on button "×" at bounding box center [758, 219] width 22 height 22
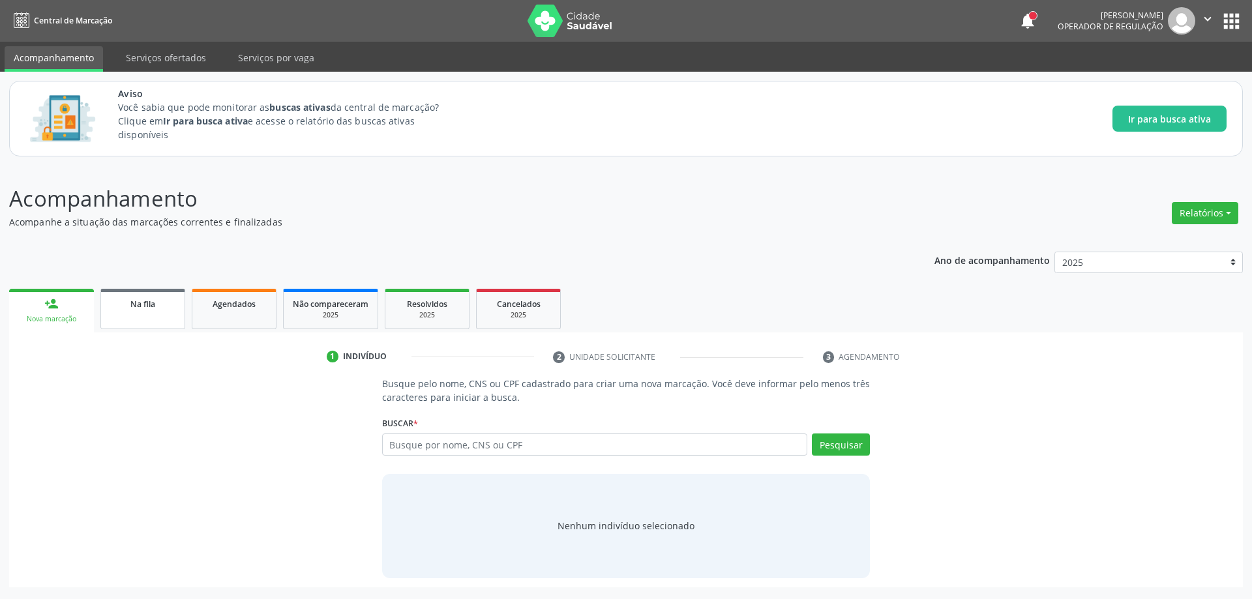
click at [140, 306] on span "Na fila" at bounding box center [142, 304] width 25 height 11
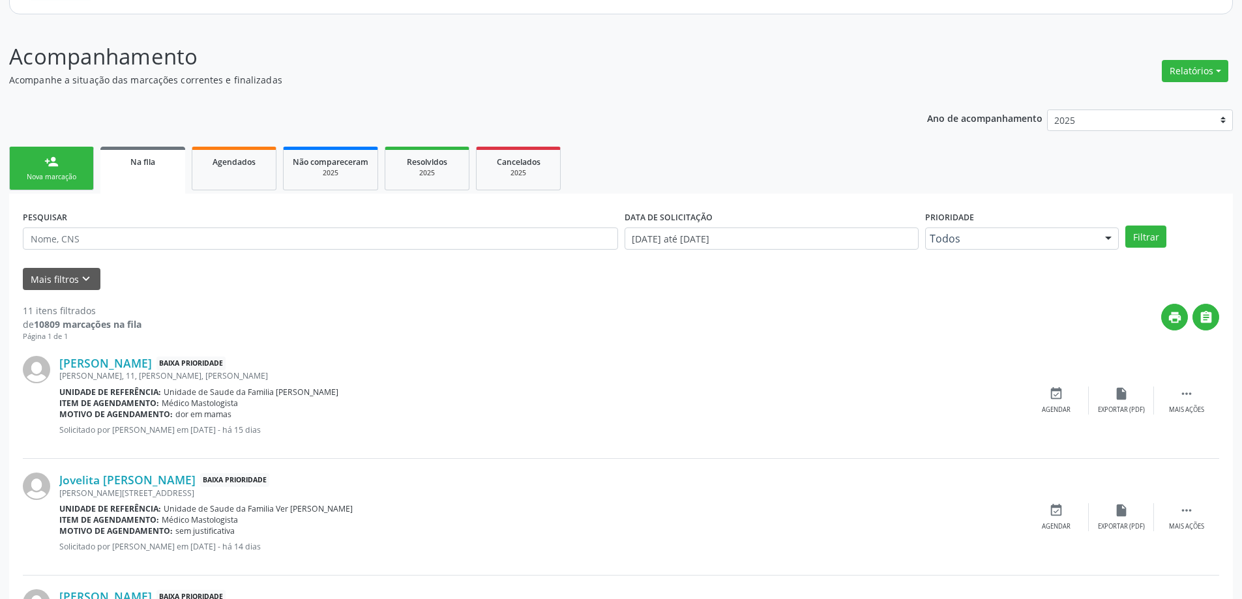
scroll to position [196, 0]
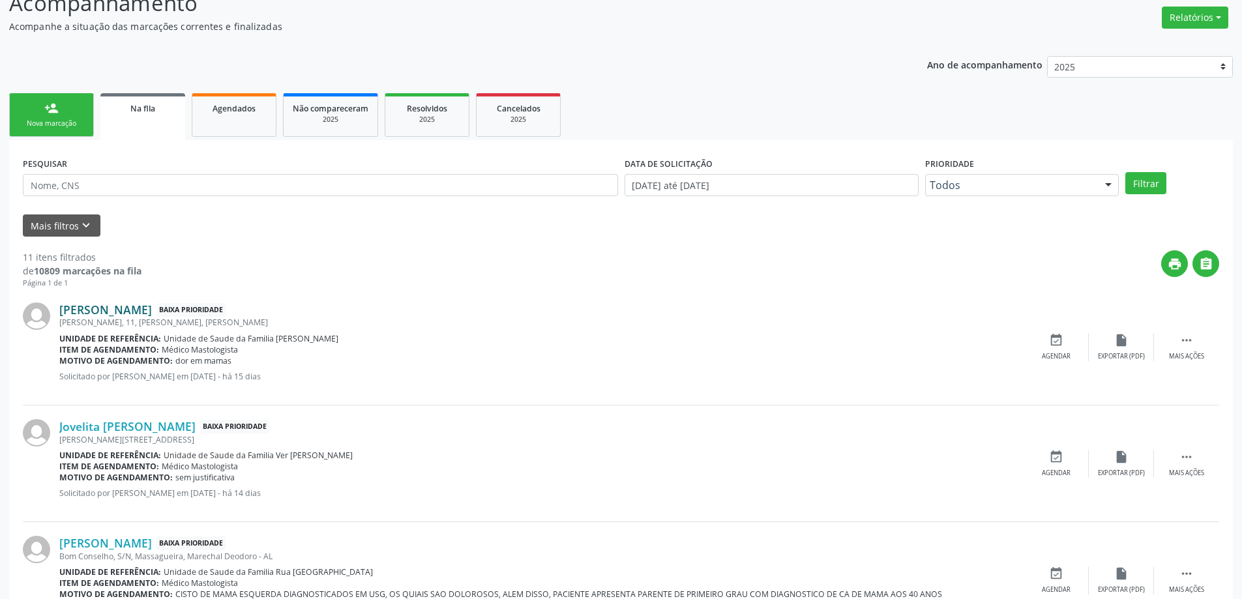
click at [117, 310] on link "[PERSON_NAME]" at bounding box center [105, 310] width 93 height 14
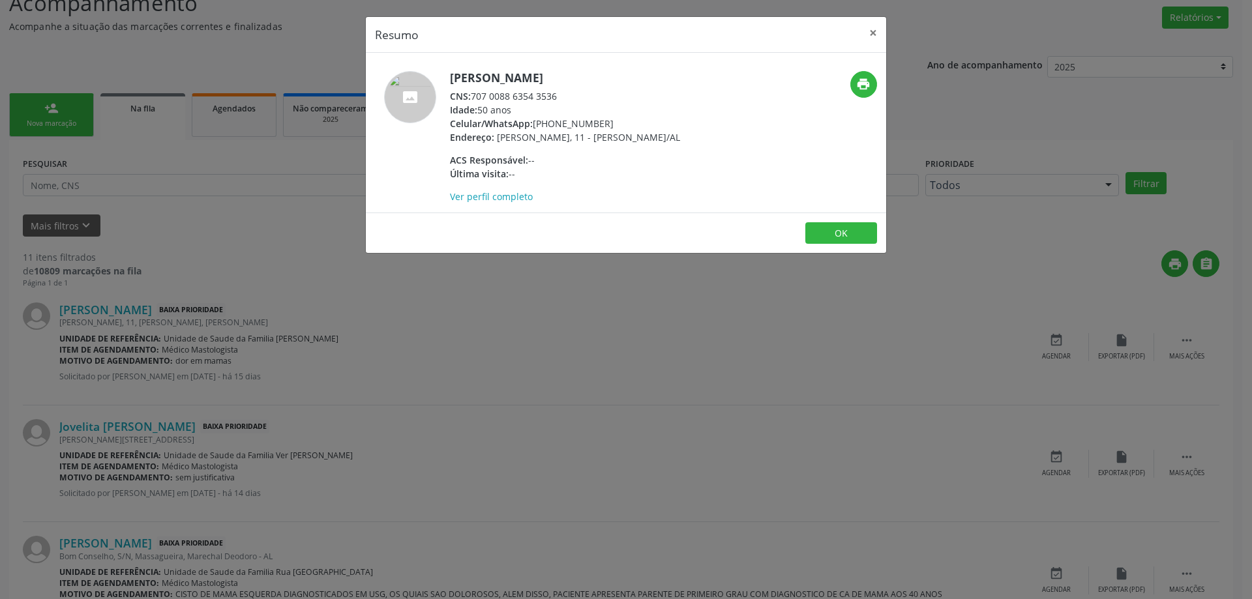
drag, startPoint x: 558, startPoint y: 97, endPoint x: 473, endPoint y: 97, distance: 84.8
click at [473, 97] on div "CNS: 707 0088 6354 3536" at bounding box center [565, 96] width 230 height 14
click at [868, 28] on button "×" at bounding box center [873, 33] width 26 height 32
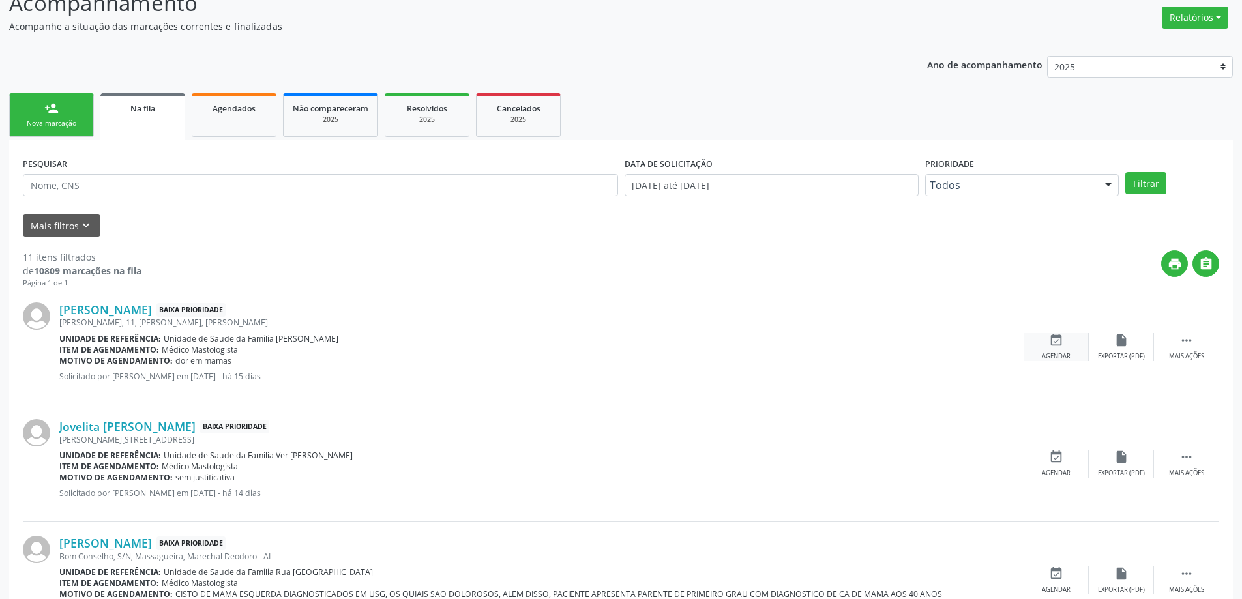
click at [1065, 344] on div "event_available Agendar" at bounding box center [1056, 347] width 65 height 28
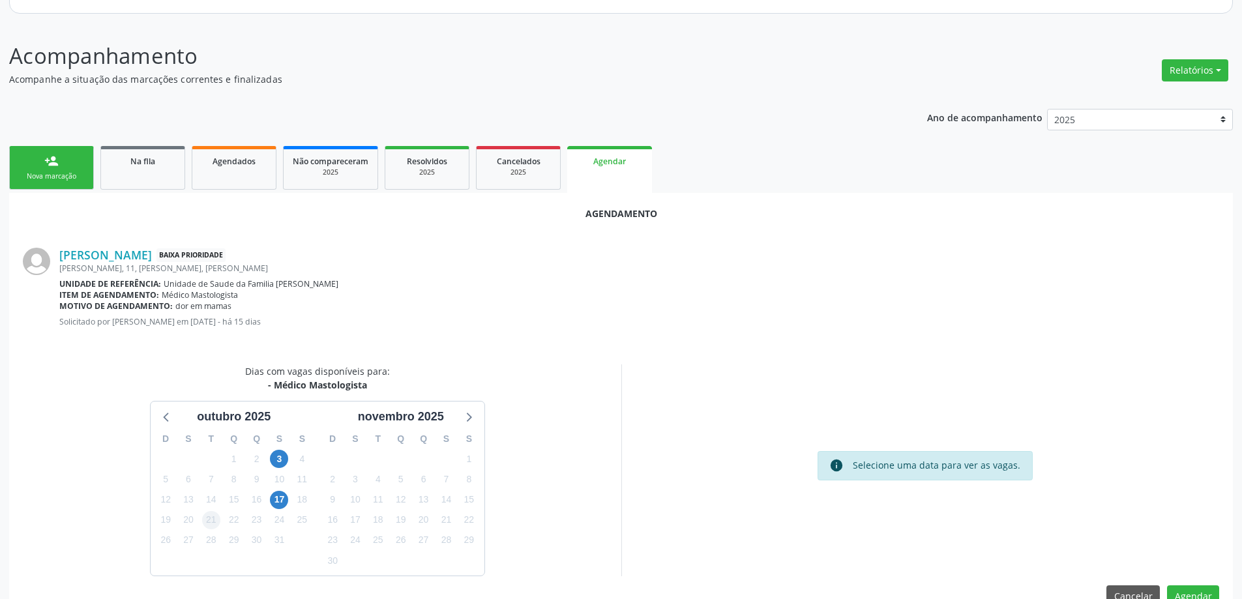
scroll to position [173, 0]
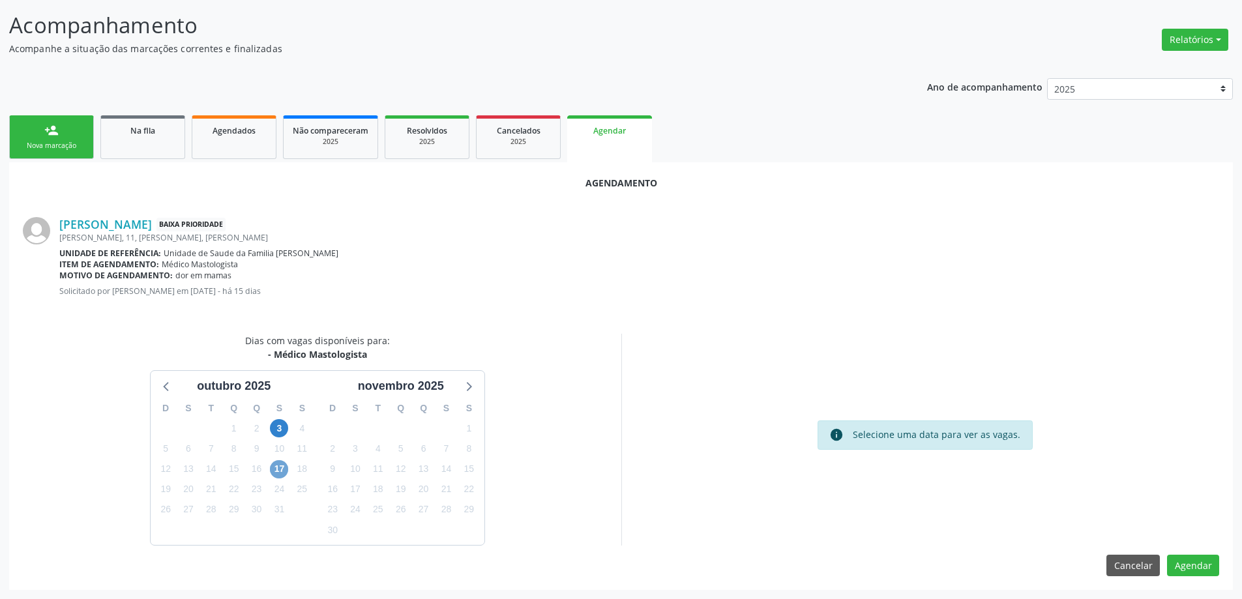
click at [272, 469] on span "17" at bounding box center [279, 469] width 18 height 18
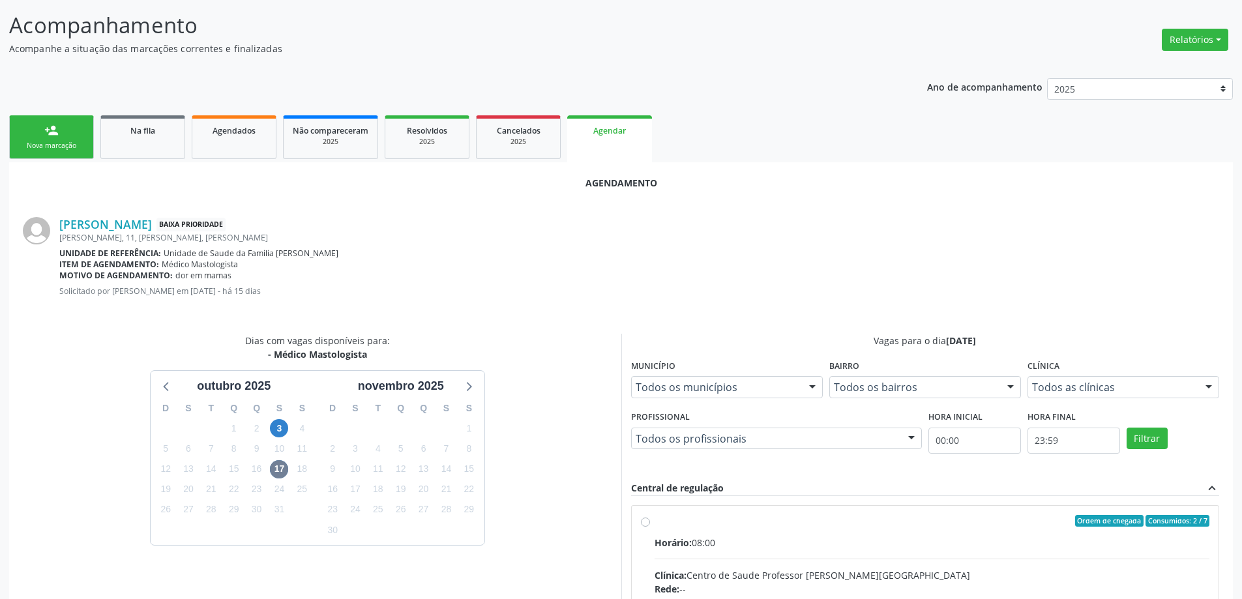
click at [649, 521] on input "Ordem de chegada Consumidos: 2 / 7 Horário: 08:00 Clínica: Centro de Saude Prof…" at bounding box center [645, 521] width 9 height 12
radio input "true"
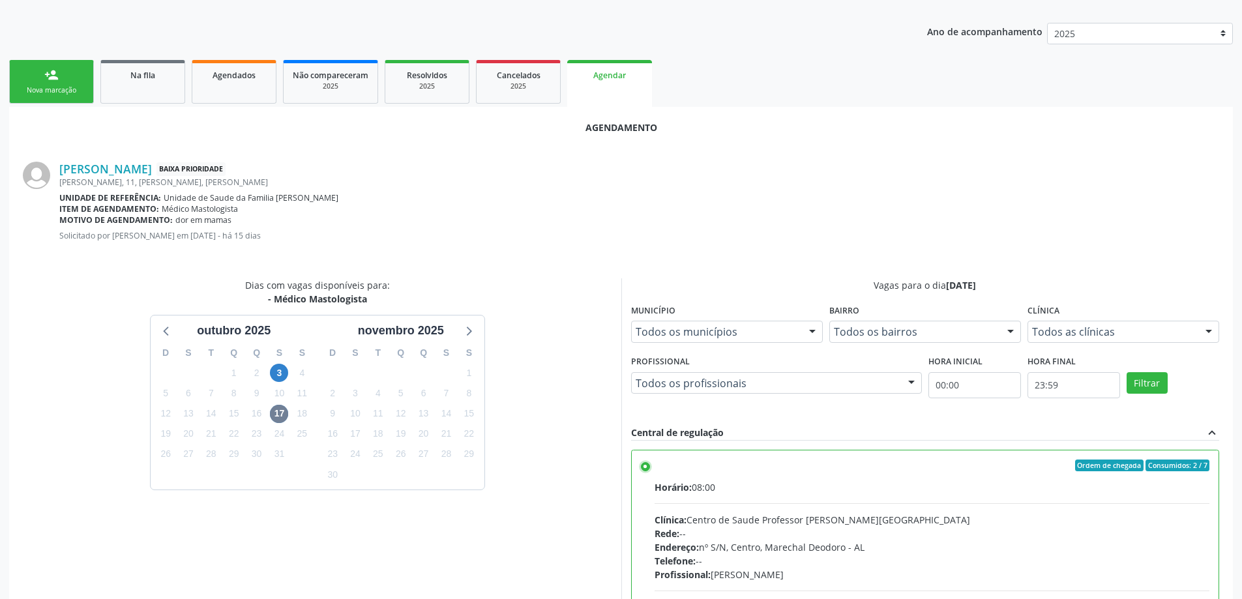
scroll to position [385, 0]
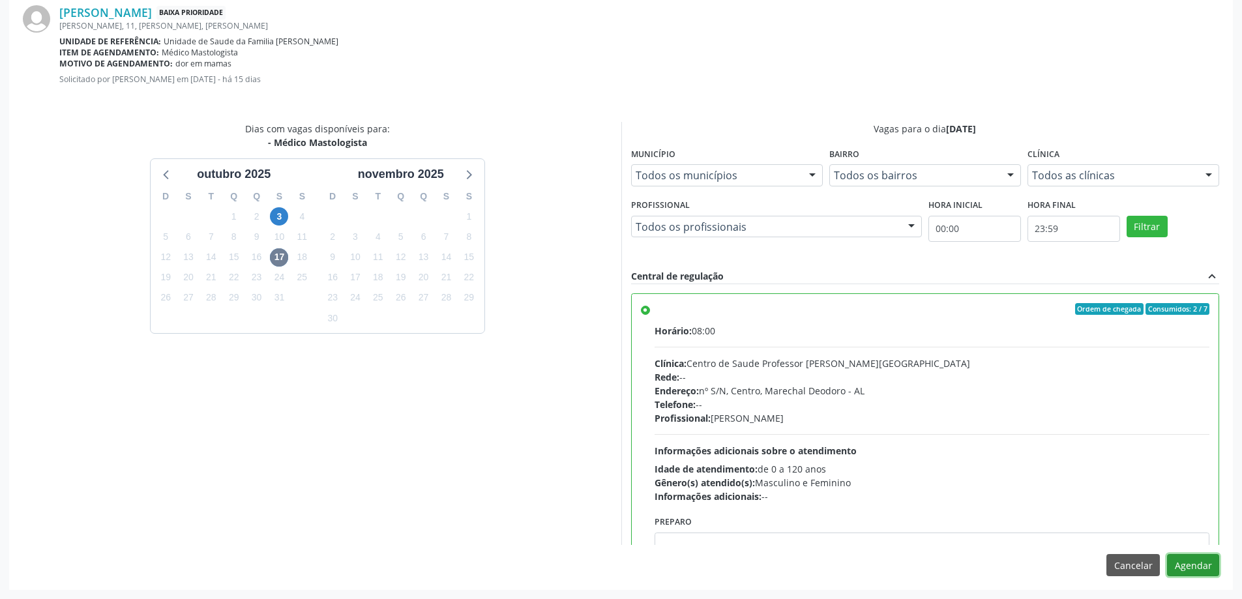
click at [1202, 572] on button "Agendar" at bounding box center [1193, 565] width 52 height 22
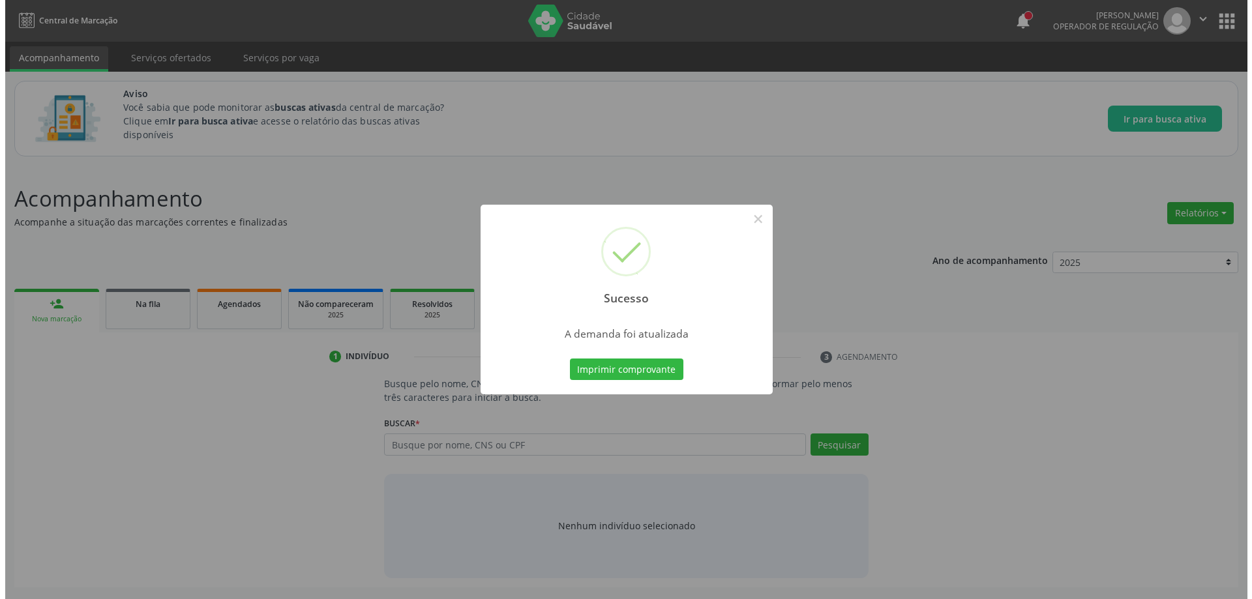
scroll to position [0, 0]
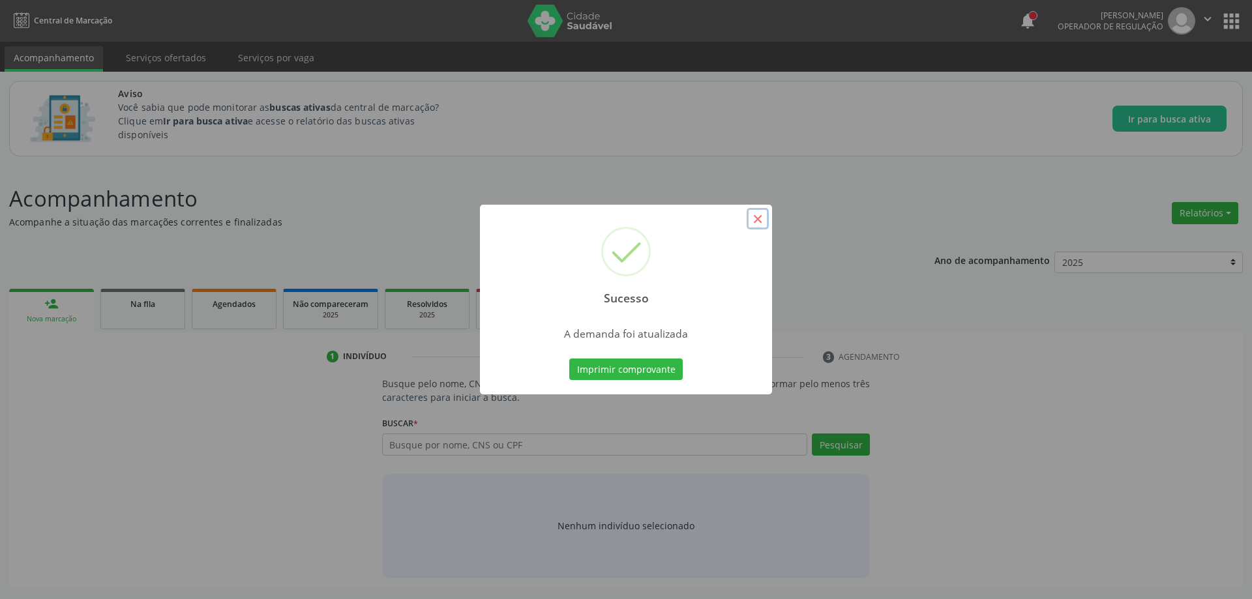
click at [762, 220] on button "×" at bounding box center [758, 219] width 22 height 22
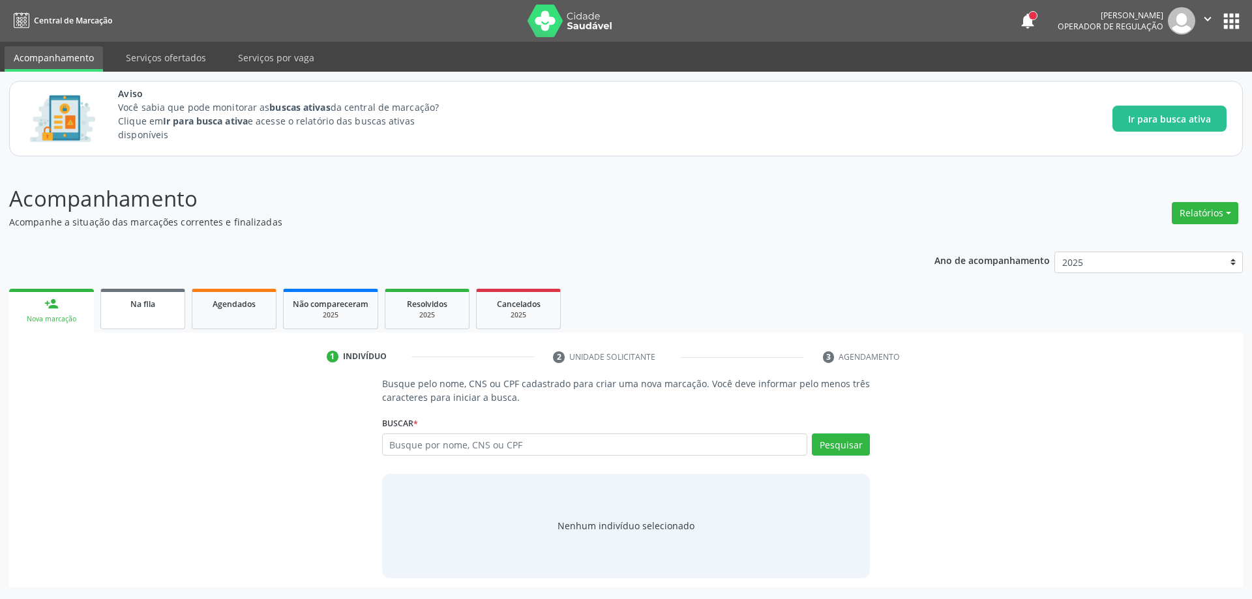
click at [112, 315] on link "Na fila" at bounding box center [142, 309] width 85 height 40
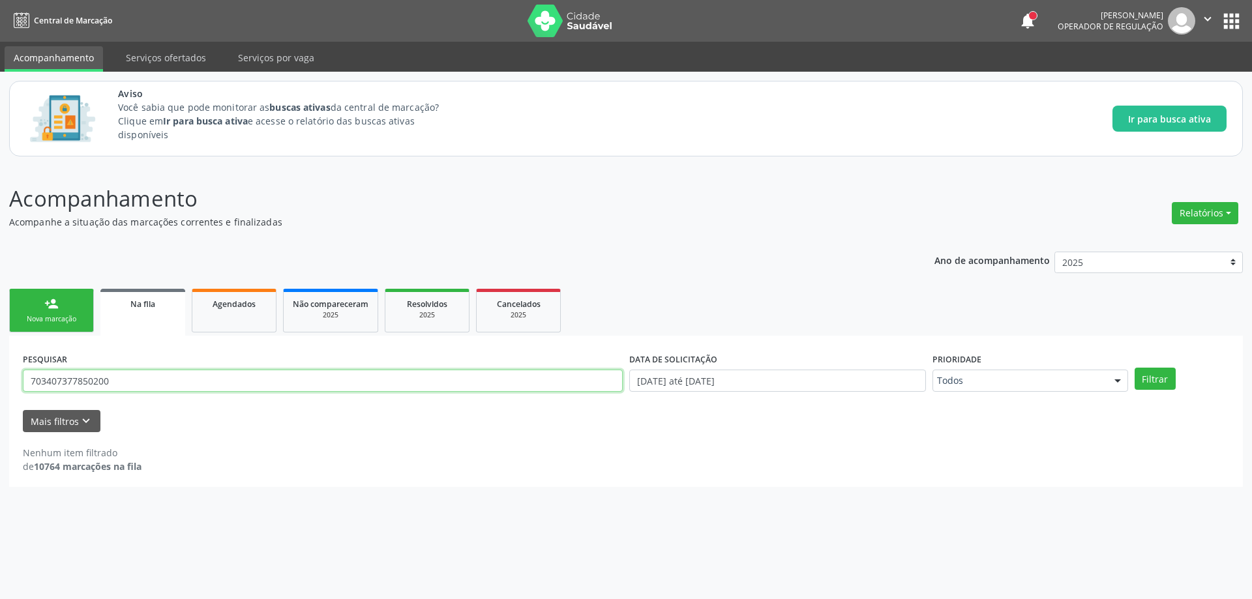
click at [131, 377] on input "703407377850200" at bounding box center [323, 381] width 600 height 22
type input "7"
paste input "708902749472018"
type input "708902749472018"
click at [1161, 373] on button "Filtrar" at bounding box center [1154, 379] width 41 height 22
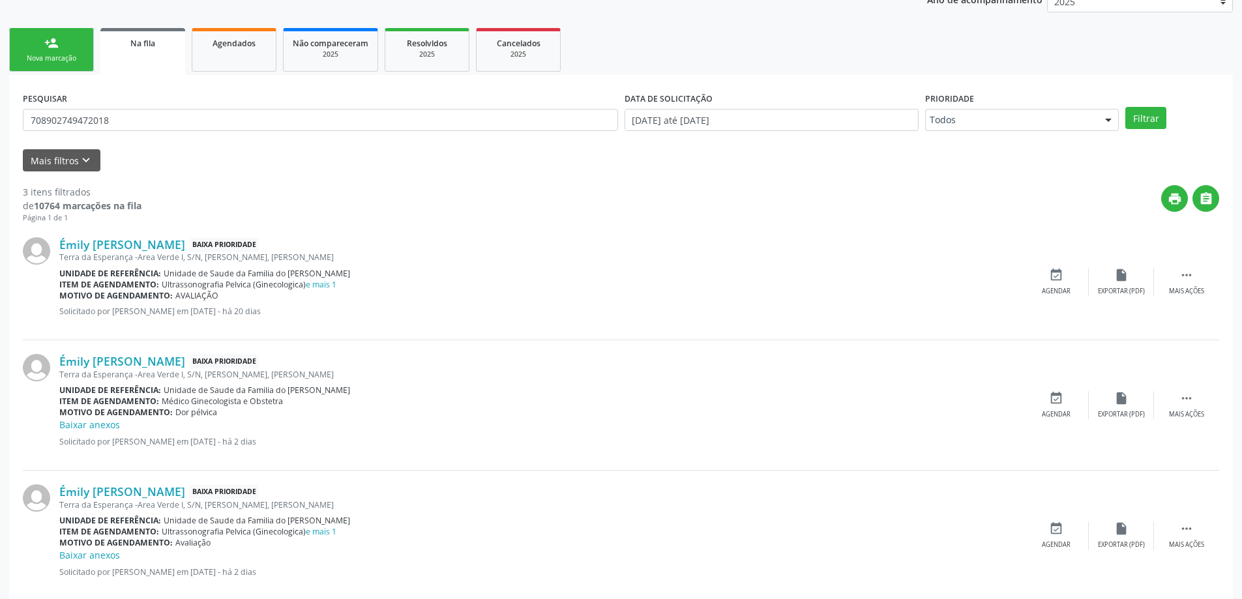
scroll to position [286, 0]
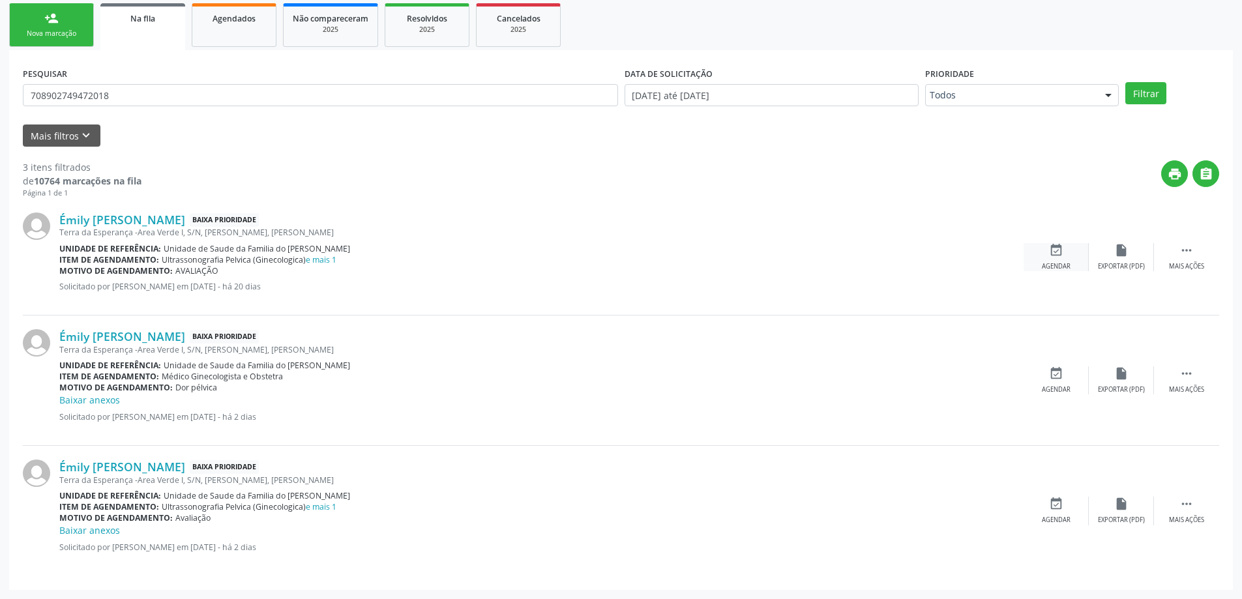
click at [1061, 258] on div "event_available Agendar" at bounding box center [1056, 257] width 65 height 28
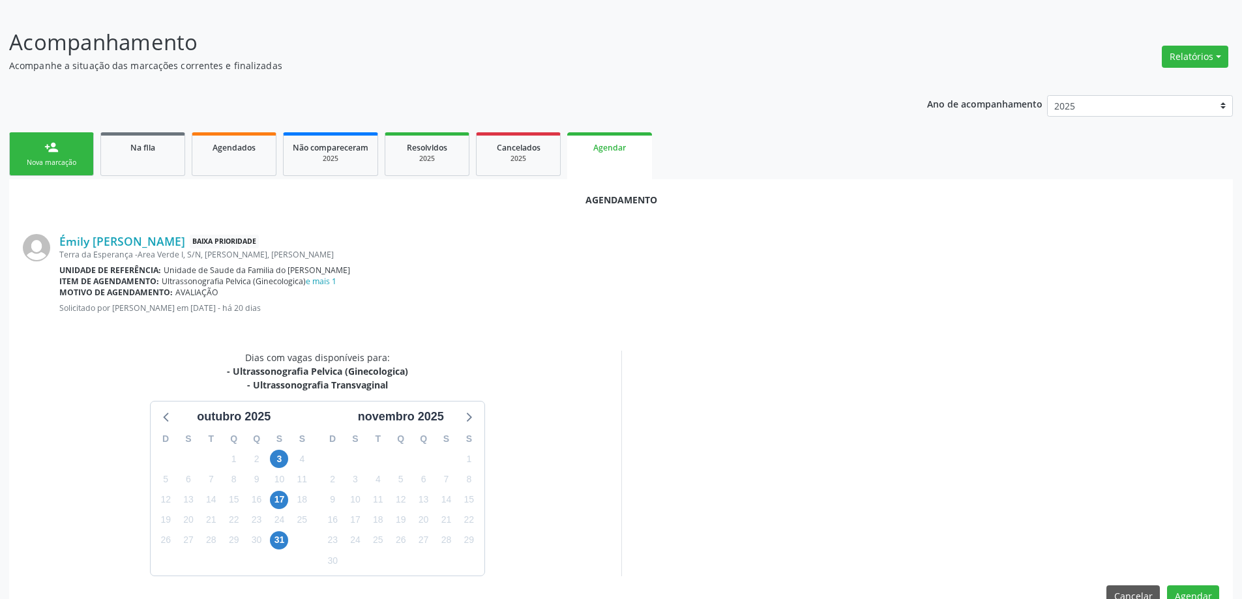
scroll to position [187, 0]
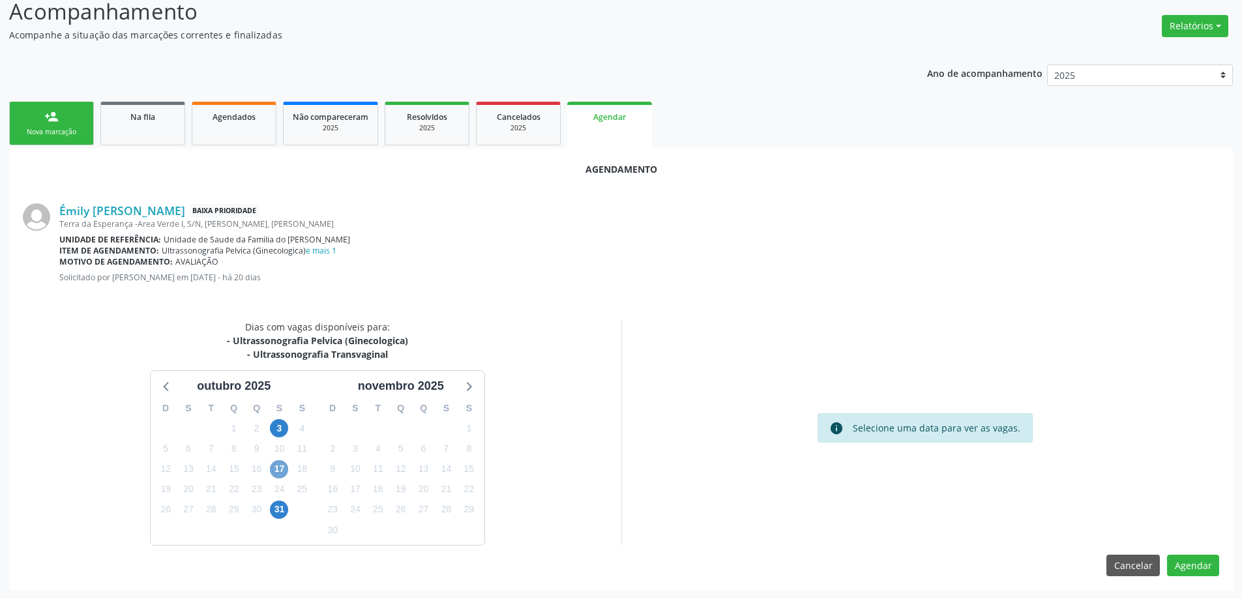
click at [280, 471] on span "17" at bounding box center [279, 469] width 18 height 18
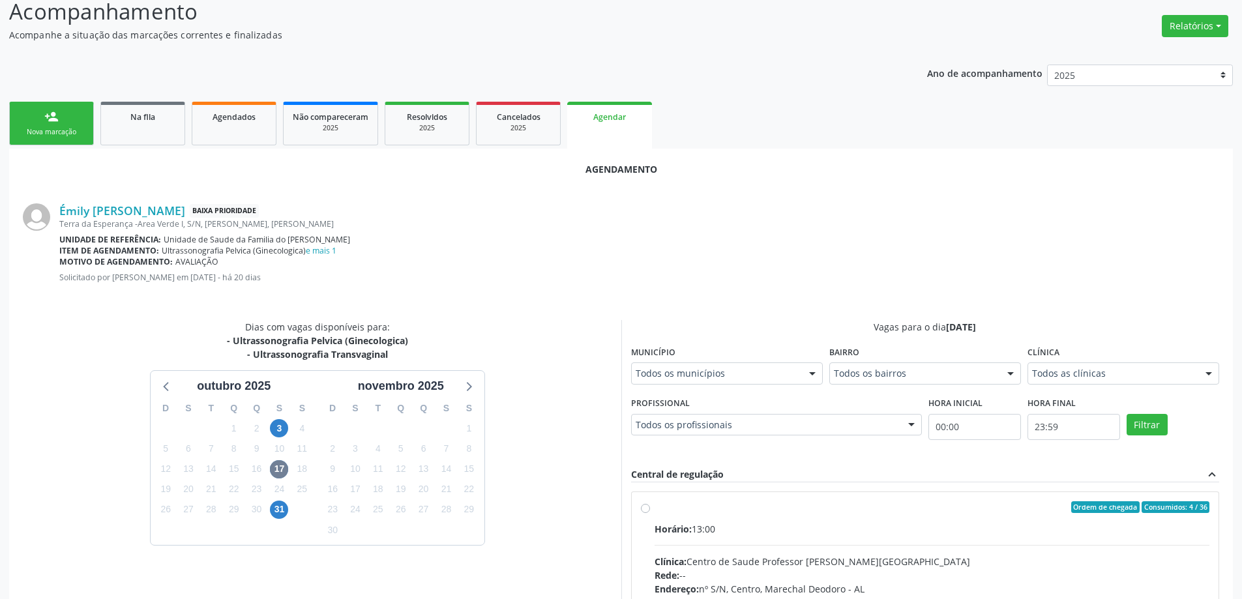
click at [655, 509] on label "Ordem de chegada Consumidos: 4 / 36 Horário: 13:00 Clínica: Centro de Saude Pro…" at bounding box center [932, 601] width 555 height 200
click at [646, 509] on input "Ordem de chegada Consumidos: 4 / 36 Horário: 13:00 Clínica: Centro de Saude Pro…" at bounding box center [645, 507] width 9 height 12
radio input "true"
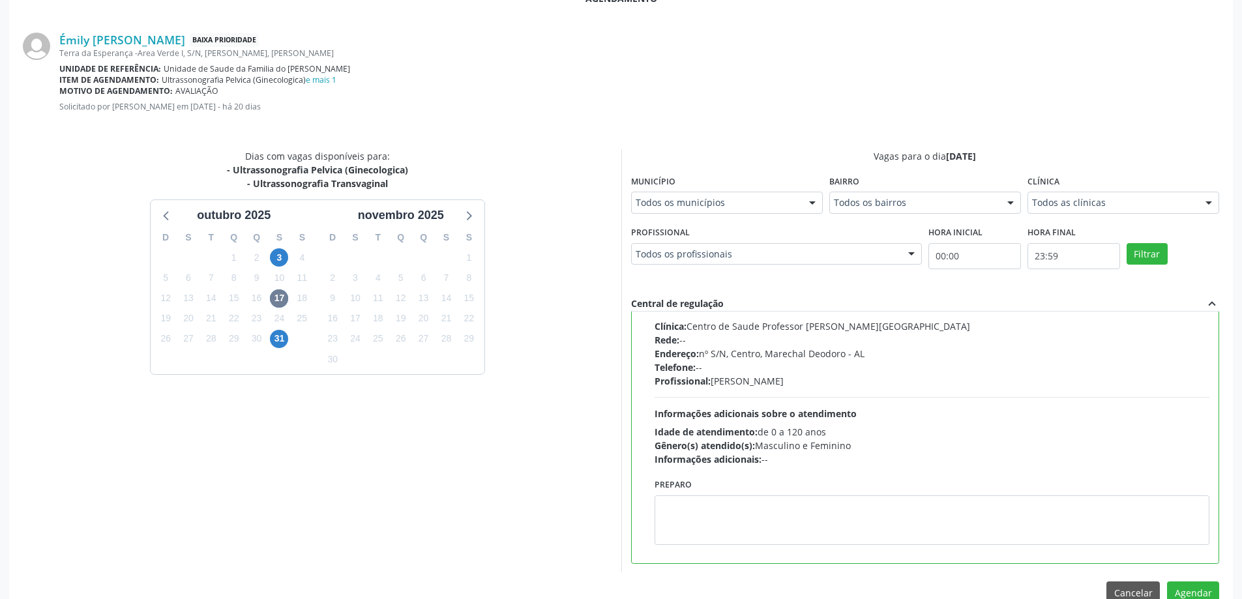
scroll to position [385, 0]
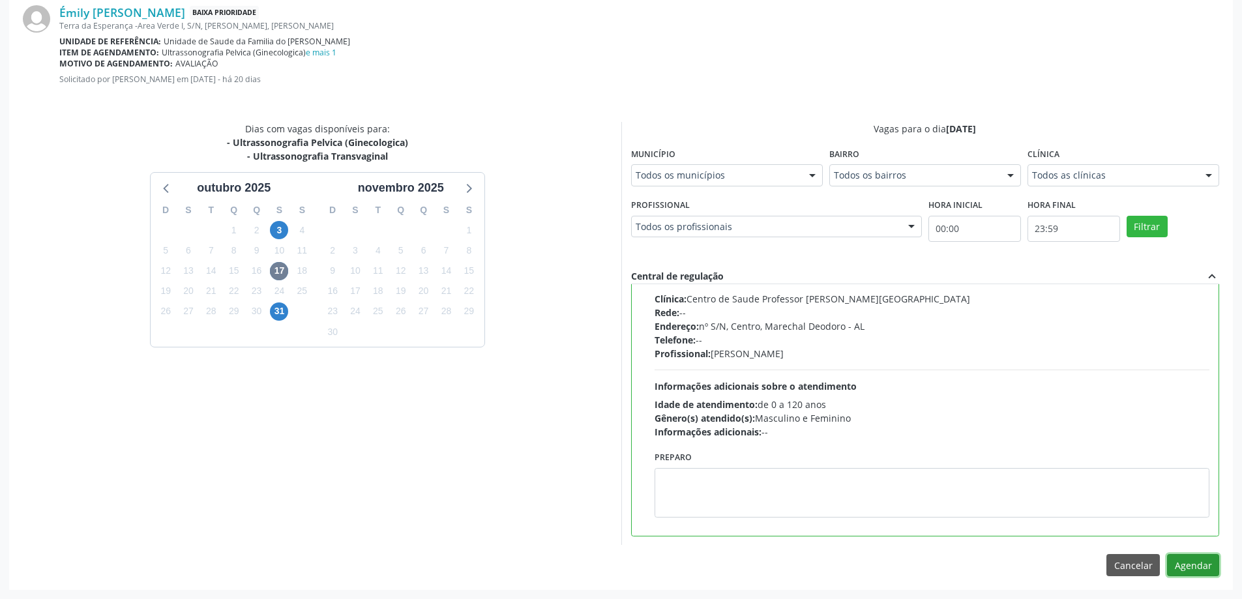
click at [1202, 567] on button "Agendar" at bounding box center [1193, 565] width 52 height 22
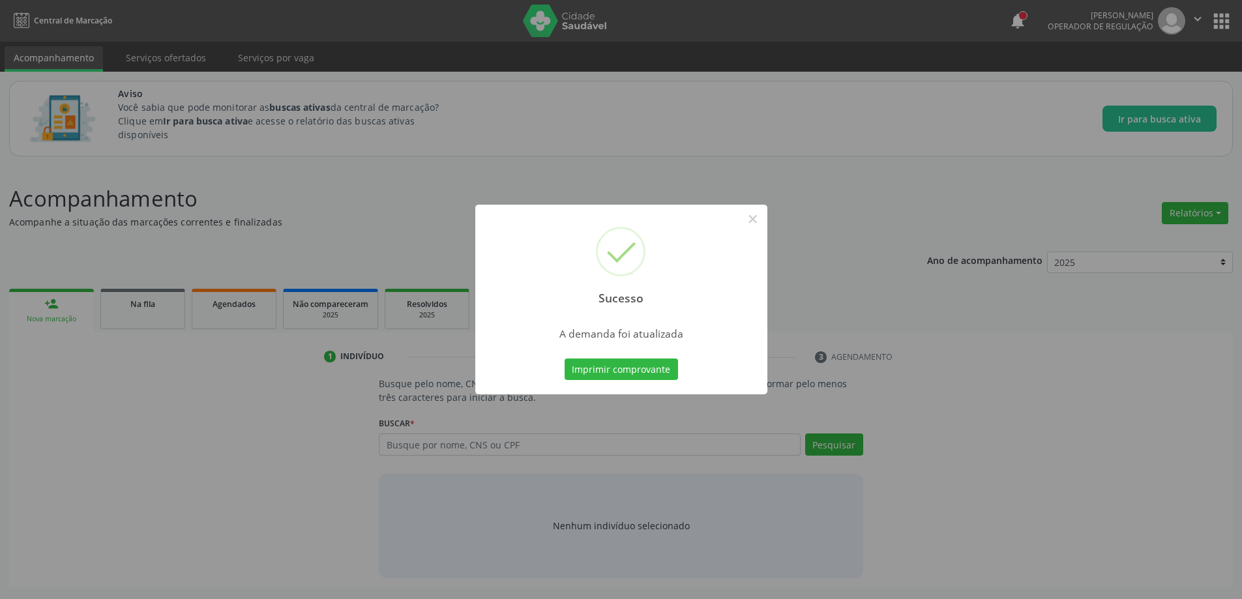
scroll to position [0, 0]
click at [757, 222] on button "×" at bounding box center [758, 219] width 22 height 22
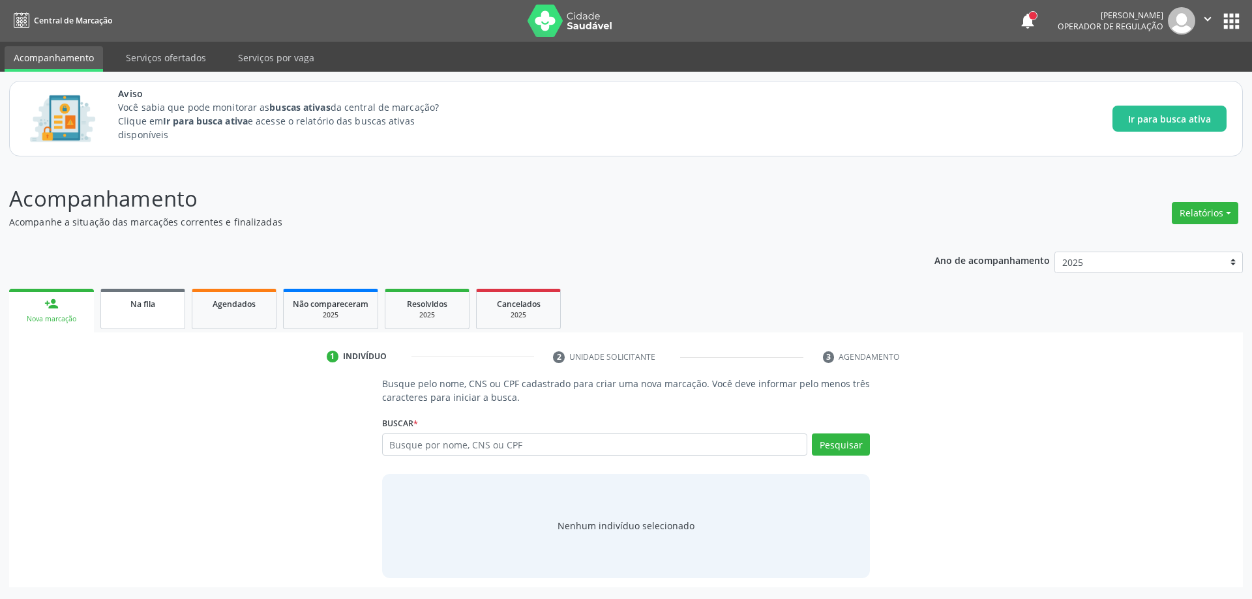
click at [155, 324] on link "Na fila" at bounding box center [142, 309] width 85 height 40
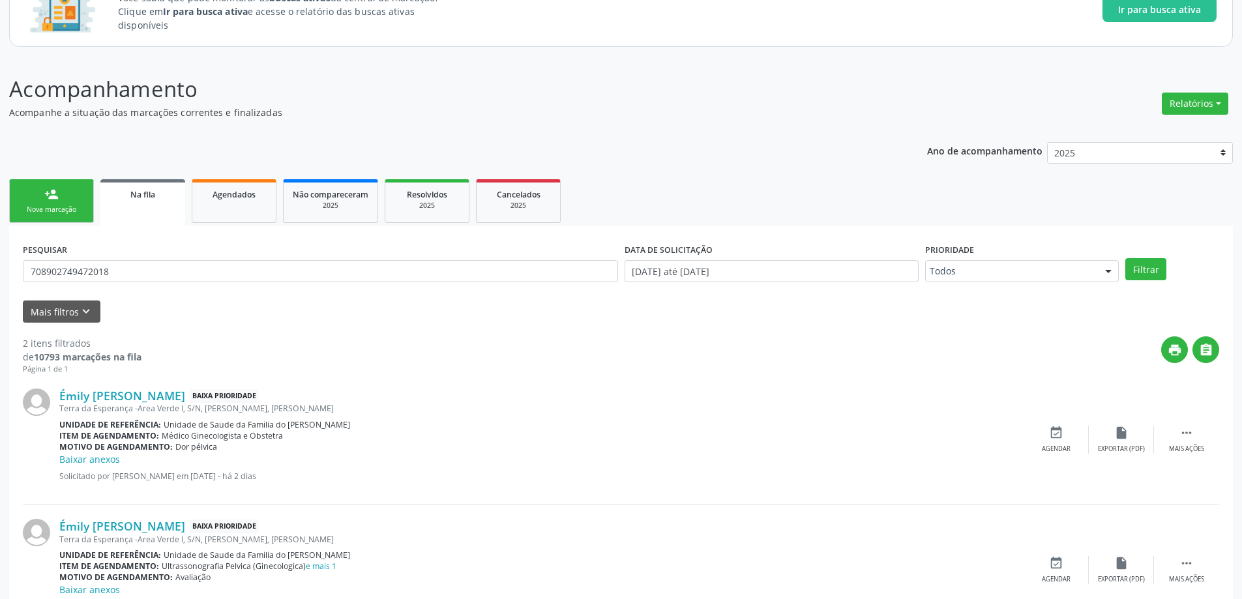
scroll to position [168, 0]
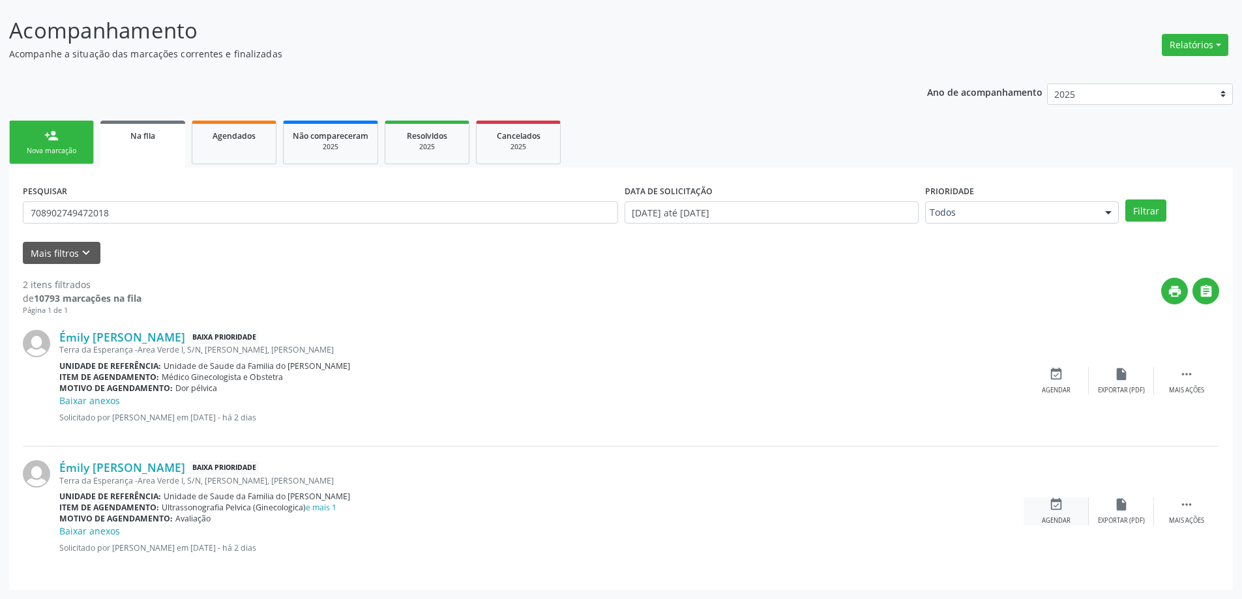
click at [1063, 511] on icon "event_available" at bounding box center [1056, 504] width 14 height 14
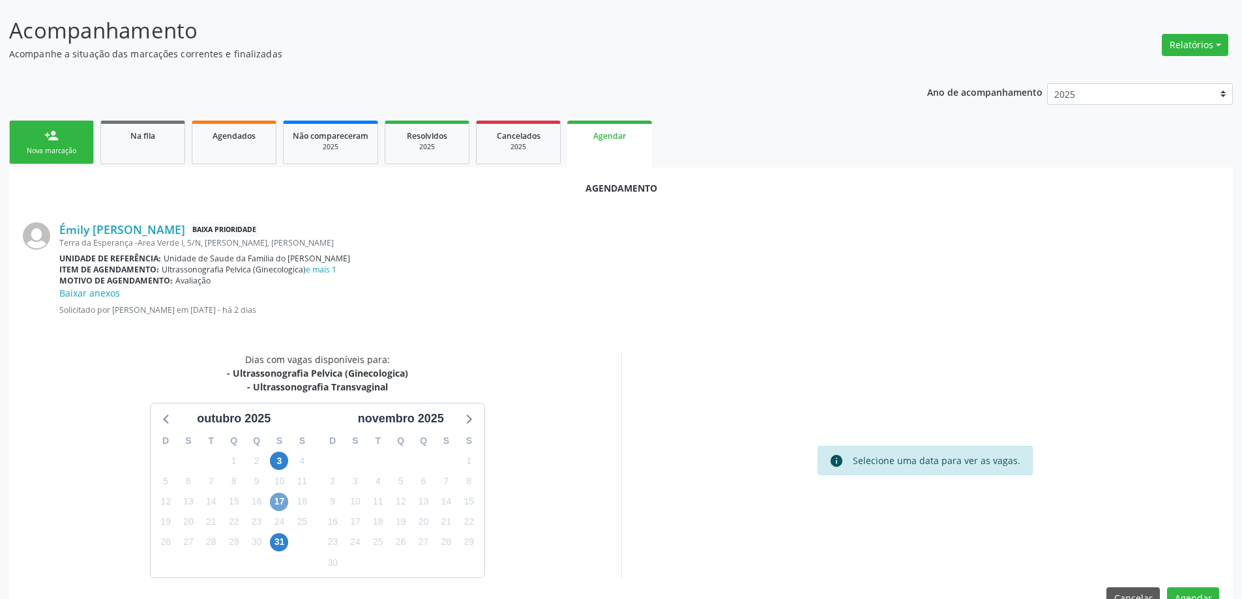
click at [280, 501] on span "17" at bounding box center [279, 502] width 18 height 18
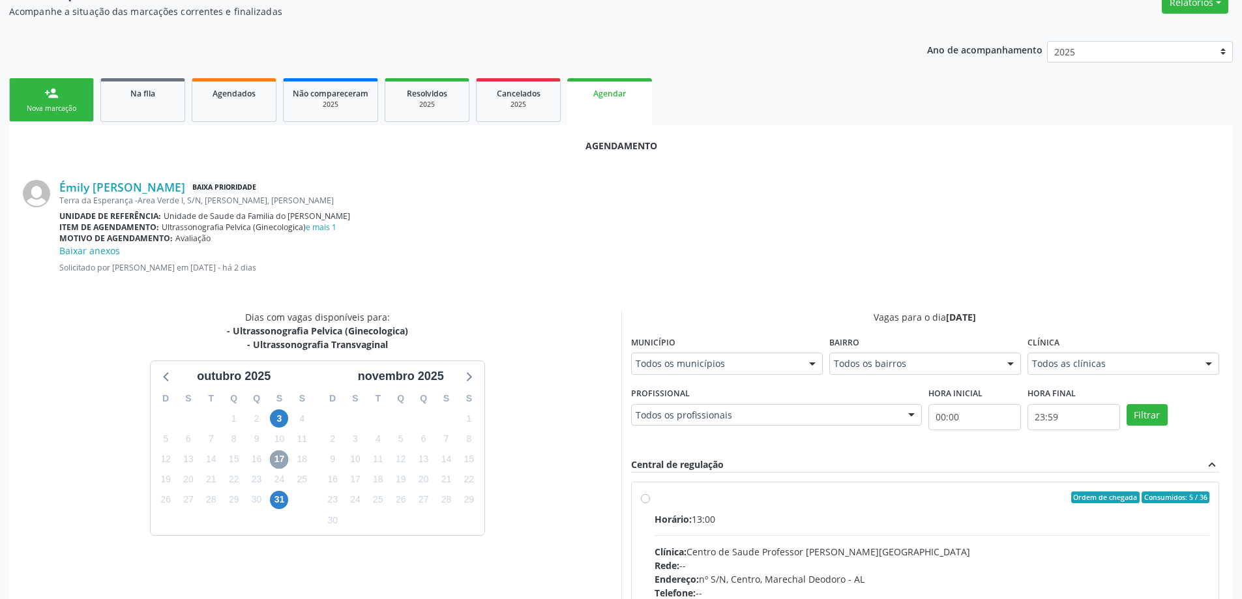
scroll to position [233, 0]
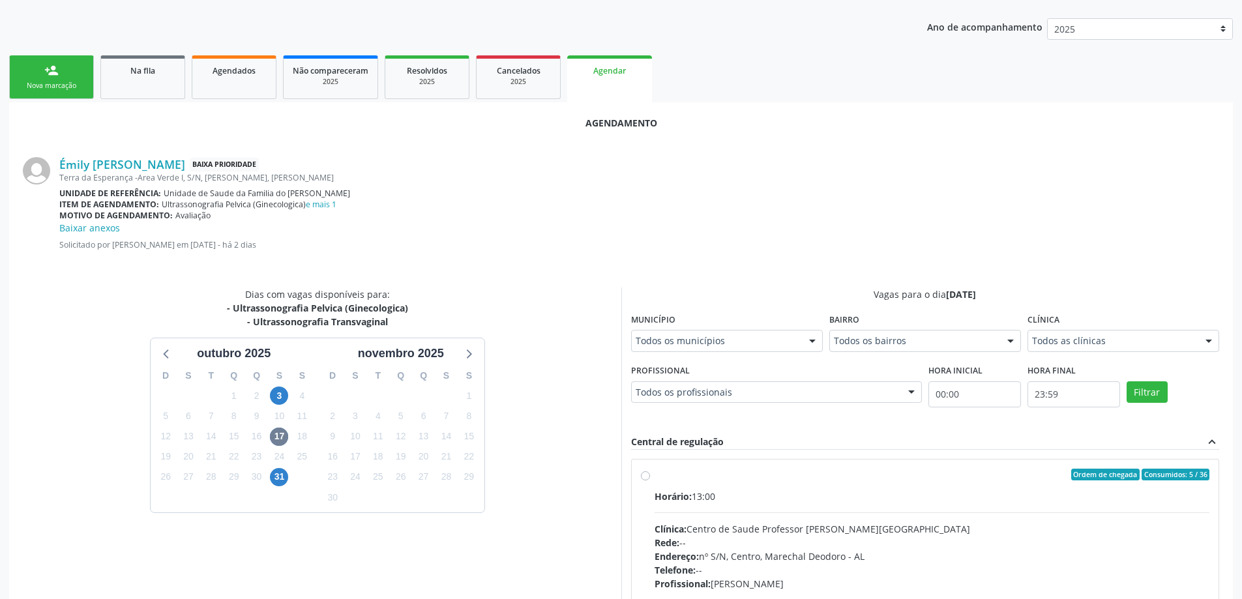
click at [655, 475] on label "Ordem de chegada Consumidos: 5 / 36 Horário: 13:00 Clínica: Centro de Saude Pro…" at bounding box center [932, 569] width 555 height 200
click at [641, 475] on input "Ordem de chegada Consumidos: 5 / 36 Horário: 13:00 Clínica: Centro de Saude Pro…" at bounding box center [645, 475] width 9 height 12
radio input "true"
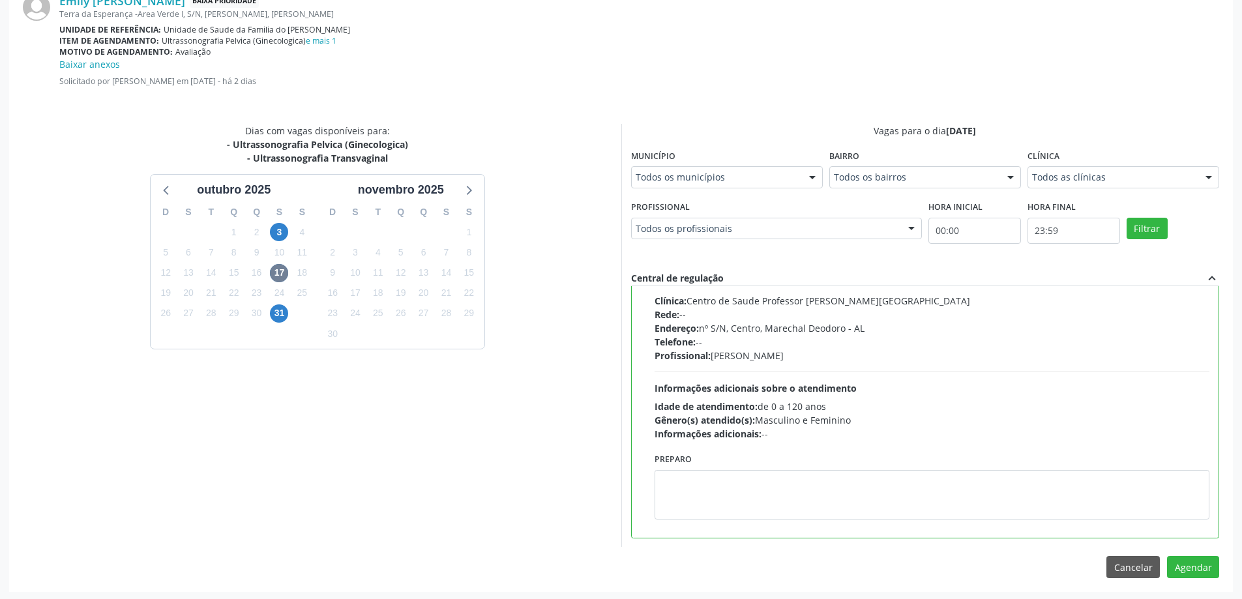
scroll to position [399, 0]
click at [1206, 565] on button "Agendar" at bounding box center [1193, 565] width 52 height 22
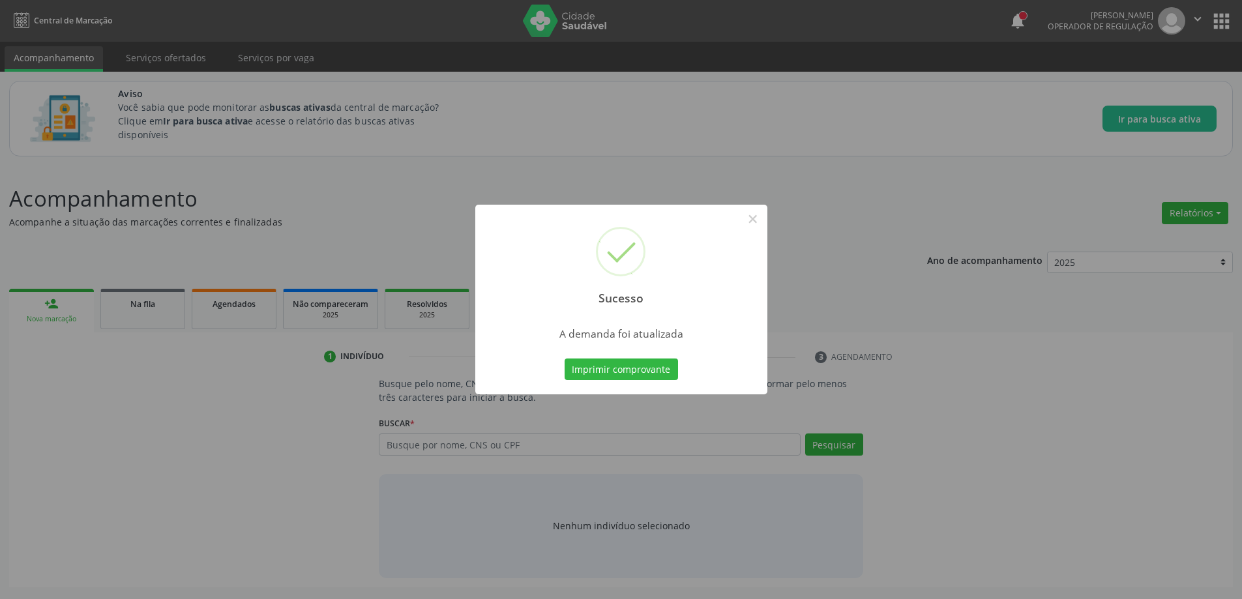
scroll to position [0, 0]
click at [753, 221] on button "×" at bounding box center [758, 219] width 22 height 22
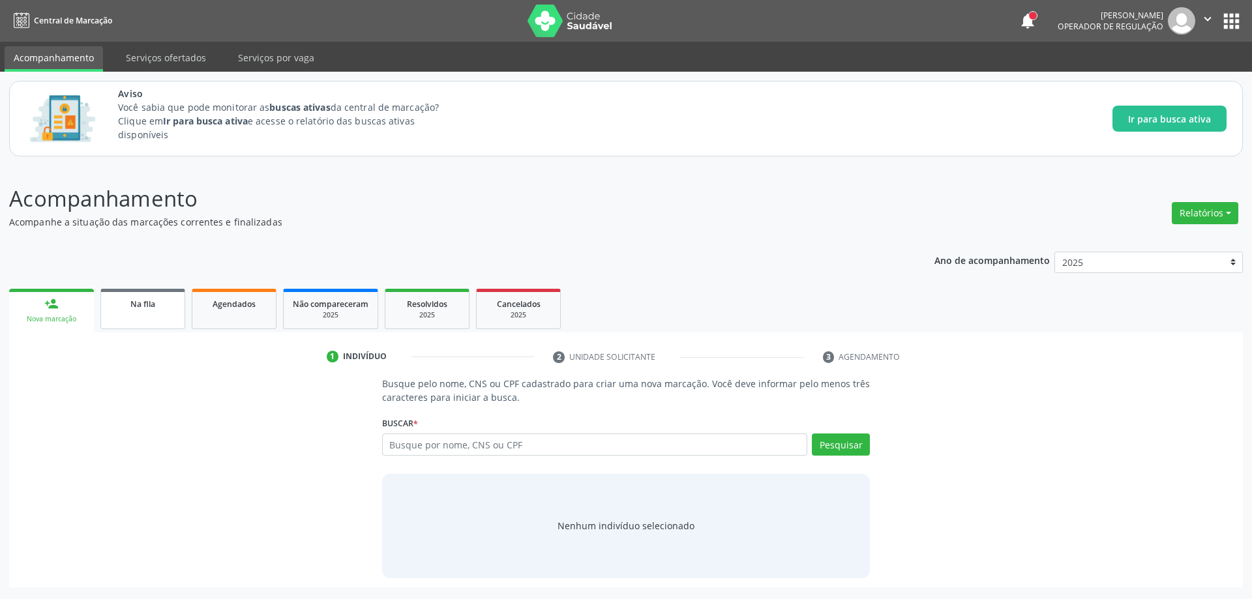
click at [147, 301] on span "Na fila" at bounding box center [142, 304] width 25 height 11
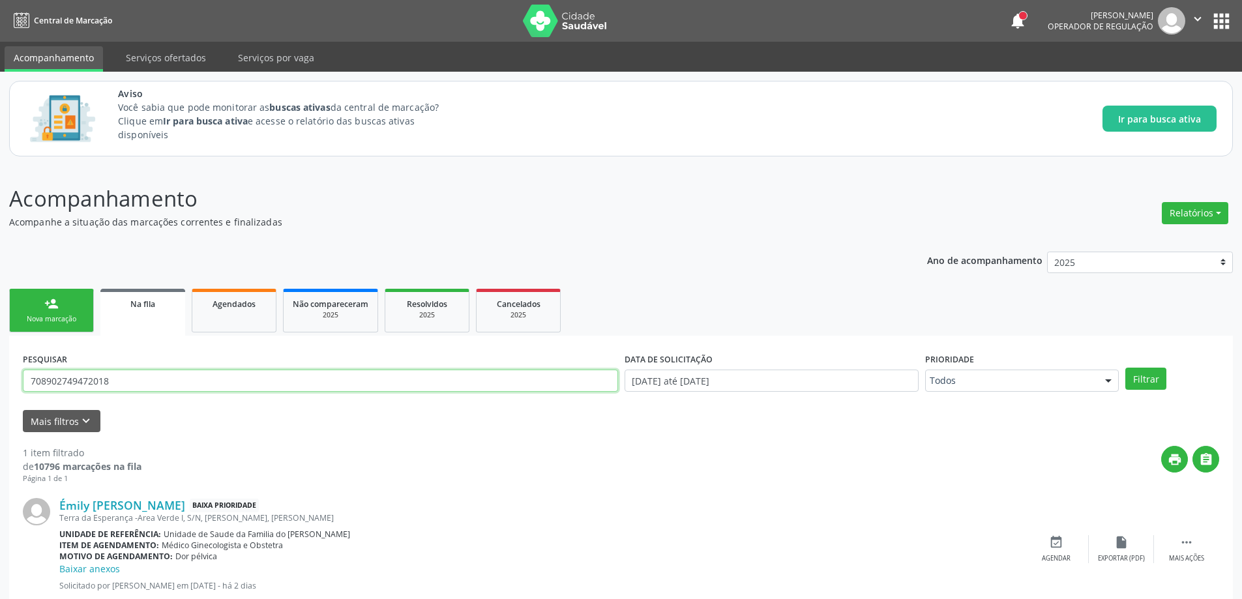
click at [140, 379] on input "708902749472018" at bounding box center [320, 381] width 595 height 22
type input "7"
paste input "704609182861228"
click at [1156, 383] on button "Filtrar" at bounding box center [1145, 379] width 41 height 22
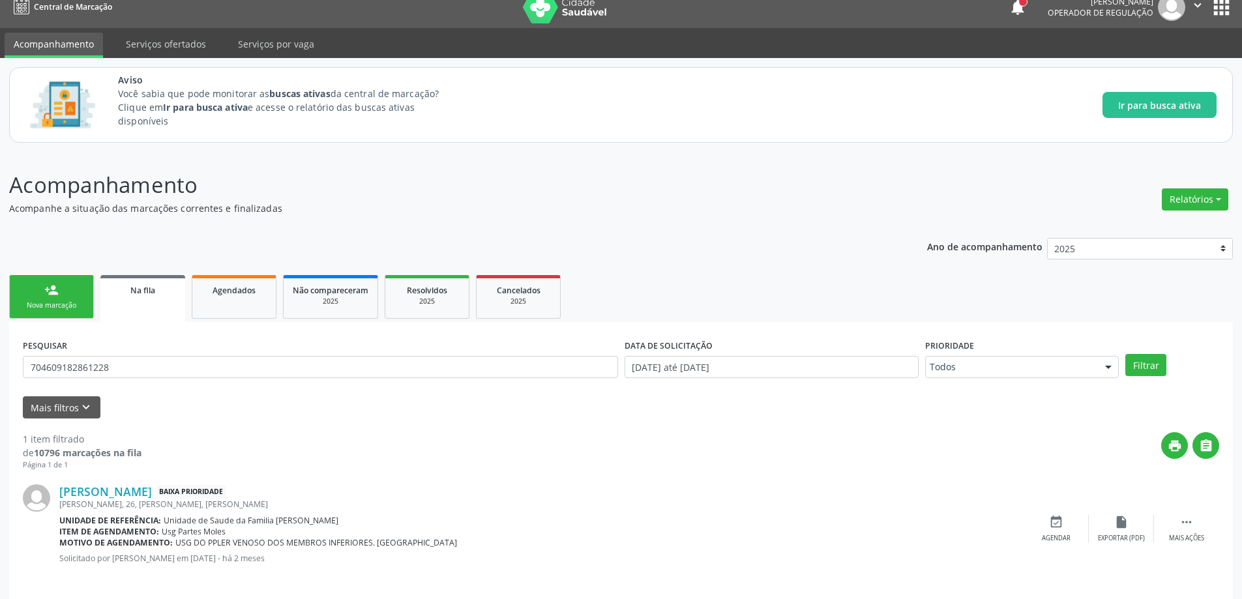
scroll to position [24, 0]
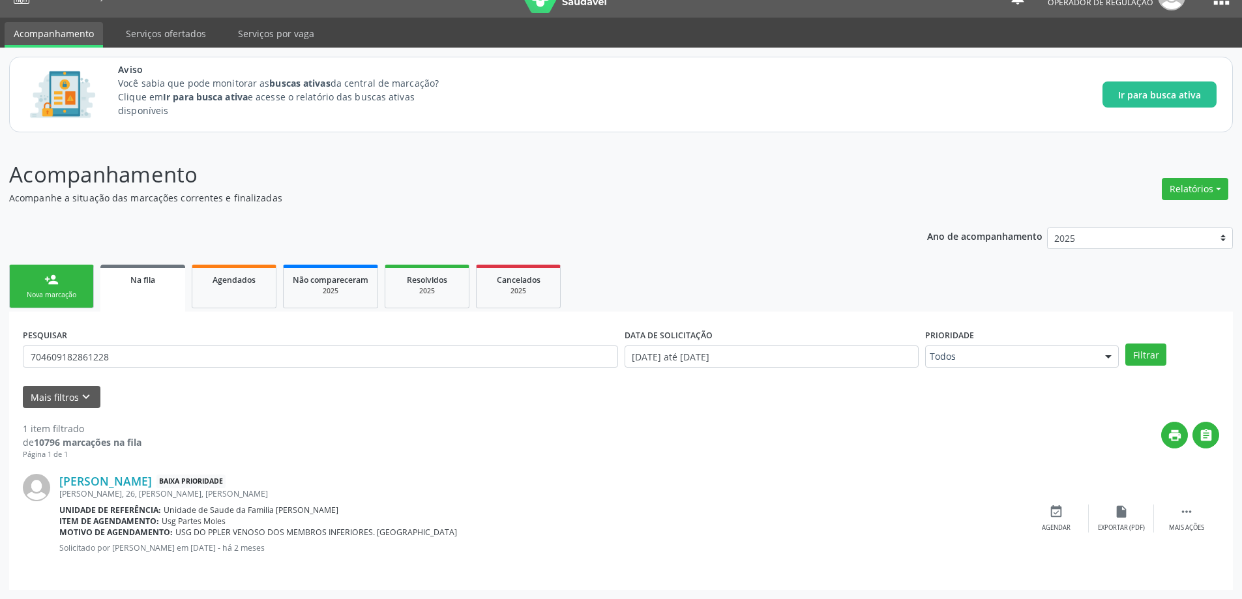
click at [167, 291] on link "Na fila" at bounding box center [142, 288] width 85 height 47
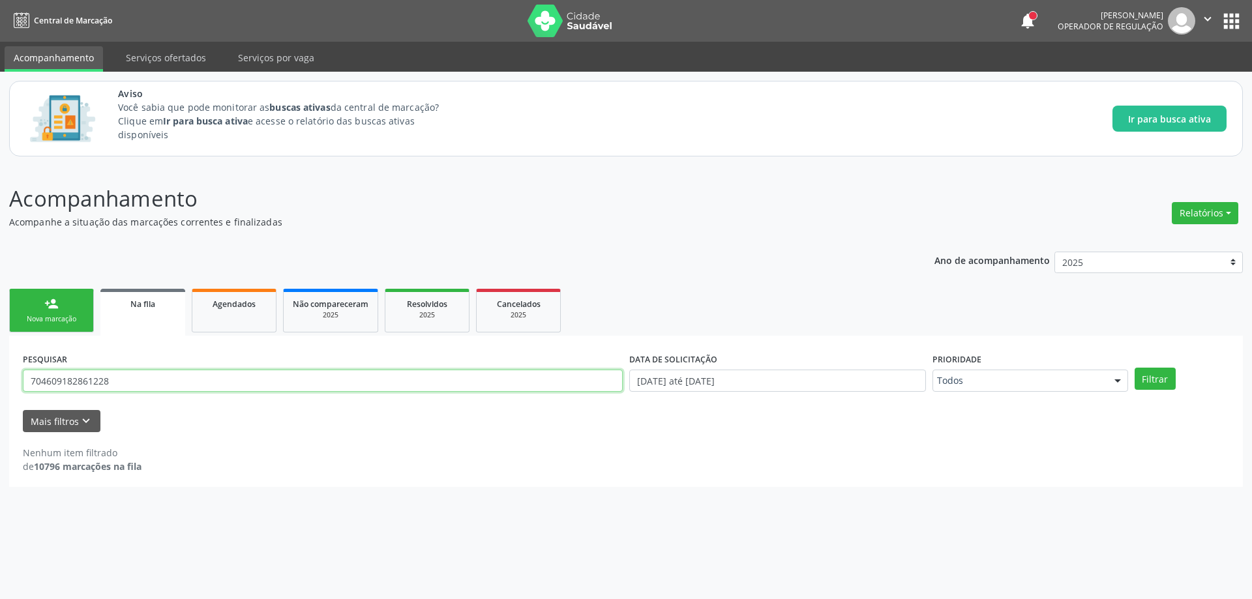
click at [144, 388] on input "704609182861228" at bounding box center [323, 381] width 600 height 22
type input "7"
paste input "700502169415351"
click at [1157, 378] on button "Filtrar" at bounding box center [1154, 379] width 41 height 22
click at [48, 414] on button "Mais filtros keyboard_arrow_down" at bounding box center [62, 421] width 78 height 23
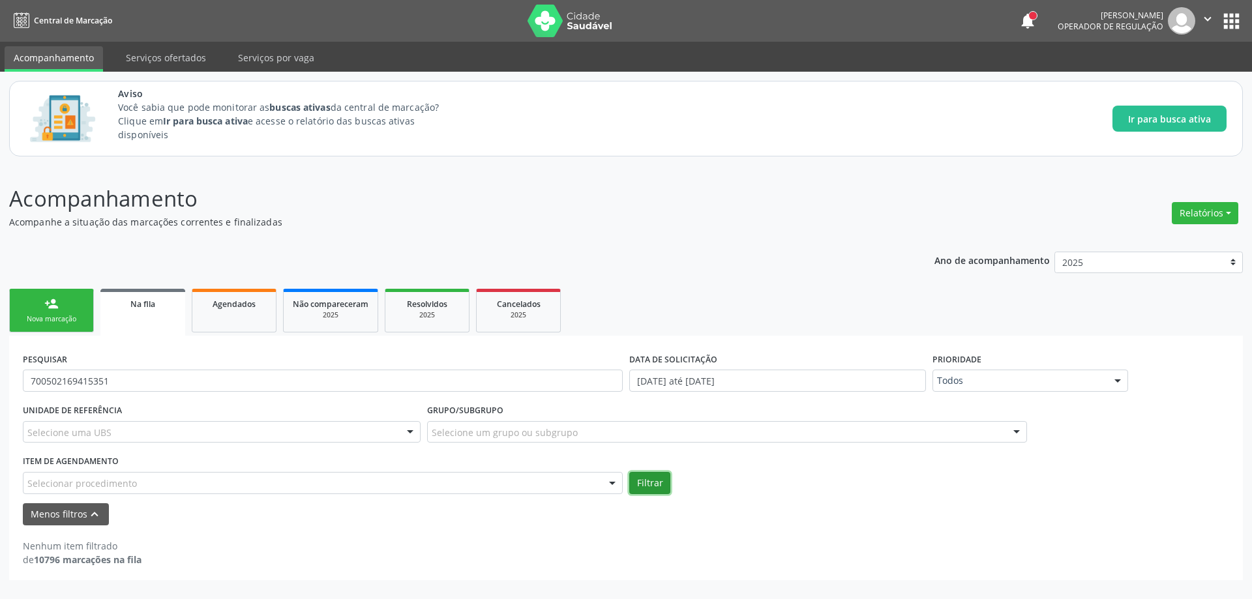
click at [659, 490] on button "Filtrar" at bounding box center [649, 483] width 41 height 22
click at [168, 377] on input "700502169415351" at bounding box center [323, 381] width 600 height 22
type input "7"
type input "709200269057435"
click at [633, 486] on button "Filtrar" at bounding box center [649, 483] width 41 height 22
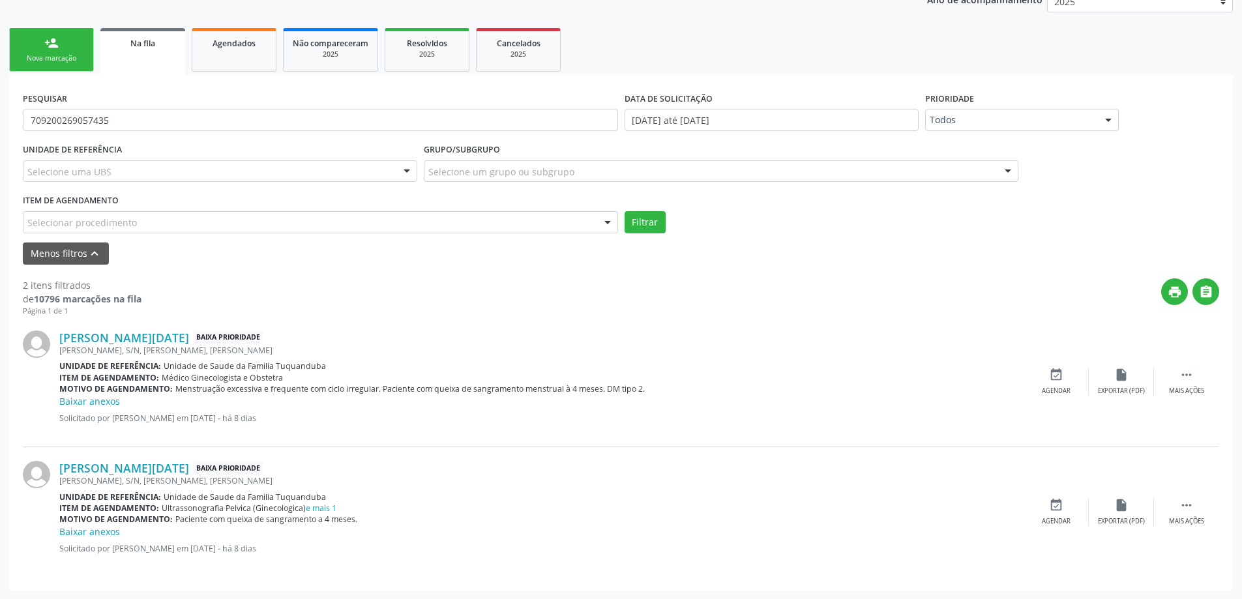
scroll to position [261, 0]
click at [189, 466] on link "Ana Lucia do Nascimento da Silva" at bounding box center [124, 467] width 130 height 14
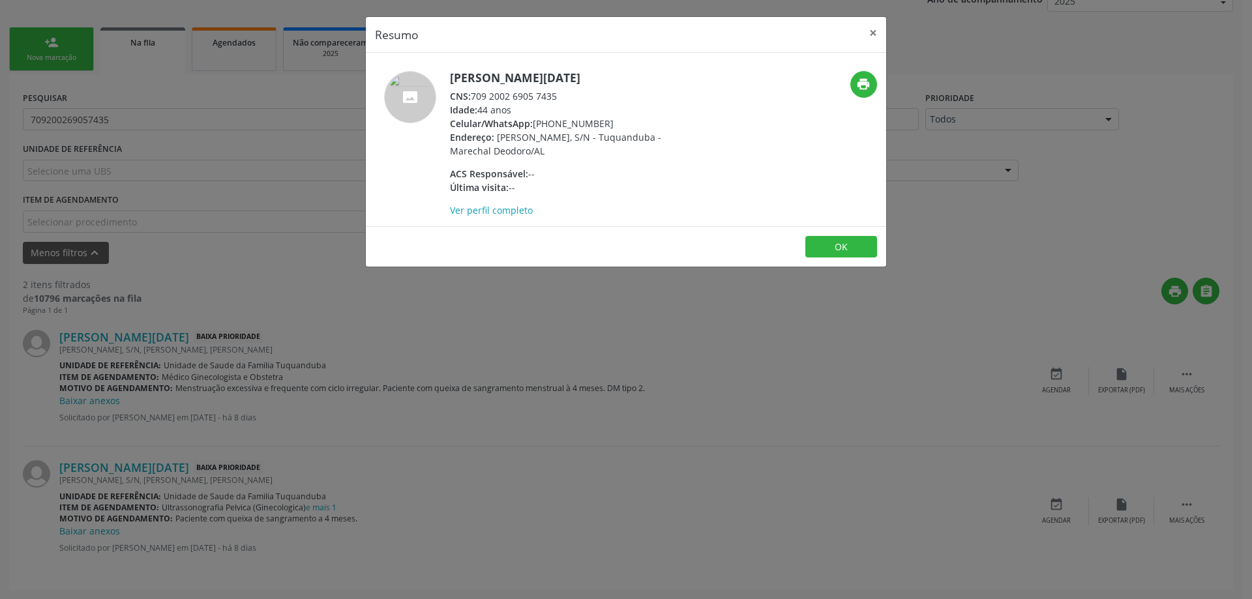
drag, startPoint x: 563, startPoint y: 96, endPoint x: 472, endPoint y: 95, distance: 90.6
click at [472, 95] on div "CNS: 709 2002 6905 7435" at bounding box center [577, 96] width 254 height 14
copy div "709 2002 6905 7435"
click at [870, 36] on button "×" at bounding box center [873, 33] width 26 height 32
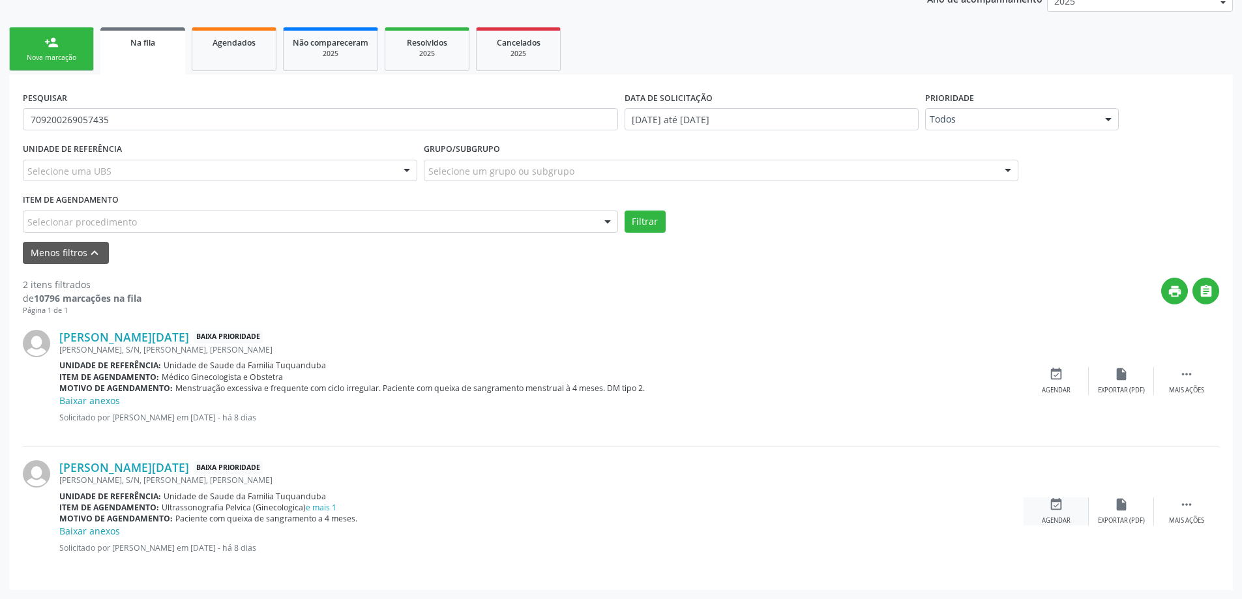
click at [1057, 516] on div "Agendar" at bounding box center [1056, 520] width 29 height 9
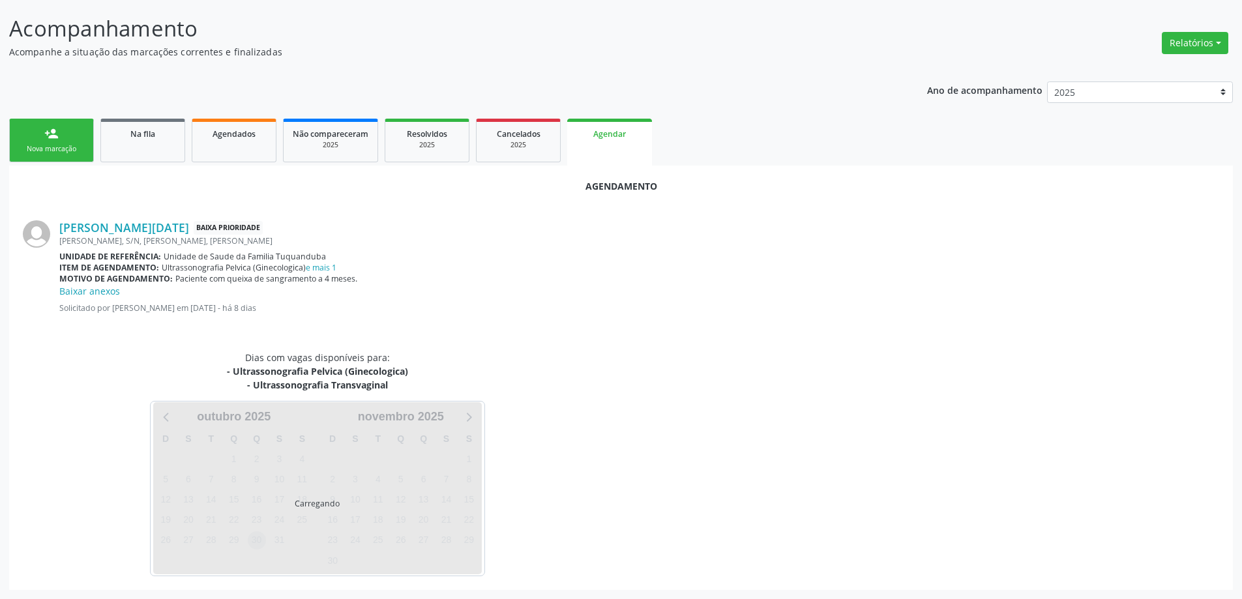
scroll to position [201, 0]
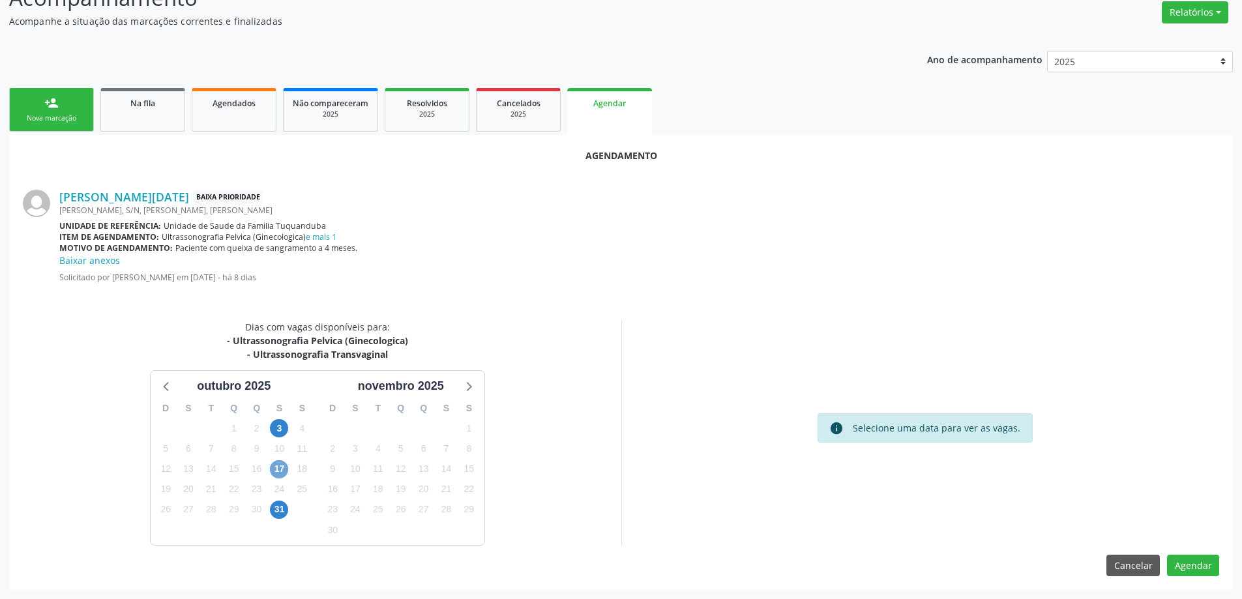
click at [280, 473] on span "17" at bounding box center [279, 469] width 18 height 18
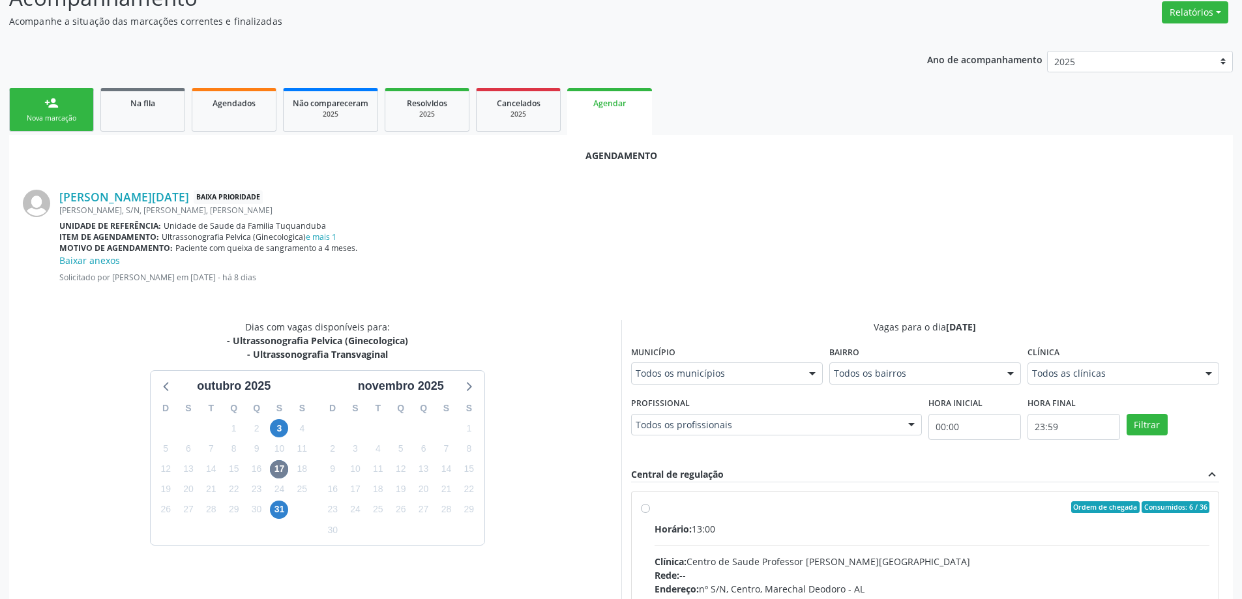
click at [655, 509] on label "Ordem de chegada Consumidos: 6 / 36 Horário: 13:00 Clínica: Centro de Saude Pro…" at bounding box center [932, 601] width 555 height 200
click at [645, 509] on input "Ordem de chegada Consumidos: 6 / 36 Horário: 13:00 Clínica: Centro de Saude Pro…" at bounding box center [645, 507] width 9 height 12
radio input "true"
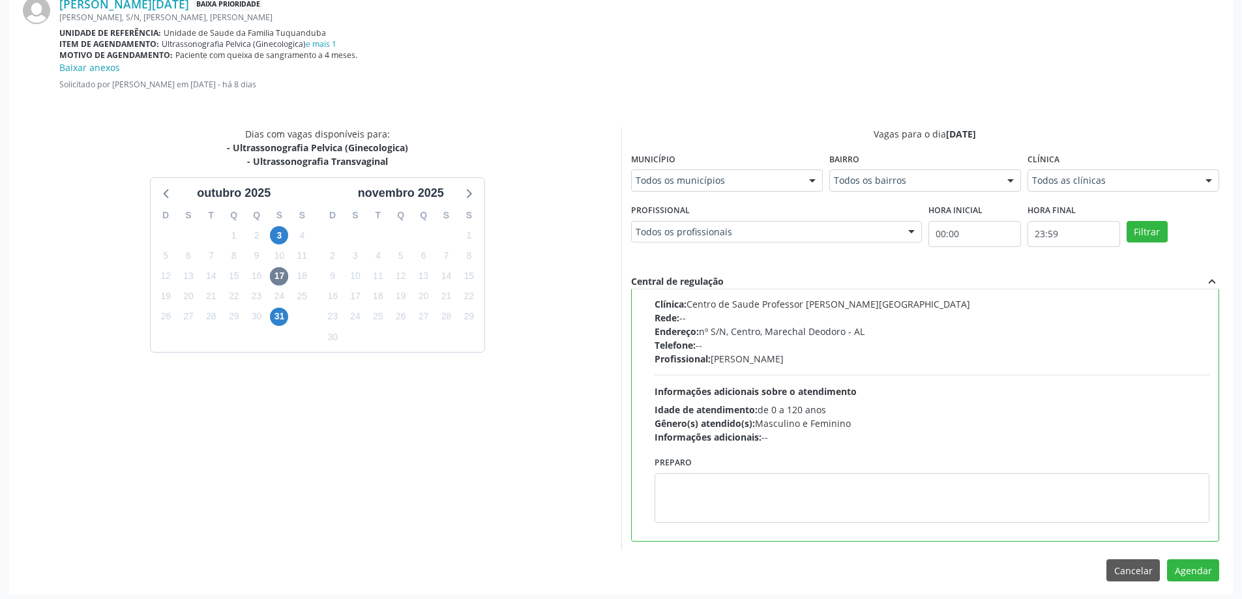
scroll to position [399, 0]
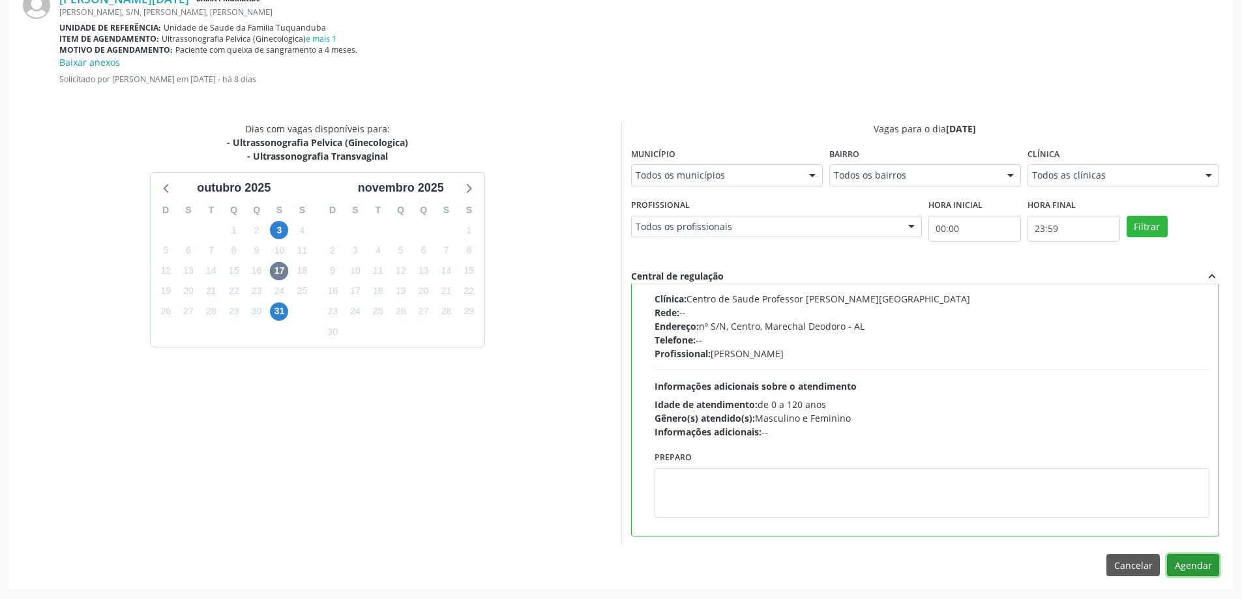
click at [1185, 565] on button "Agendar" at bounding box center [1193, 565] width 52 height 22
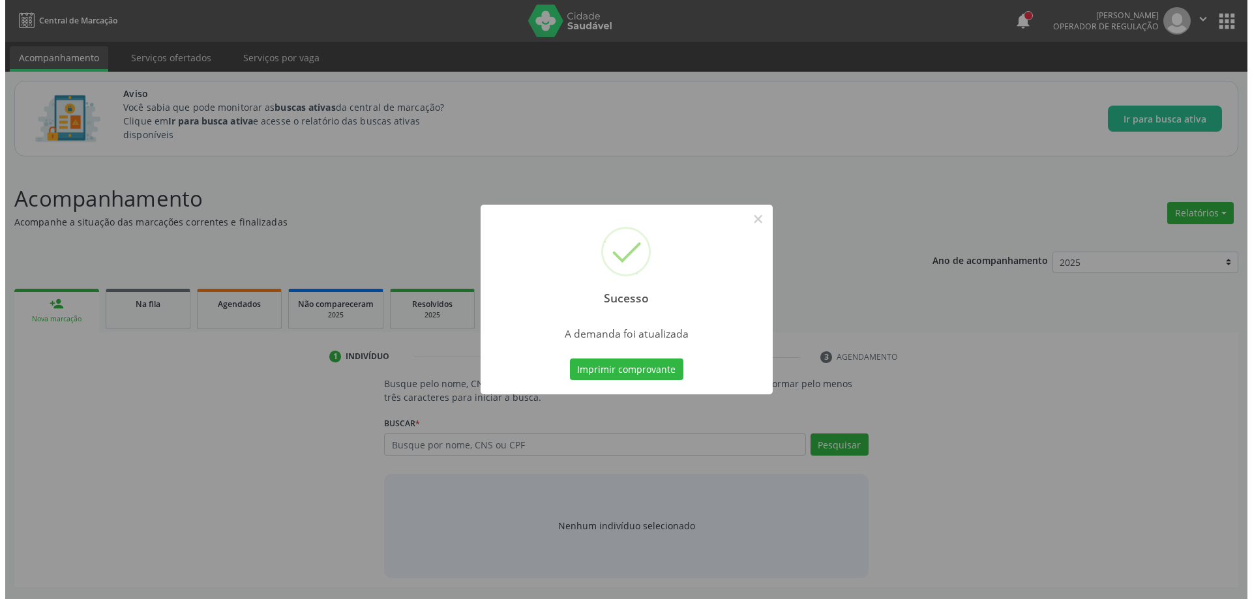
scroll to position [0, 0]
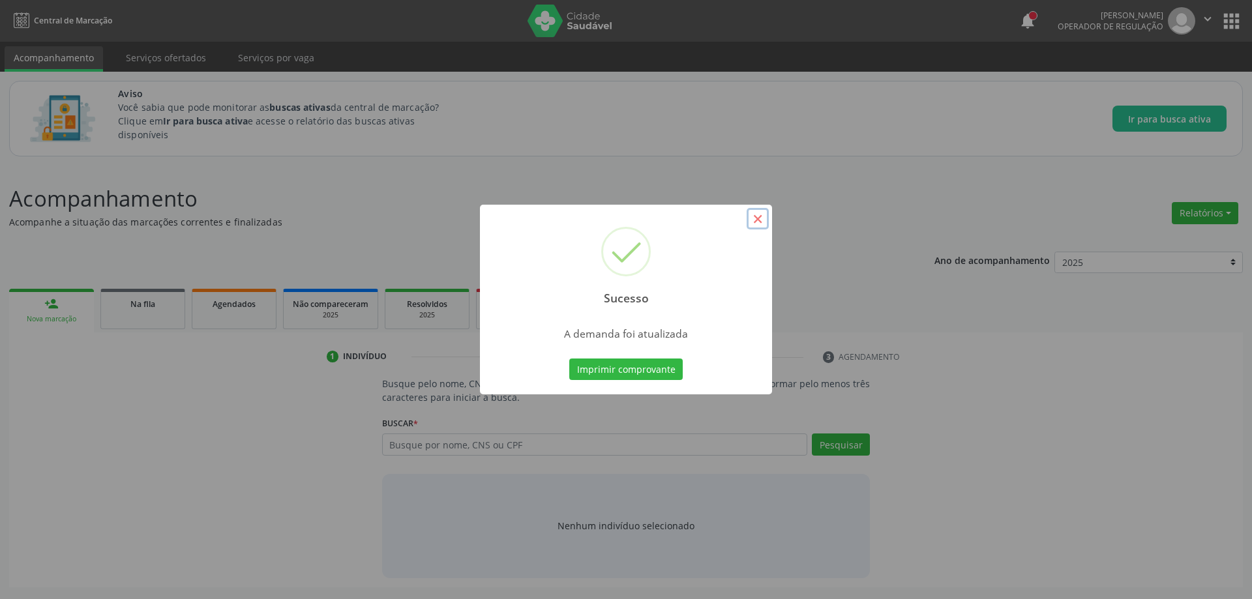
click at [756, 222] on button "×" at bounding box center [758, 219] width 22 height 22
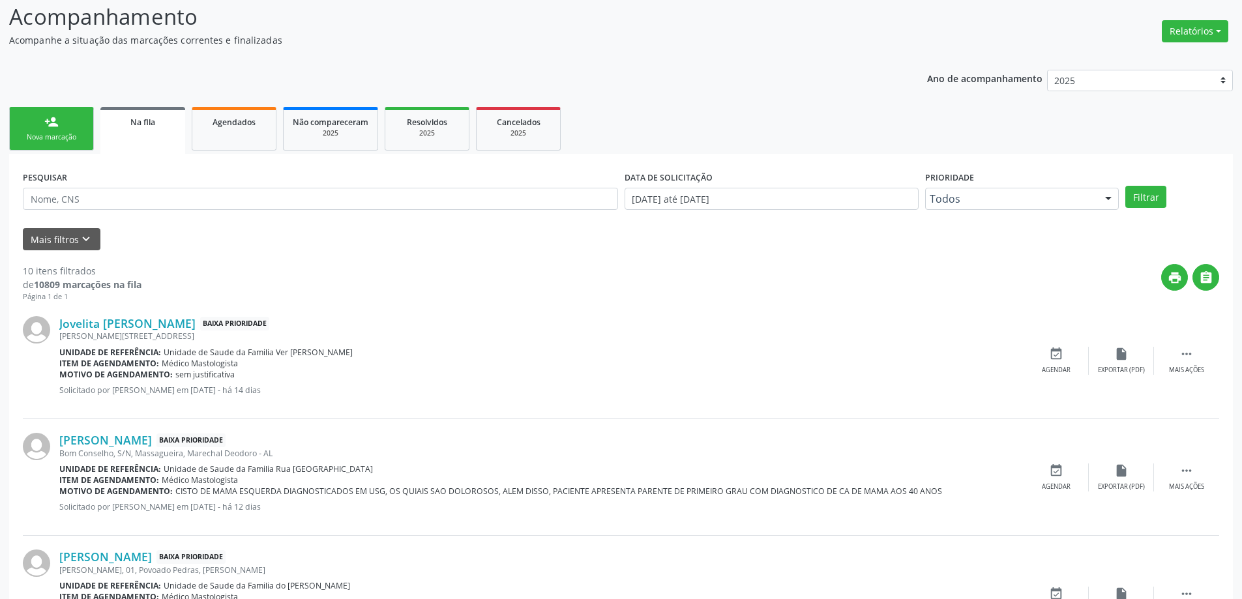
scroll to position [196, 0]
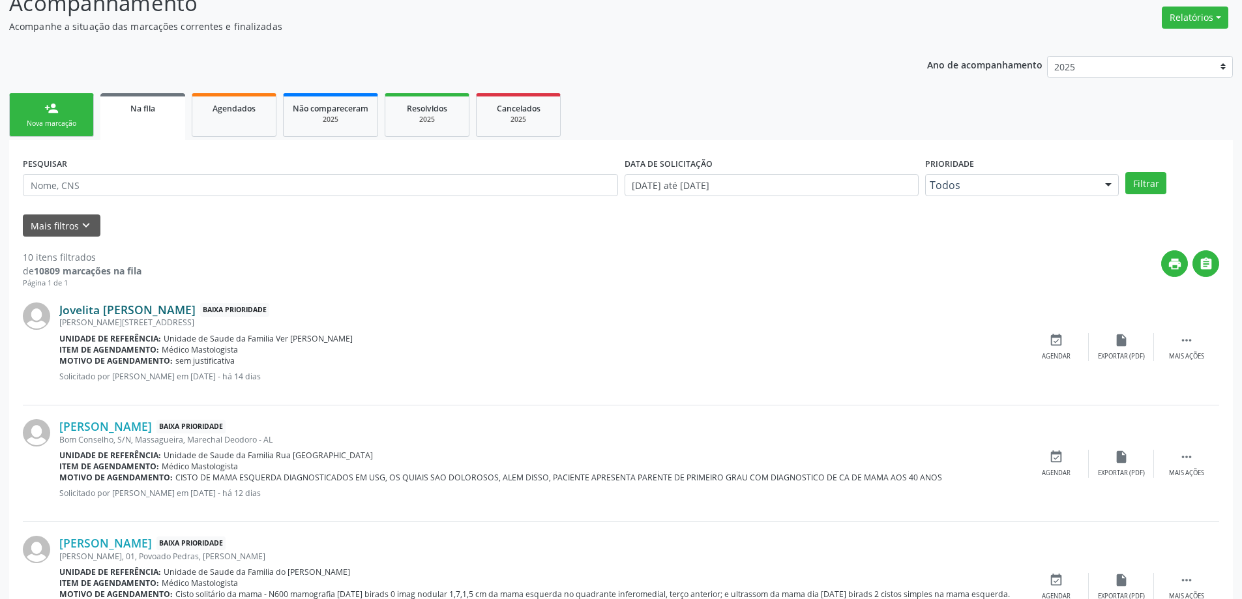
click at [78, 308] on link "Jovelita Alecio" at bounding box center [127, 310] width 136 height 14
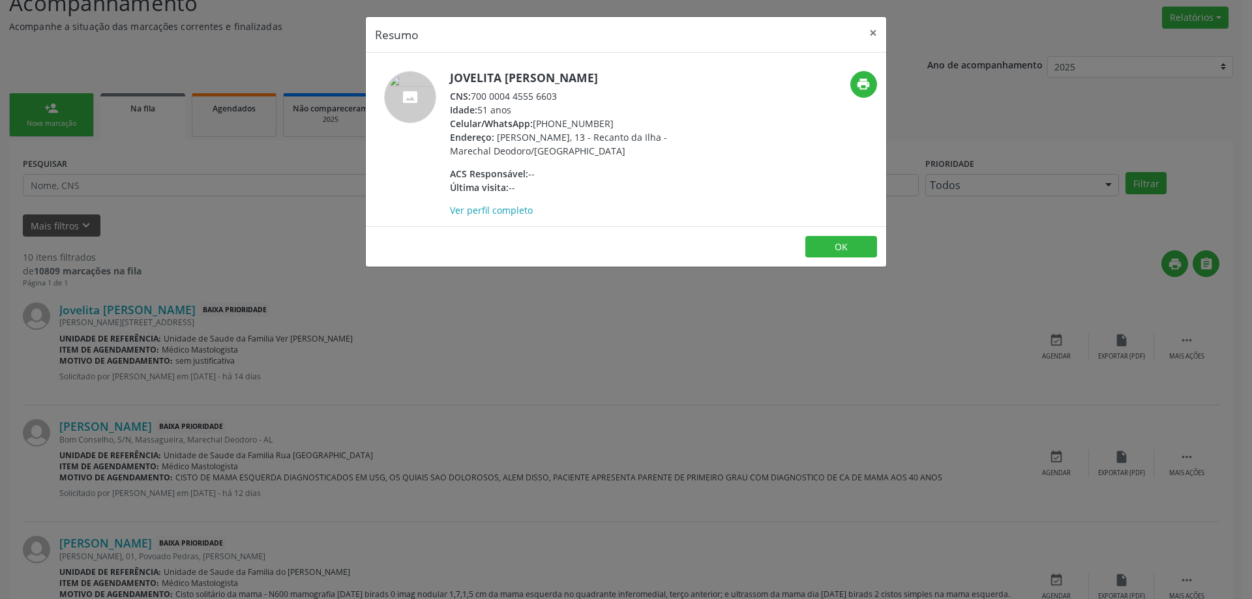
drag, startPoint x: 563, startPoint y: 95, endPoint x: 474, endPoint y: 92, distance: 89.4
click at [474, 92] on div "CNS: 700 0004 4555 6603" at bounding box center [577, 96] width 254 height 14
copy div "700 0004 4555 6603"
click at [868, 33] on button "×" at bounding box center [873, 33] width 26 height 32
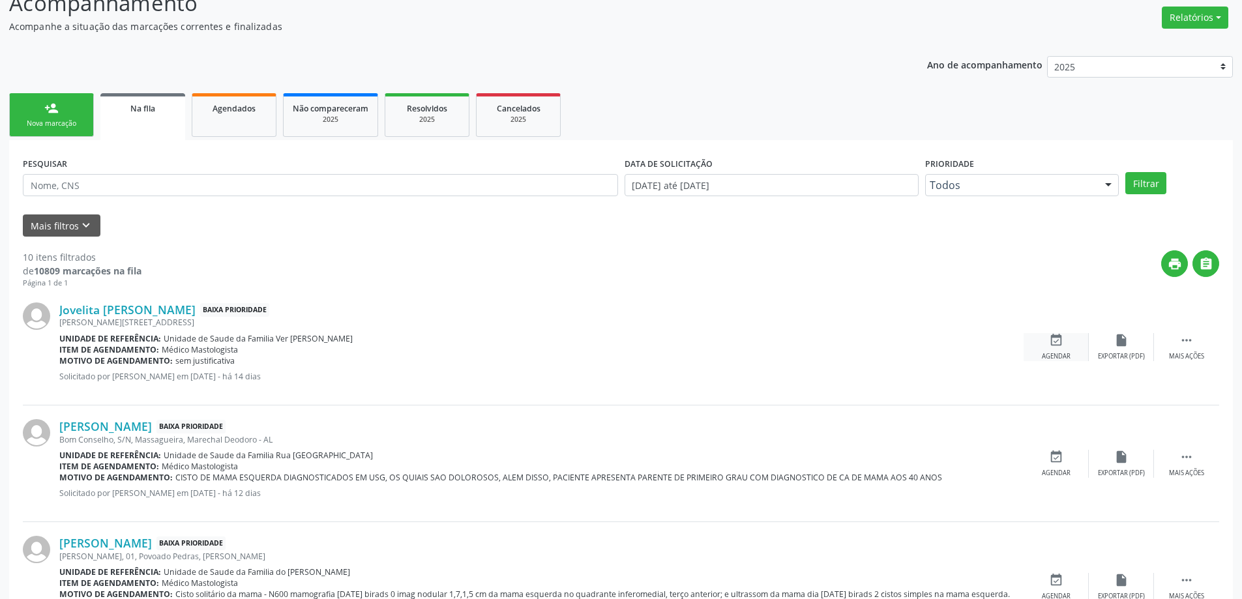
click at [1047, 341] on div "event_available Agendar" at bounding box center [1056, 347] width 65 height 28
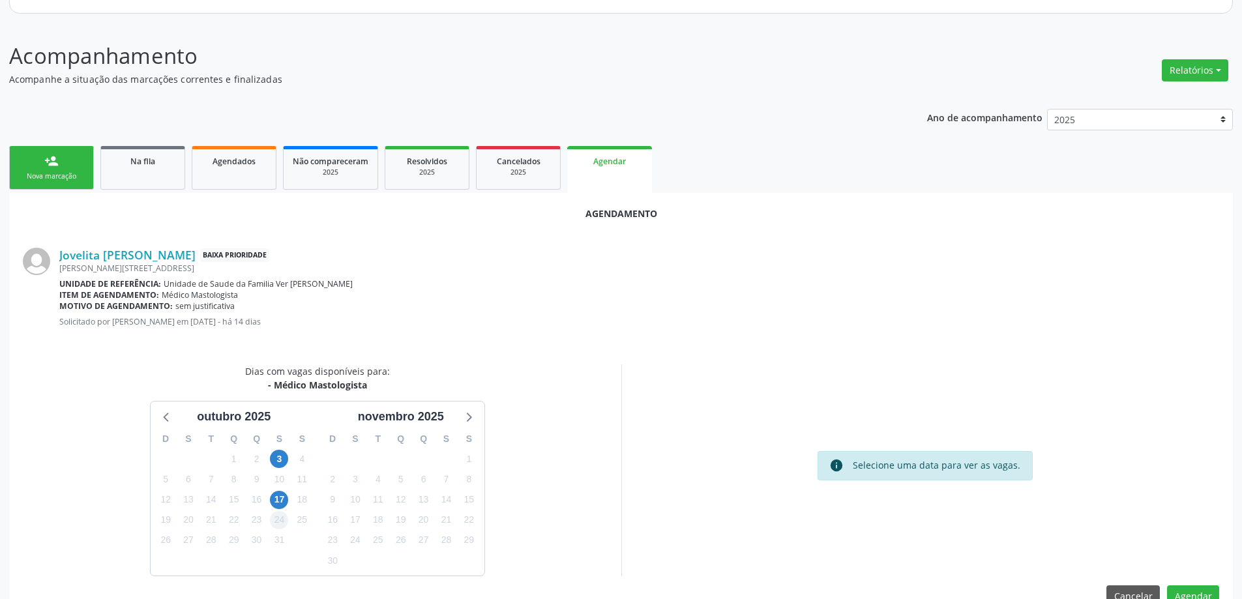
scroll to position [173, 0]
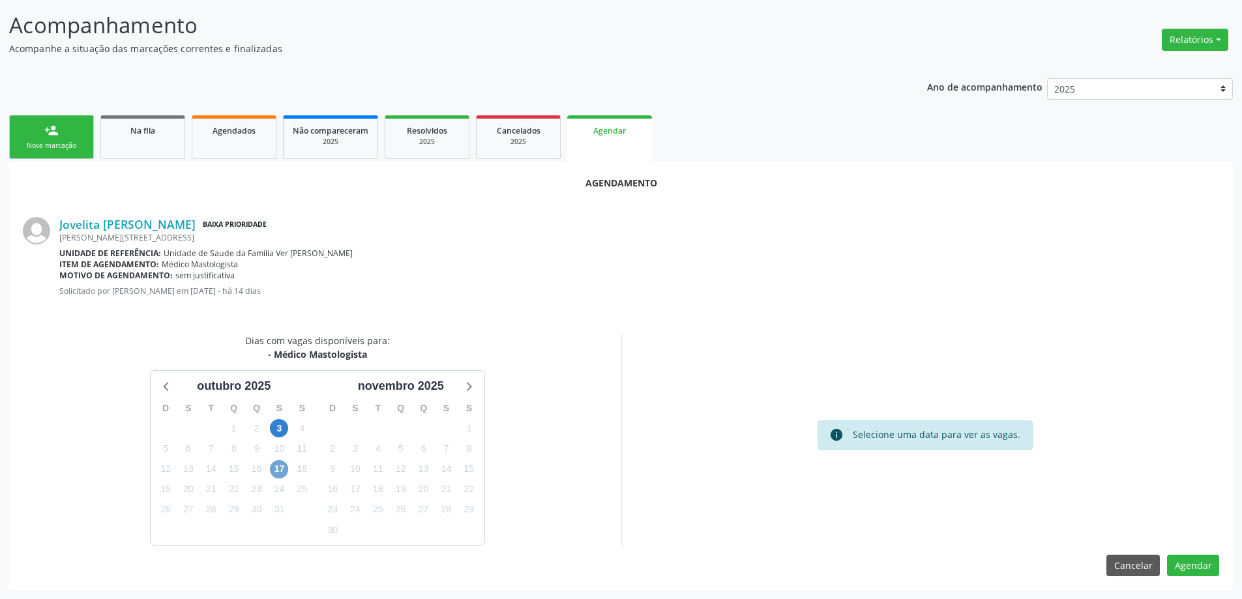
click at [274, 473] on span "17" at bounding box center [279, 469] width 18 height 18
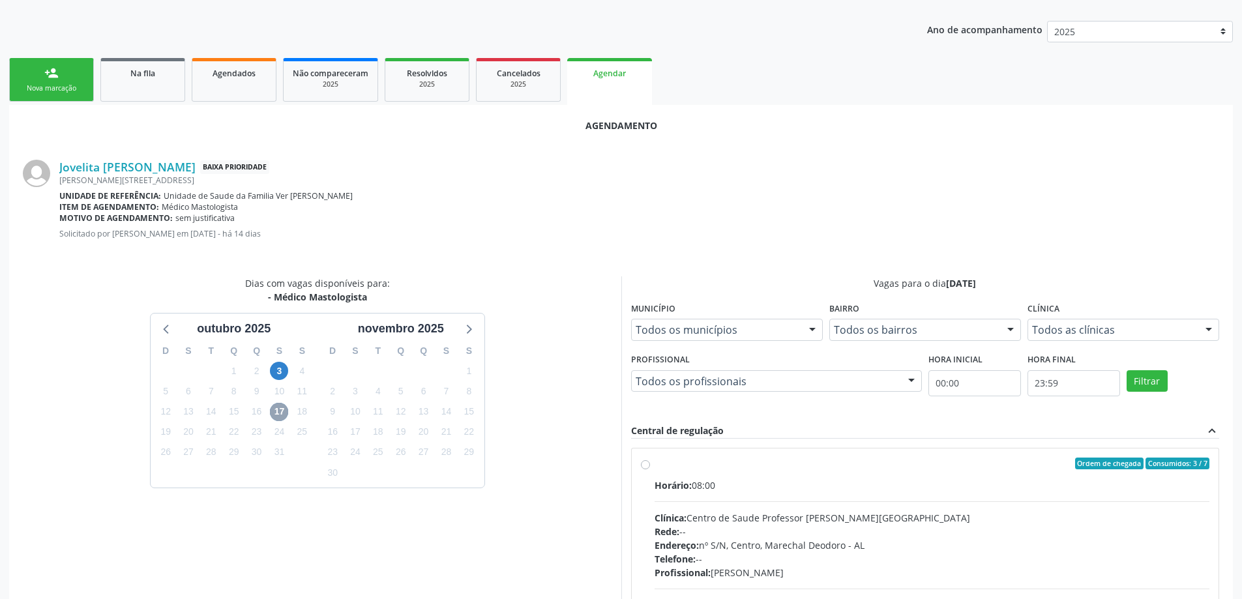
scroll to position [304, 0]
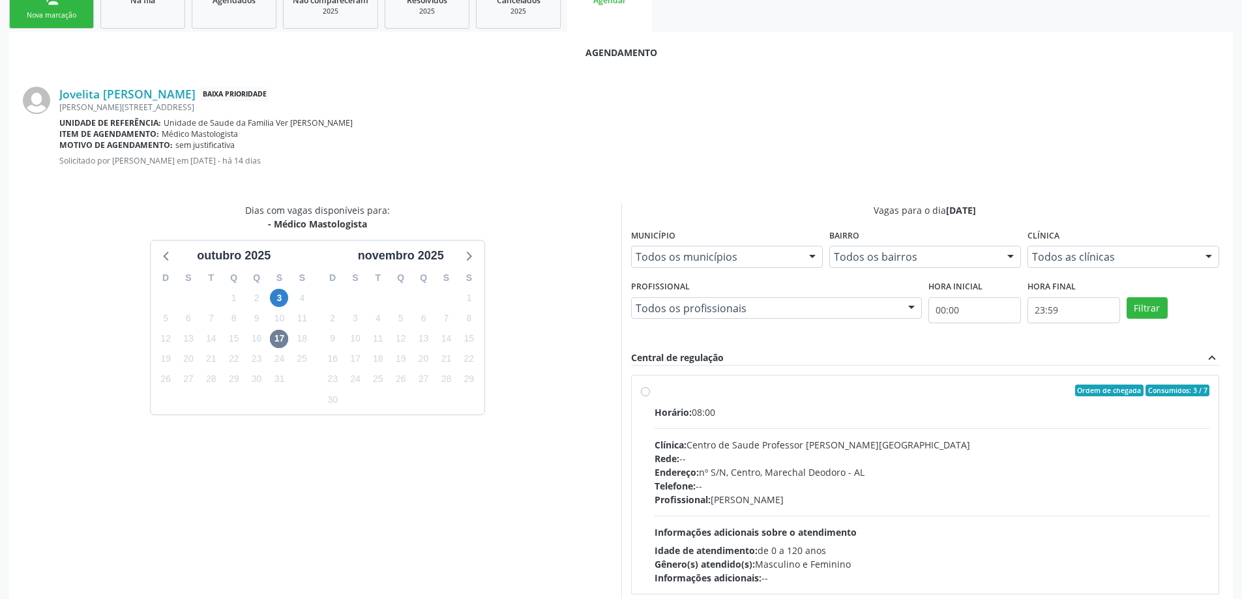
click at [641, 398] on div "Ordem de chegada Consumidos: 3 / 7 Horário: 08:00 Clínica: Centro de Saude Prof…" at bounding box center [925, 485] width 569 height 200
radio input "true"
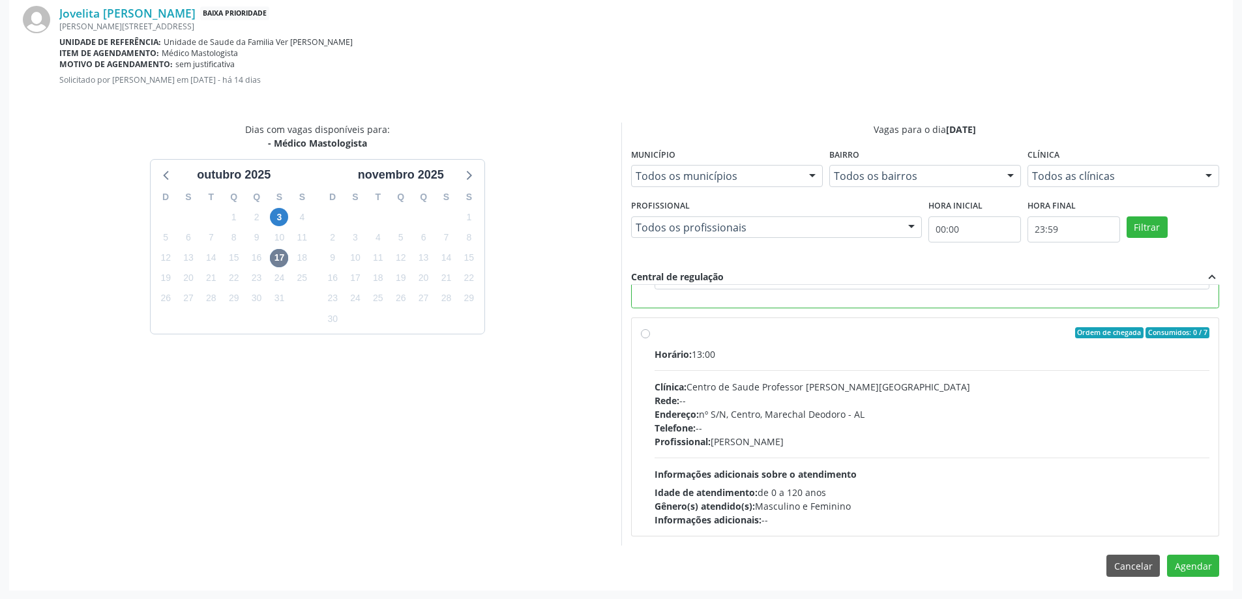
scroll to position [385, 0]
click at [1192, 570] on button "Agendar" at bounding box center [1193, 565] width 52 height 22
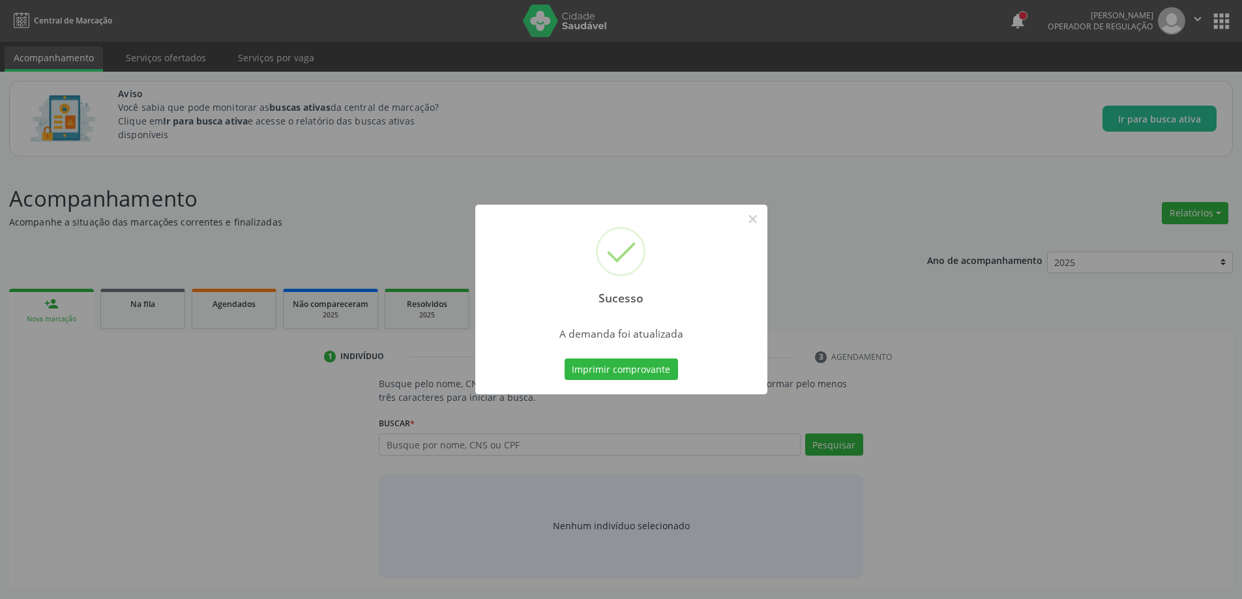
scroll to position [0, 0]
click at [754, 221] on button "×" at bounding box center [758, 219] width 22 height 22
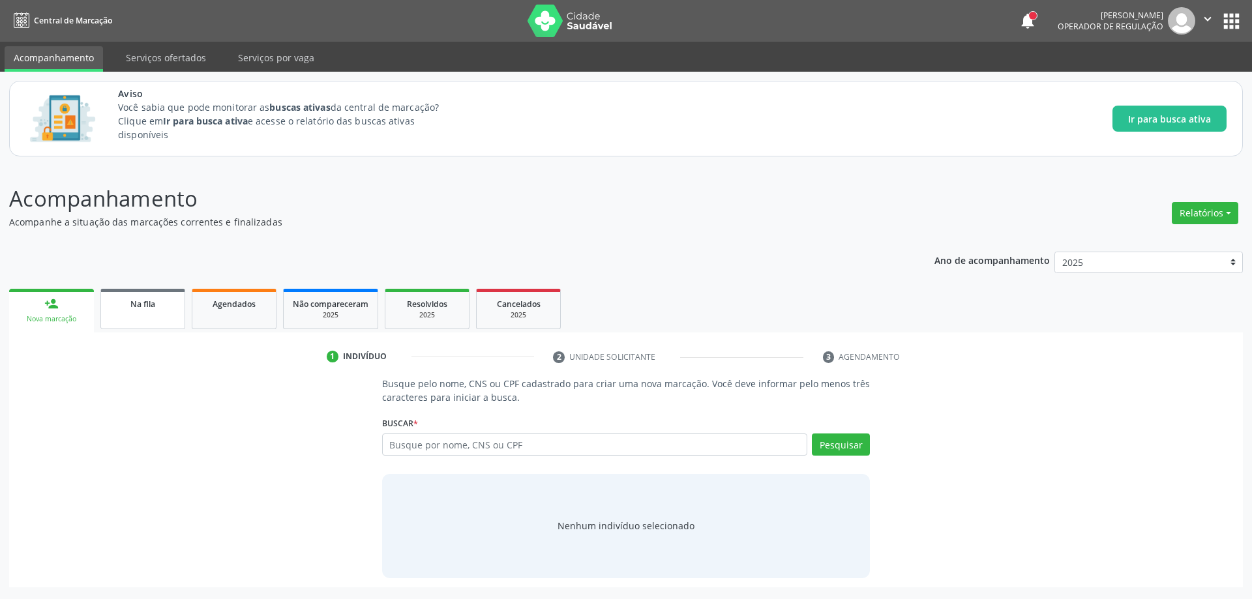
click at [151, 303] on span "Na fila" at bounding box center [142, 304] width 25 height 11
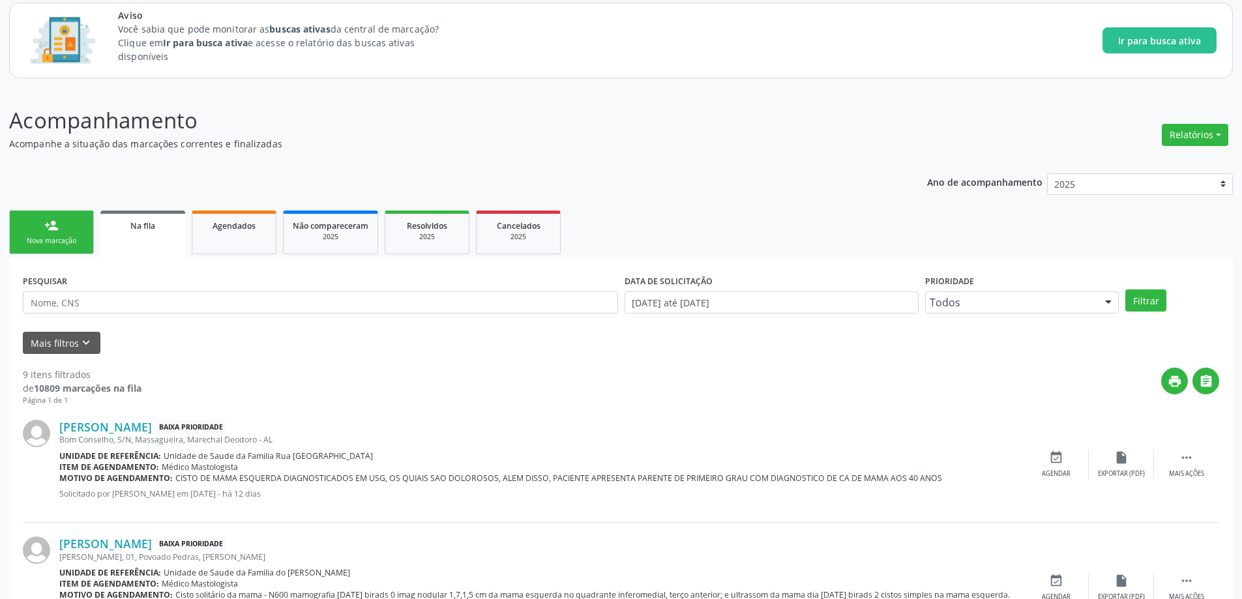
scroll to position [130, 0]
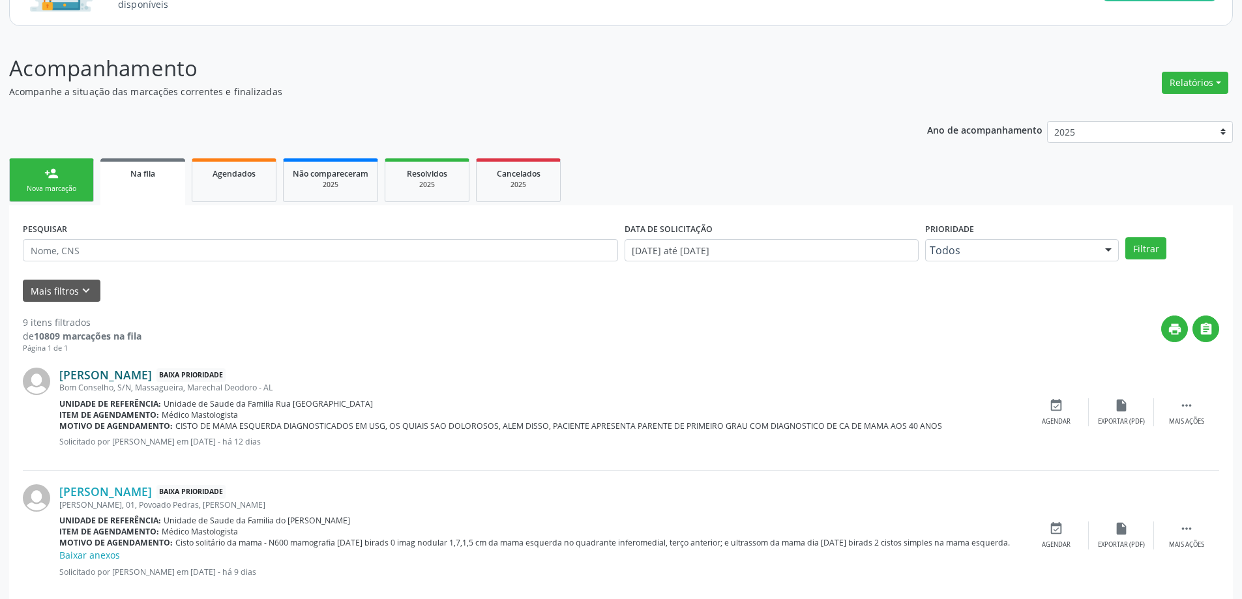
click at [85, 377] on link "[PERSON_NAME]" at bounding box center [105, 375] width 93 height 14
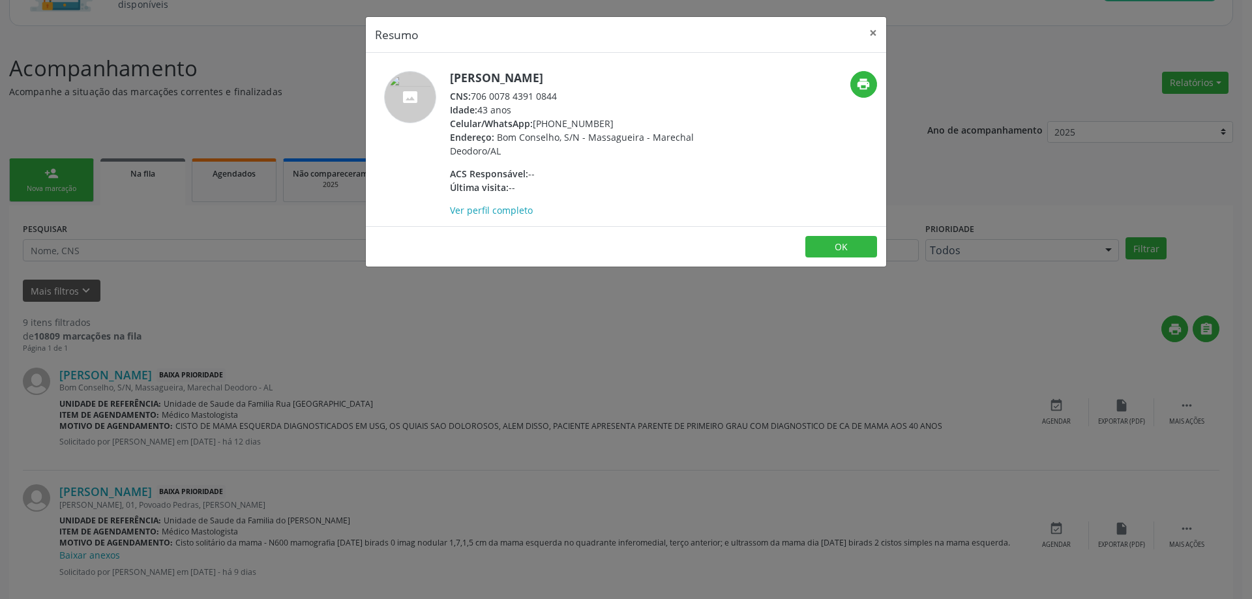
drag, startPoint x: 567, startPoint y: 95, endPoint x: 474, endPoint y: 95, distance: 93.2
click at [474, 95] on div "CNS: 706 0078 4391 0844" at bounding box center [577, 96] width 254 height 14
copy div "706 0078 4391 0844"
click at [872, 37] on button "×" at bounding box center [873, 33] width 26 height 32
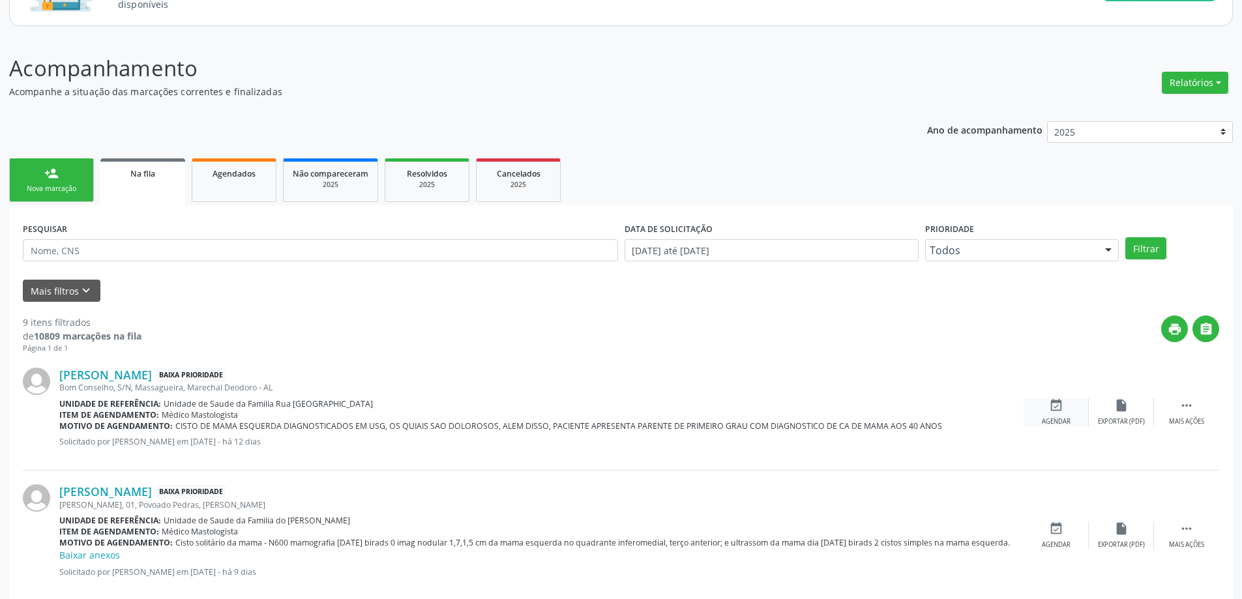
click at [1064, 410] on div "event_available Agendar" at bounding box center [1056, 412] width 65 height 28
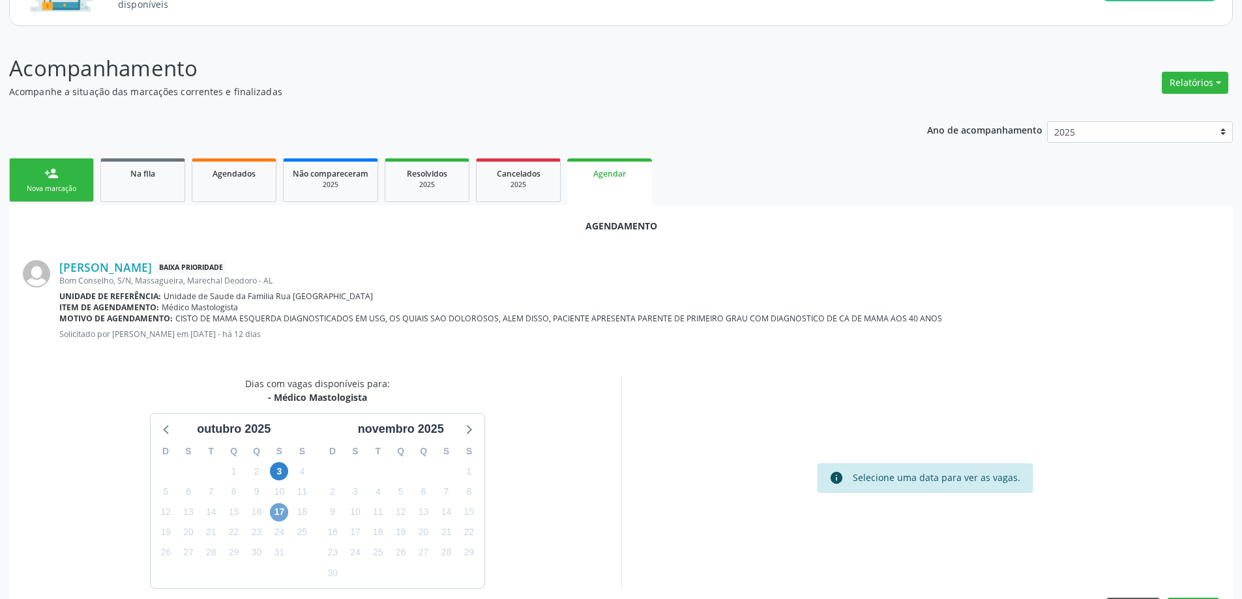
click at [283, 515] on span "17" at bounding box center [279, 512] width 18 height 18
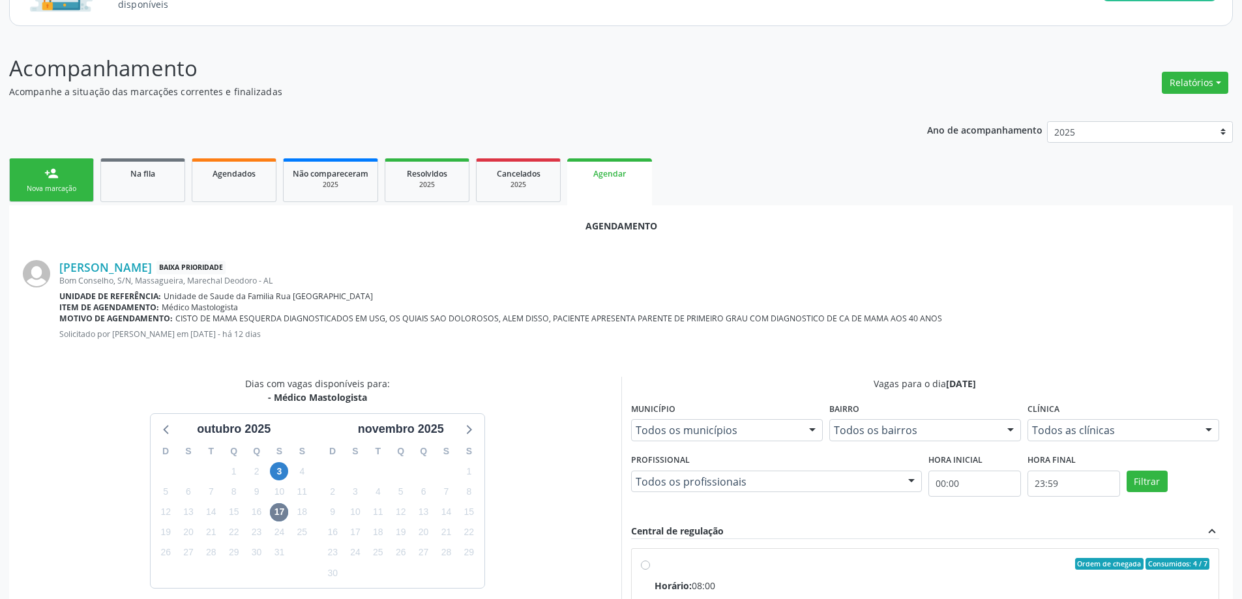
click at [641, 565] on input "Ordem de chegada Consumidos: 4 / 7 Horário: 08:00 Clínica: Centro de Saude Prof…" at bounding box center [645, 564] width 9 height 12
radio input "true"
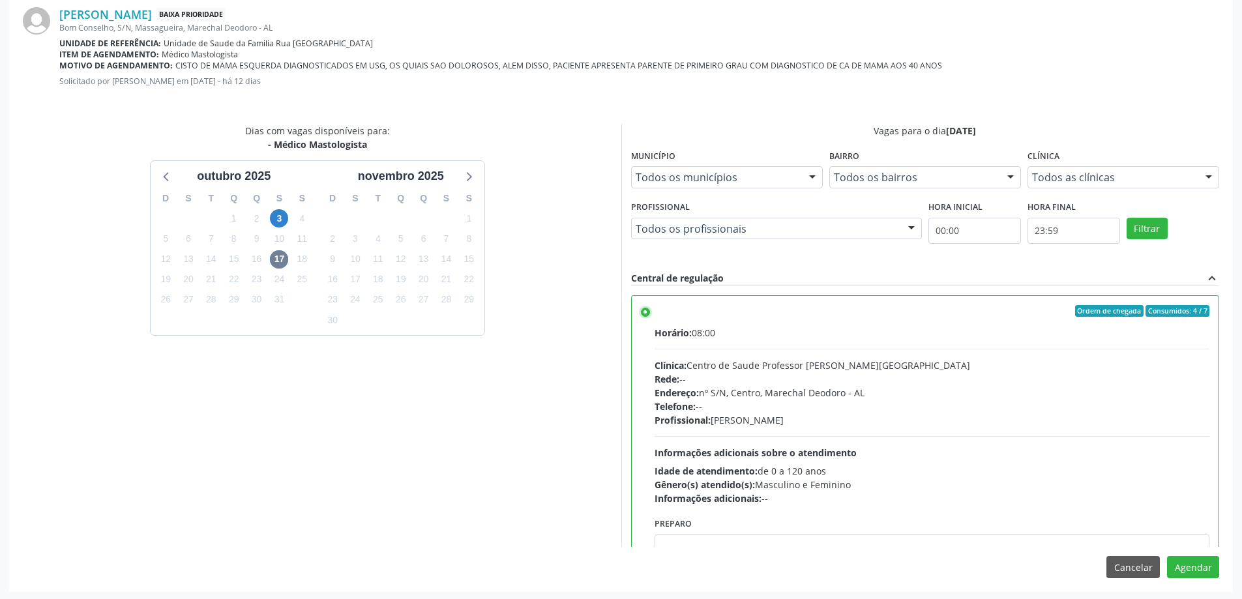
scroll to position [385, 0]
drag, startPoint x: 1208, startPoint y: 571, endPoint x: 1163, endPoint y: 552, distance: 48.8
click at [1208, 570] on button "Agendar" at bounding box center [1193, 565] width 52 height 22
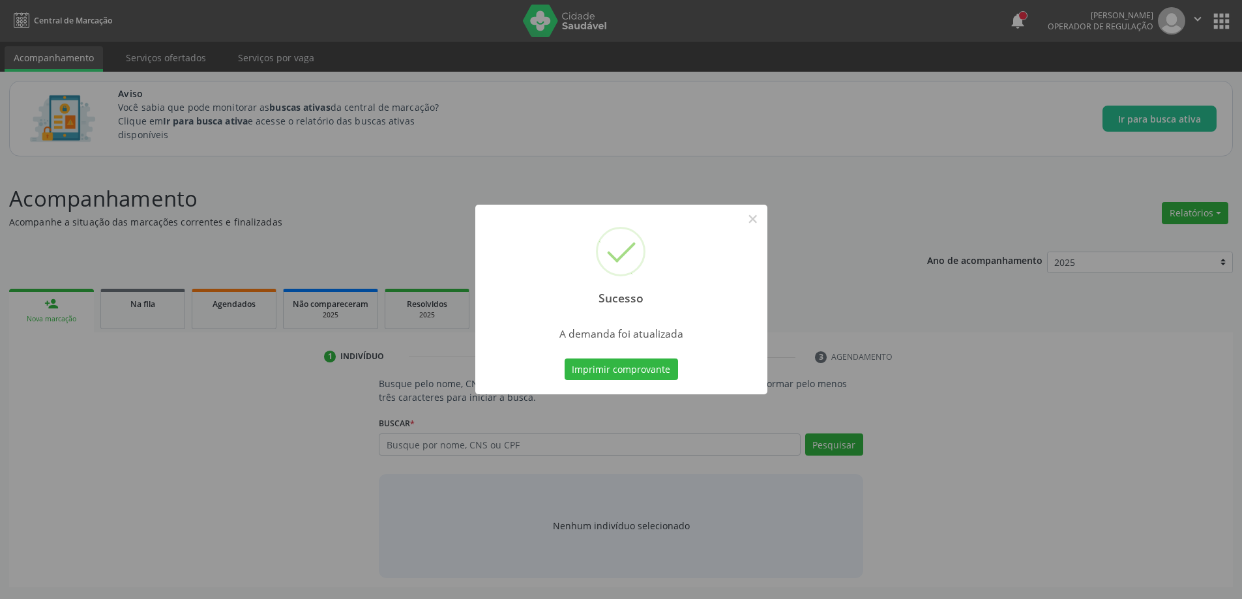
scroll to position [0, 0]
click at [760, 218] on button "×" at bounding box center [758, 219] width 22 height 22
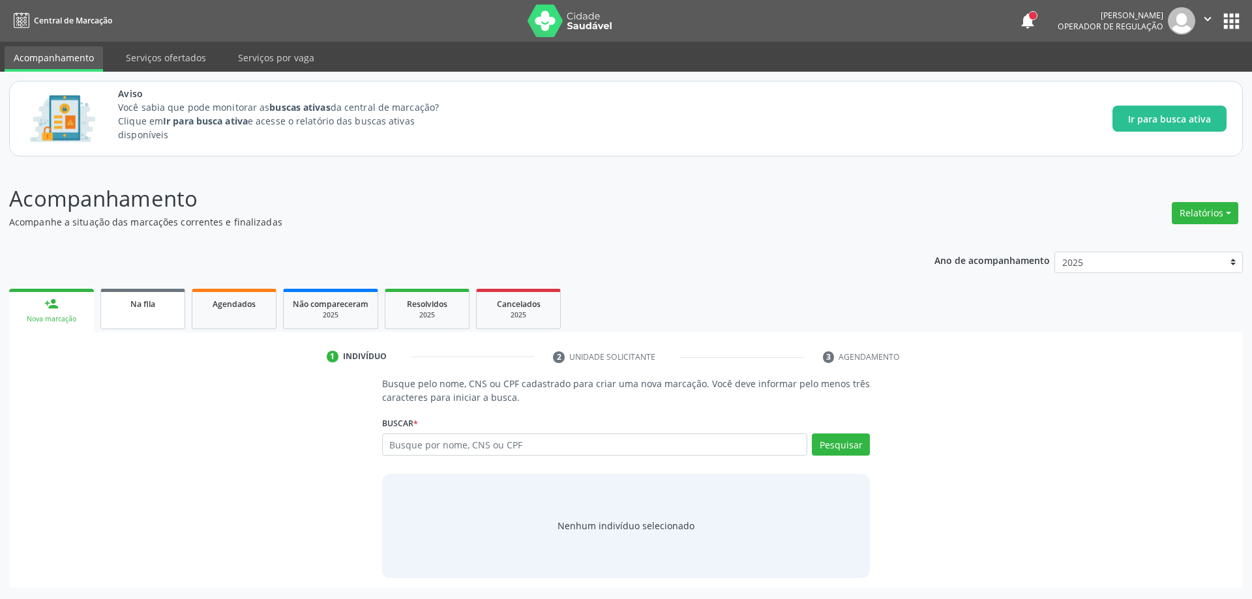
click at [149, 308] on span "Na fila" at bounding box center [142, 304] width 25 height 11
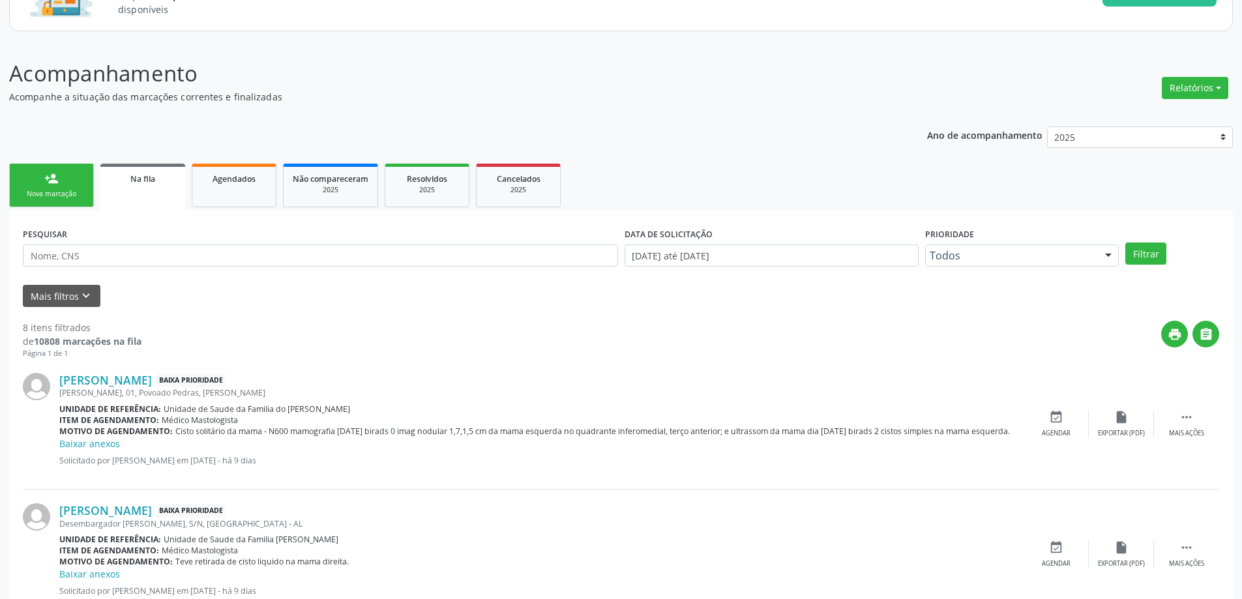
scroll to position [130, 0]
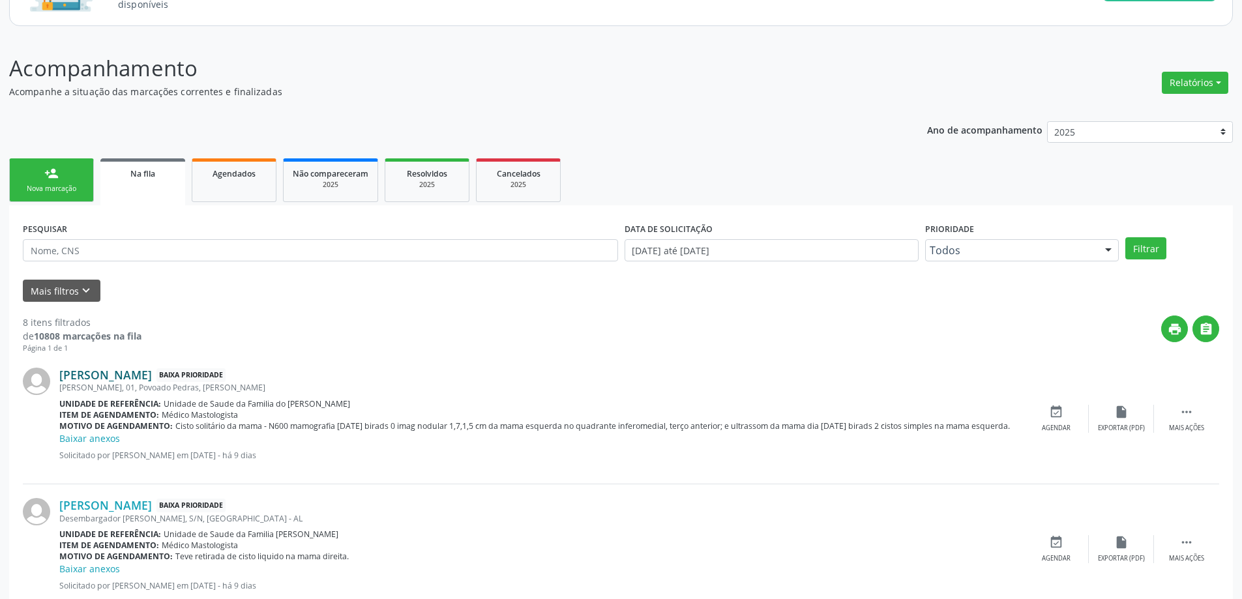
click at [118, 377] on link "[PERSON_NAME]" at bounding box center [105, 375] width 93 height 14
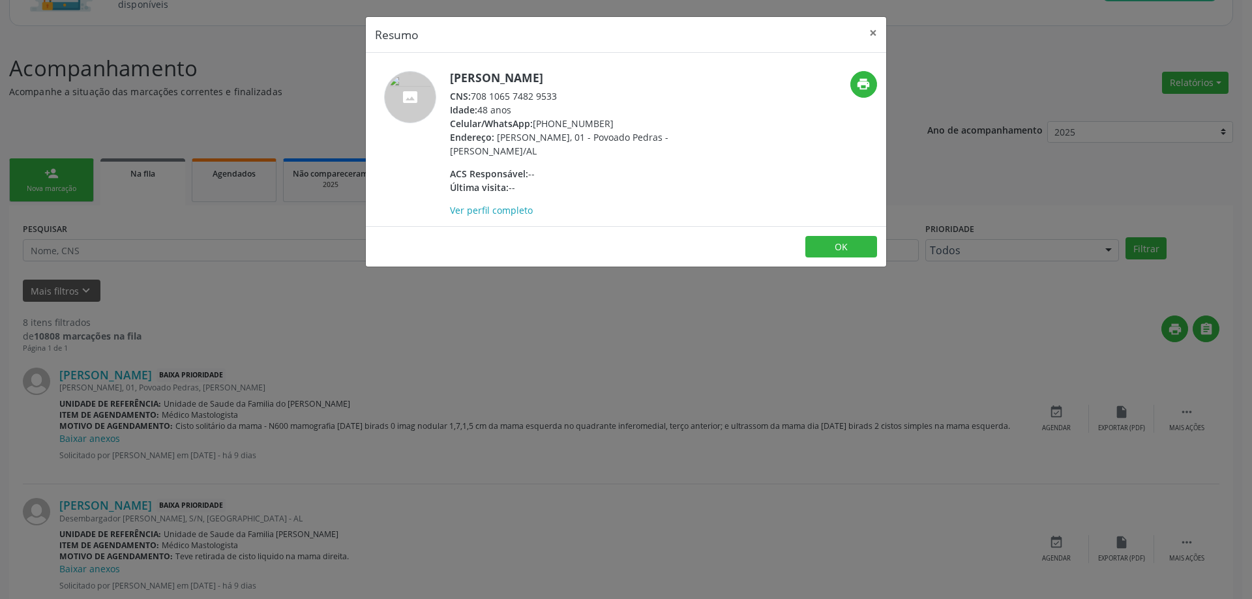
drag, startPoint x: 559, startPoint y: 107, endPoint x: 475, endPoint y: 108, distance: 84.1
click at [475, 103] on div "CNS: 708 1065 7482 9533" at bounding box center [577, 96] width 254 height 14
copy div "708 1065 7482 9533"
click at [874, 32] on button "×" at bounding box center [873, 33] width 26 height 32
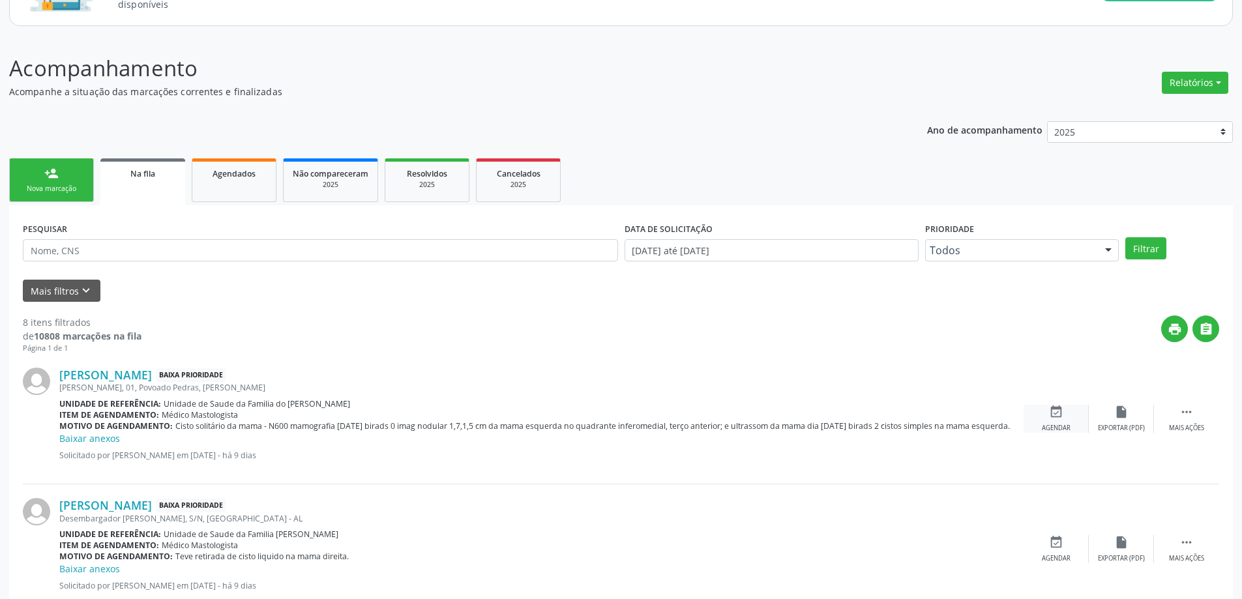
click at [1058, 417] on icon "event_available" at bounding box center [1056, 412] width 14 height 14
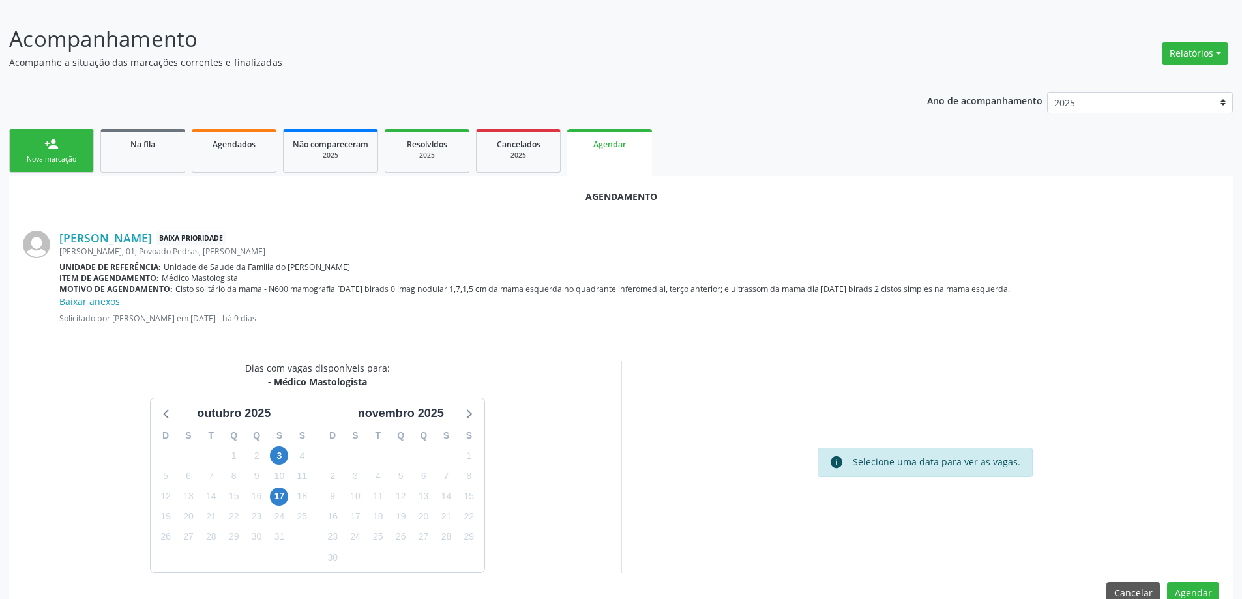
scroll to position [187, 0]
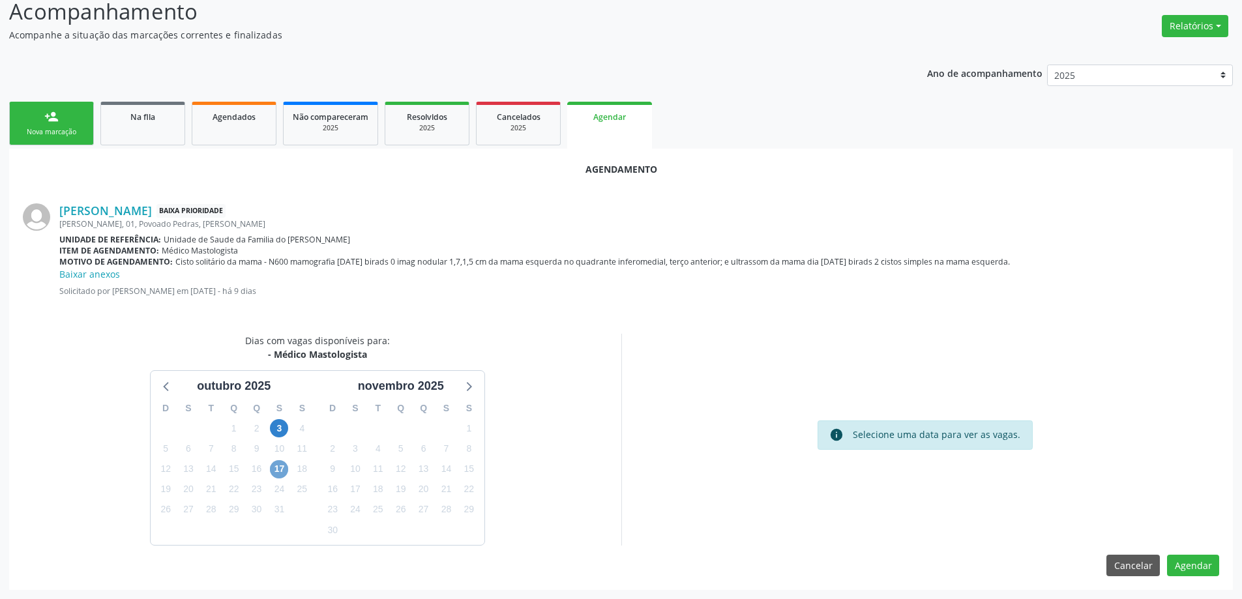
click at [282, 469] on span "17" at bounding box center [279, 469] width 18 height 18
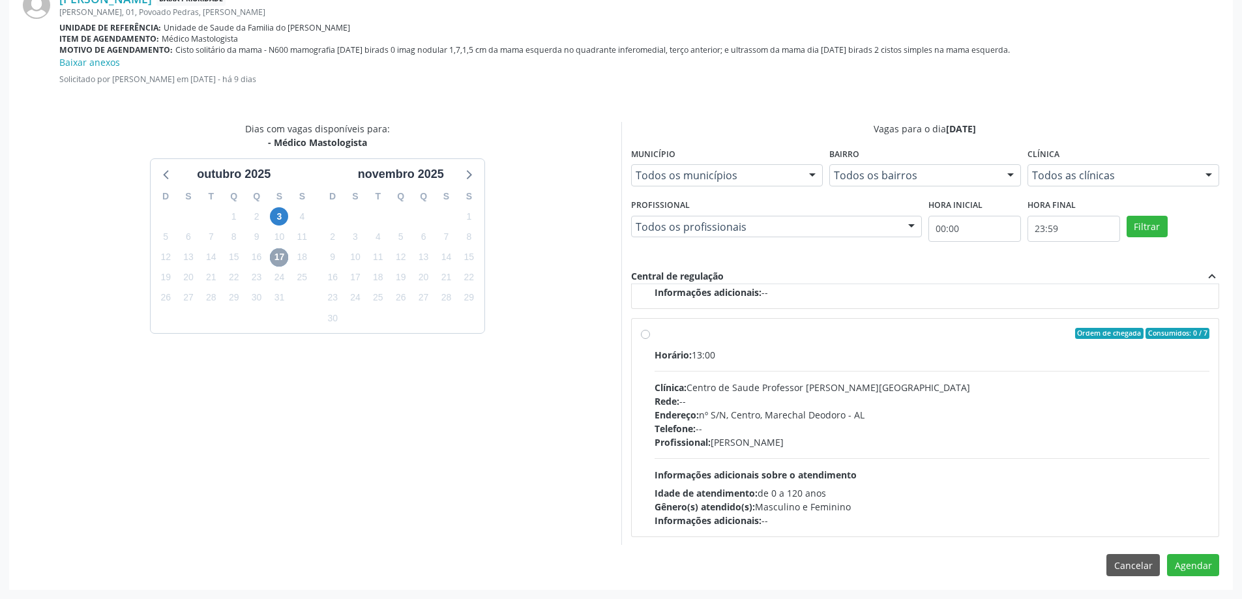
scroll to position [205, 0]
click at [655, 333] on label "Ordem de chegada Consumidos: 0 / 7 Horário: 13:00 Clínica: Centro de Saude Prof…" at bounding box center [932, 427] width 555 height 200
click at [642, 333] on input "Ordem de chegada Consumidos: 0 / 7 Horário: 13:00 Clínica: Centro de Saude Prof…" at bounding box center [645, 333] width 9 height 12
radio input "true"
click at [1196, 556] on button "Agendar" at bounding box center [1193, 565] width 52 height 22
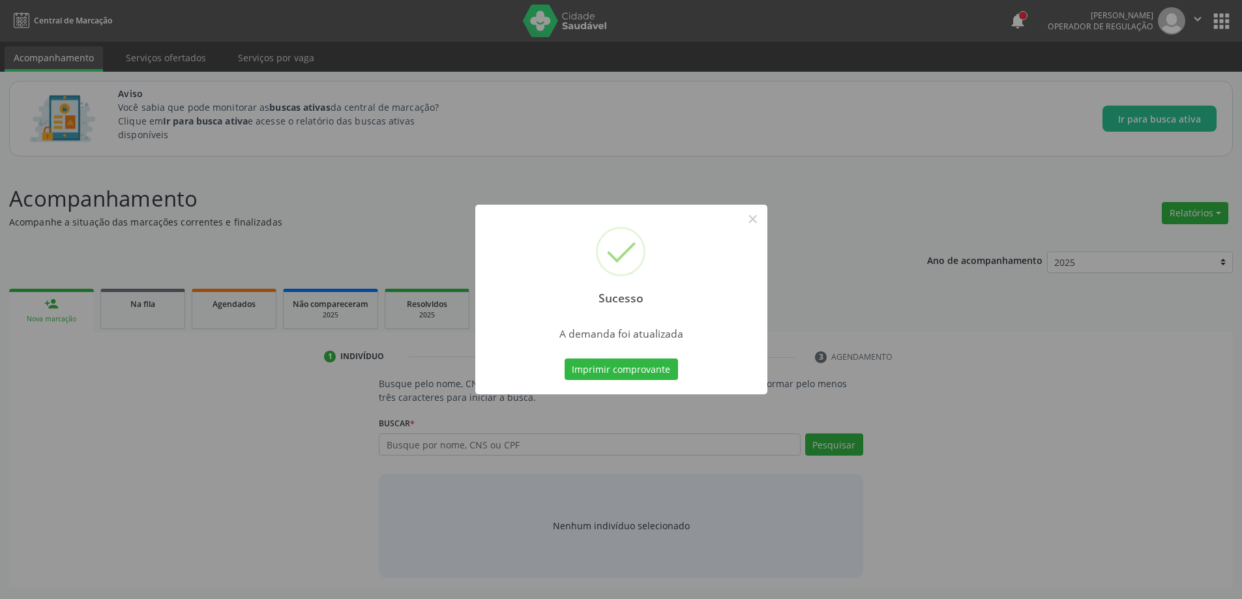
scroll to position [0, 0]
click at [750, 220] on button "×" at bounding box center [758, 219] width 22 height 22
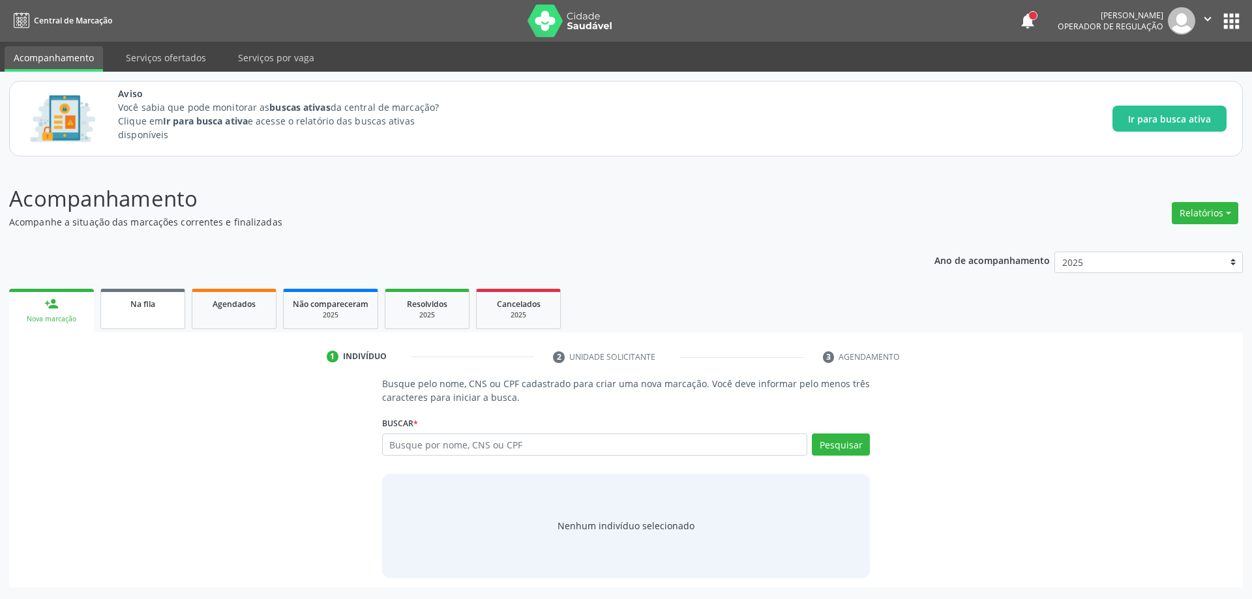
click at [115, 316] on link "Na fila" at bounding box center [142, 309] width 85 height 40
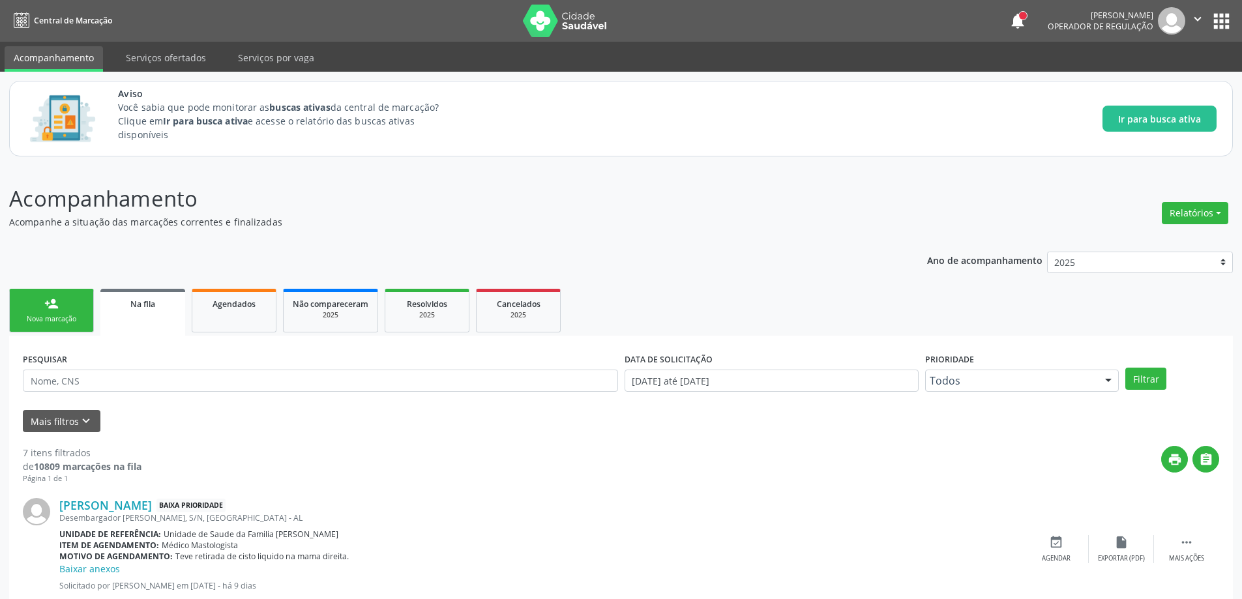
scroll to position [65, 0]
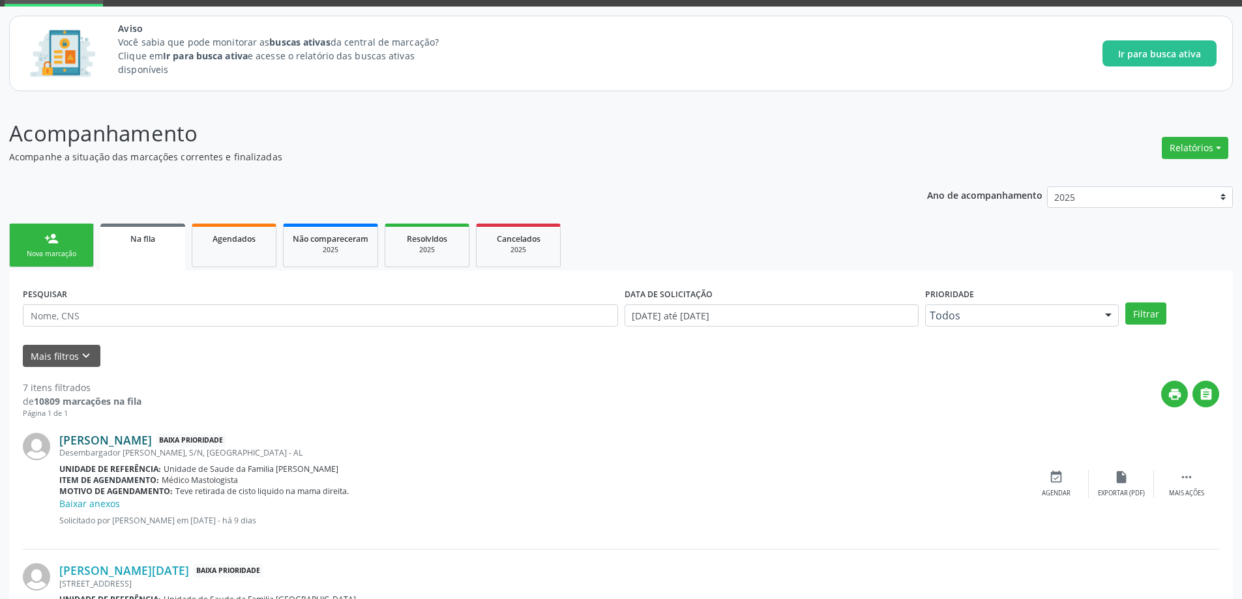
click at [132, 444] on link "[PERSON_NAME]" at bounding box center [105, 440] width 93 height 14
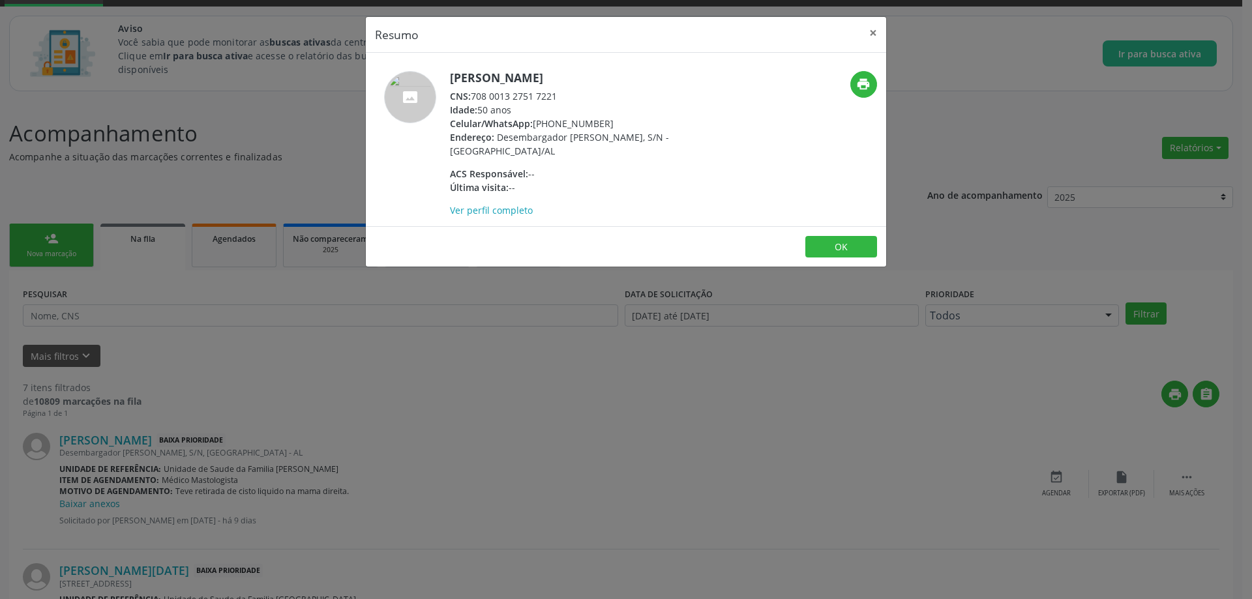
drag, startPoint x: 559, startPoint y: 98, endPoint x: 473, endPoint y: 94, distance: 85.5
click at [473, 94] on div "CNS: 708 0013 2751 7221" at bounding box center [577, 96] width 254 height 14
copy div "708 0013 2751 7221"
click at [870, 31] on button "×" at bounding box center [873, 33] width 26 height 32
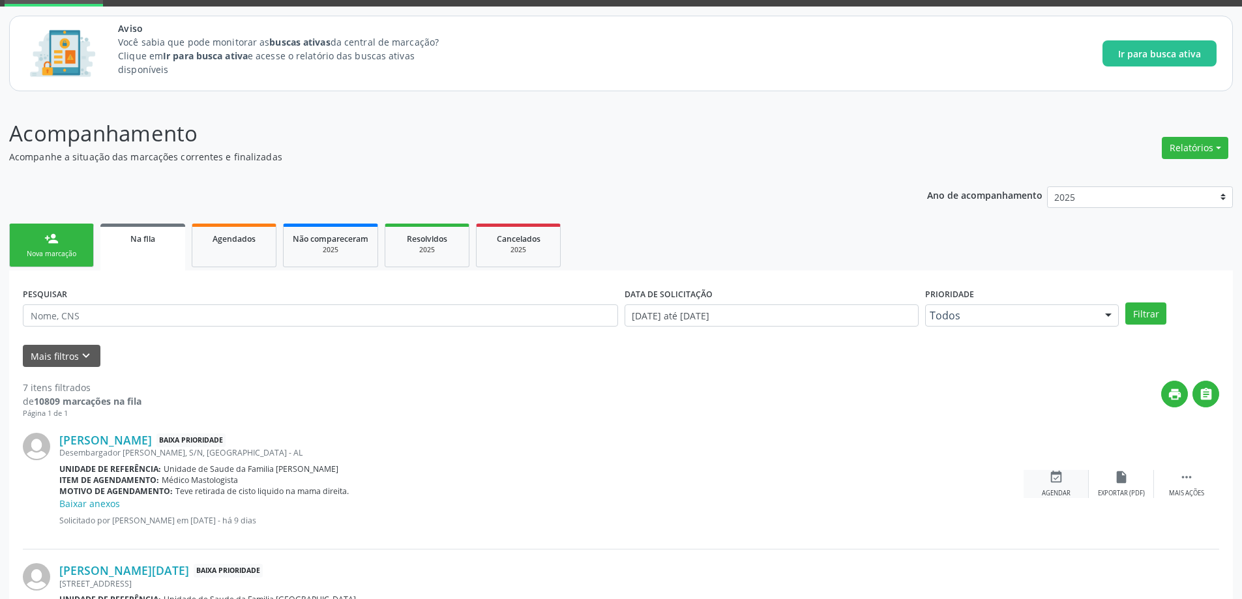
click at [1056, 482] on icon "event_available" at bounding box center [1056, 477] width 14 height 14
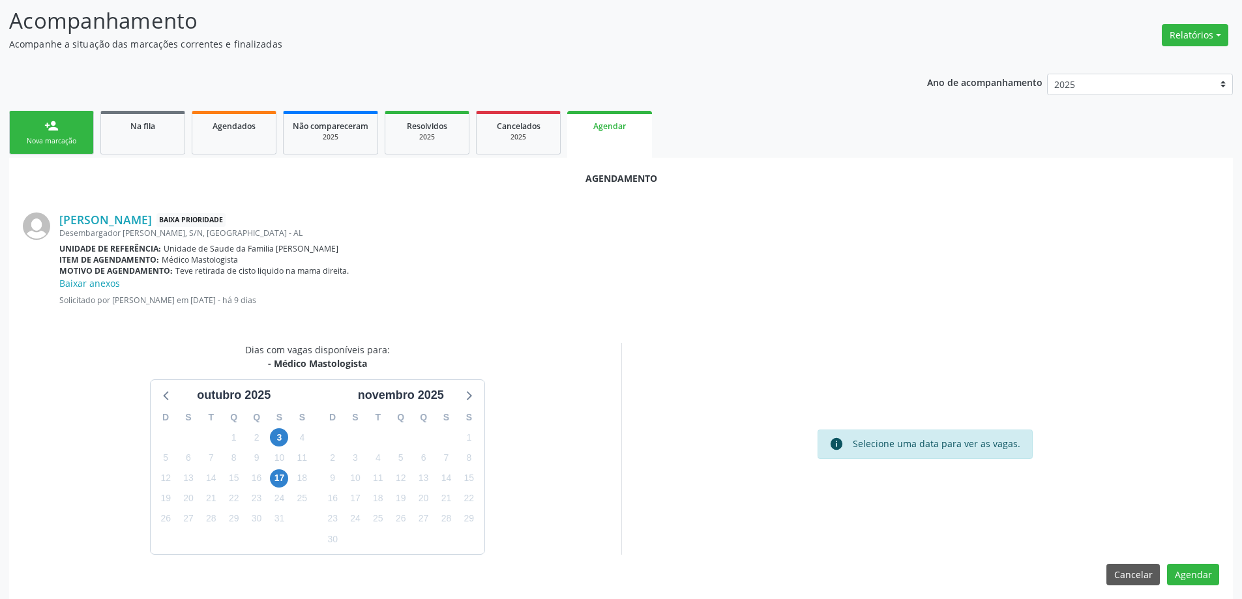
scroll to position [187, 0]
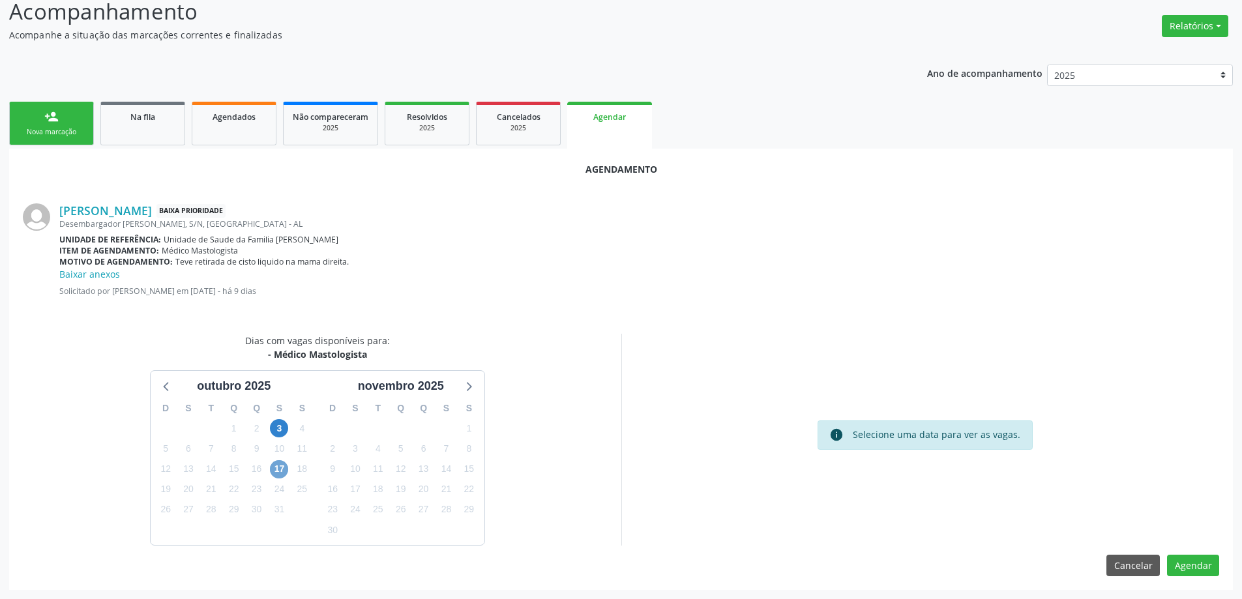
click at [284, 467] on span "17" at bounding box center [279, 469] width 18 height 18
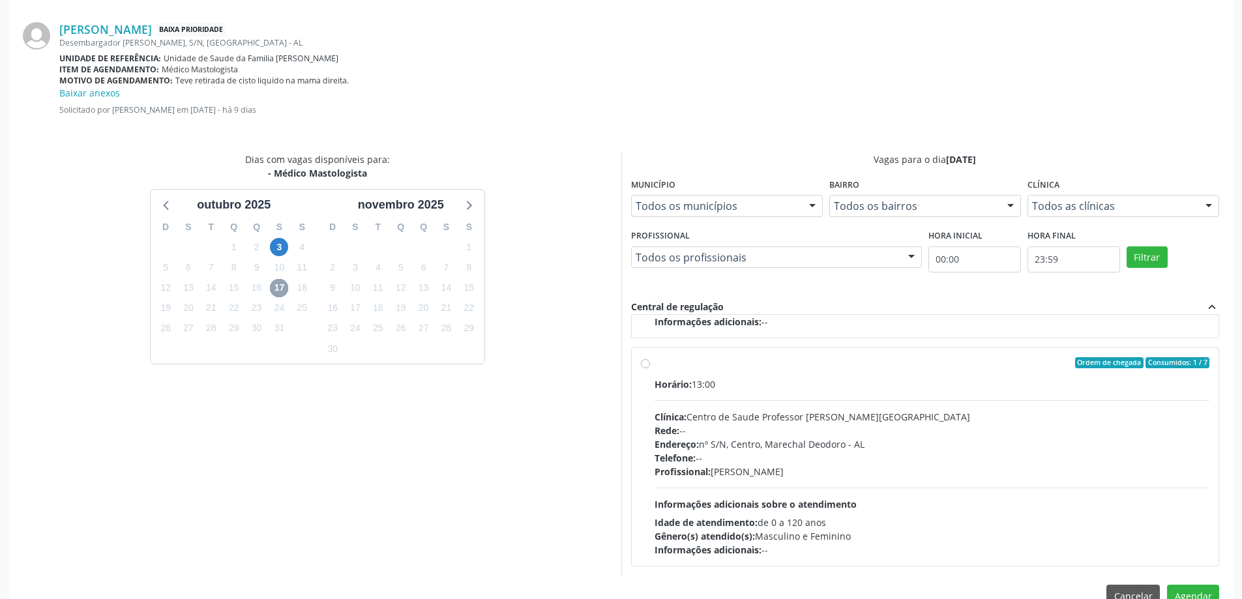
scroll to position [383, 0]
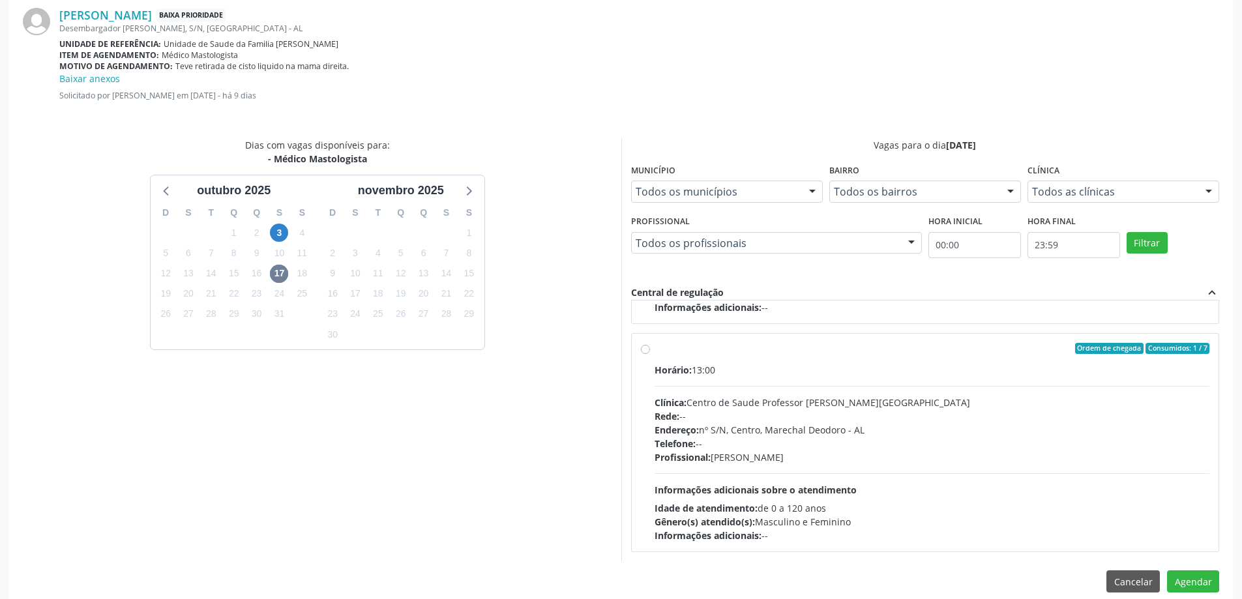
click at [655, 353] on label "Ordem de chegada Consumidos: 1 / 7 Horário: 13:00 Clínica: Centro de Saude Prof…" at bounding box center [932, 443] width 555 height 200
click at [649, 353] on input "Ordem de chegada Consumidos: 1 / 7 Horário: 13:00 Clínica: Centro de Saude Prof…" at bounding box center [645, 349] width 9 height 12
radio input "true"
click at [1210, 581] on button "Agendar" at bounding box center [1193, 581] width 52 height 22
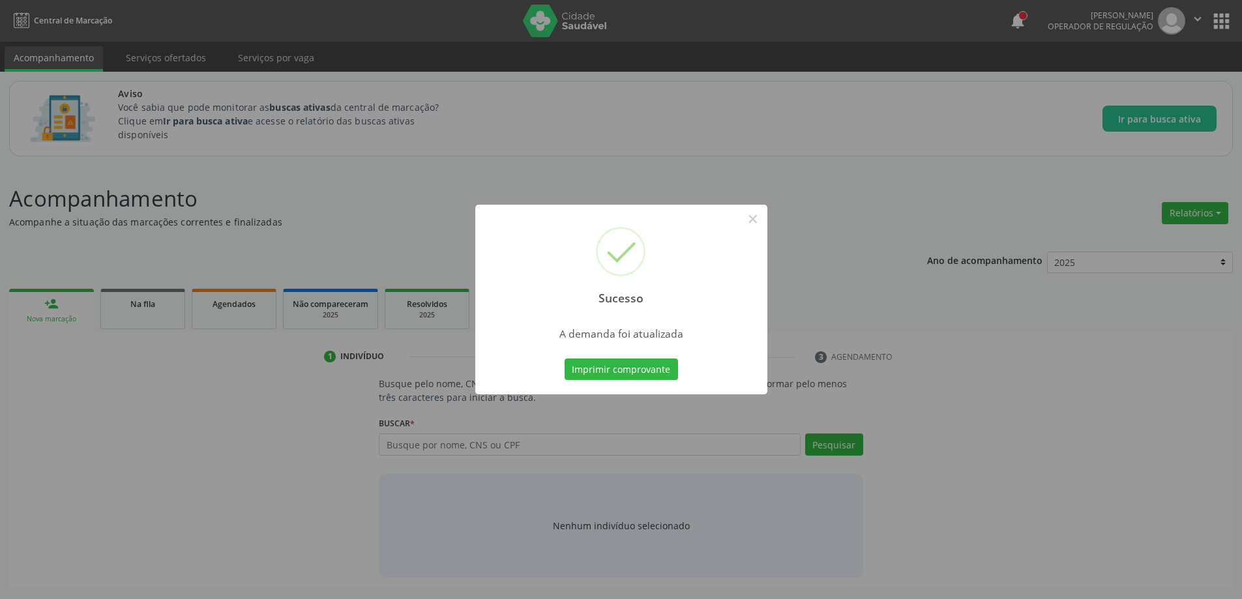
scroll to position [0, 0]
click at [760, 219] on button "×" at bounding box center [758, 219] width 22 height 22
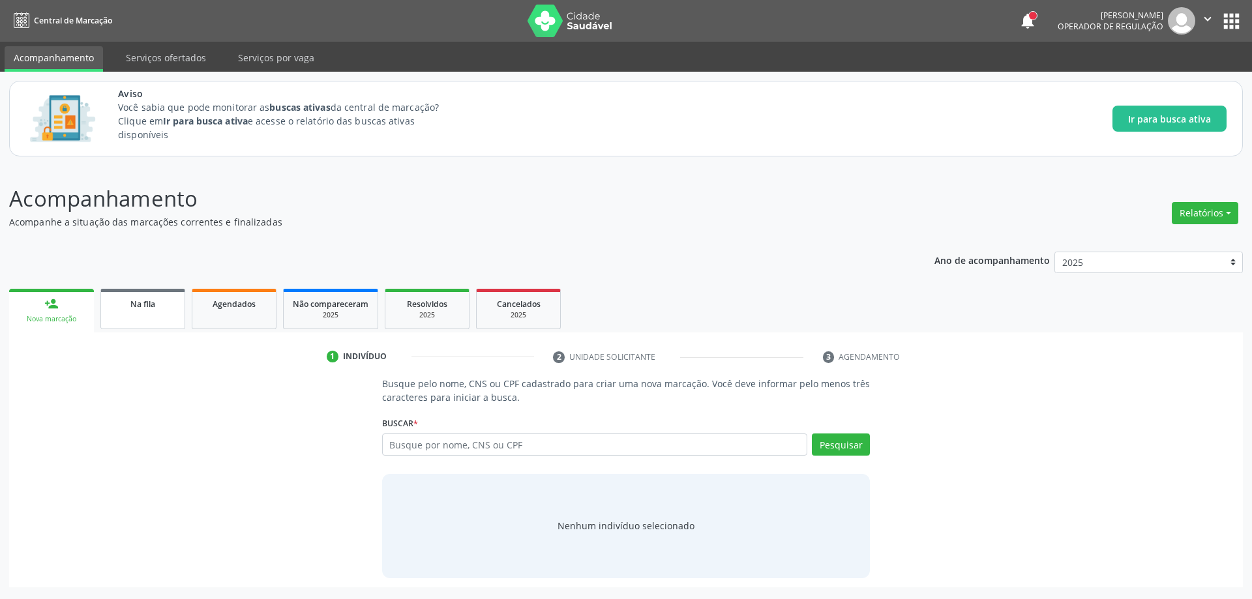
click at [132, 298] on div "Na fila" at bounding box center [142, 304] width 65 height 14
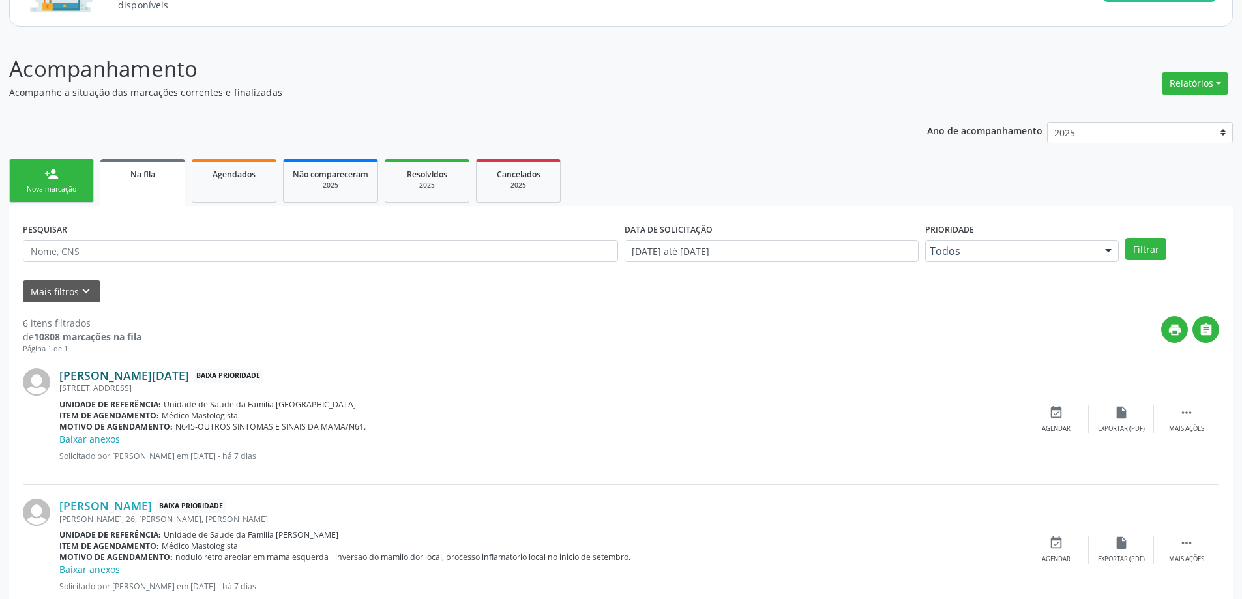
scroll to position [130, 0]
click at [108, 373] on link "[PERSON_NAME][DATE]" at bounding box center [124, 375] width 130 height 14
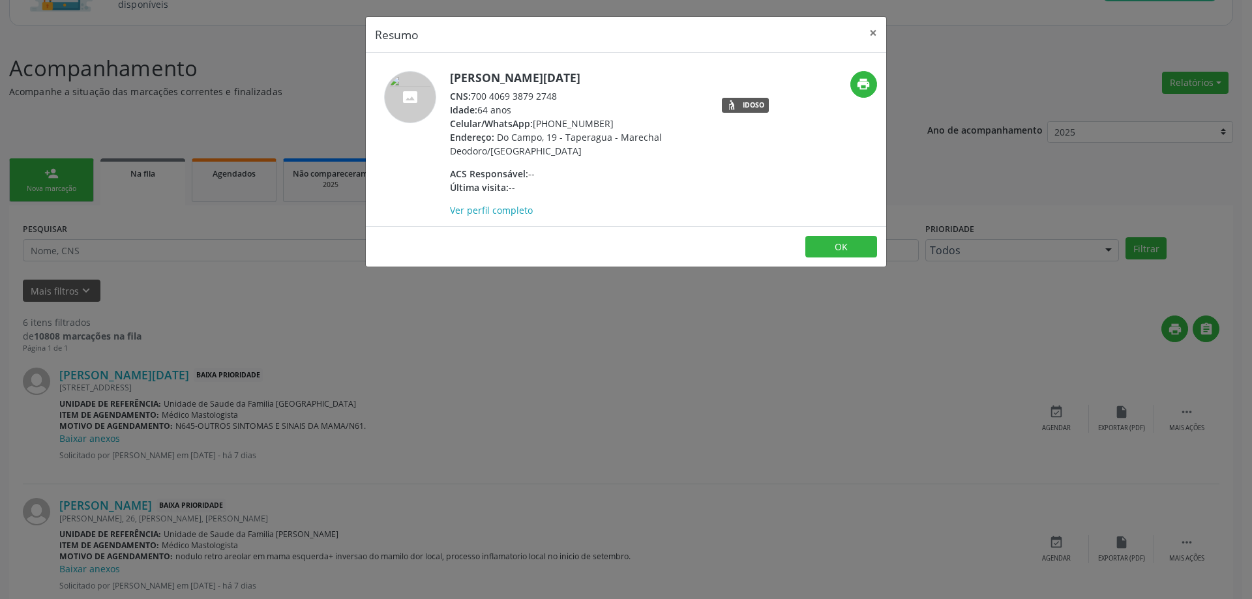
drag, startPoint x: 567, startPoint y: 94, endPoint x: 475, endPoint y: 95, distance: 91.3
click at [475, 95] on div "CNS: 700 4069 3879 2748" at bounding box center [577, 96] width 254 height 14
copy div "700 4069 3879 2748"
click at [870, 35] on button "×" at bounding box center [873, 33] width 26 height 32
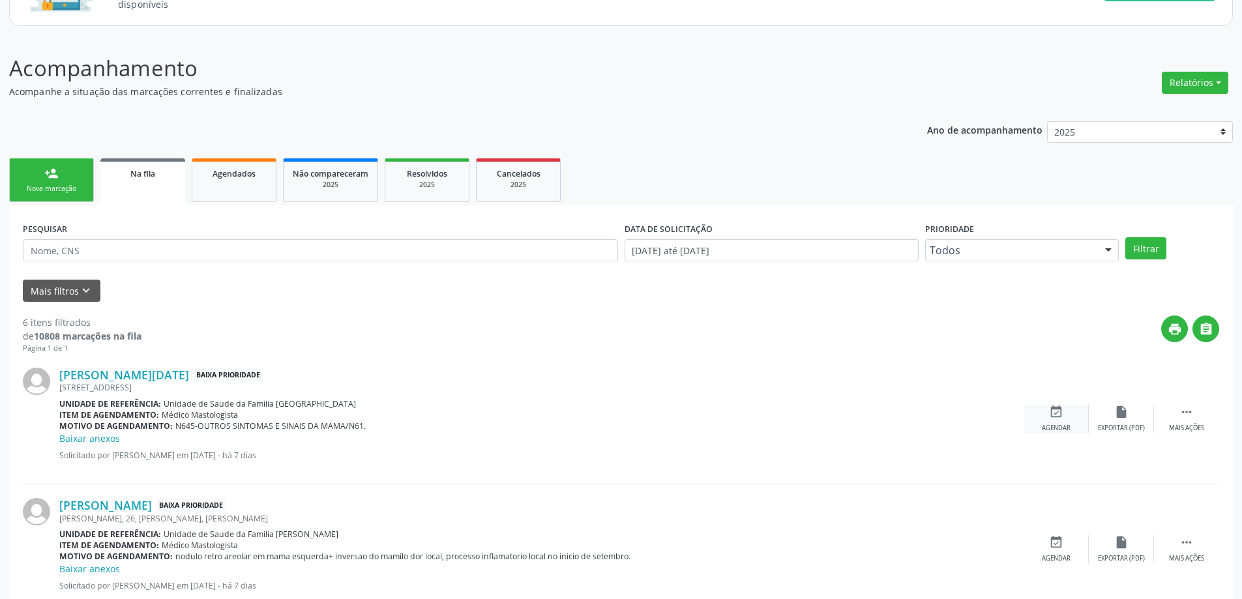
click at [1054, 430] on div "Agendar" at bounding box center [1056, 428] width 29 height 9
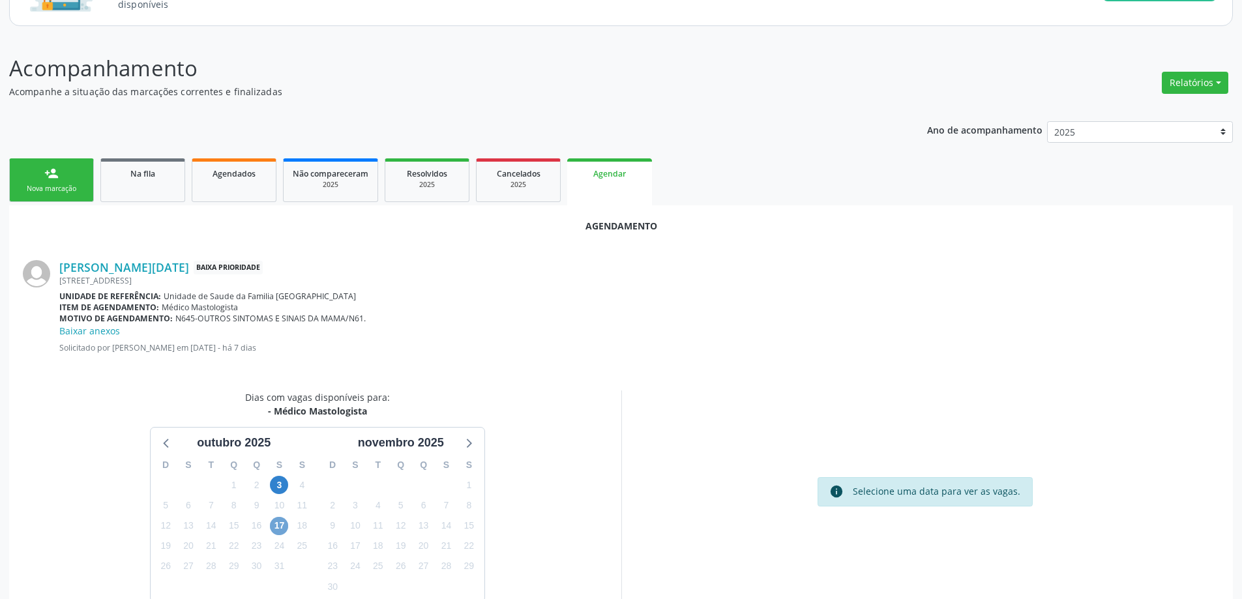
click at [282, 520] on span "17" at bounding box center [279, 526] width 18 height 18
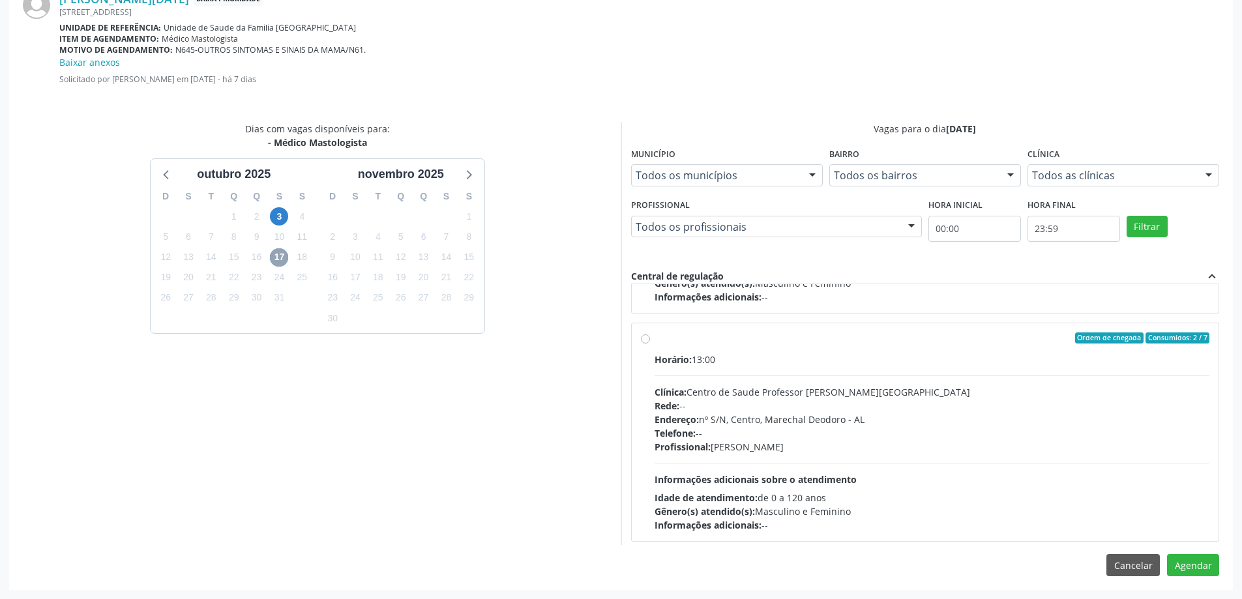
scroll to position [205, 0]
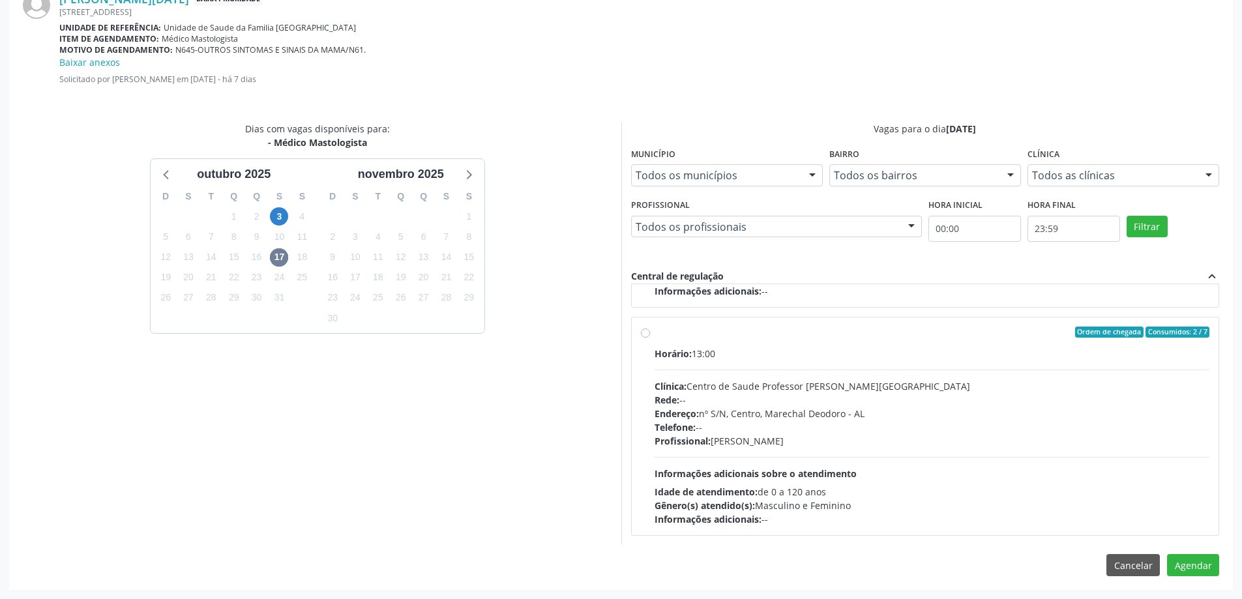
click at [638, 334] on div "Ordem de chegada Consumidos: 2 / 7 Horário: 13:00 Clínica: Centro de Saude Prof…" at bounding box center [925, 427] width 587 height 218
radio input "true"
click at [1198, 564] on button "Agendar" at bounding box center [1193, 565] width 52 height 22
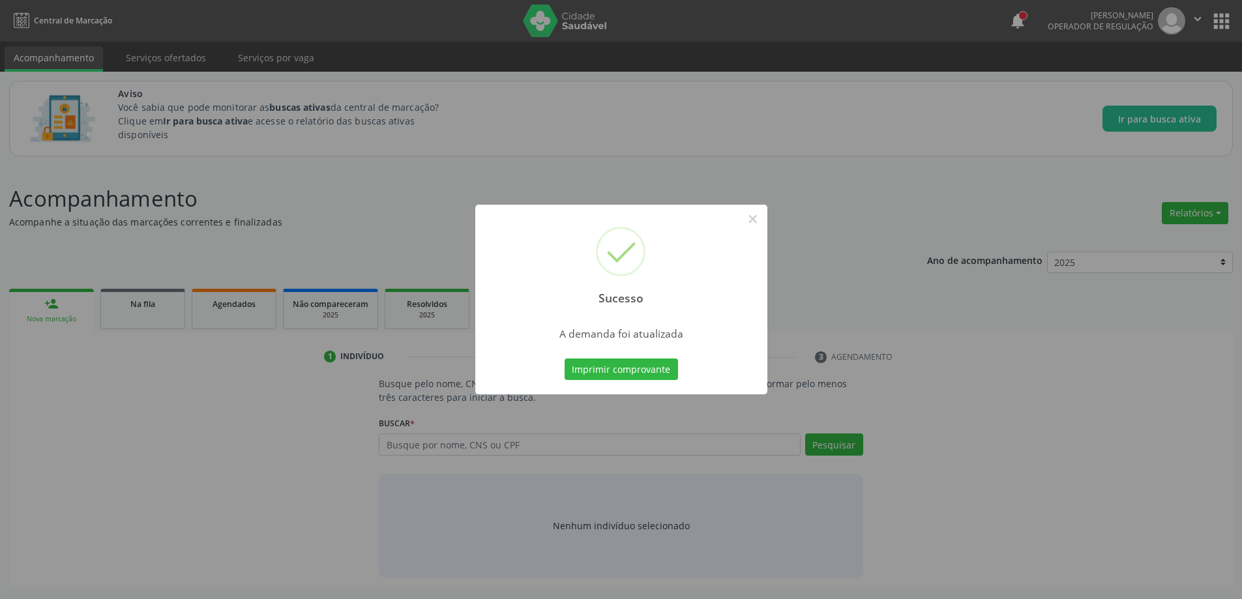
scroll to position [0, 0]
click at [756, 220] on button "×" at bounding box center [758, 219] width 22 height 22
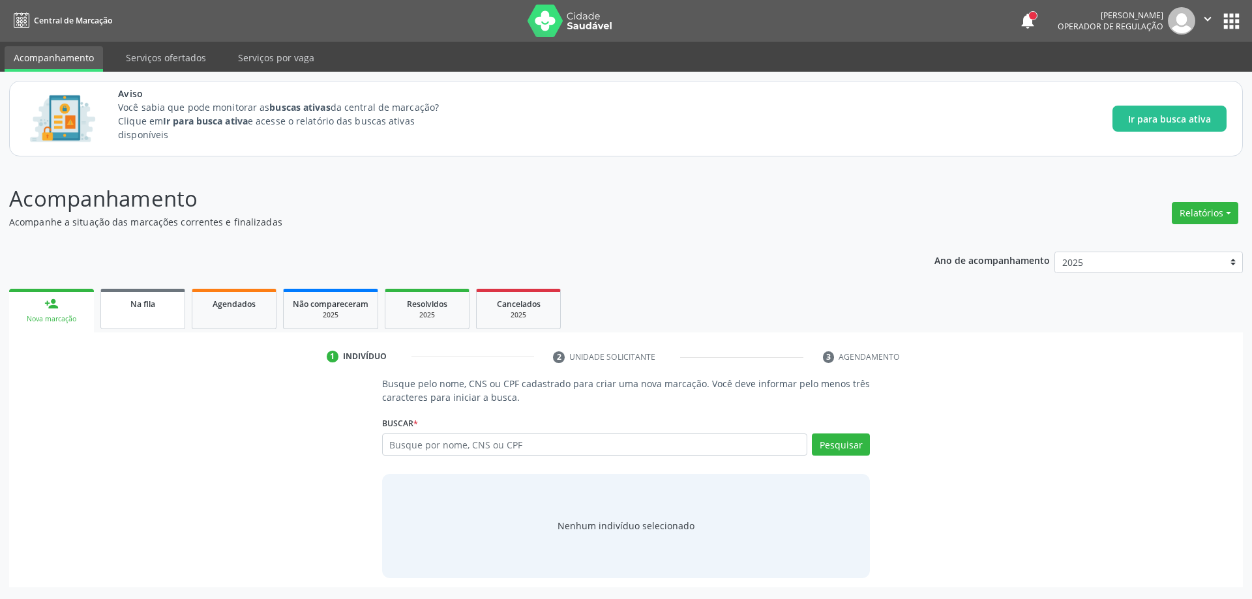
click at [160, 324] on link "Na fila" at bounding box center [142, 309] width 85 height 40
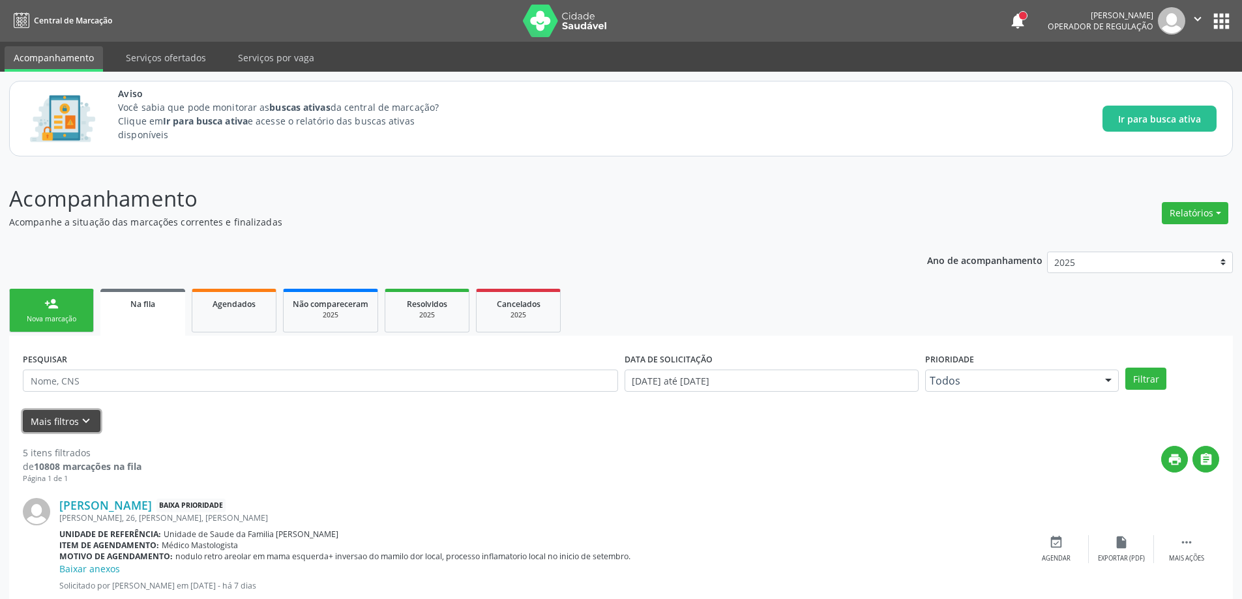
click at [76, 424] on button "Mais filtros keyboard_arrow_down" at bounding box center [62, 421] width 78 height 23
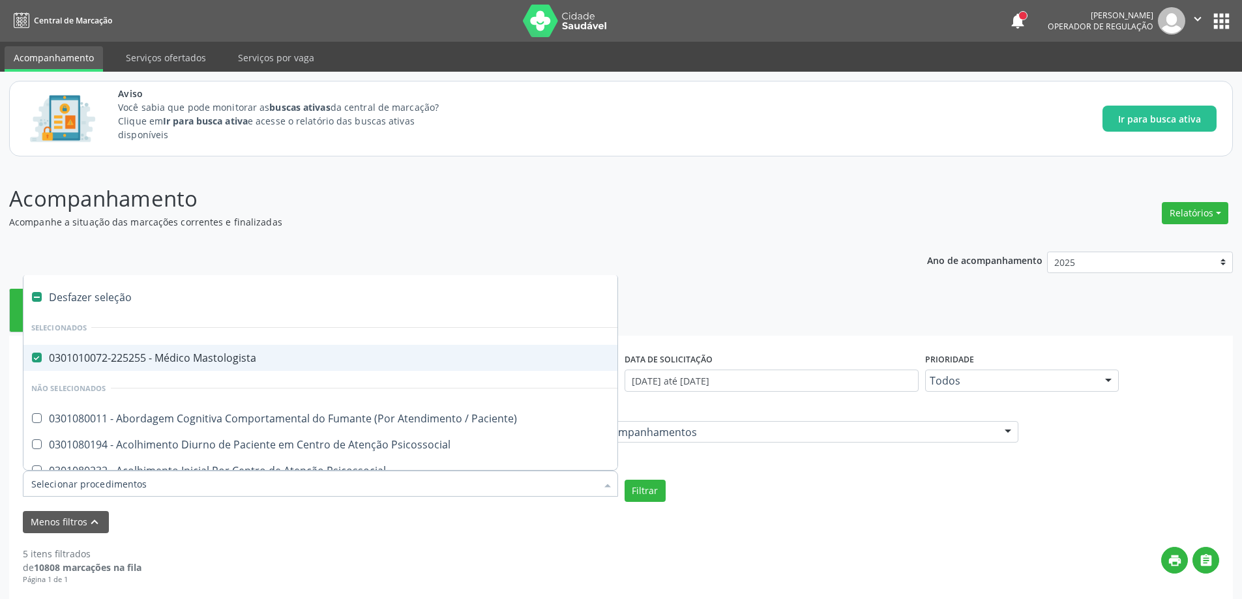
click at [33, 357] on Mastologista at bounding box center [37, 358] width 10 height 10
click at [32, 357] on Mastologista "checkbox" at bounding box center [27, 357] width 8 height 8
checkbox Mastologista "false"
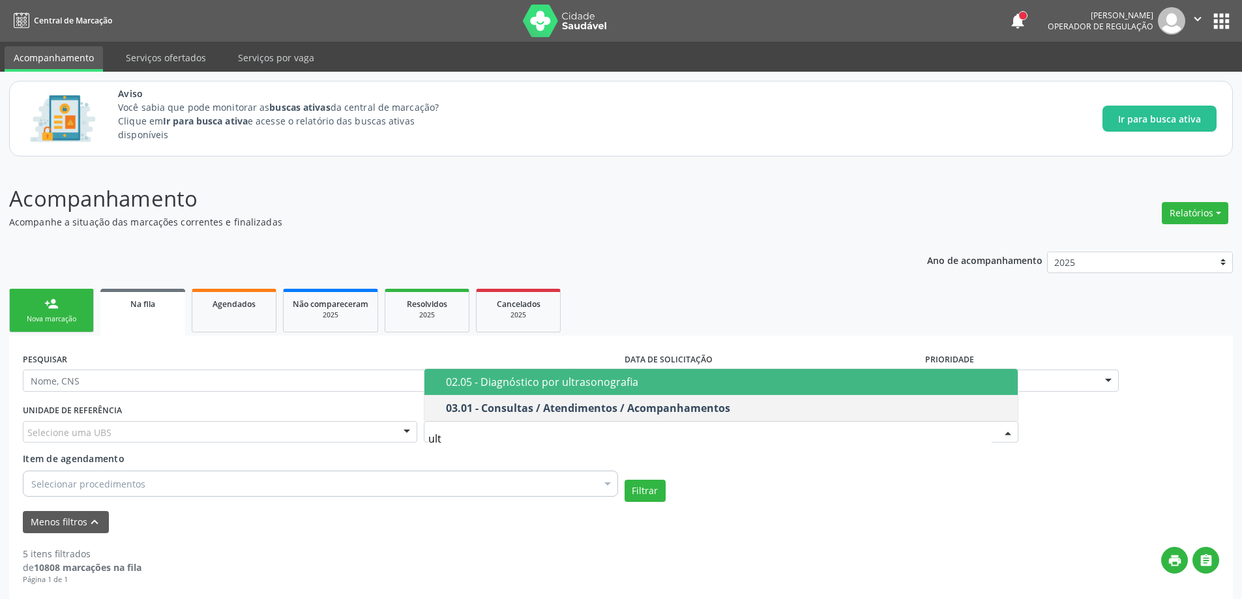
type input "ultr"
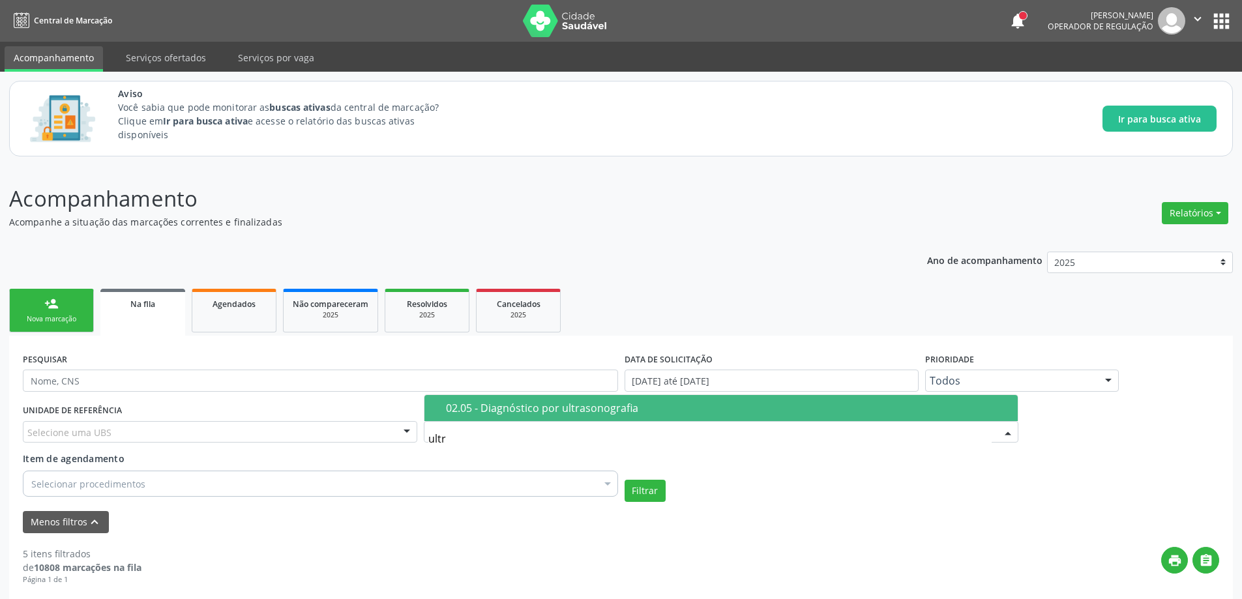
click at [700, 404] on div "02.05 - Diagnóstico por ultrasonografia" at bounding box center [728, 408] width 565 height 10
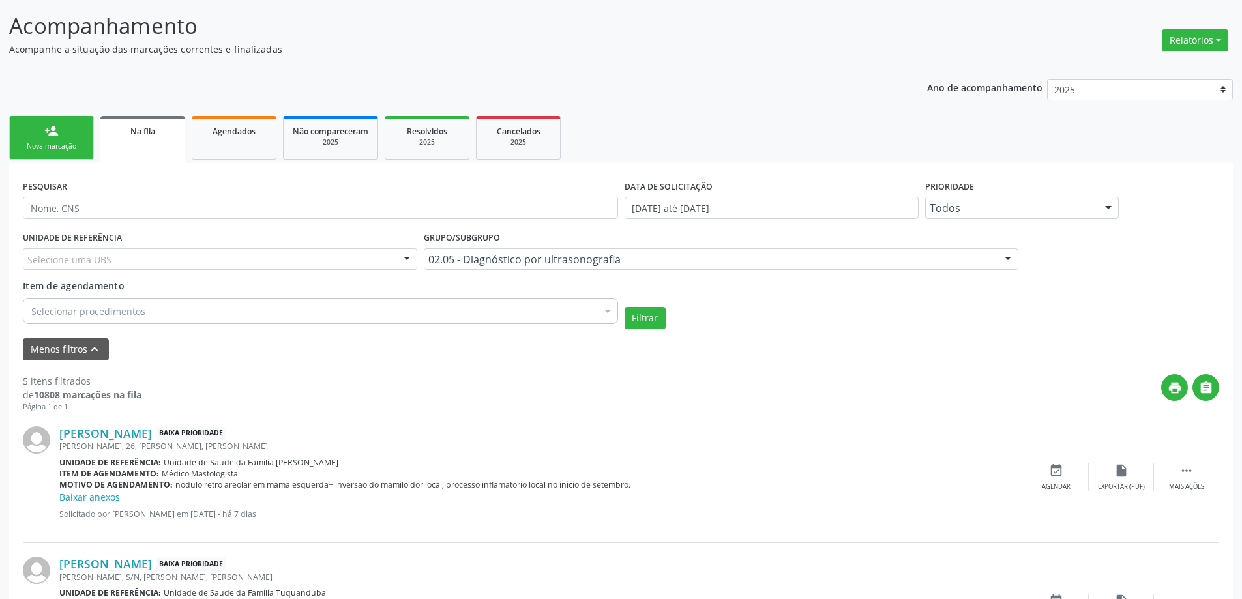
scroll to position [196, 0]
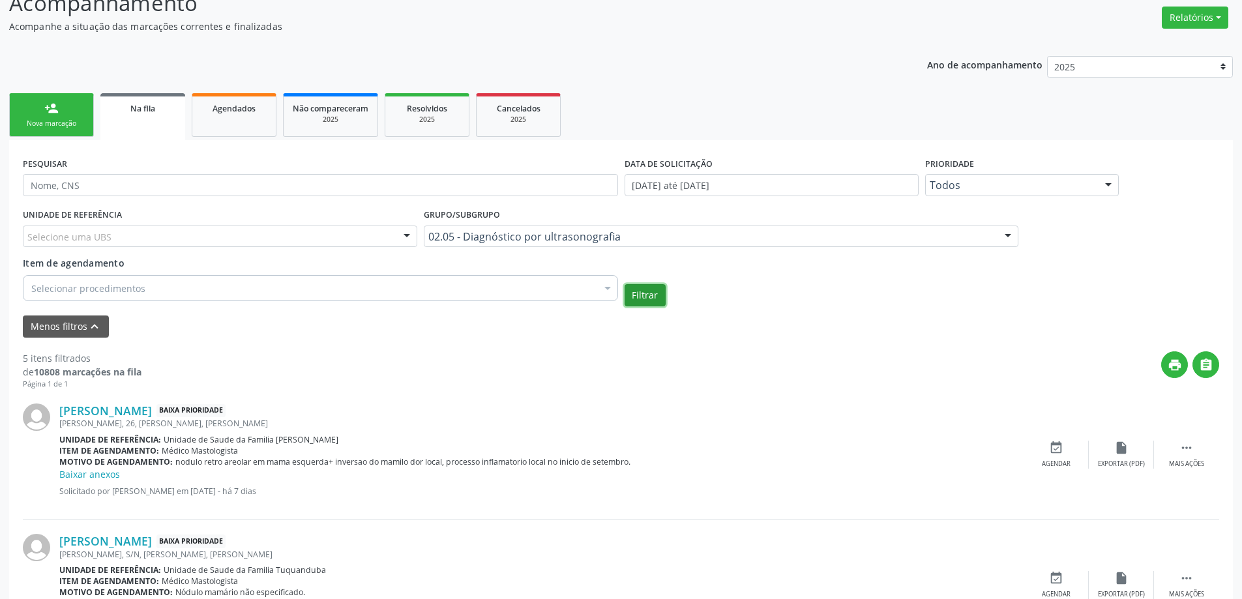
click at [640, 300] on button "Filtrar" at bounding box center [645, 295] width 41 height 22
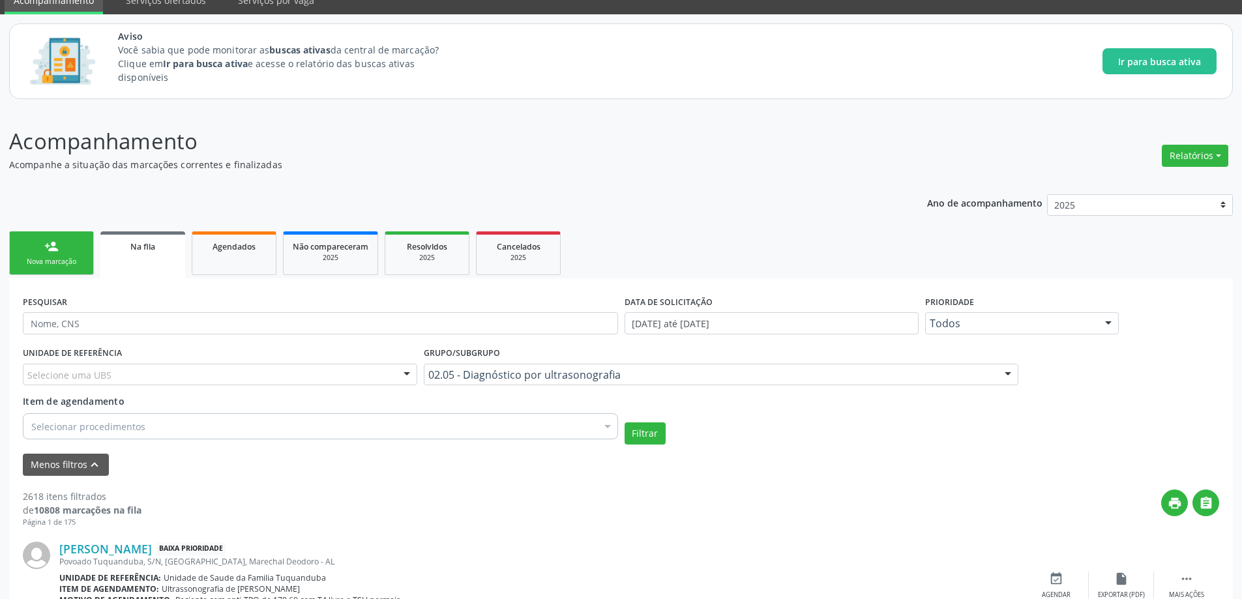
scroll to position [0, 0]
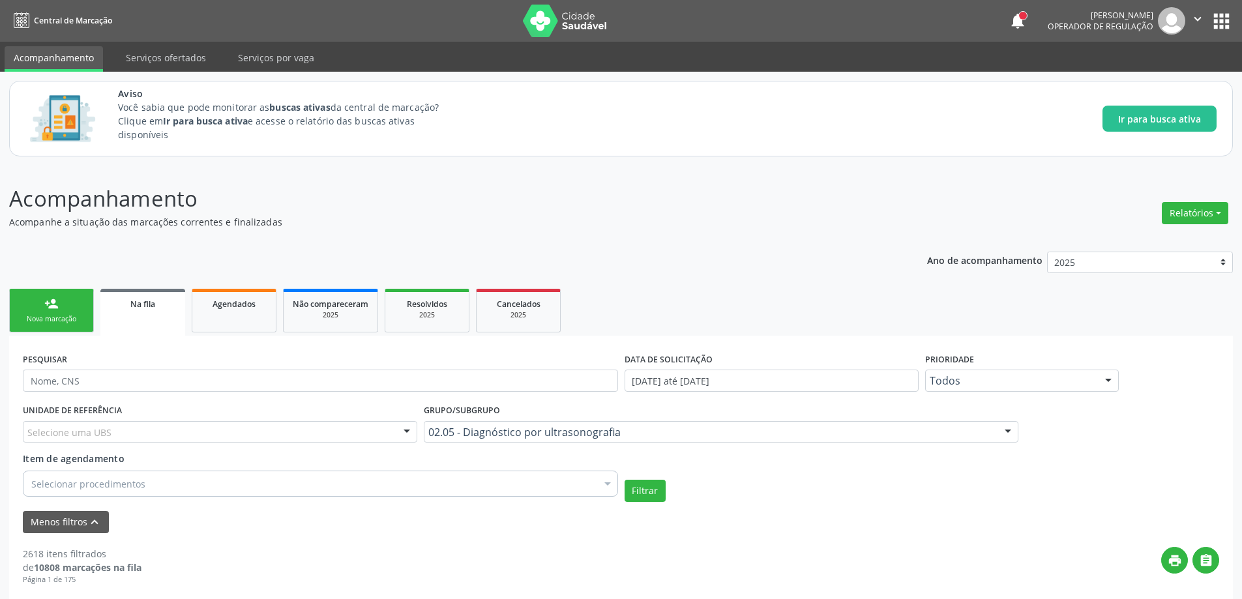
click at [158, 424] on div "Selecione uma UBS" at bounding box center [220, 432] width 394 height 22
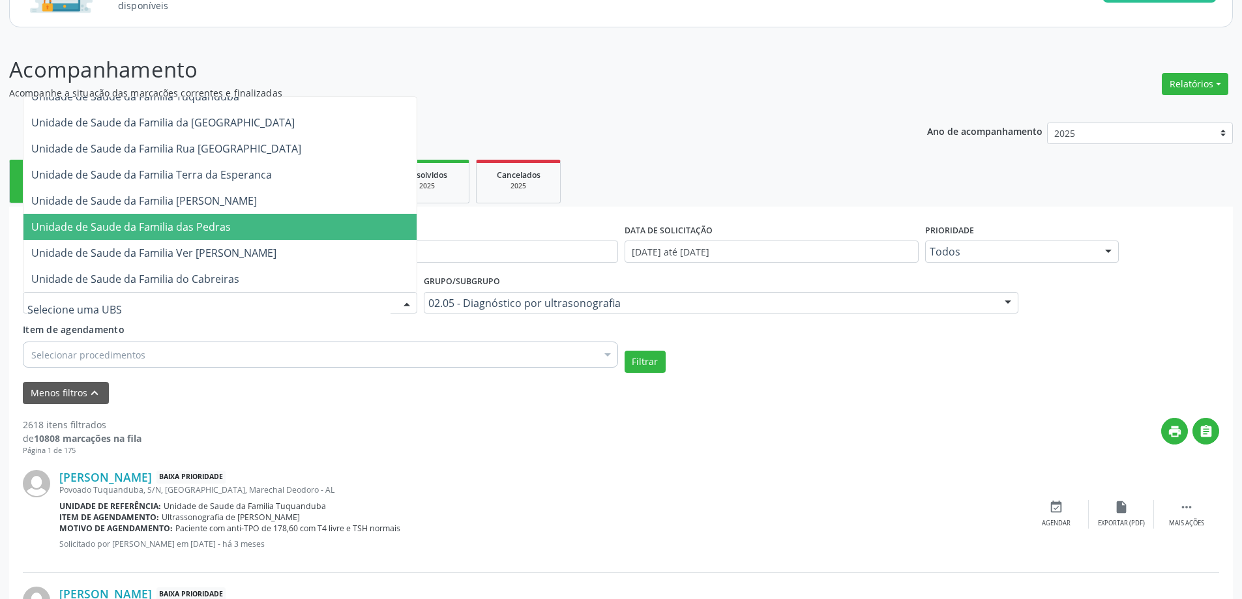
scroll to position [130, 0]
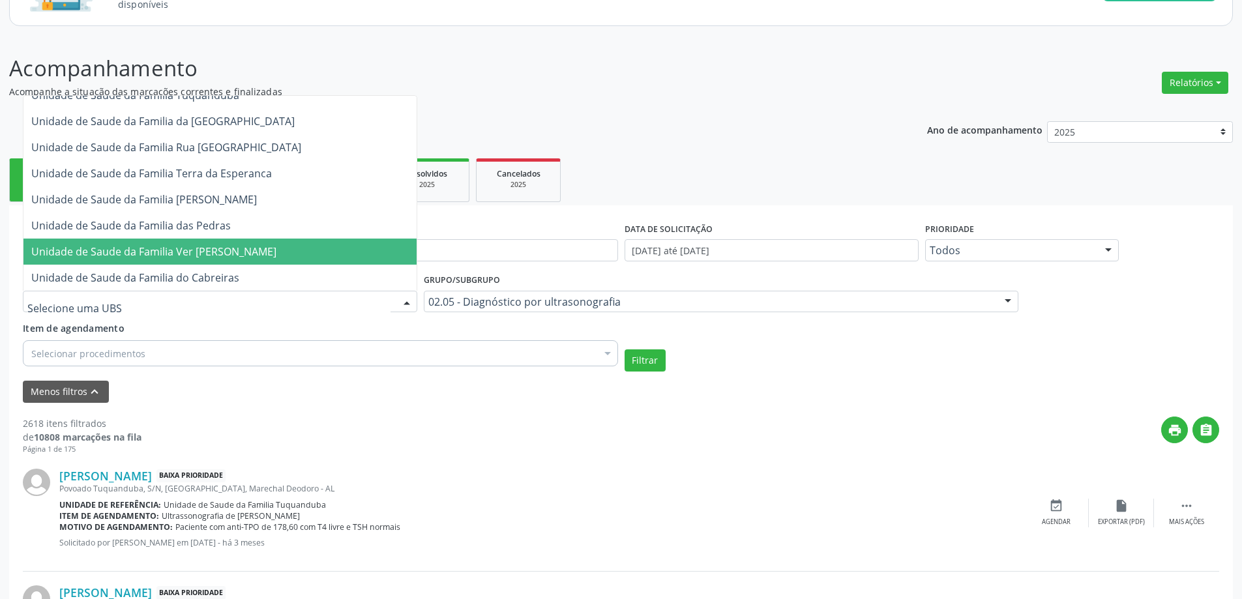
click at [252, 245] on span "Unidade de Saude da Familia Ver [PERSON_NAME]" at bounding box center [153, 251] width 245 height 14
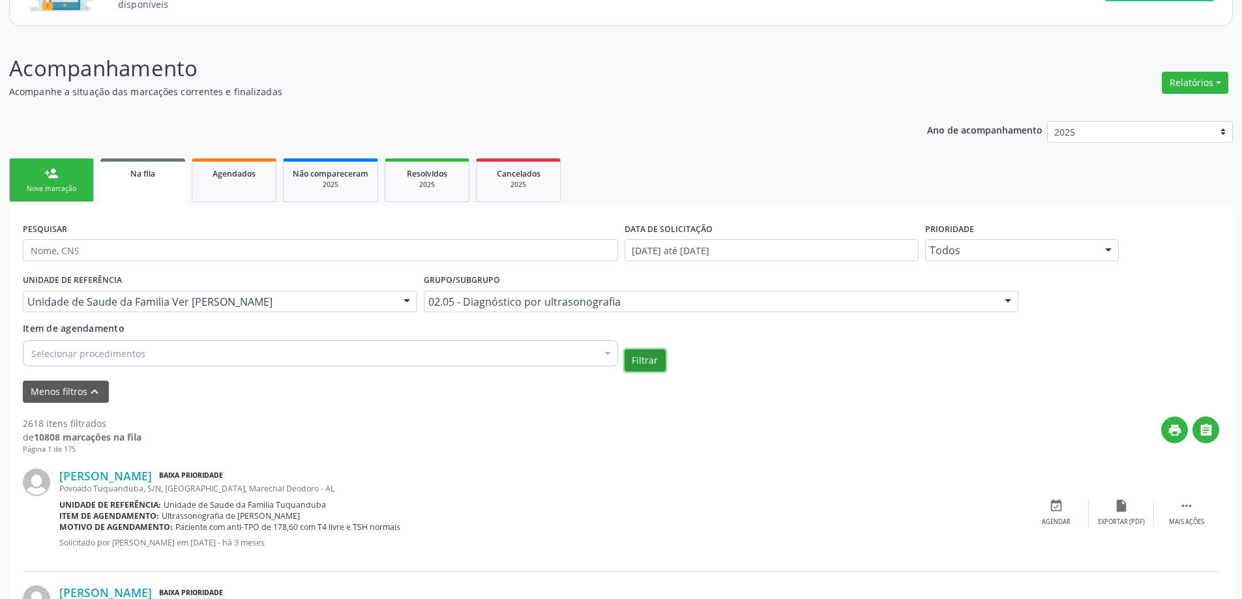
click at [642, 353] on button "Filtrar" at bounding box center [645, 360] width 41 height 22
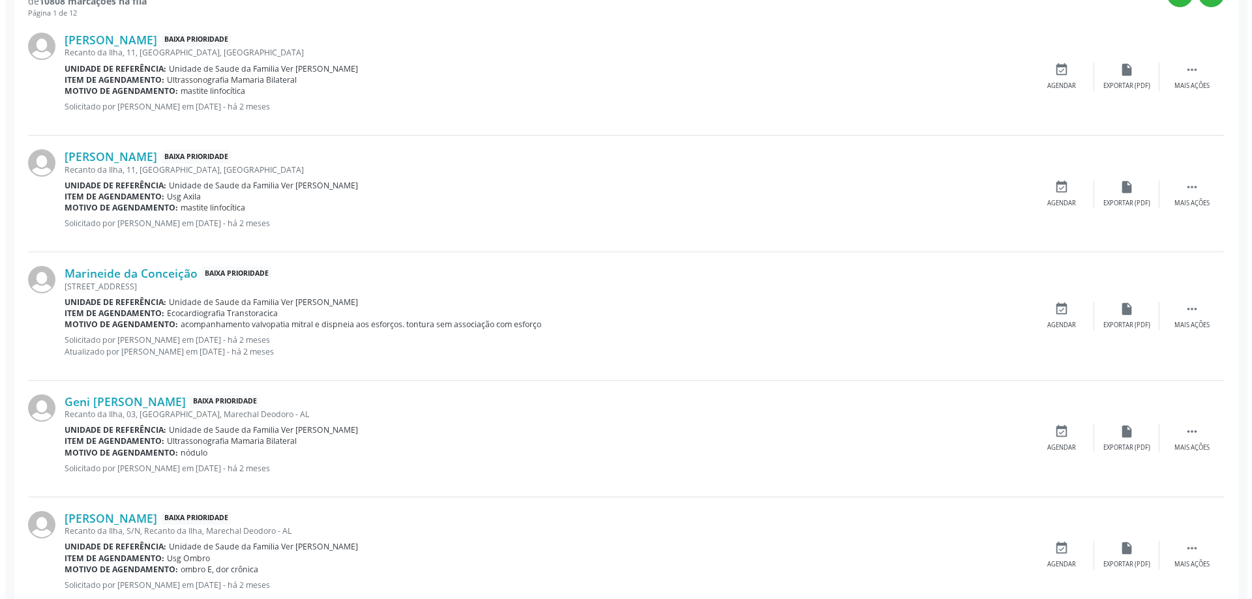
scroll to position [652, 0]
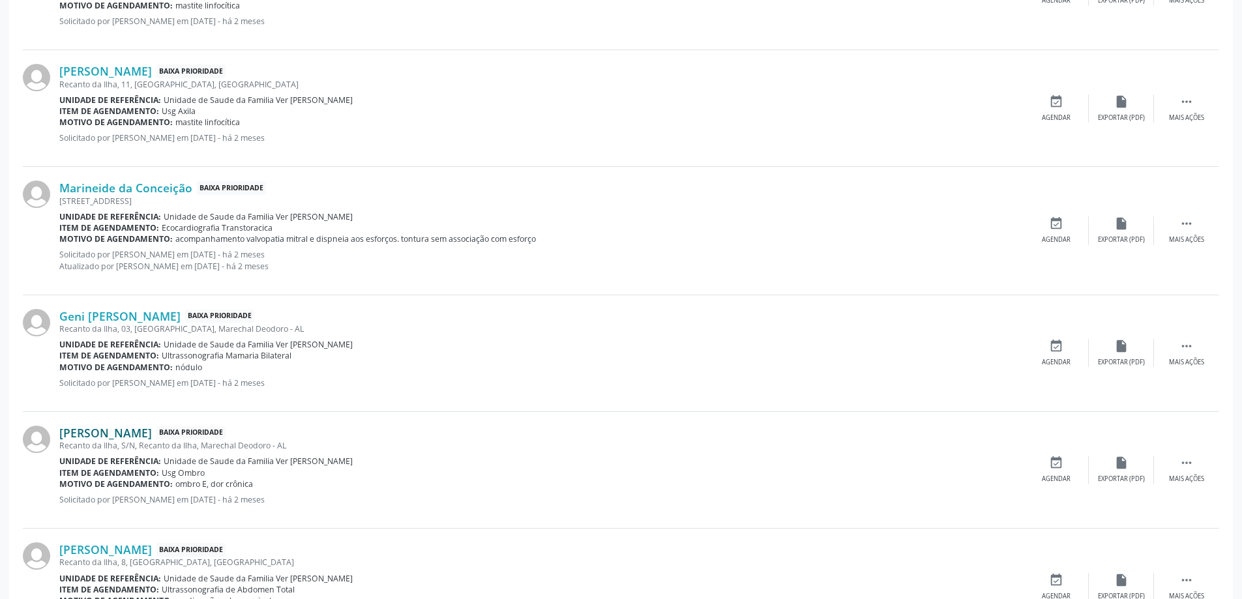
click at [122, 428] on link "Rosimeire da Silva" at bounding box center [105, 433] width 93 height 14
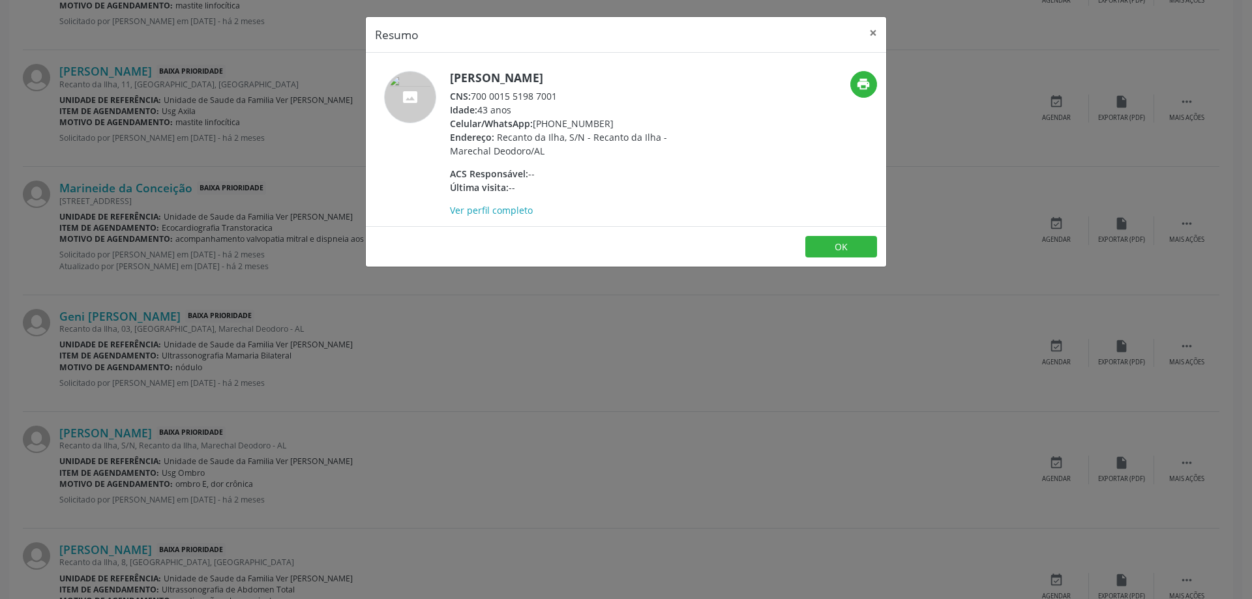
click at [561, 96] on div "CNS: 700 0015 5198 7001" at bounding box center [577, 96] width 254 height 14
drag, startPoint x: 555, startPoint y: 94, endPoint x: 526, endPoint y: 94, distance: 29.3
click at [526, 94] on div "CNS: 700 0015 5198 7001" at bounding box center [577, 96] width 254 height 14
click at [557, 93] on div "CNS: 700 0015 5198 7001" at bounding box center [577, 96] width 254 height 14
drag, startPoint x: 557, startPoint y: 93, endPoint x: 475, endPoint y: 93, distance: 82.8
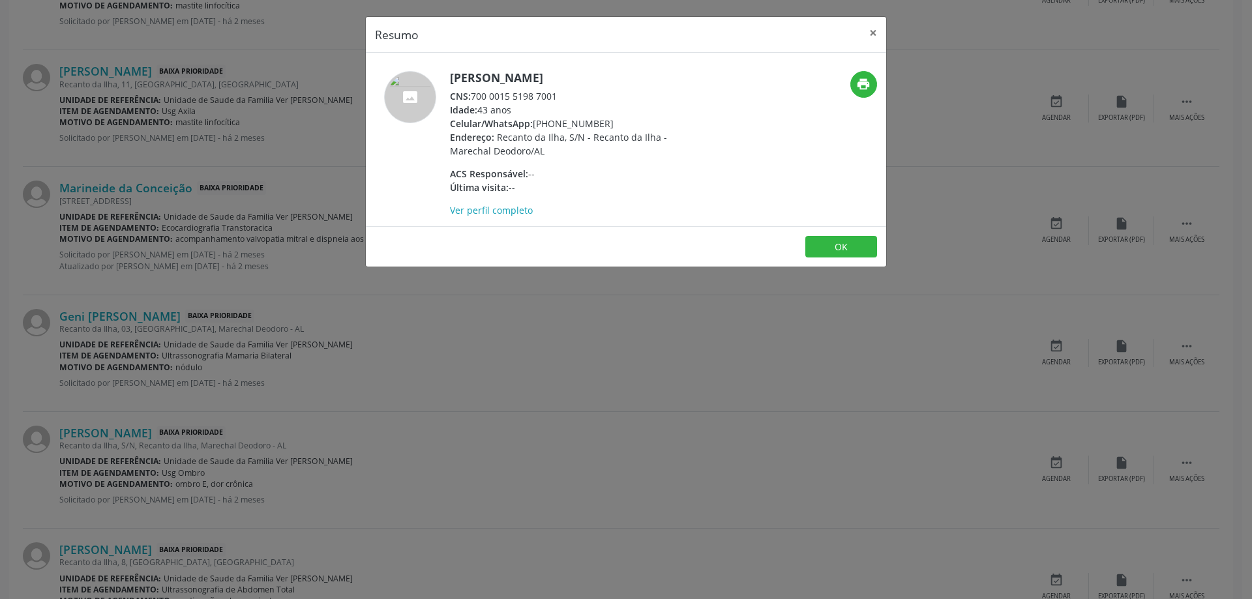
click at [475, 93] on div "CNS: 700 0015 5198 7001" at bounding box center [577, 96] width 254 height 14
copy div "700 0015 5198 7001"
